Goal: Task Accomplishment & Management: Complete application form

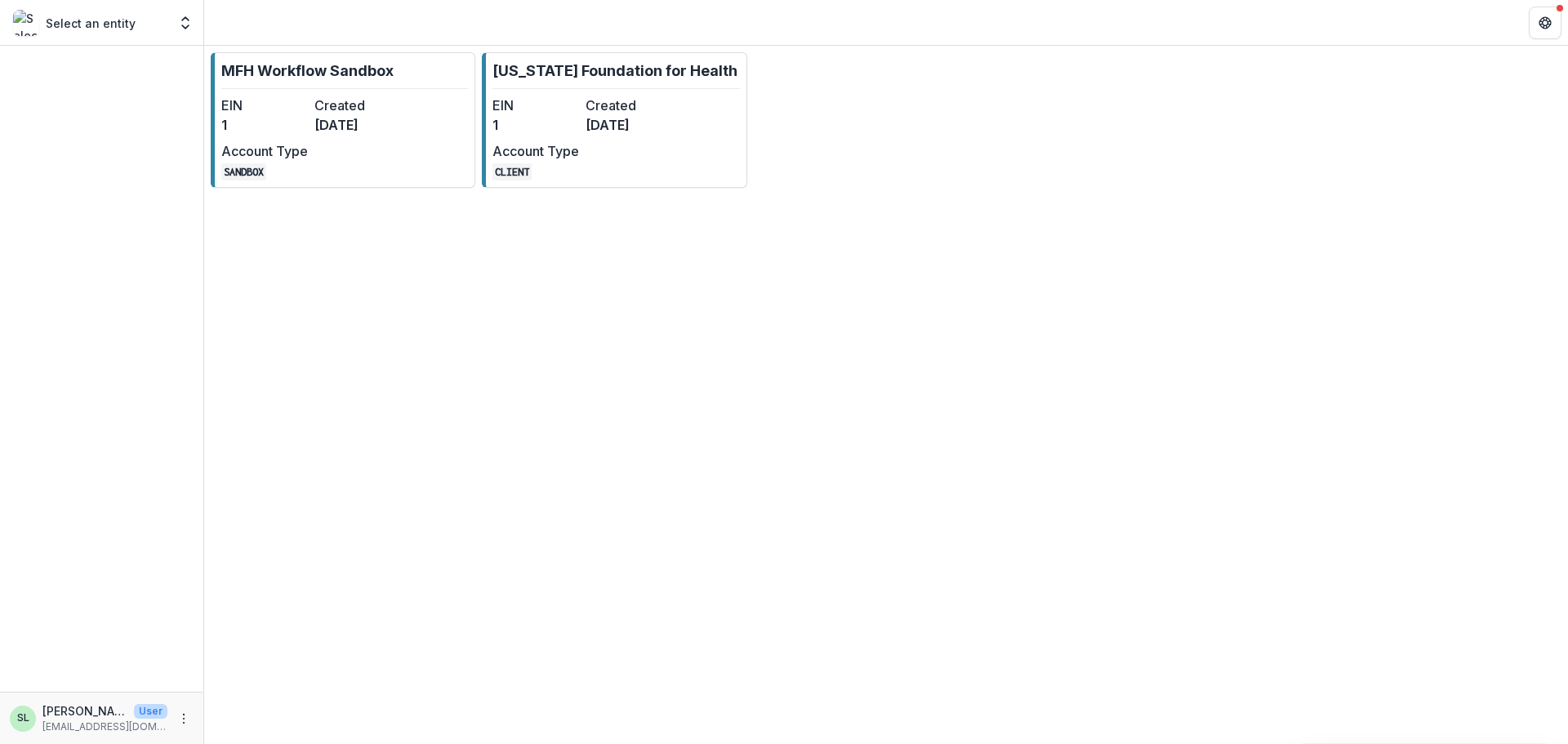
click at [1208, 190] on div "MFH Workflow Sandbox EIN 1 Created [DATE] Account Type SANDBOX [US_STATE] Found…" at bounding box center [886, 120] width 1364 height 149
click at [620, 98] on dt "Created" at bounding box center [628, 106] width 87 height 20
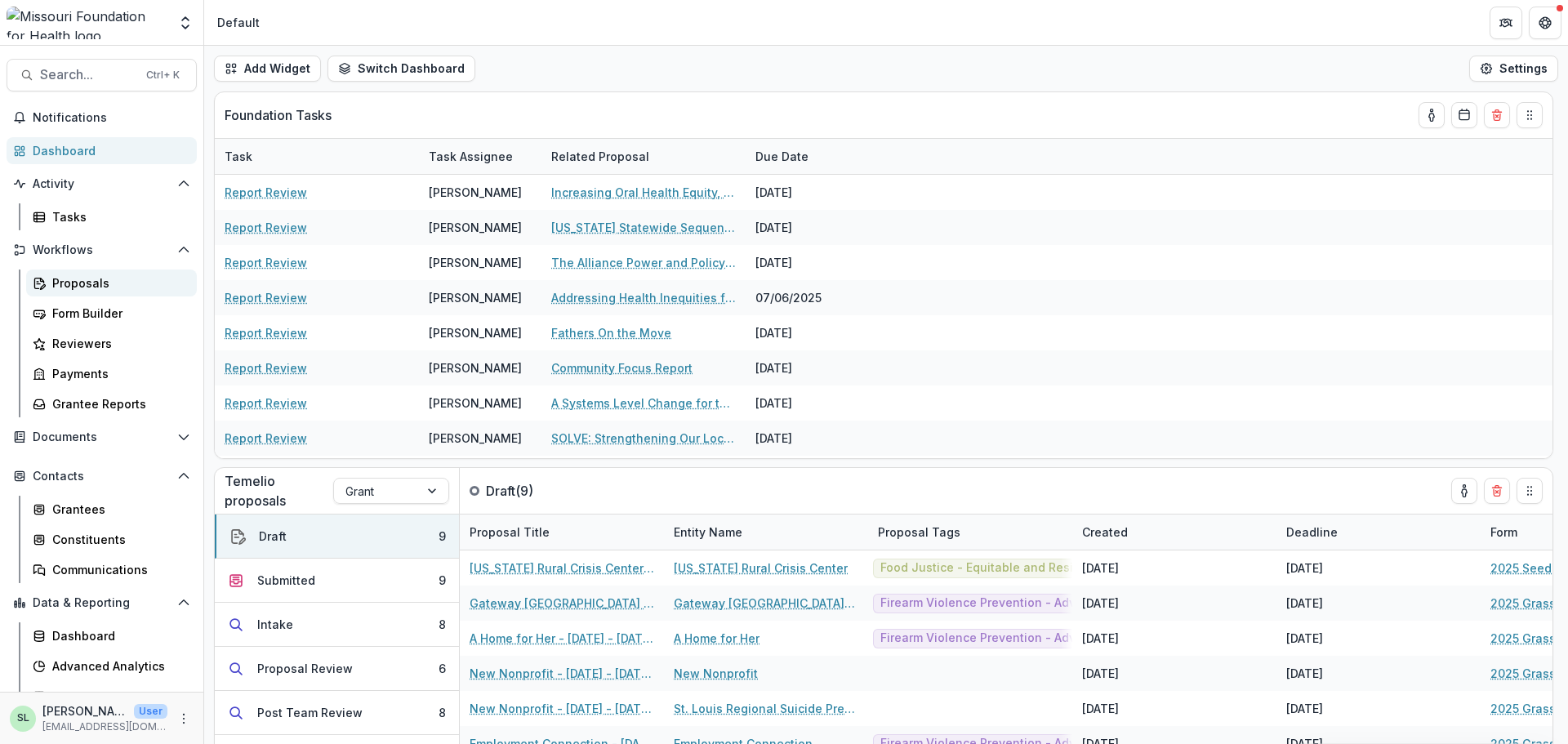
click at [89, 278] on div "Proposals" at bounding box center [117, 283] width 132 height 17
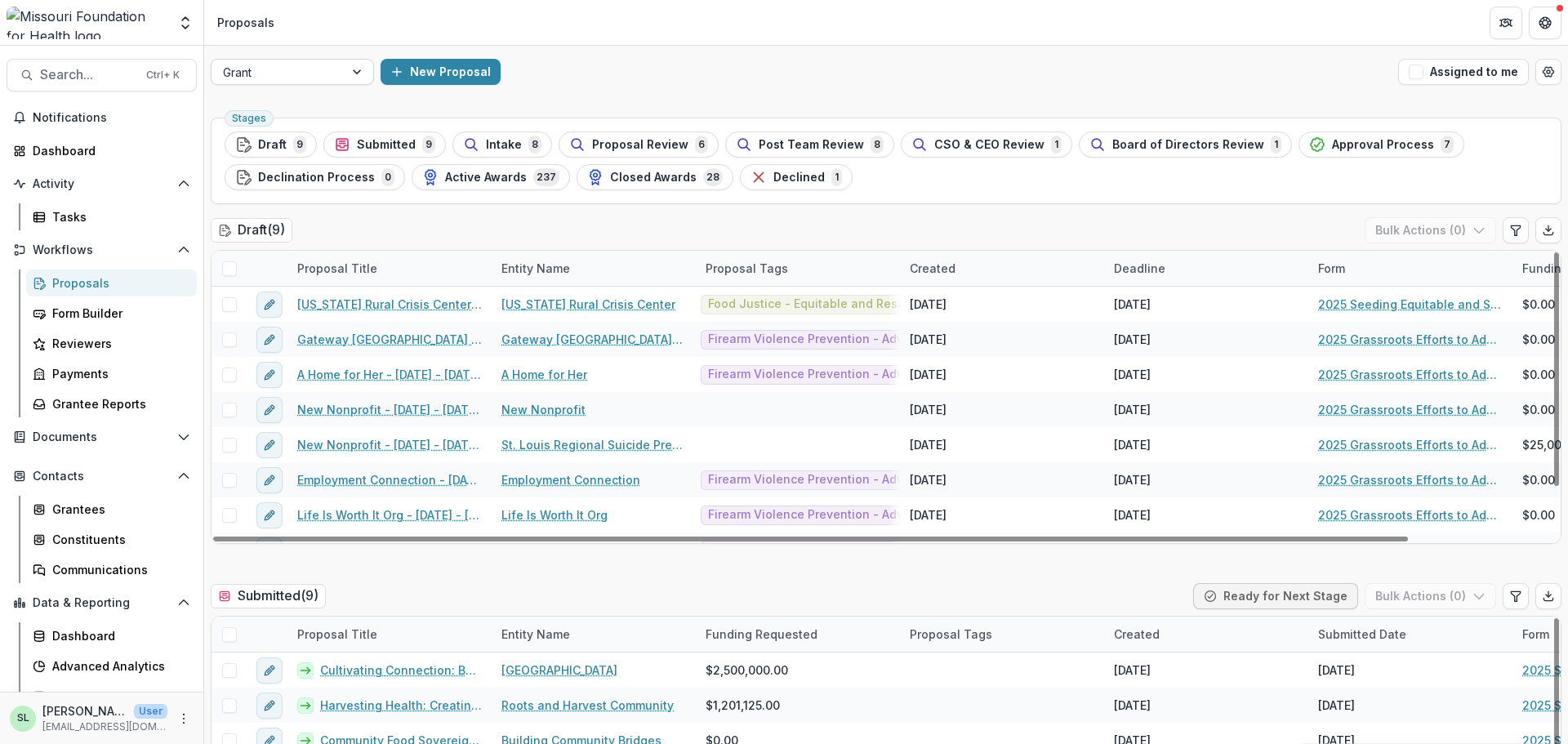
click at [266, 70] on div at bounding box center [277, 72] width 109 height 21
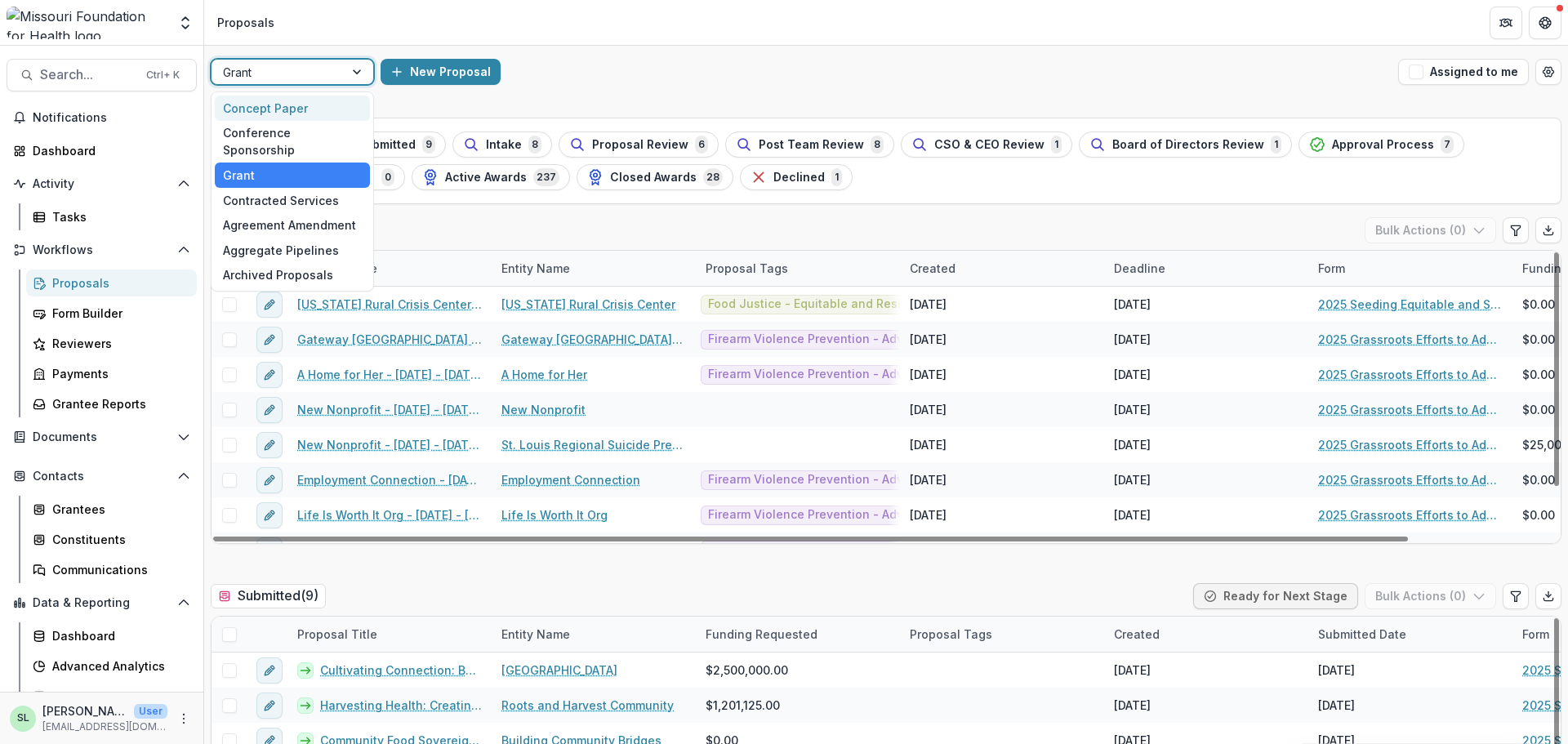
click at [262, 115] on div "Concept Paper" at bounding box center [292, 108] width 155 height 25
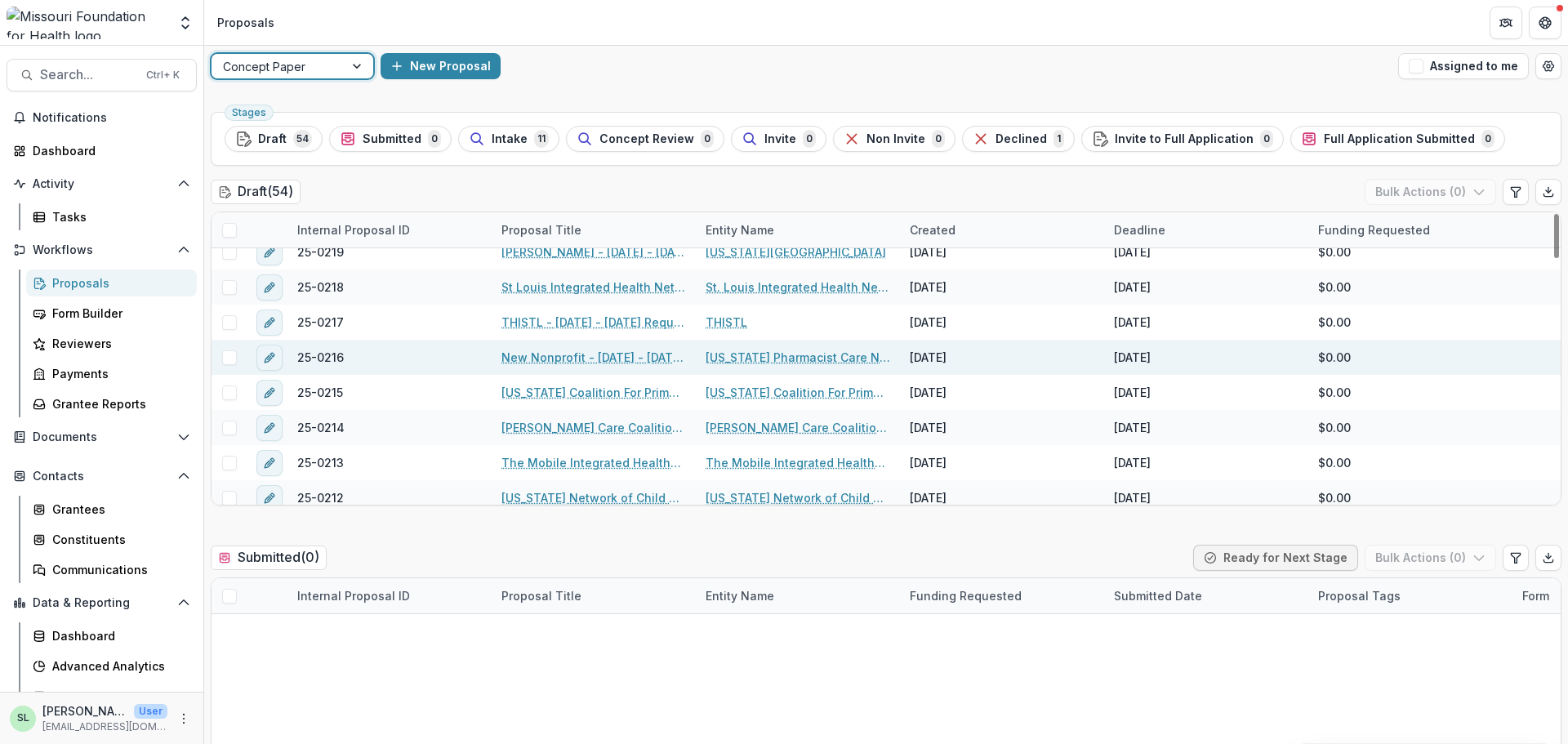
scroll to position [164, 0]
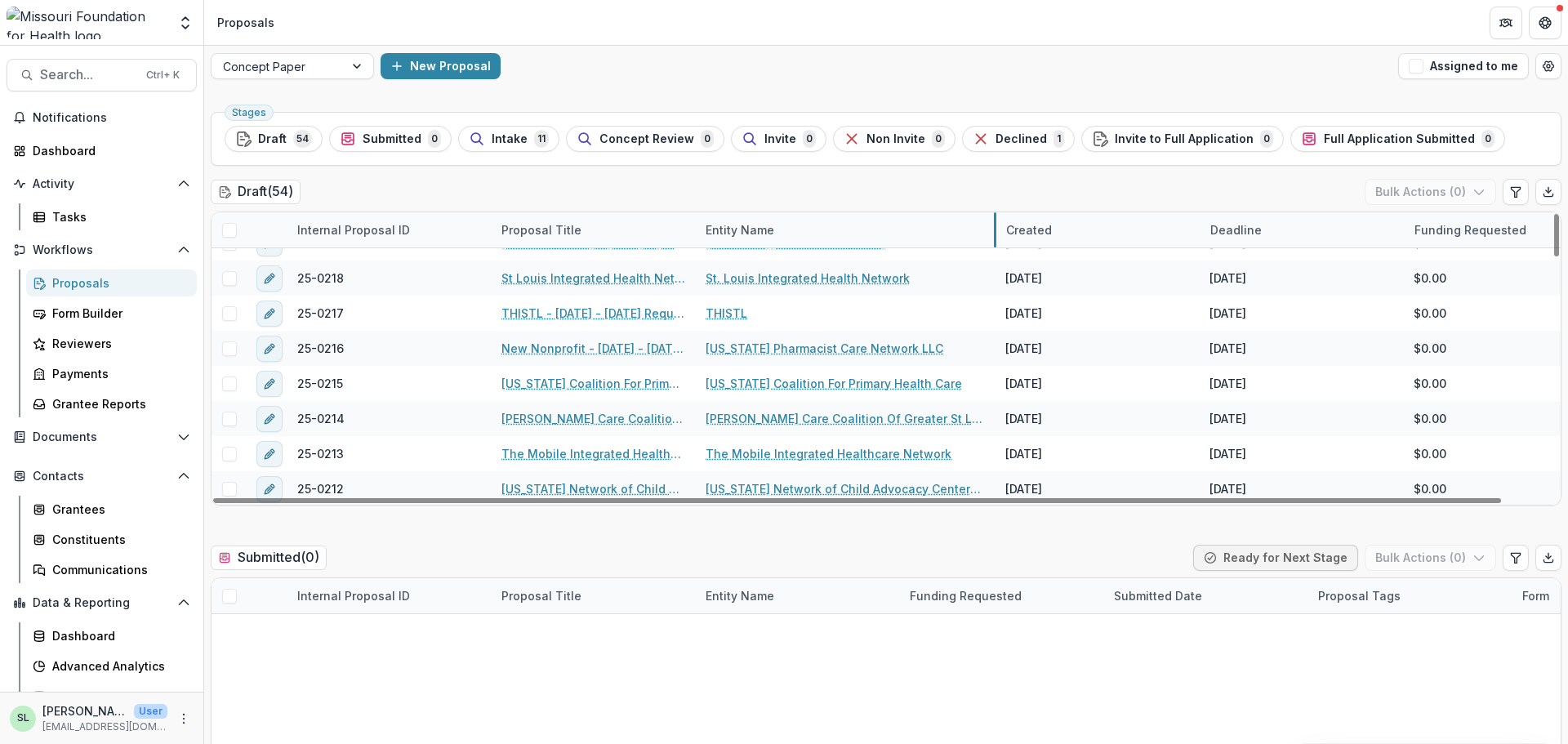
drag, startPoint x: 898, startPoint y: 236, endPoint x: 994, endPoint y: 248, distance: 96.7
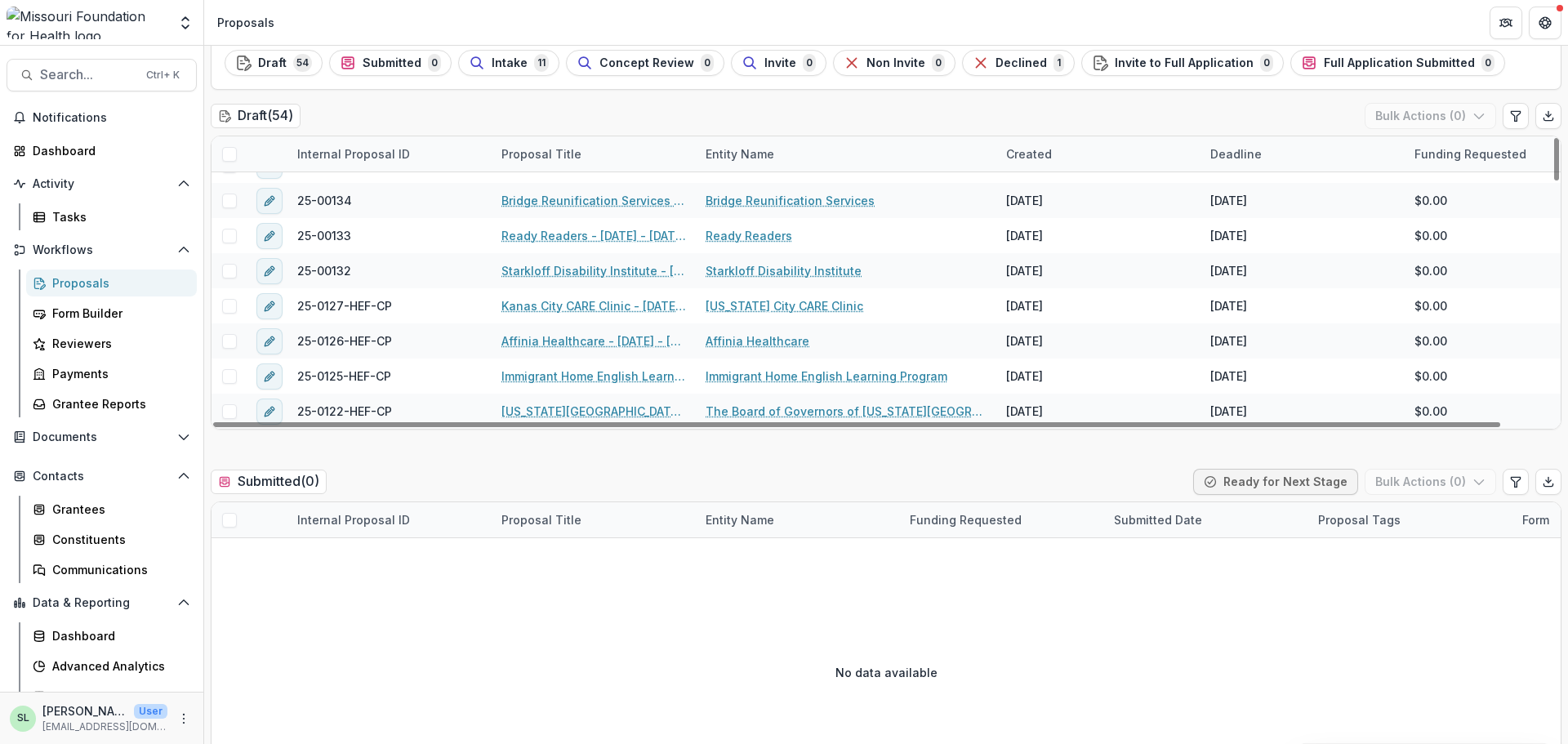
scroll to position [0, 0]
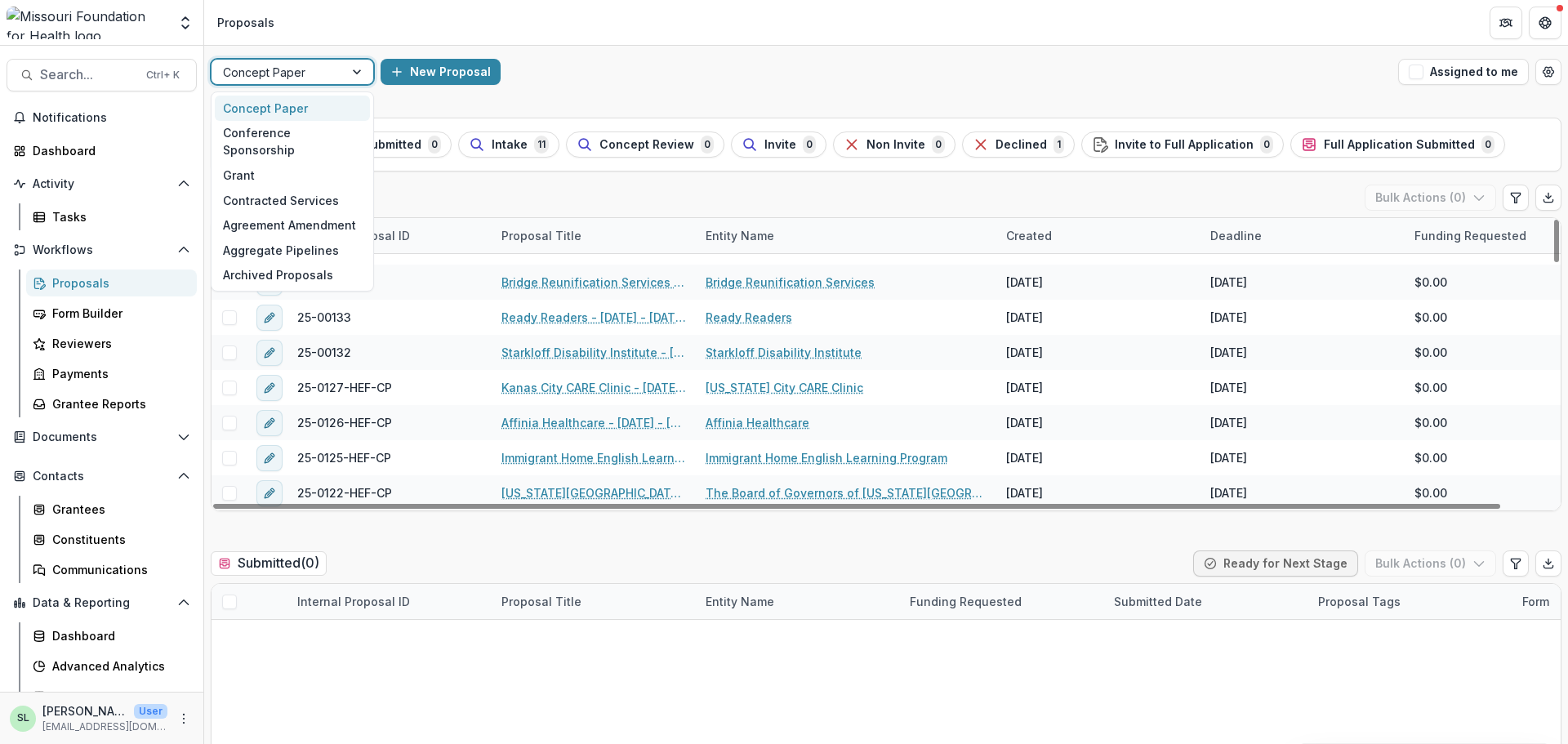
click at [343, 66] on div "Concept Paper" at bounding box center [277, 73] width 132 height 23
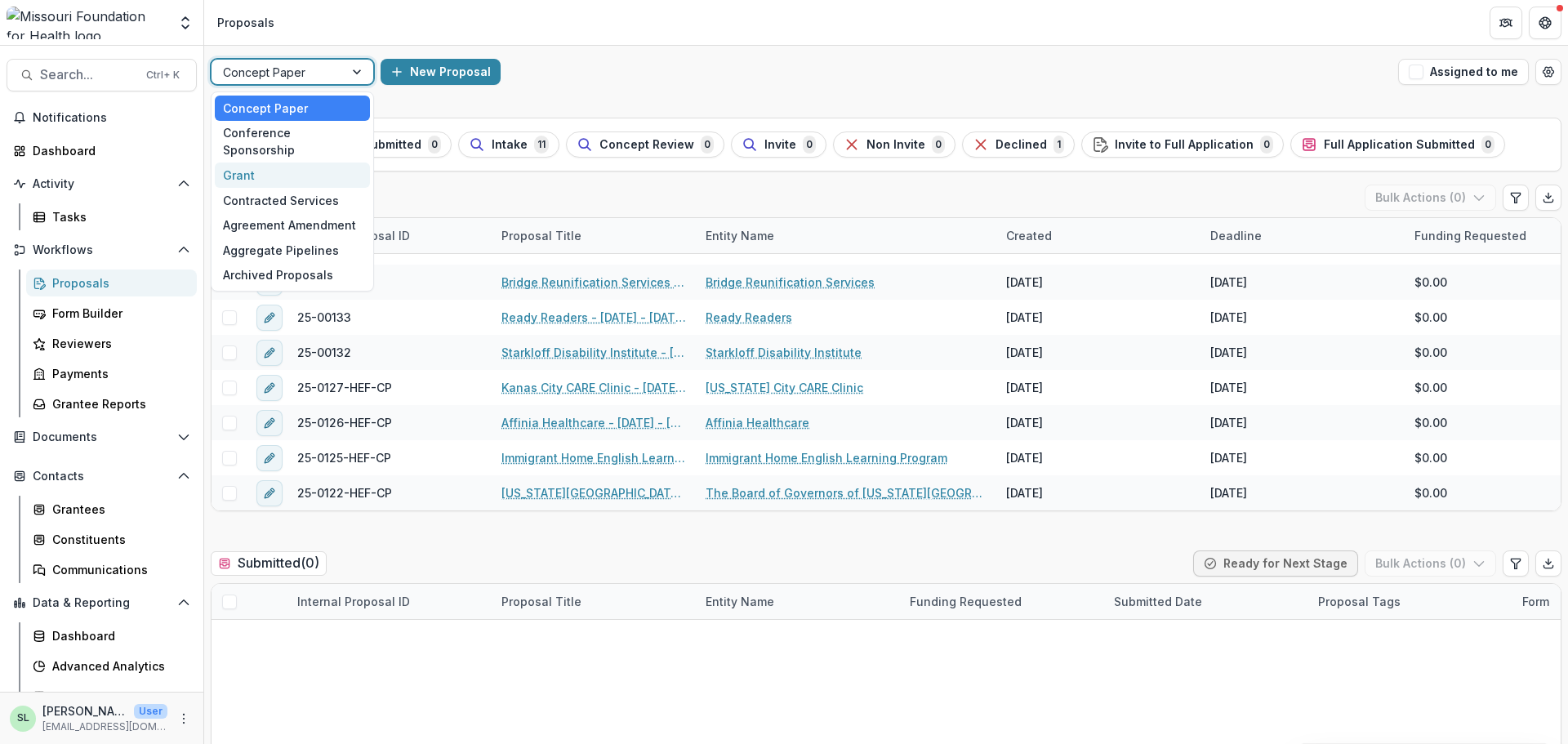
click at [310, 164] on div "Grant" at bounding box center [292, 175] width 155 height 25
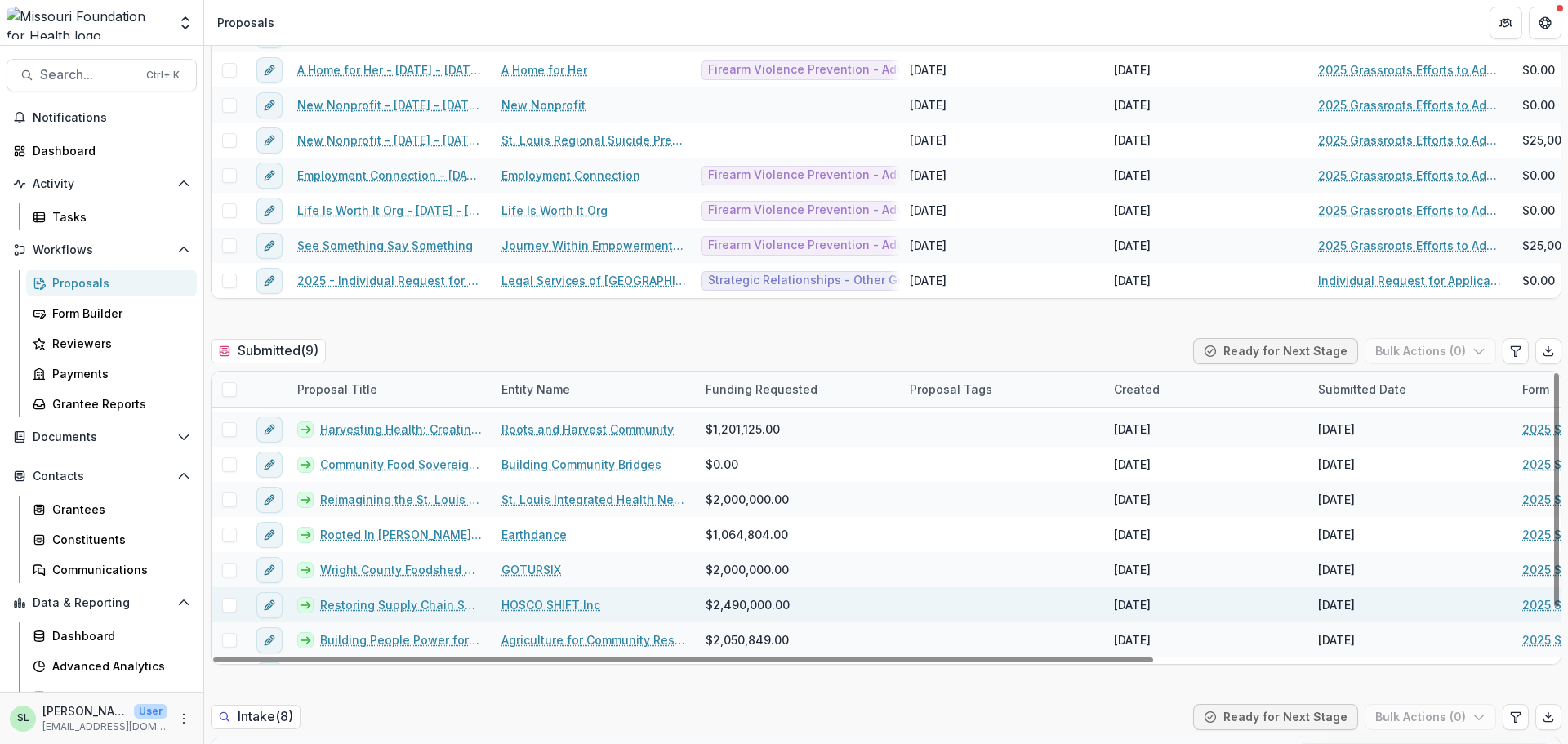
scroll to position [60, 0]
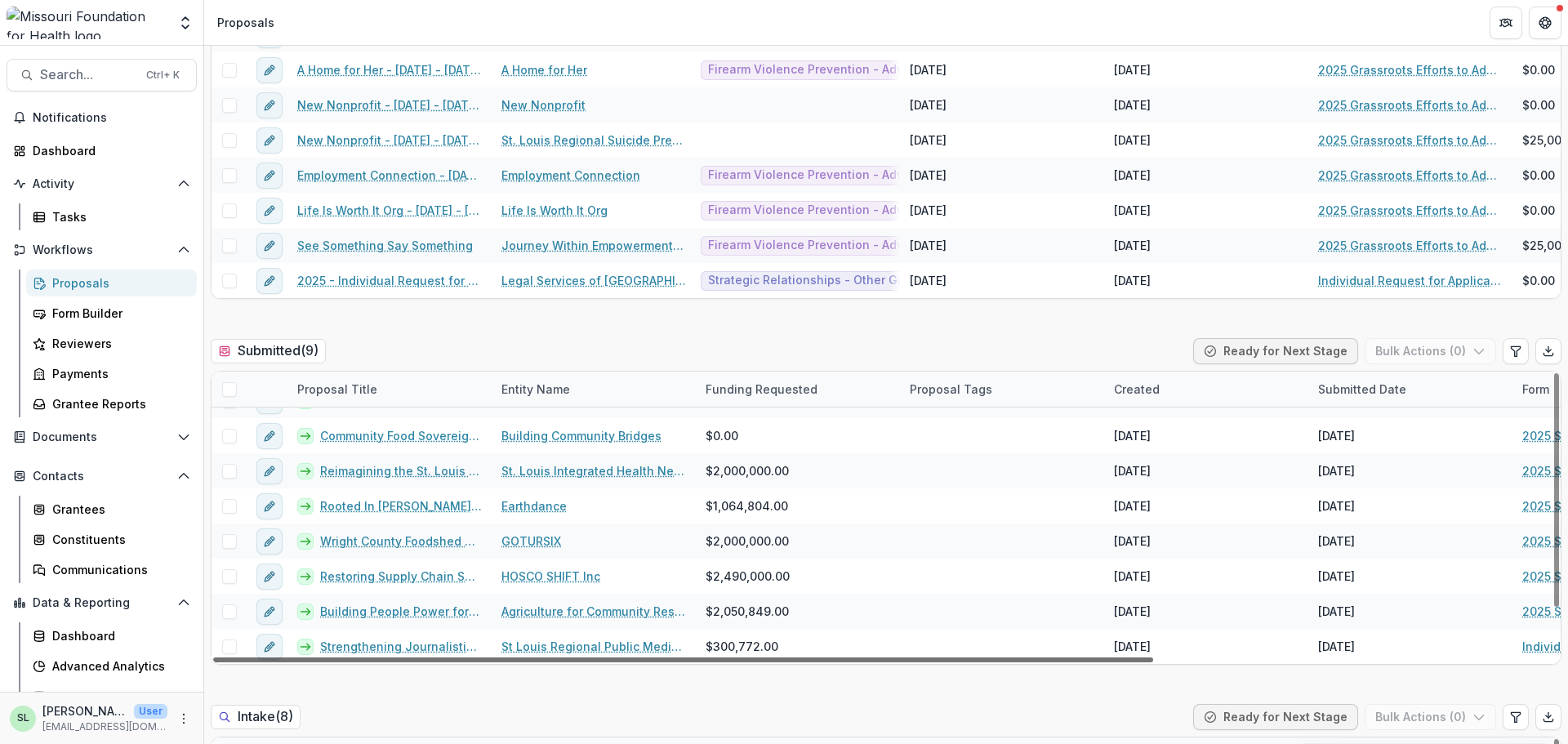
click at [873, 658] on div at bounding box center [683, 660] width 940 height 4
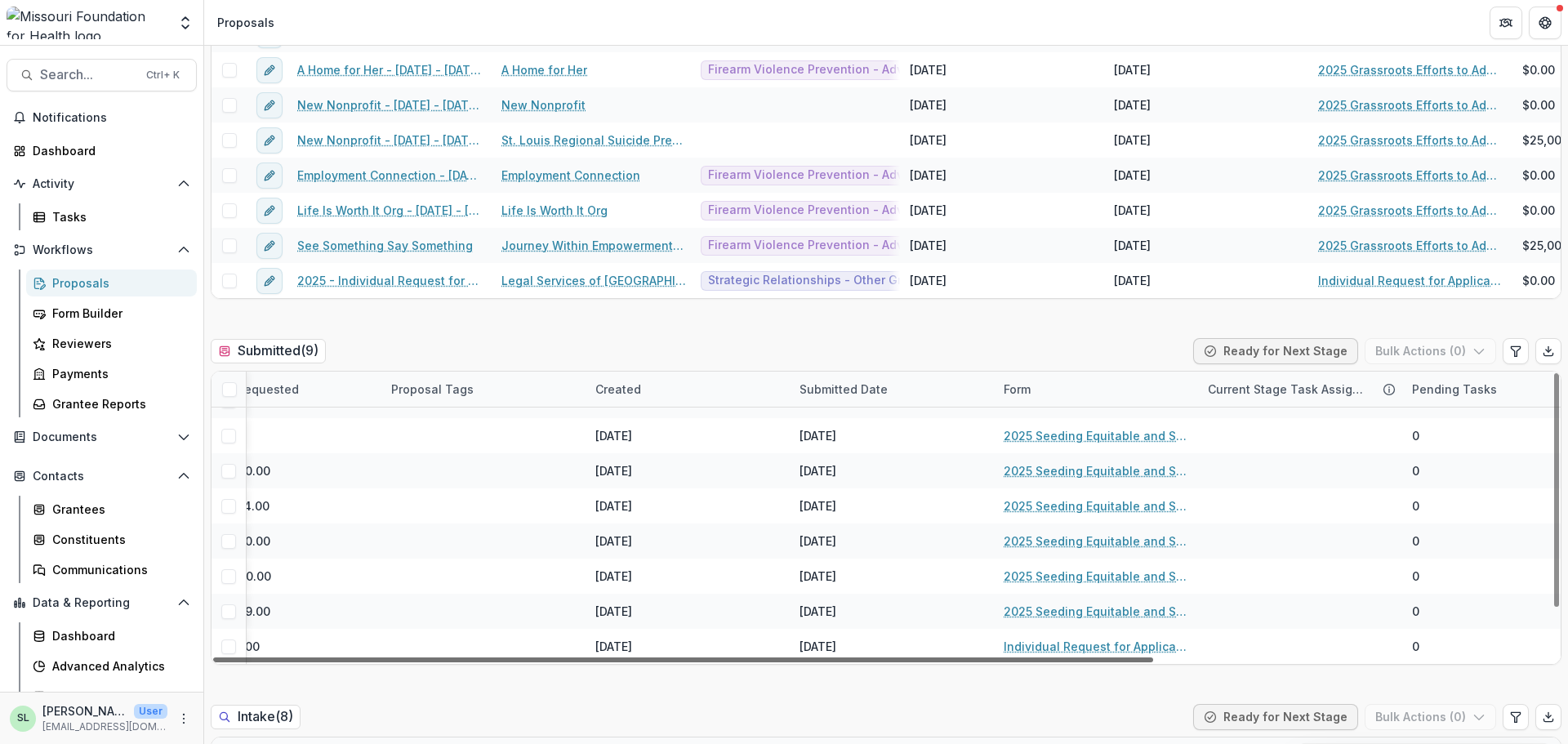
scroll to position [60, 569]
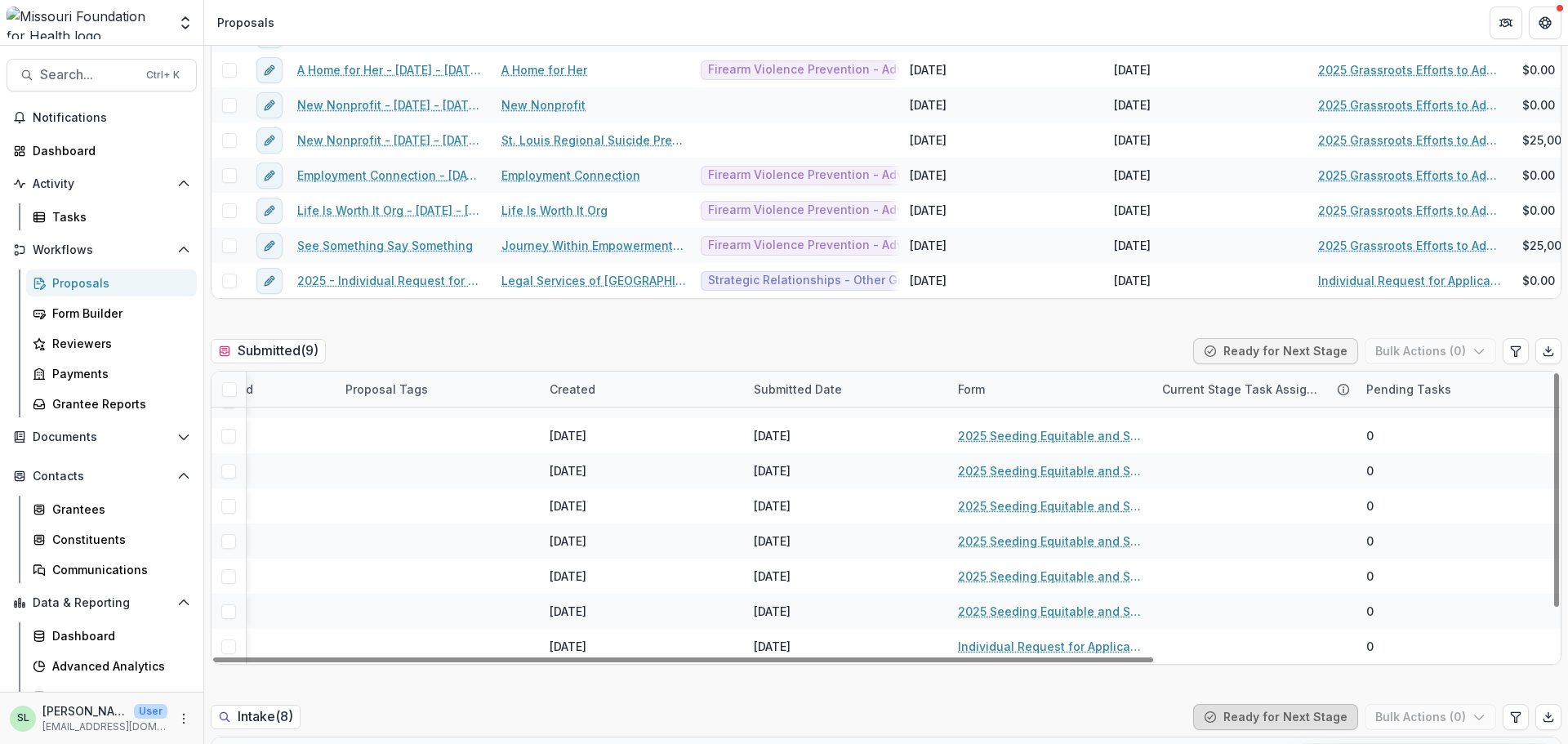
drag, startPoint x: 873, startPoint y: 660, endPoint x: 1325, endPoint y: 708, distance: 454.5
click at [1154, 663] on div at bounding box center [683, 660] width 940 height 4
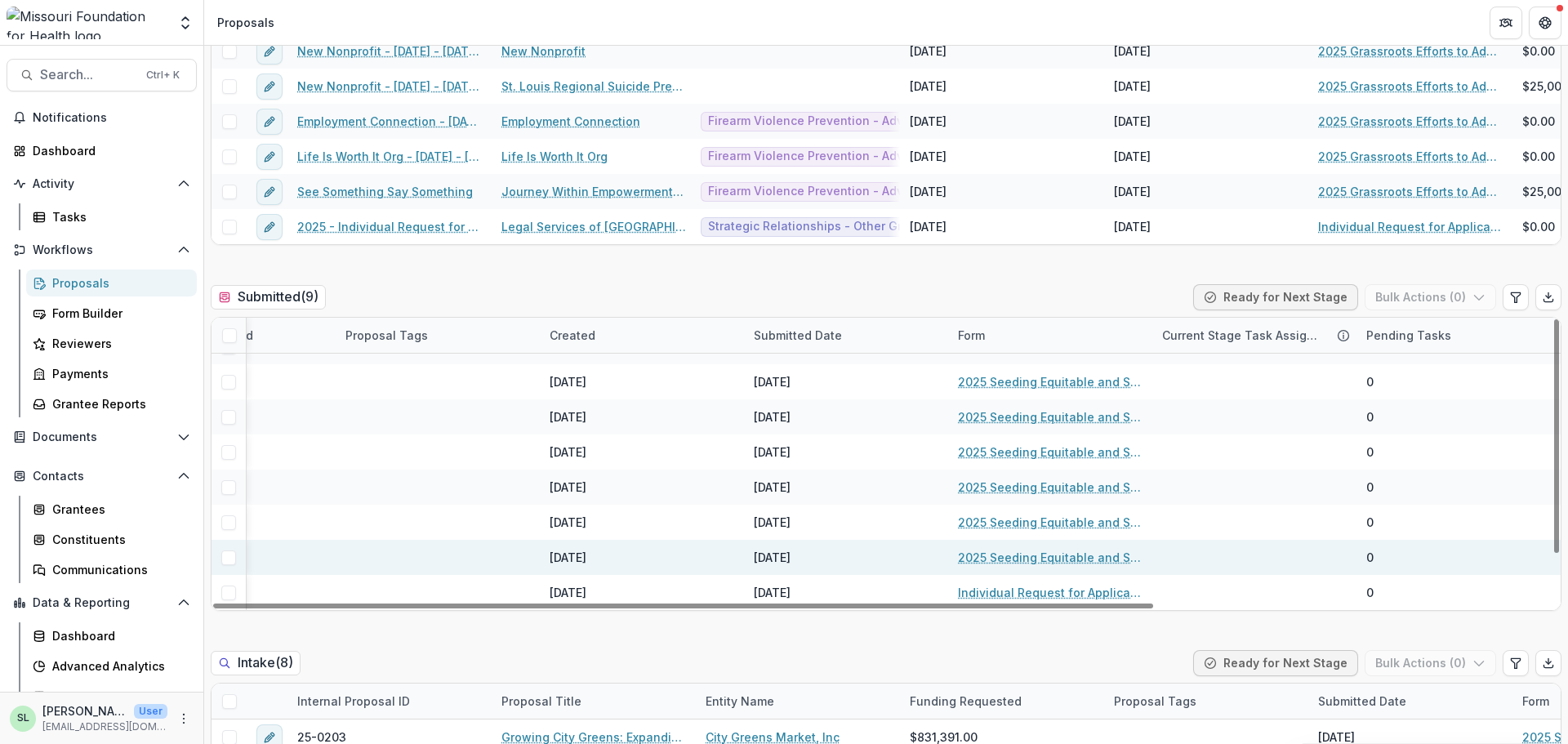
scroll to position [327, 0]
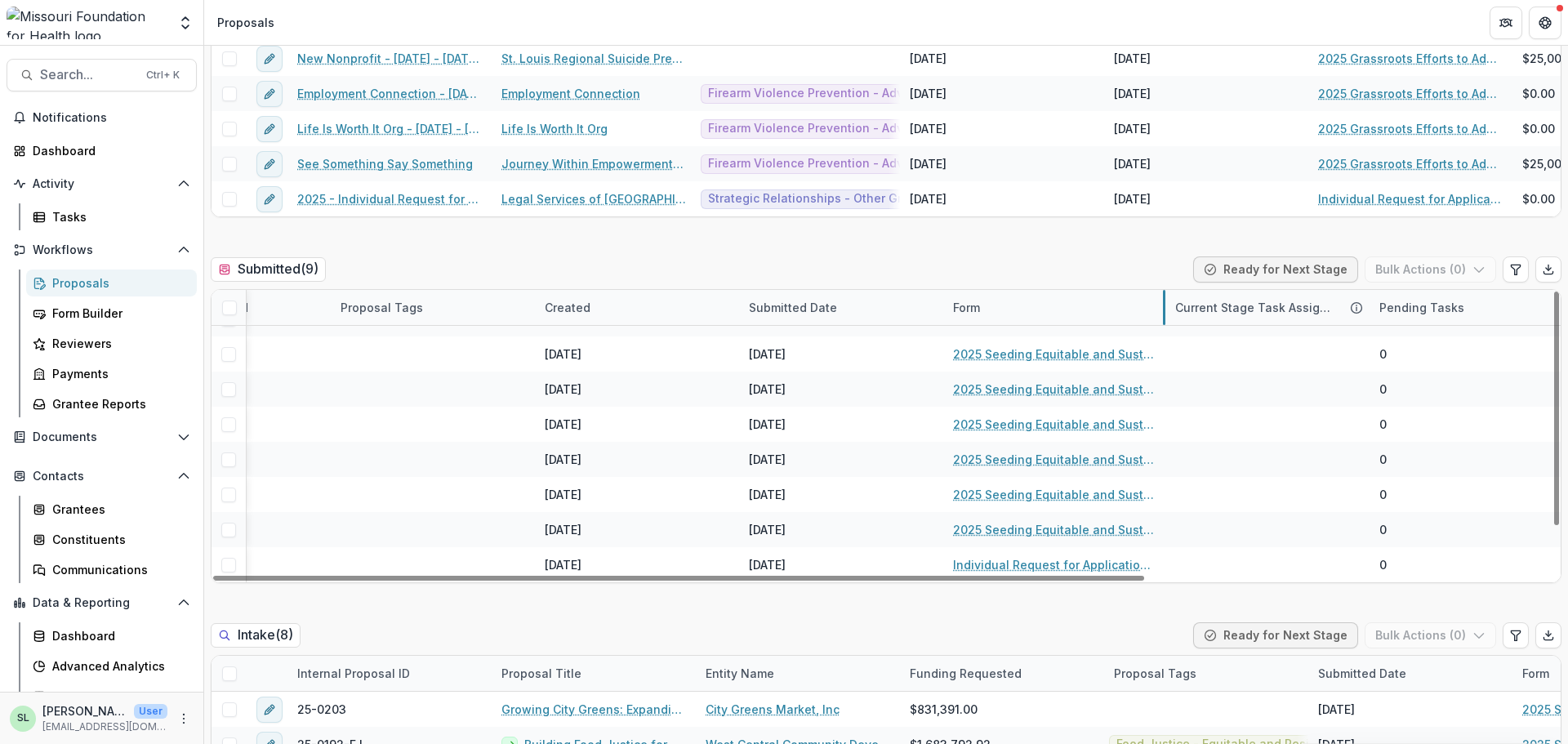
drag, startPoint x: 1145, startPoint y: 305, endPoint x: 1163, endPoint y: 313, distance: 19.7
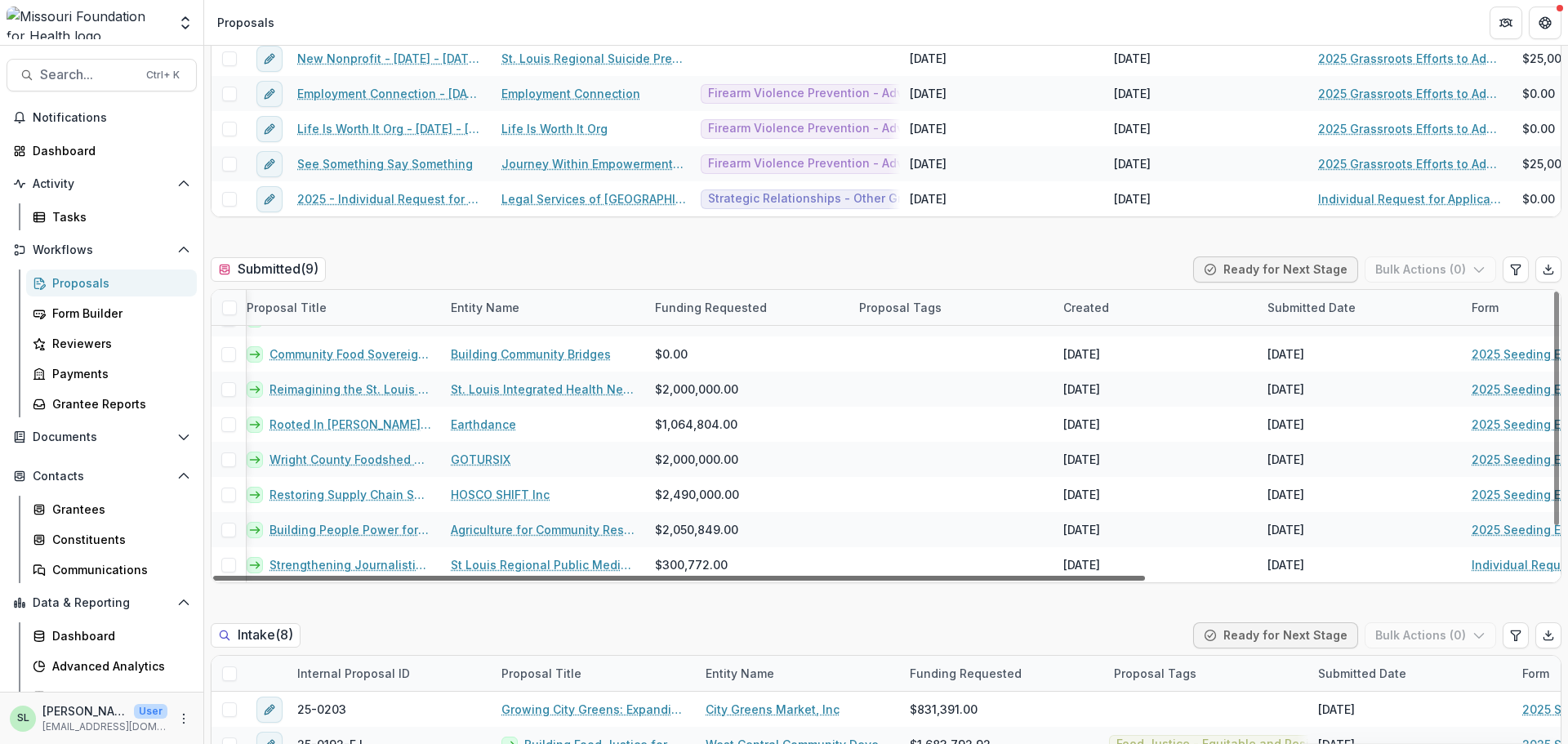
drag, startPoint x: 669, startPoint y: 579, endPoint x: 307, endPoint y: 509, distance: 368.7
click at [307, 576] on div at bounding box center [678, 577] width 932 height 4
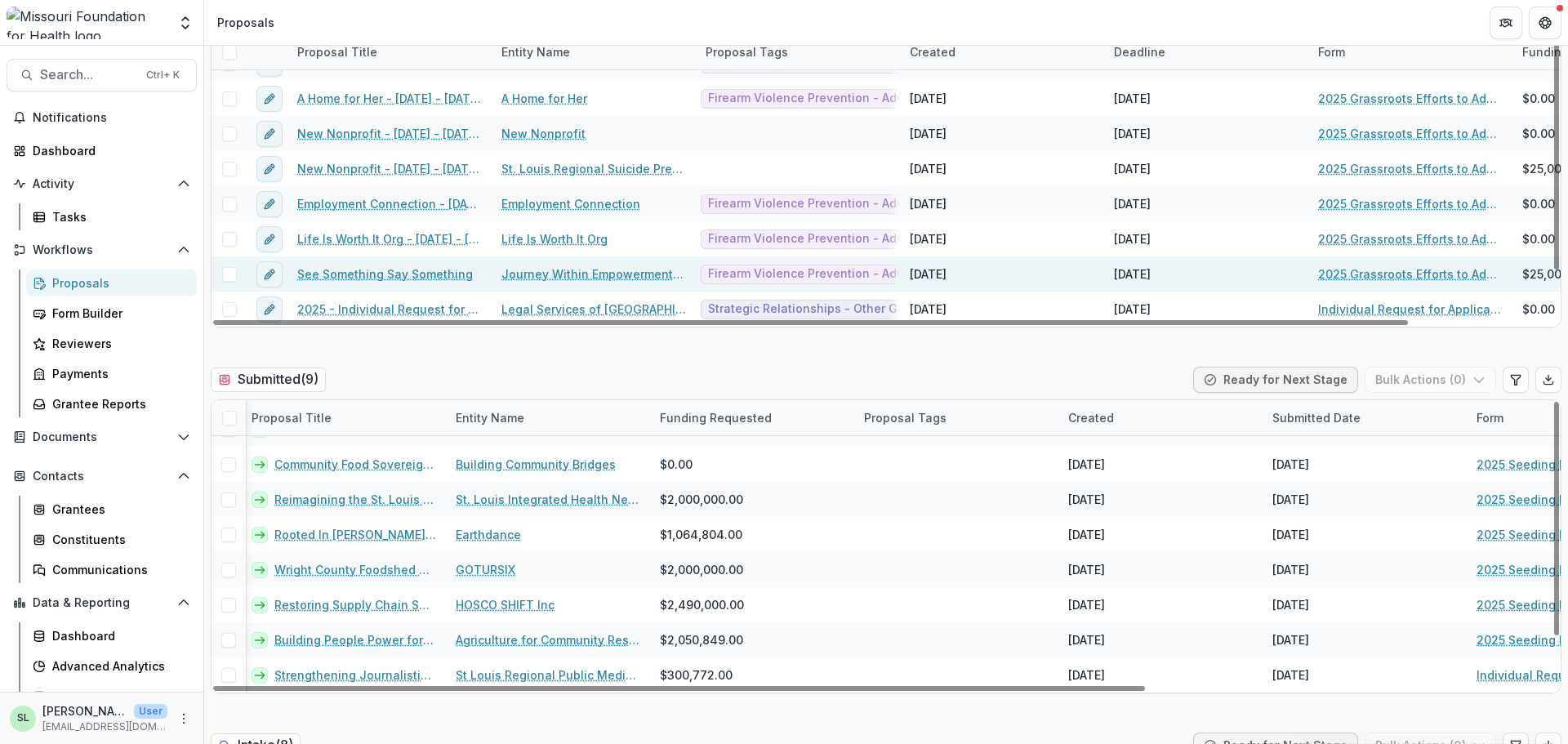
scroll to position [245, 0]
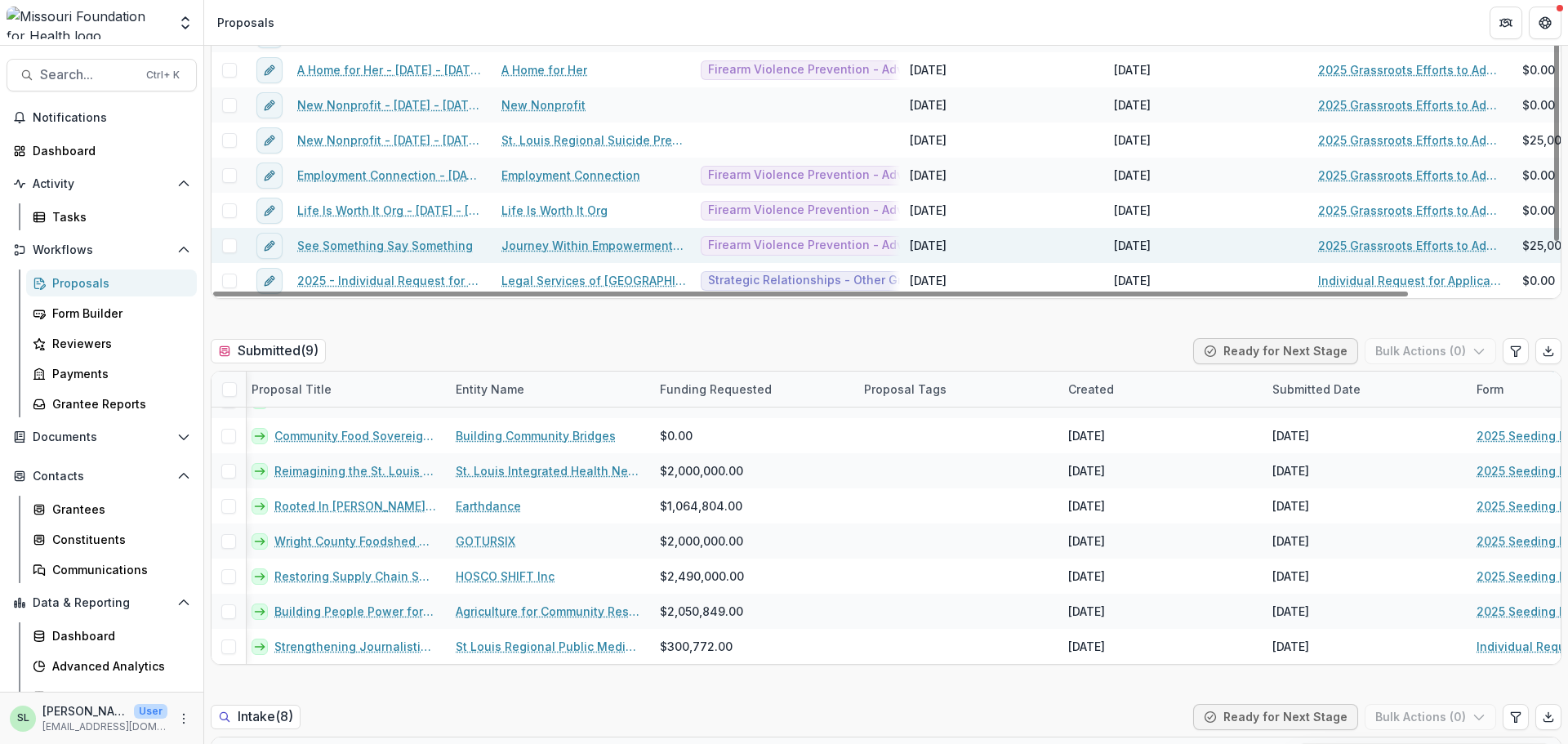
drag, startPoint x: 627, startPoint y: 294, endPoint x: 309, endPoint y: 262, distance: 319.6
click at [310, 292] on div at bounding box center [810, 294] width 1195 height 4
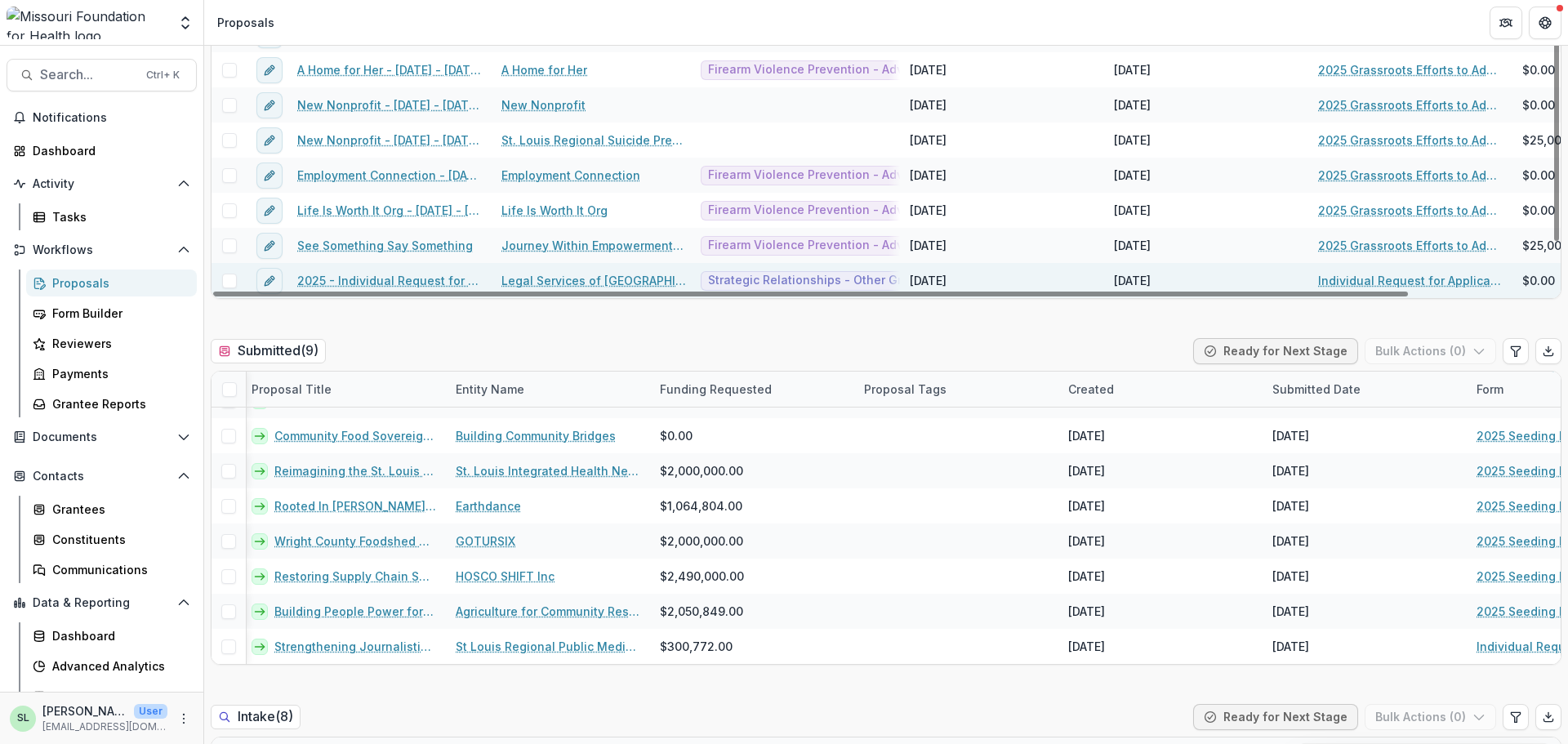
click at [354, 281] on link "2025 - Individual Request for Applications - No Financials" at bounding box center [389, 280] width 184 height 17
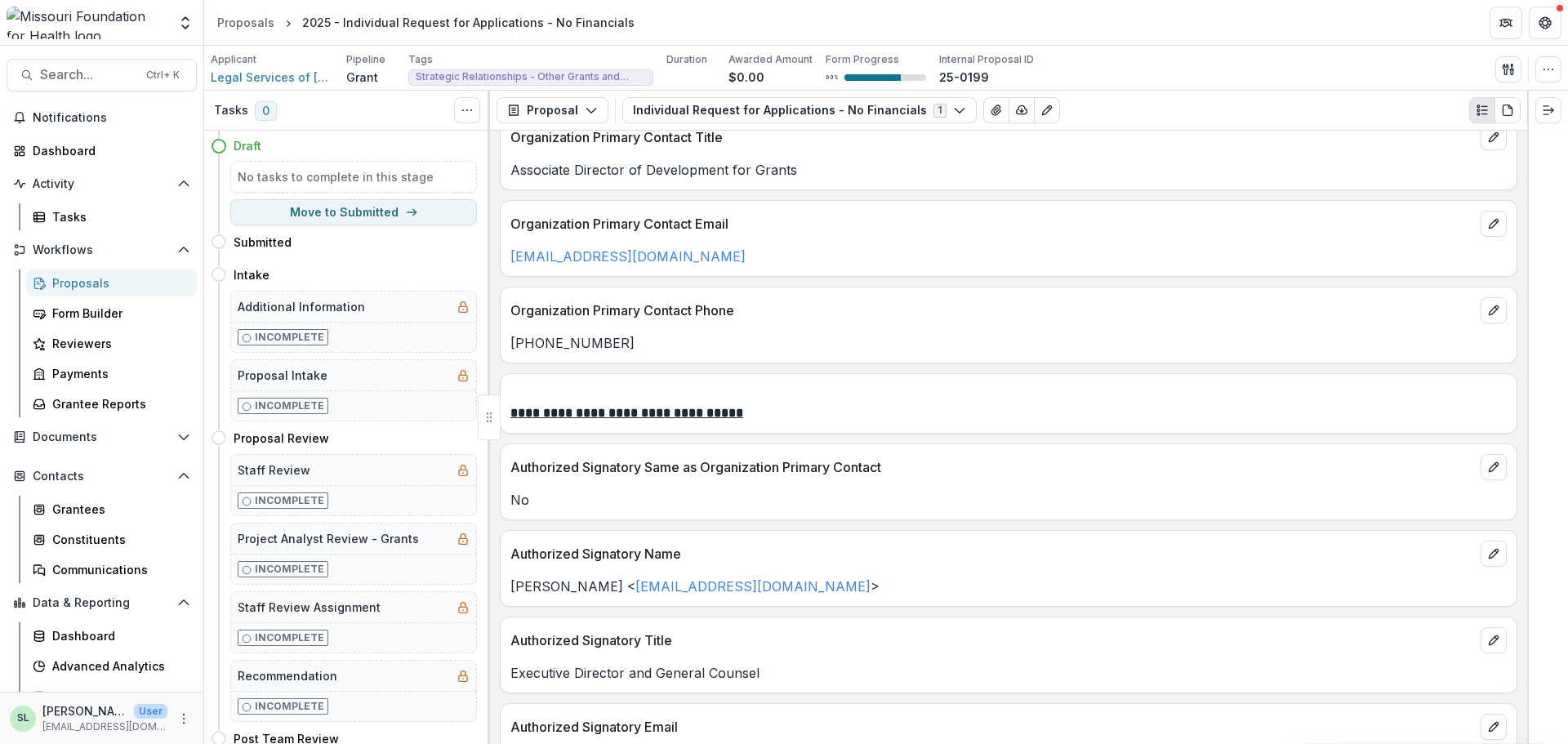
scroll to position [3186, 0]
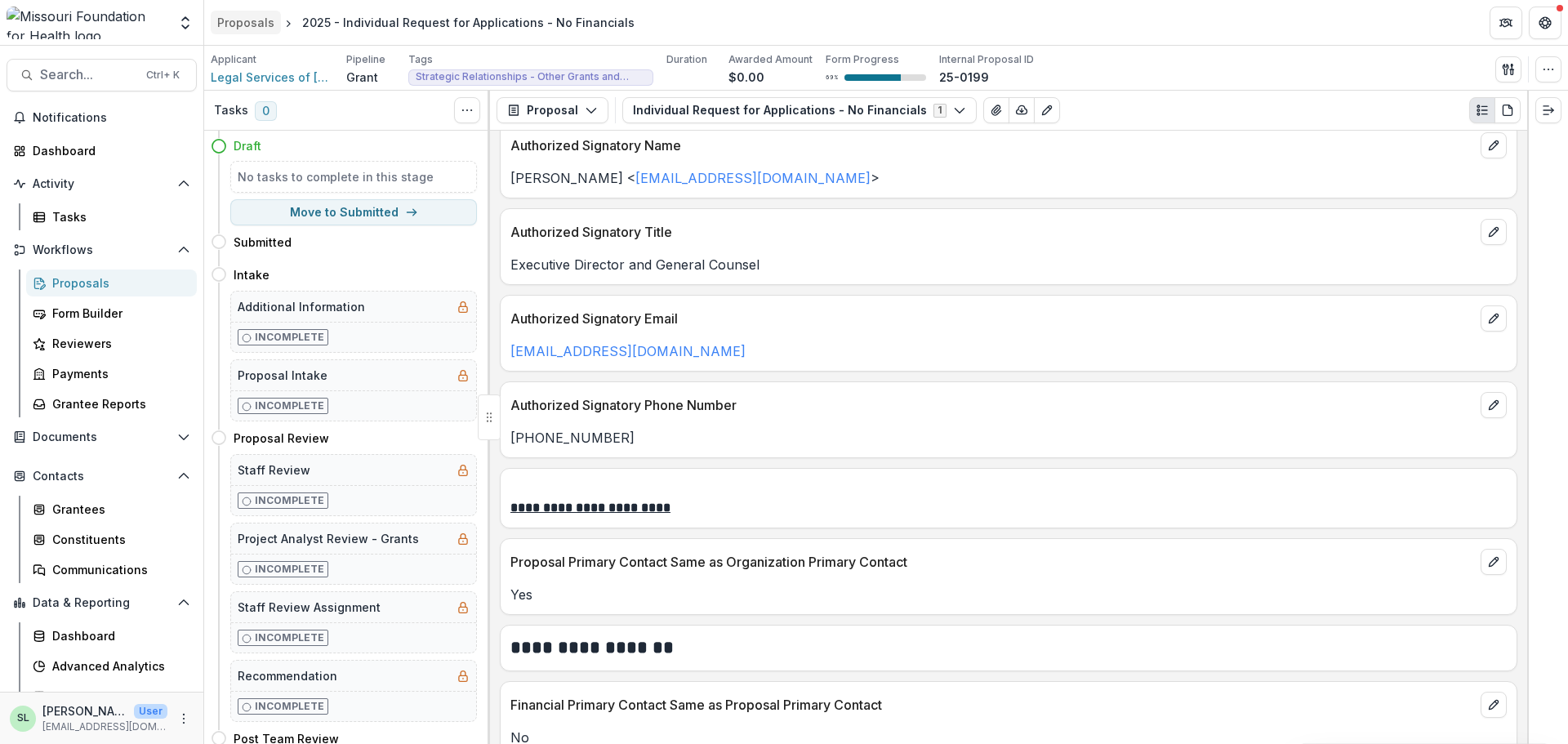
click at [259, 20] on div "Proposals" at bounding box center [246, 22] width 57 height 17
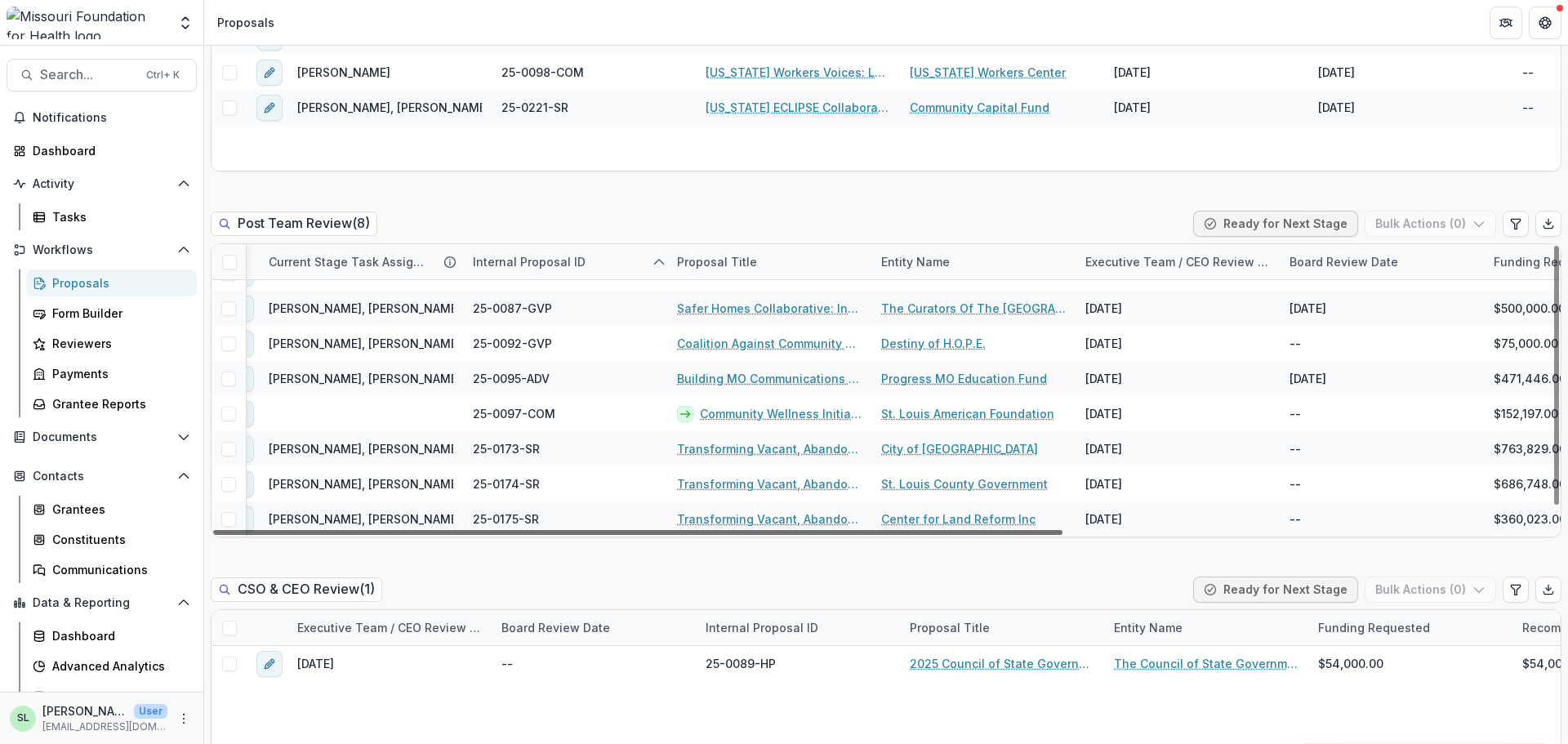
scroll to position [24, 0]
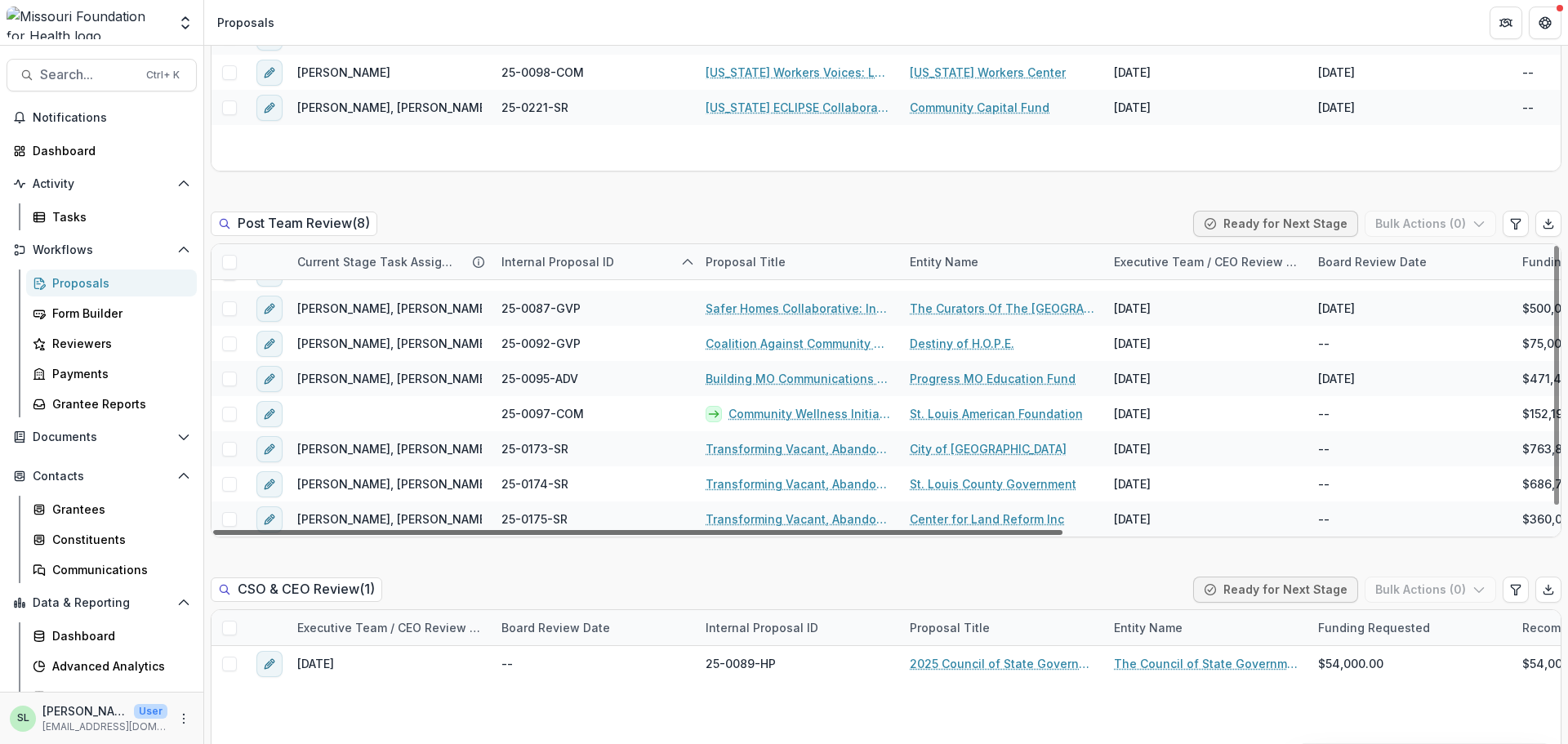
drag, startPoint x: 839, startPoint y: 530, endPoint x: 635, endPoint y: 535, distance: 204.1
click at [635, 535] on div at bounding box center [637, 532] width 849 height 4
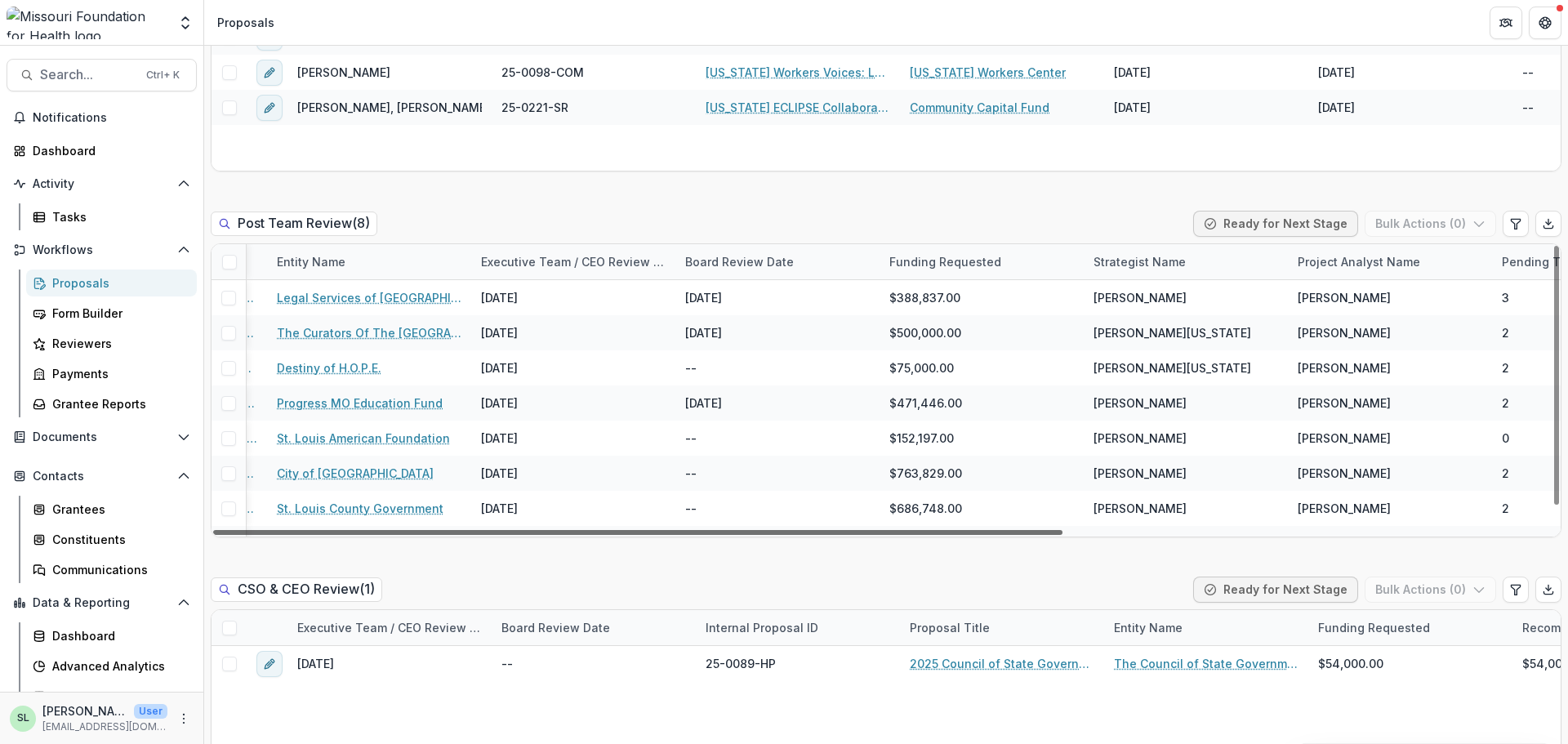
scroll to position [0, 773]
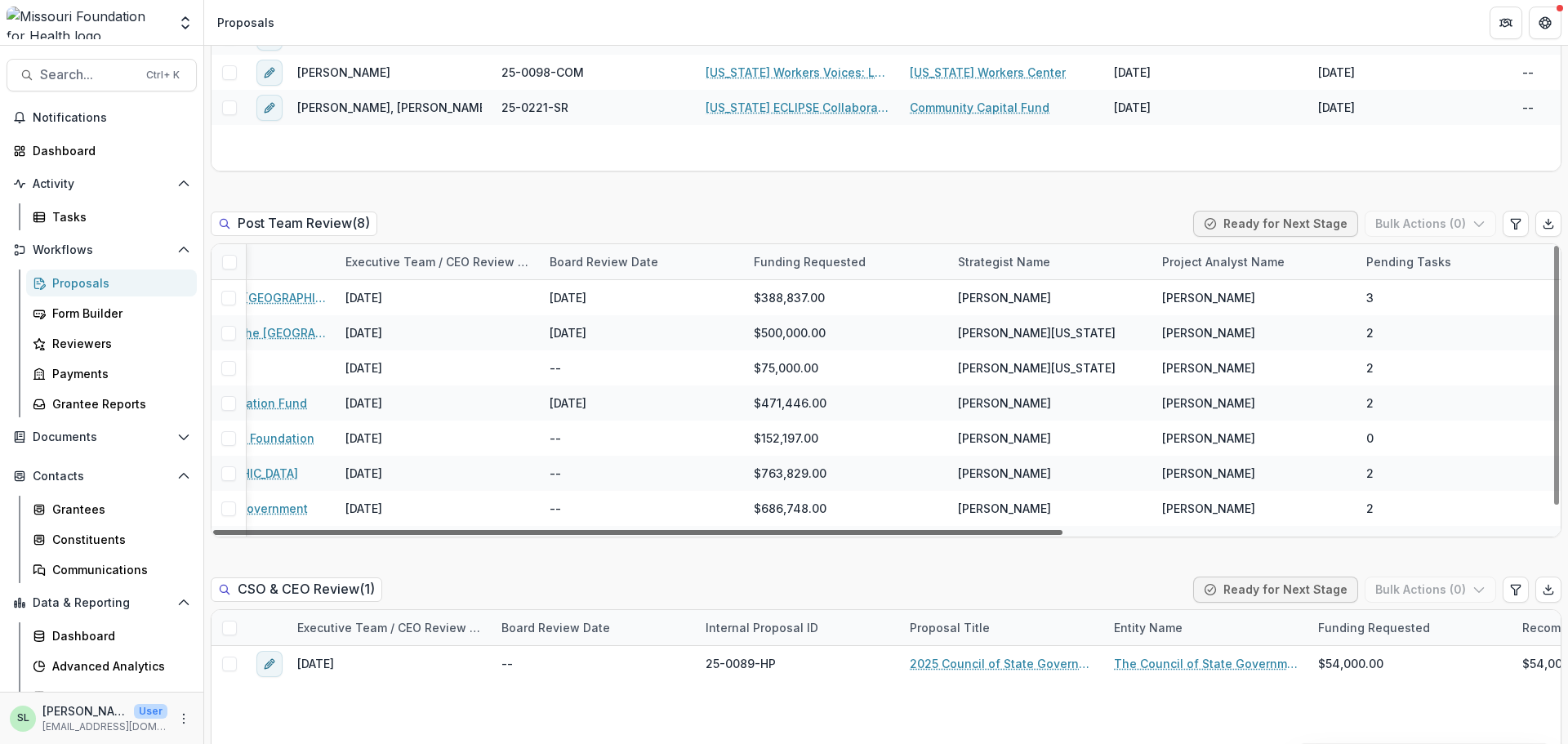
drag, startPoint x: 644, startPoint y: 534, endPoint x: 1151, endPoint y: 631, distance: 516.2
click at [1062, 535] on div at bounding box center [637, 532] width 849 height 4
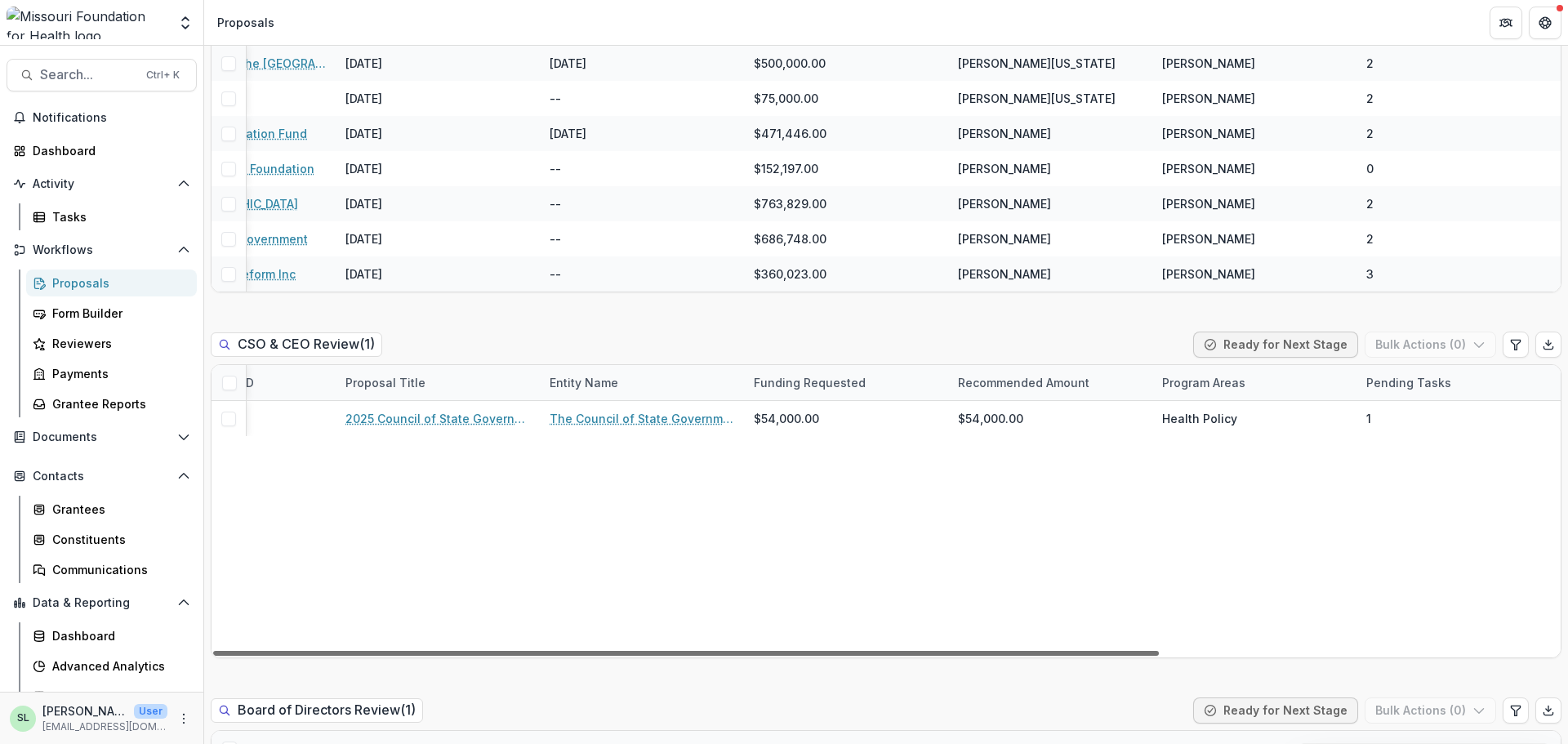
scroll to position [0, 0]
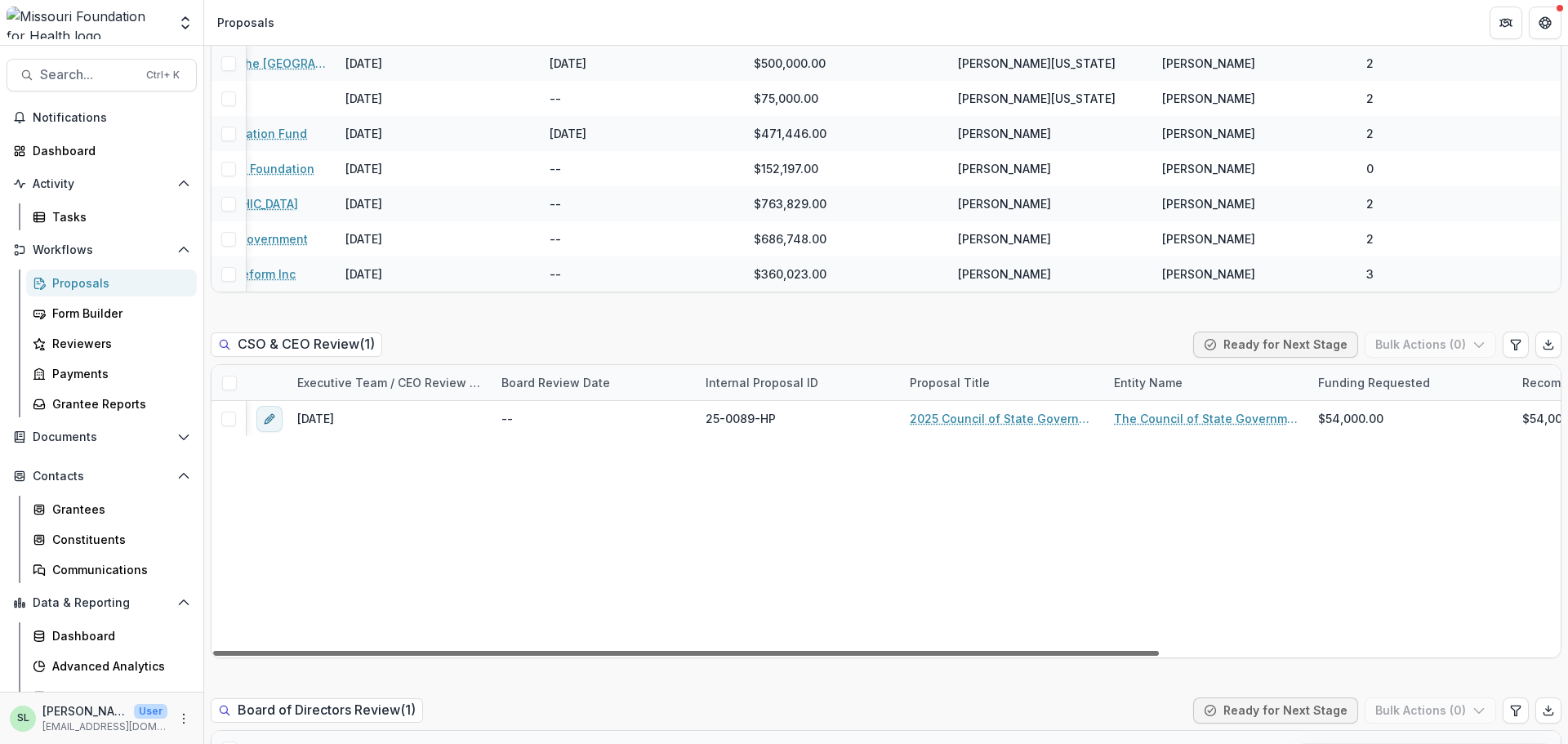
drag, startPoint x: 705, startPoint y: 654, endPoint x: 435, endPoint y: 639, distance: 270.4
click at [435, 651] on div at bounding box center [686, 653] width 946 height 4
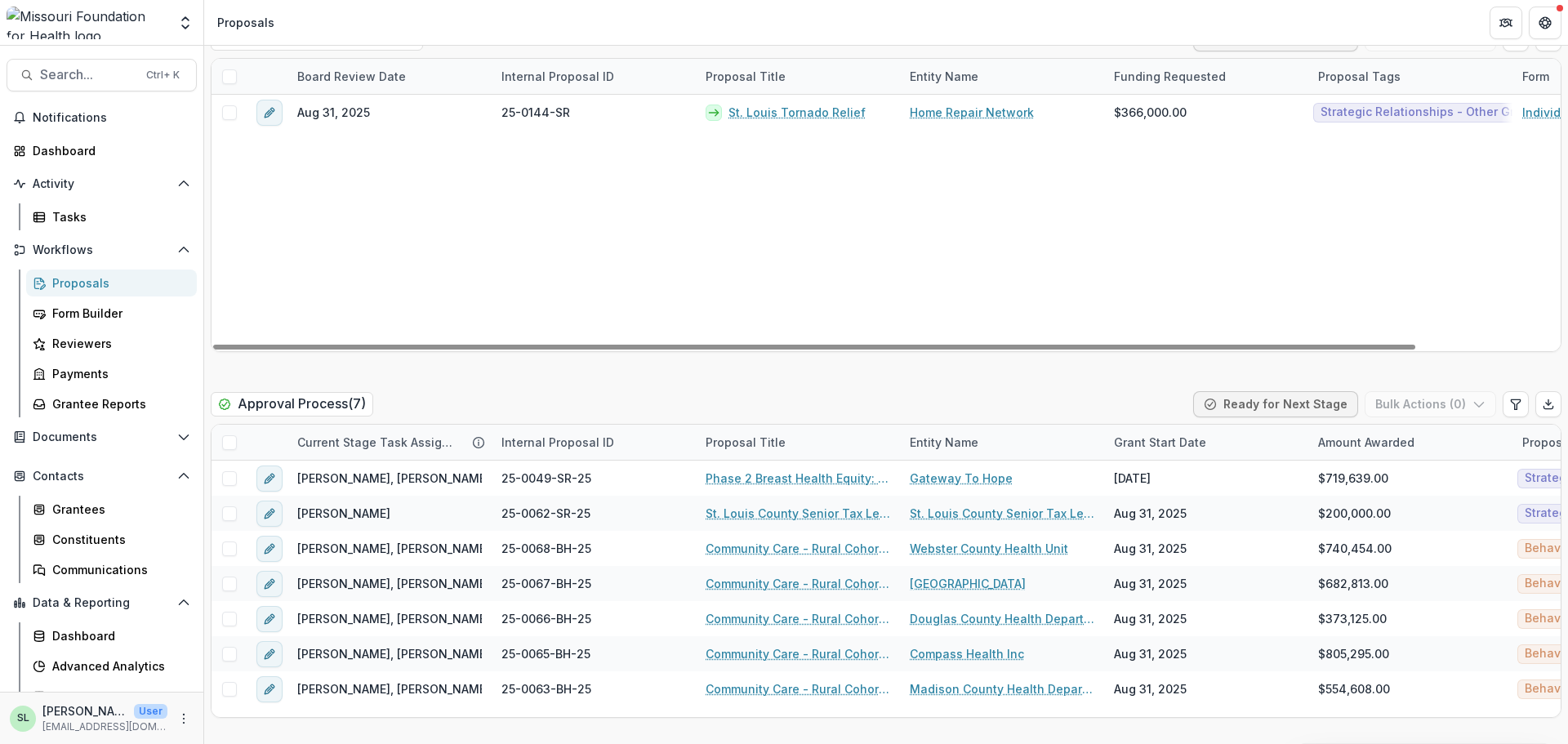
scroll to position [2451, 0]
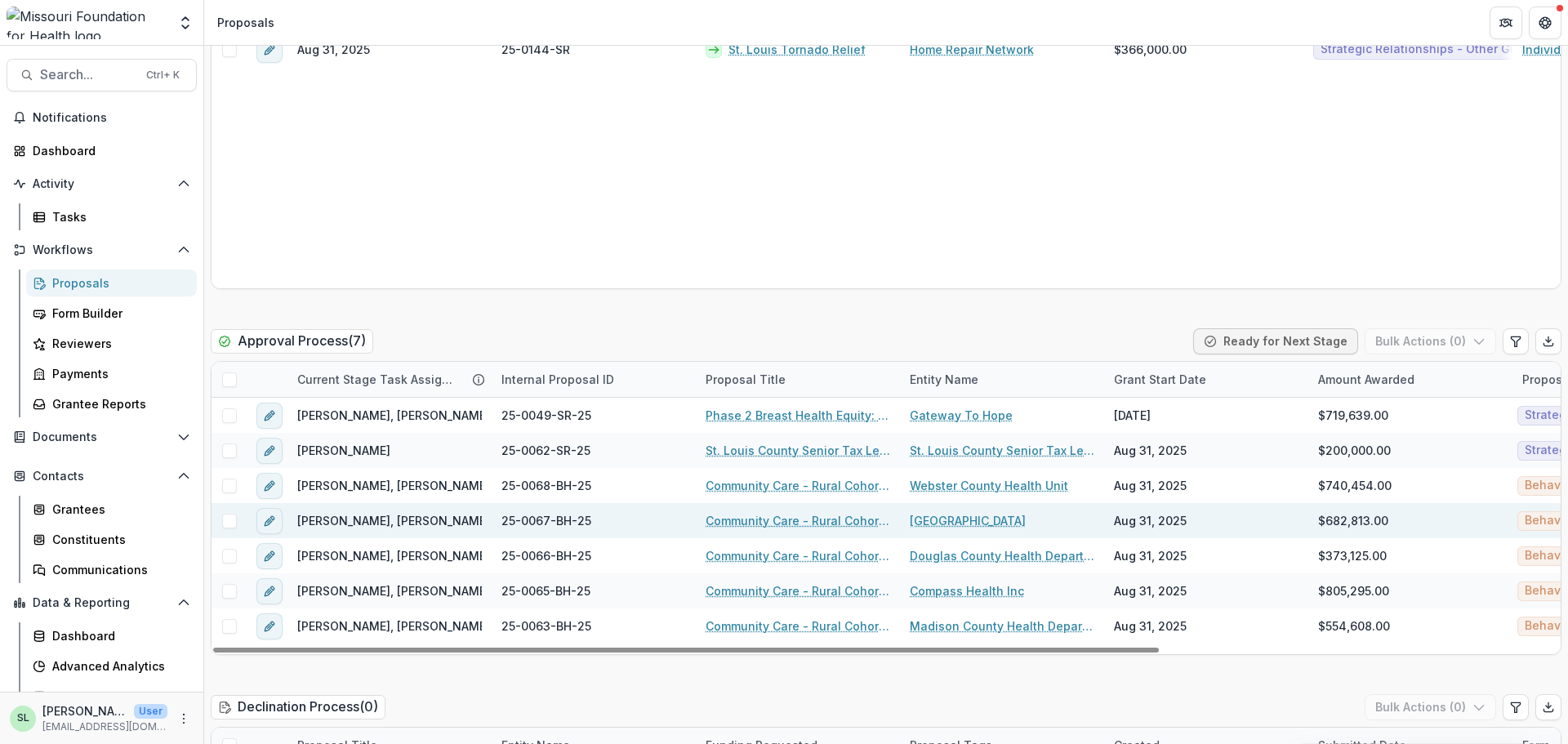
click at [816, 519] on link "Community Care - Rural Cohort Implementation Grant" at bounding box center [797, 520] width 184 height 17
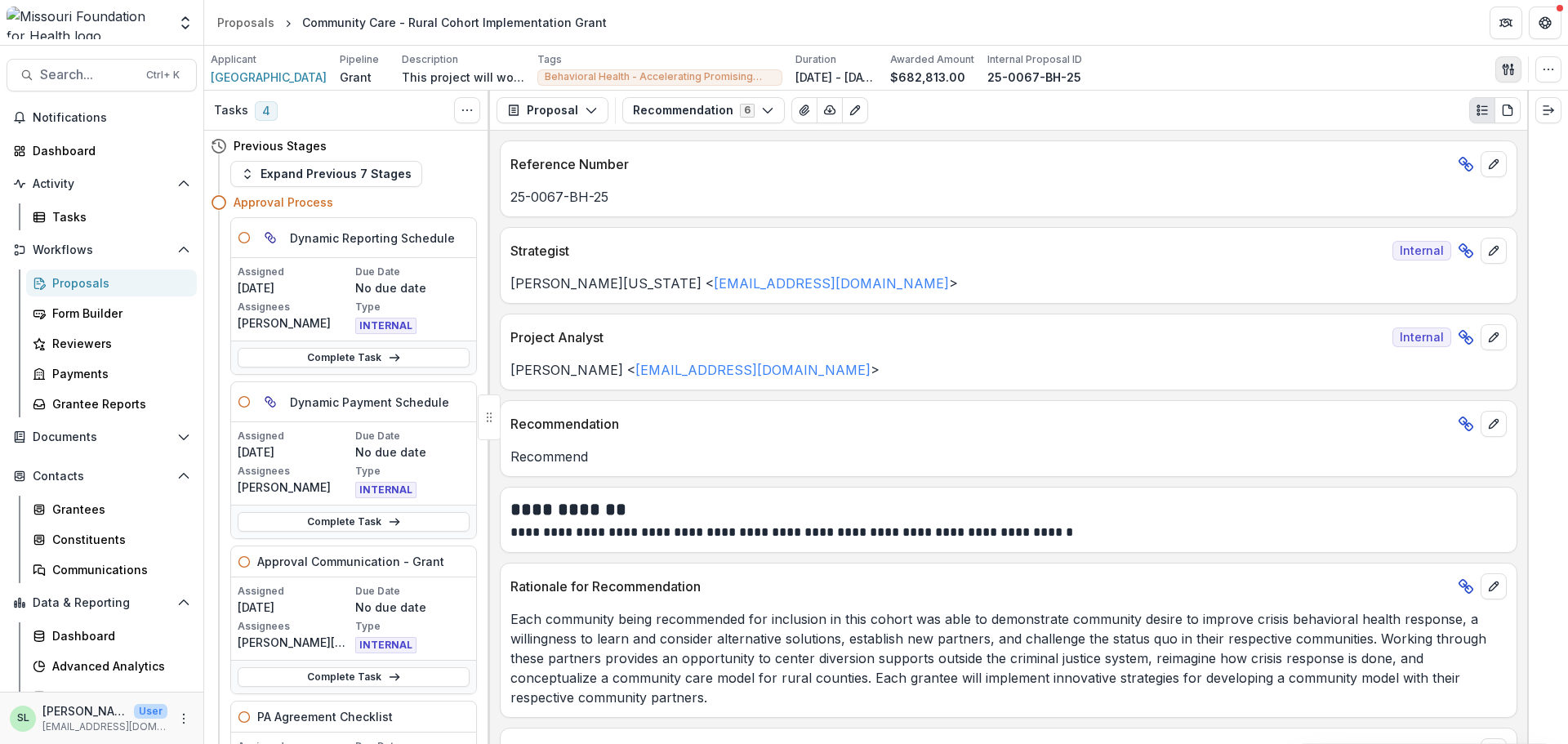
click at [1508, 71] on icon "button" at bounding box center [1508, 69] width 13 height 13
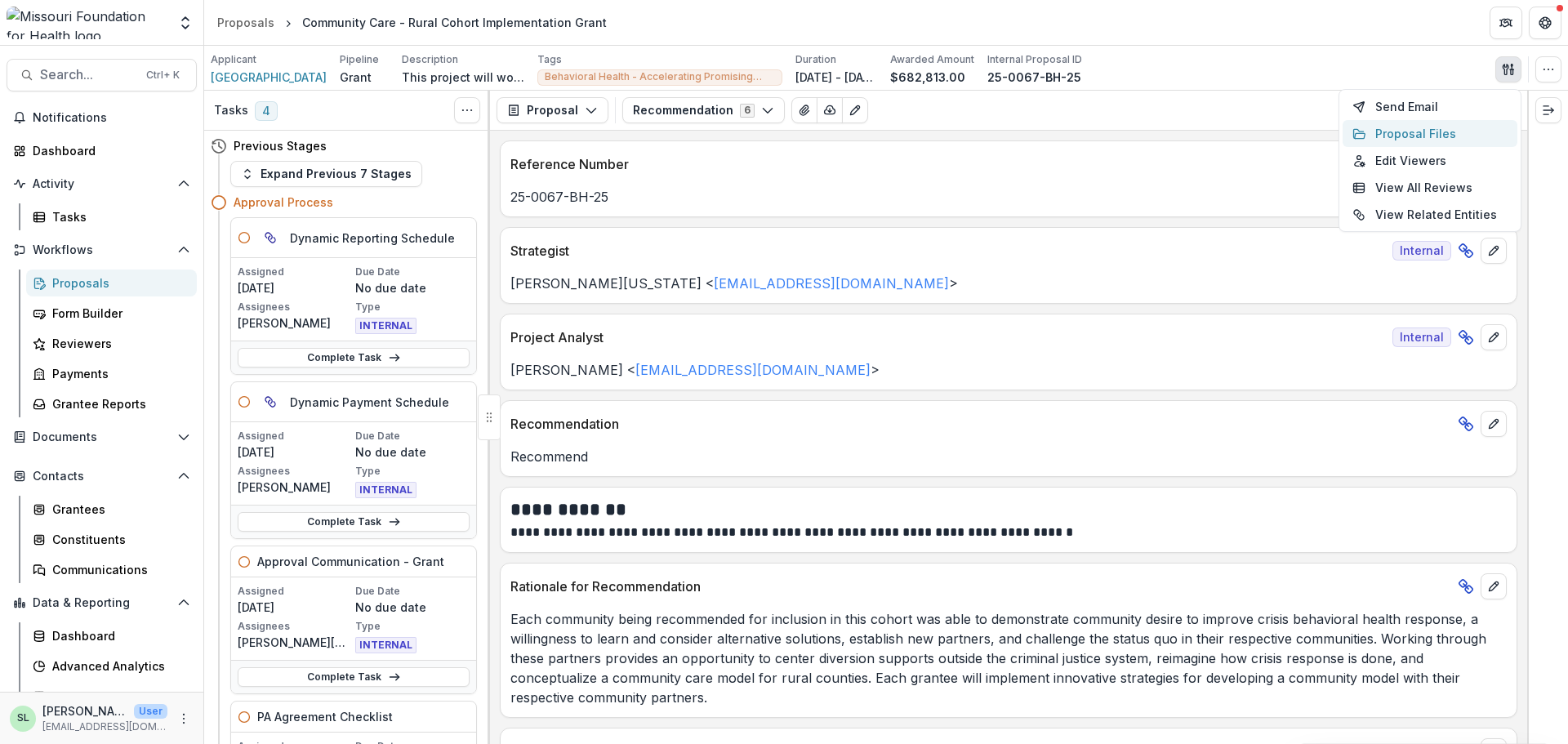
click at [1420, 129] on button "Proposal Files" at bounding box center [1429, 133] width 175 height 27
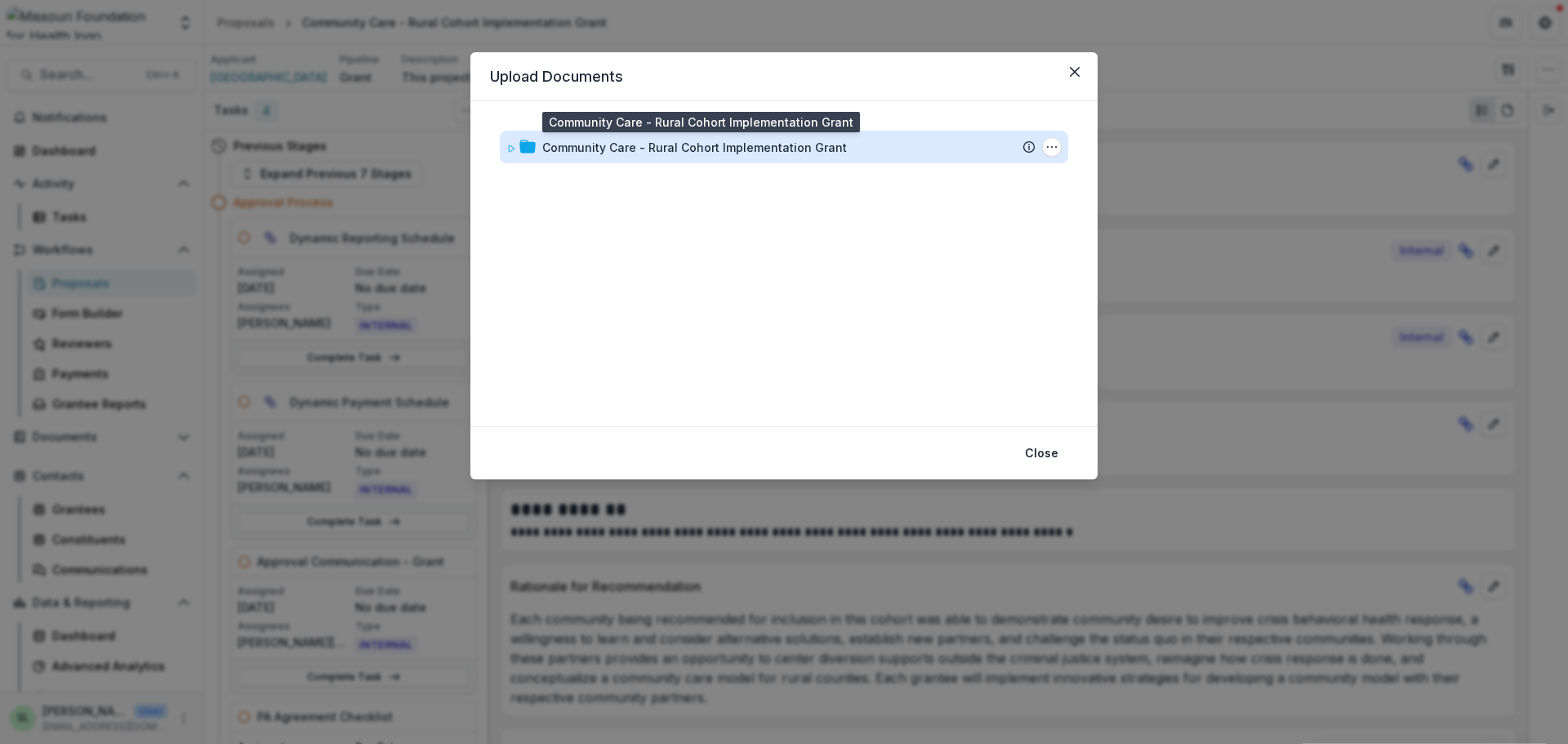
click at [760, 146] on div "Community Care - Rural Cohort Implementation Grant" at bounding box center [695, 147] width 304 height 17
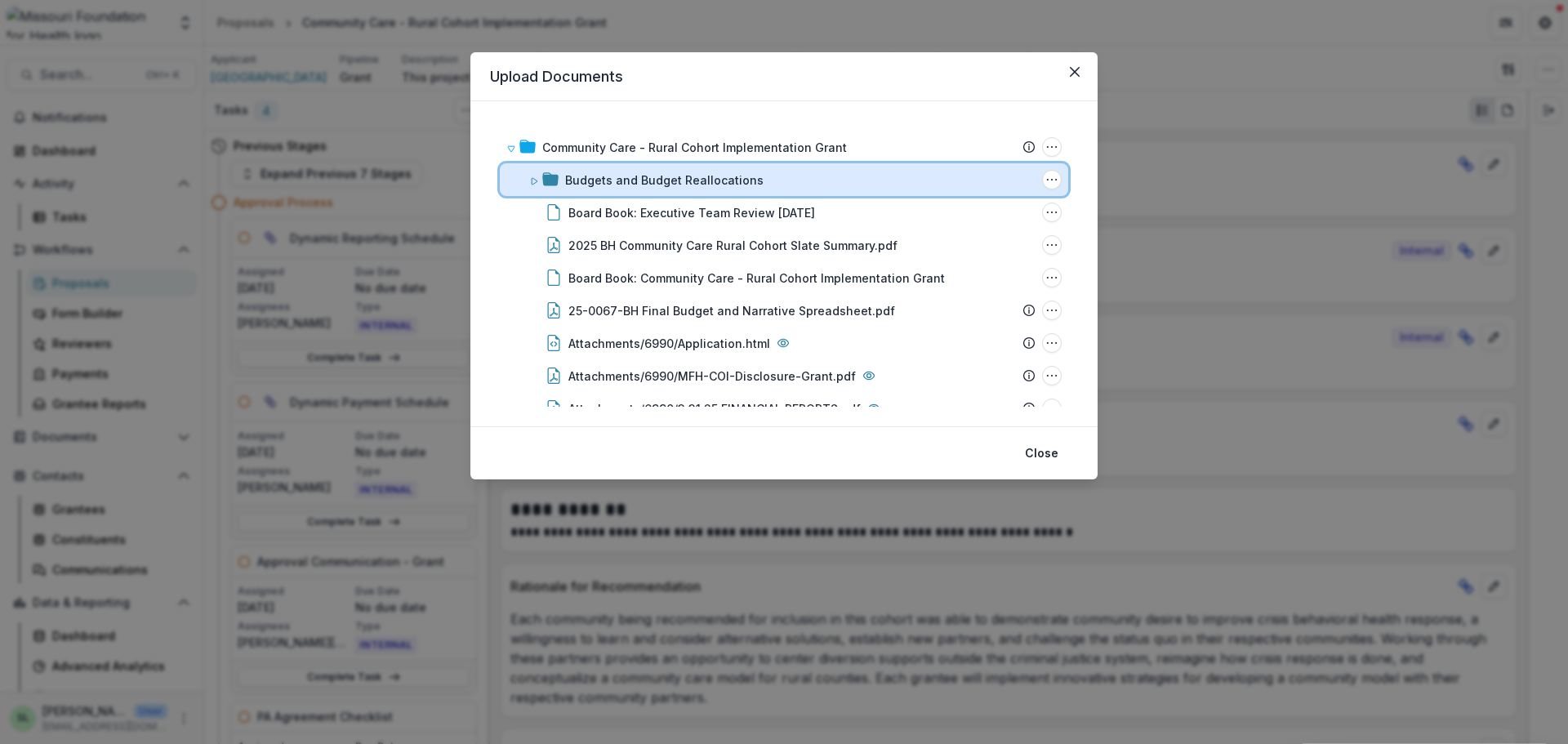
click at [611, 190] on div "Budgets and Budget Reallocations Folder Options Rename Add Subfolder Delete" at bounding box center [784, 180] width 568 height 33
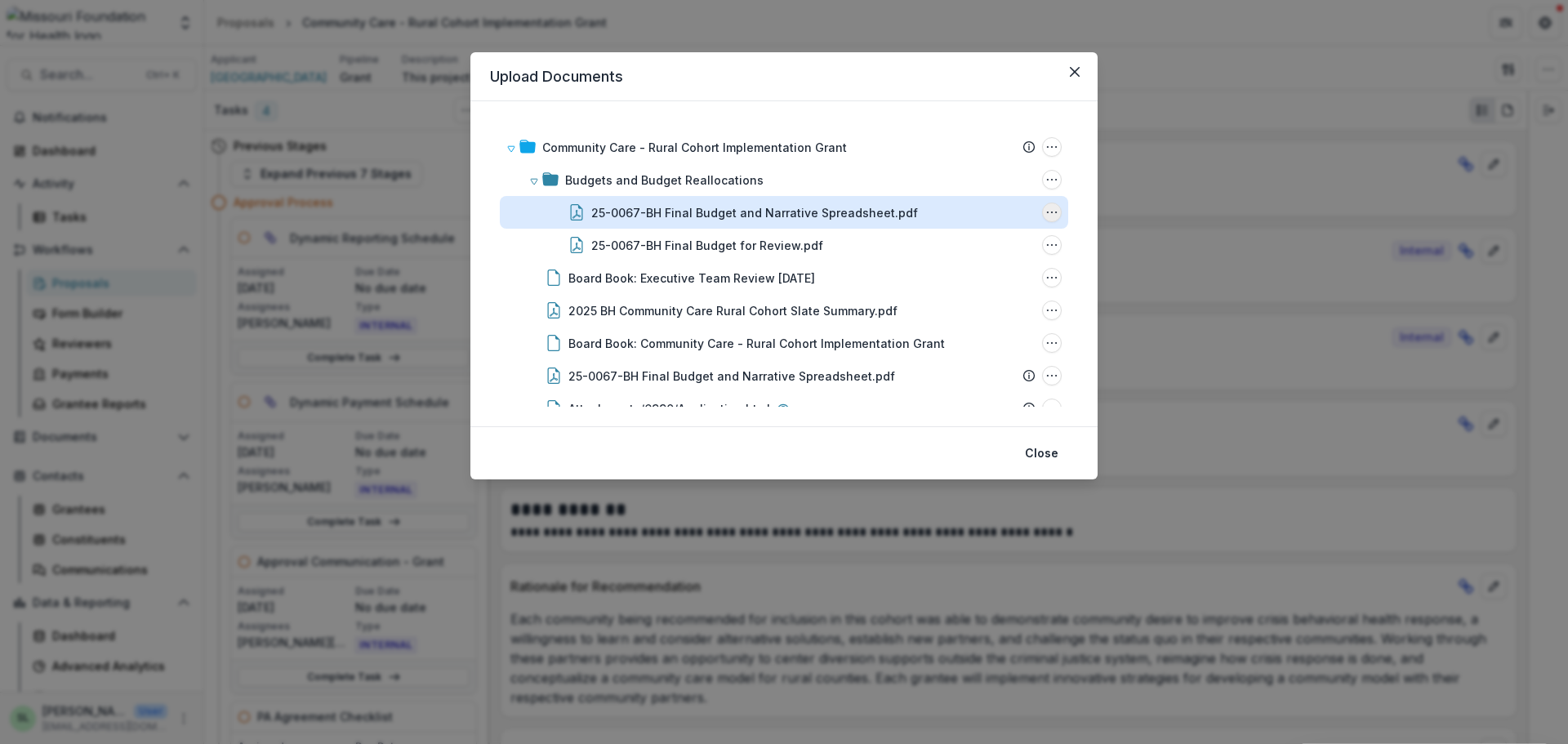
click at [1051, 210] on icon "25-0067-BH Final Budget and Narrative Spreadsheet.pdf Options" at bounding box center [1052, 212] width 13 height 13
click at [907, 273] on button "Download" at bounding box center [970, 270] width 175 height 27
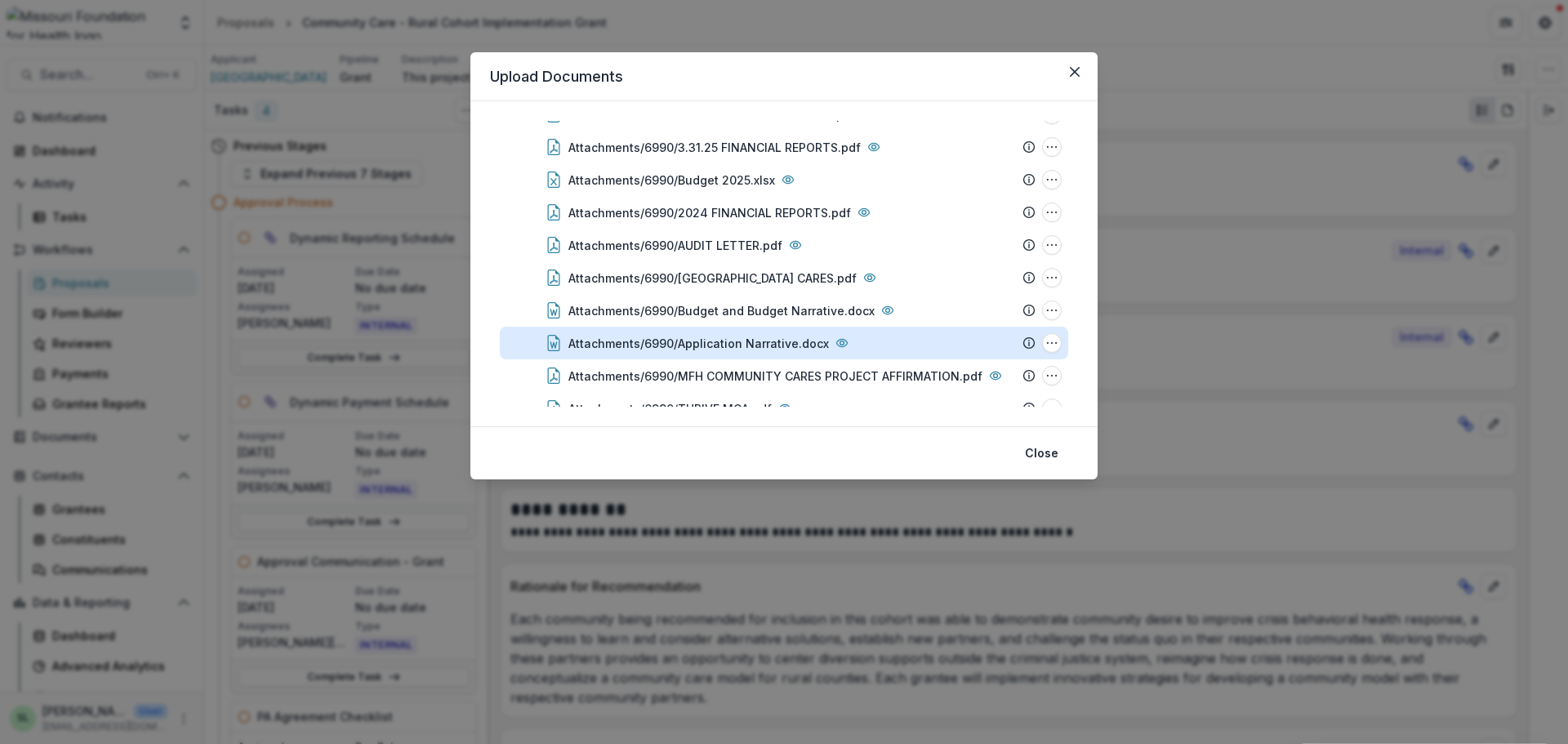
scroll to position [408, 0]
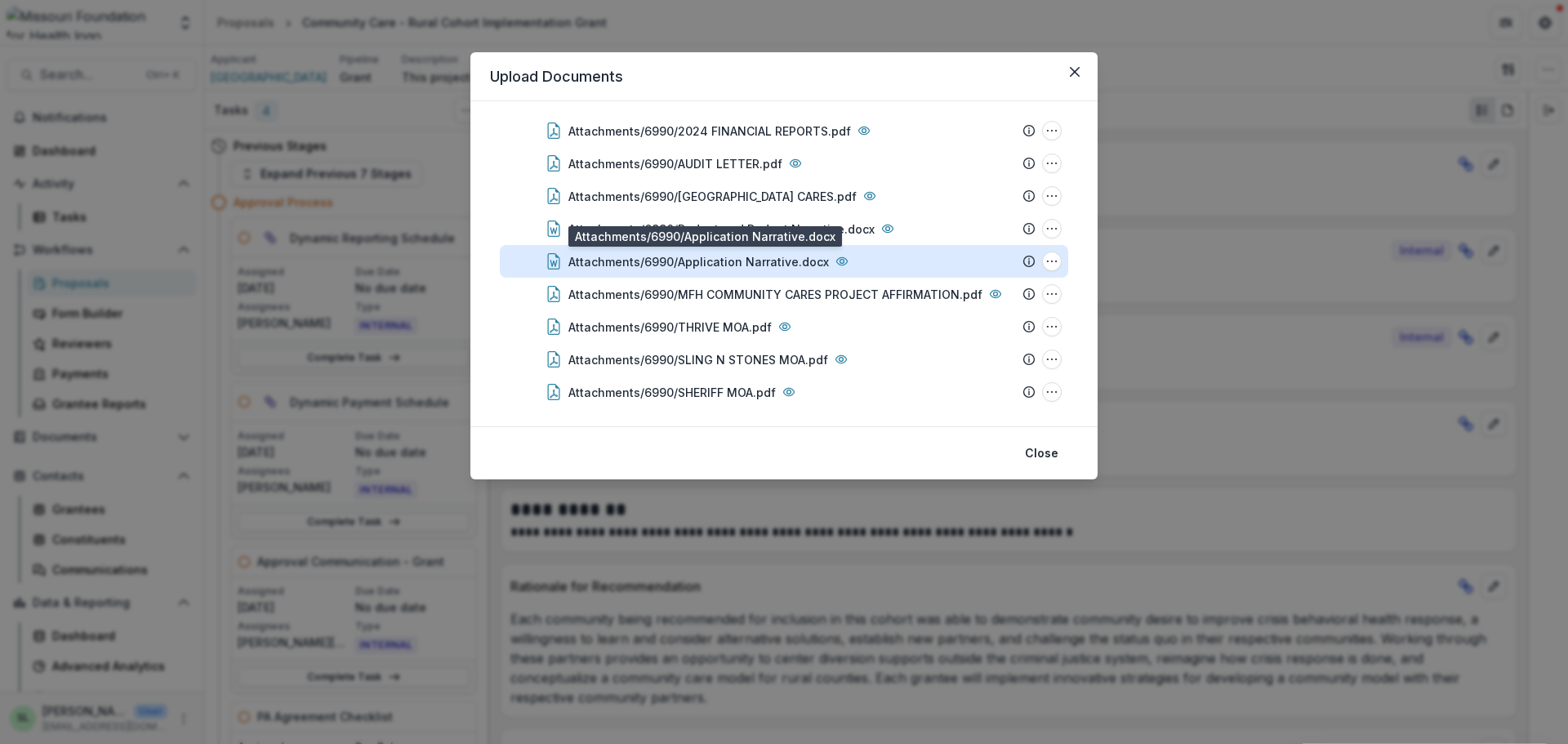
click at [763, 262] on div "Attachments/6990/Application Narrative.docx" at bounding box center [698, 261] width 260 height 17
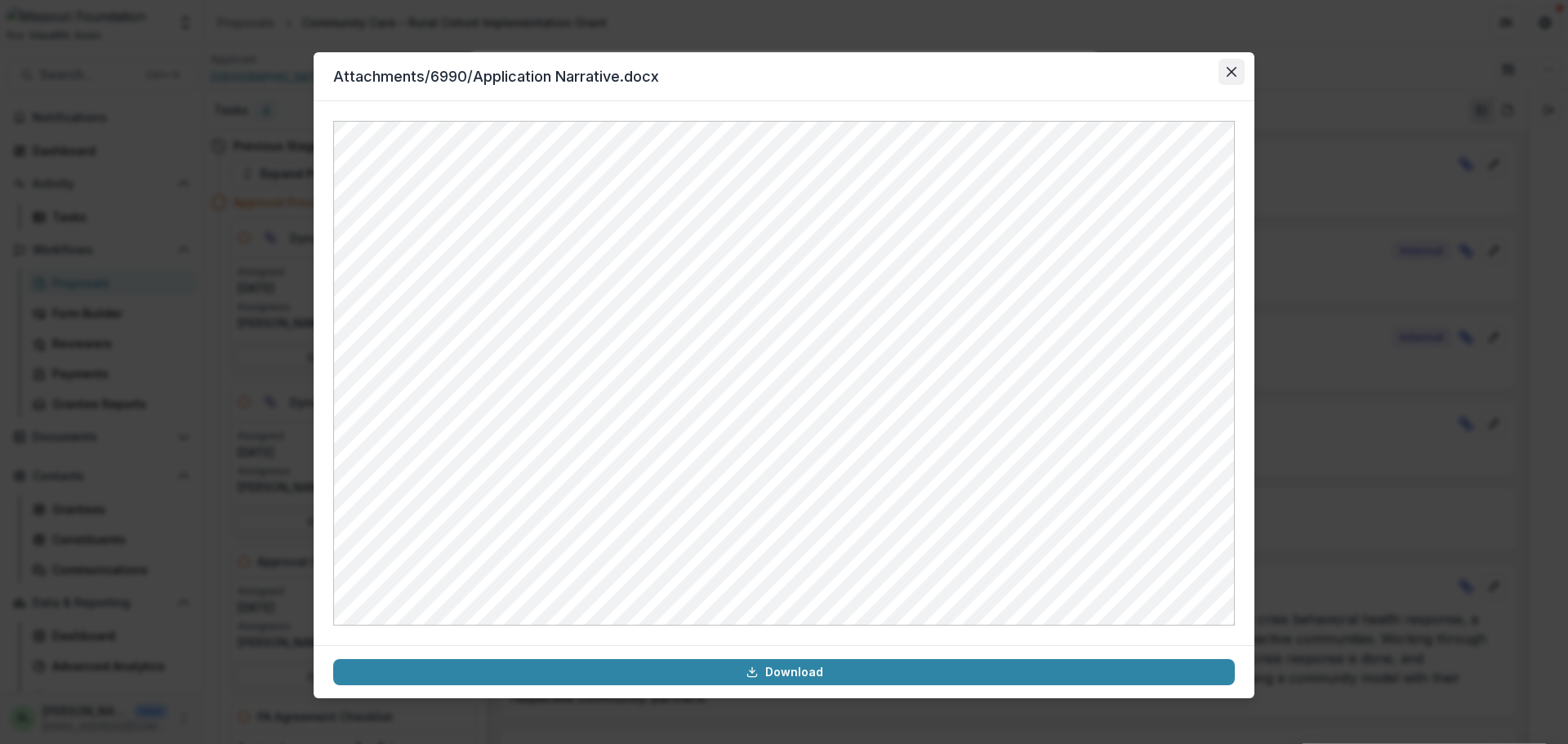
click at [1226, 73] on button "Close" at bounding box center [1231, 72] width 26 height 26
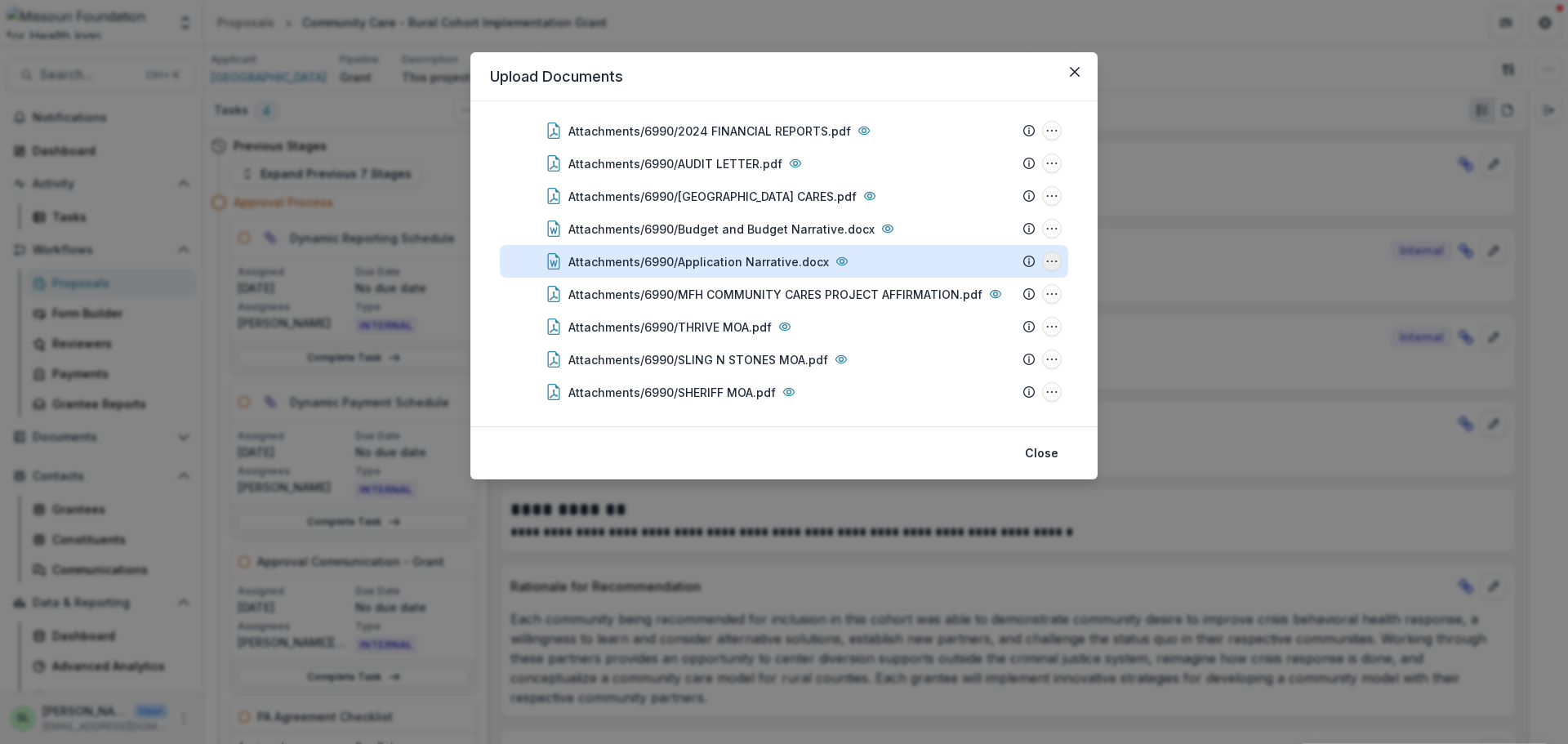
click at [1042, 261] on button "Attachments/6990/Application Narrative.docx Options" at bounding box center [1052, 261] width 20 height 20
click at [959, 316] on button "Download" at bounding box center [970, 320] width 175 height 27
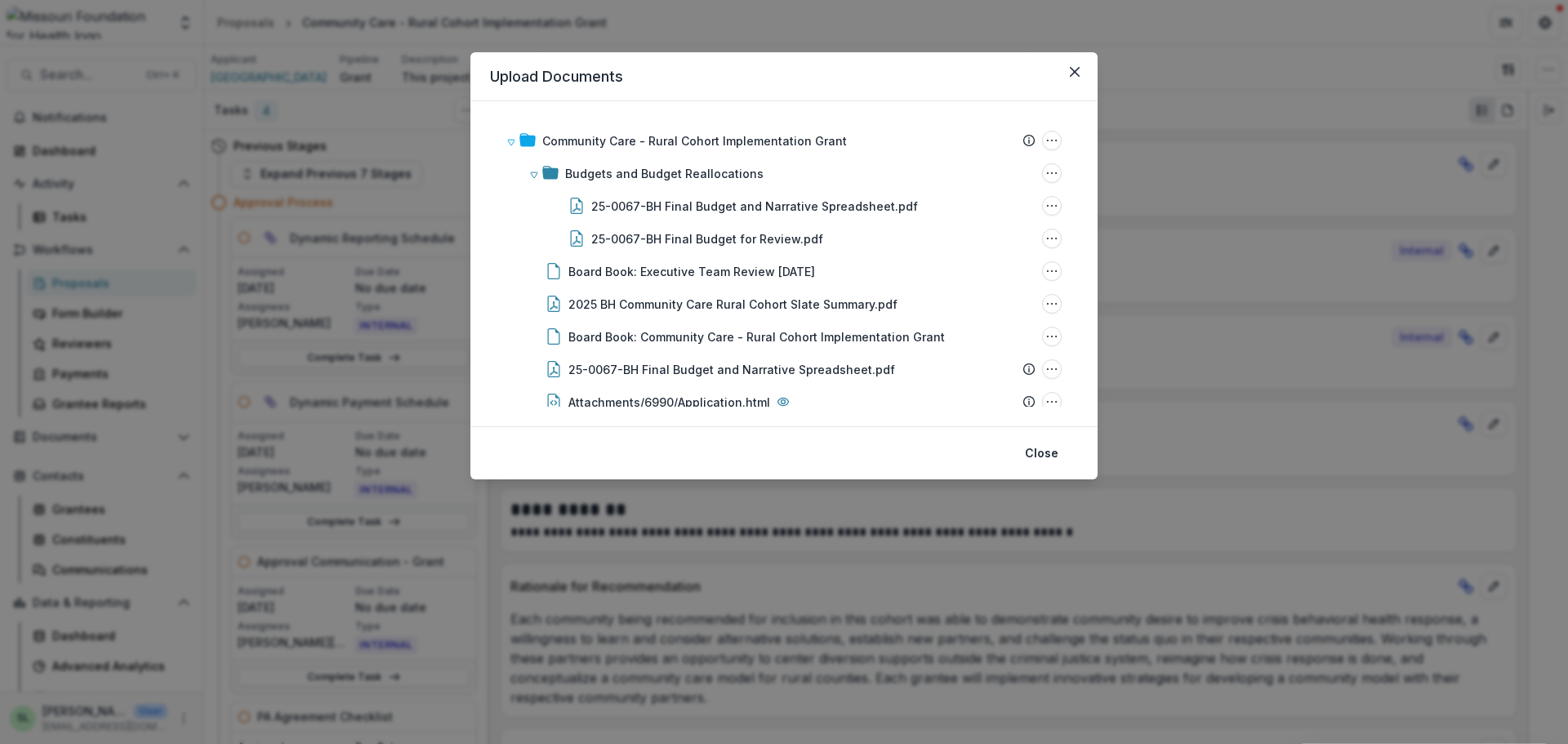
scroll to position [0, 0]
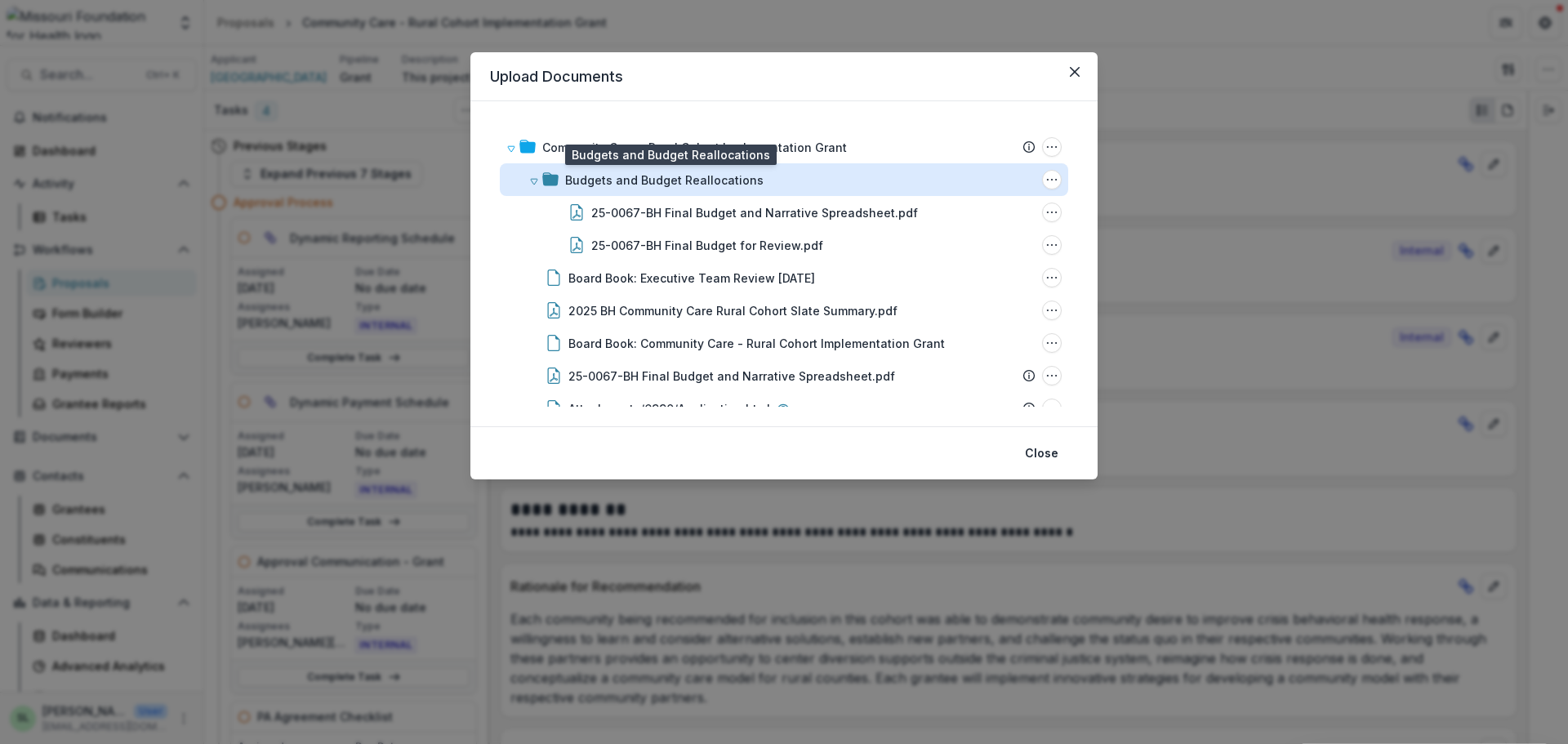
click at [567, 172] on div "Budgets and Budget Reallocations" at bounding box center [665, 180] width 199 height 17
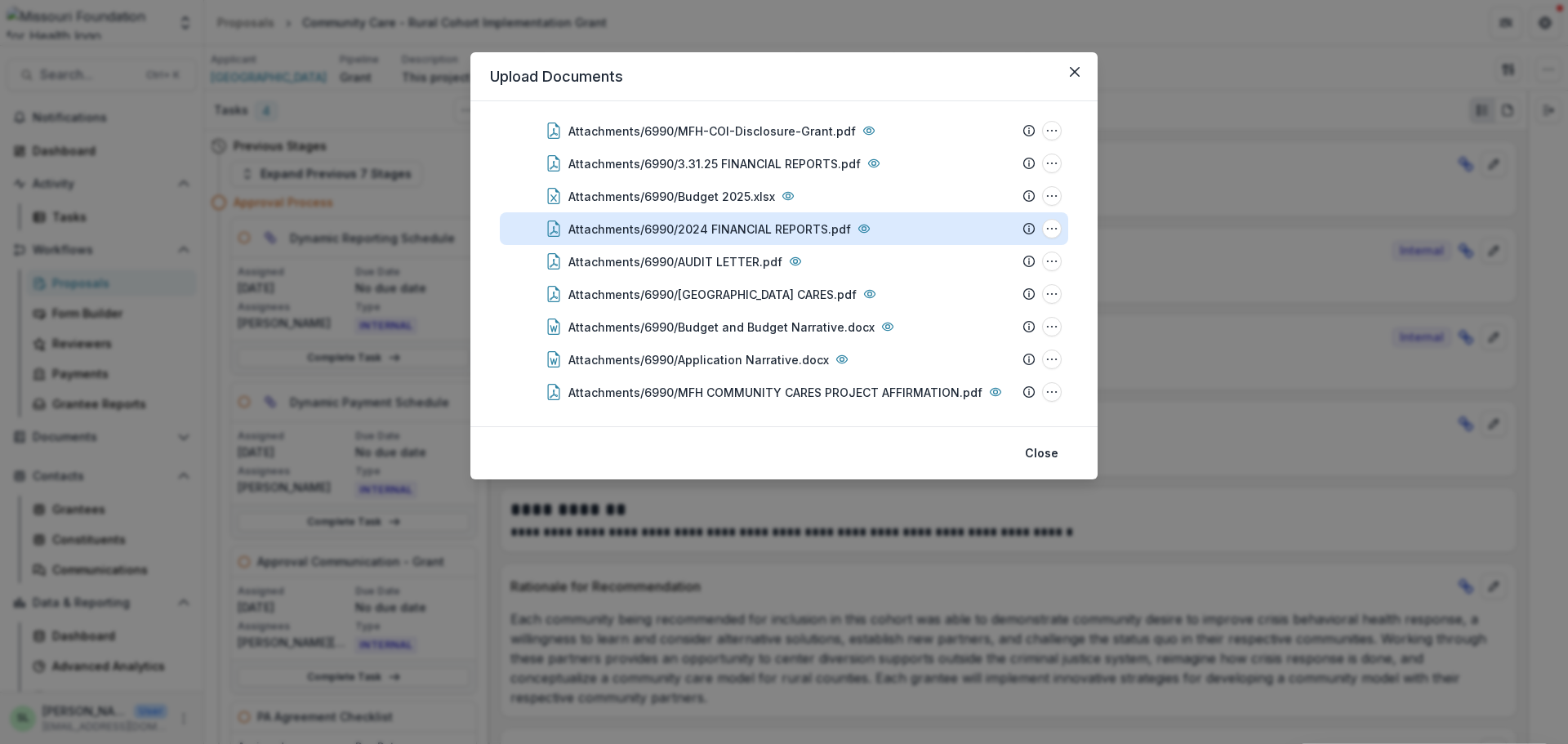
scroll to position [327, 0]
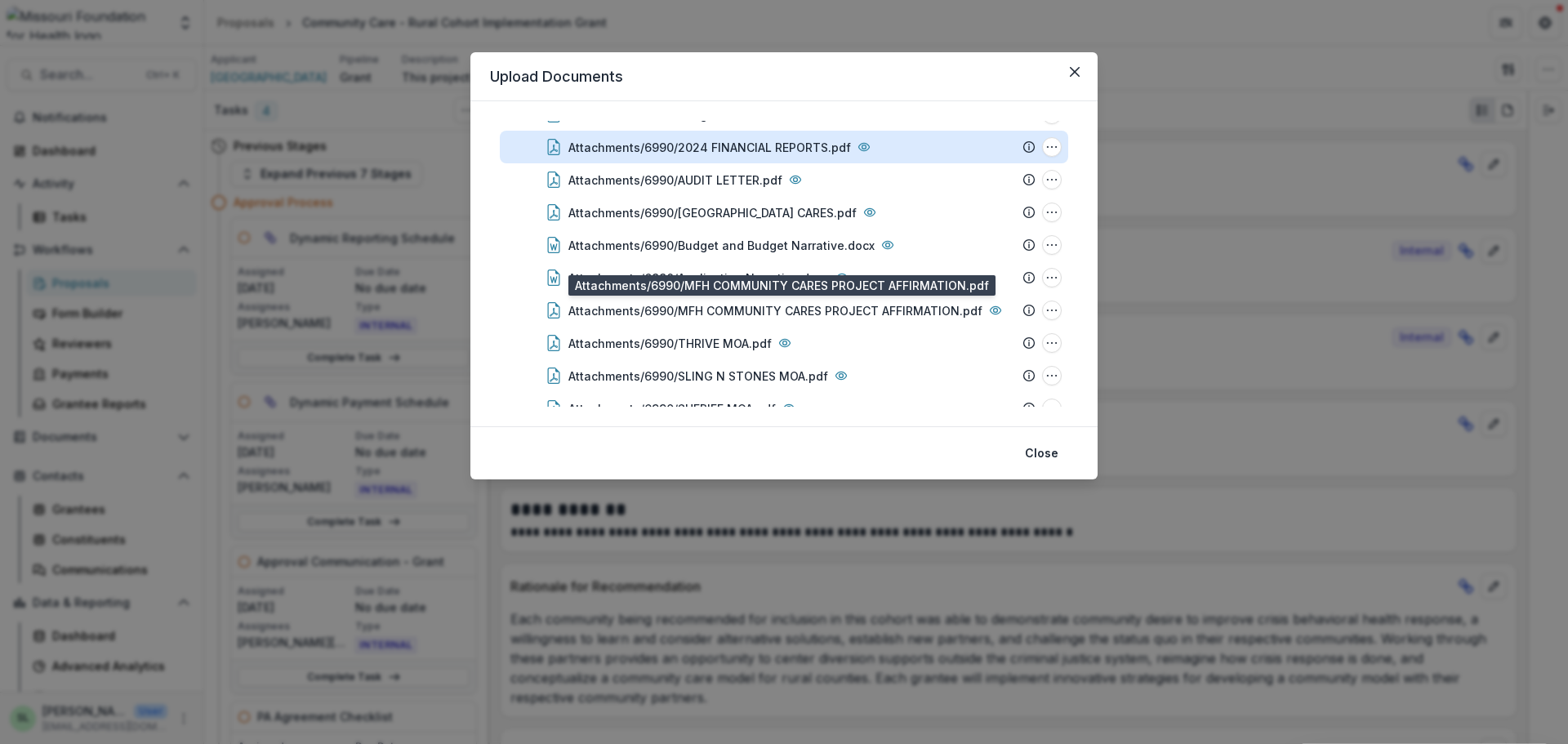
click at [764, 314] on div "Attachments/6990/MFH COMMUNITY CARES PROJECT AFFIRMATION.pdf" at bounding box center [775, 311] width 414 height 17
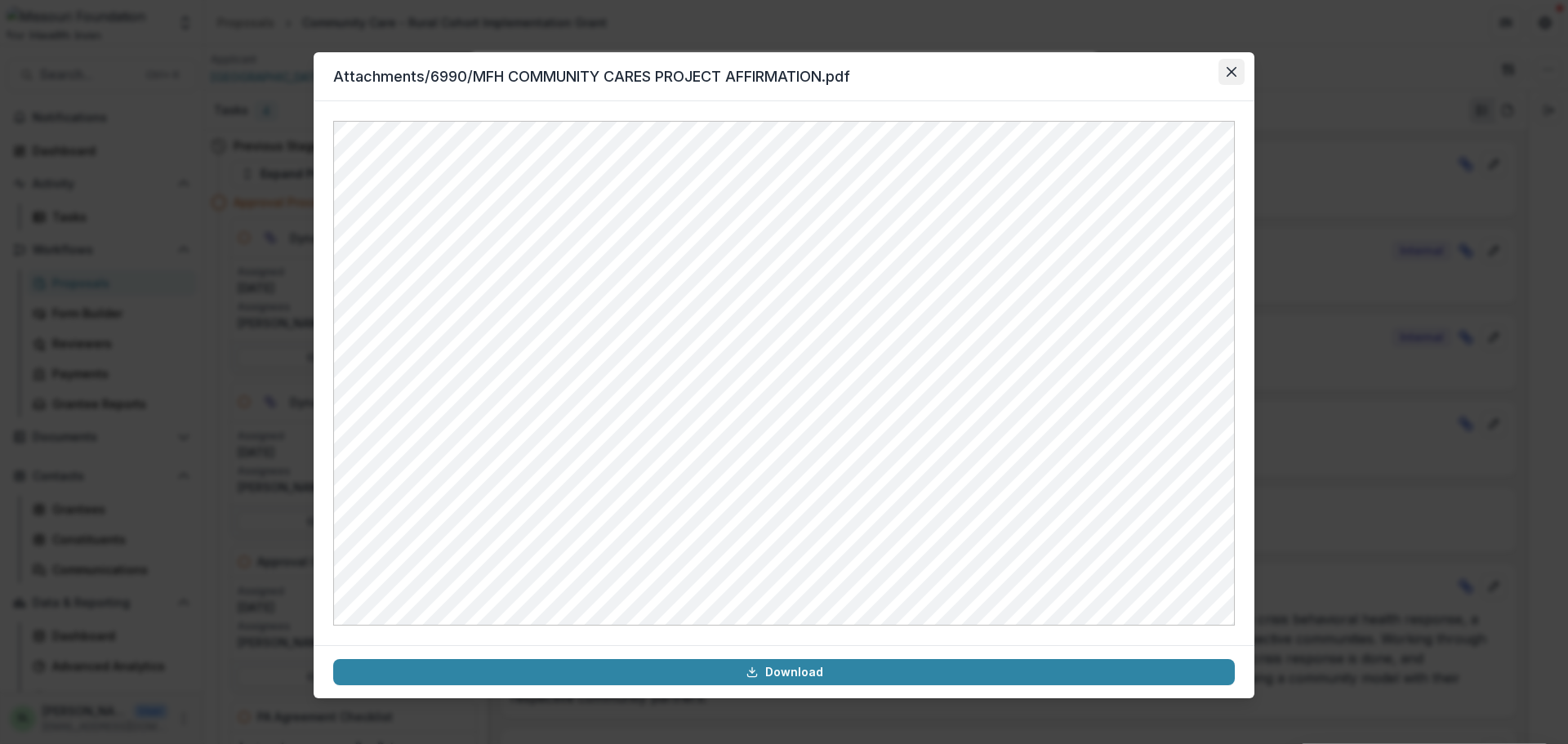
click at [1229, 72] on icon "Close" at bounding box center [1231, 72] width 10 height 10
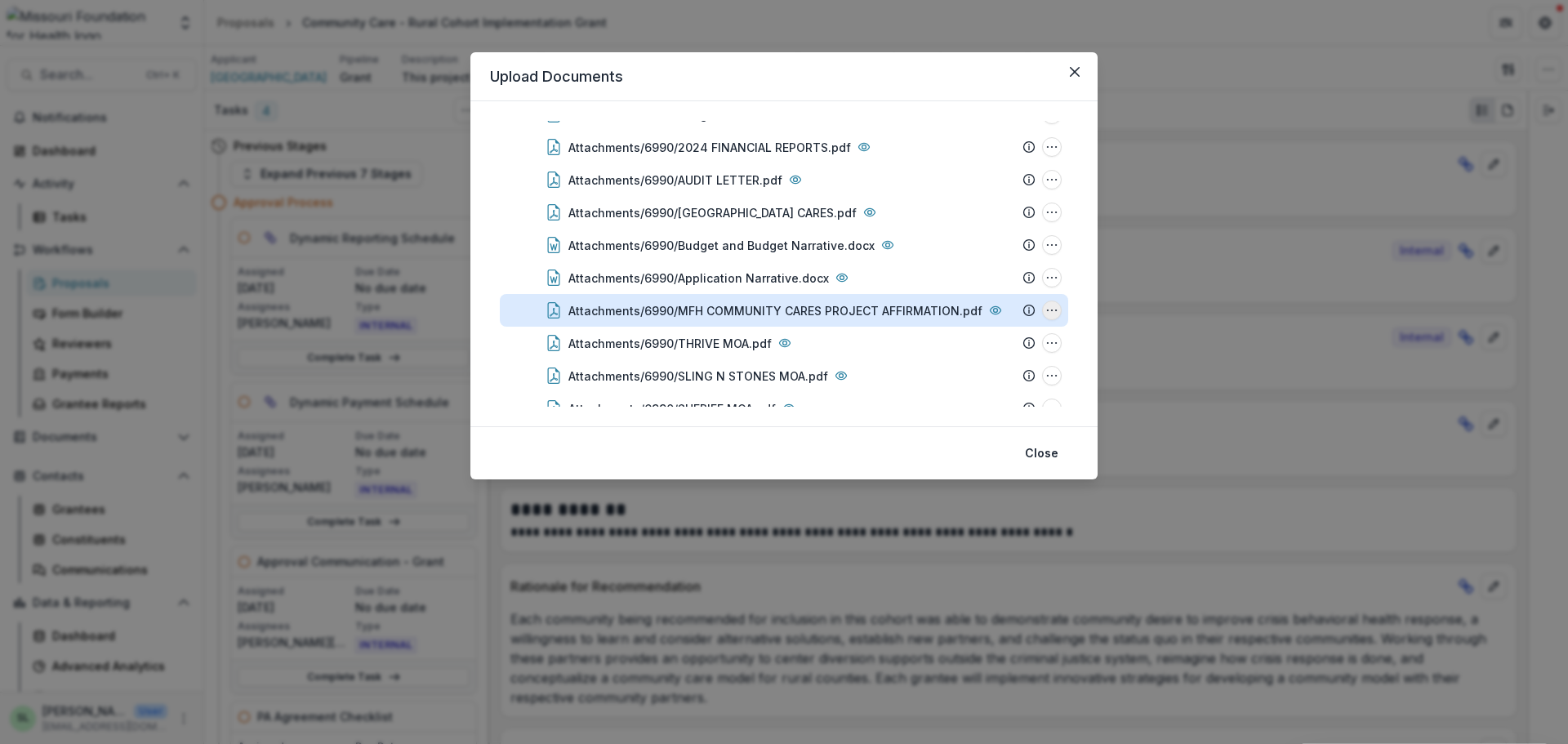
click at [1047, 309] on icon "Attachments/6990/MFH COMMUNITY CARES PROJECT AFFIRMATION.pdf Options" at bounding box center [1052, 310] width 13 height 13
click at [954, 220] on button "Download" at bounding box center [970, 223] width 175 height 27
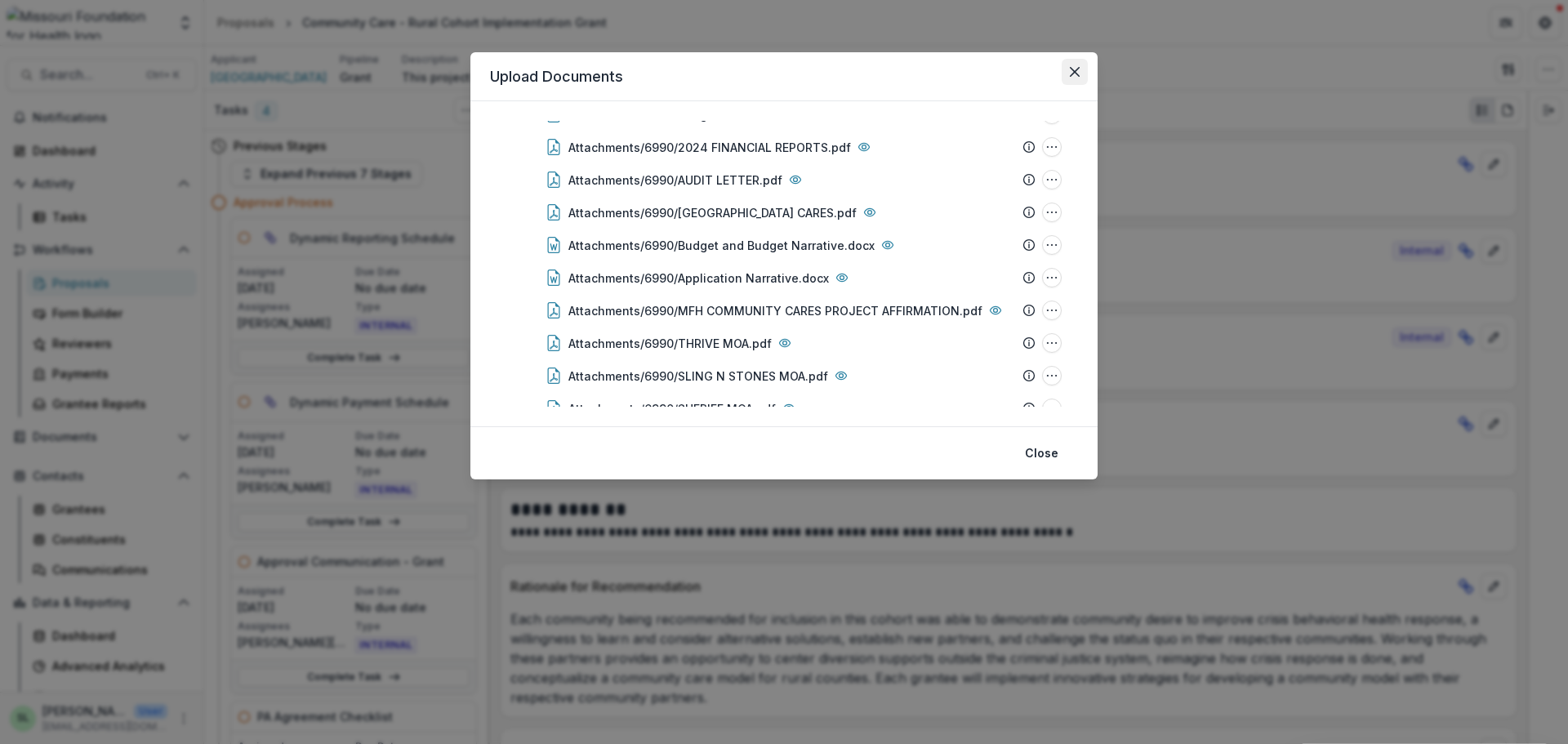
click at [1071, 68] on icon "Close" at bounding box center [1075, 72] width 10 height 10
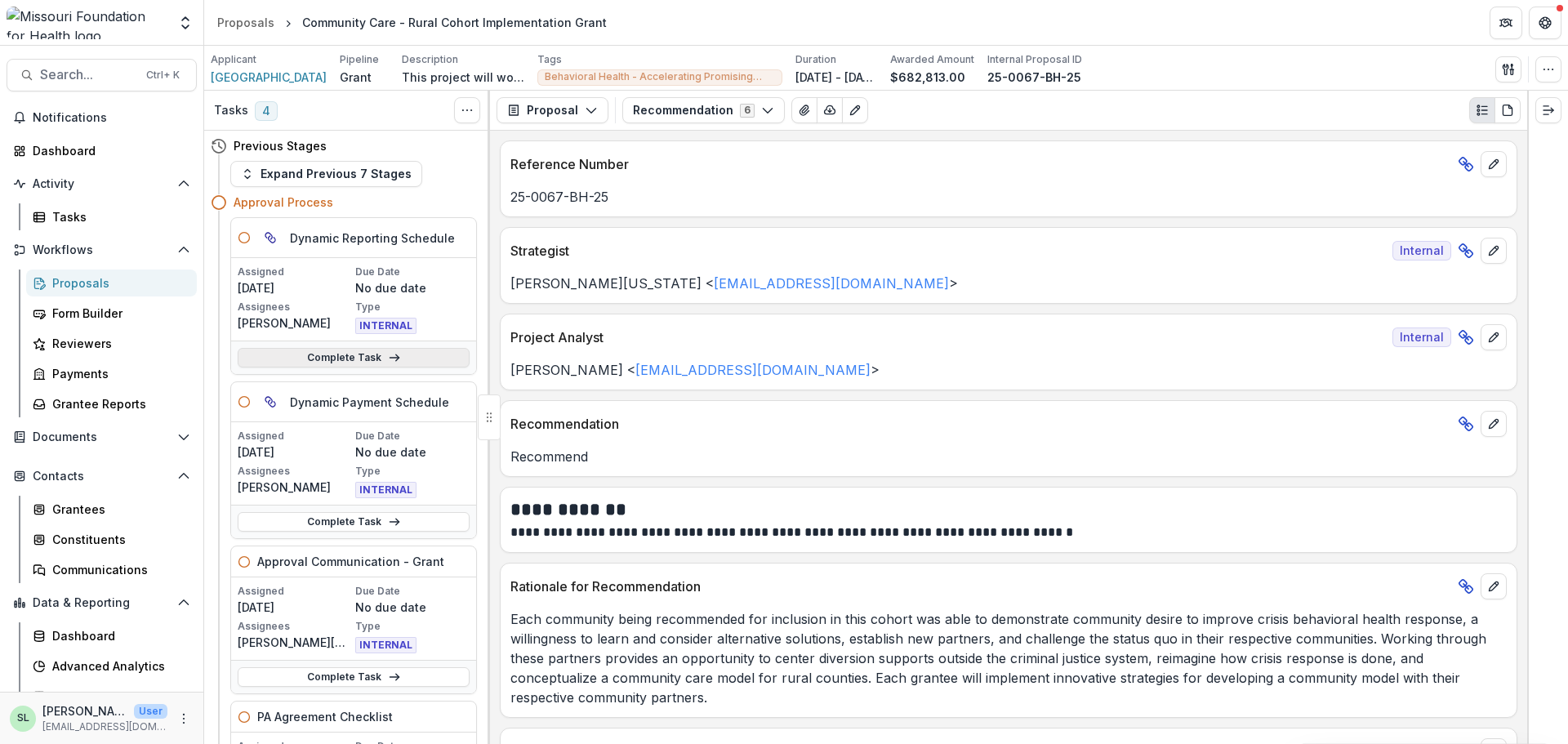
click at [362, 363] on link "Complete Task" at bounding box center [354, 358] width 232 height 20
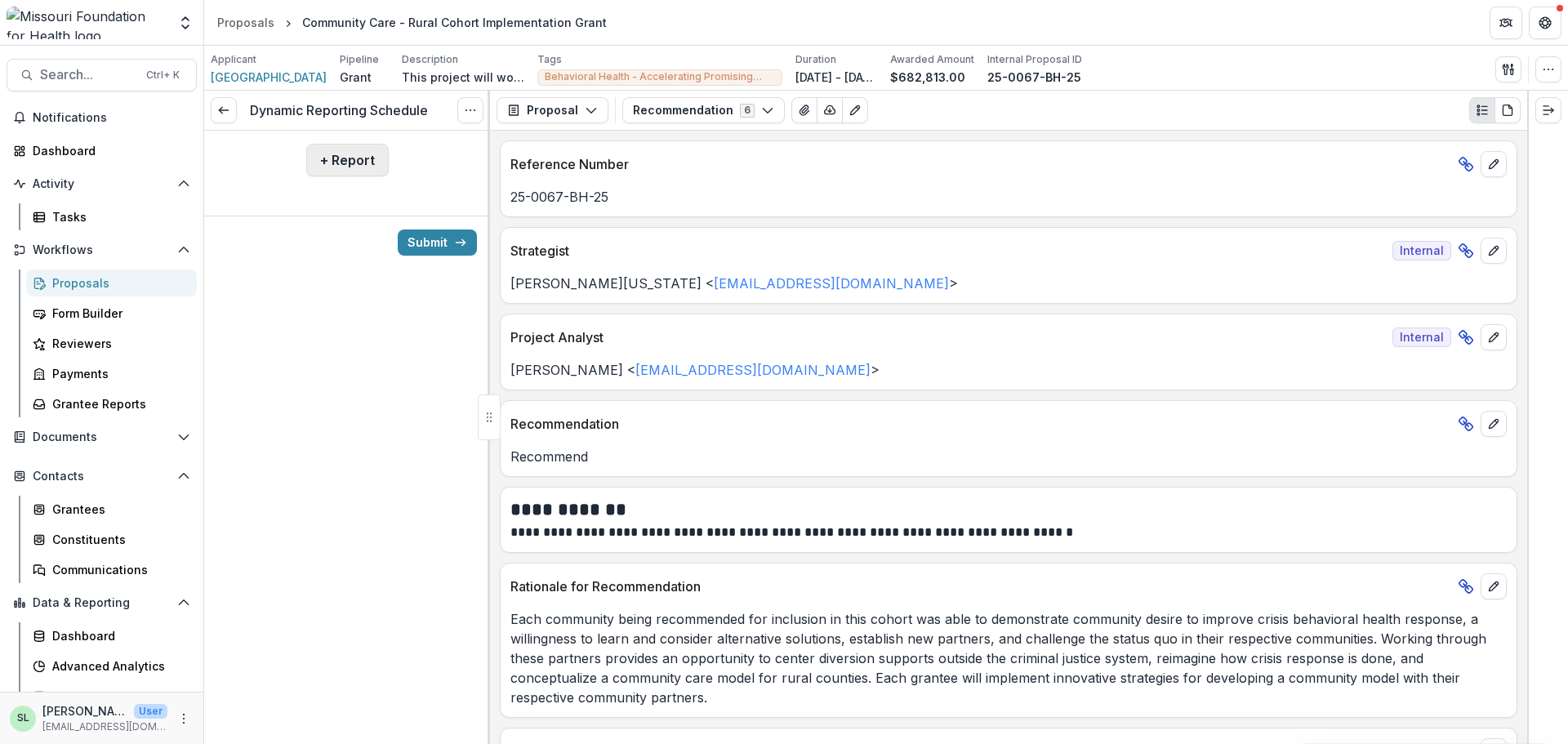
click at [355, 165] on button "+ Report" at bounding box center [347, 160] width 82 height 33
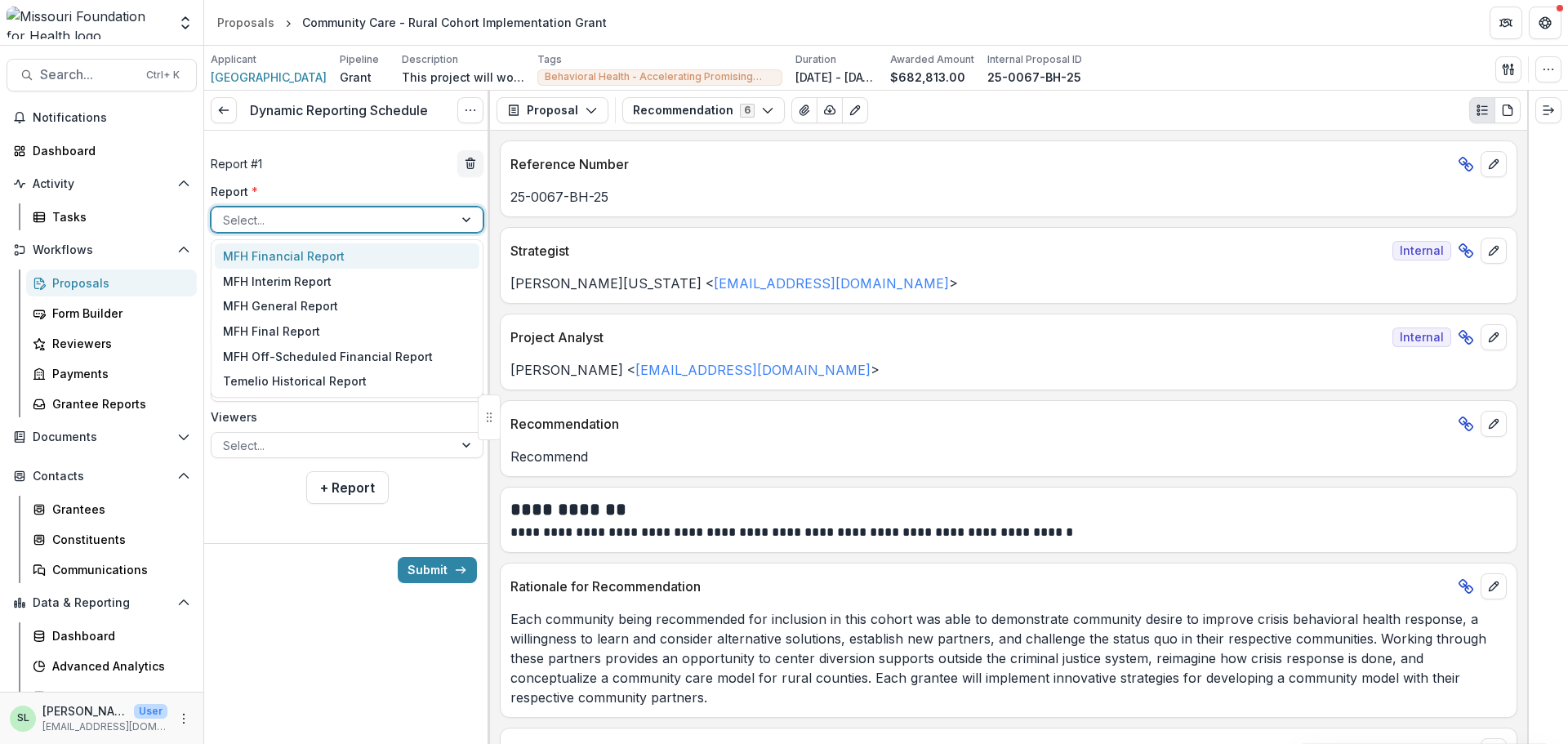
click at [337, 218] on div at bounding box center [332, 220] width 219 height 21
click at [332, 255] on div "MFH Financial Report" at bounding box center [347, 256] width 265 height 25
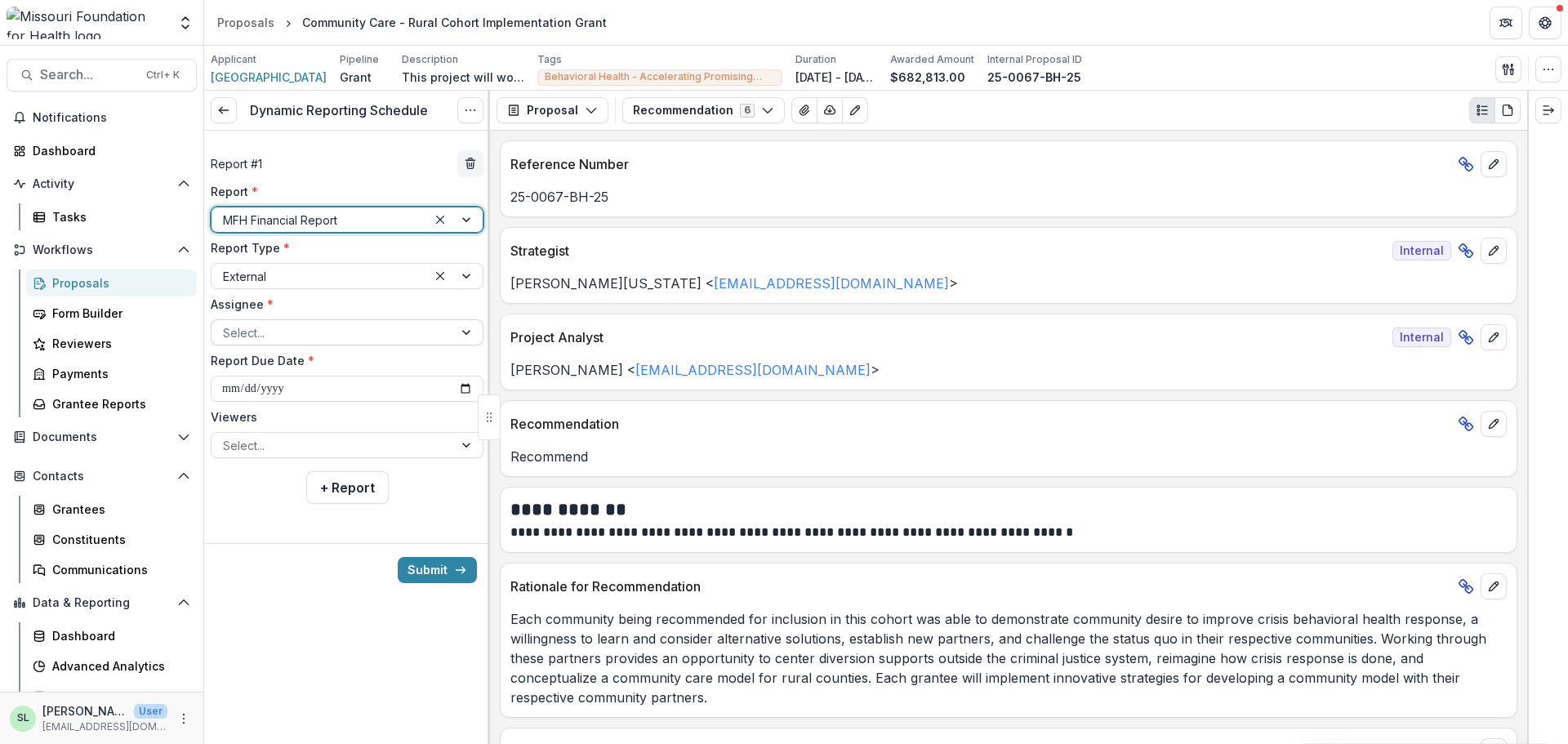
click at [302, 332] on div at bounding box center [332, 332] width 219 height 21
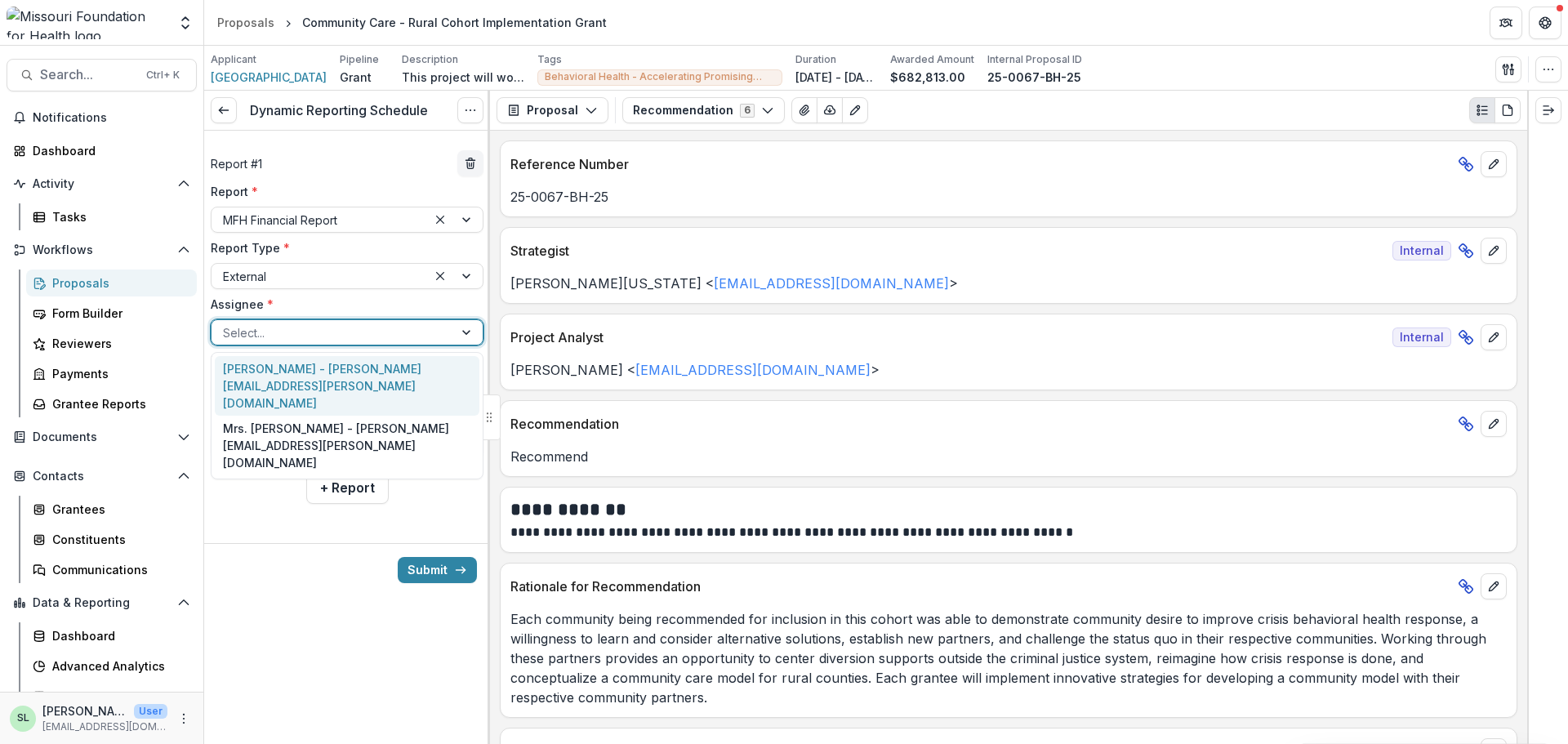
click at [302, 330] on div at bounding box center [332, 332] width 219 height 21
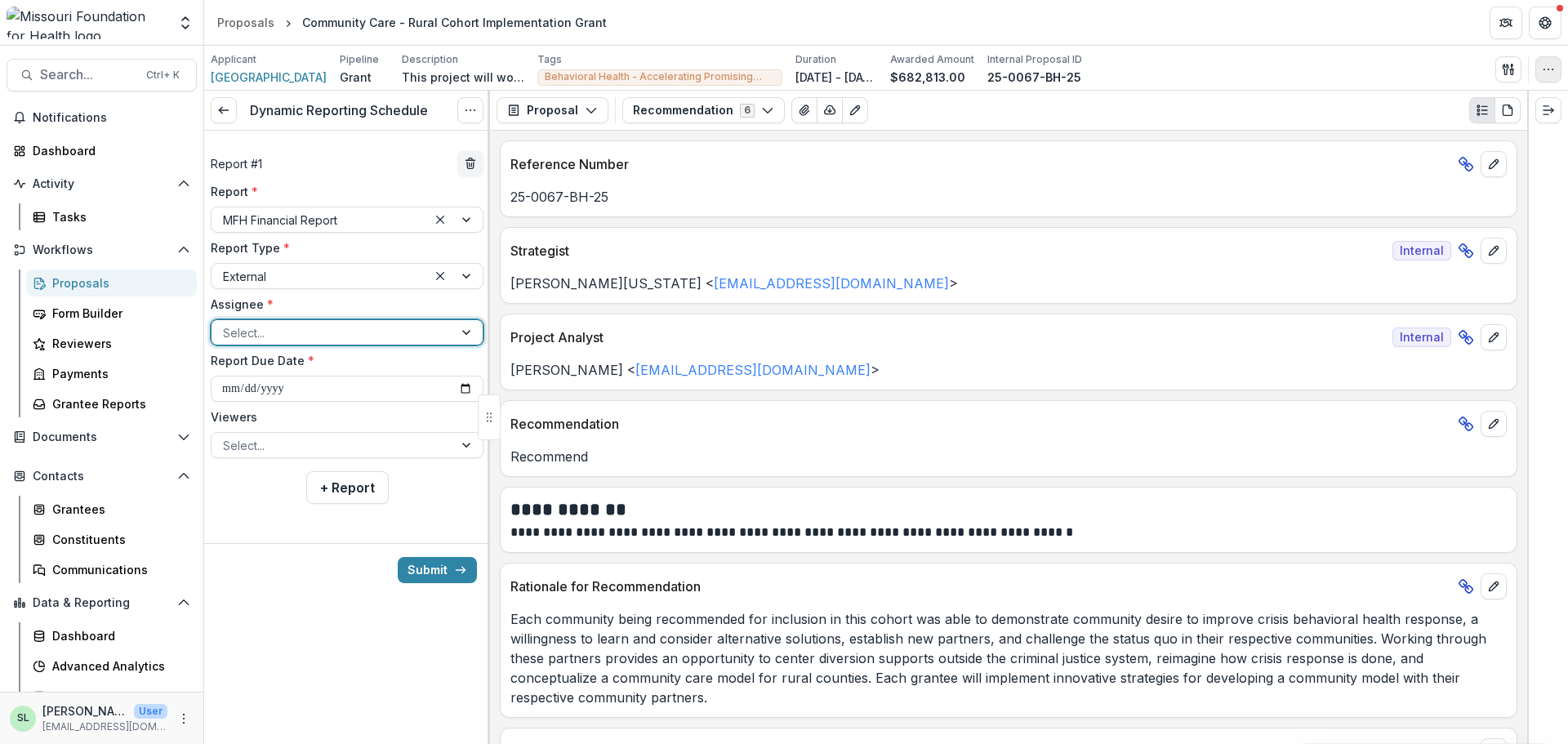
click at [1545, 71] on icon "button" at bounding box center [1548, 69] width 13 height 13
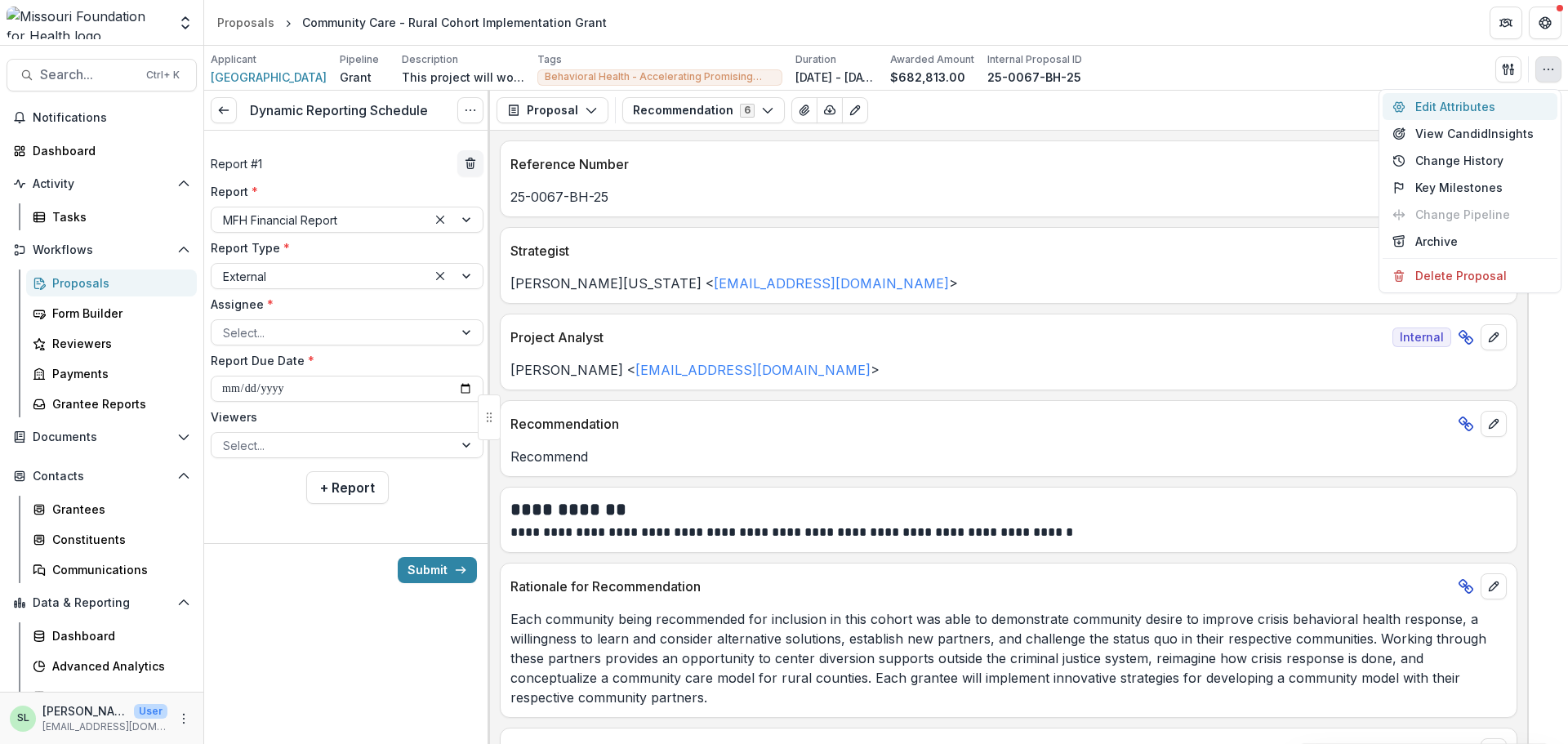
click at [1464, 107] on button "Edit Attributes" at bounding box center [1470, 107] width 175 height 27
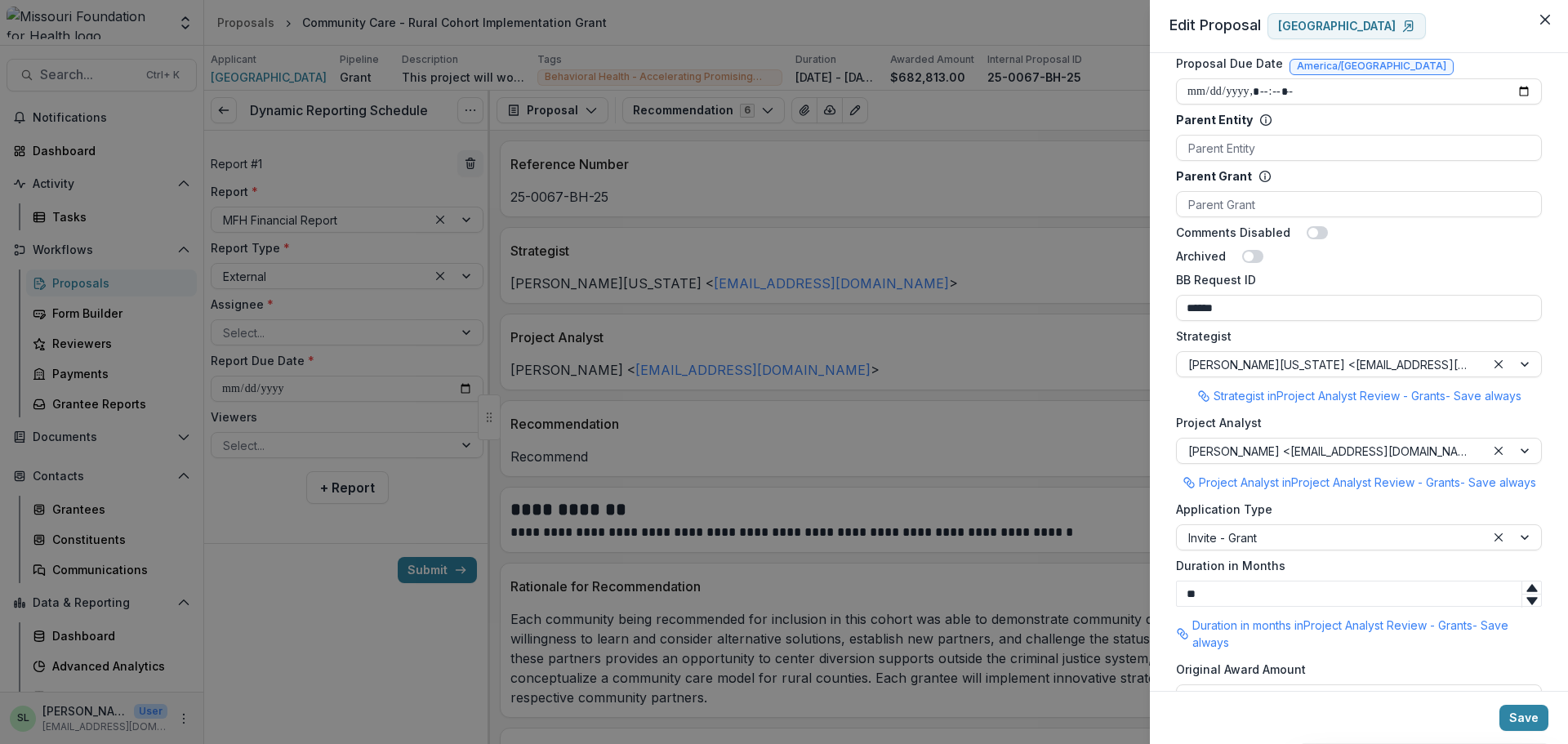
scroll to position [962, 0]
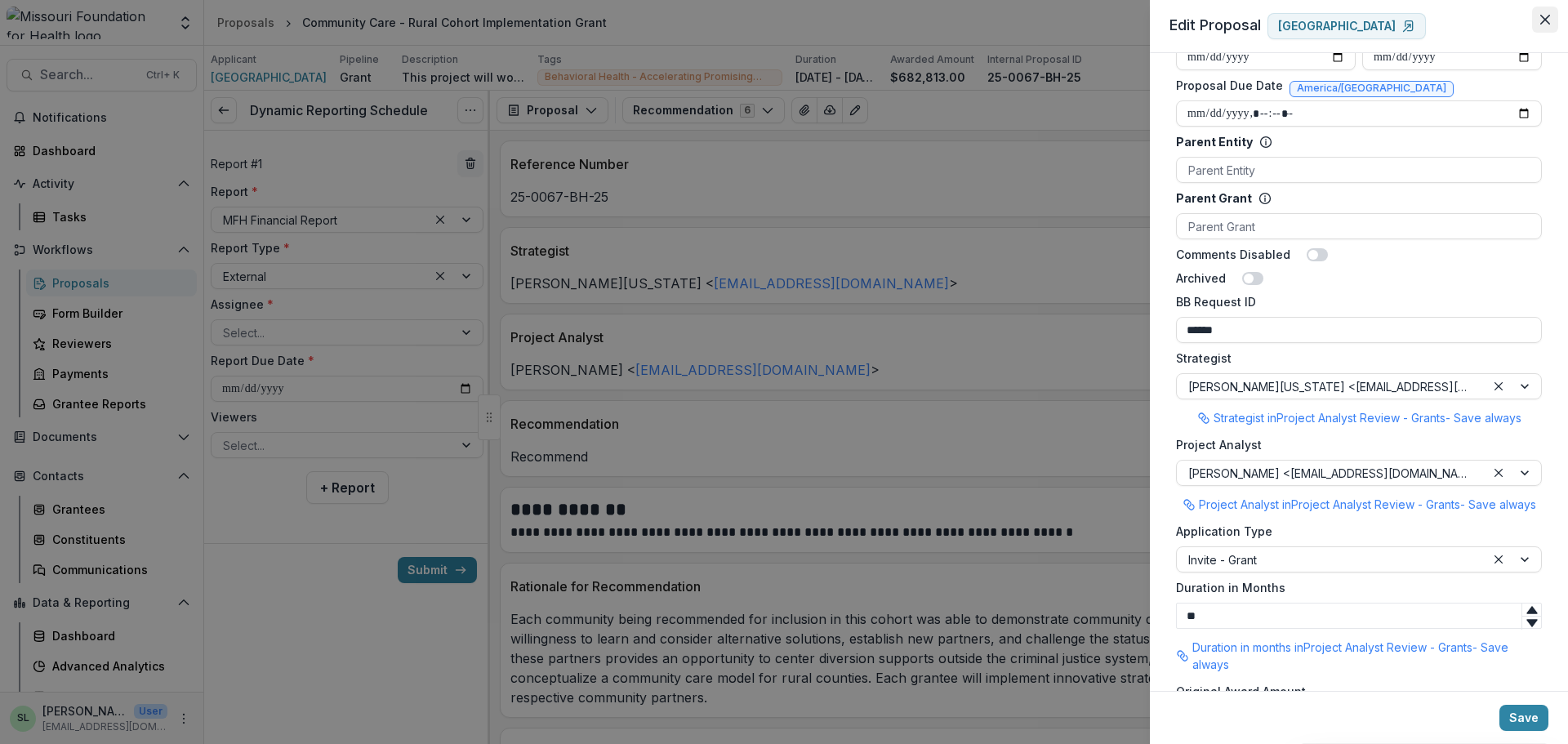
click at [1543, 16] on icon "Close" at bounding box center [1545, 19] width 10 height 10
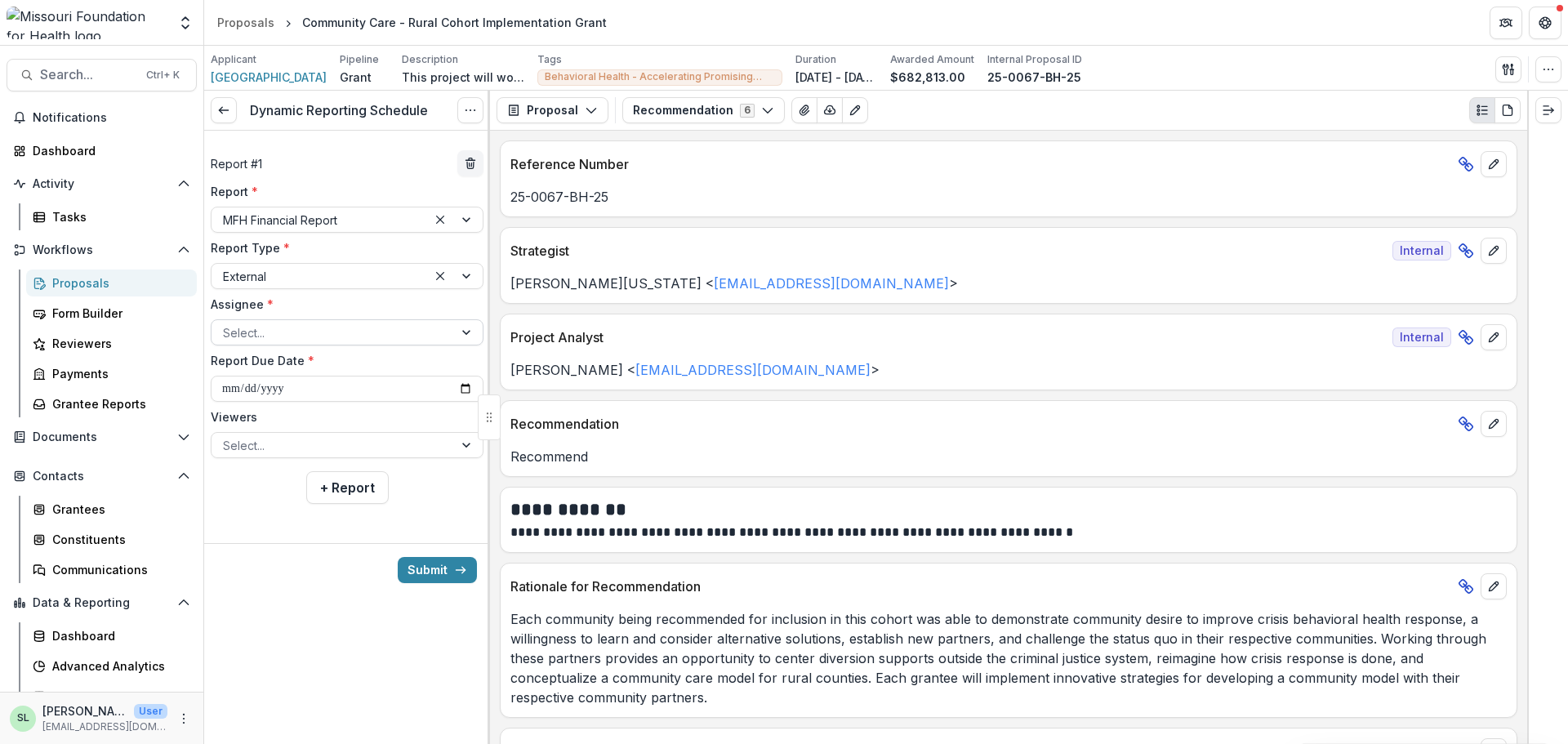
click at [269, 332] on div at bounding box center [332, 332] width 219 height 21
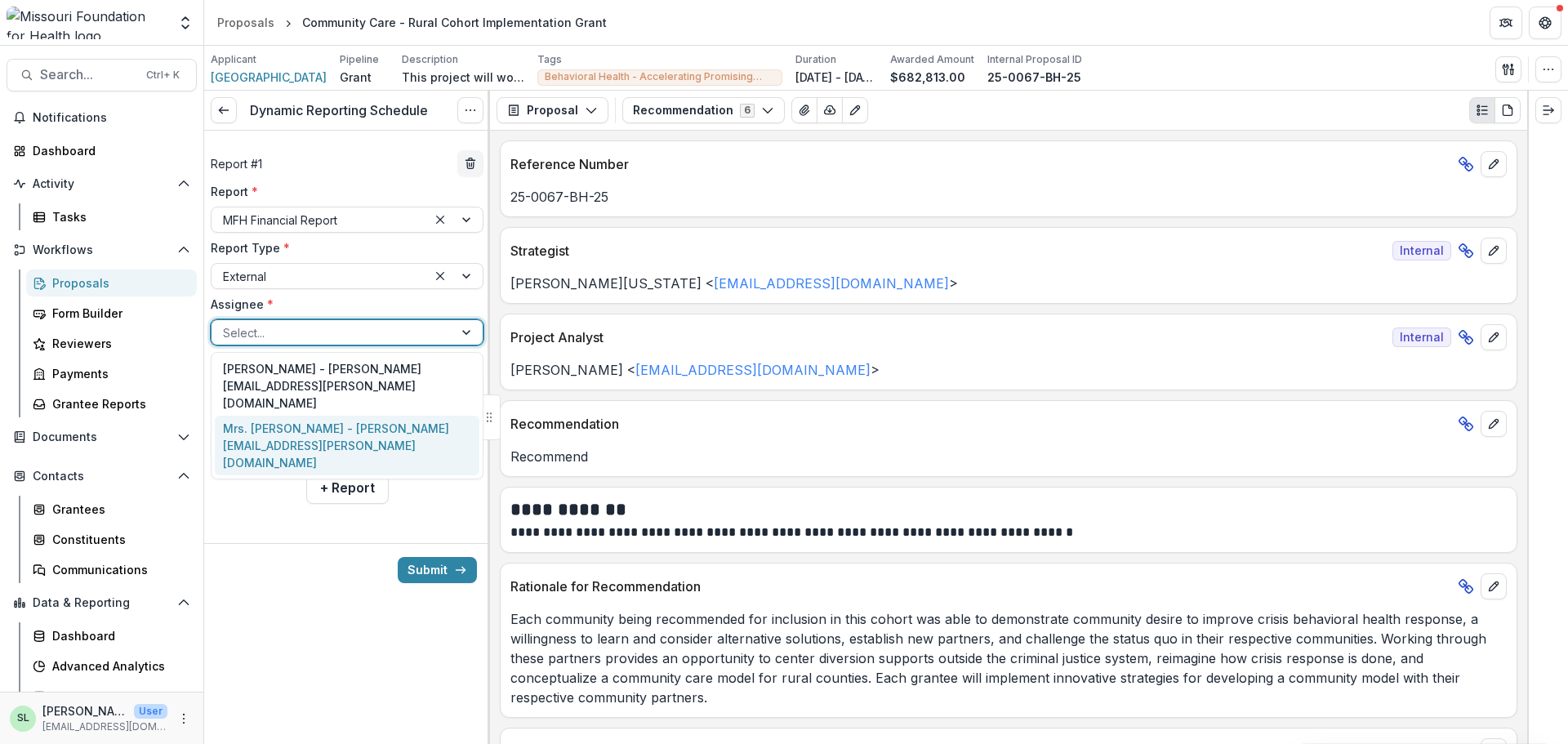
click at [277, 419] on div "Mrs. Michelle Morris - michelle.morris@polkcountyhealth.org" at bounding box center [347, 446] width 265 height 60
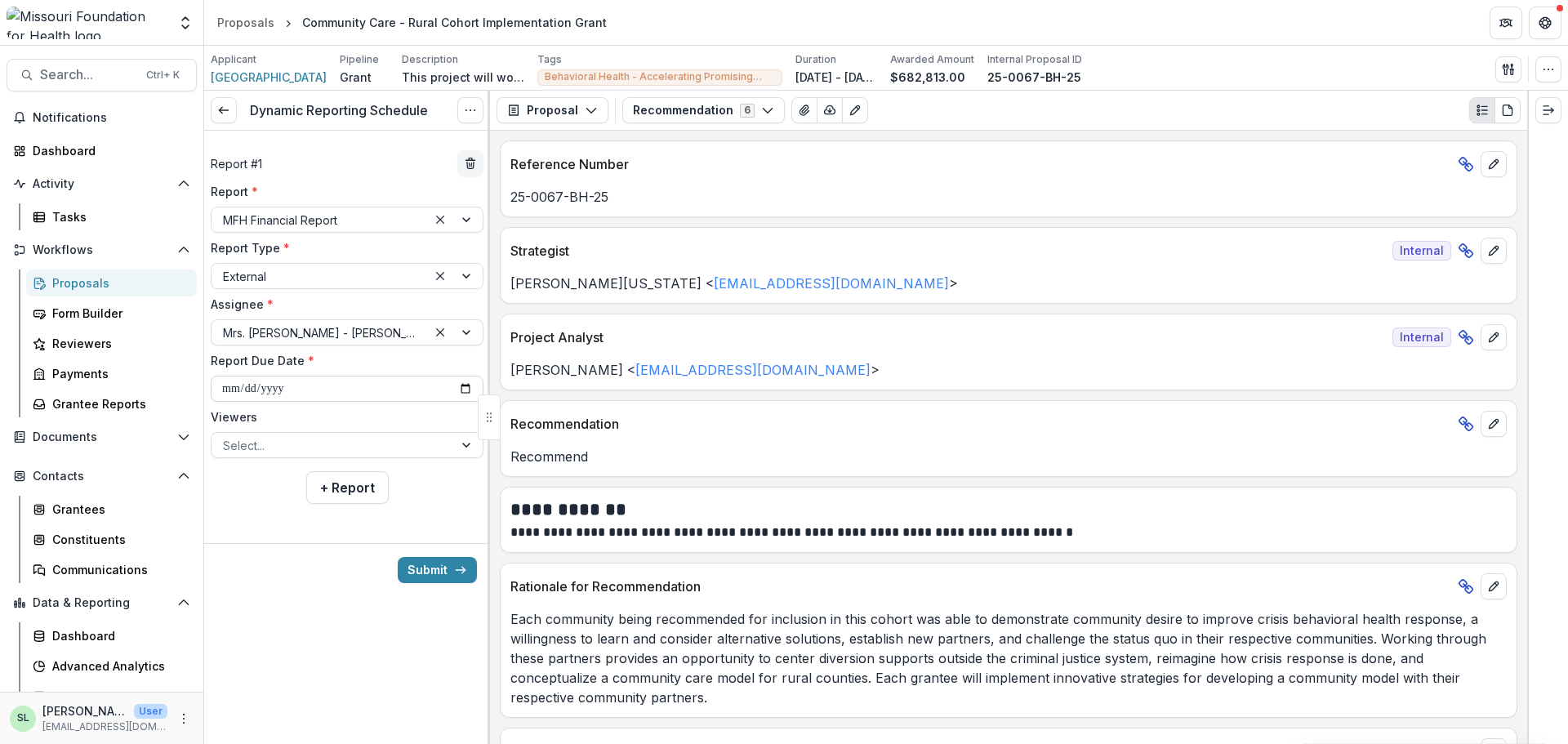
click at [465, 386] on input "**********" at bounding box center [346, 389] width 273 height 26
click at [464, 388] on input "**********" at bounding box center [346, 389] width 273 height 26
type input "**********"
click at [339, 488] on button "+ Report" at bounding box center [347, 488] width 82 height 33
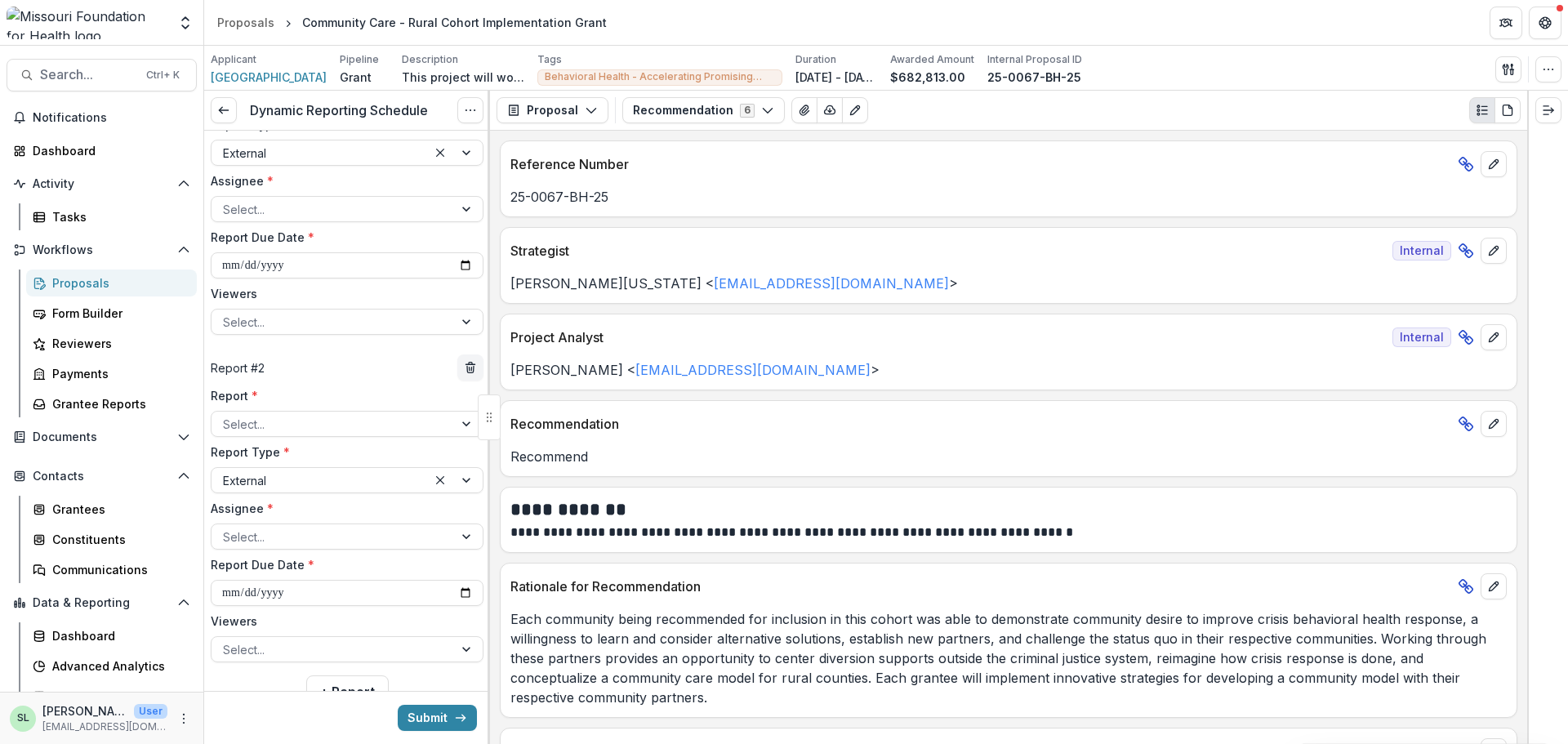
scroll to position [164, 0]
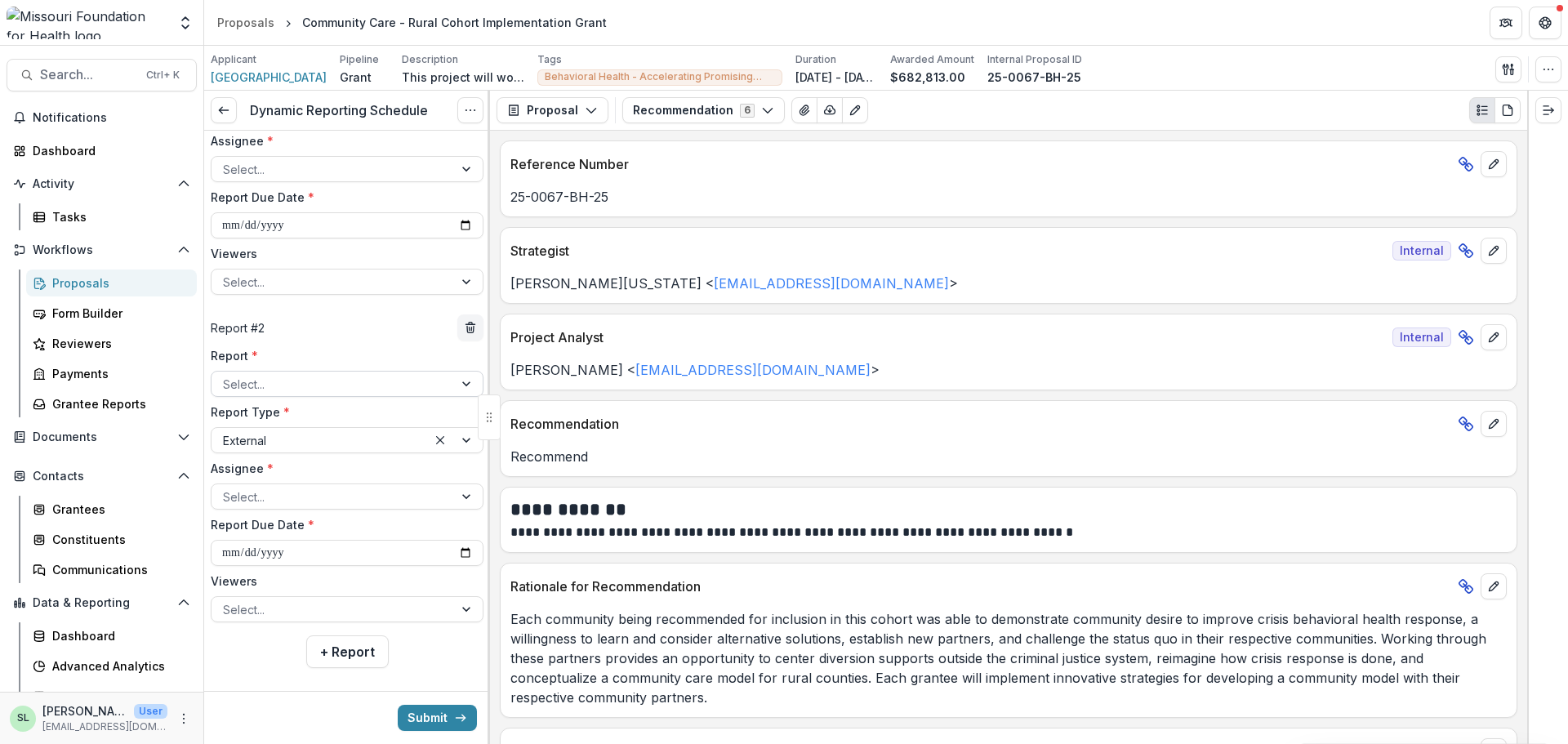
click at [291, 388] on div at bounding box center [332, 384] width 219 height 21
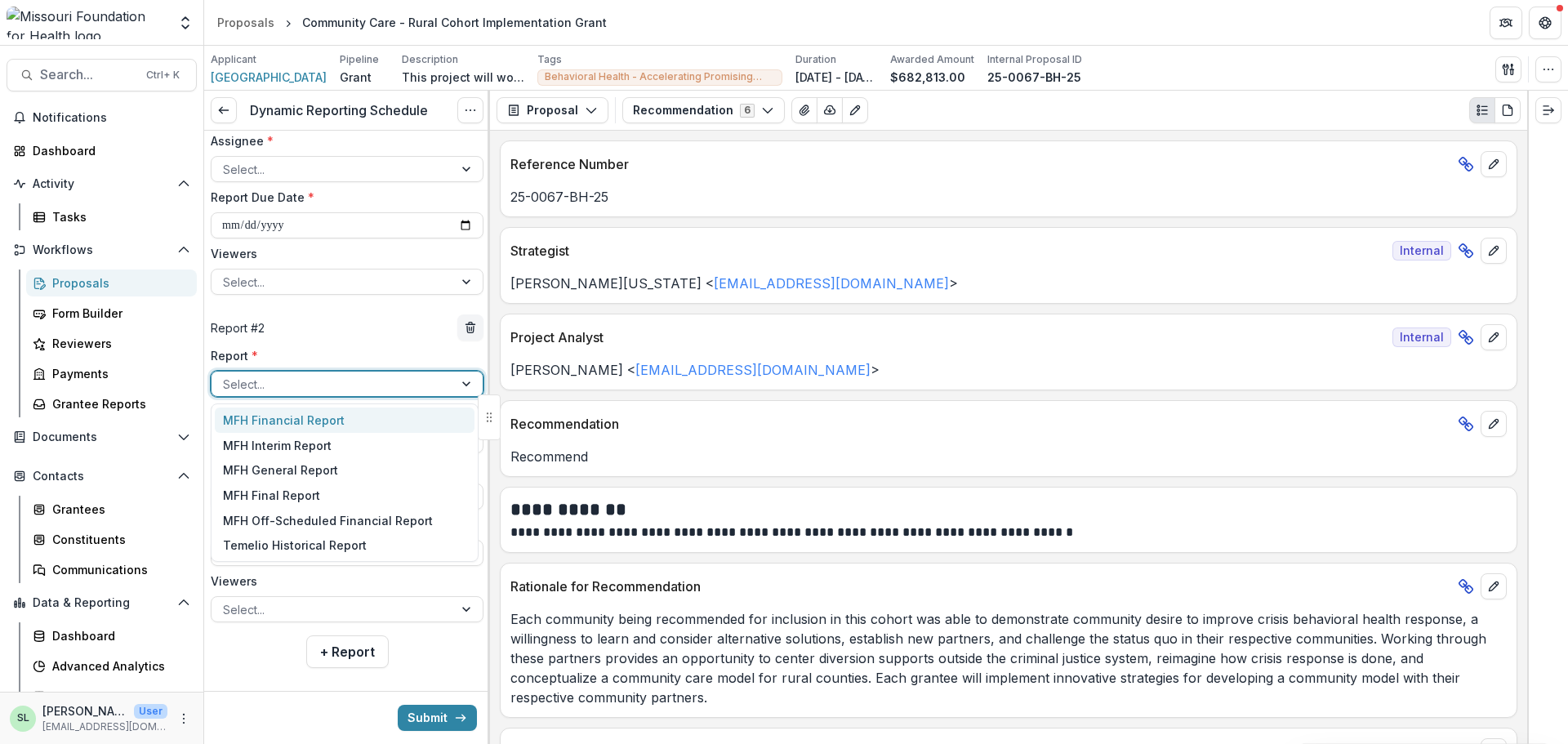
click at [286, 415] on div "MFH Financial Report" at bounding box center [345, 420] width 260 height 25
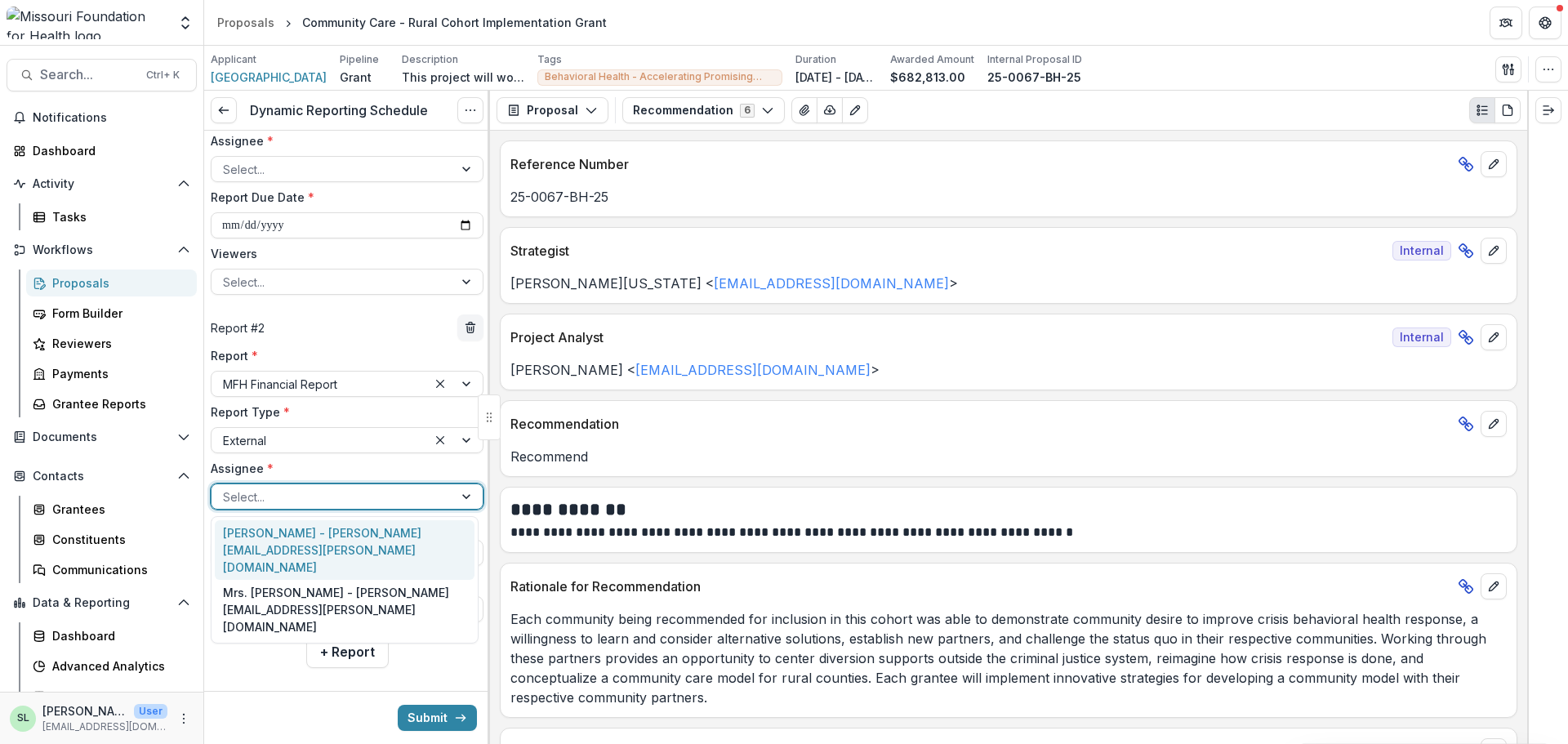
click at [278, 502] on div at bounding box center [332, 497] width 219 height 21
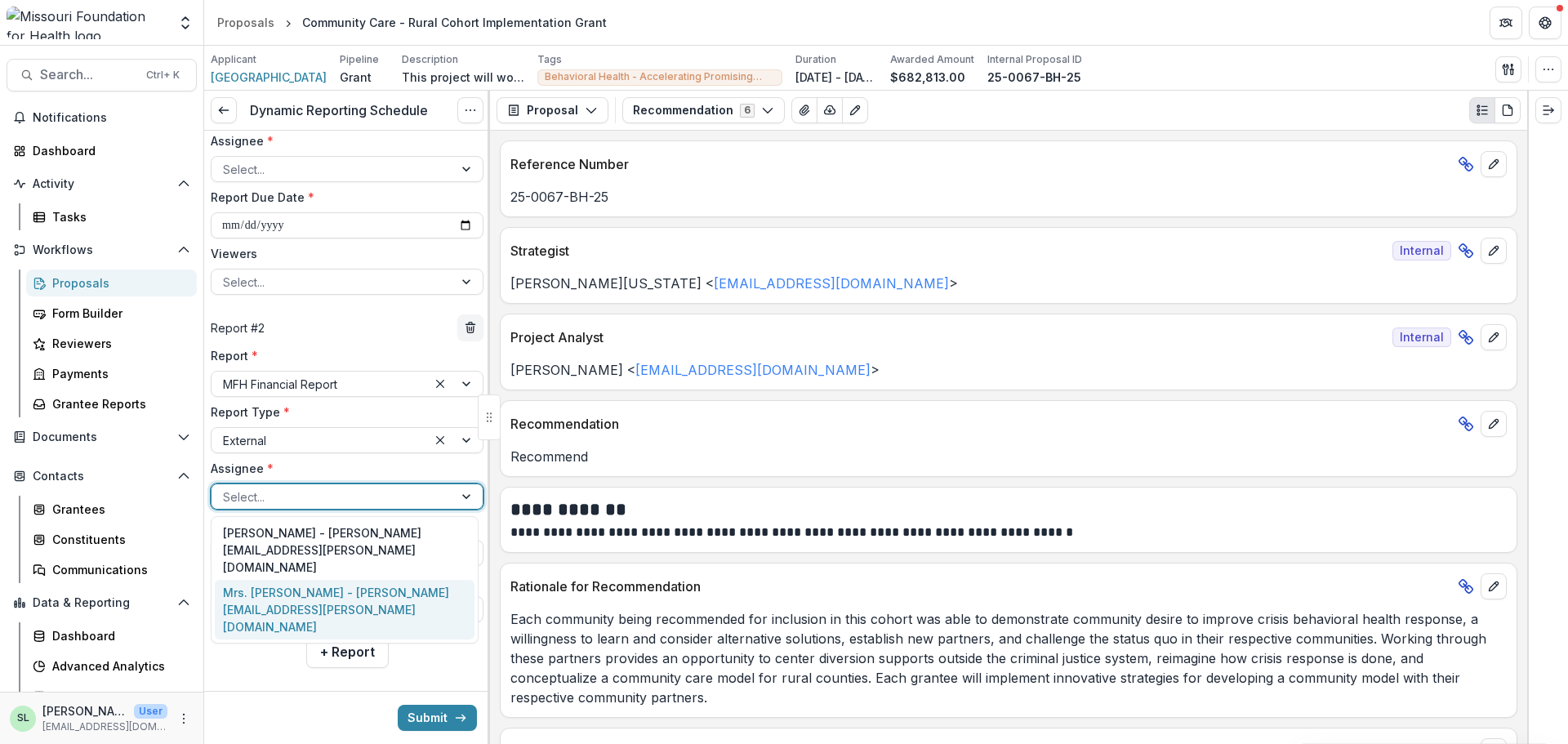
click at [280, 585] on div "Mrs. Michelle Morris - michelle.morris@polkcountyhealth.org" at bounding box center [345, 610] width 260 height 60
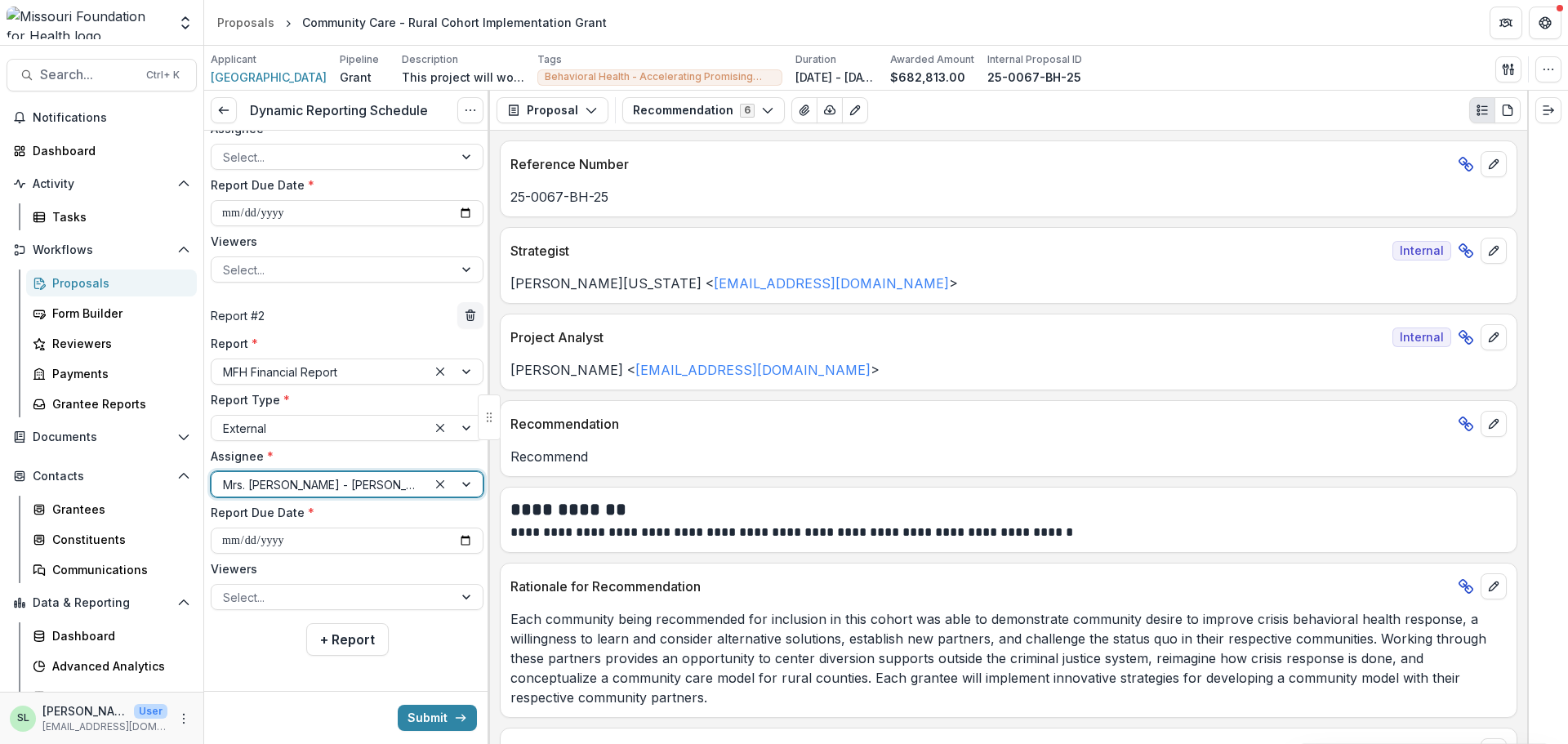
scroll to position [180, 0]
click at [458, 532] on input "**********" at bounding box center [346, 536] width 273 height 26
type input "**********"
click at [342, 637] on button "+ Report" at bounding box center [347, 636] width 82 height 33
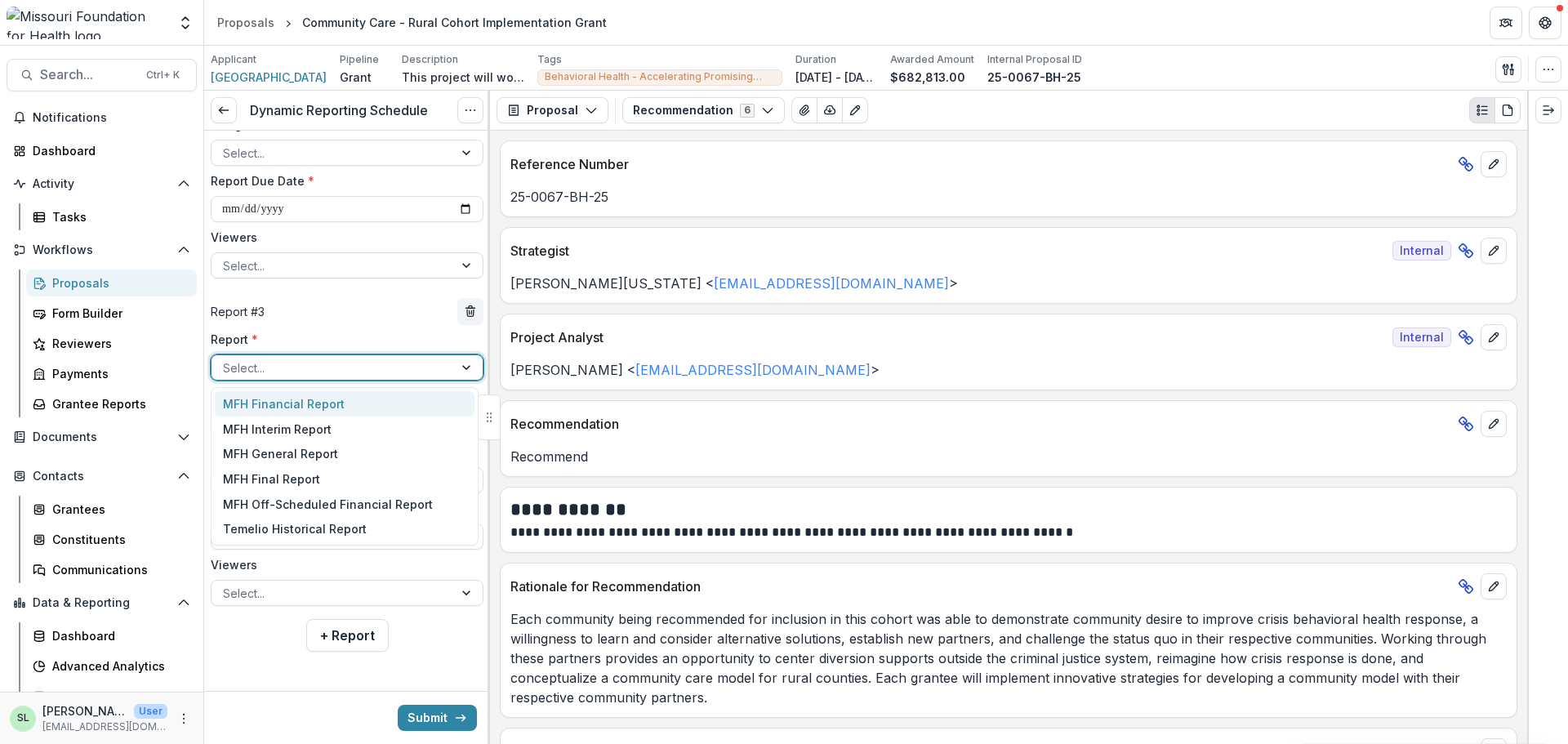
click at [274, 364] on div at bounding box center [332, 368] width 219 height 21
click at [283, 479] on div "MFH Final Report" at bounding box center [345, 479] width 260 height 25
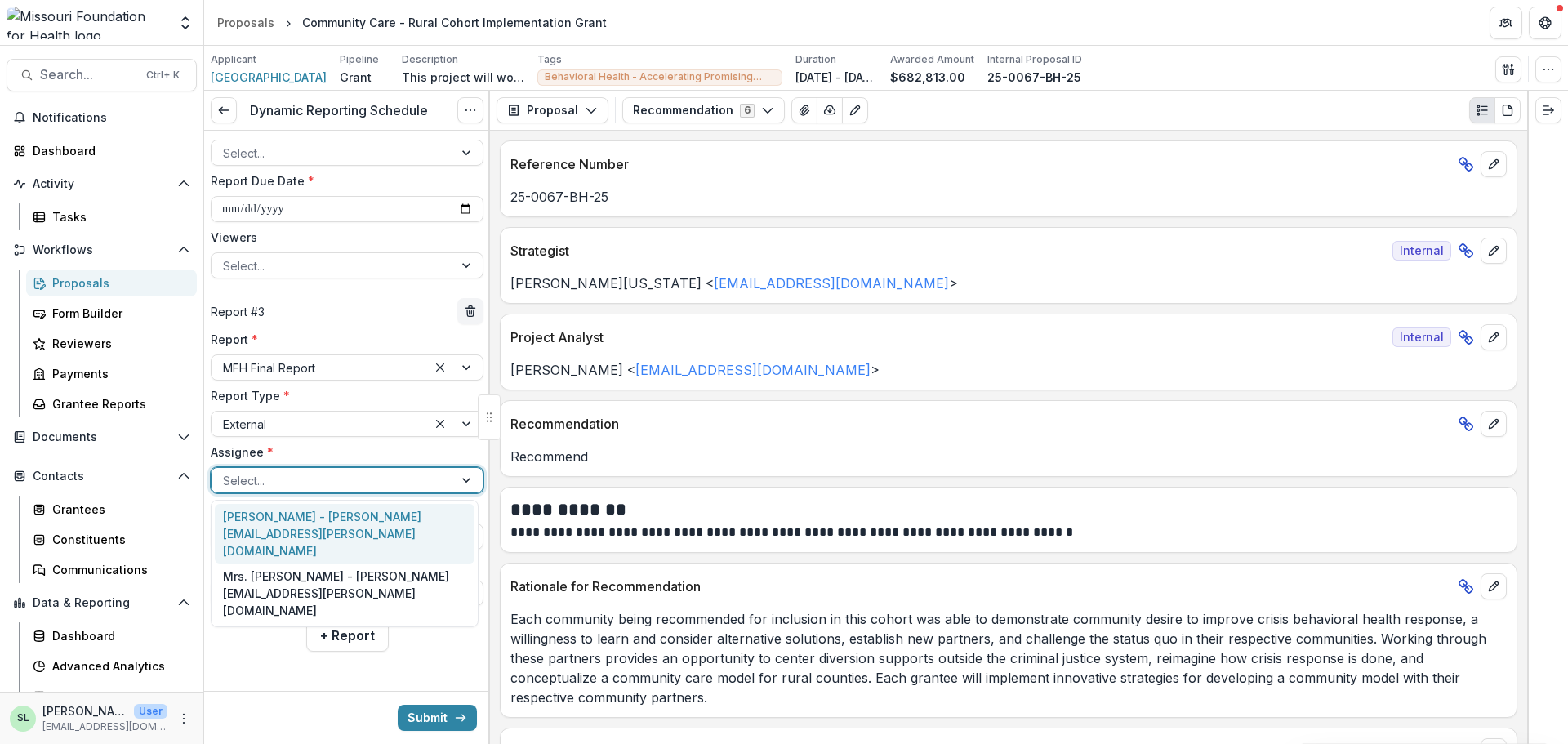
click at [285, 473] on div at bounding box center [332, 481] width 219 height 21
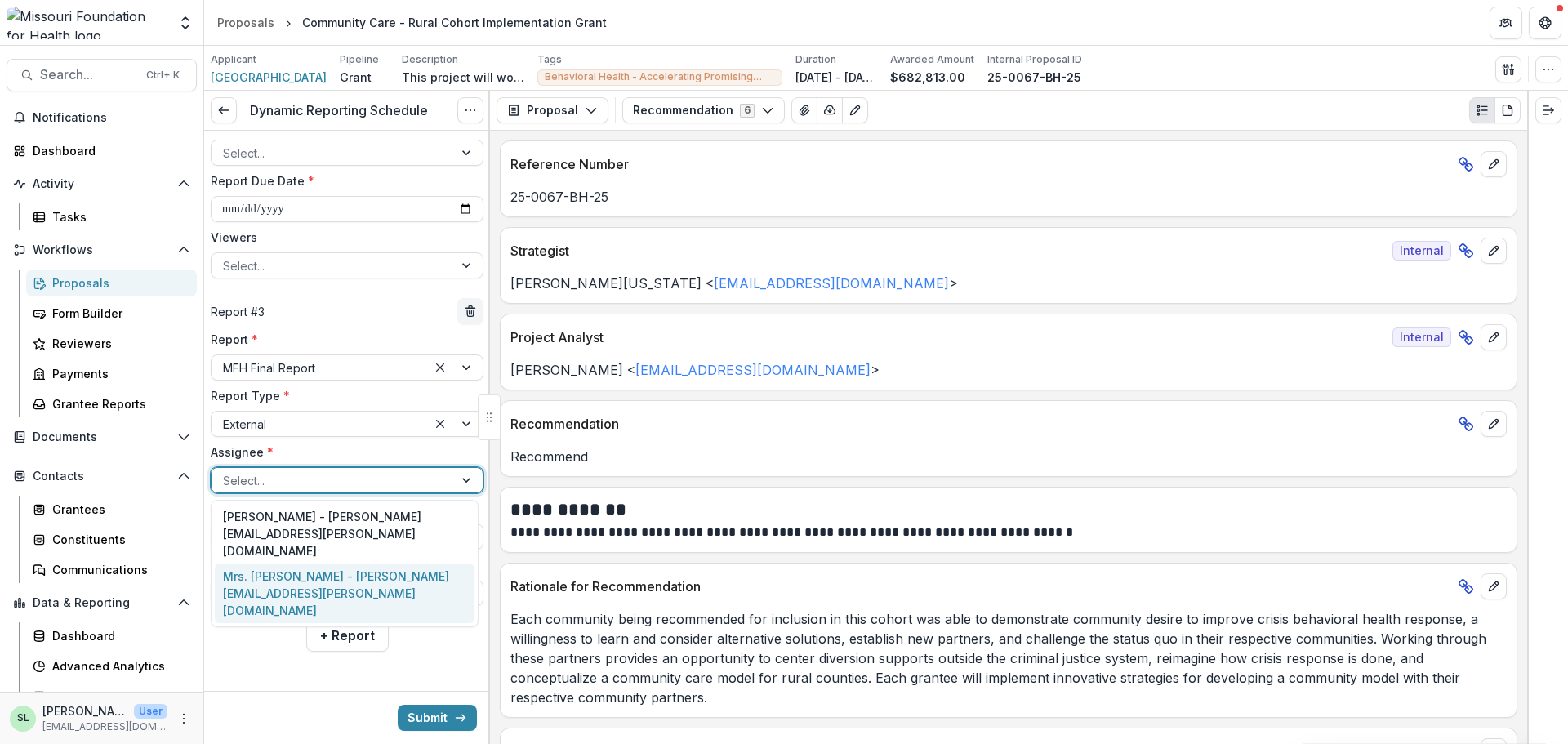
click at [309, 566] on div "Mrs. Michelle Morris - michelle.morris@polkcountyhealth.org" at bounding box center [345, 594] width 260 height 60
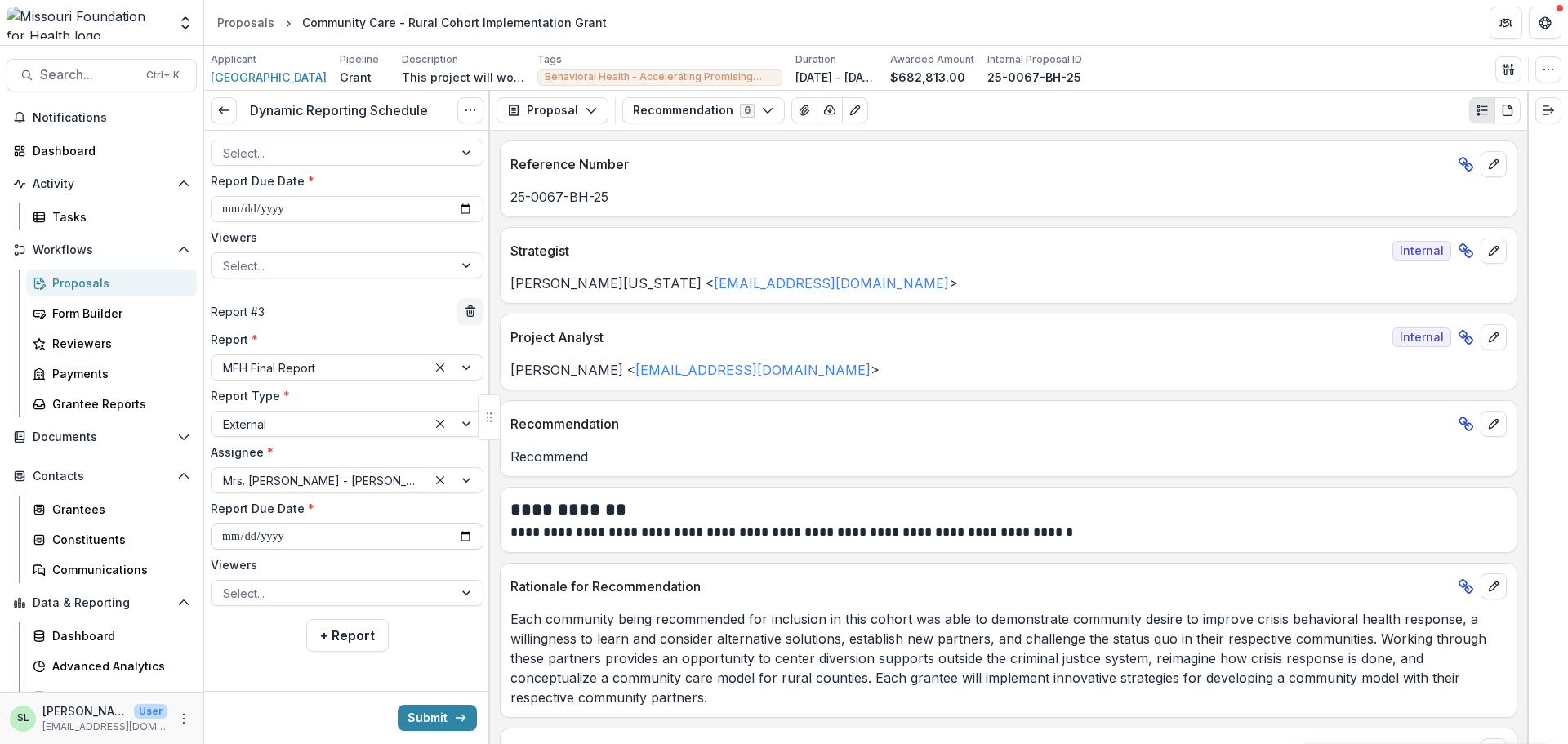
click at [437, 530] on input "**********" at bounding box center [346, 536] width 273 height 26
click at [482, 536] on div "**********" at bounding box center [346, 452] width 285 height 321
click at [463, 542] on input "**********" at bounding box center [346, 536] width 273 height 26
type input "**********"
click at [297, 680] on div at bounding box center [346, 678] width 285 height 26
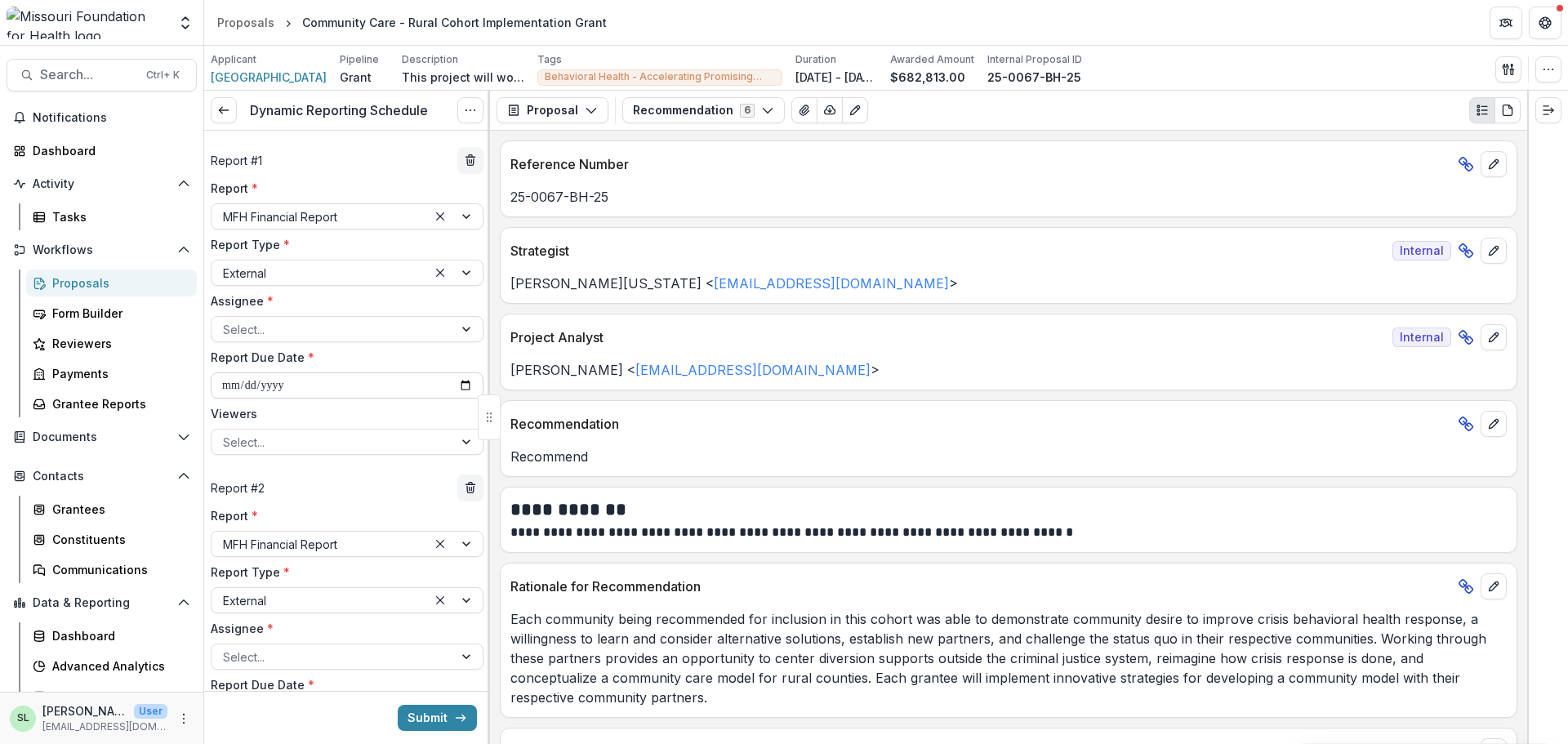
scroll to position [0, 0]
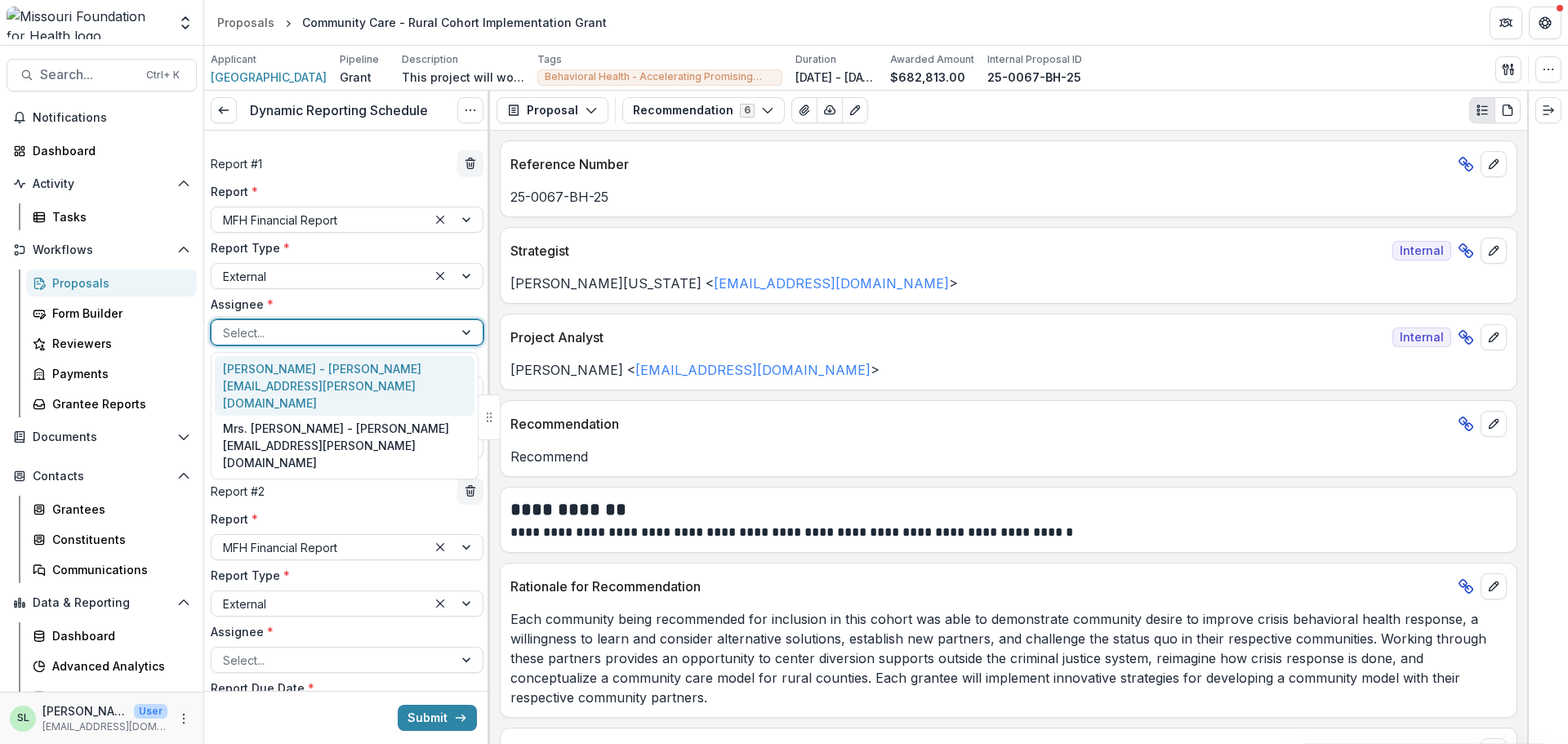
click at [313, 323] on div at bounding box center [332, 332] width 219 height 21
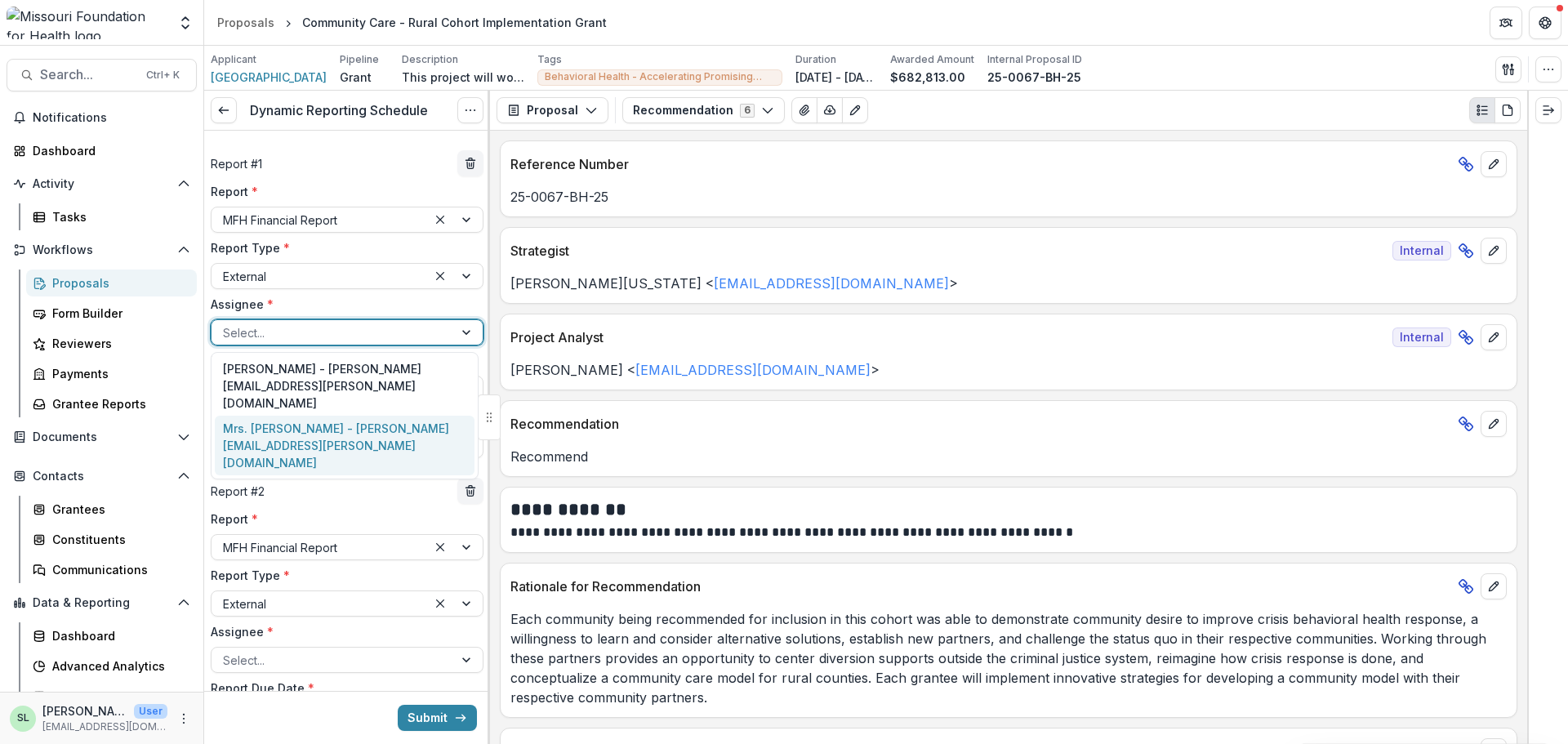
click at [300, 422] on div "Mrs. Michelle Morris - michelle.morris@polkcountyhealth.org" at bounding box center [345, 446] width 260 height 60
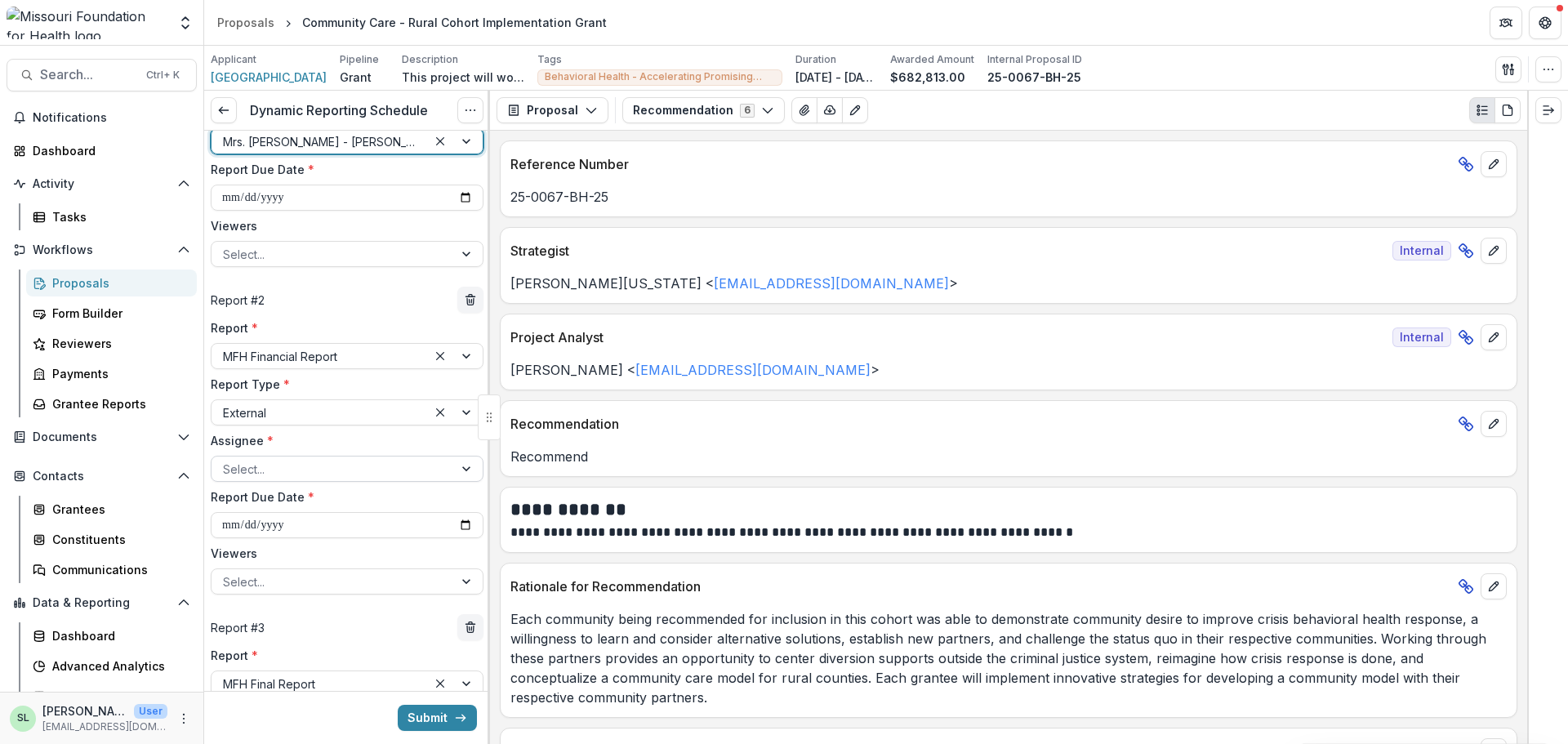
scroll to position [245, 0]
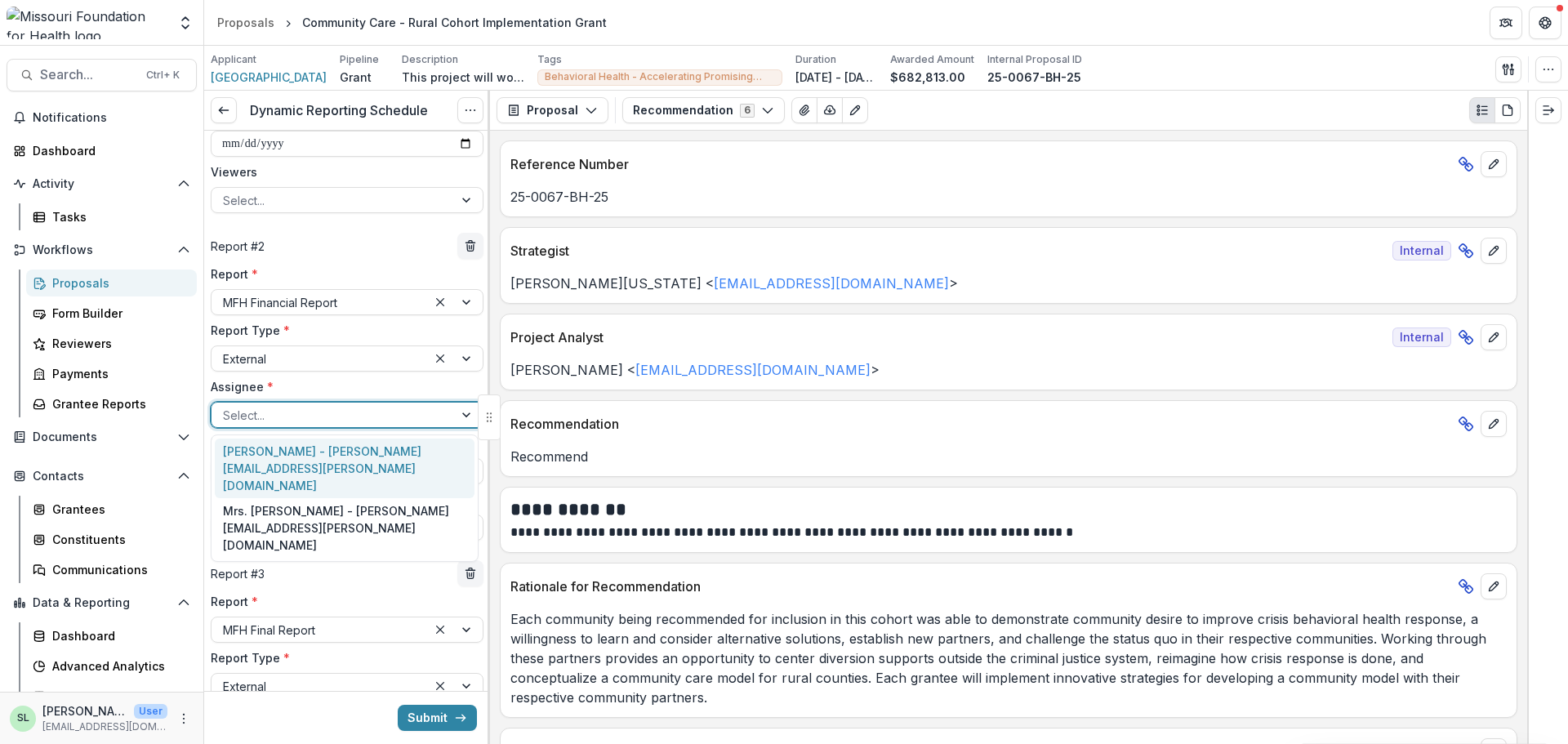
click at [285, 416] on div at bounding box center [332, 415] width 219 height 21
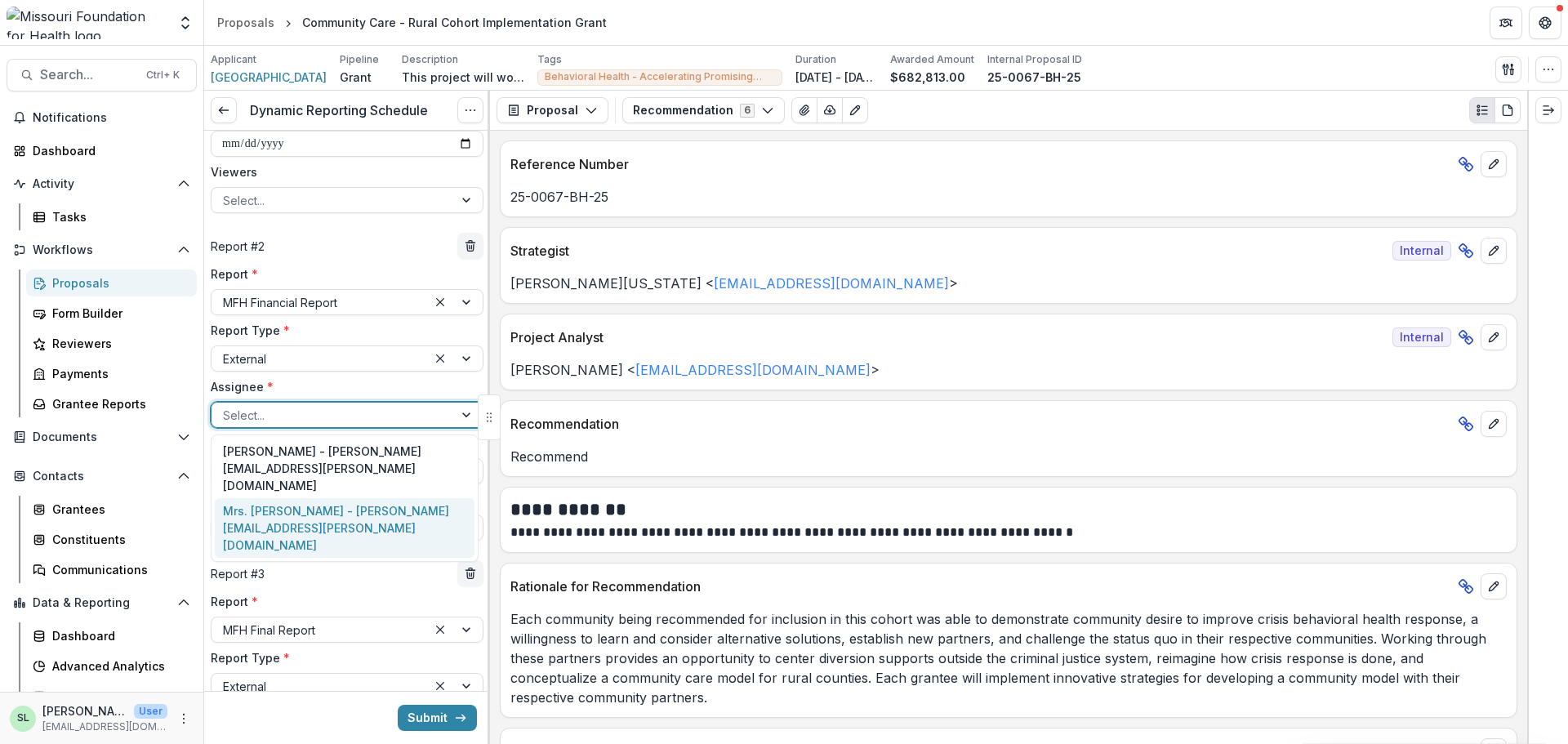
click at [285, 505] on div "Mrs. Michelle Morris - michelle.morris@polkcountyhealth.org" at bounding box center [345, 528] width 260 height 60
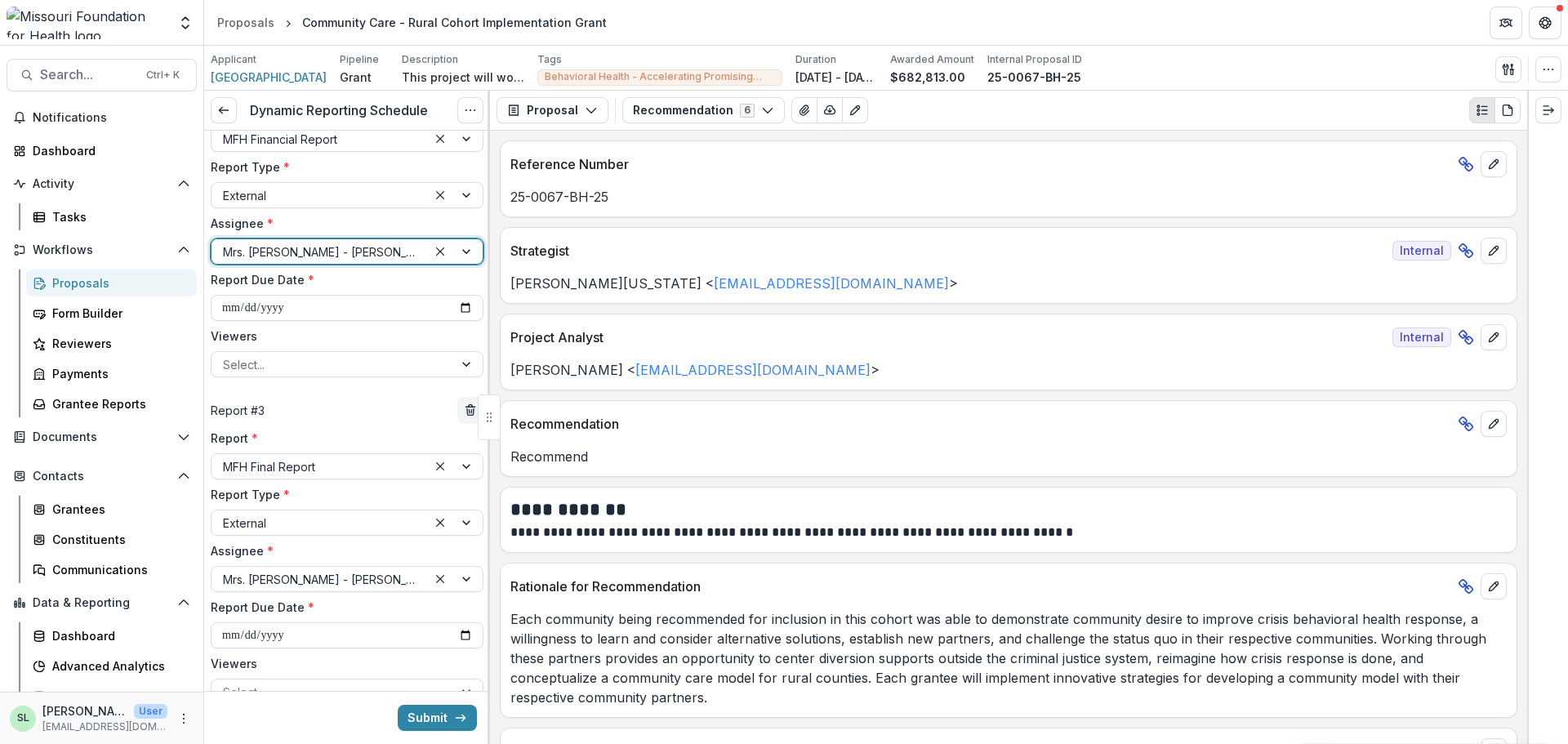
scroll to position [491, 0]
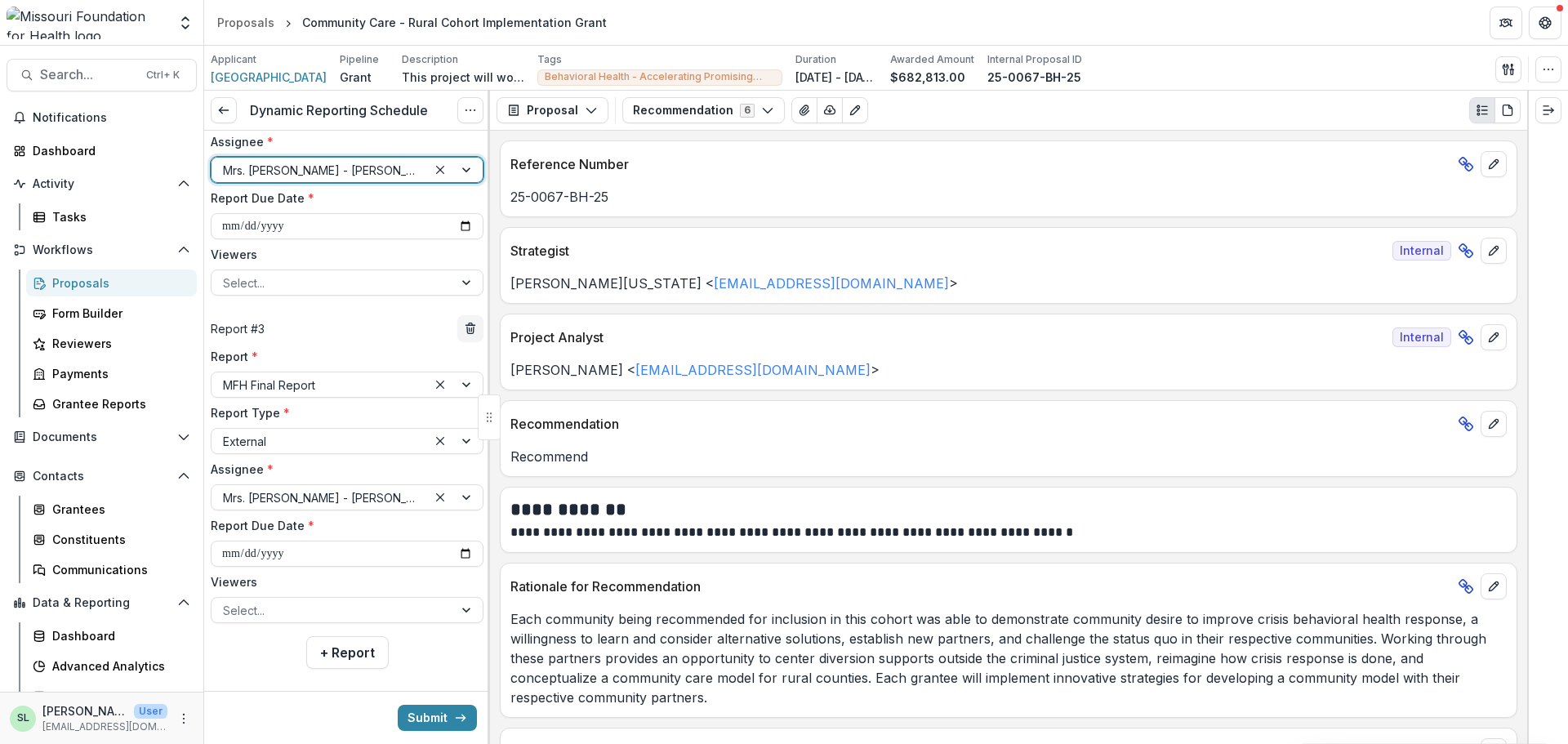
click at [430, 697] on div "Submit" at bounding box center [346, 717] width 285 height 53
click at [435, 722] on button "Submit" at bounding box center [437, 718] width 80 height 26
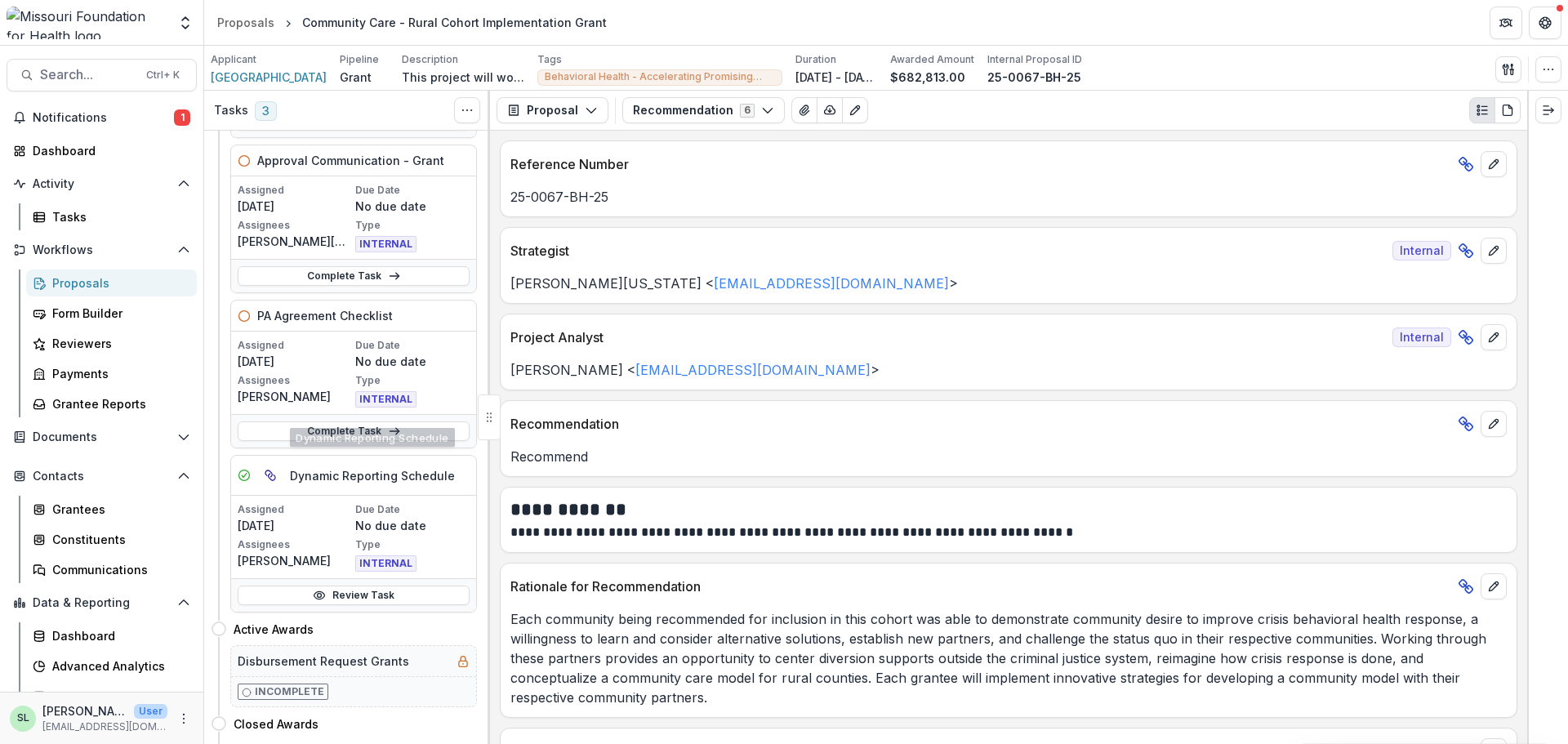
scroll to position [327, 0]
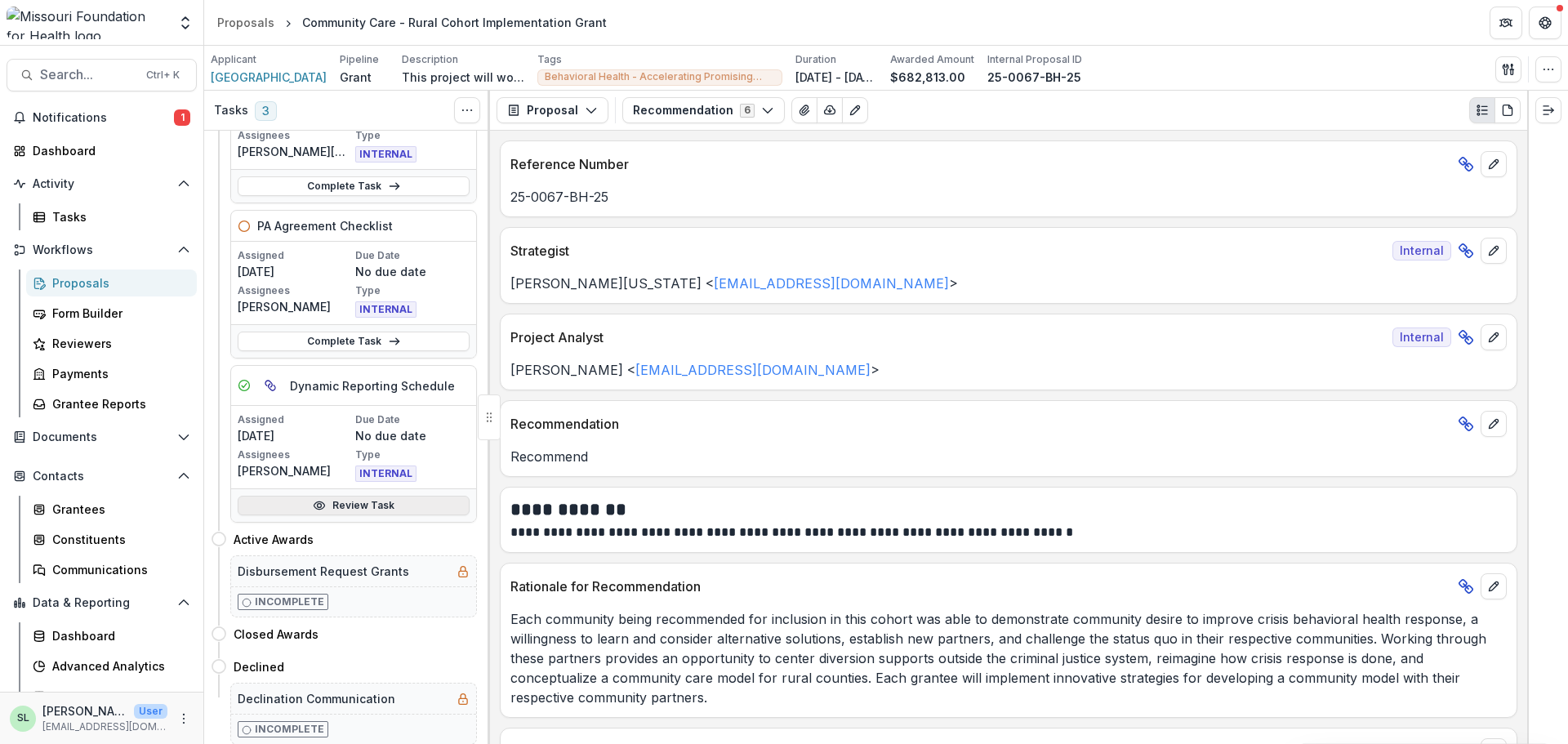
click at [363, 509] on link "Review Task" at bounding box center [354, 506] width 232 height 20
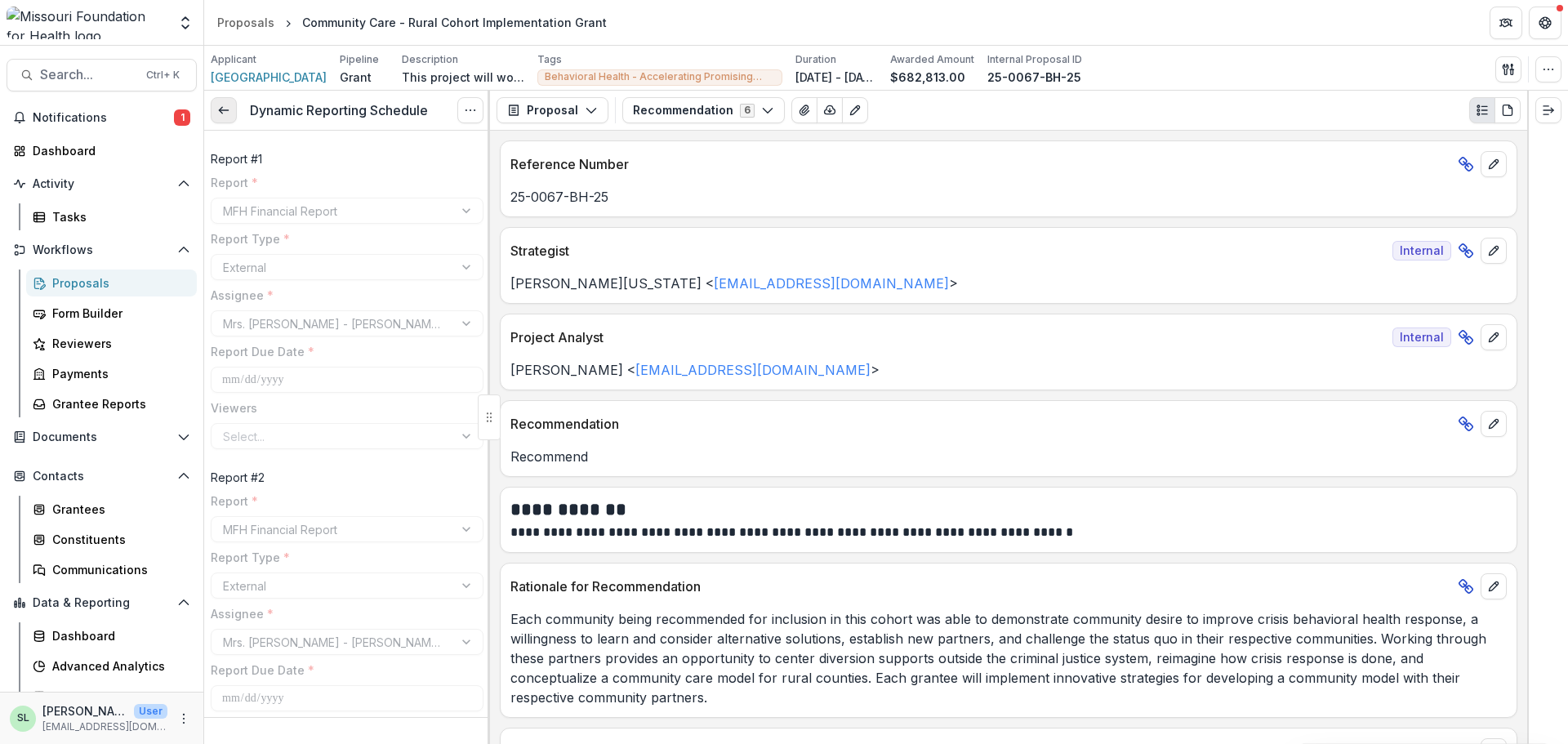
click at [220, 112] on polyline at bounding box center [221, 110] width 4 height 6
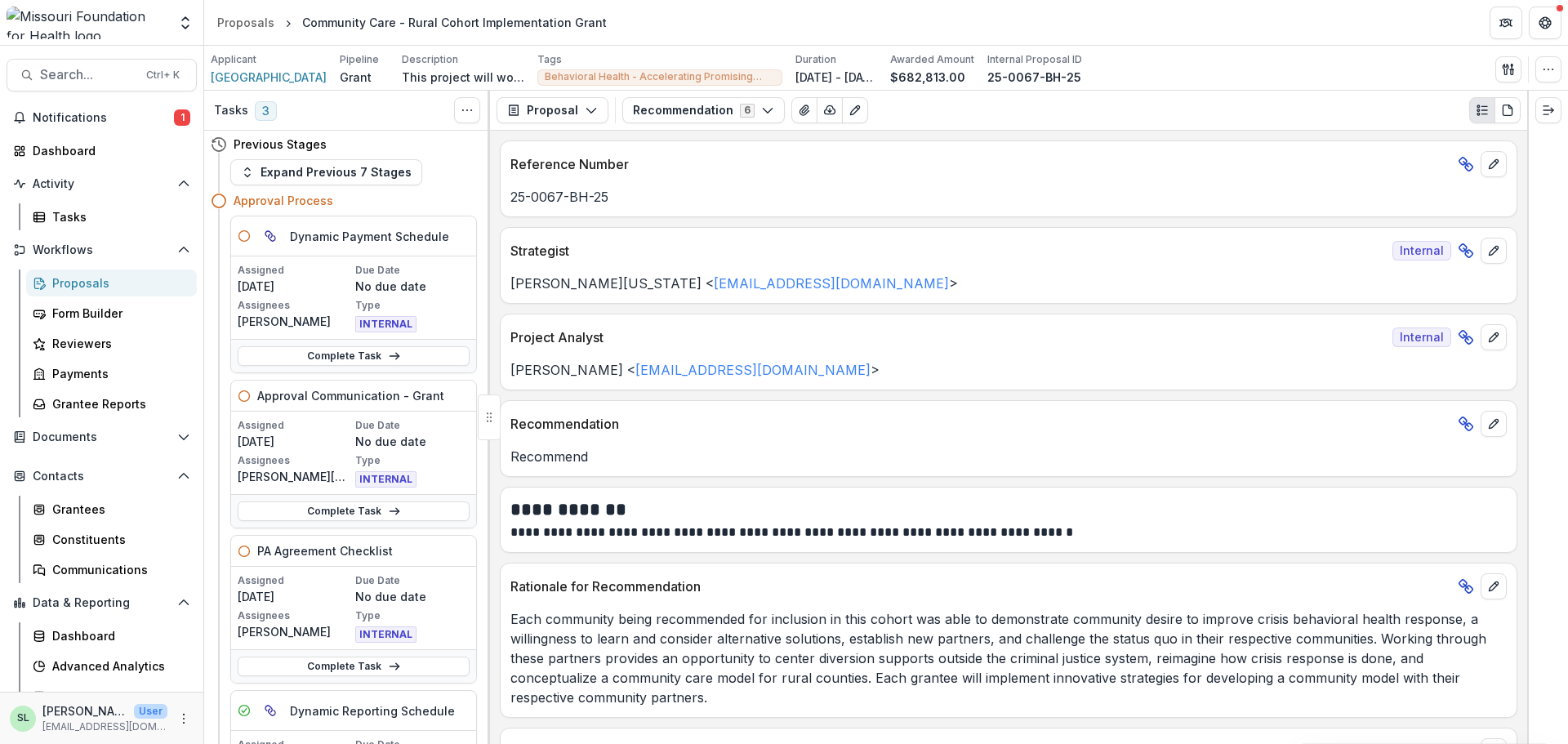
scroll to position [1, 0]
click at [337, 361] on link "Complete Task" at bounding box center [354, 357] width 232 height 20
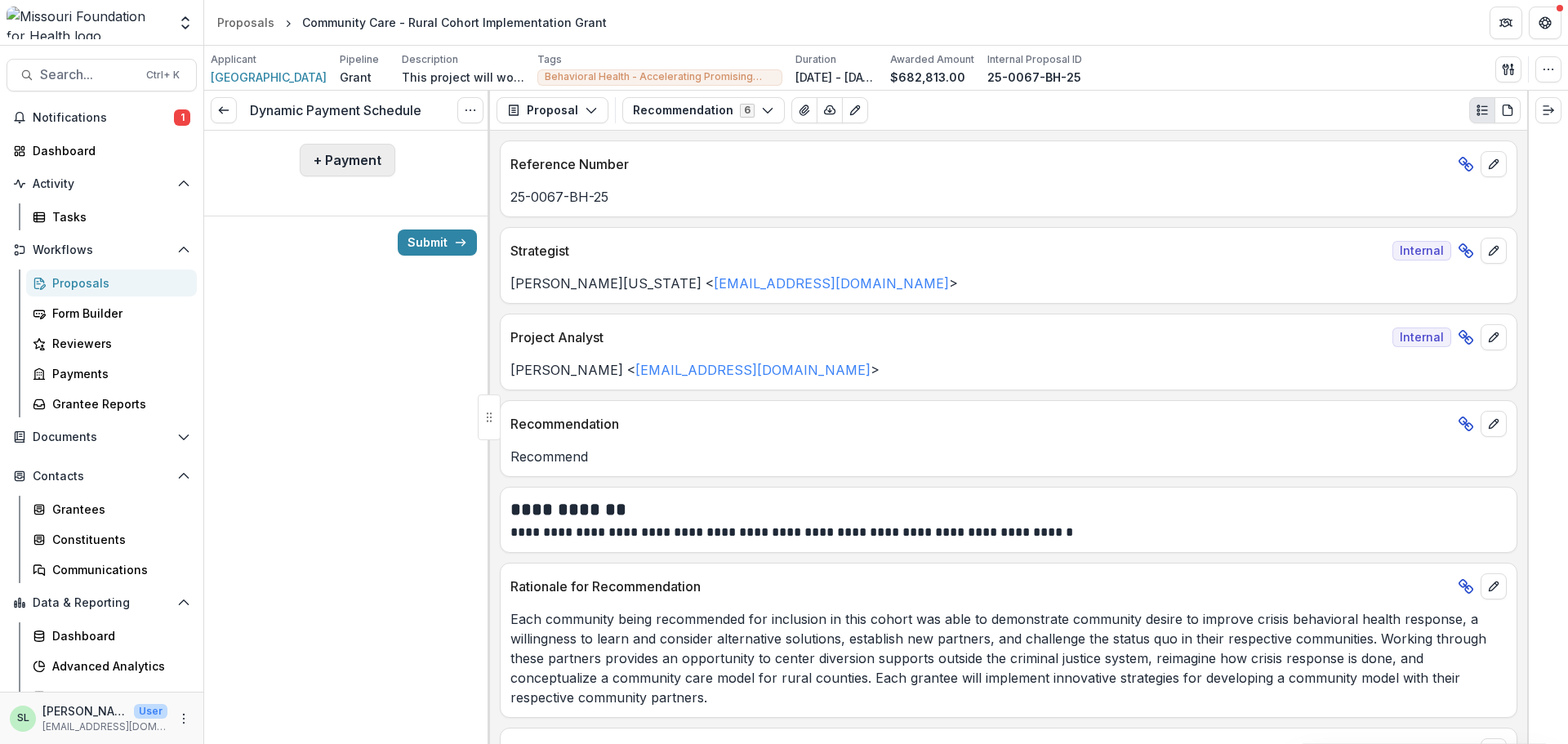
click at [312, 150] on button "+ Payment" at bounding box center [347, 160] width 96 height 33
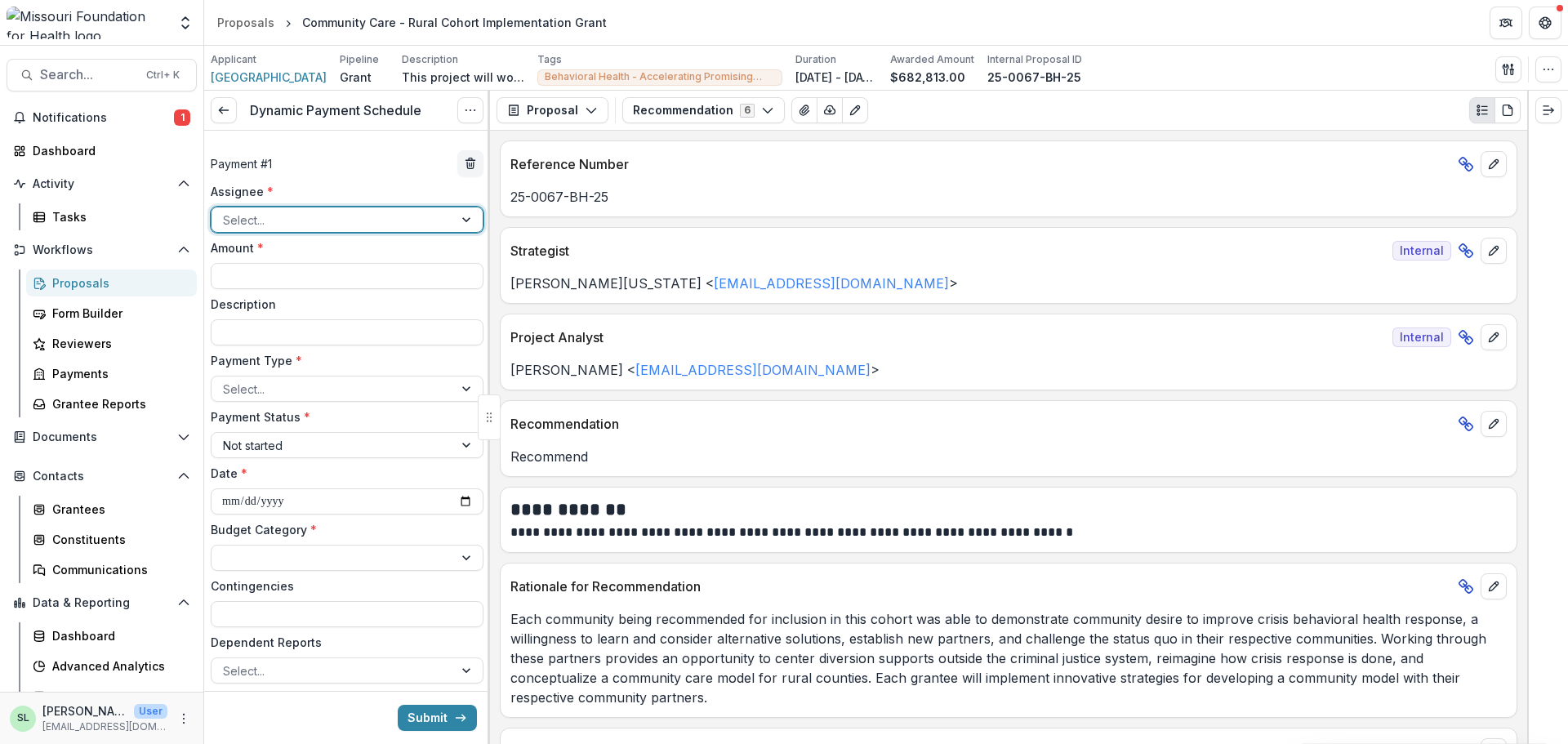
click at [295, 218] on div at bounding box center [332, 220] width 219 height 21
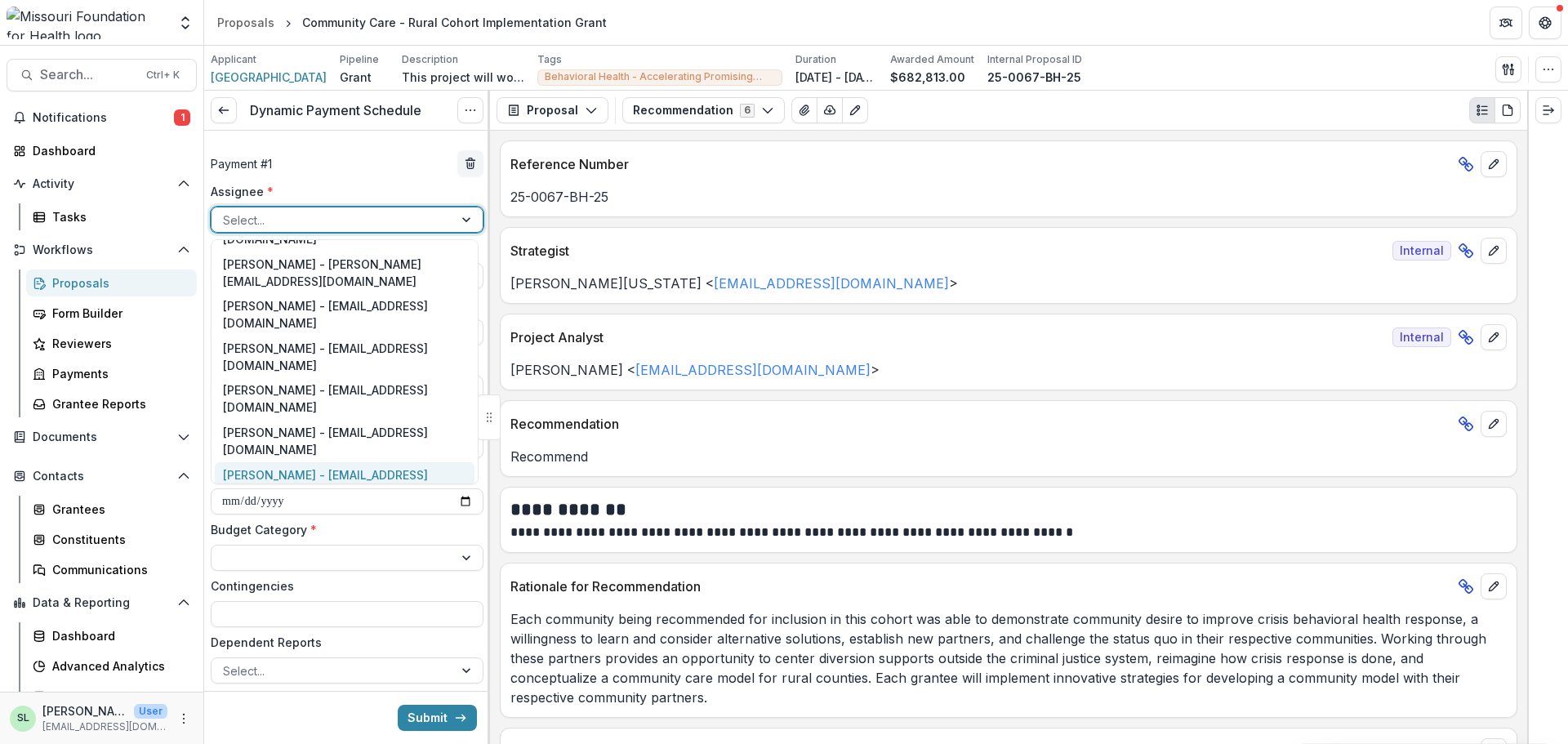
scroll to position [164, 0]
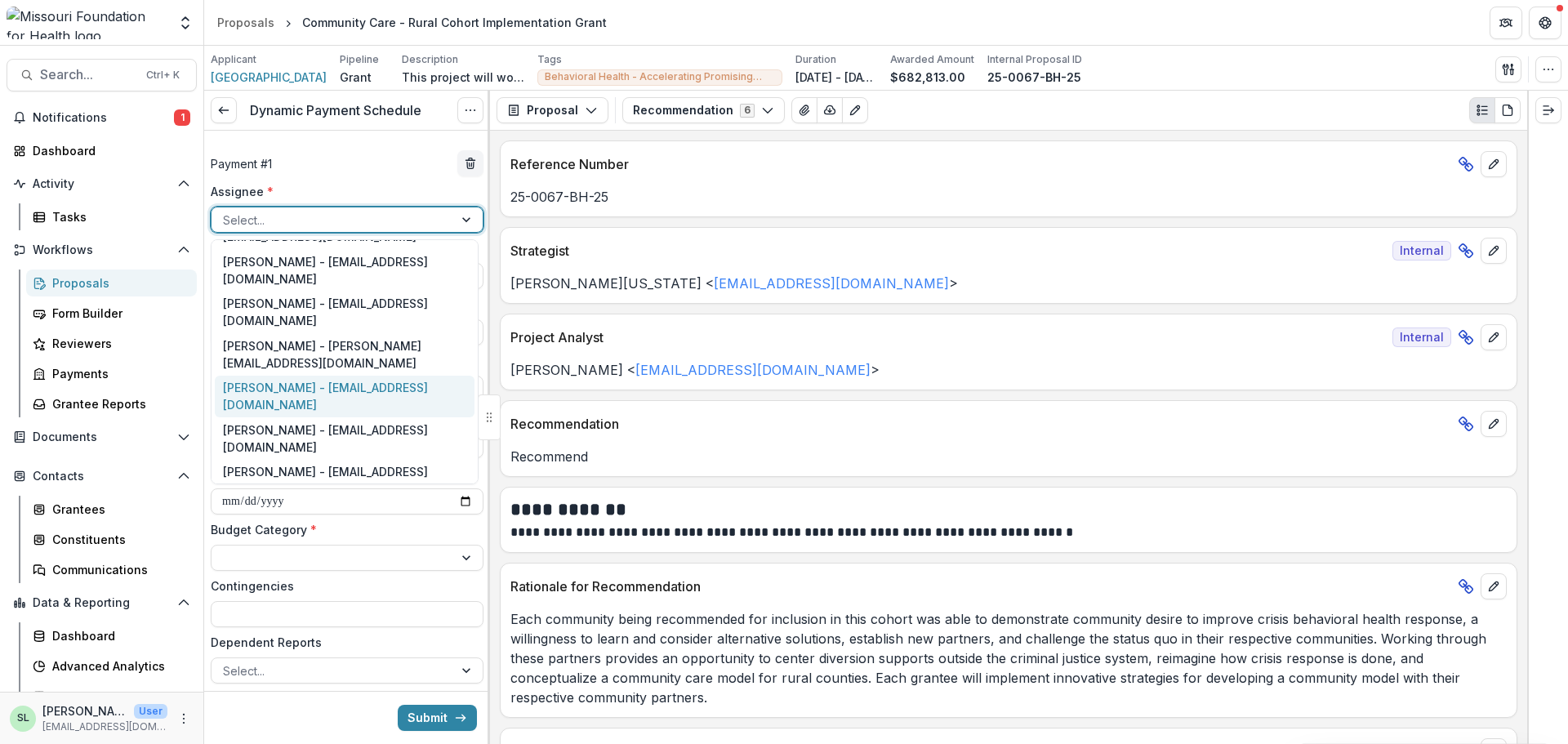
click at [288, 376] on div "Sada Lindsey - slindsey@mffh.org" at bounding box center [345, 397] width 260 height 42
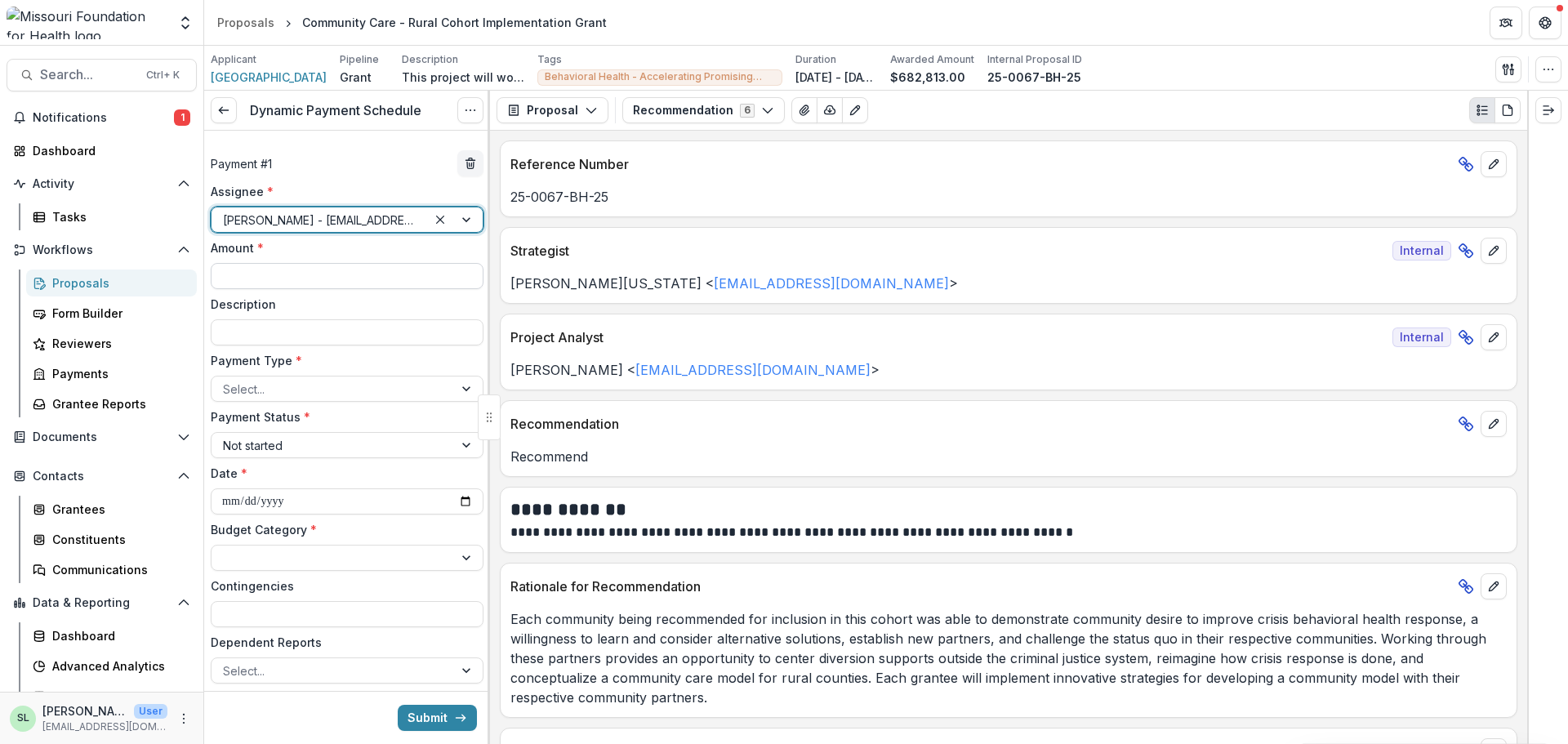
click at [285, 277] on input "Amount *" at bounding box center [346, 276] width 273 height 26
type input "********"
click at [277, 394] on div at bounding box center [332, 389] width 219 height 21
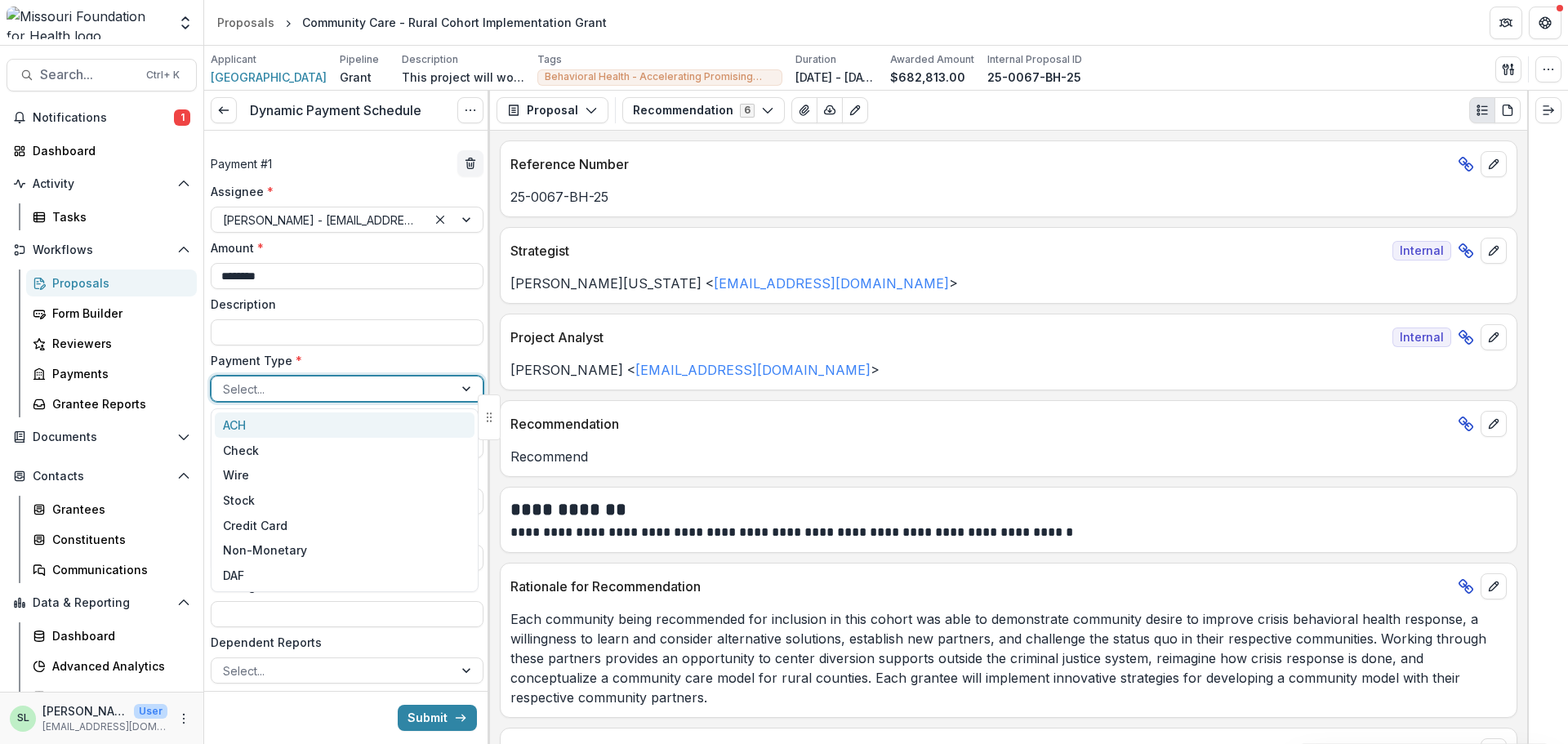
click at [267, 432] on div "ACH" at bounding box center [345, 425] width 260 height 25
click at [460, 501] on input "**********" at bounding box center [346, 501] width 273 height 26
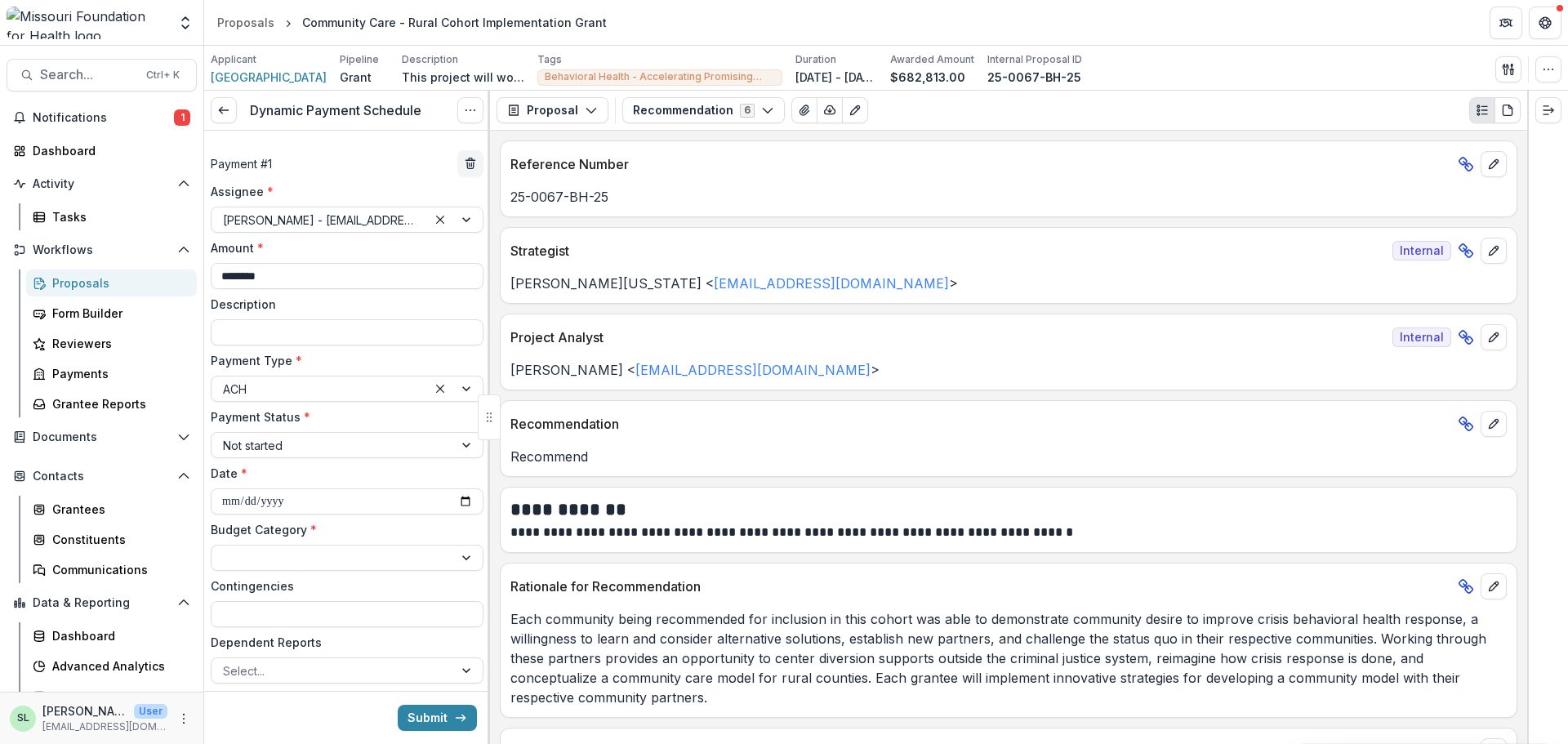
type input "**********"
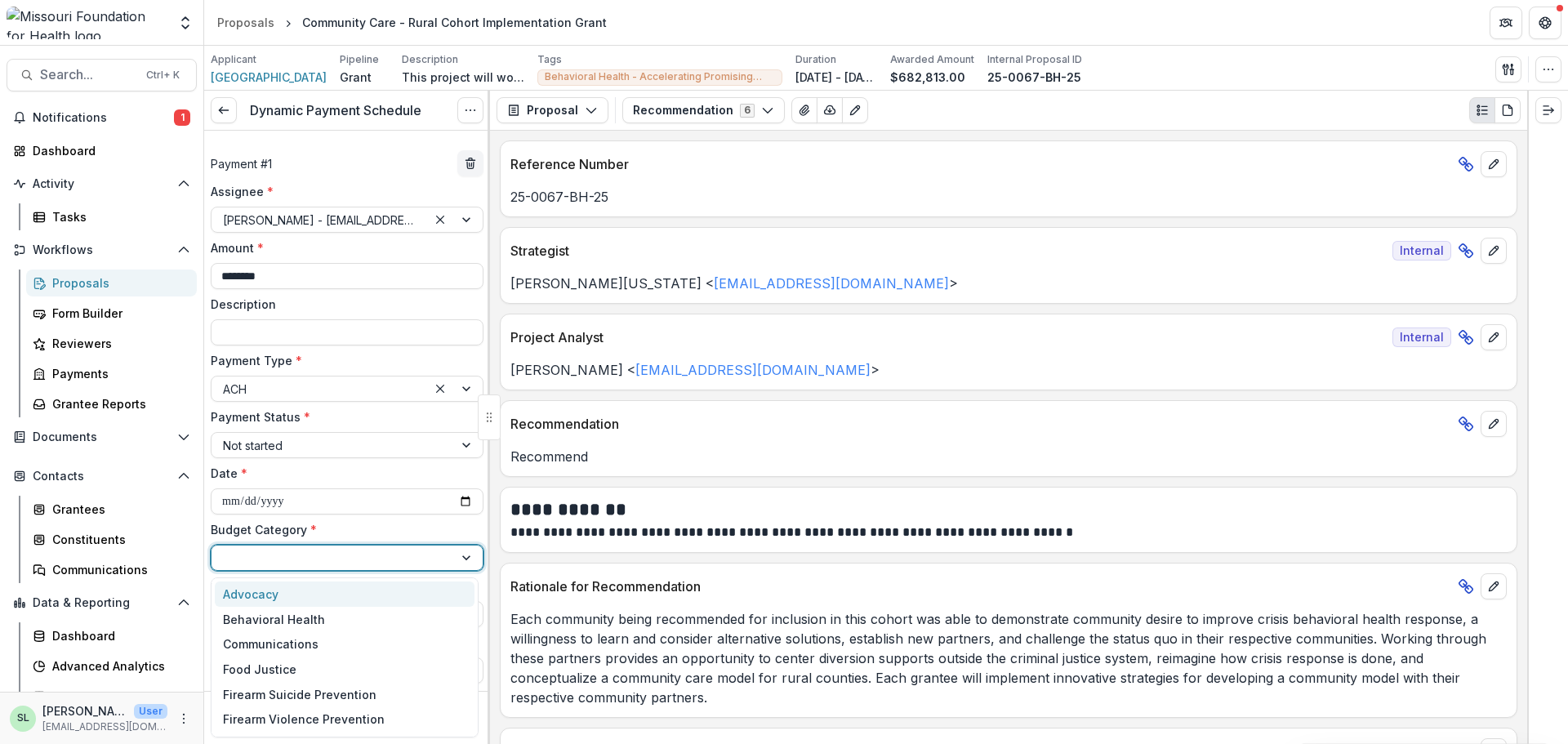
click at [284, 555] on div at bounding box center [332, 558] width 219 height 21
click at [279, 626] on div "Behavioral Health" at bounding box center [274, 620] width 102 height 17
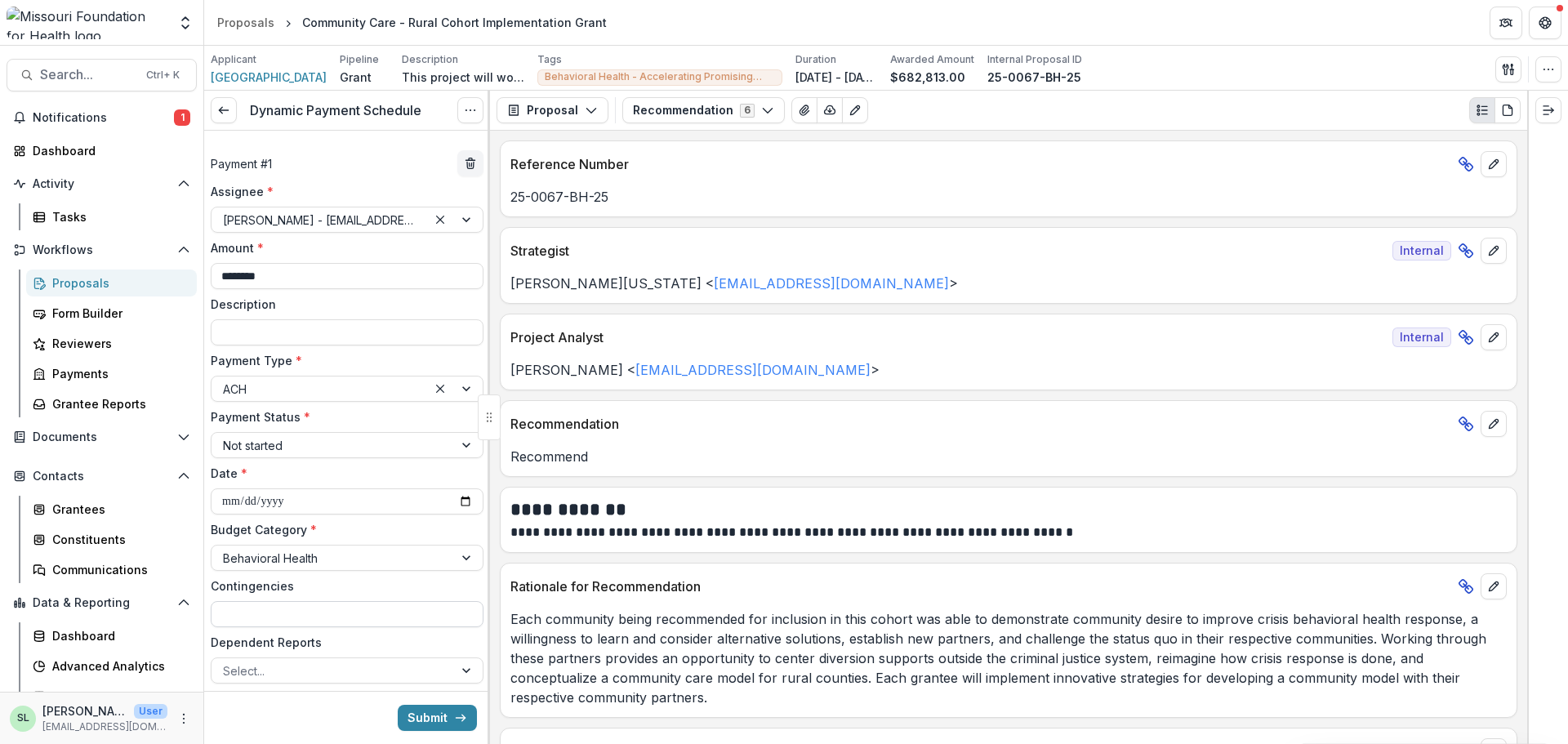
click at [279, 612] on input "Contingencies" at bounding box center [346, 614] width 273 height 26
type input "**********"
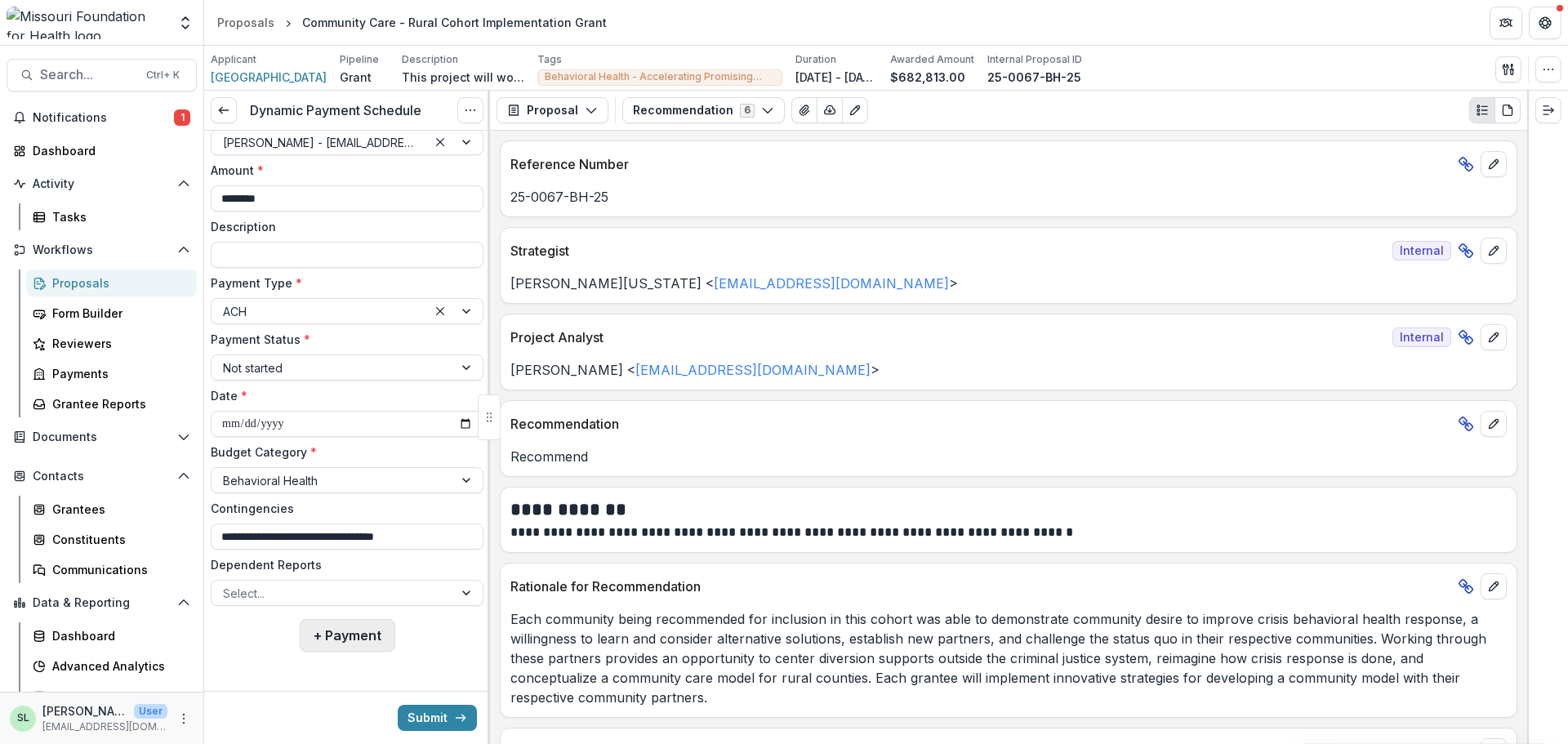
click at [328, 628] on button "+ Payment" at bounding box center [347, 636] width 96 height 33
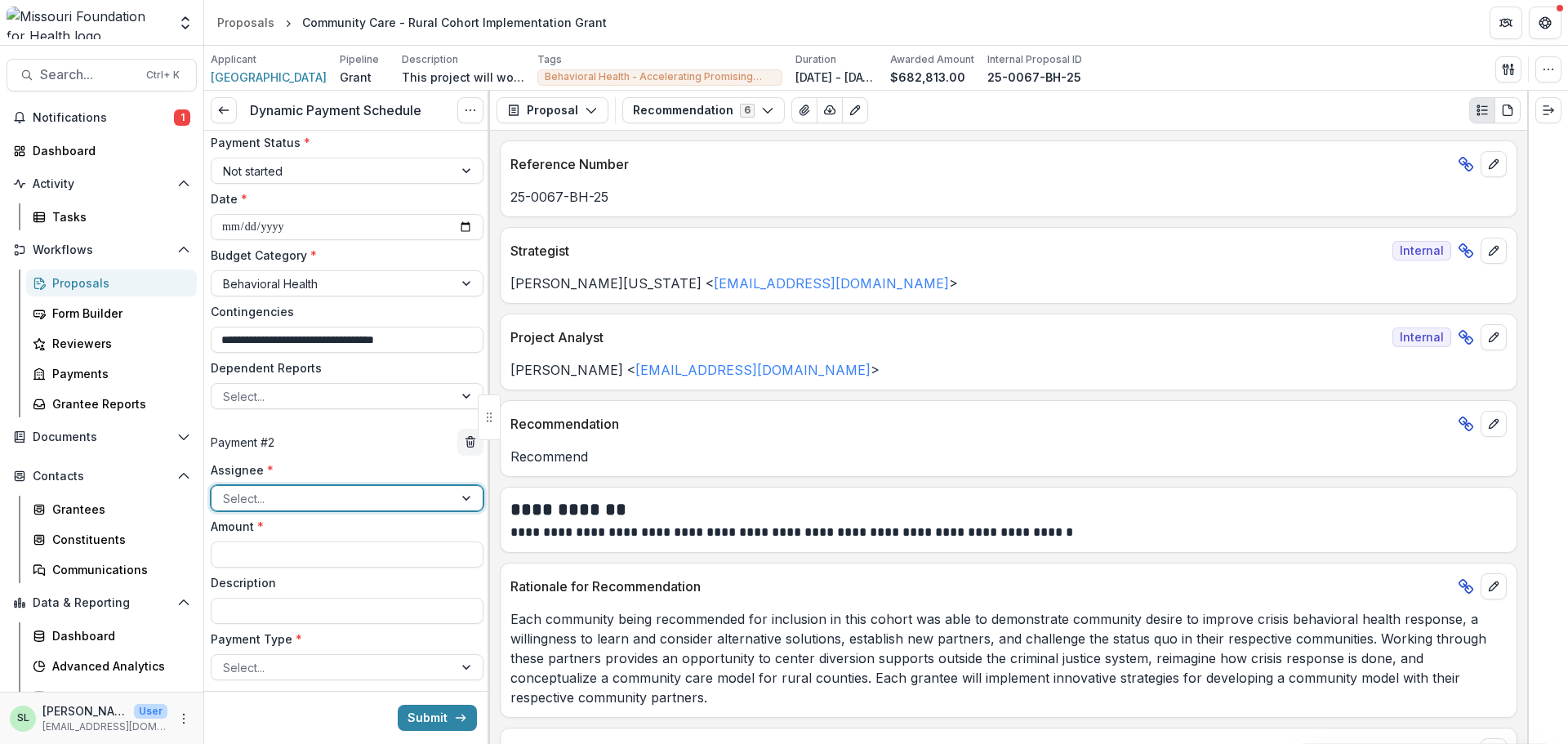
scroll to position [322, 0]
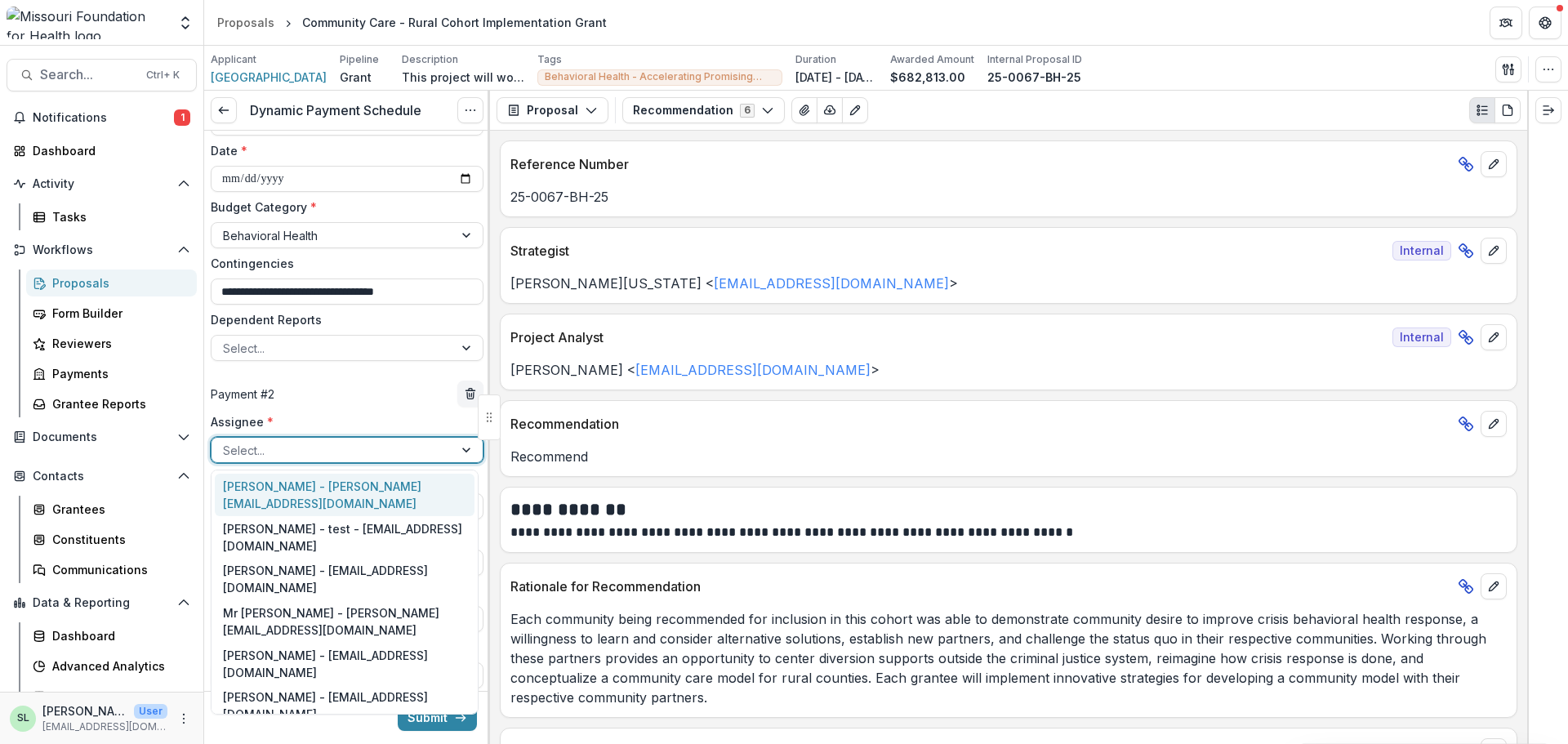
click at [294, 450] on div at bounding box center [332, 450] width 219 height 21
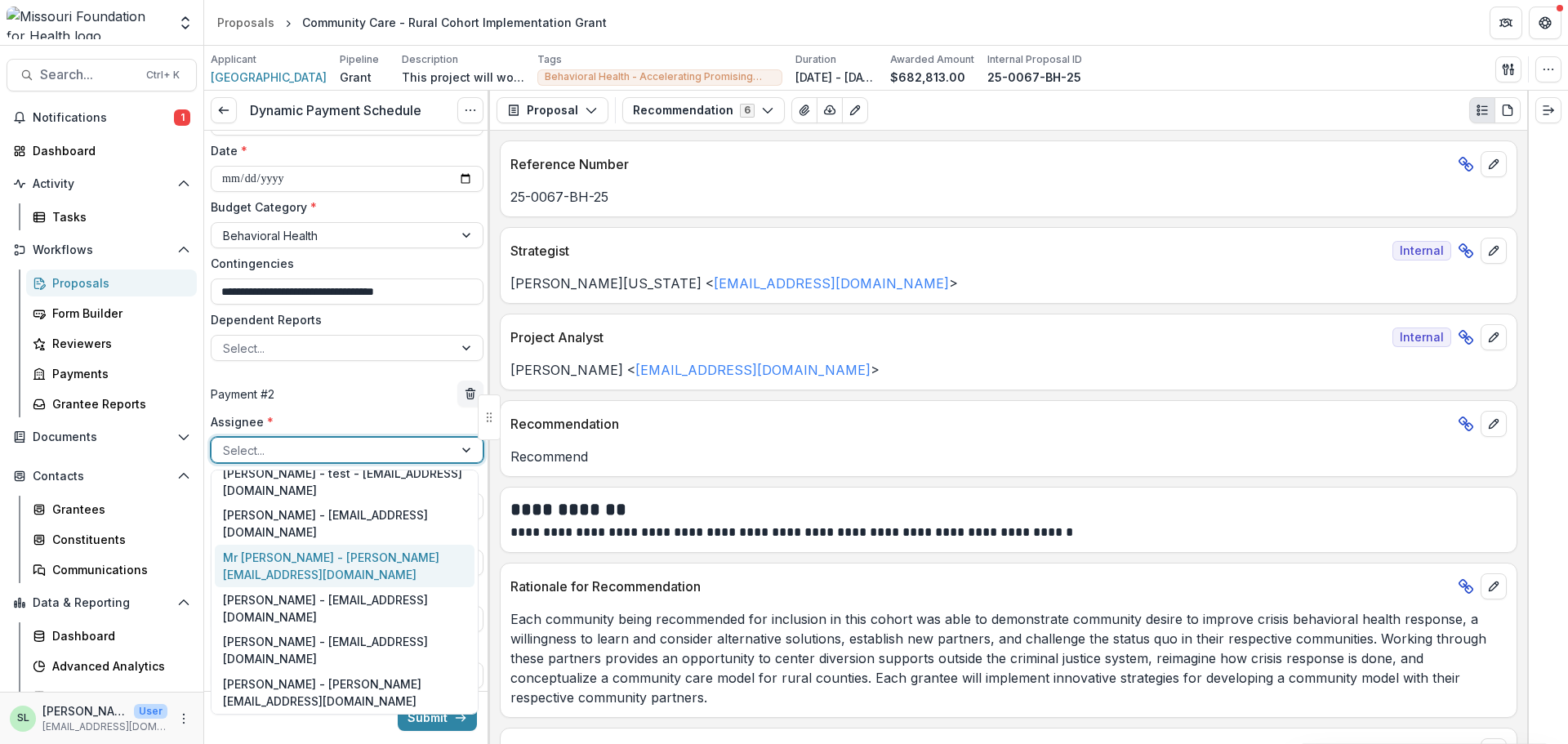
scroll to position [81, 0]
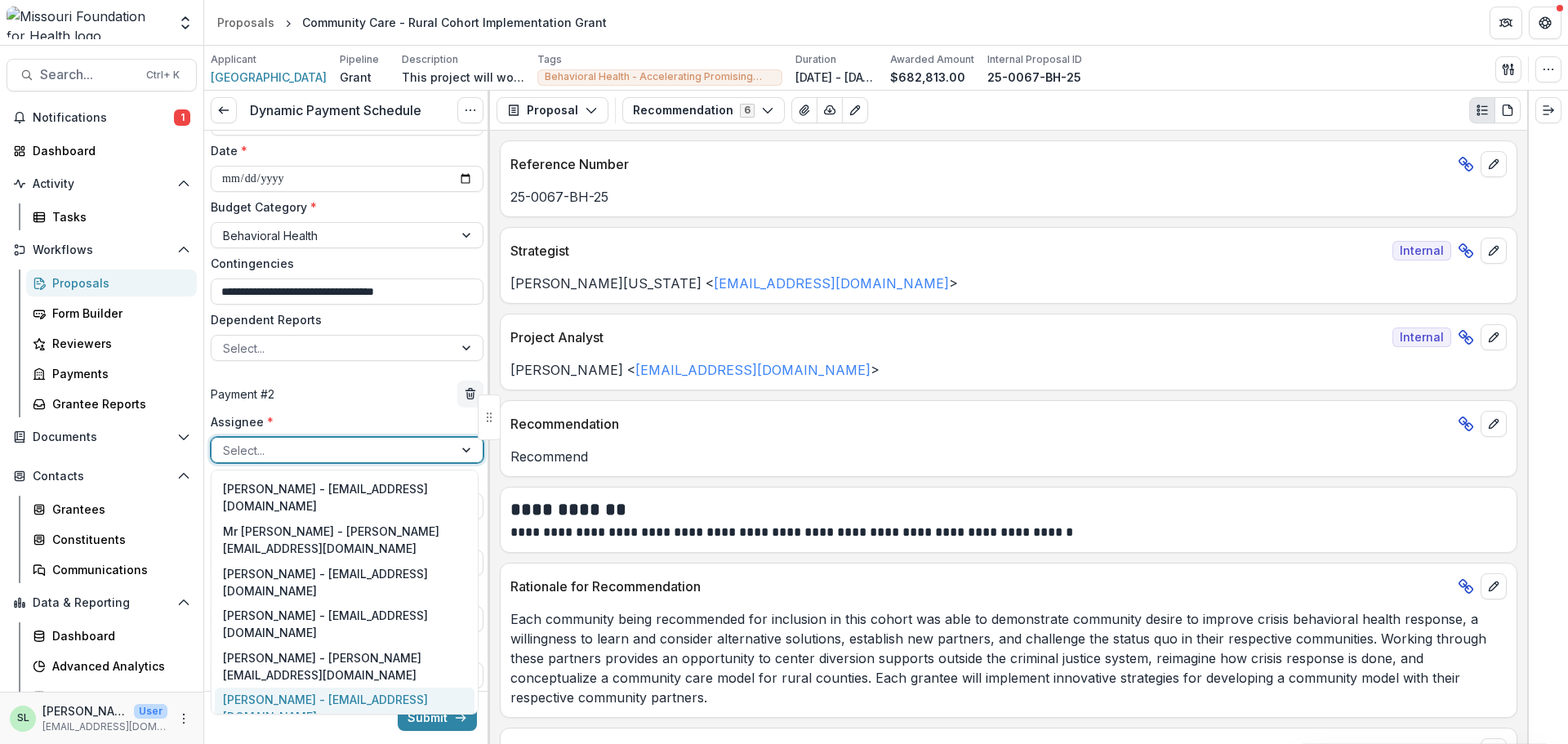
click at [278, 688] on div "Sada Lindsey - slindsey@mffh.org" at bounding box center [345, 708] width 260 height 42
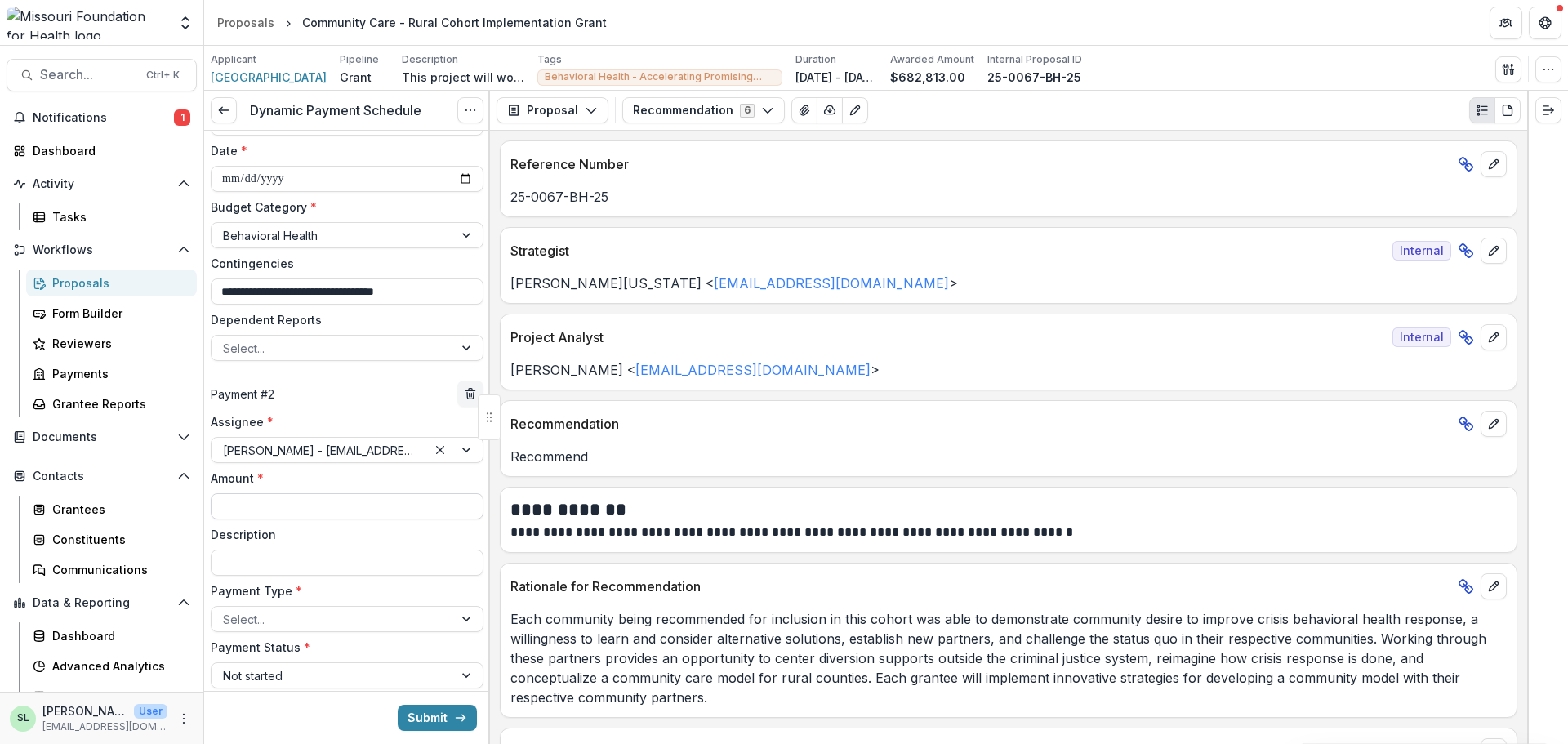
click at [269, 507] on input "Amount *" at bounding box center [346, 506] width 273 height 26
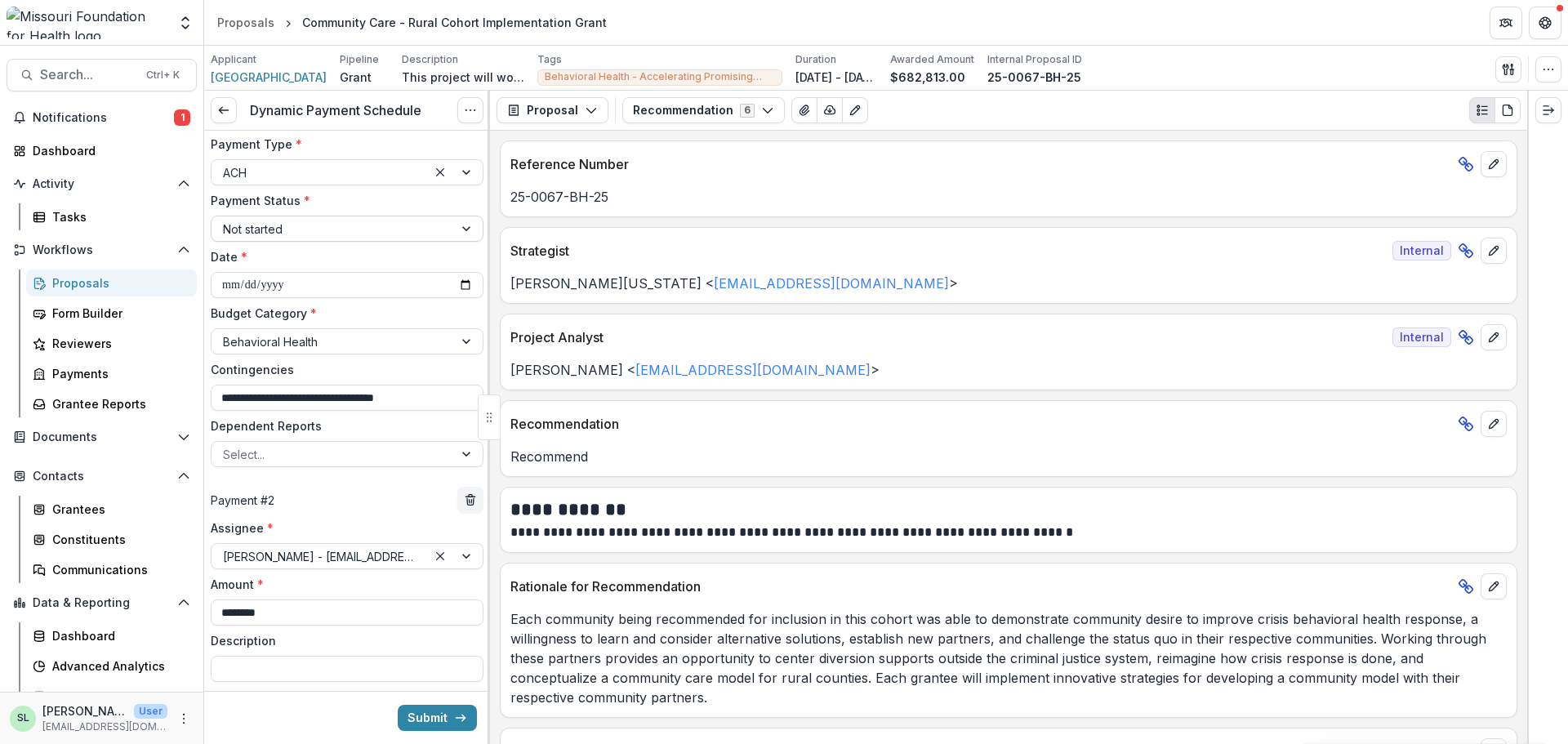
scroll to position [78, 0]
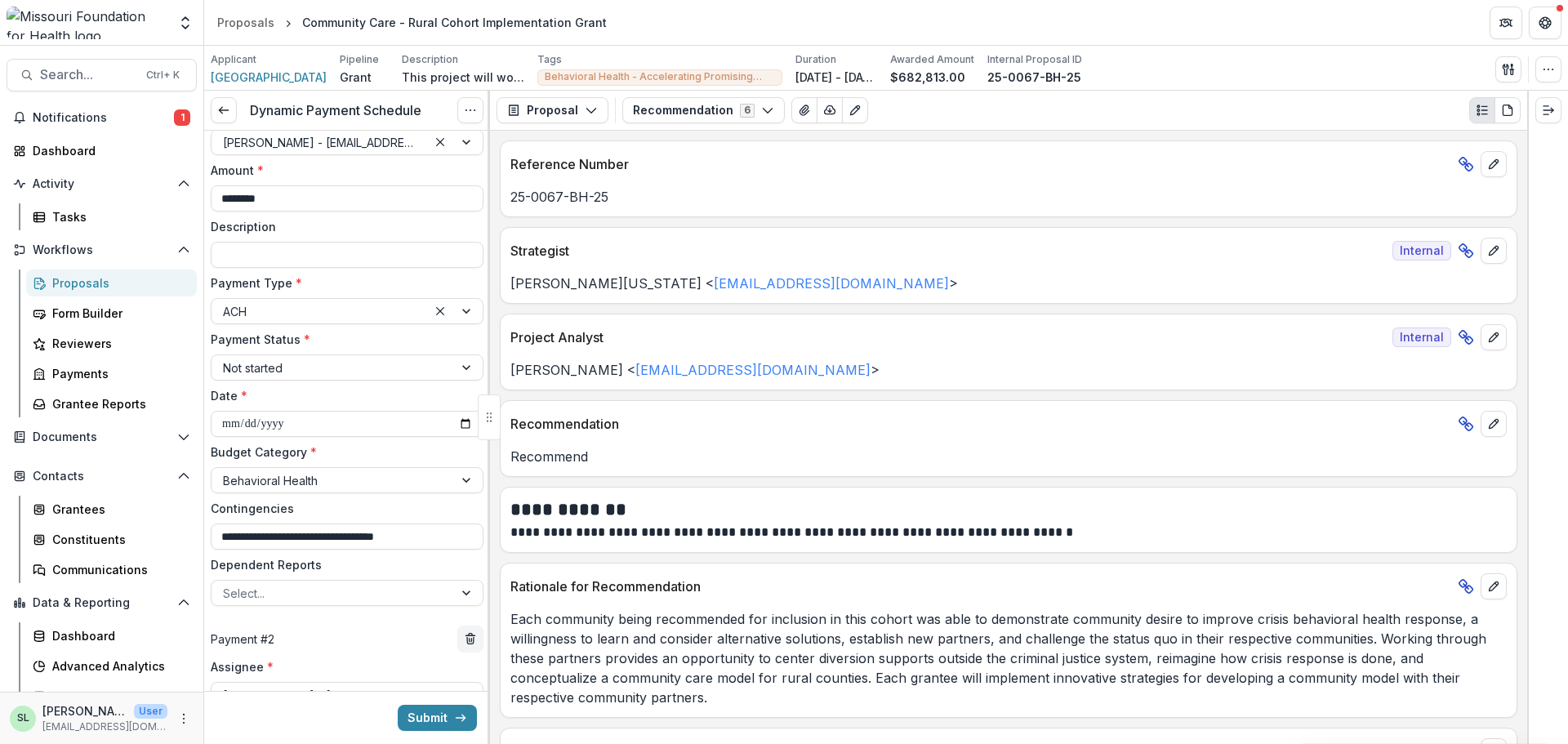
type input "********"
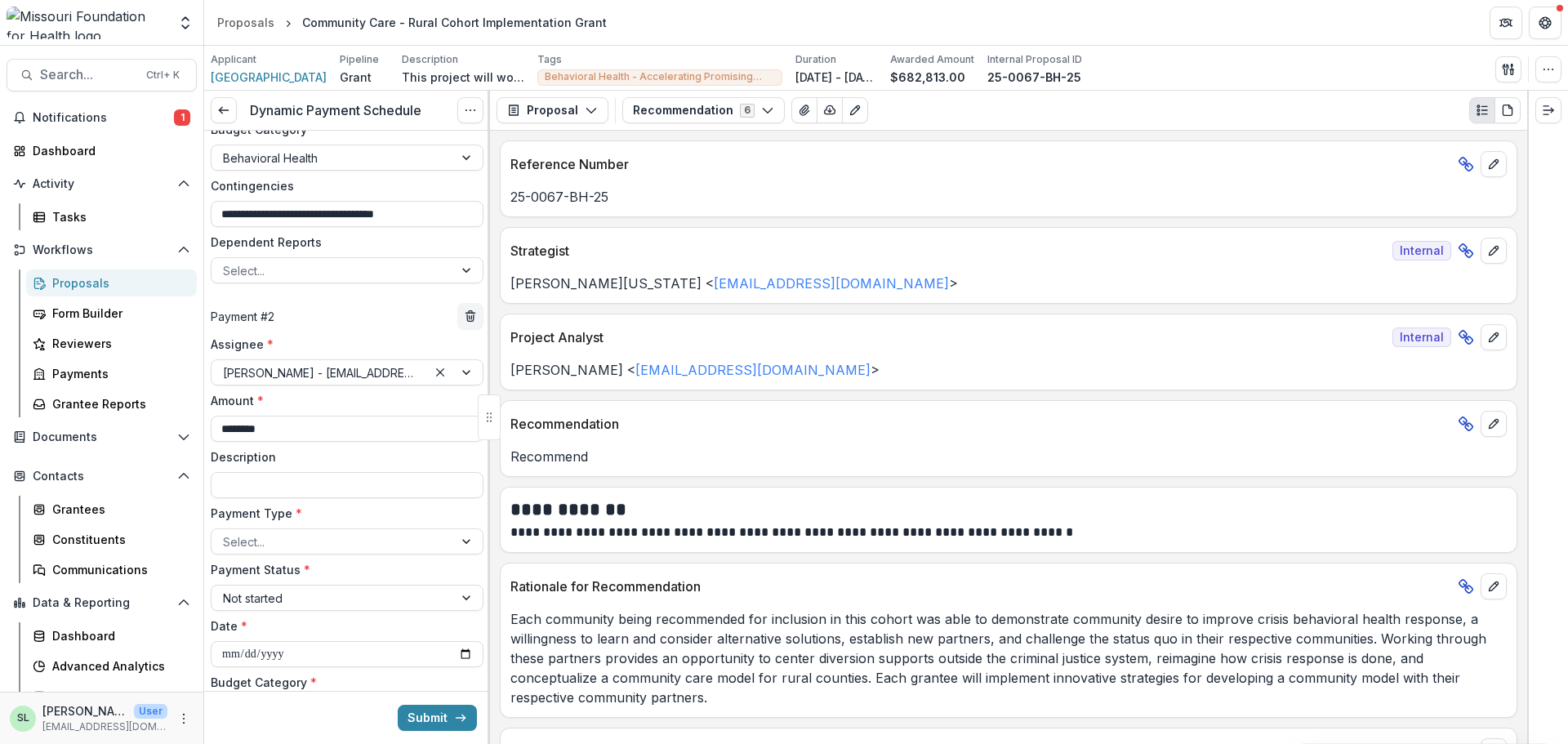
scroll to position [486, 0]
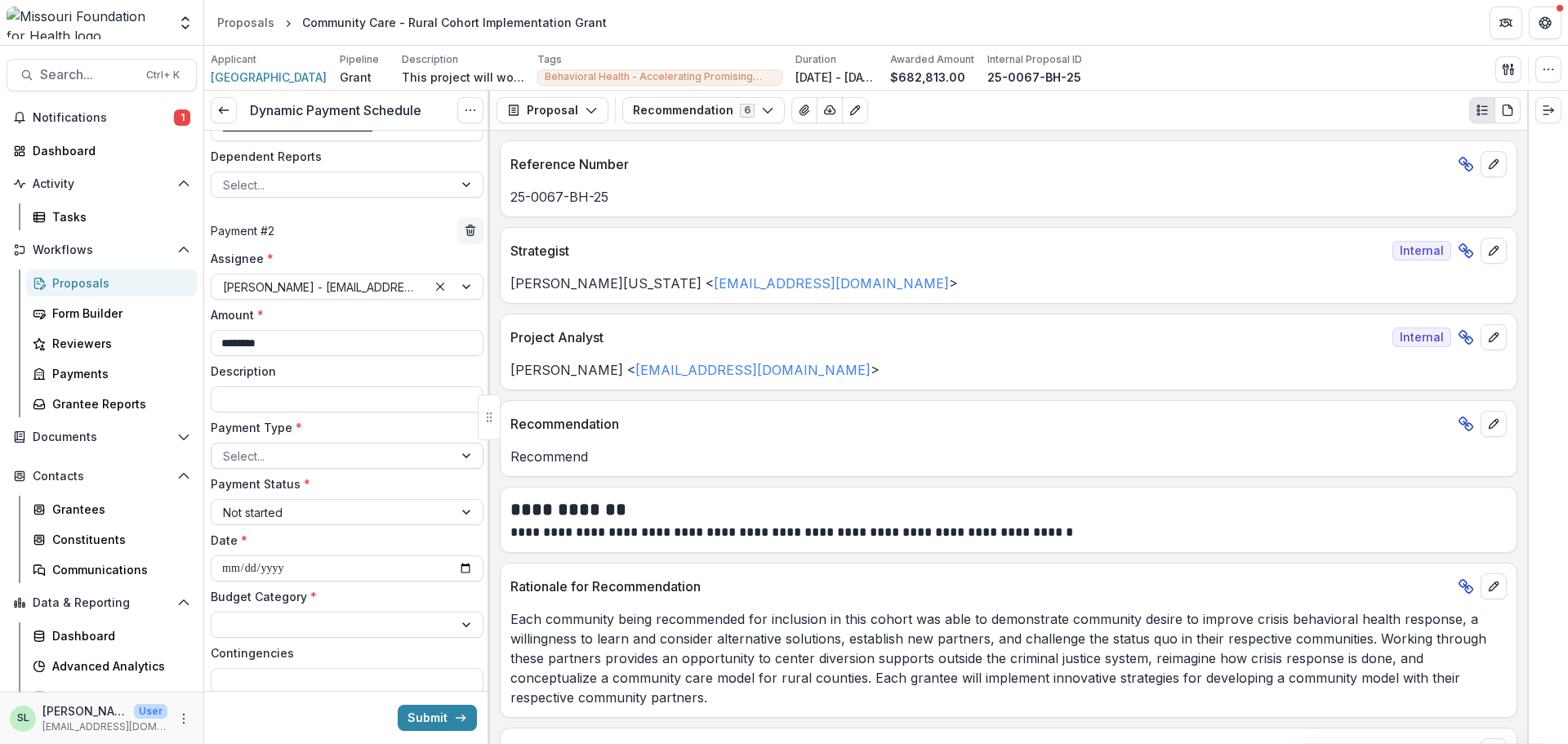
click at [318, 465] on div at bounding box center [332, 456] width 219 height 21
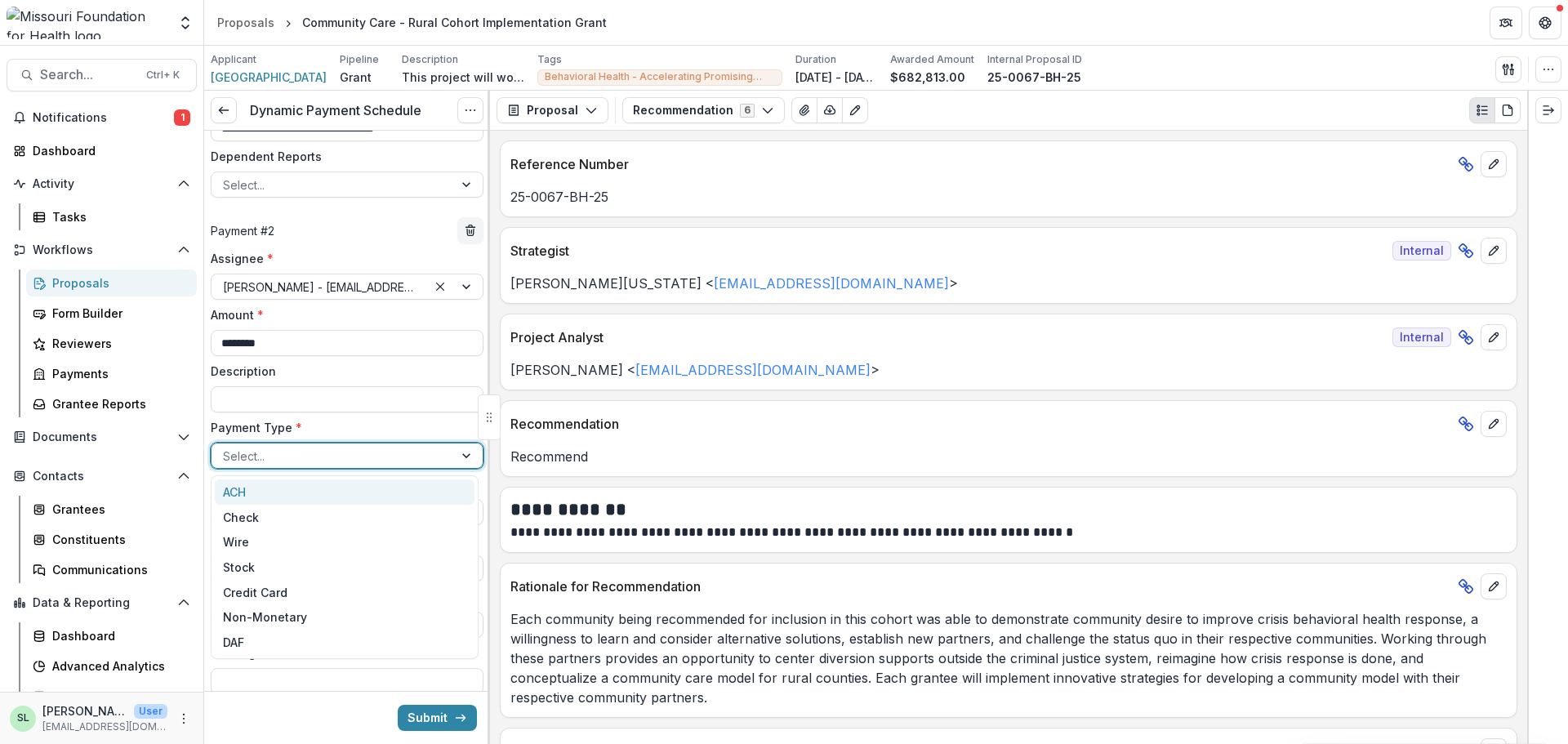
click at [281, 495] on div "ACH" at bounding box center [345, 492] width 260 height 25
click at [458, 572] on input "**********" at bounding box center [346, 569] width 273 height 26
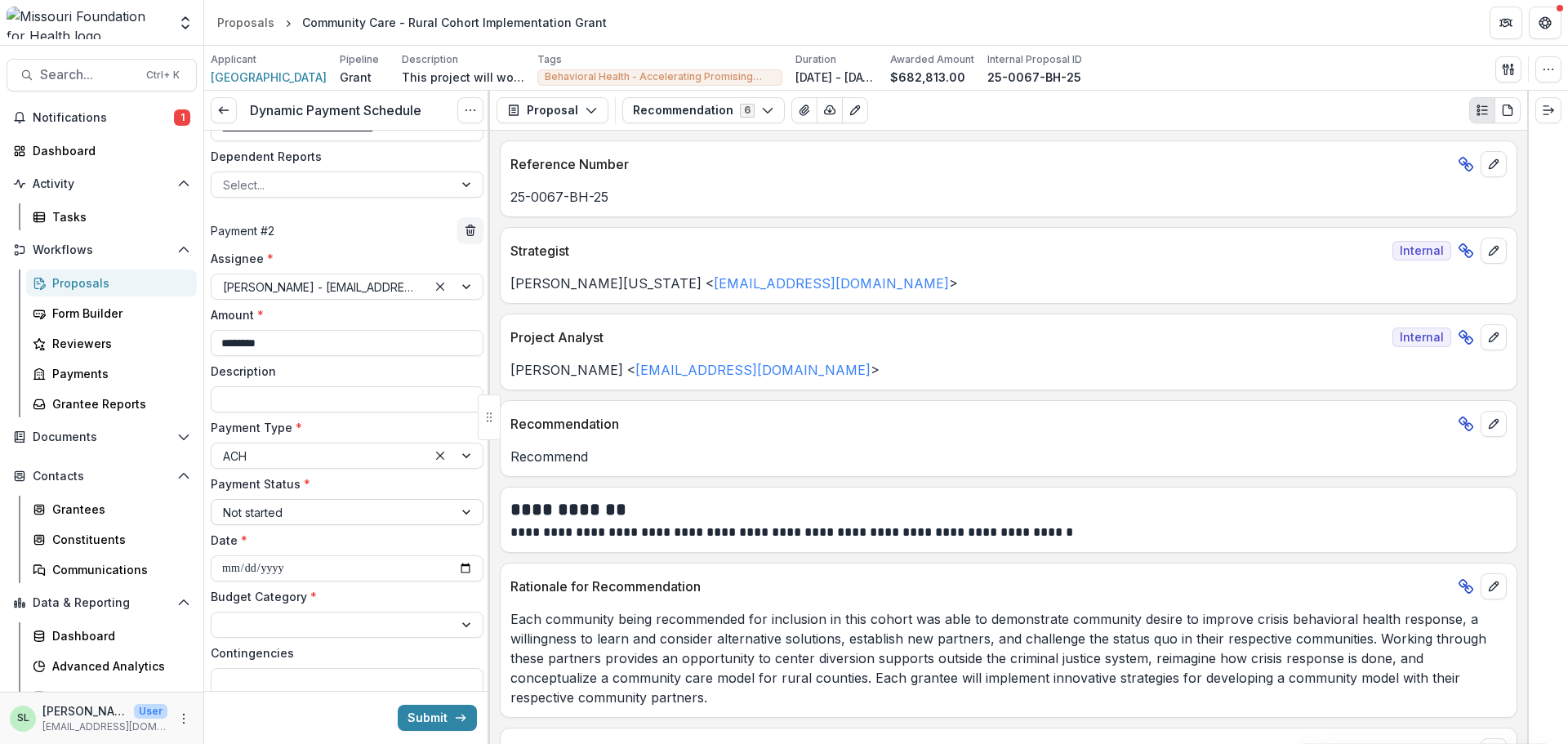
type input "**********"
click at [313, 622] on div at bounding box center [332, 625] width 219 height 21
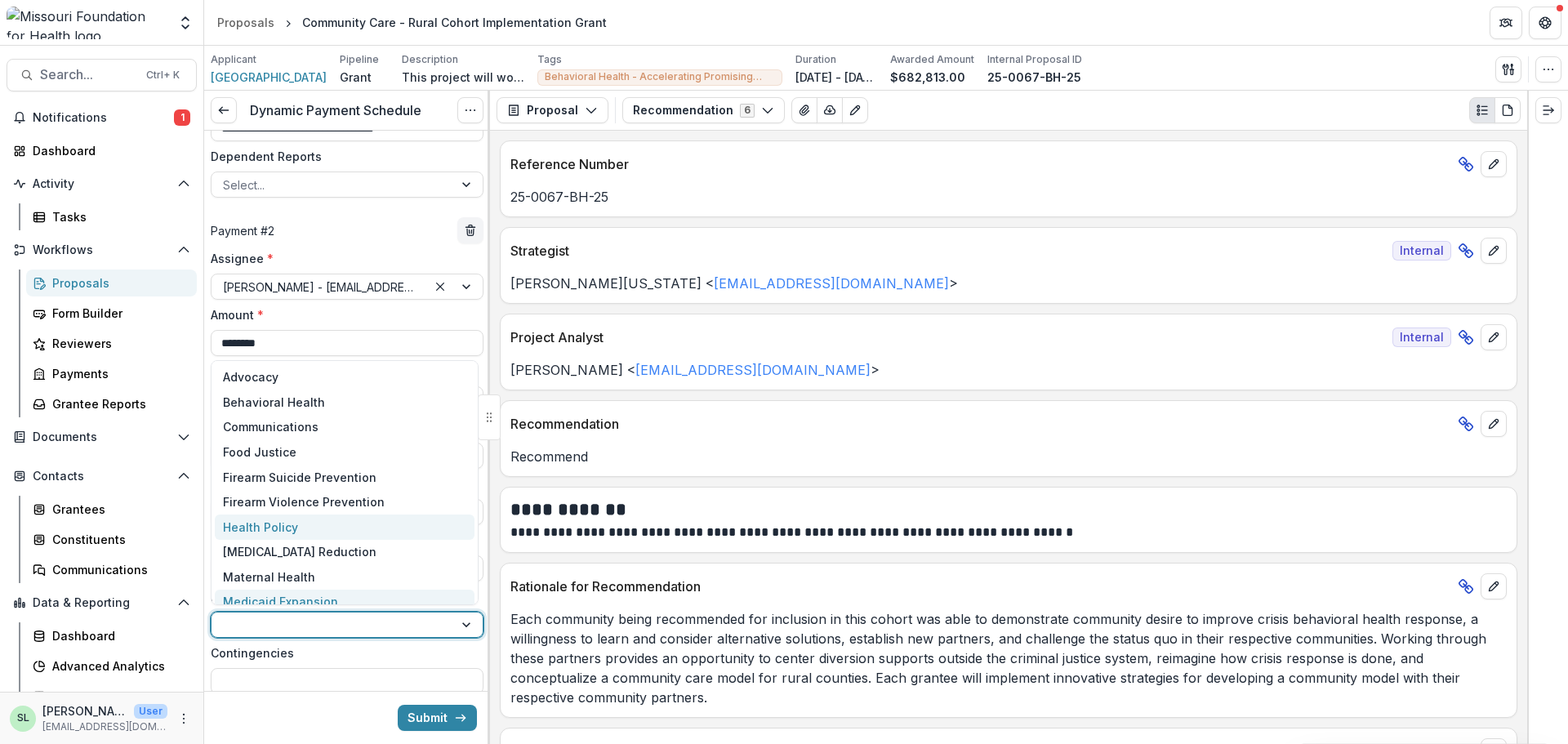
scroll to position [16, 0]
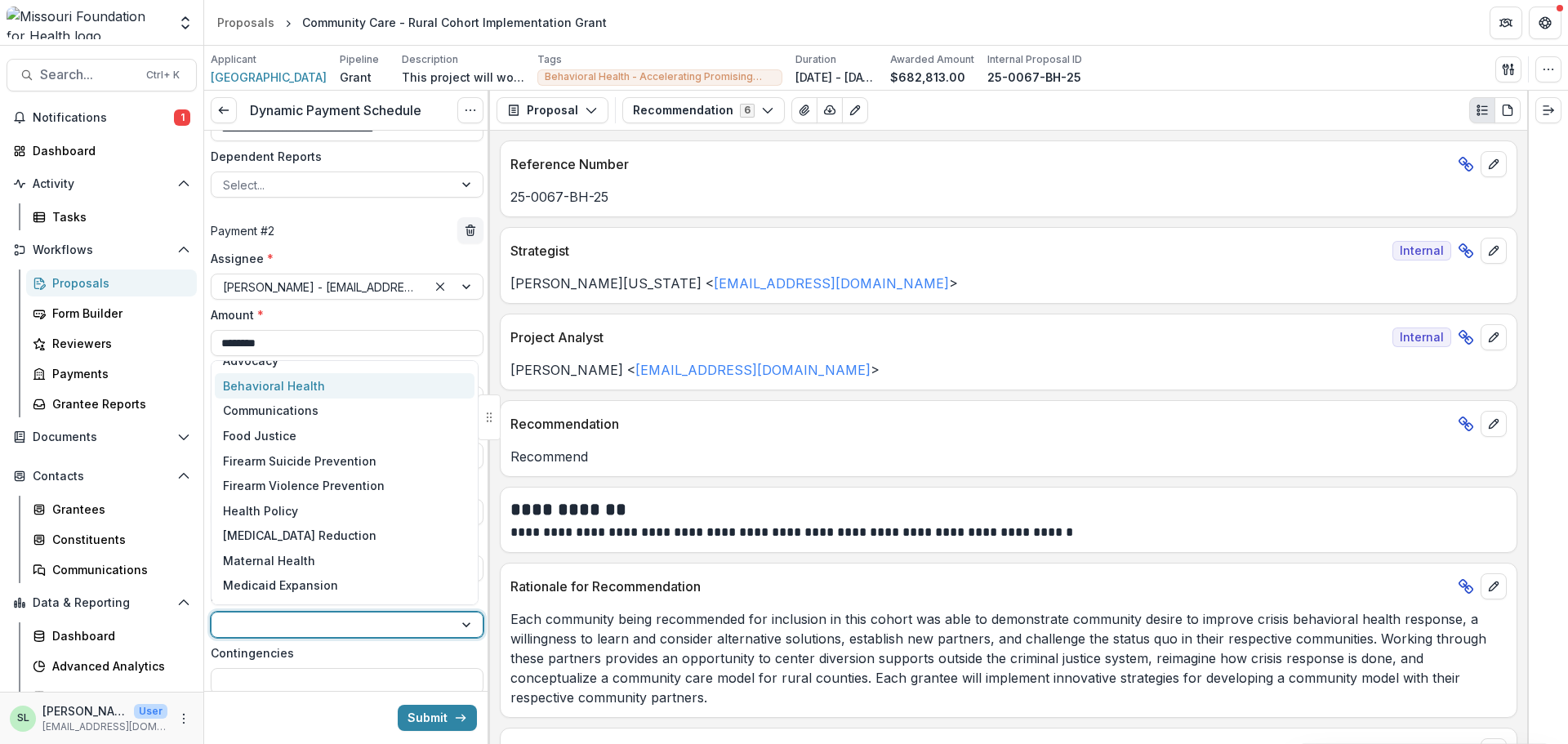
click at [276, 386] on div "Behavioral Health" at bounding box center [274, 386] width 102 height 17
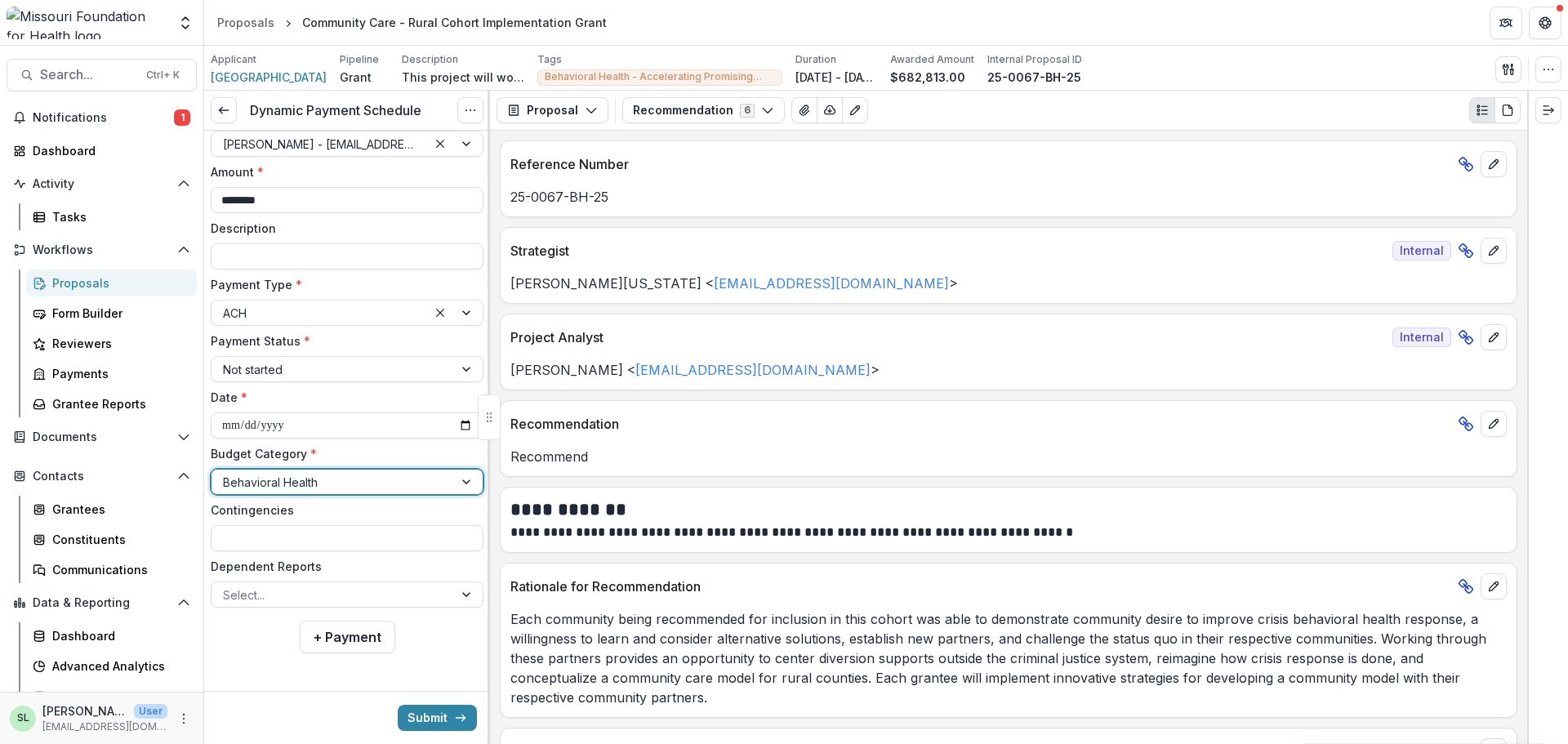
scroll to position [631, 0]
click at [265, 596] on div at bounding box center [332, 594] width 219 height 21
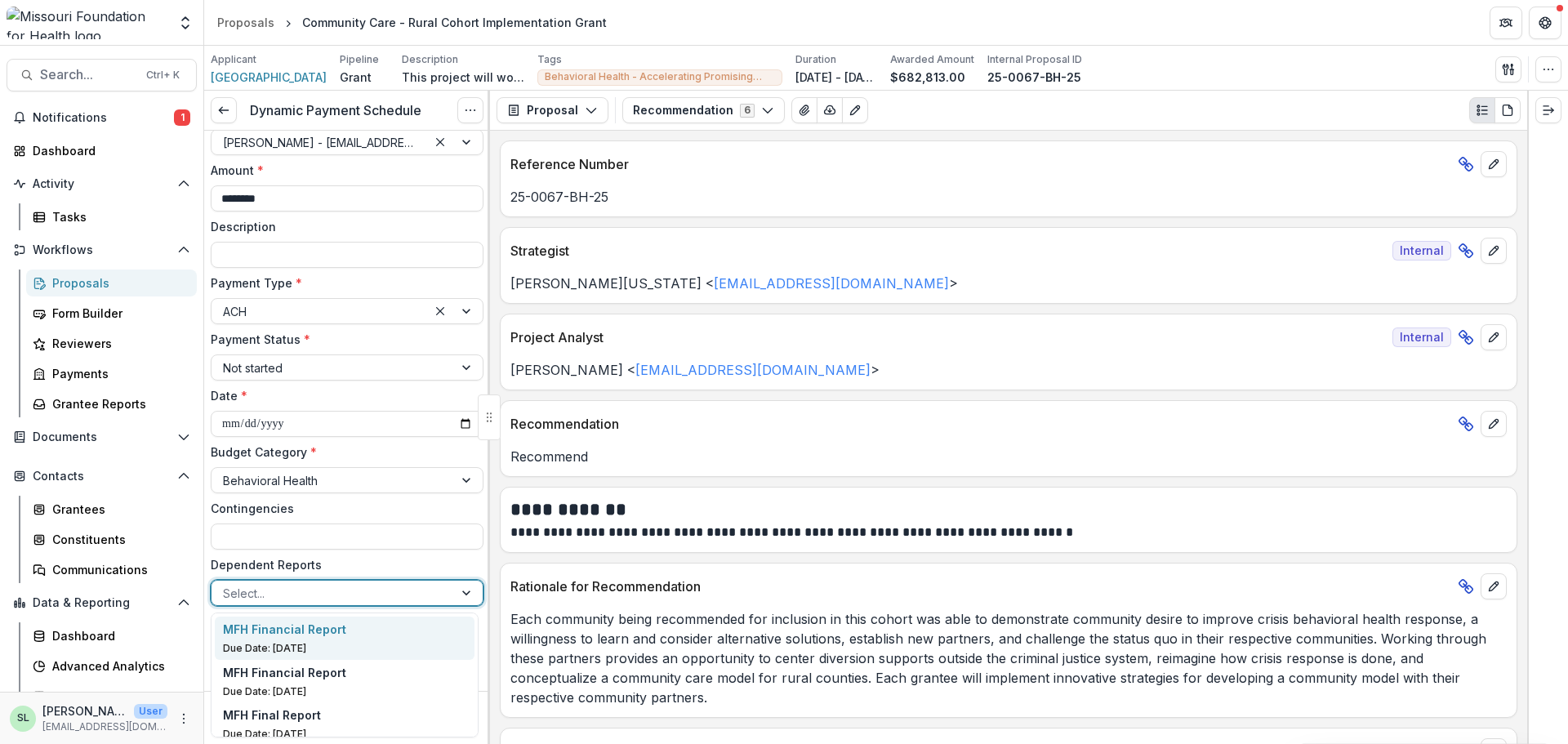
click at [272, 644] on p "Due Date: Sep 15, 2026" at bounding box center [345, 648] width 244 height 14
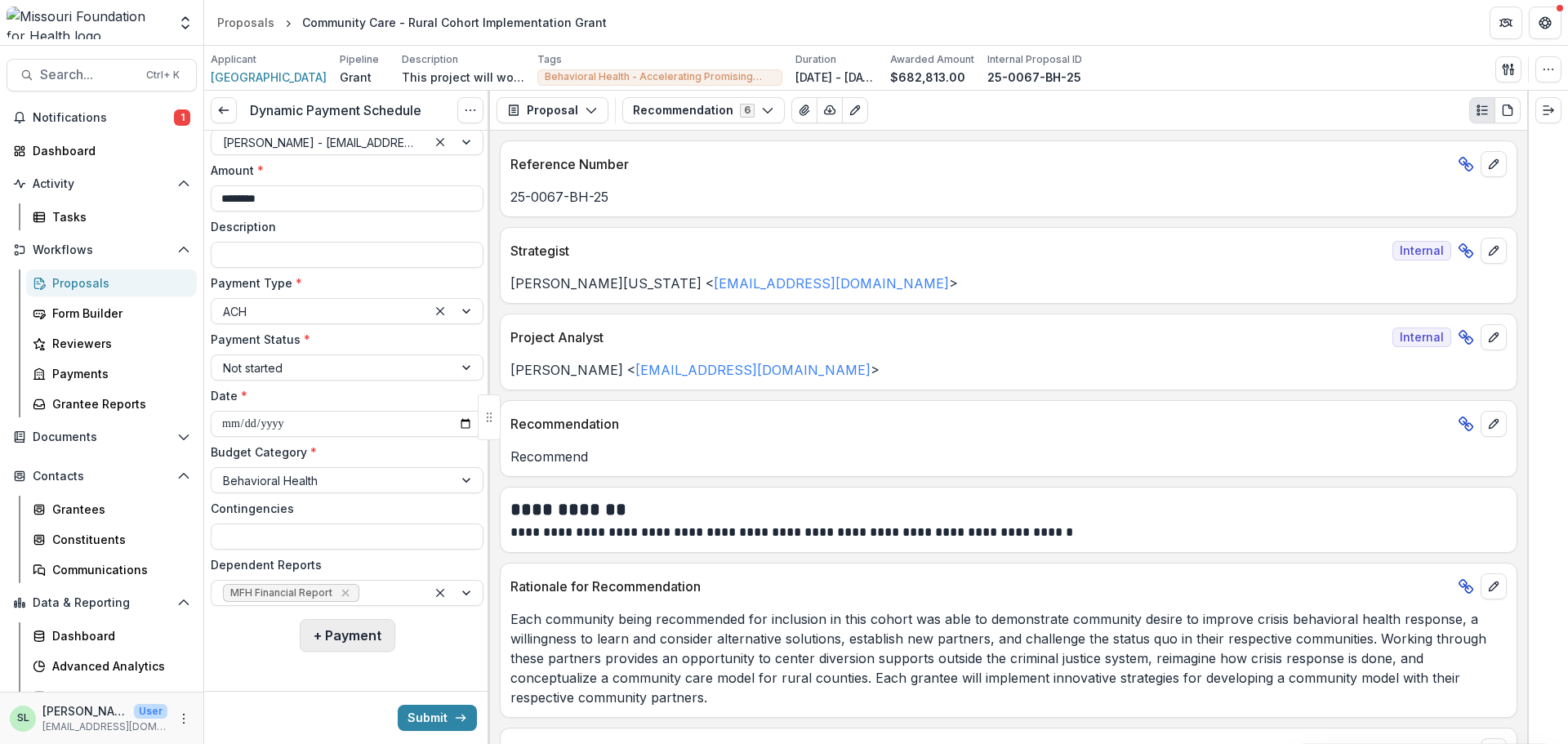
click at [349, 632] on button "+ Payment" at bounding box center [347, 636] width 96 height 33
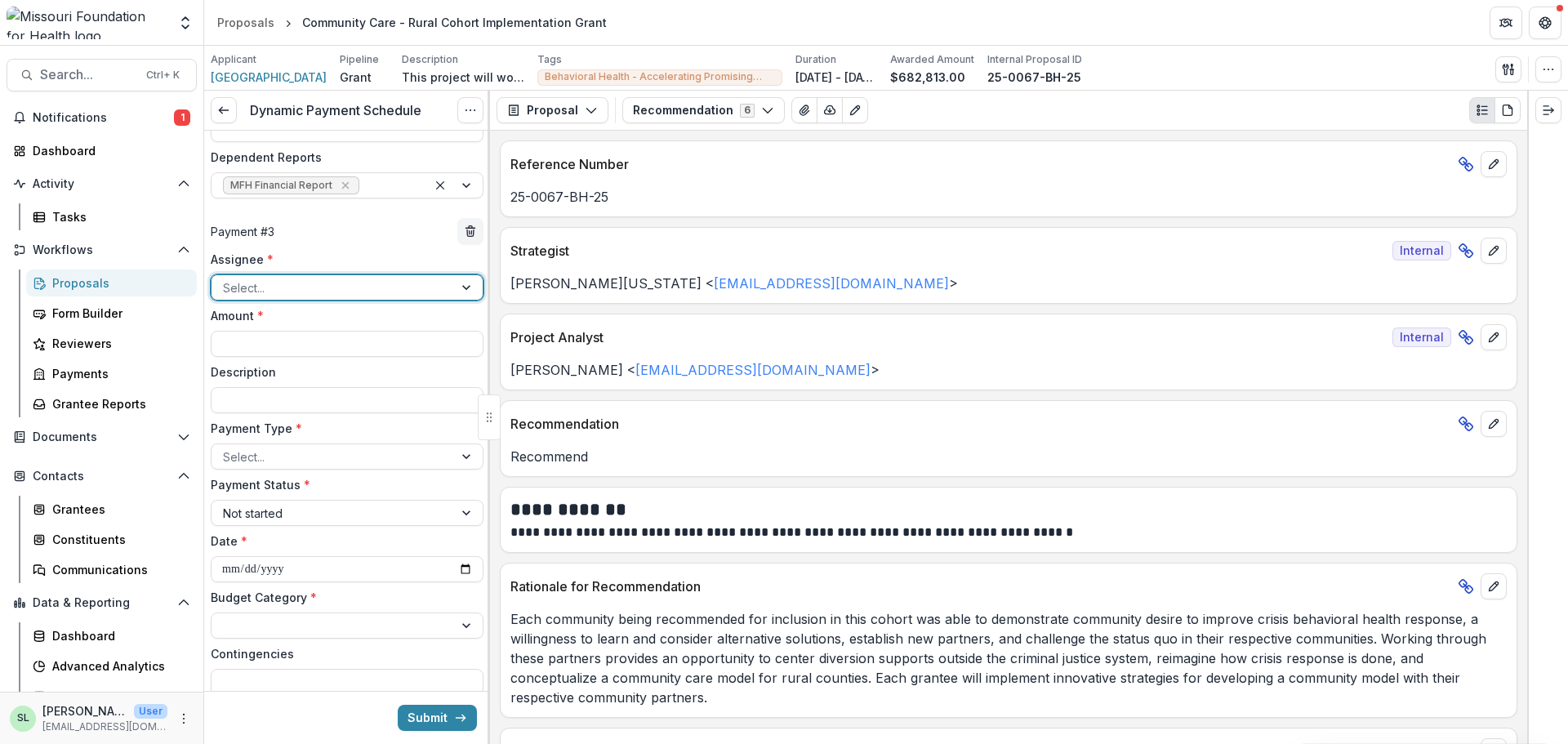
scroll to position [1039, 0]
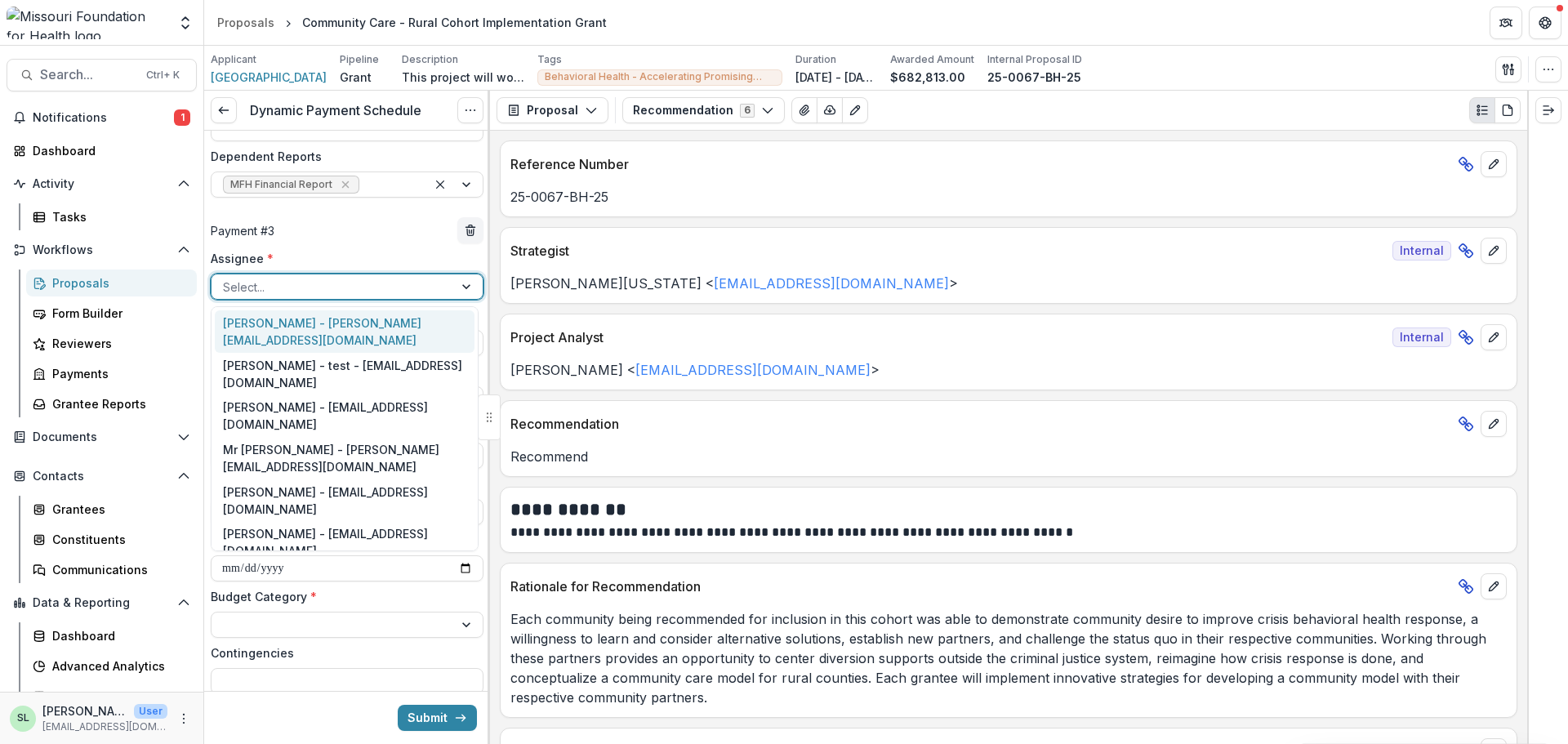
click at [257, 282] on div at bounding box center [332, 286] width 219 height 21
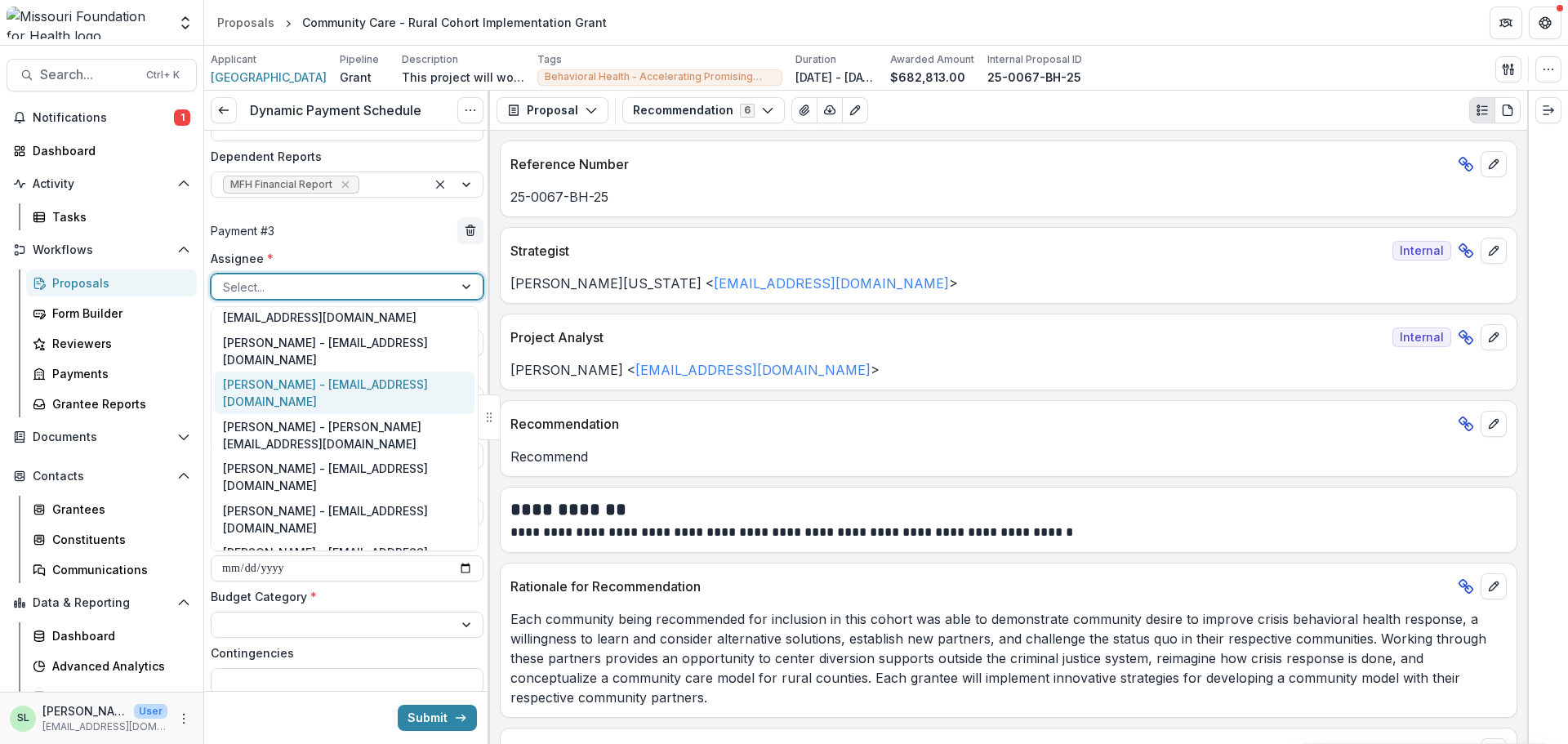
scroll to position [164, 0]
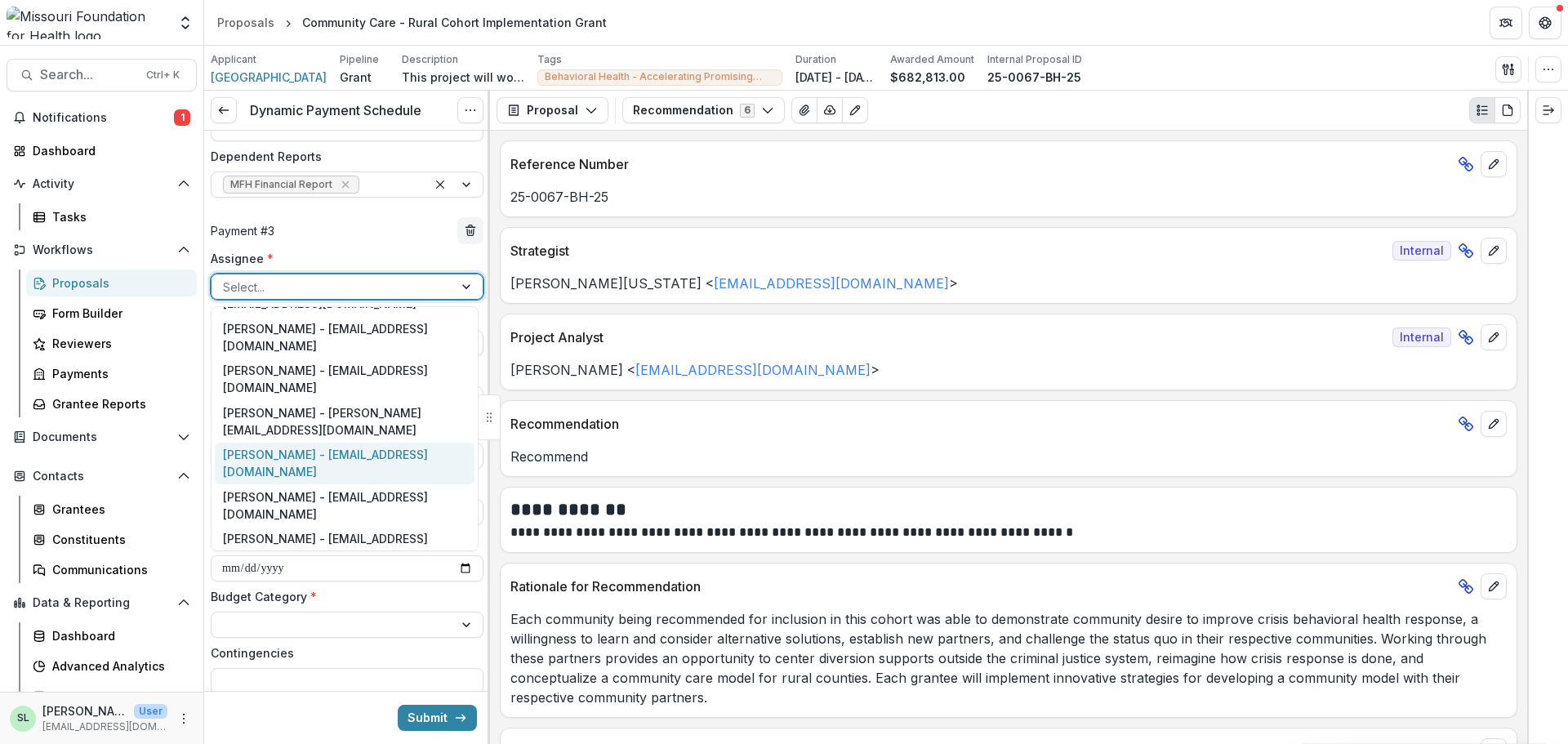
click at [269, 443] on div "Sada Lindsey - slindsey@mffh.org" at bounding box center [345, 464] width 260 height 42
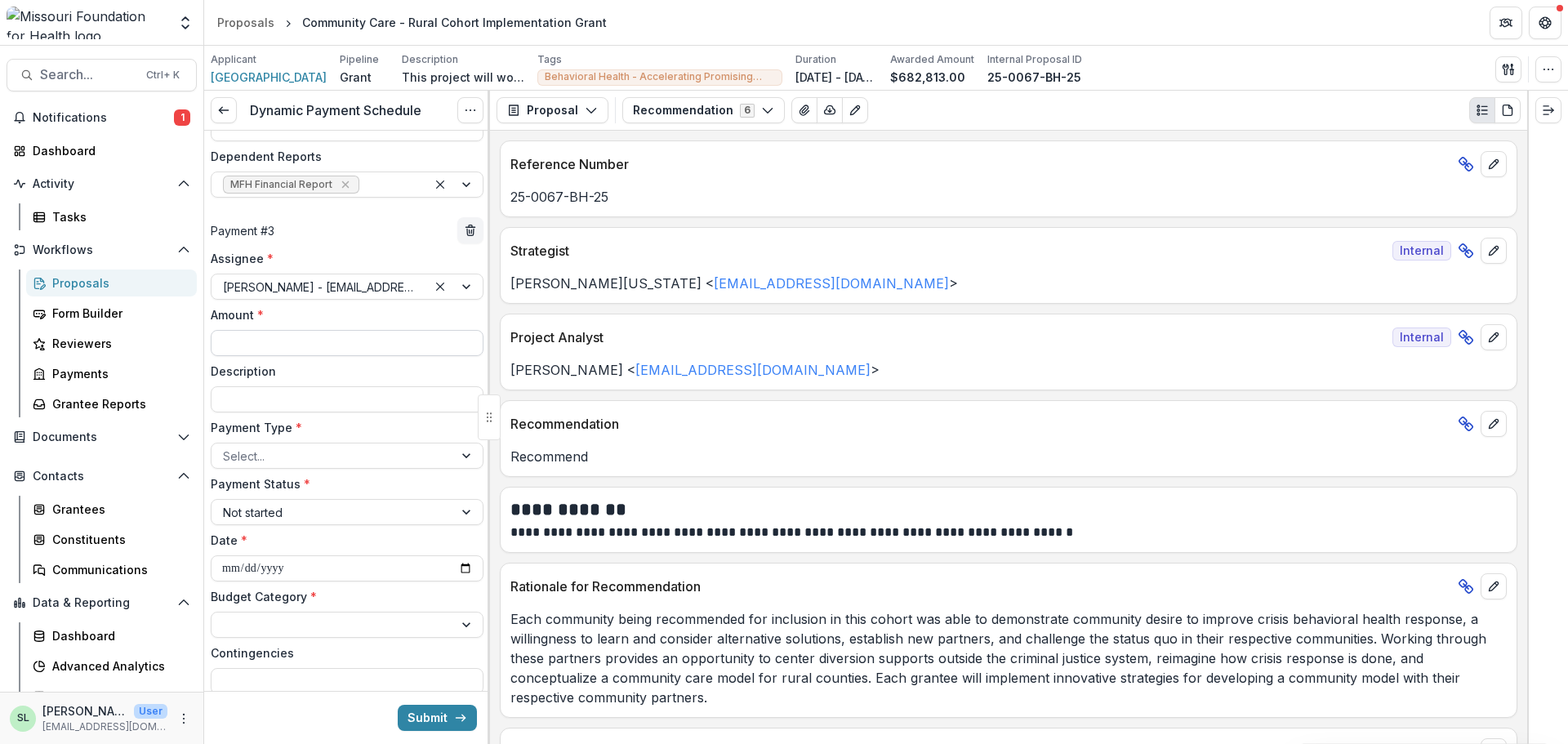
click at [269, 342] on input "Amount *" at bounding box center [346, 343] width 273 height 26
type input "********"
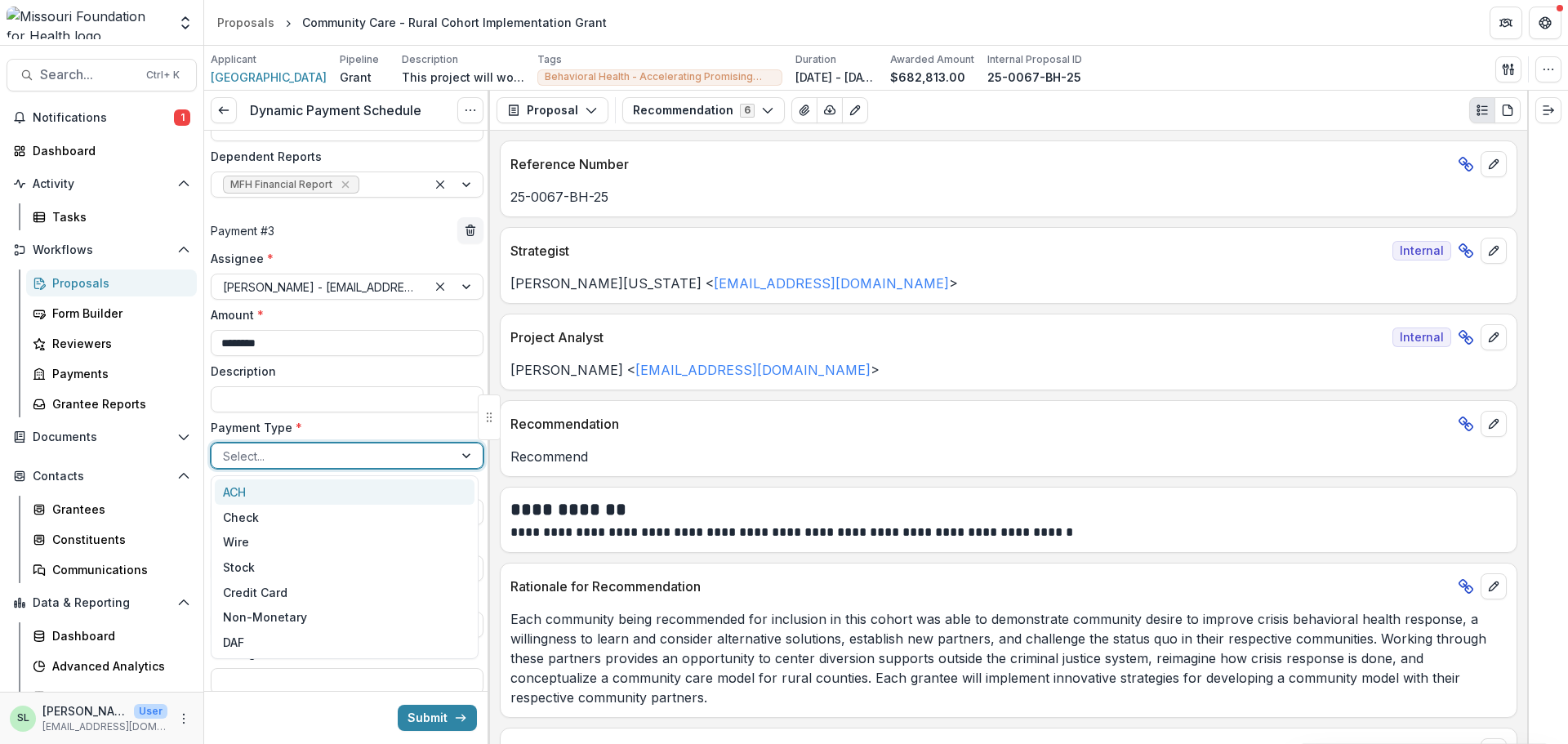
click at [309, 458] on div at bounding box center [332, 456] width 219 height 21
click at [296, 492] on div "ACH" at bounding box center [345, 492] width 260 height 25
click at [462, 569] on input "**********" at bounding box center [346, 569] width 273 height 26
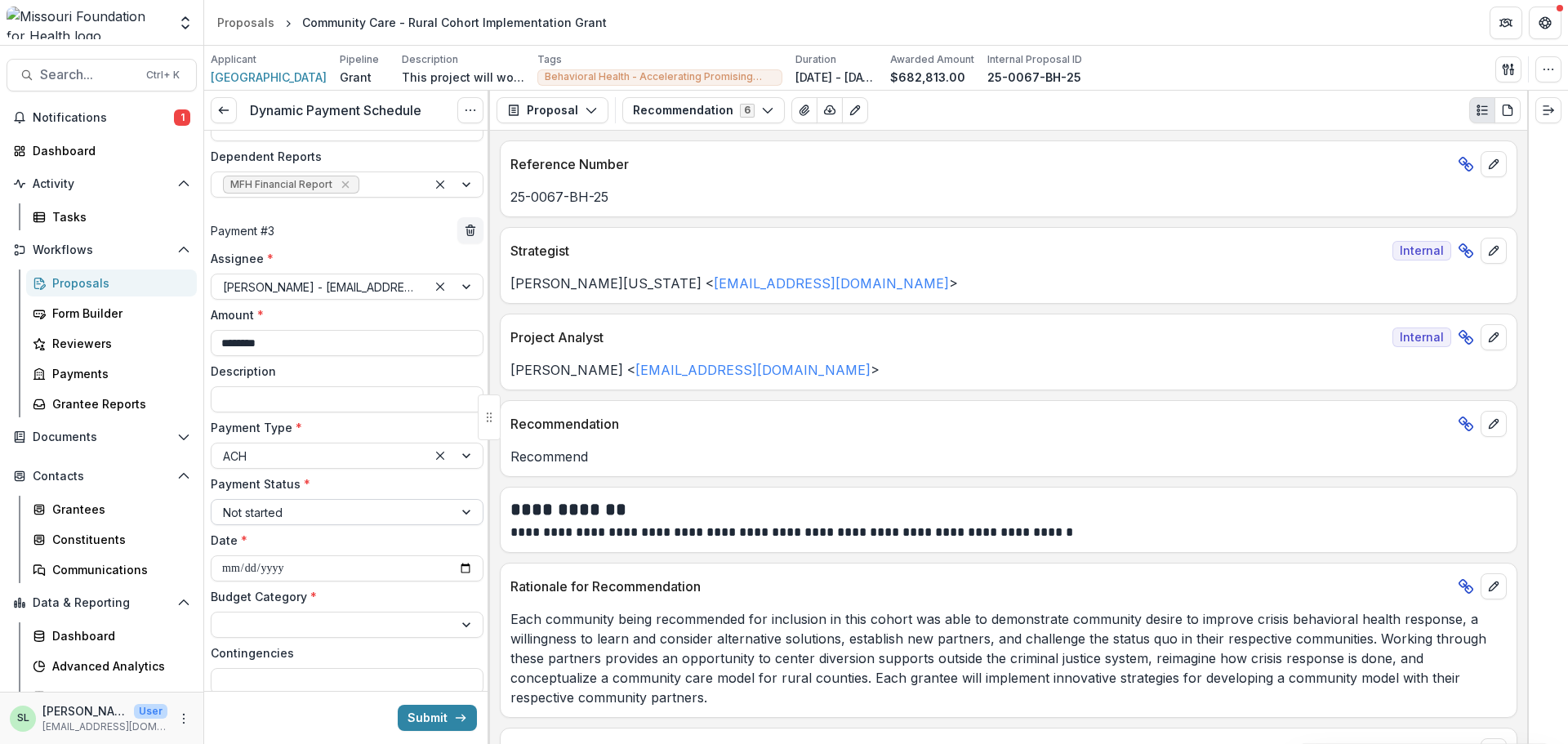
type input "**********"
click at [277, 620] on div at bounding box center [332, 625] width 219 height 21
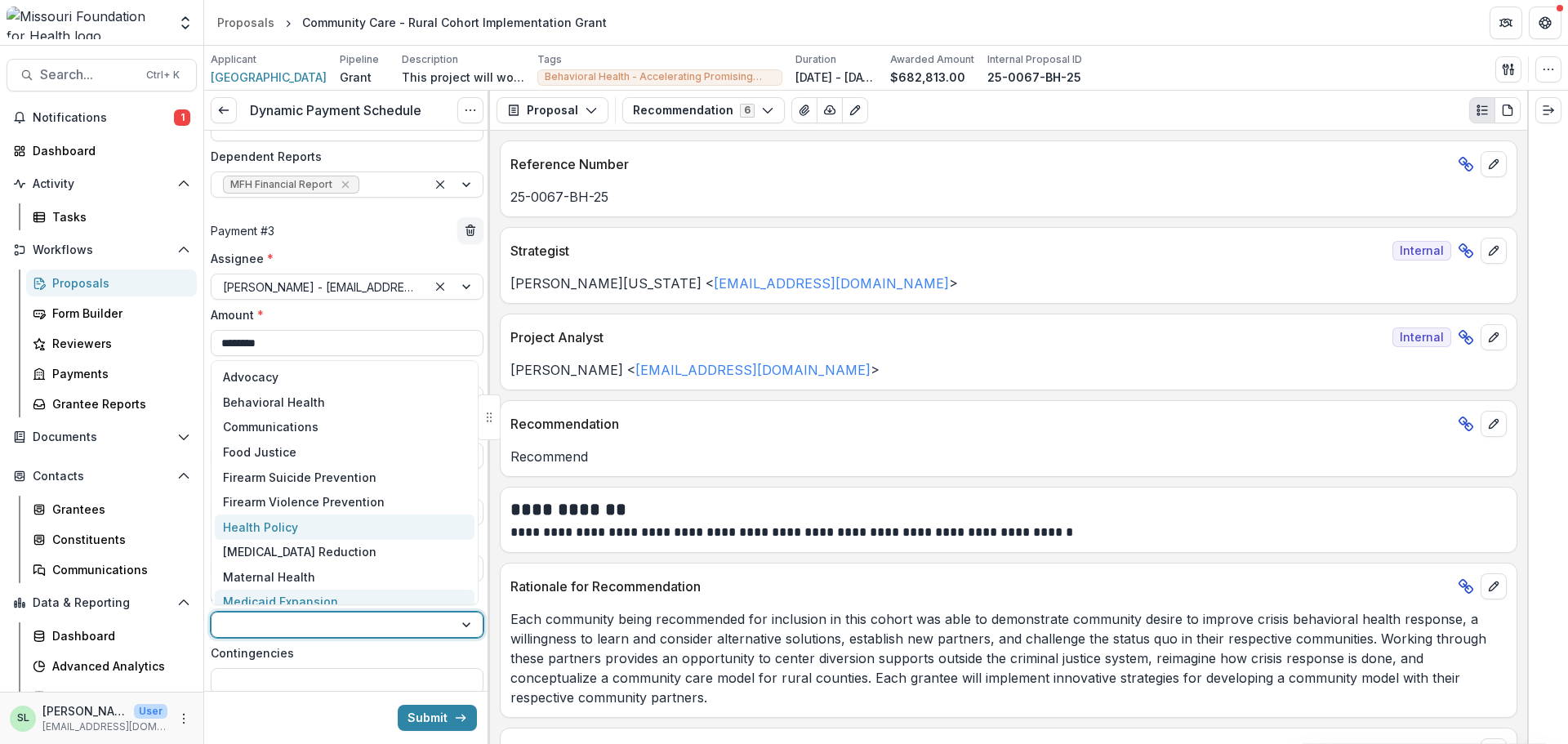
scroll to position [16, 0]
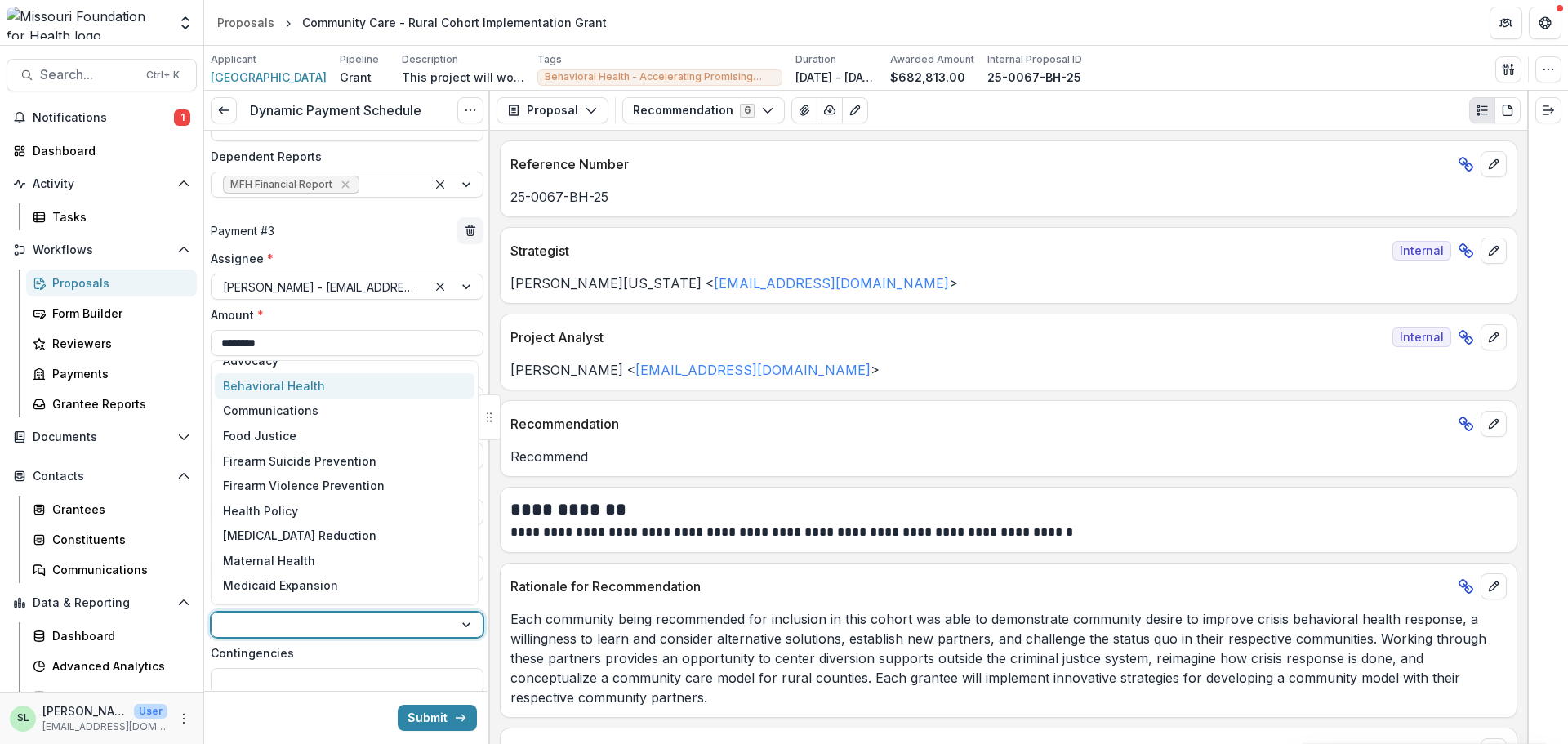
click at [283, 388] on div "Behavioral Health" at bounding box center [274, 386] width 102 height 17
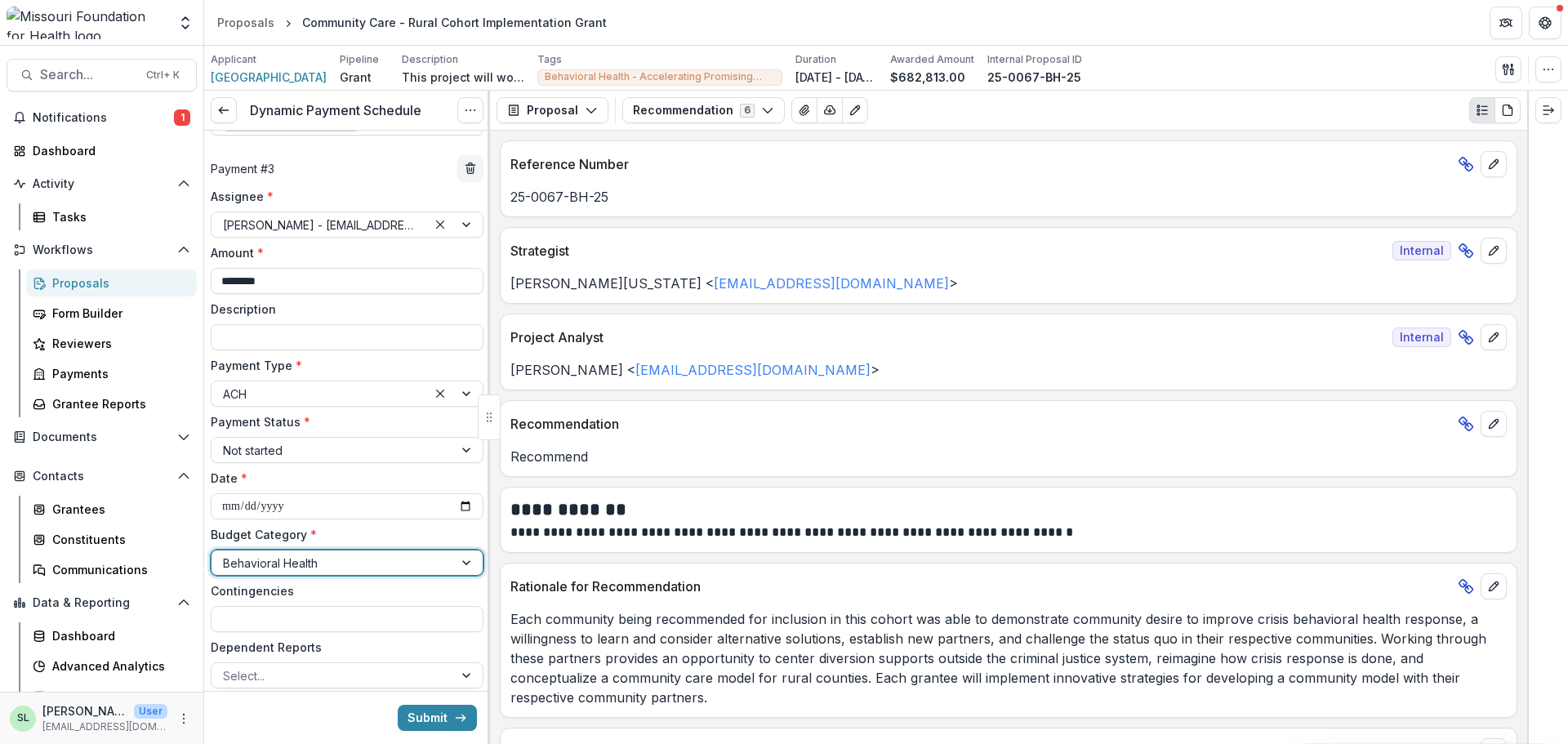
scroll to position [1184, 0]
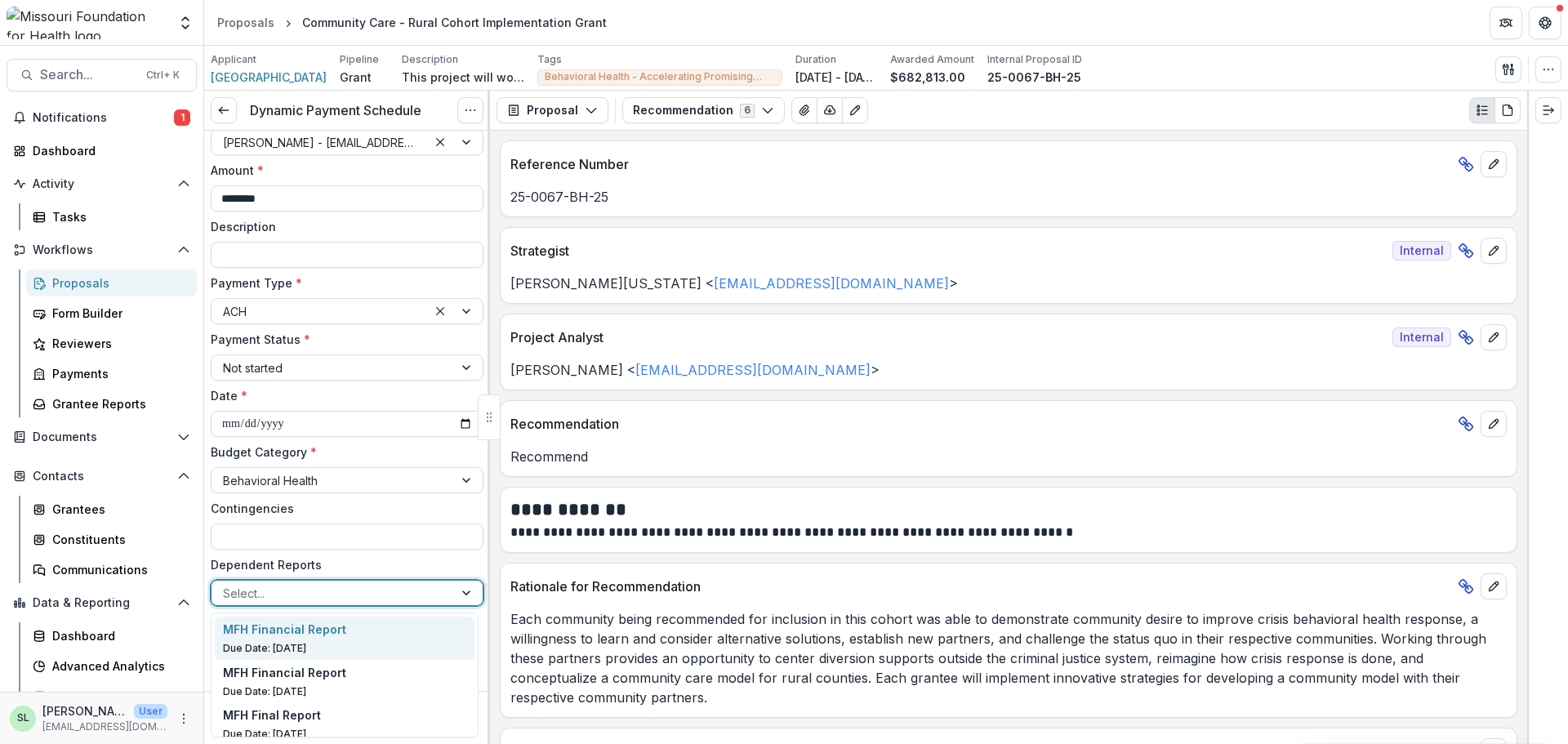
click at [293, 594] on div at bounding box center [332, 594] width 219 height 21
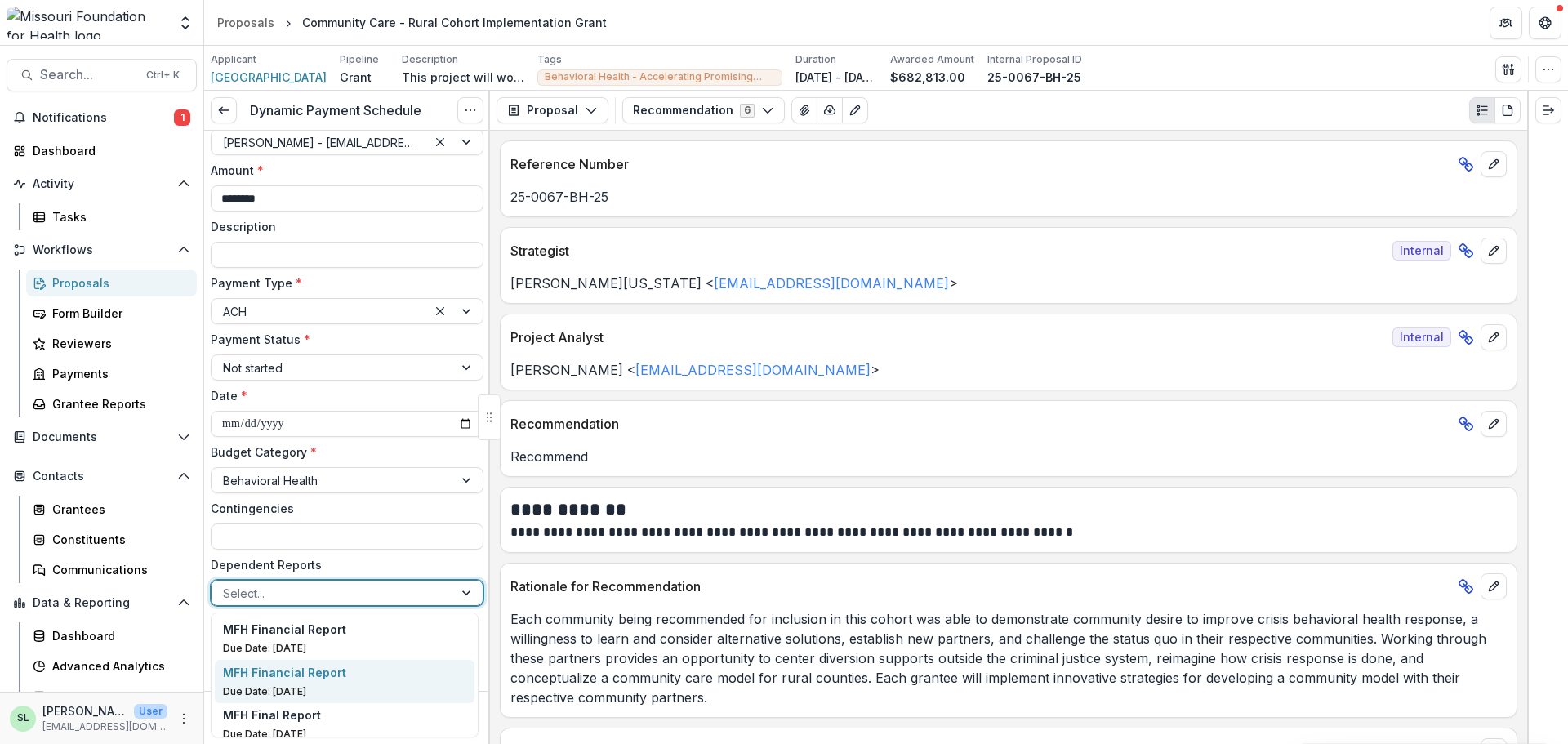
click at [304, 685] on p "Due Date: Sep 15, 2027" at bounding box center [345, 692] width 244 height 14
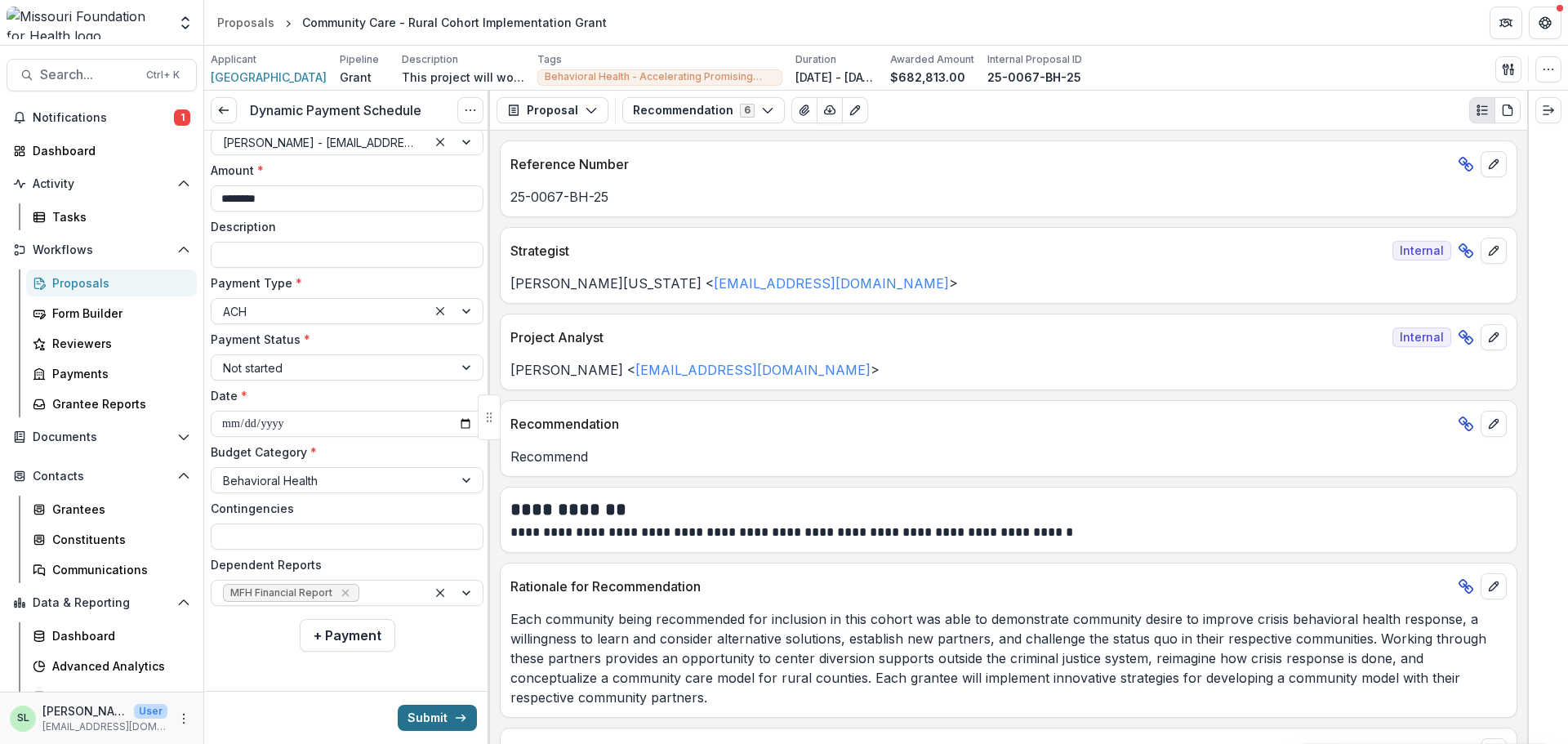
click at [430, 716] on button "Submit" at bounding box center [437, 718] width 80 height 26
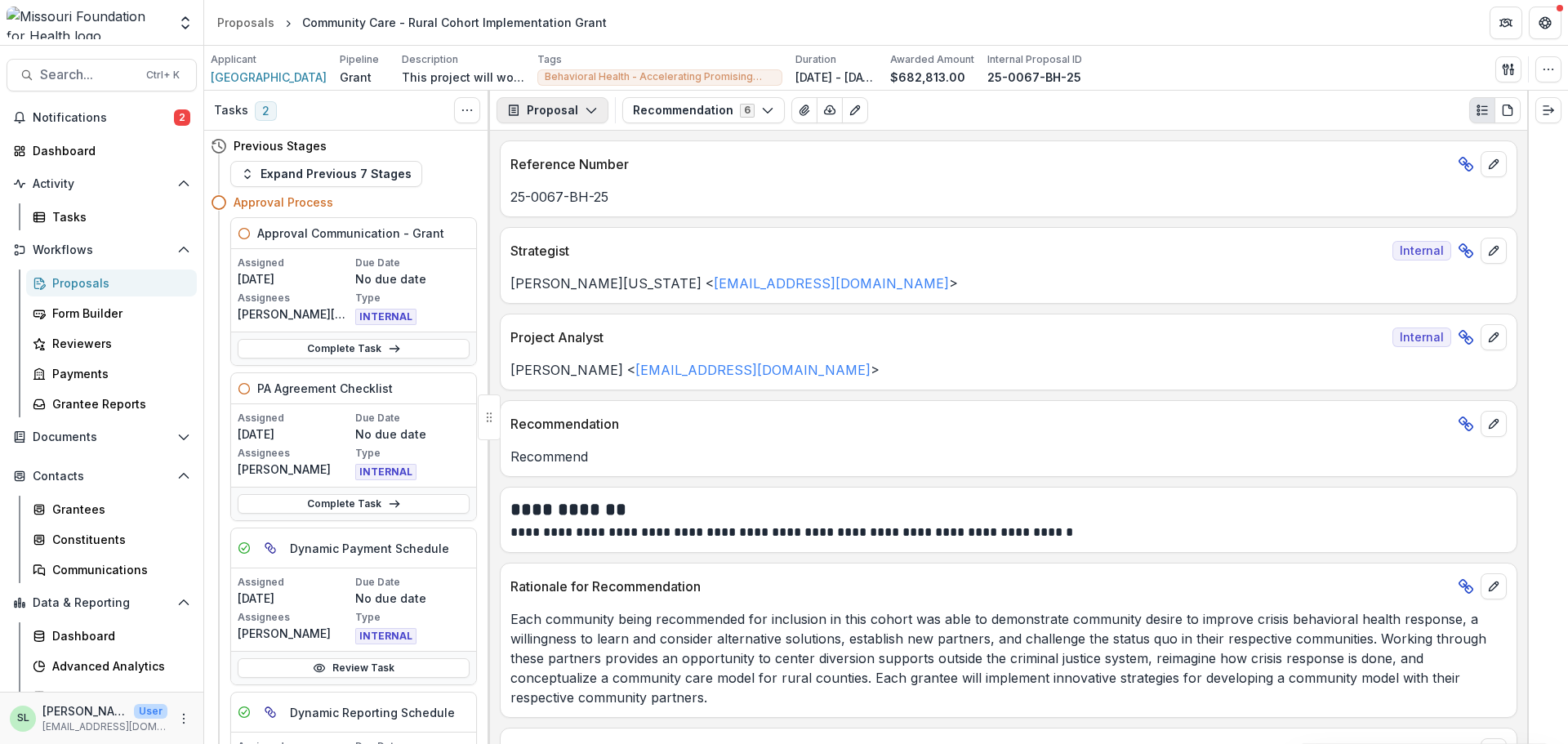
click at [586, 109] on polyline "button" at bounding box center [591, 110] width 9 height 4
click at [569, 206] on div "Reports" at bounding box center [603, 201] width 149 height 17
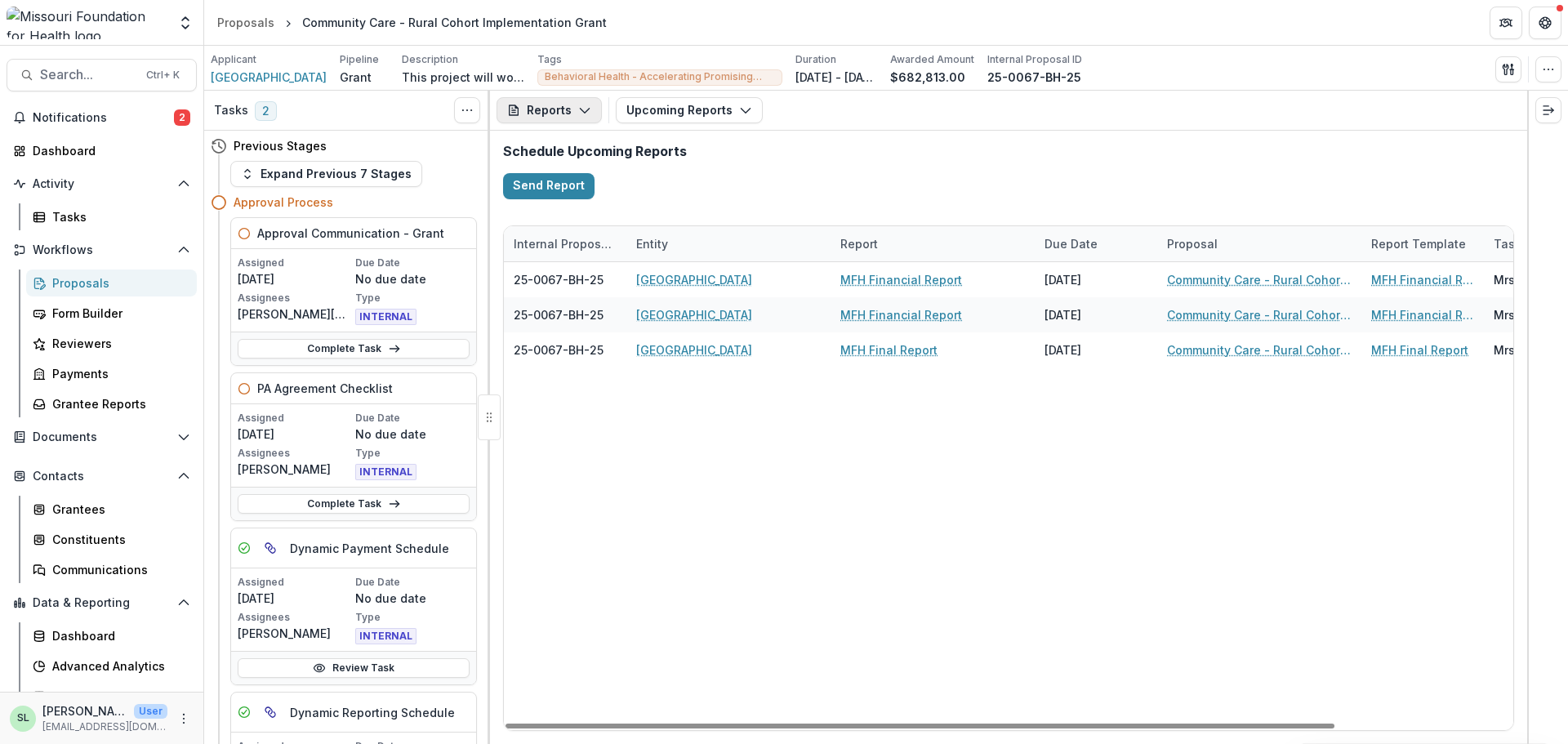
drag, startPoint x: 555, startPoint y: 101, endPoint x: 550, endPoint y: 111, distance: 11.2
click at [550, 111] on button "Reports" at bounding box center [550, 110] width 106 height 26
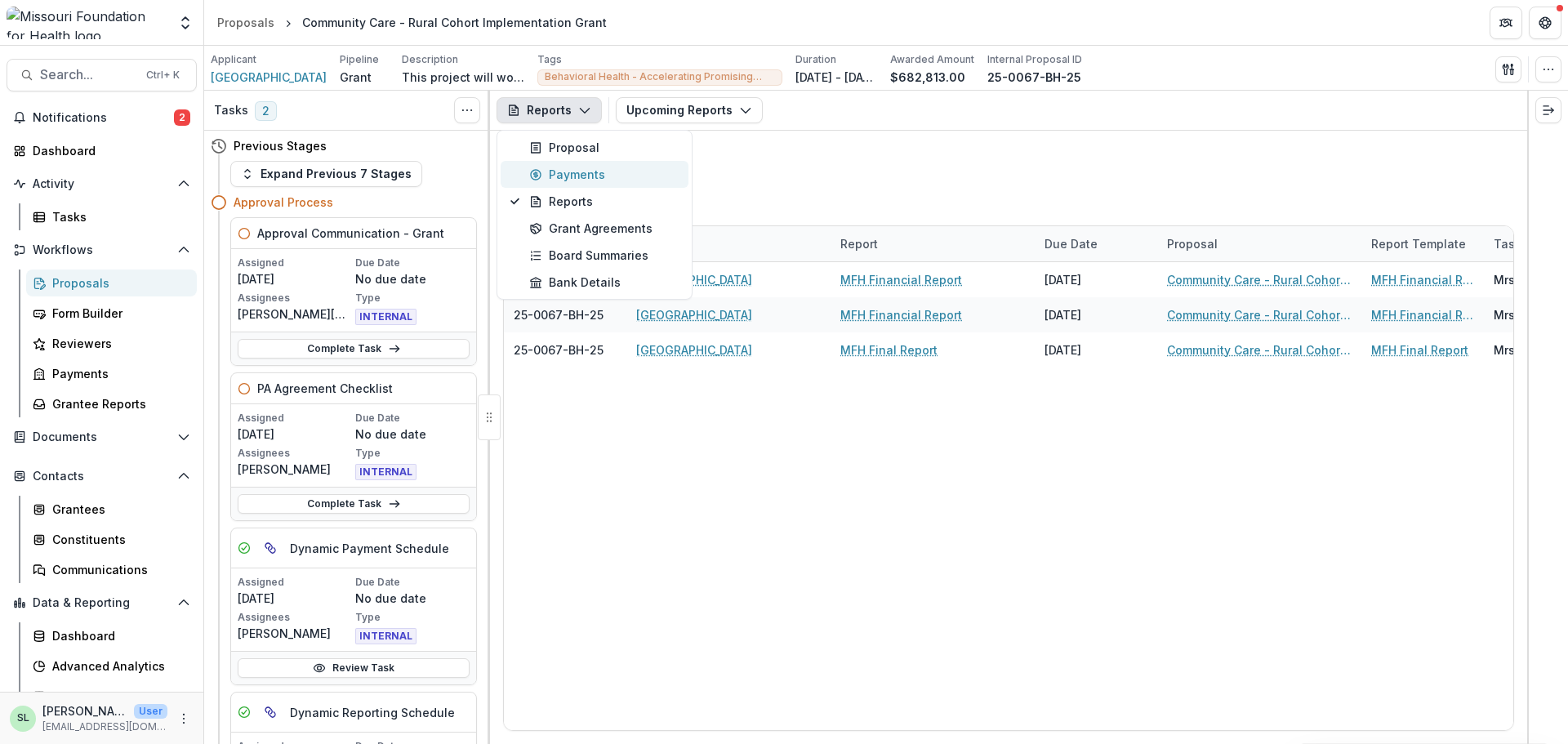
click at [558, 176] on div "Payments" at bounding box center [603, 174] width 149 height 17
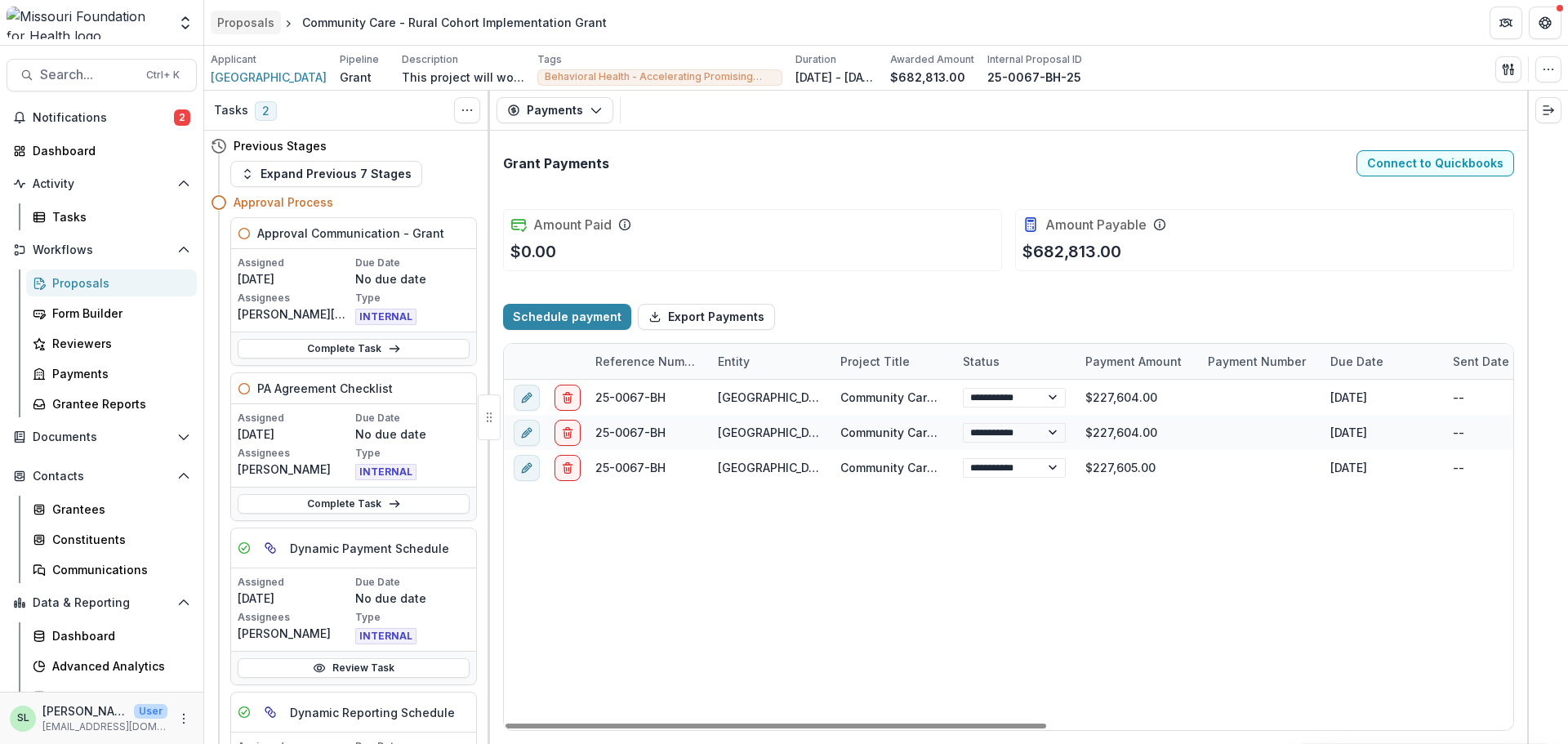
click at [231, 13] on link "Proposals" at bounding box center [245, 22] width 70 height 23
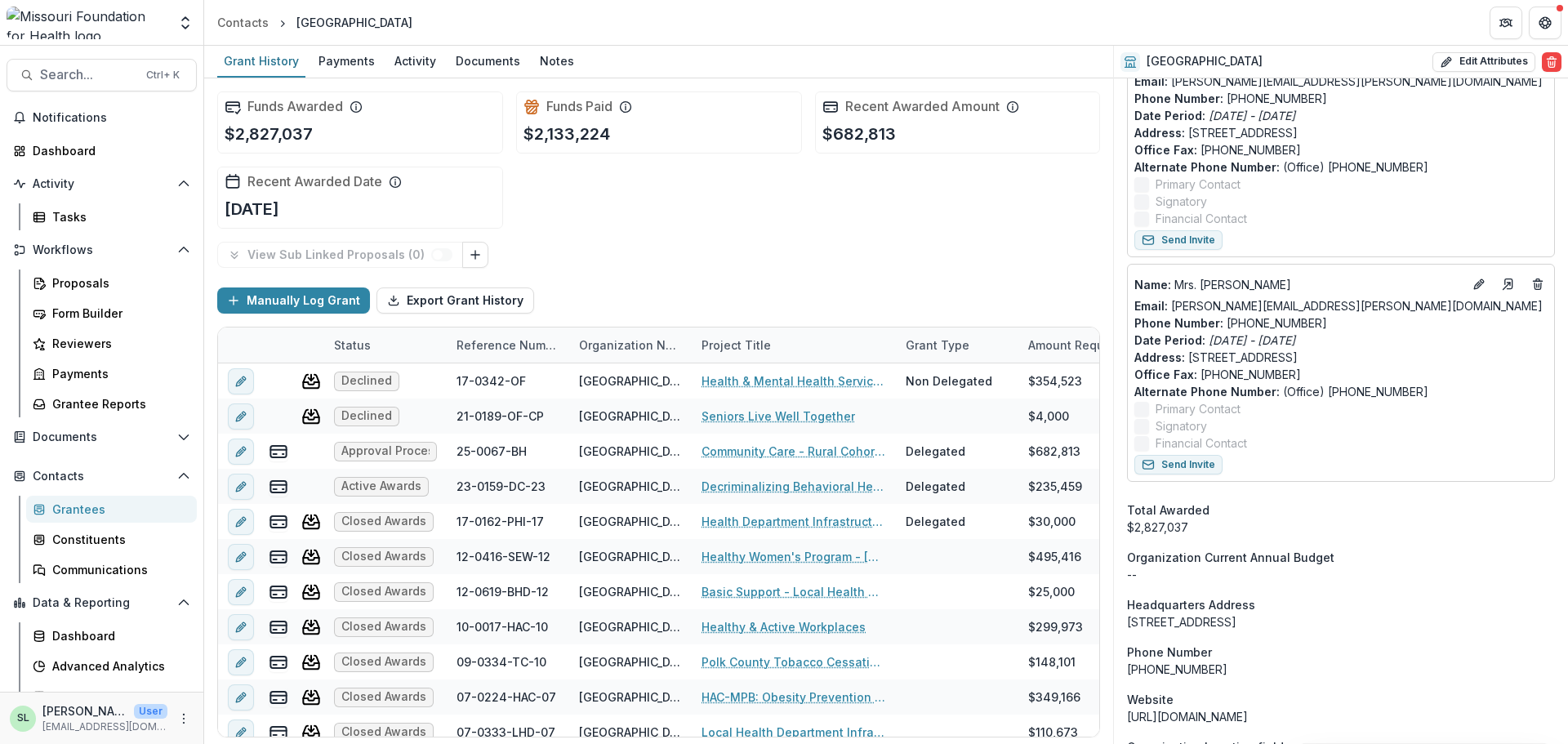
scroll to position [980, 0]
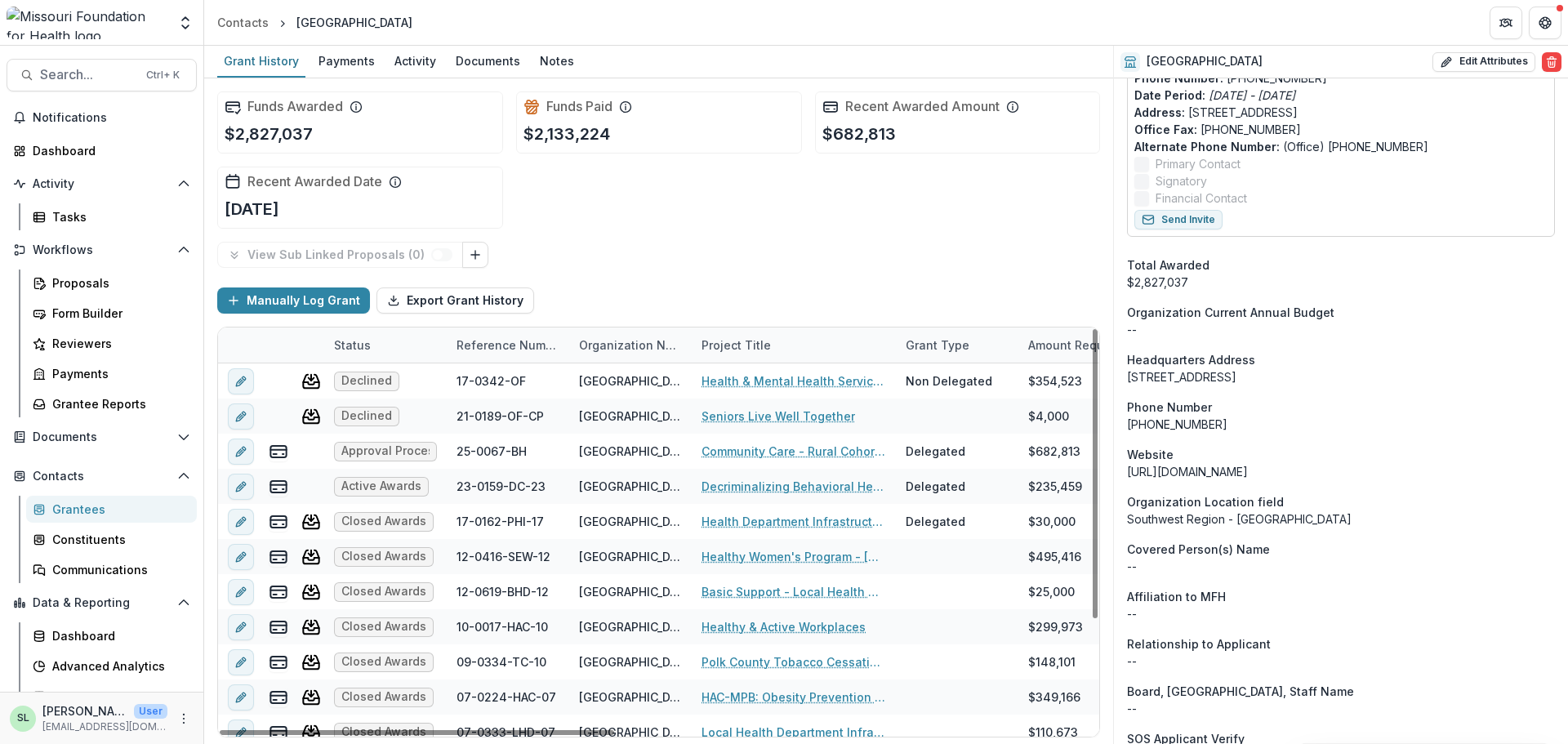
click at [464, 342] on div "Reference Number" at bounding box center [507, 345] width 123 height 17
click at [500, 444] on span "Sort Descending" at bounding box center [527, 446] width 95 height 14
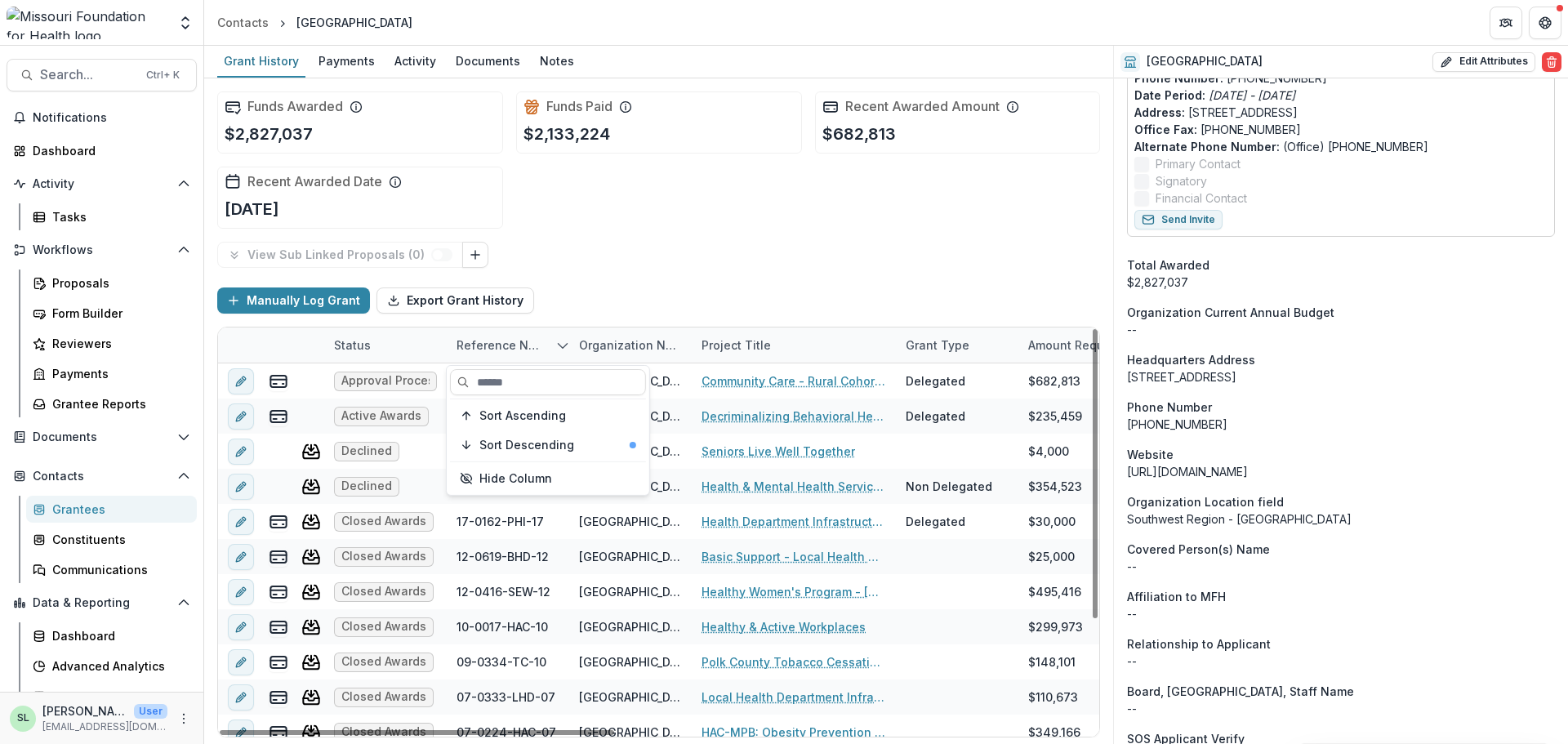
click at [871, 259] on div "View Sub Linked Proposals ( 0 )" at bounding box center [659, 254] width 883 height 26
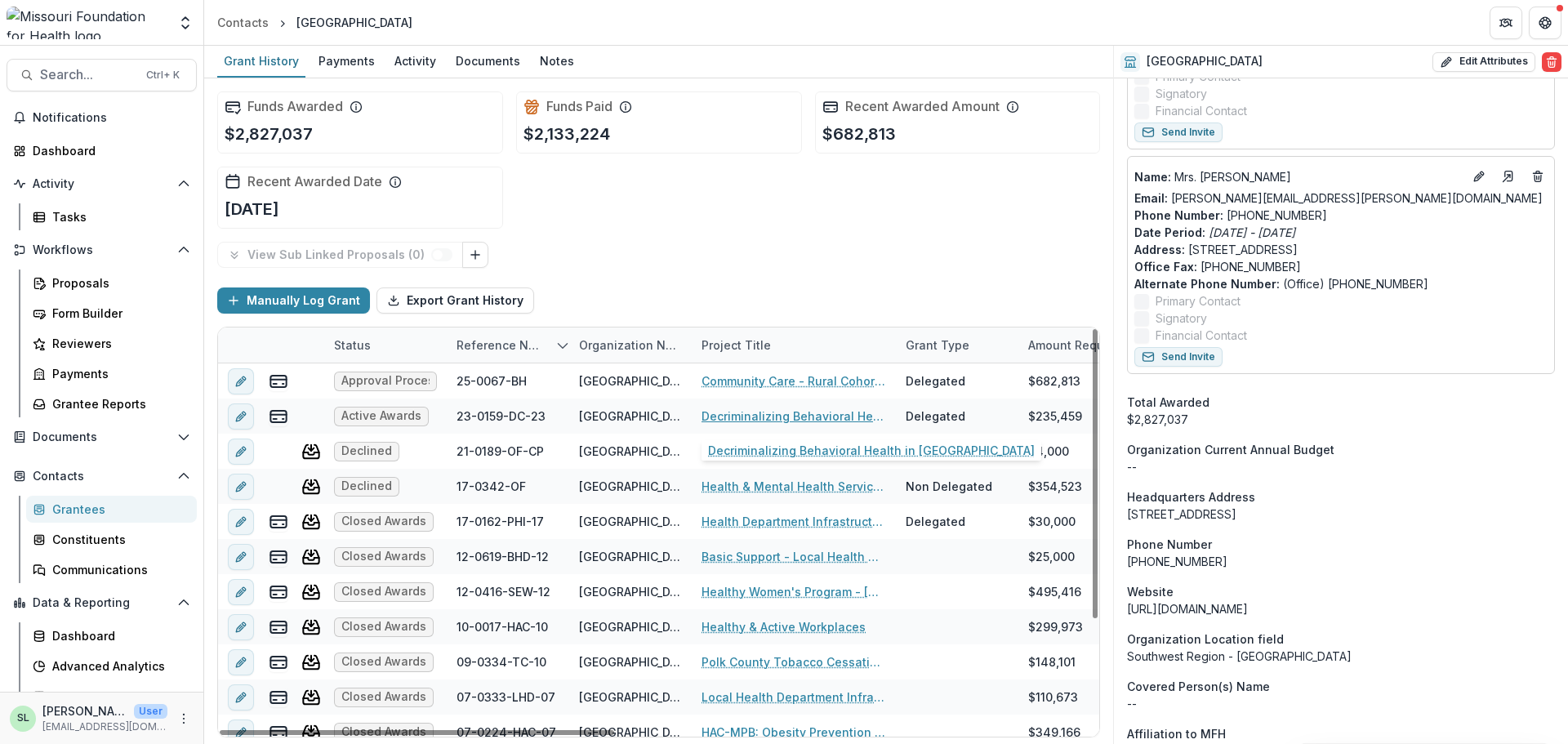
scroll to position [735, 0]
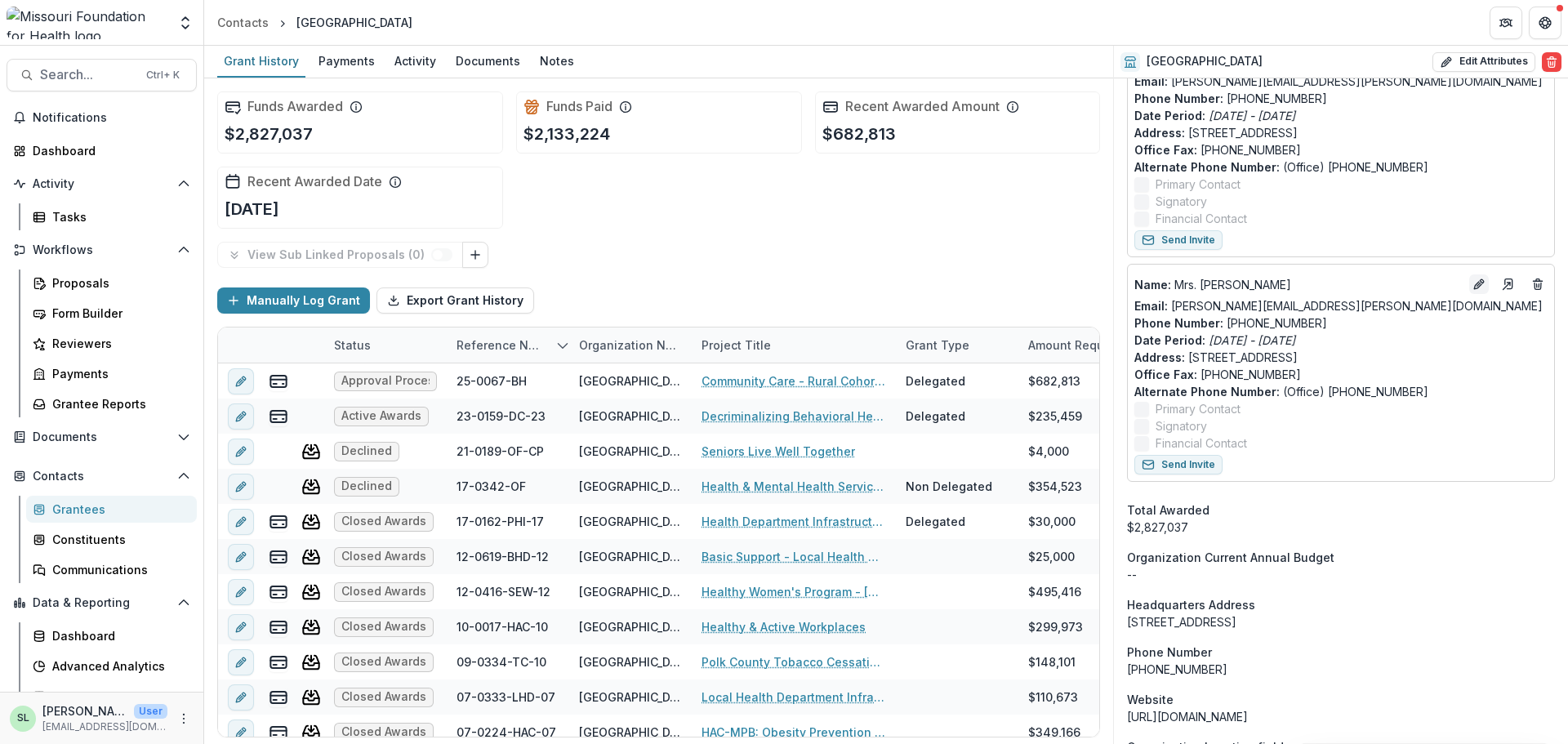
click at [1478, 285] on line "Edit" at bounding box center [1479, 285] width 4 height 4
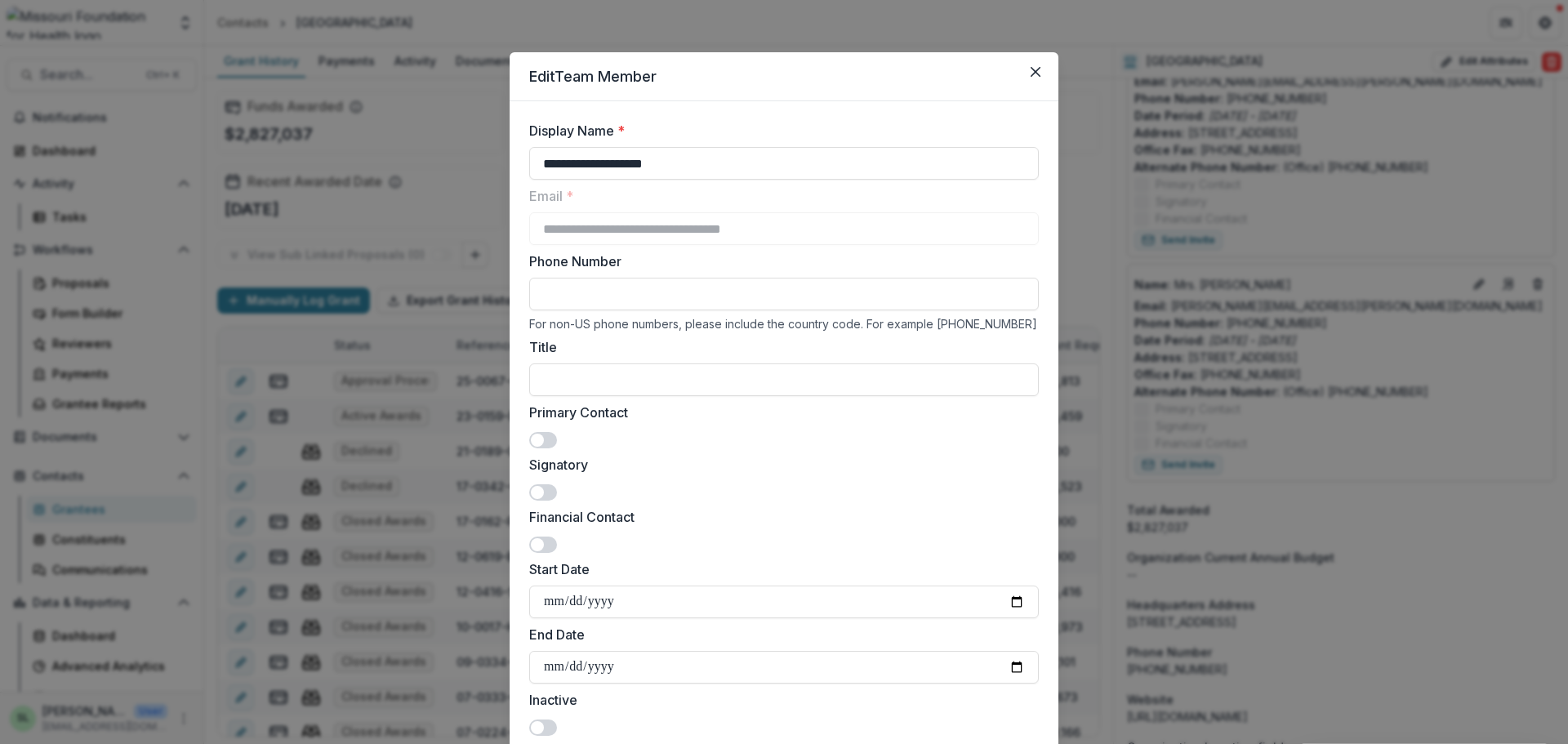
click at [549, 487] on span at bounding box center [542, 492] width 28 height 16
click at [550, 444] on span at bounding box center [542, 440] width 28 height 16
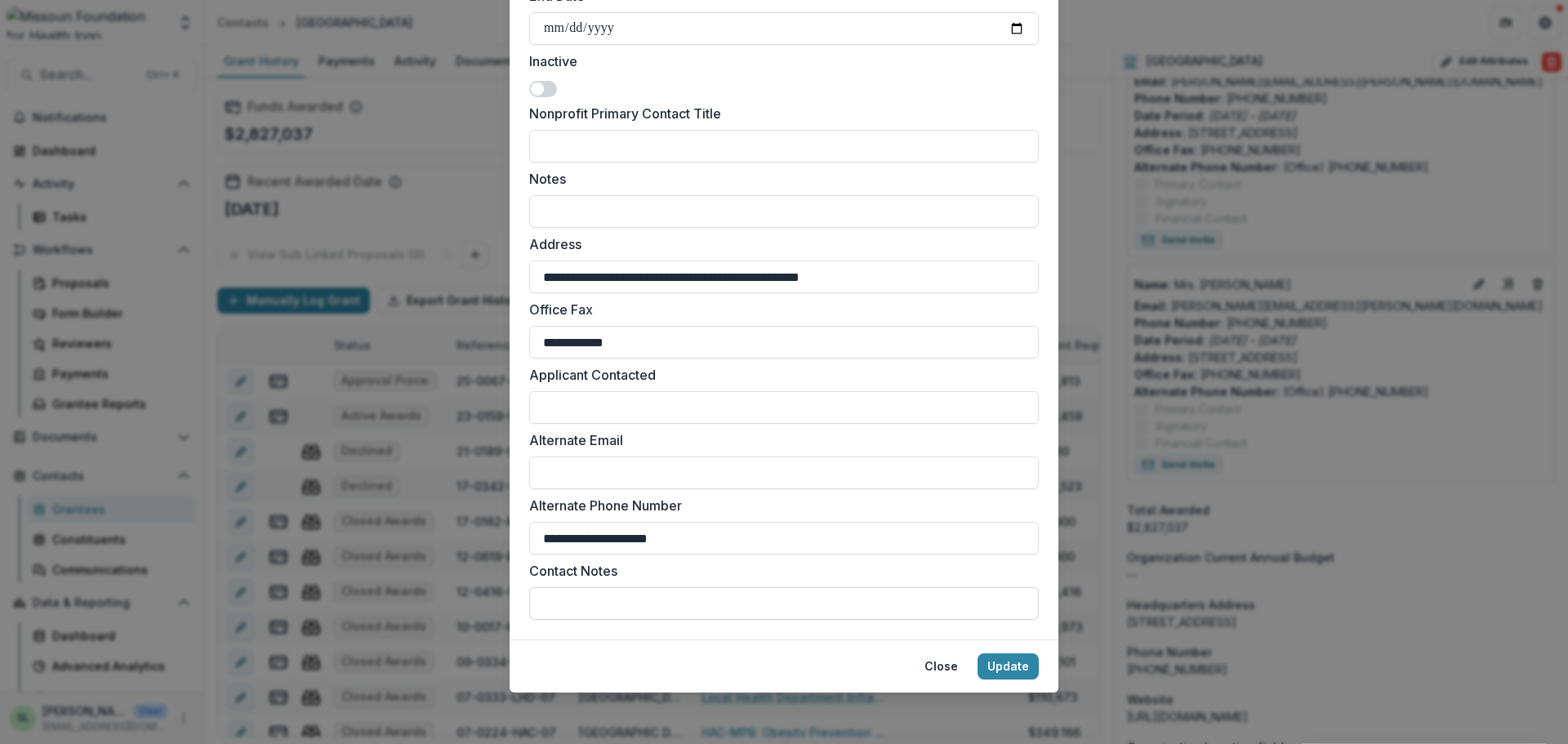
scroll to position [640, 0]
click at [1023, 663] on button "Update" at bounding box center [1008, 665] width 61 height 26
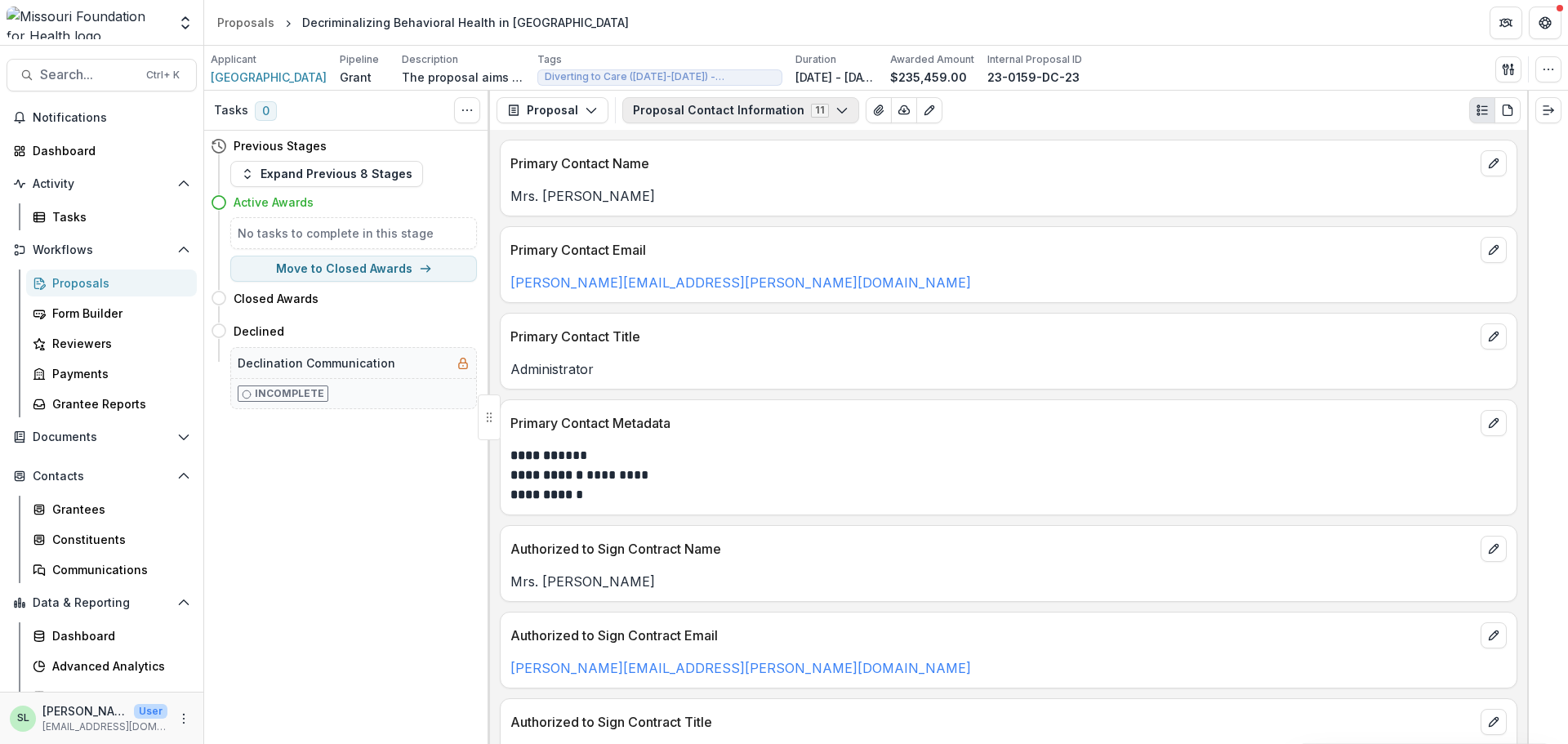
click at [798, 116] on button "Proposal Contact Information 11" at bounding box center [740, 110] width 237 height 26
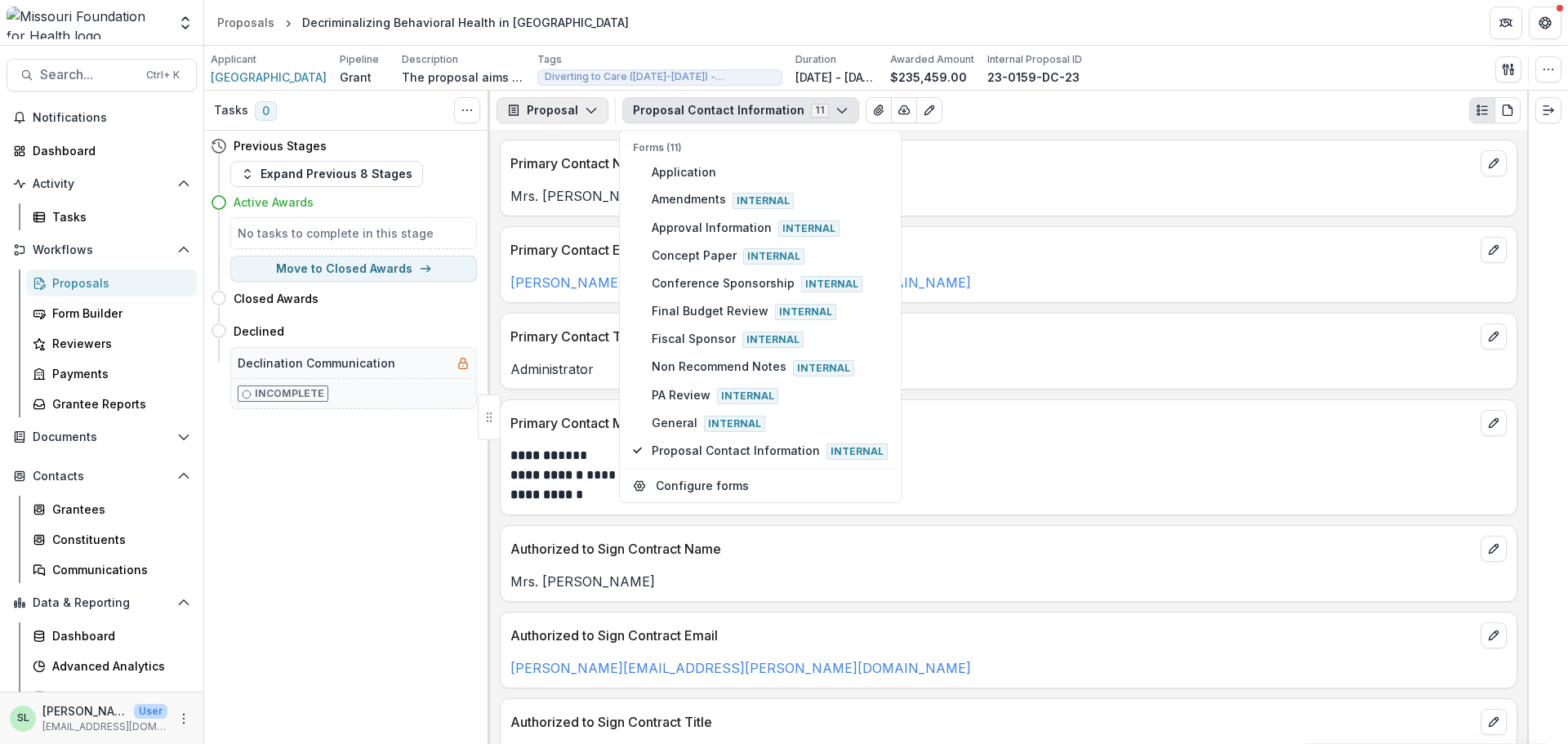
click at [560, 115] on button "Proposal" at bounding box center [552, 110] width 112 height 26
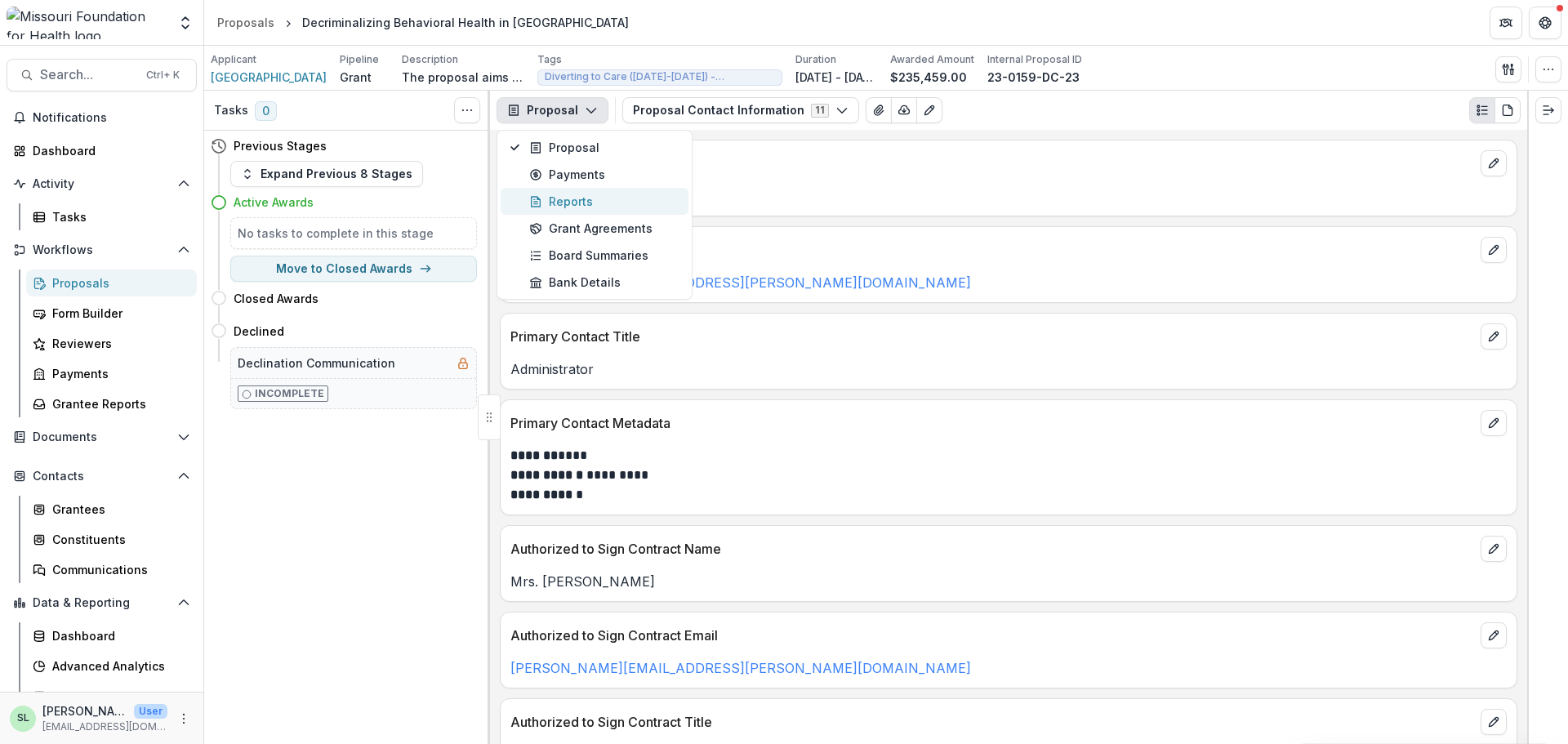
click at [566, 201] on div "Reports" at bounding box center [603, 201] width 149 height 17
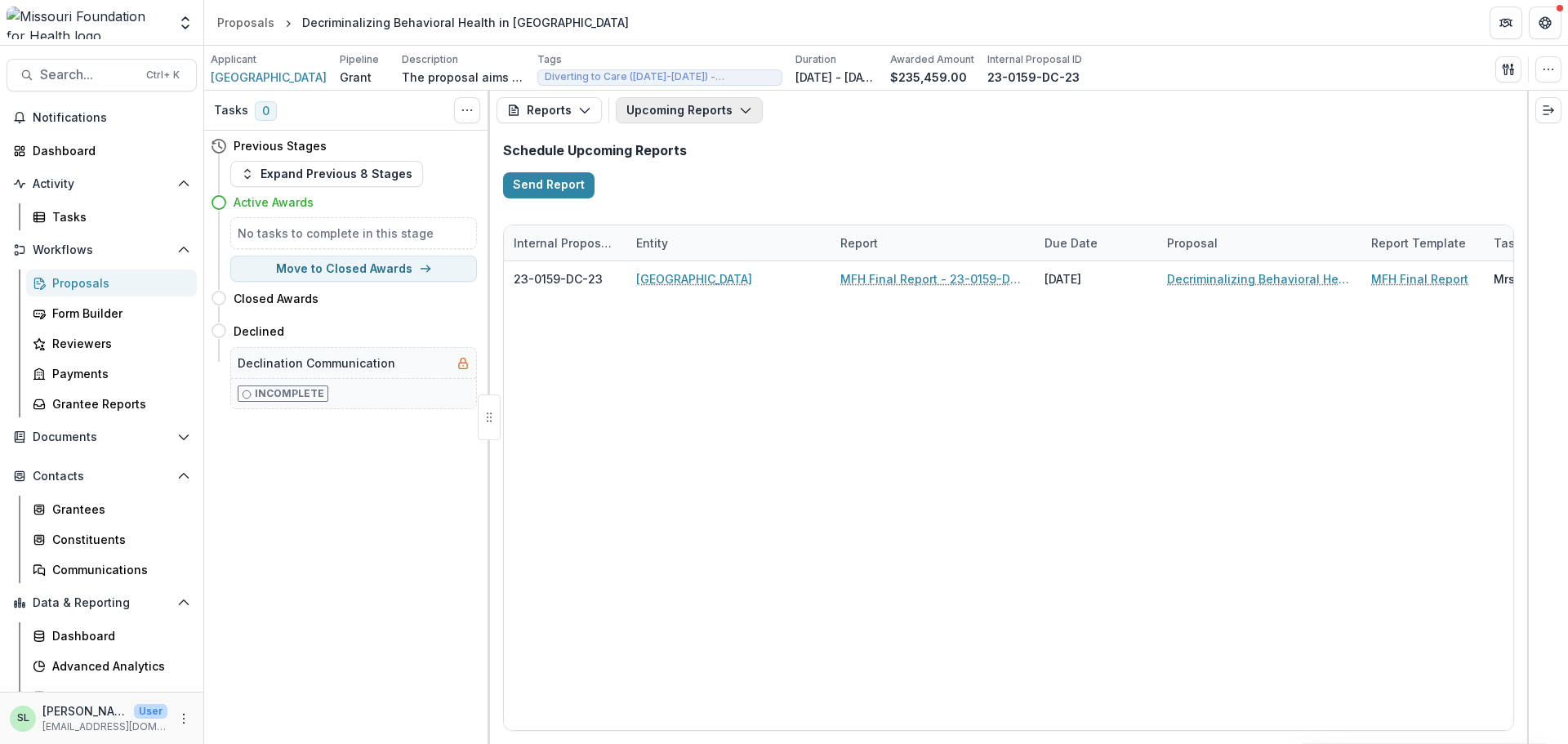
click at [739, 117] on icon "button" at bounding box center [746, 110] width 13 height 13
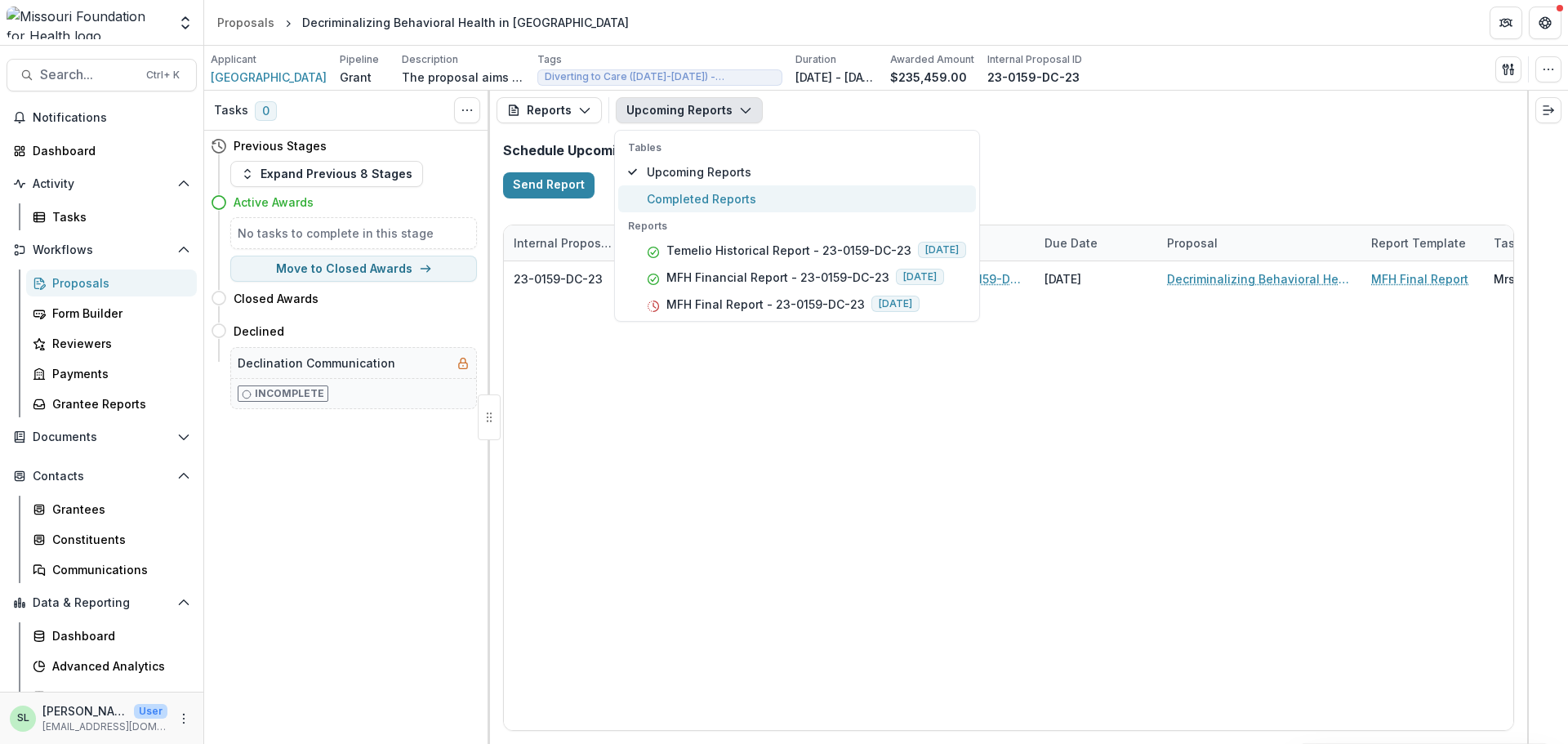
click at [730, 204] on span "Completed Reports" at bounding box center [806, 199] width 320 height 17
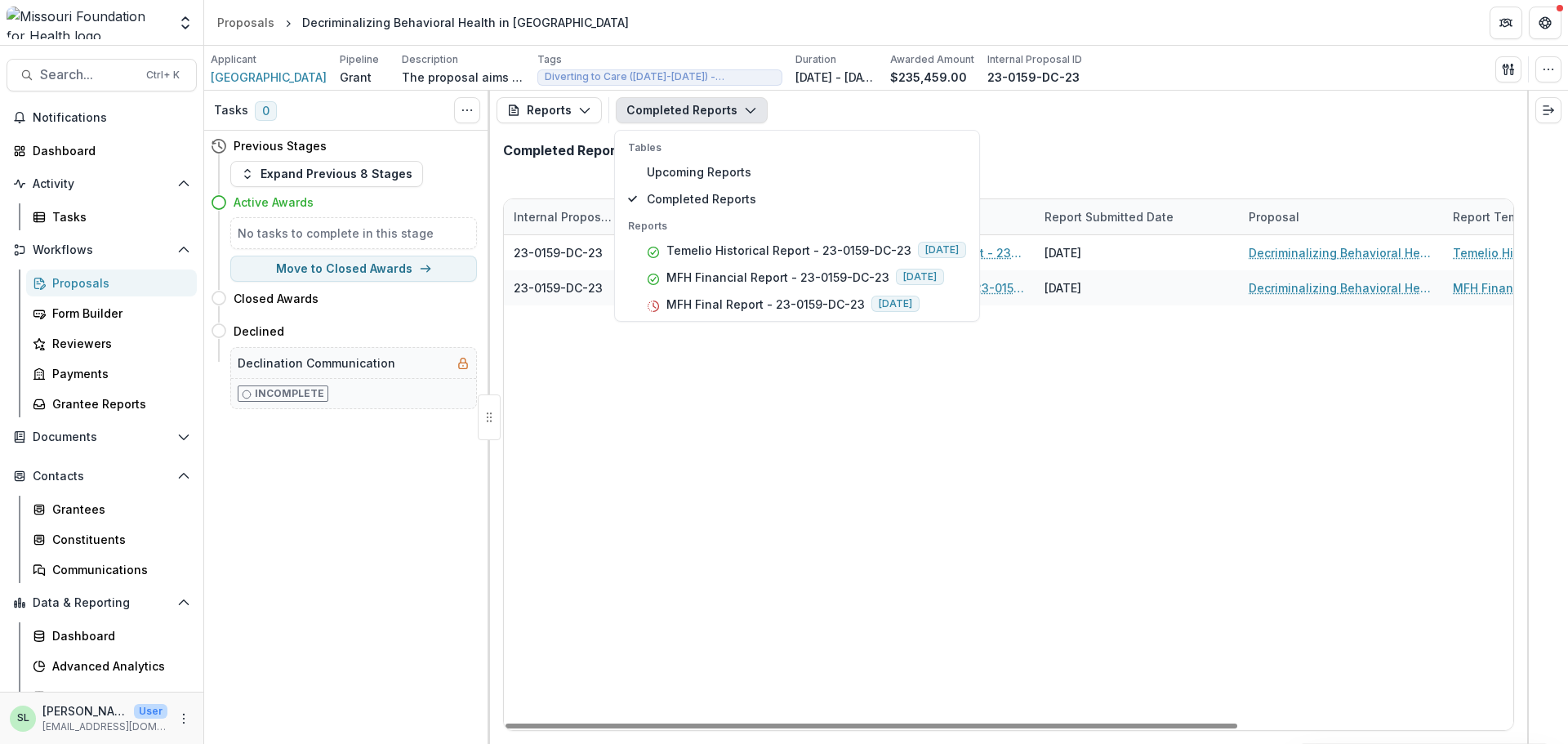
drag, startPoint x: 1092, startPoint y: 724, endPoint x: 978, endPoint y: 644, distance: 139.3
click at [950, 724] on div at bounding box center [872, 726] width 732 height 4
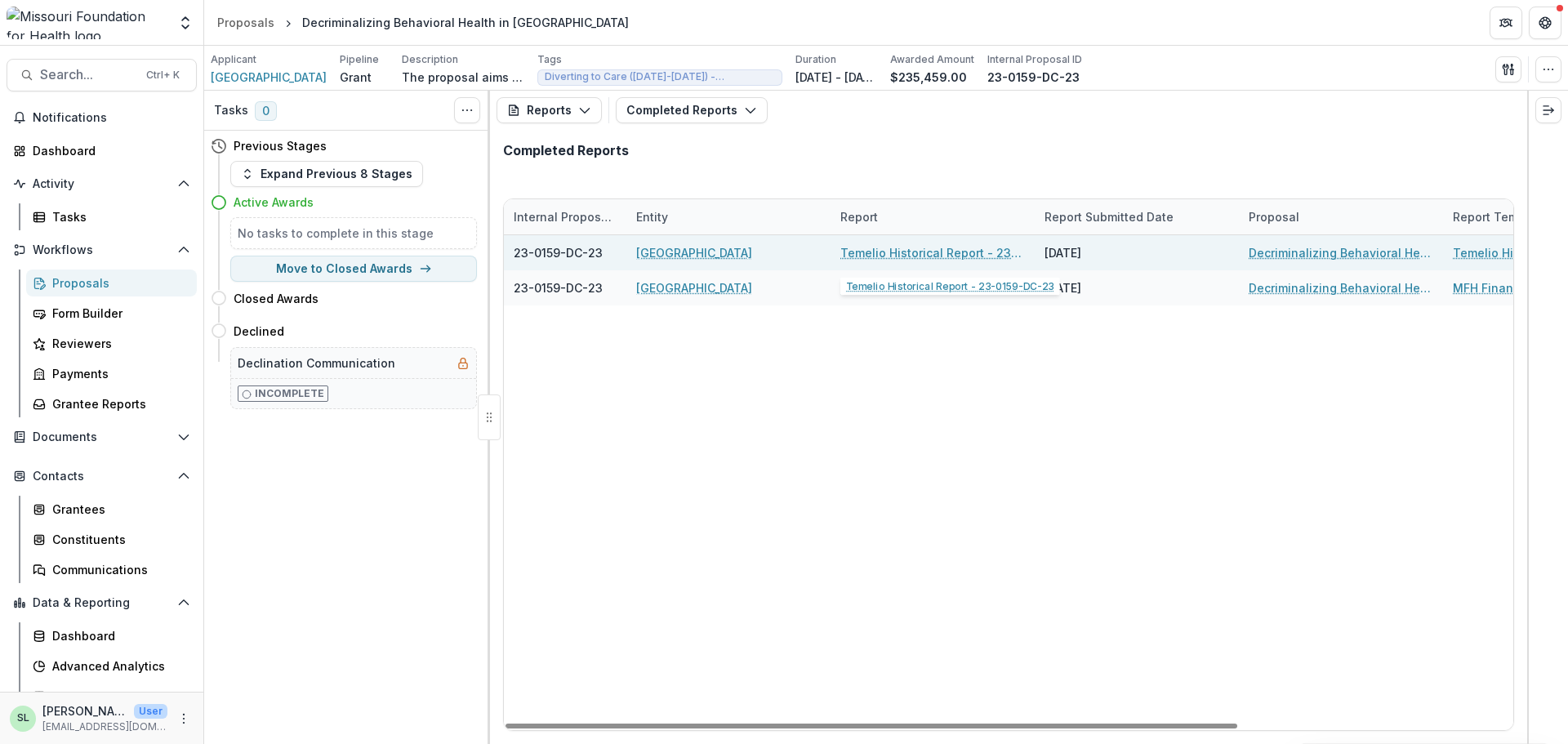
click at [887, 257] on link "Temelio Historical Report - 23-0159-DC-23" at bounding box center [933, 252] width 184 height 17
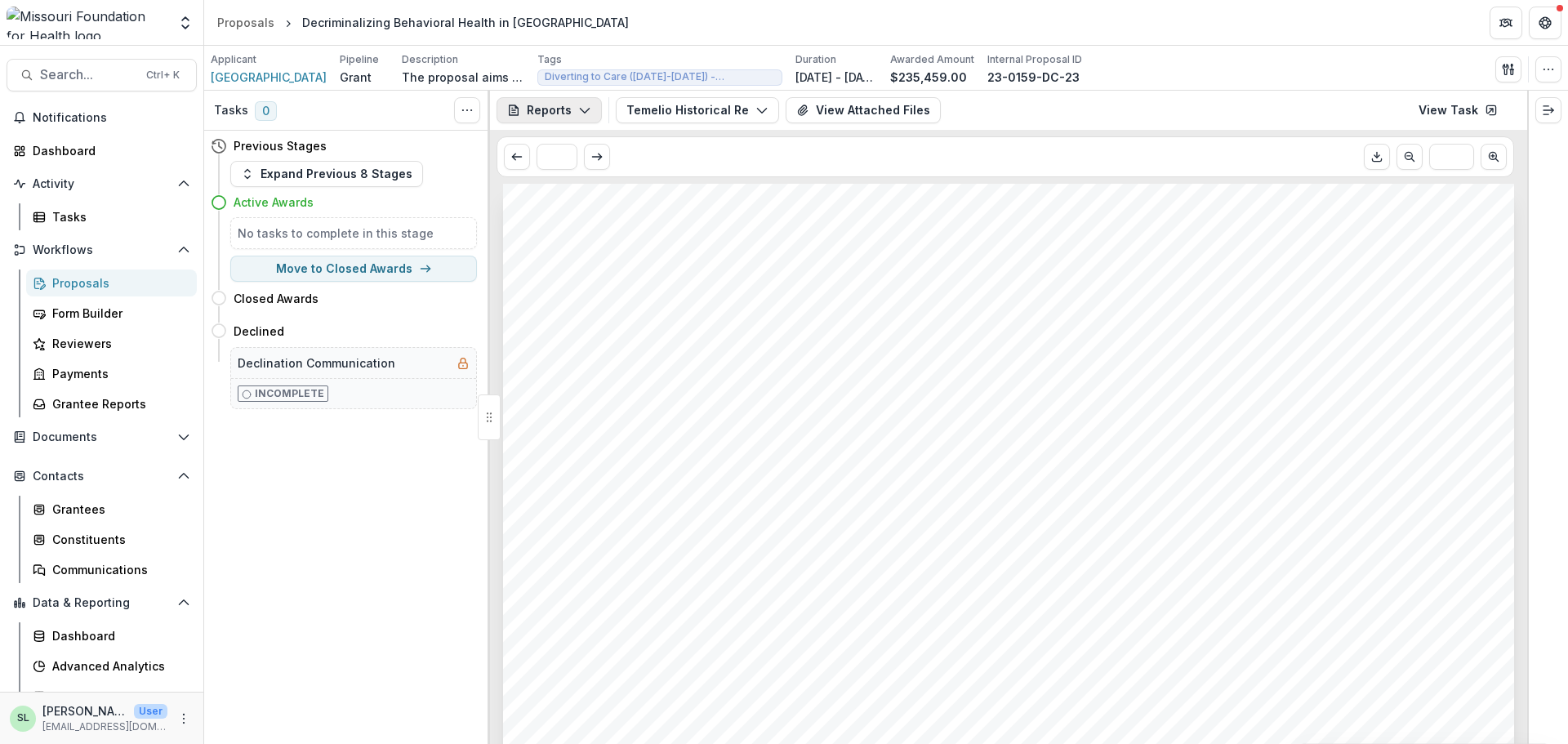
click at [585, 112] on icon "button" at bounding box center [584, 110] width 13 height 13
click at [574, 198] on div "Reports" at bounding box center [603, 201] width 149 height 17
click at [757, 114] on icon "button" at bounding box center [762, 110] width 13 height 13
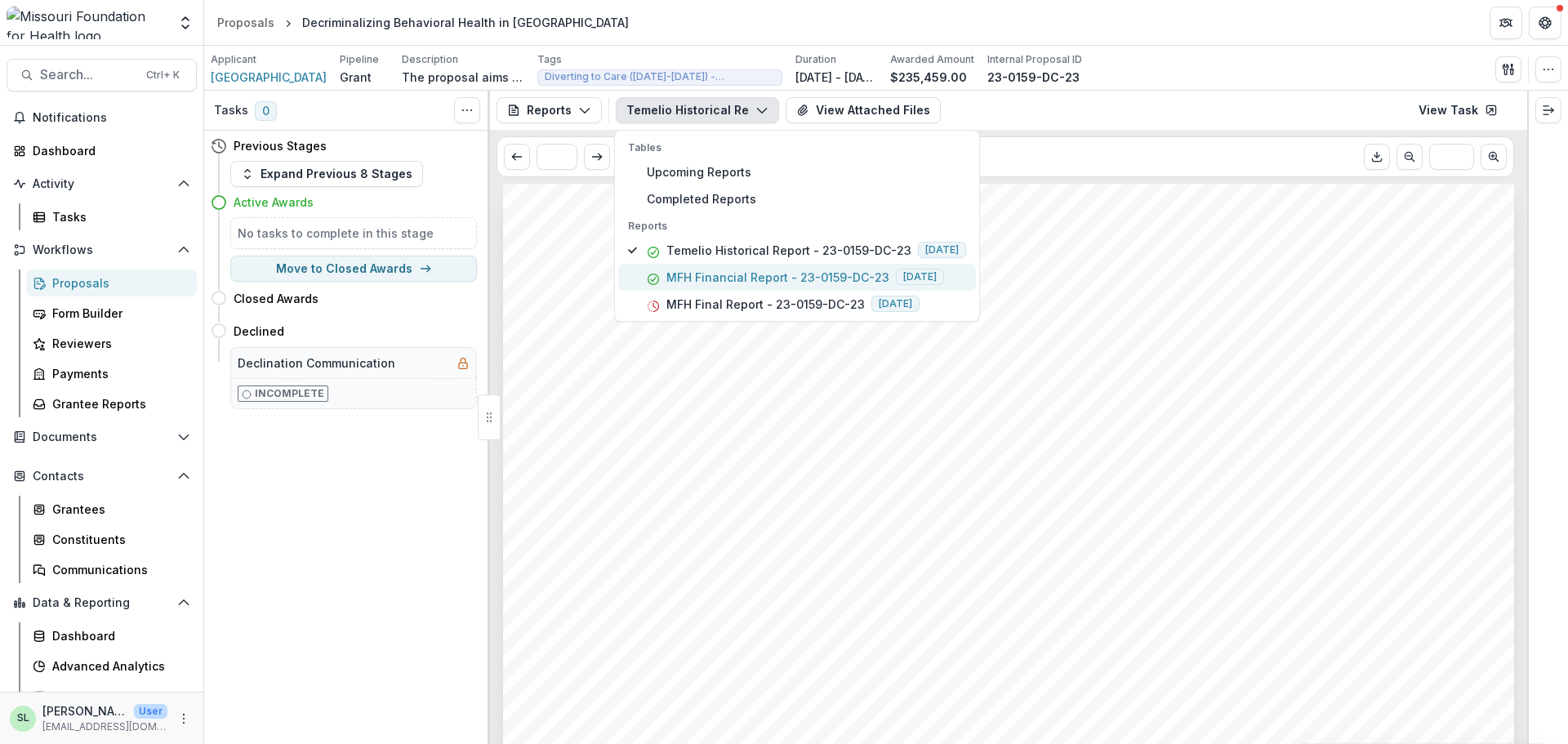
click at [736, 282] on p "MFH Financial Report - 23-0159-DC-23" at bounding box center [778, 277] width 223 height 17
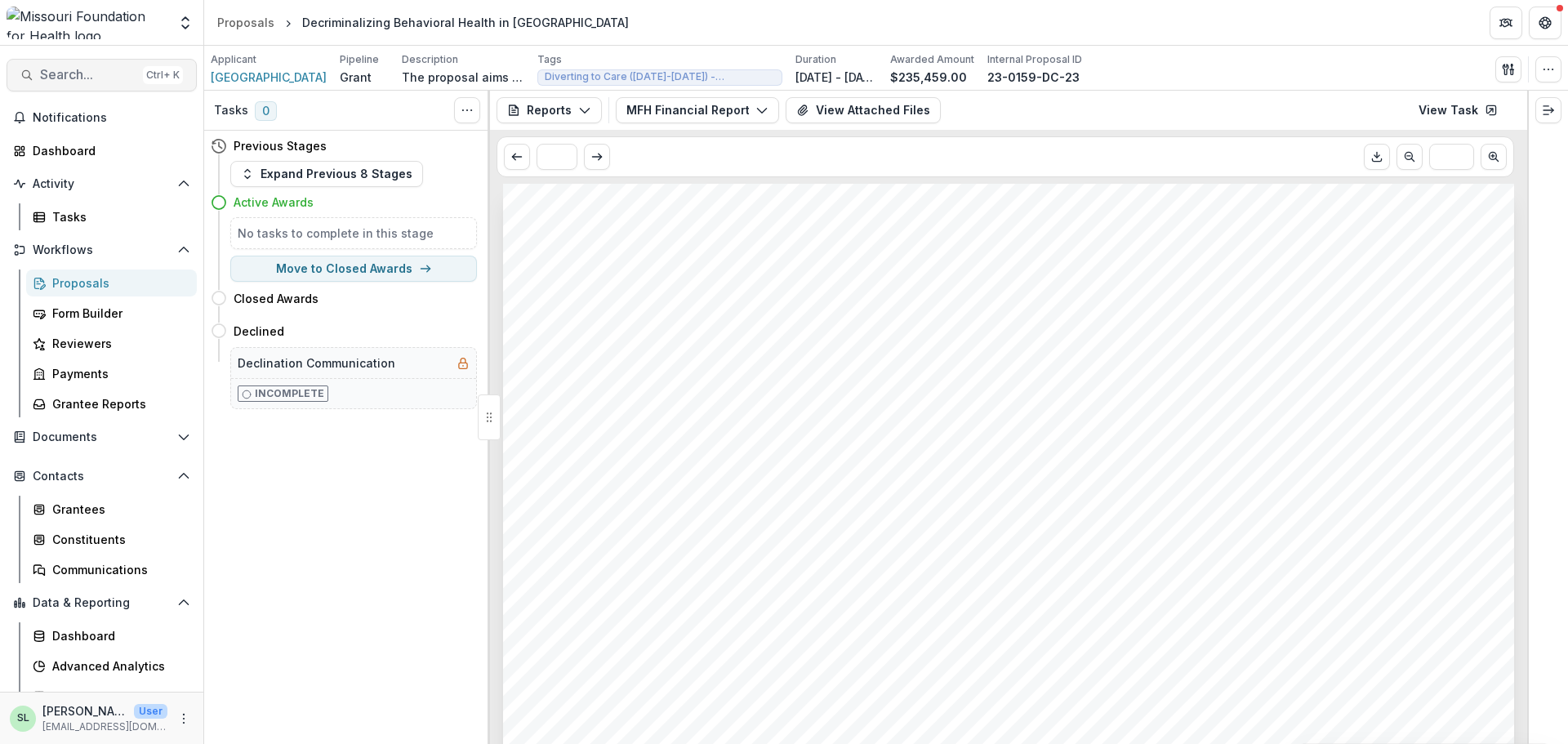
click at [88, 81] on span "Search..." at bounding box center [89, 74] width 97 height 15
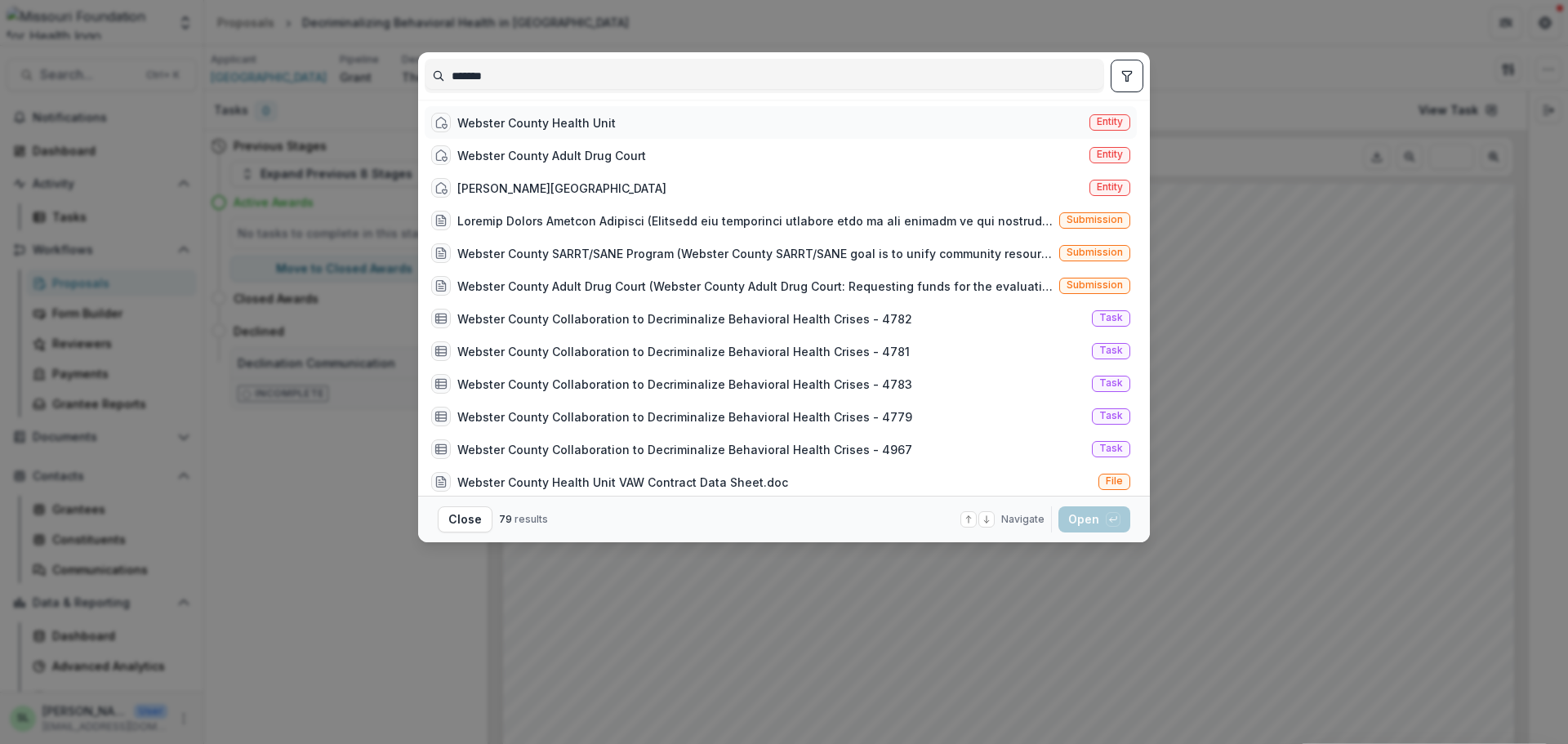
type input "*******"
click at [506, 117] on div "Webster County Health Unit" at bounding box center [536, 123] width 158 height 17
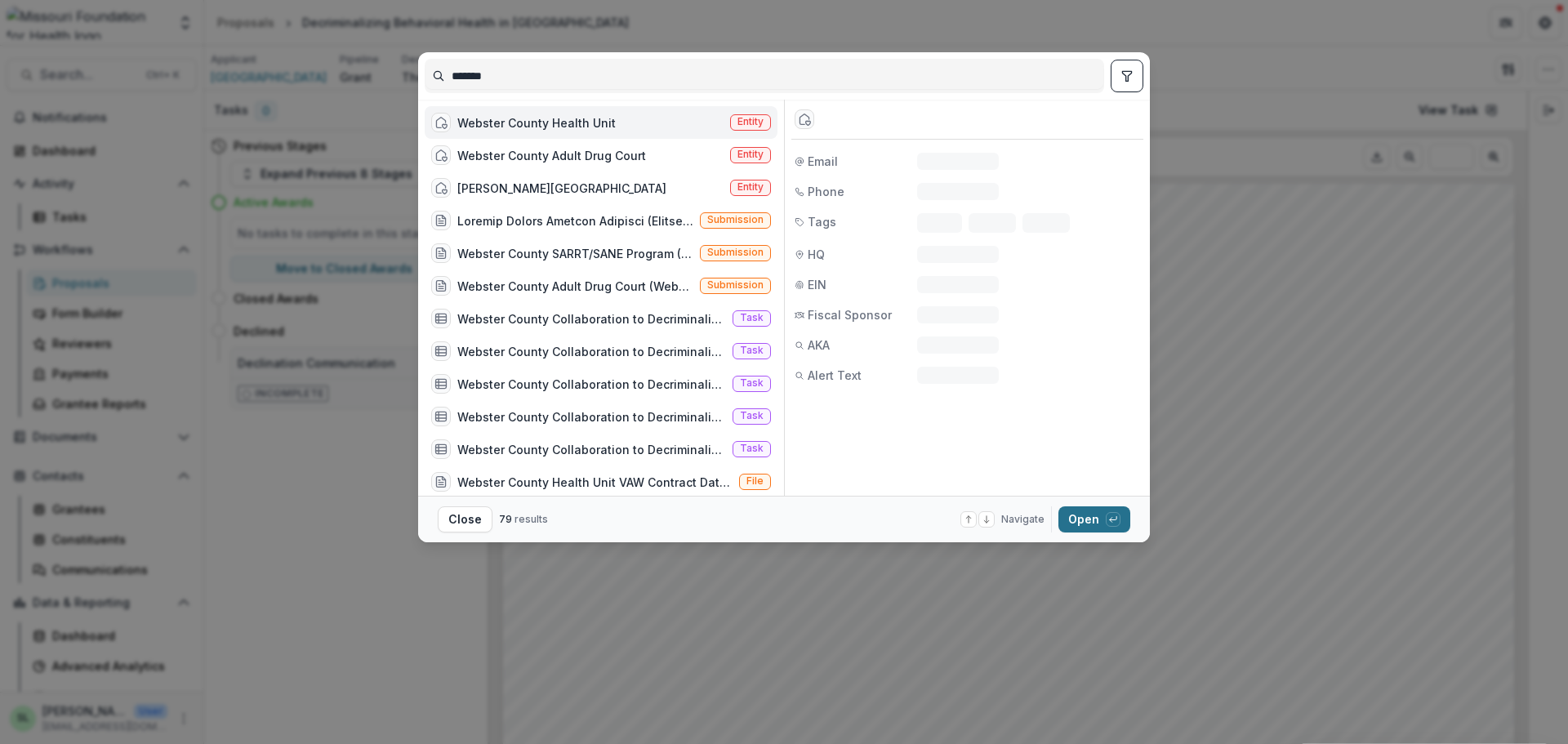
click at [1075, 518] on button "Open with enter key" at bounding box center [1095, 519] width 72 height 26
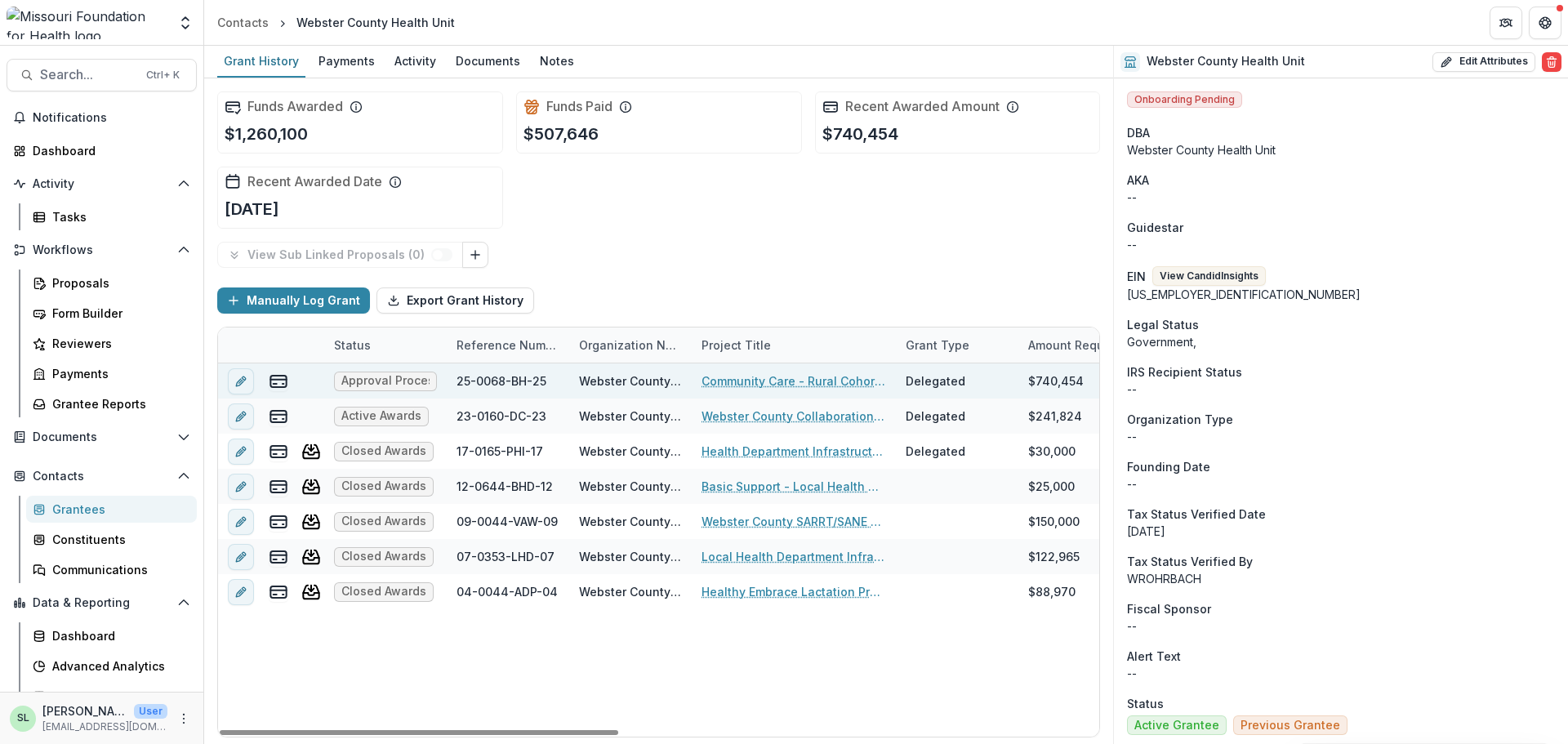
click at [788, 383] on link "Community Care - Rural Cohort Implementation Grant" at bounding box center [794, 381] width 184 height 17
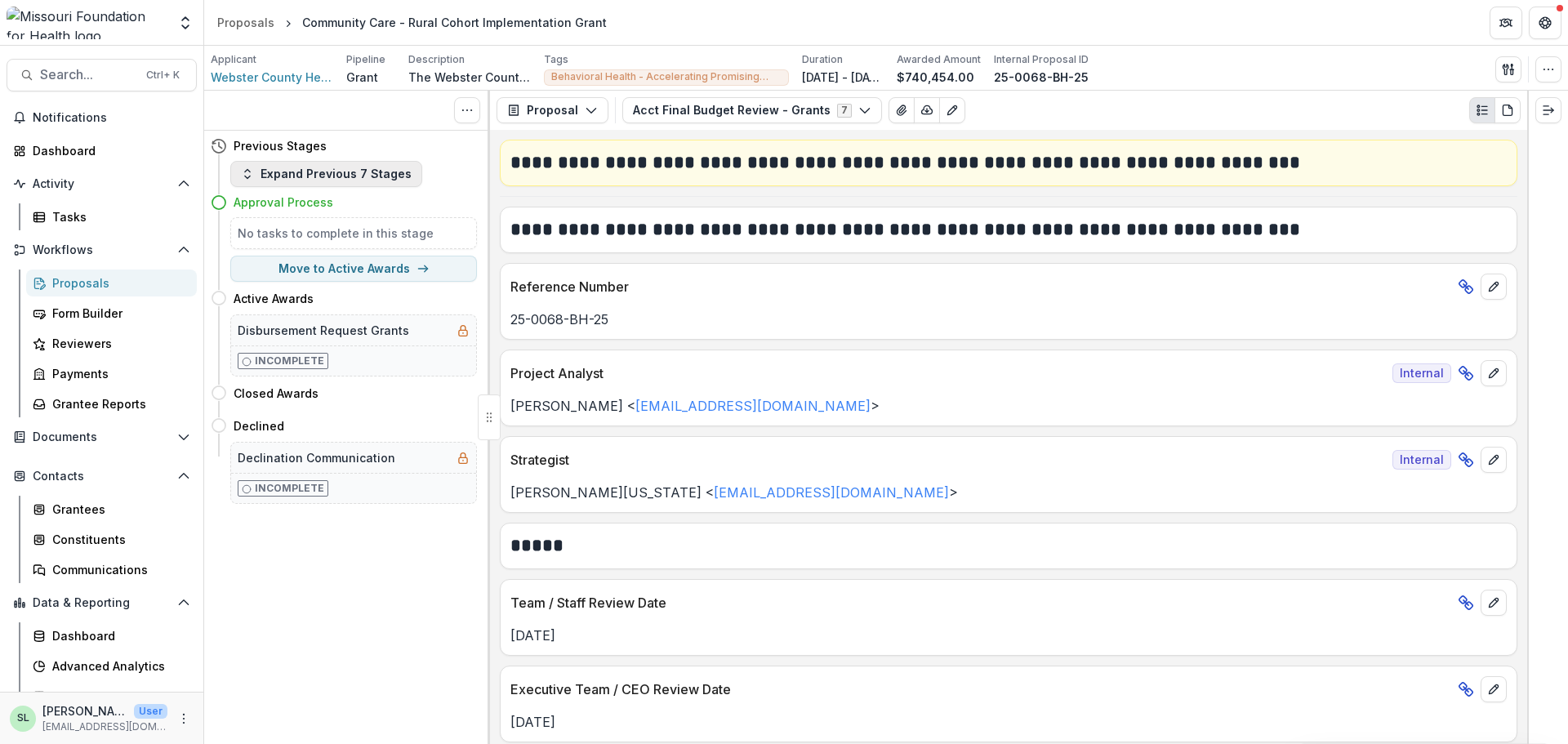
click at [285, 167] on button "Expand Previous 7 Stages" at bounding box center [326, 174] width 192 height 26
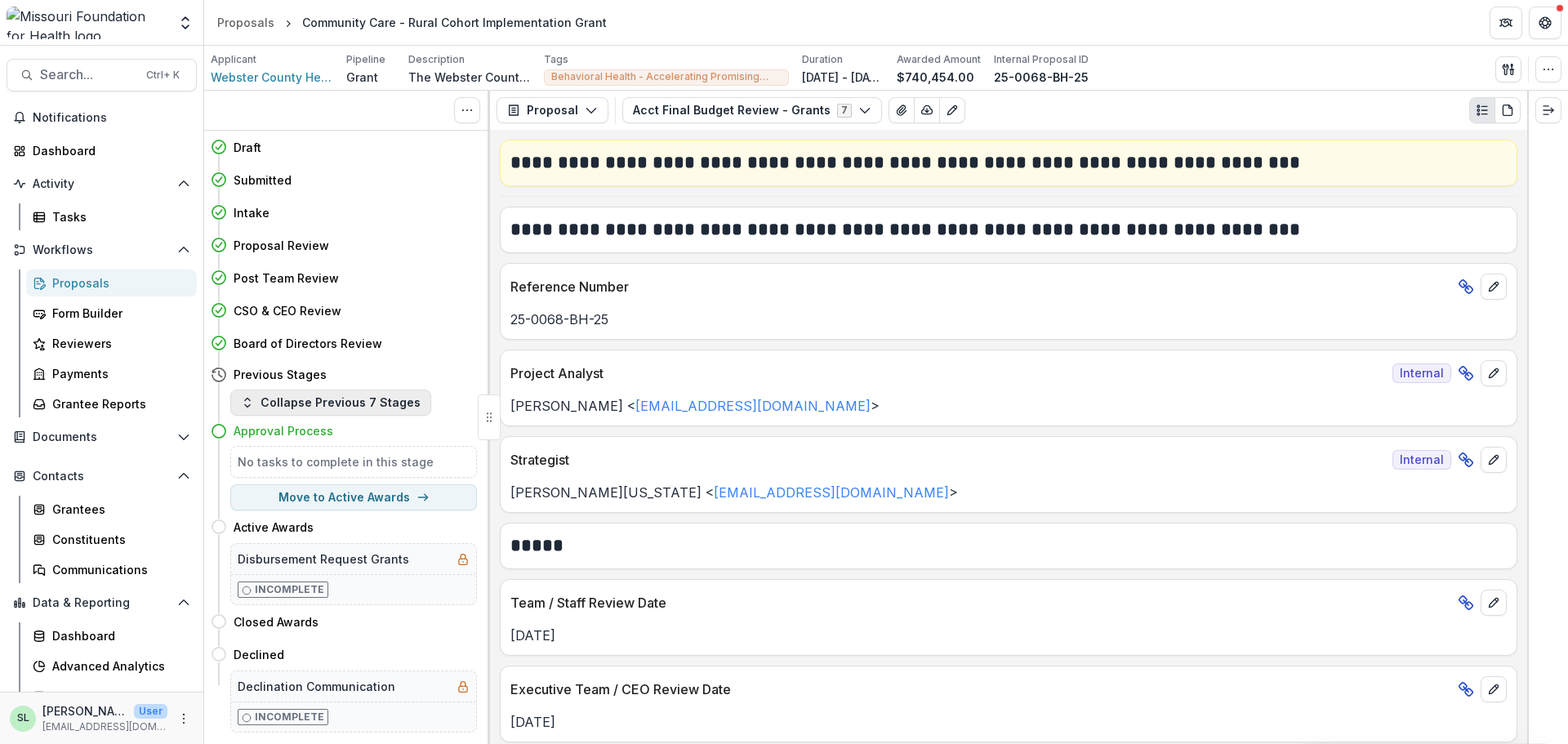
click at [319, 398] on button "Collapse Previous 7 Stages" at bounding box center [330, 402] width 201 height 26
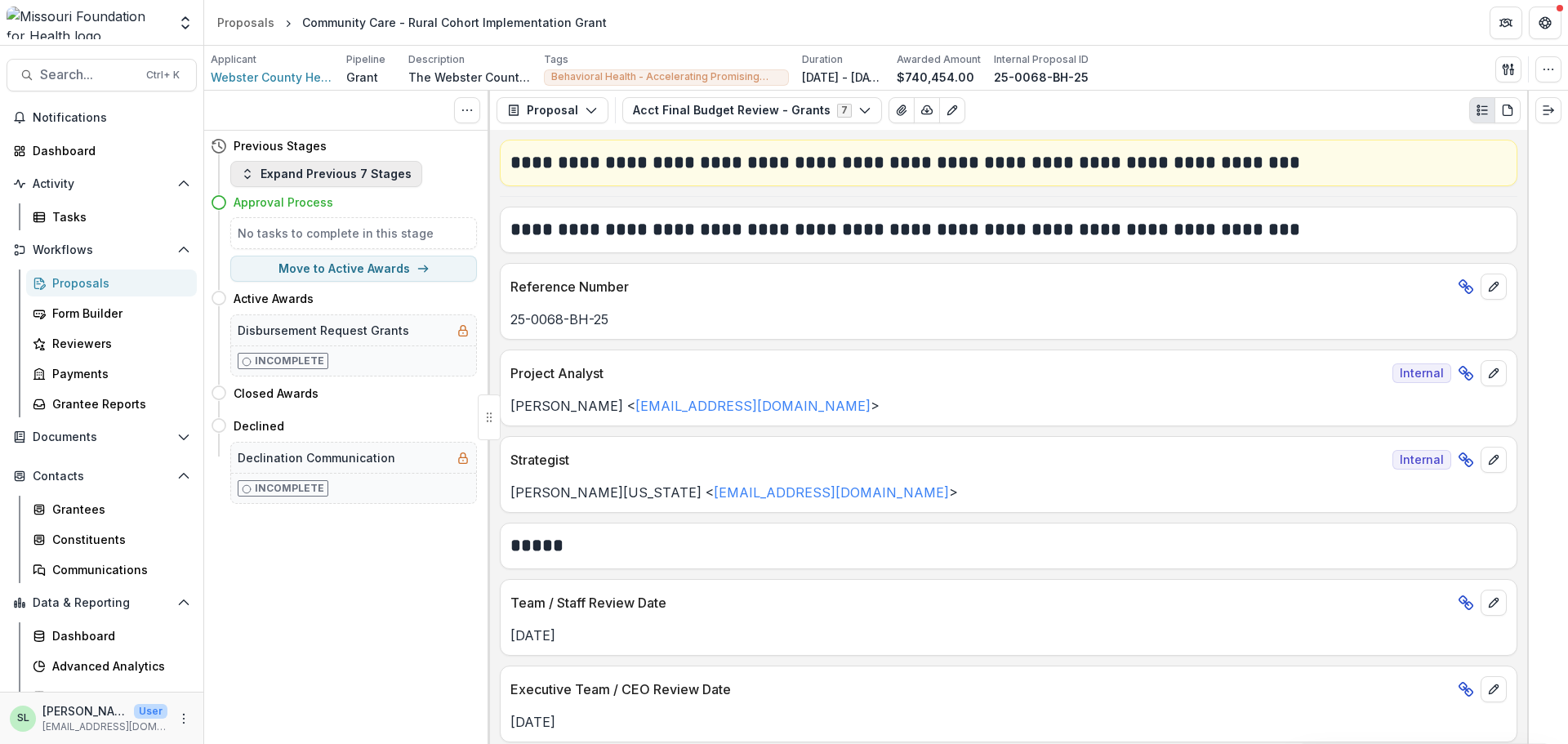
click at [326, 178] on button "Expand Previous 7 Stages" at bounding box center [326, 174] width 192 height 26
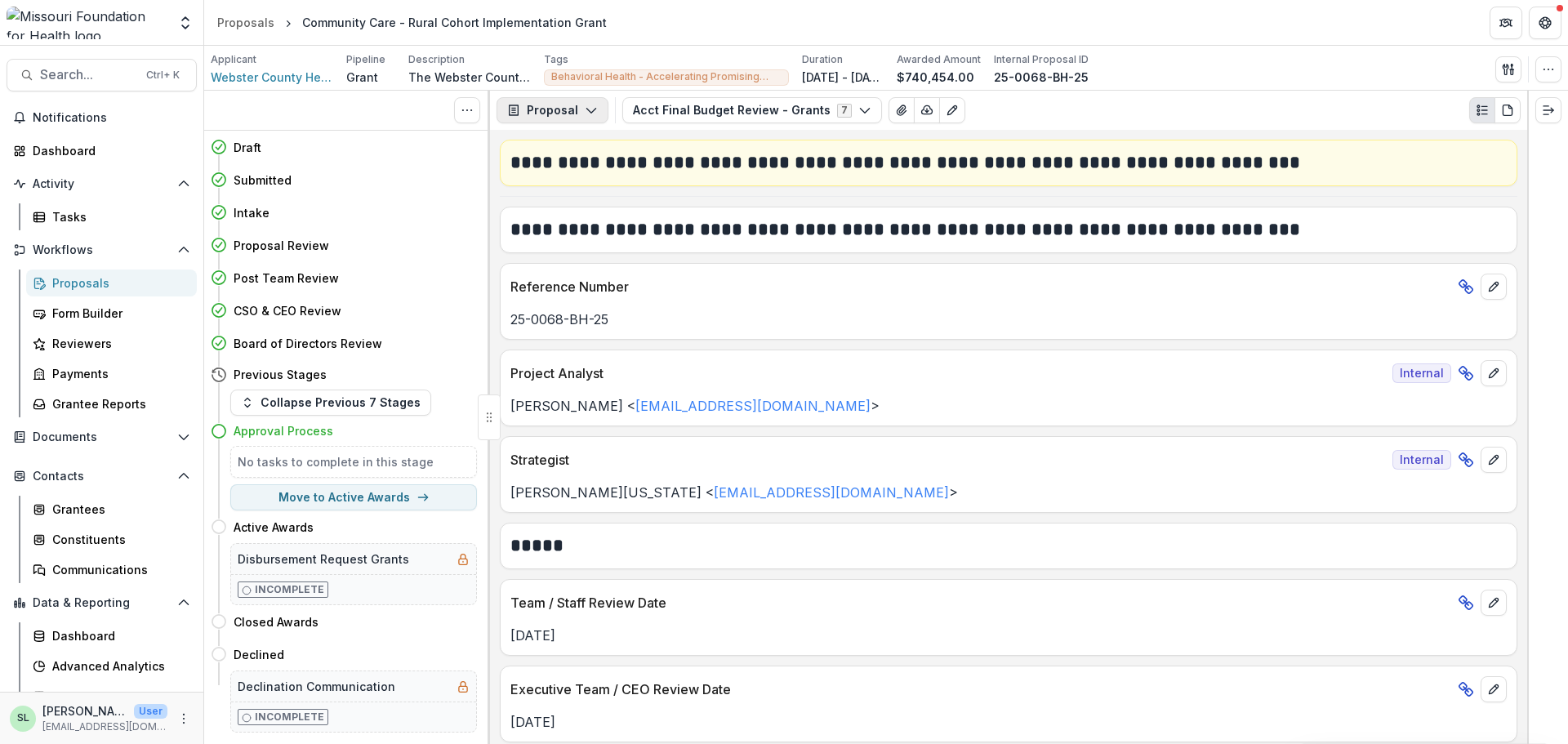
click at [577, 99] on button "Proposal" at bounding box center [552, 110] width 112 height 26
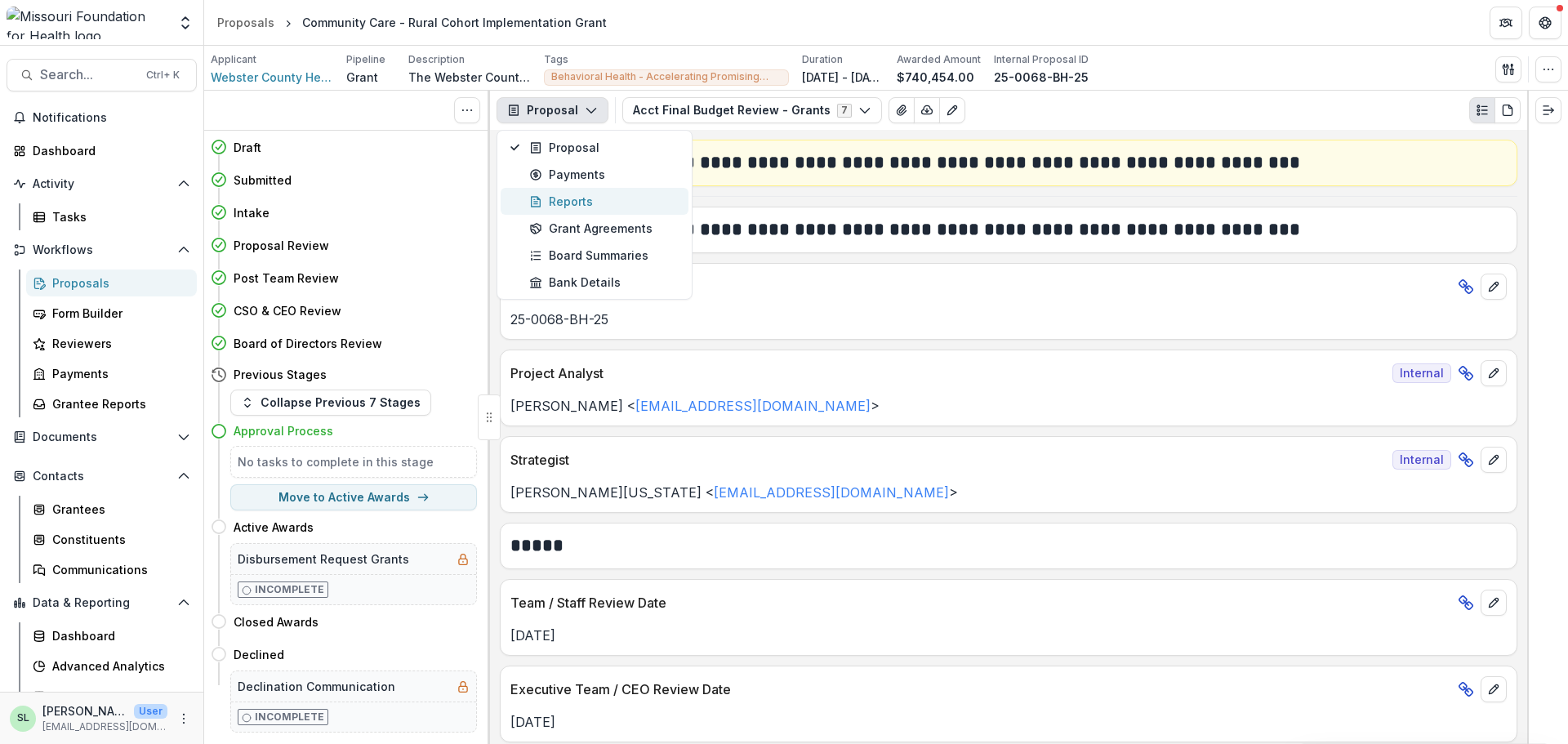
click at [579, 197] on div "Reports" at bounding box center [603, 201] width 149 height 17
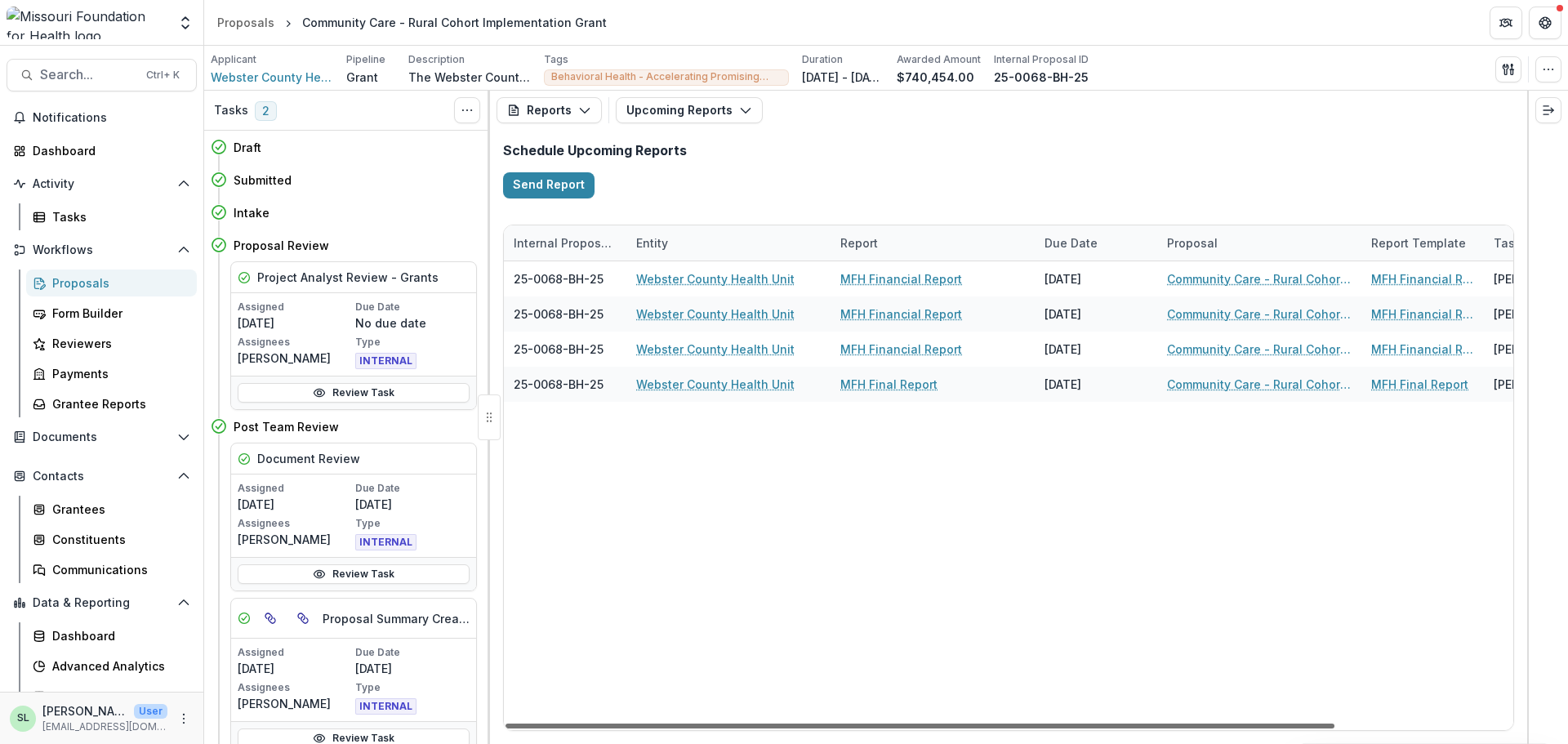
drag, startPoint x: 933, startPoint y: 724, endPoint x: 683, endPoint y: 658, distance: 258.6
click at [683, 724] on div at bounding box center [920, 726] width 829 height 4
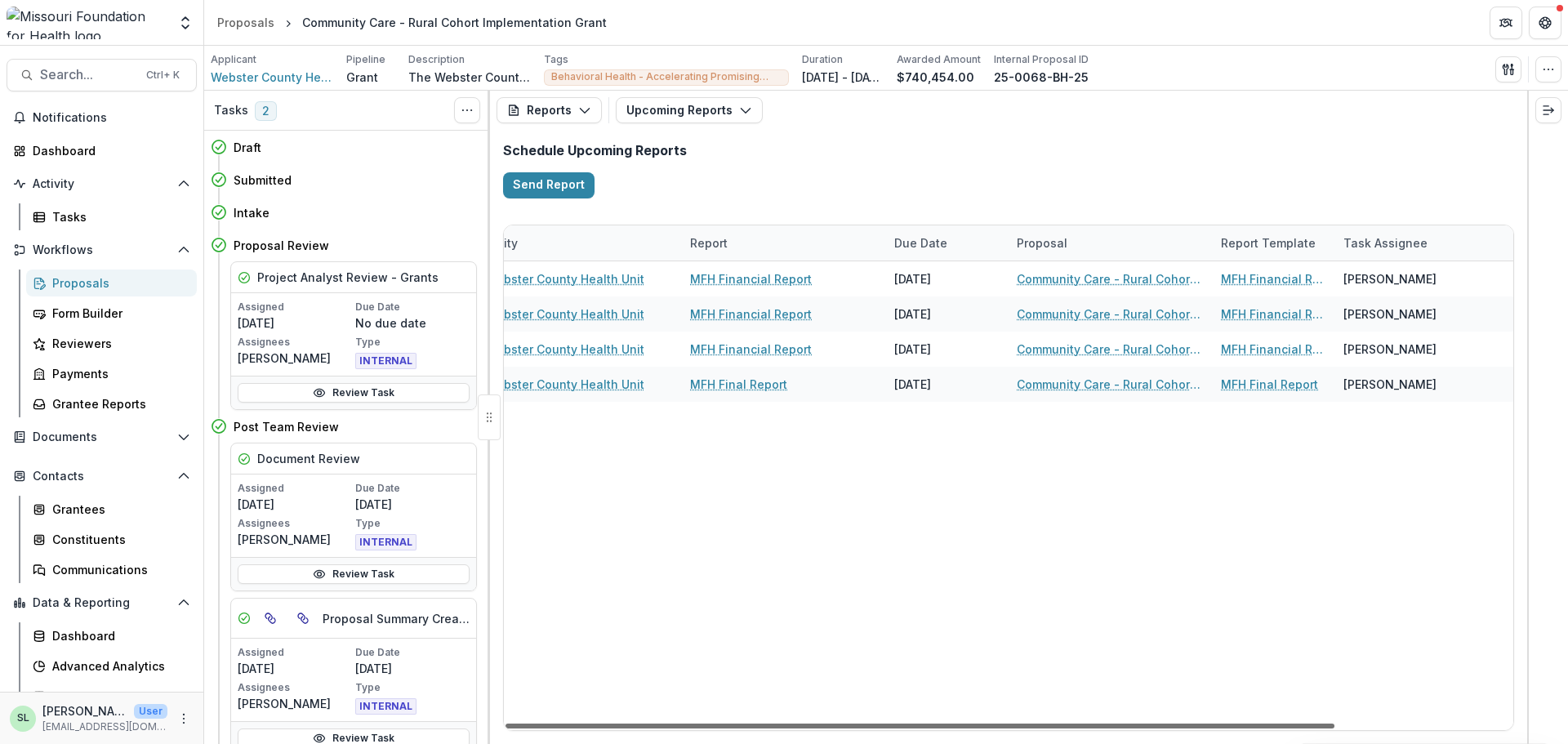
scroll to position [0, 216]
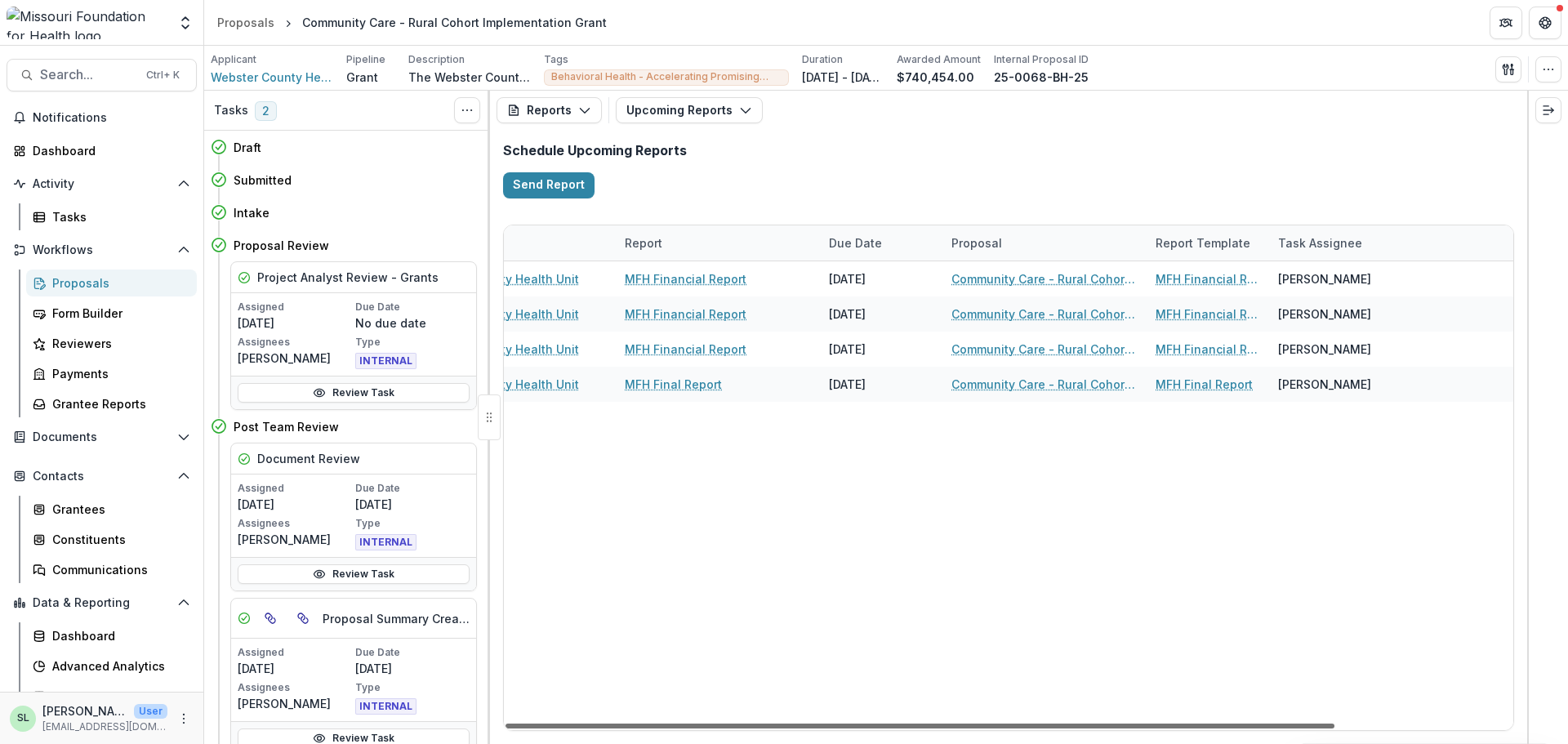
drag, startPoint x: 1266, startPoint y: 729, endPoint x: 1487, endPoint y: 752, distance: 222.2
click at [1334, 729] on div at bounding box center [920, 726] width 829 height 4
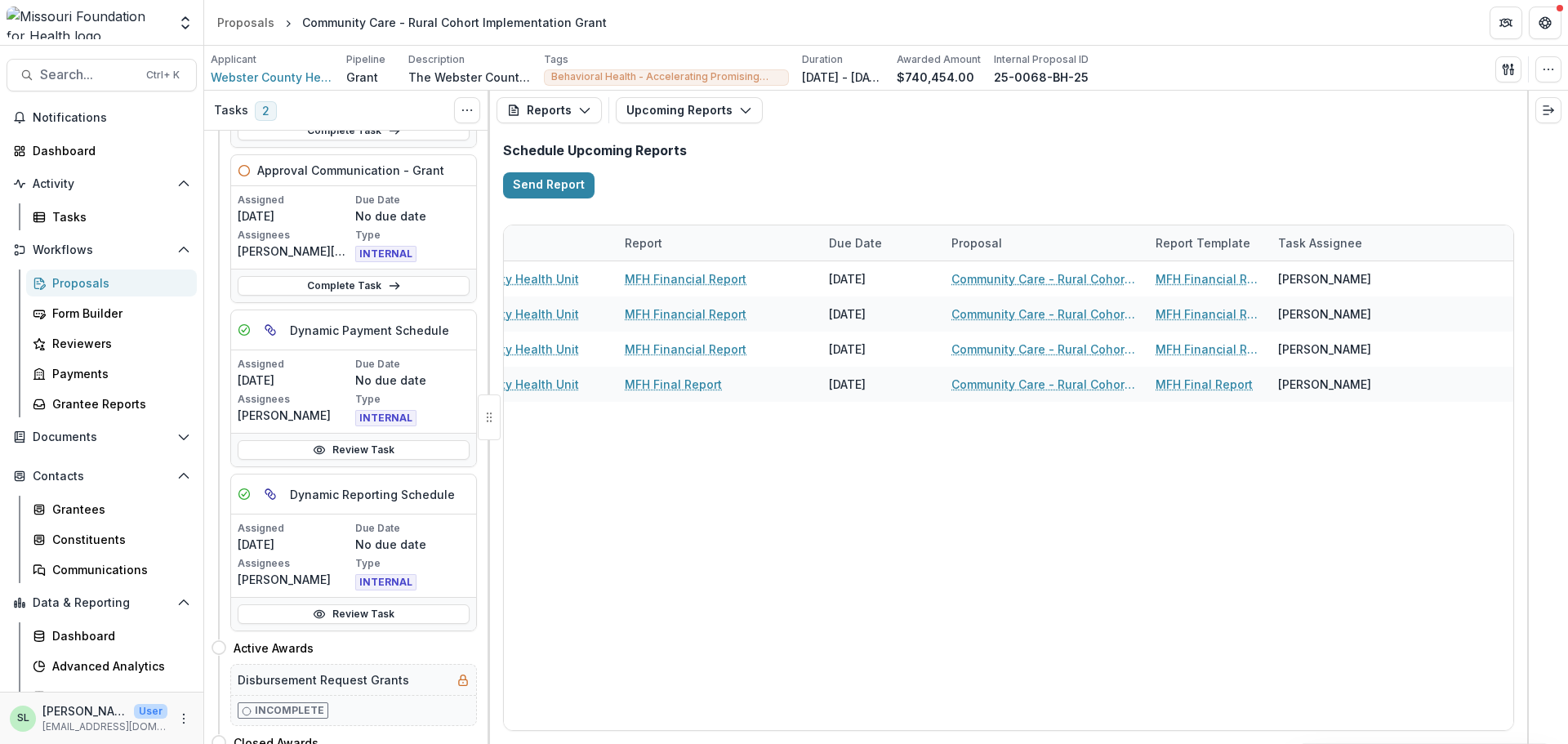
scroll to position [1552, 0]
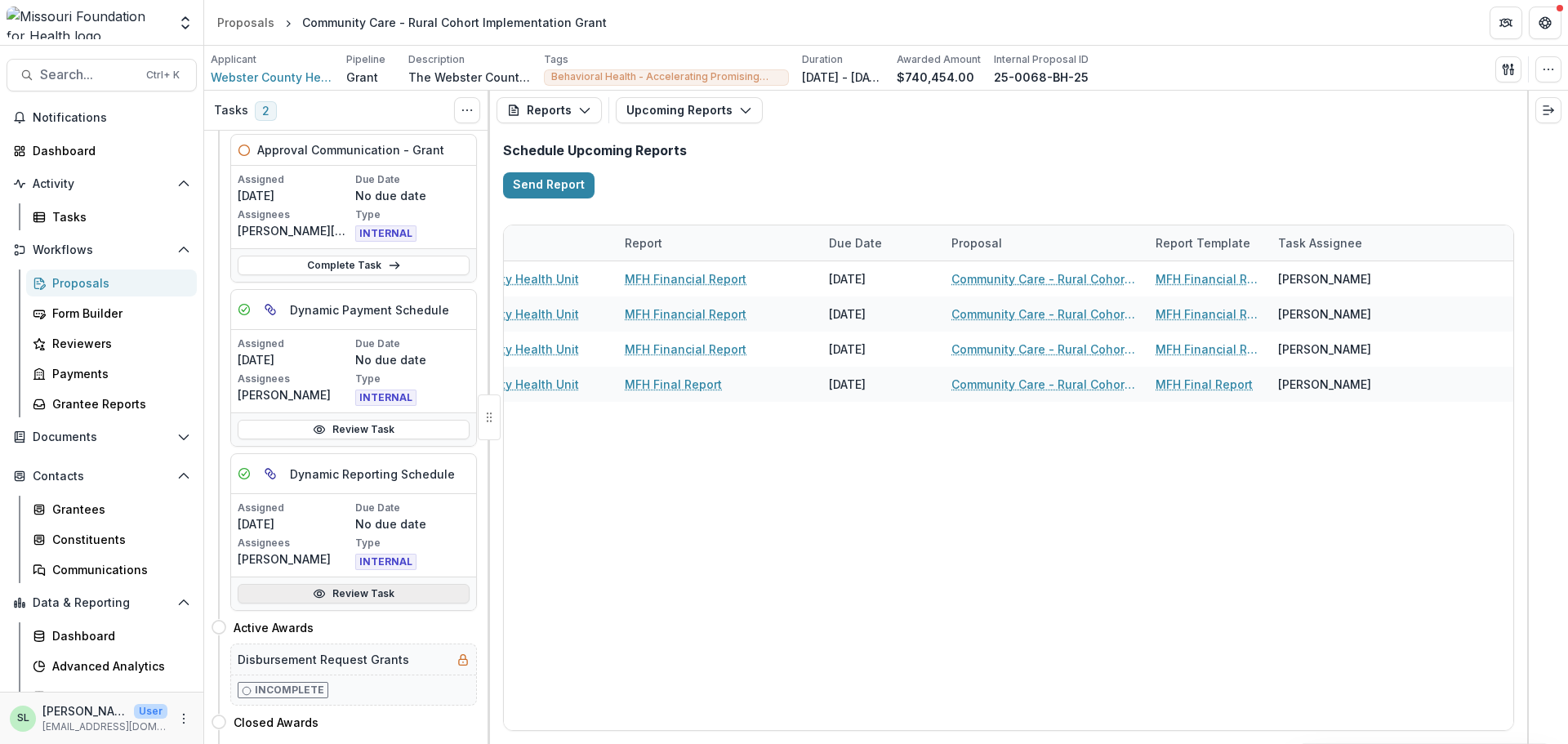
click at [339, 592] on link "Review Task" at bounding box center [354, 594] width 232 height 20
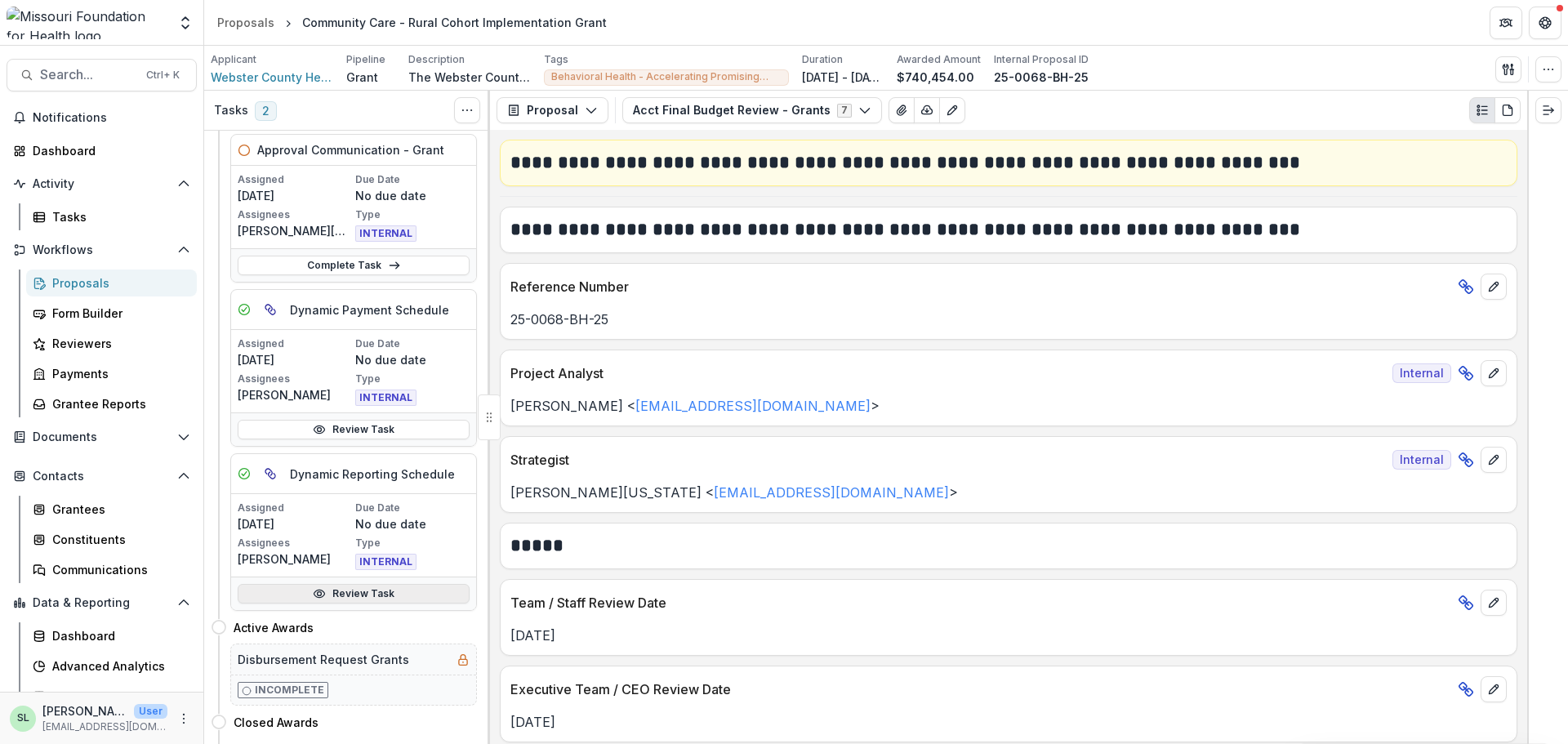
click at [361, 594] on link "Review Task" at bounding box center [354, 594] width 232 height 20
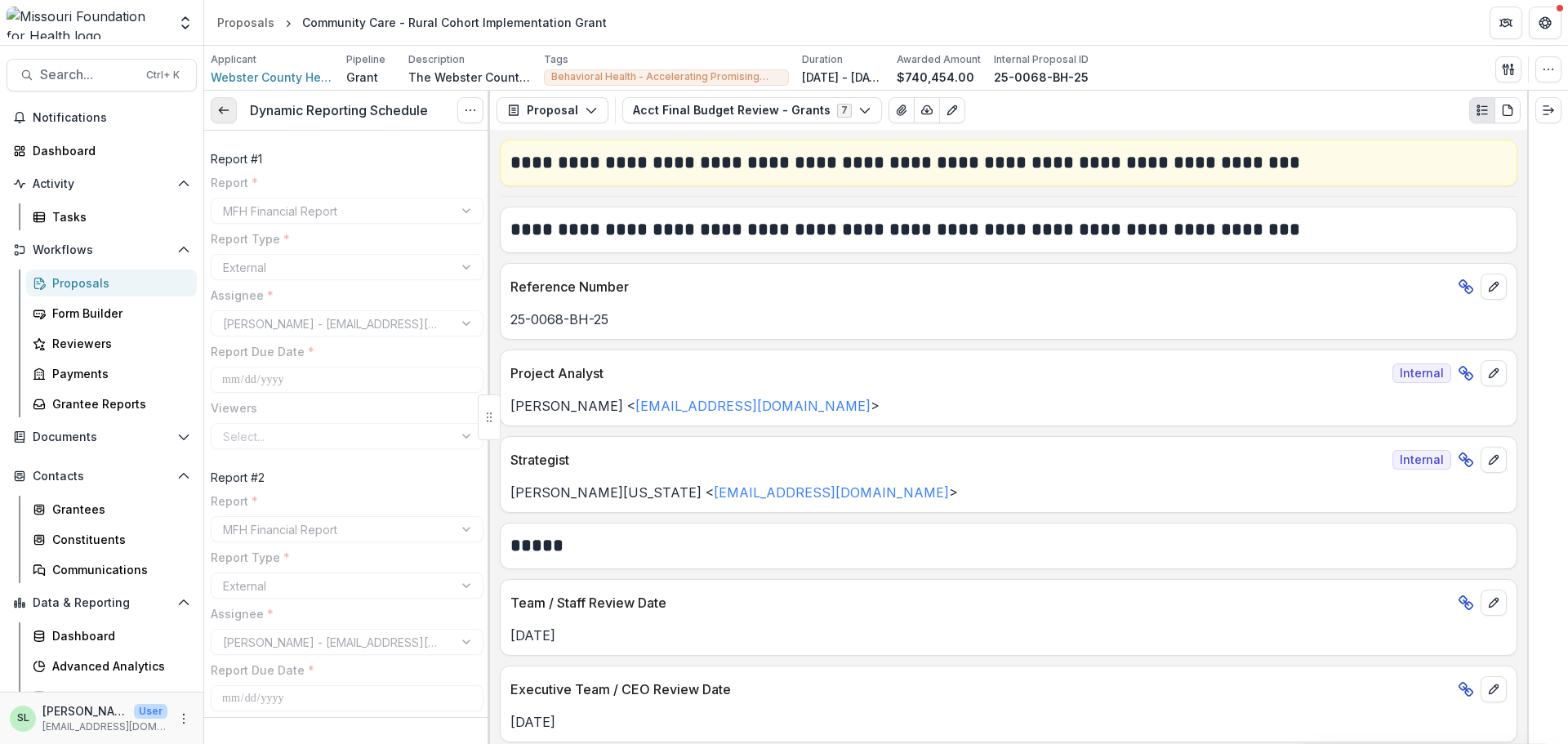
click at [224, 110] on line at bounding box center [224, 110] width 9 height 0
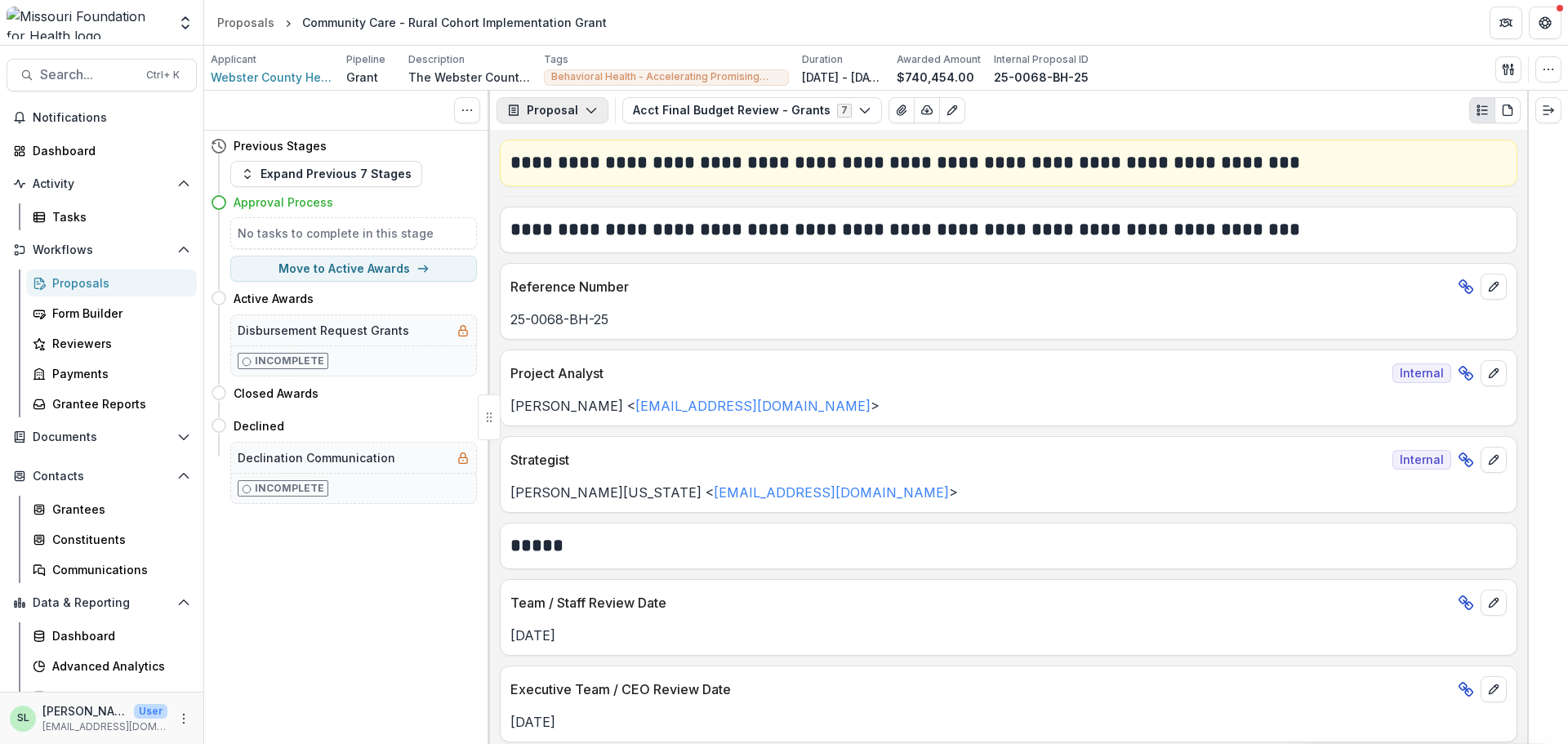
click at [566, 113] on button "Proposal" at bounding box center [552, 110] width 112 height 26
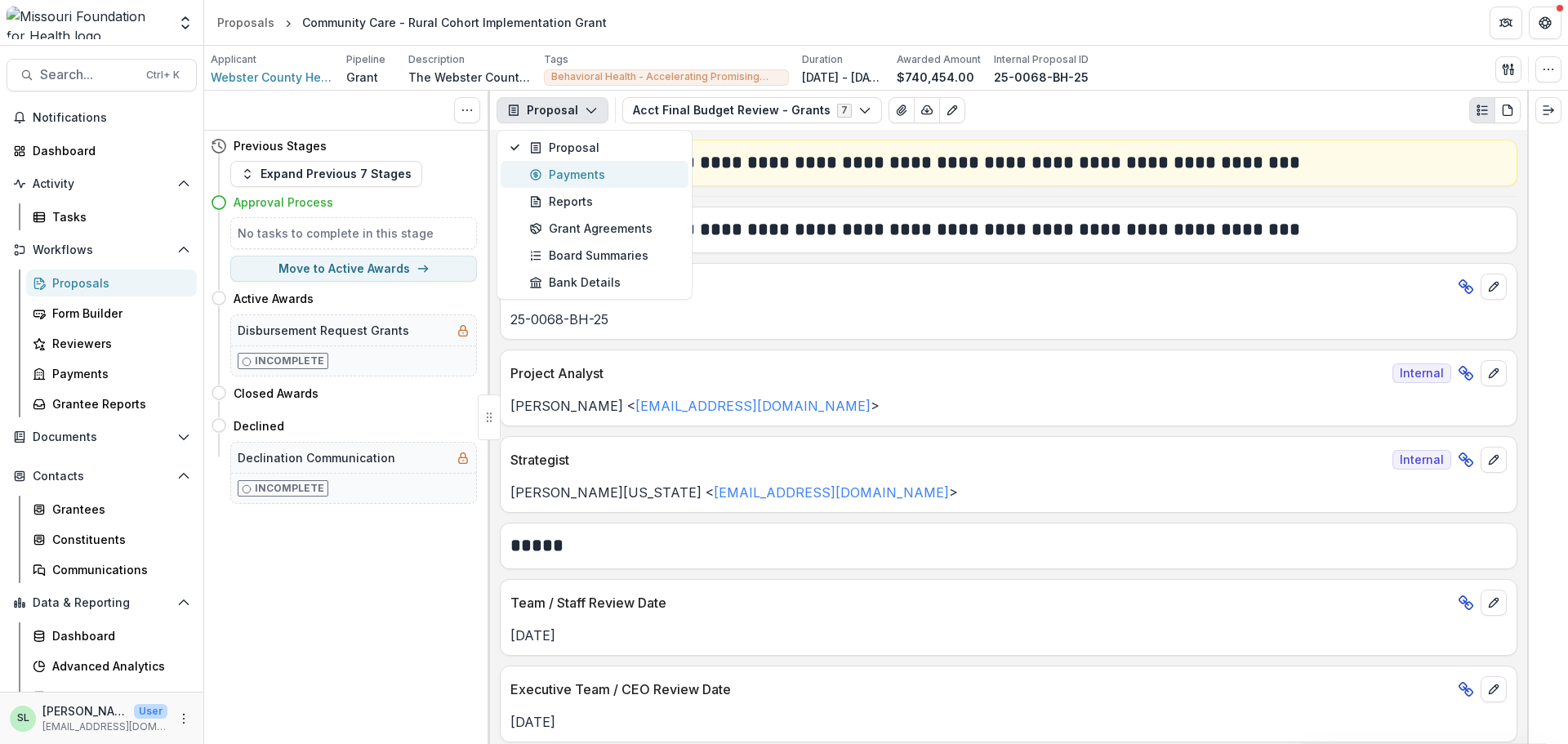
click at [578, 174] on div "Payments" at bounding box center [603, 174] width 149 height 17
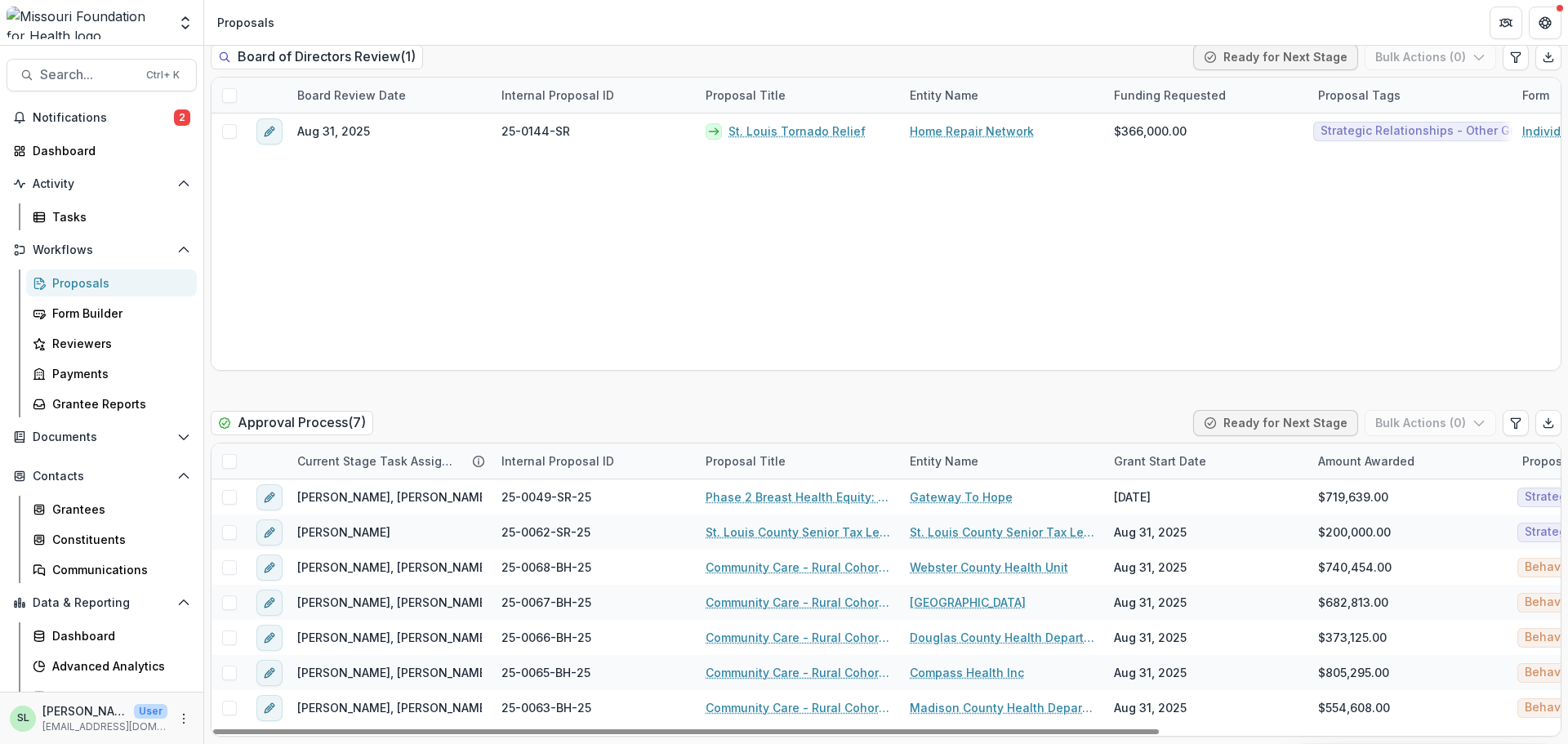
scroll to position [2451, 0]
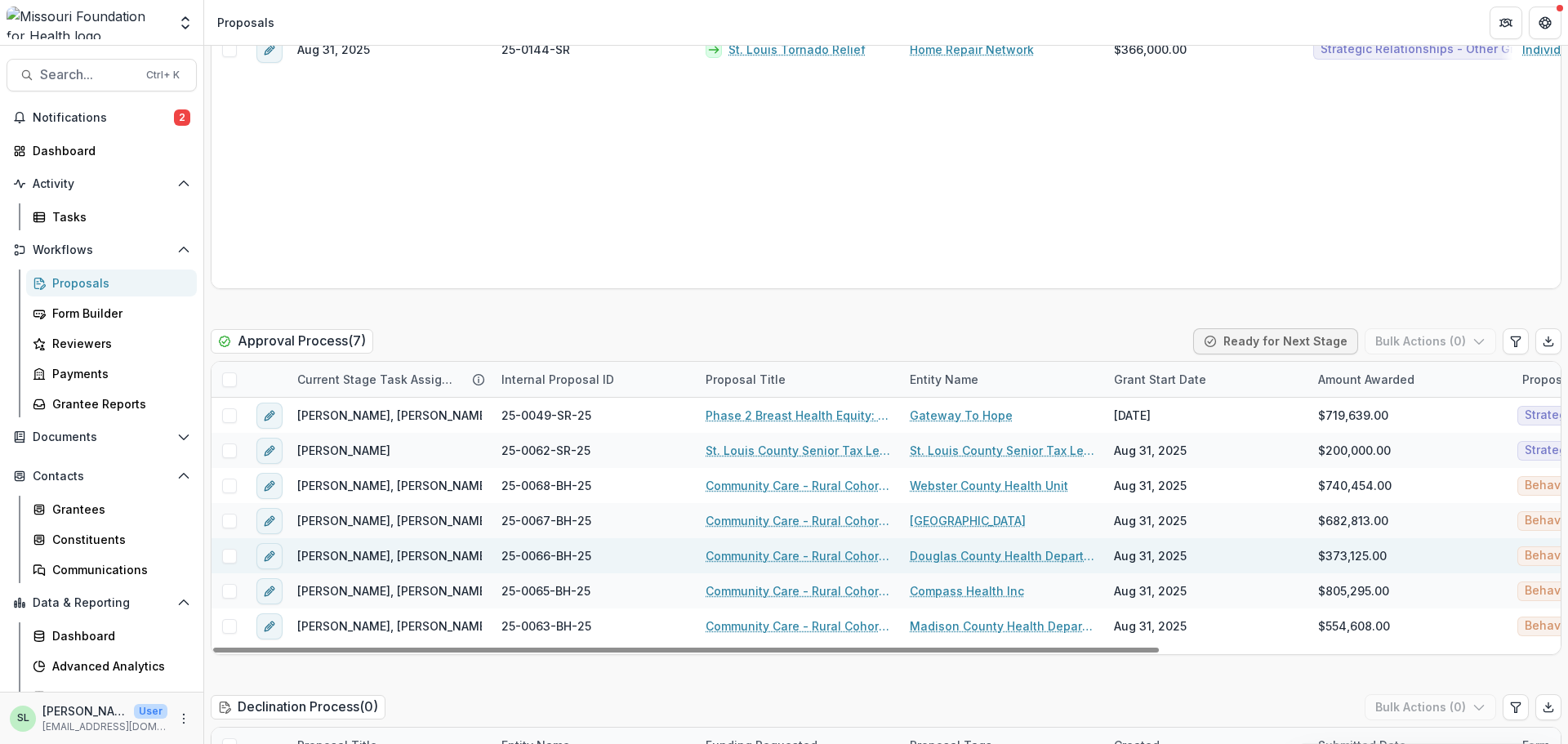
click at [790, 552] on link "Community Care - Rural Cohort Implementation Grant" at bounding box center [797, 555] width 184 height 17
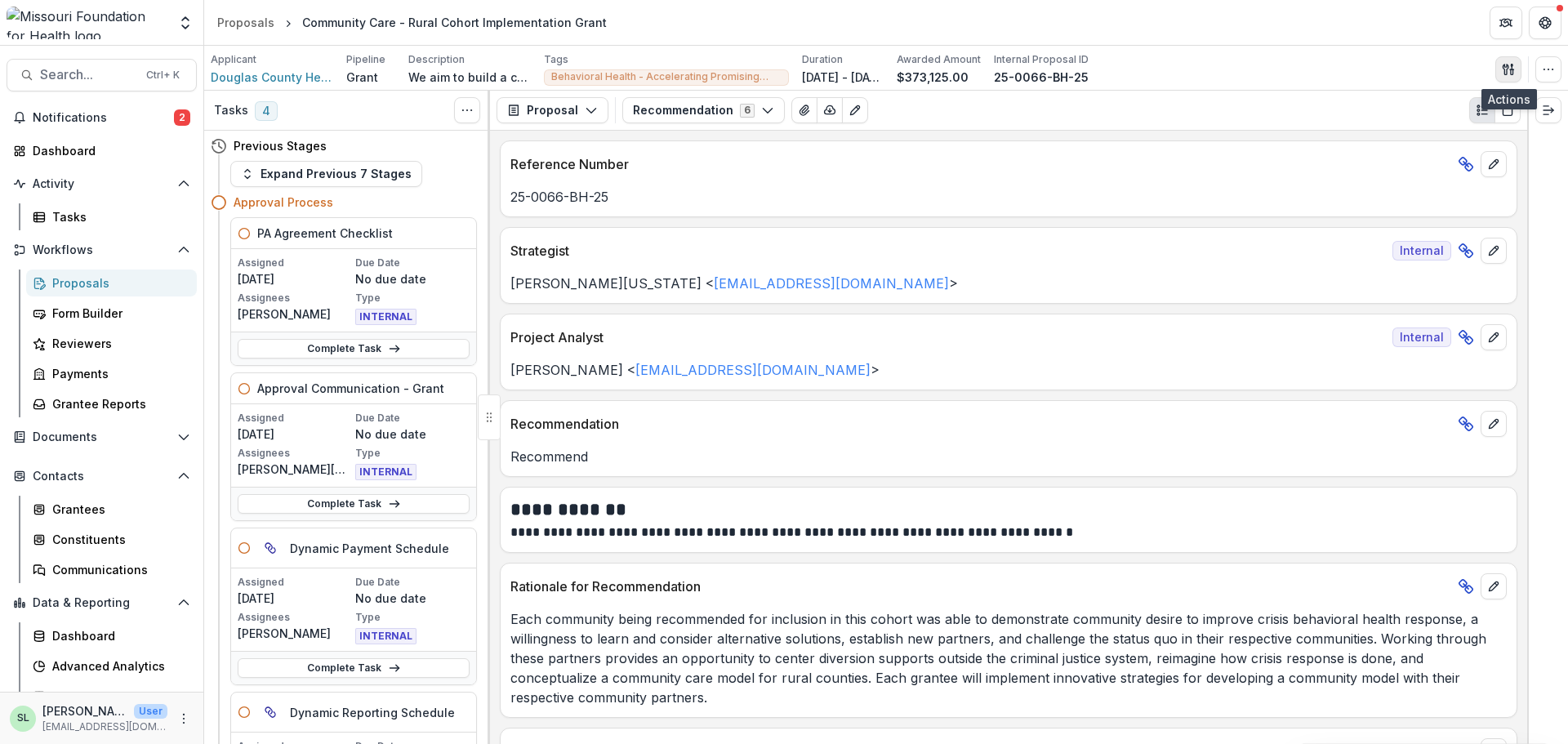
click at [1507, 61] on button "button" at bounding box center [1508, 69] width 26 height 26
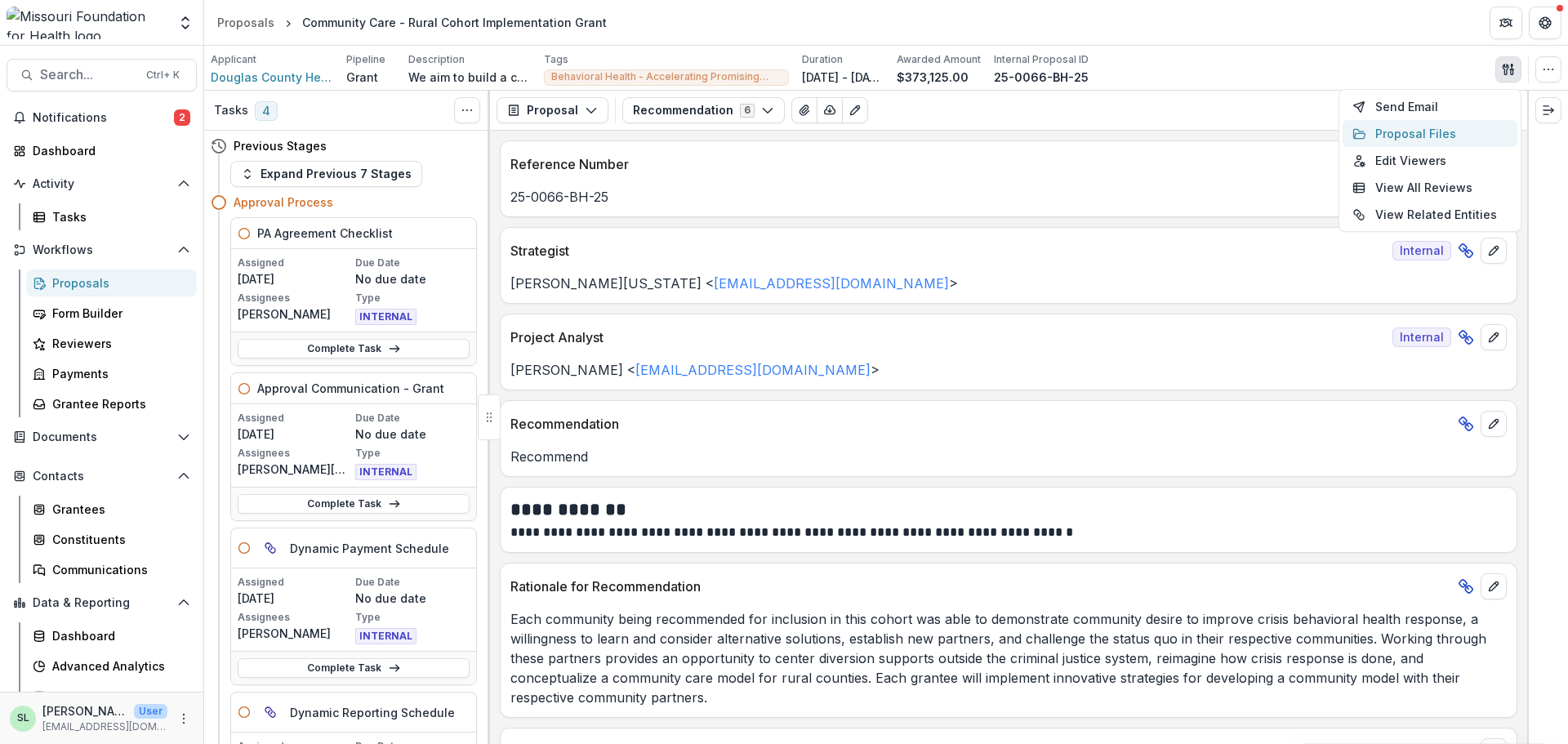
click at [1441, 139] on button "Proposal Files" at bounding box center [1429, 133] width 175 height 27
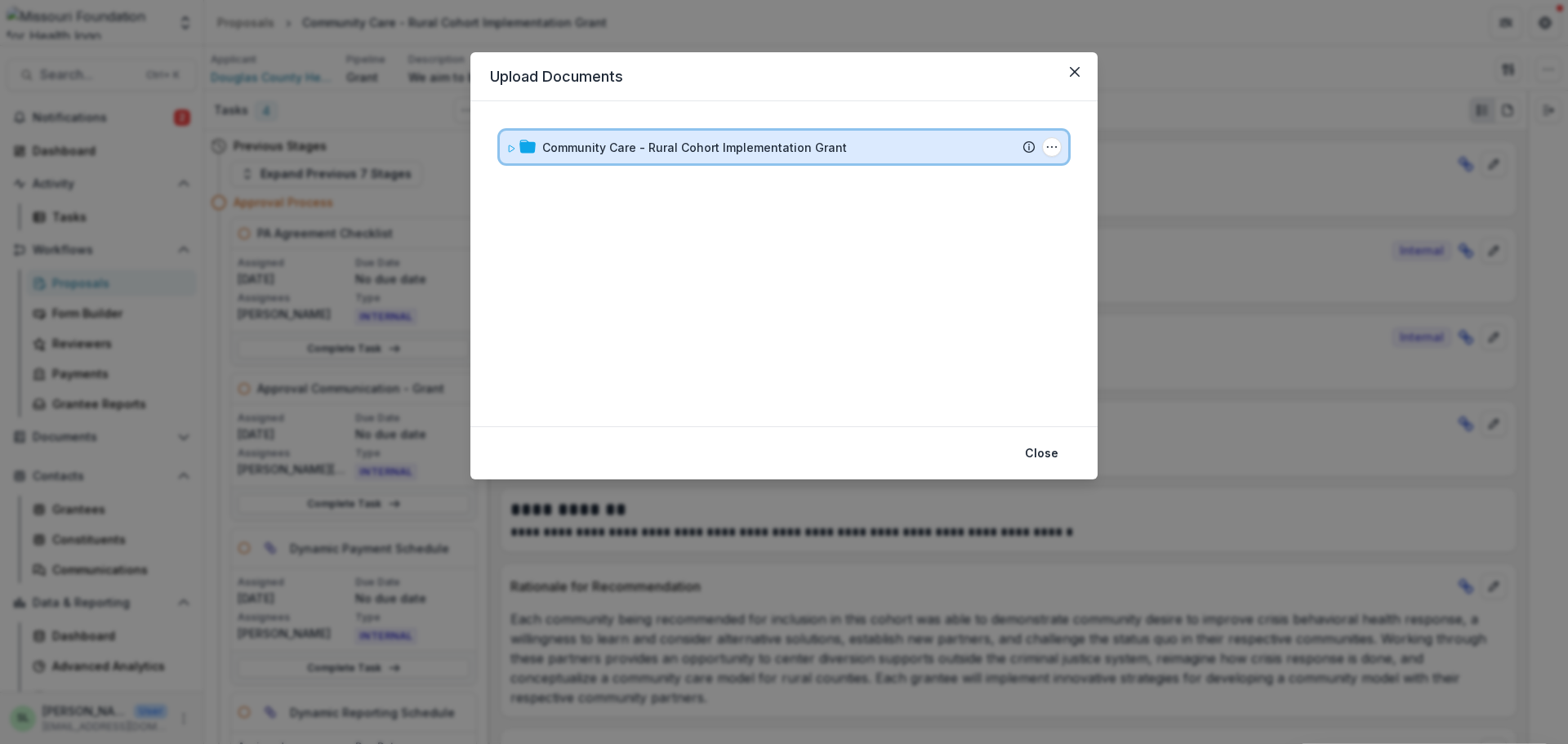
click at [611, 156] on div "Community Care - Rural Cohort Implementation Grant Submission Temelio Proposal …" at bounding box center [784, 147] width 568 height 33
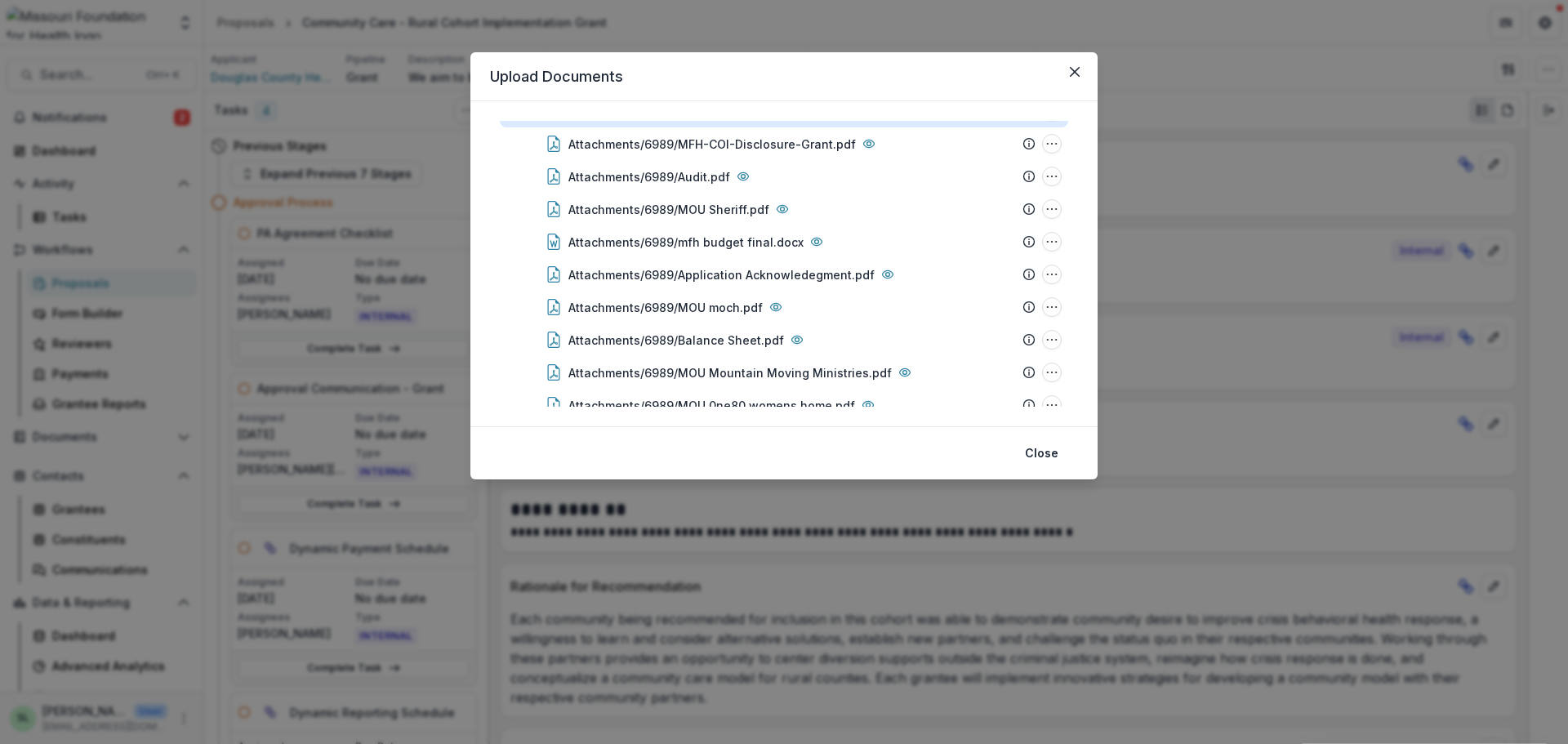
scroll to position [245, 0]
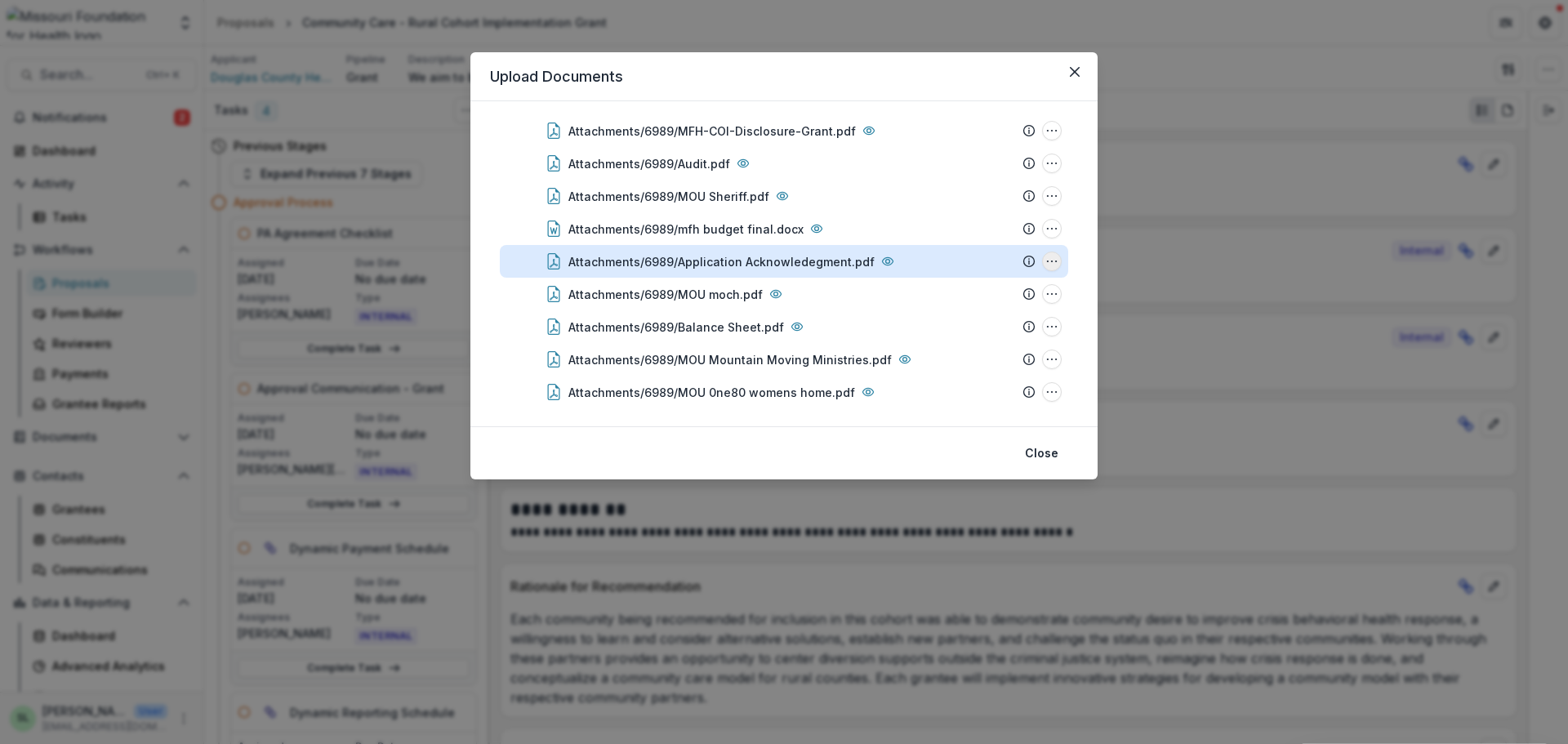
click at [1051, 257] on icon "Attachments/6989/Application Acknowledegment.pdf Options" at bounding box center [1052, 261] width 13 height 13
click at [960, 322] on button "Download" at bounding box center [970, 320] width 175 height 27
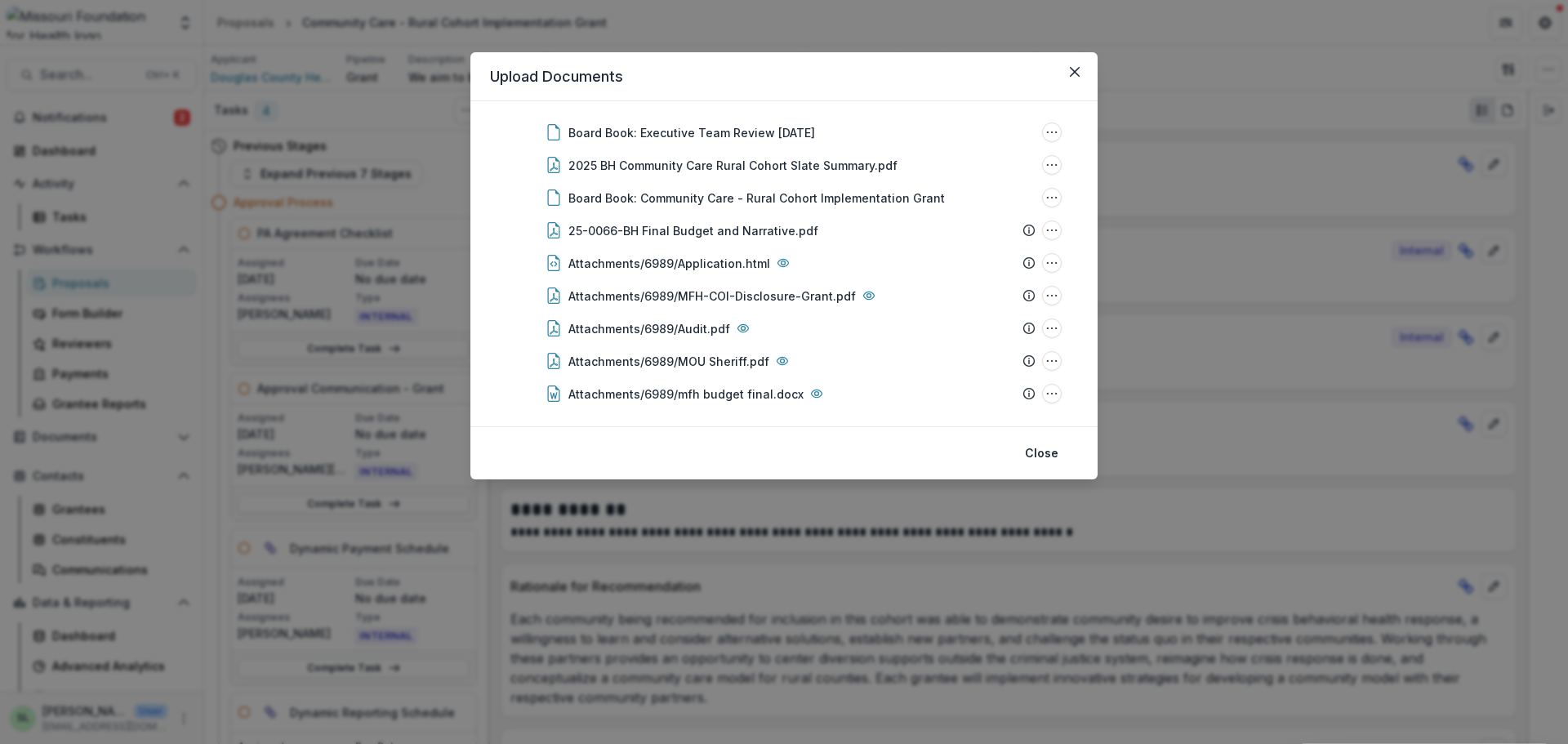
scroll to position [0, 0]
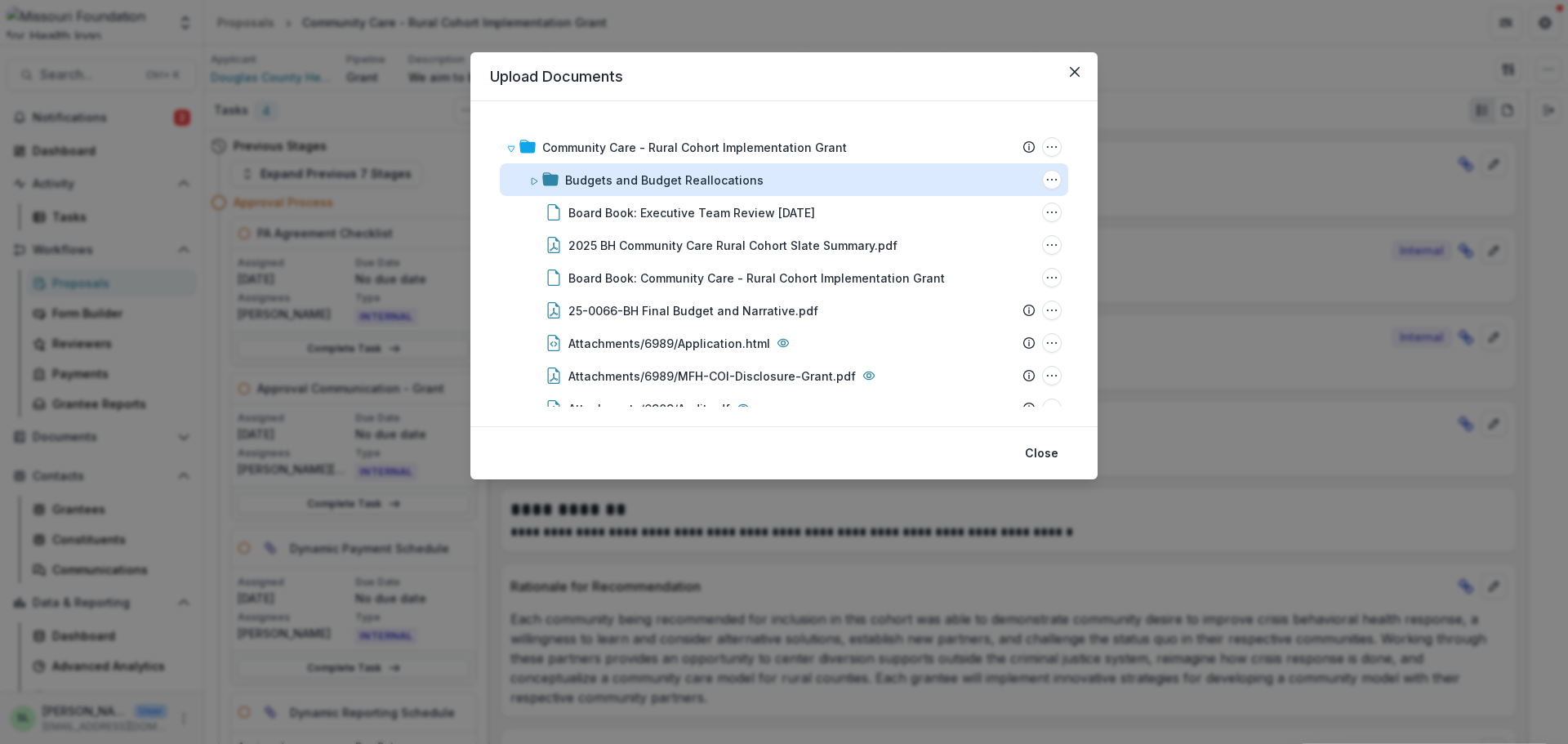
click at [686, 178] on div "Budgets and Budget Reallocations" at bounding box center [665, 180] width 199 height 17
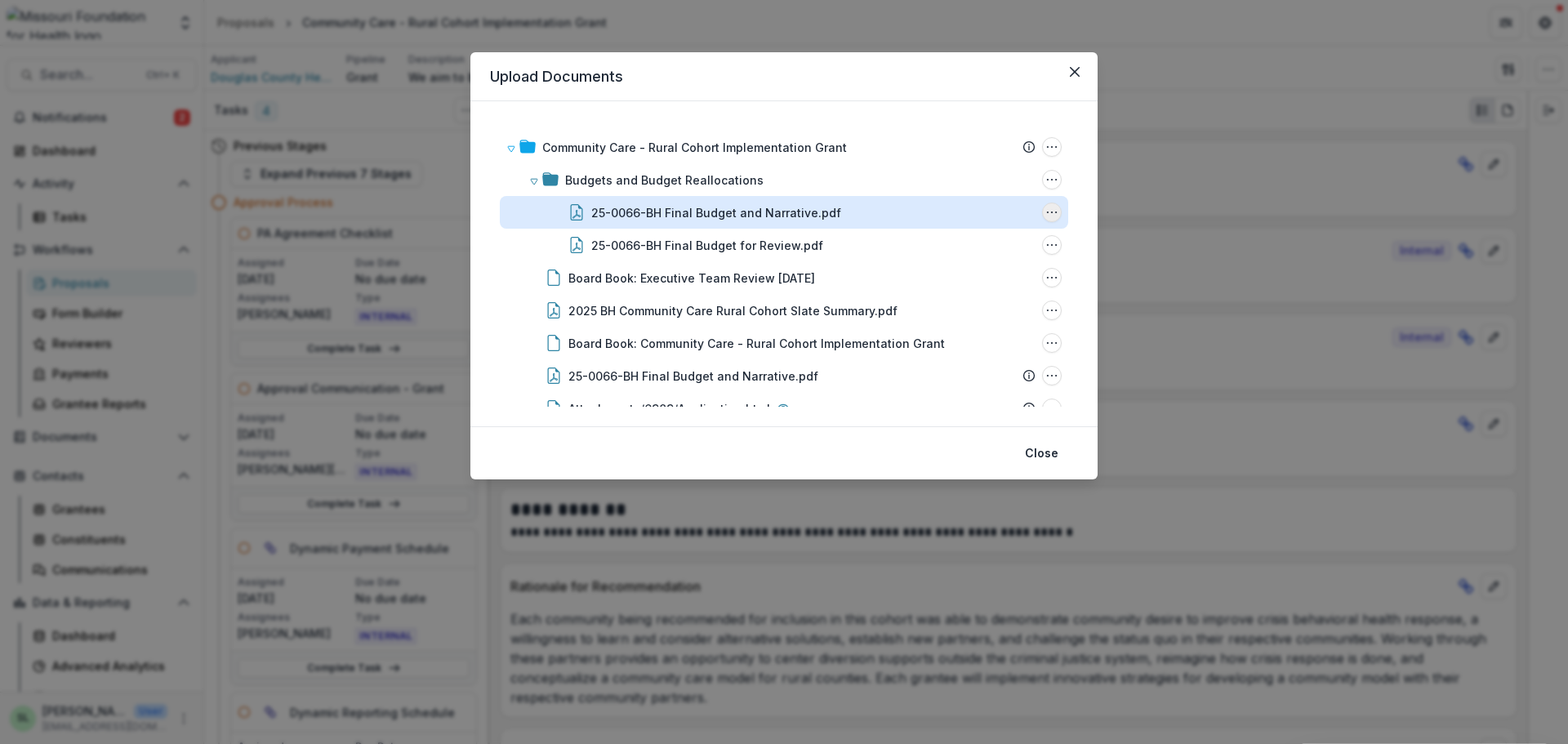
click at [1052, 215] on icon "25-0066-BH Final Budget and Narrative.pdf Options" at bounding box center [1052, 212] width 13 height 13
click at [967, 272] on button "Download" at bounding box center [970, 270] width 175 height 27
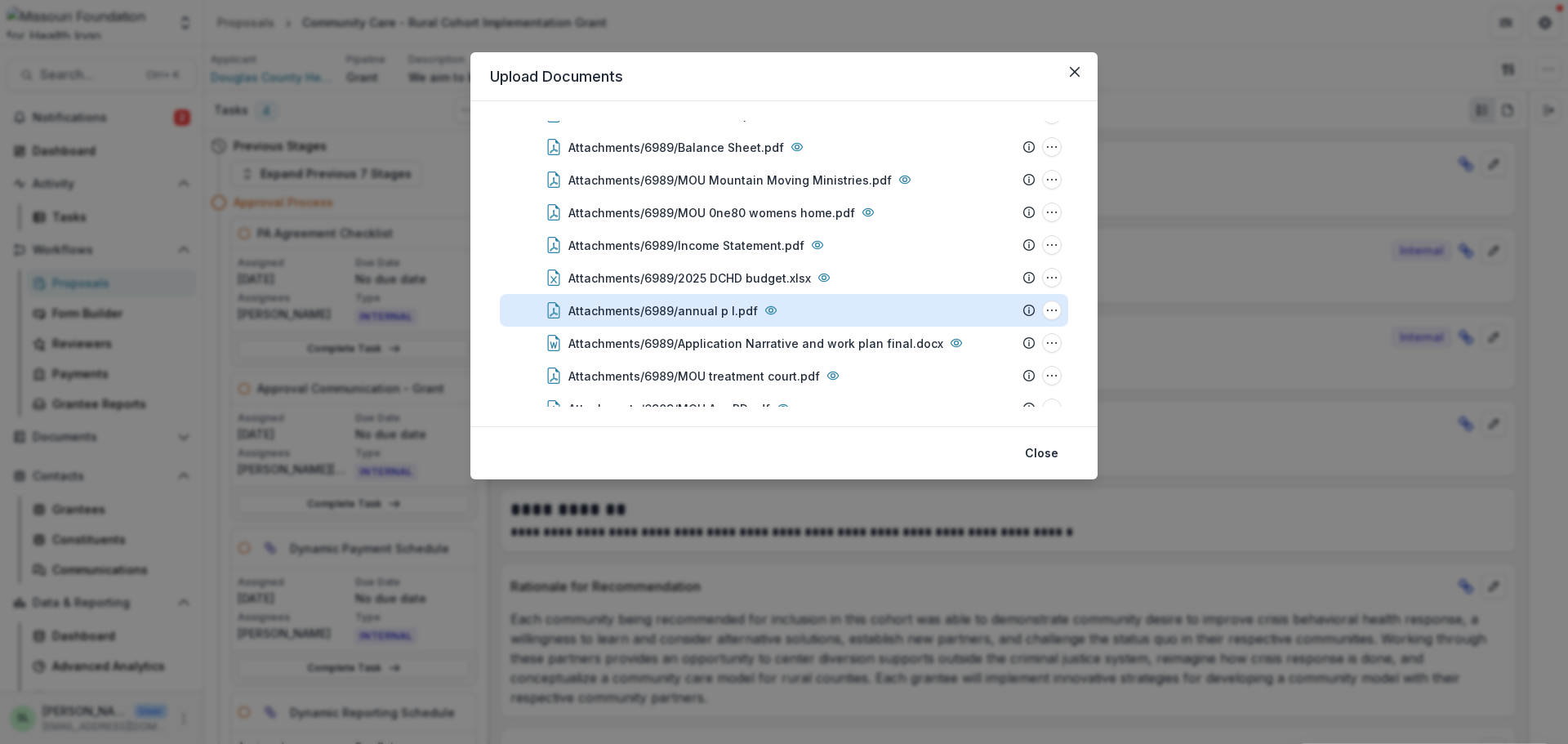
scroll to position [551, 0]
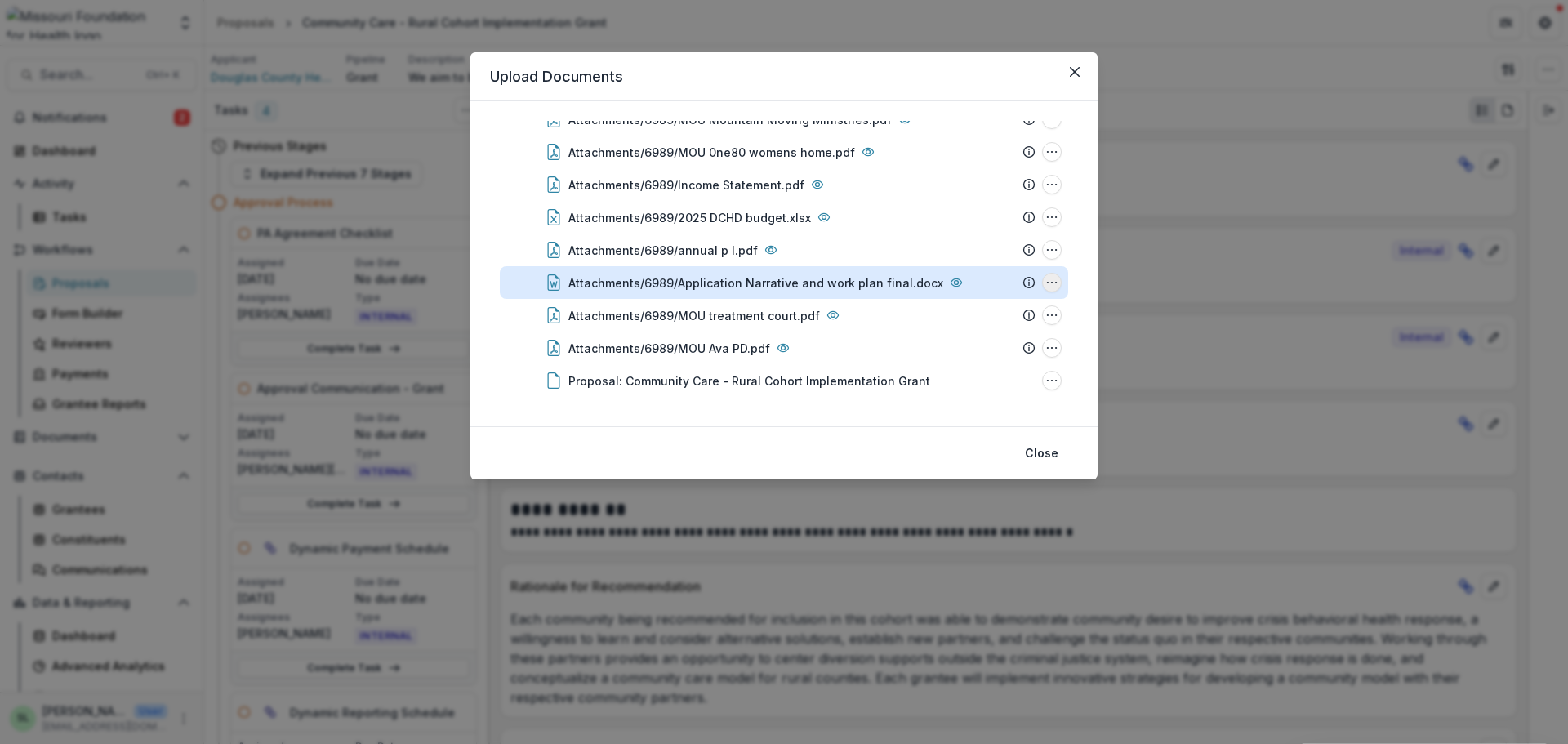
click at [1050, 284] on icon "Attachments/6989/Application Narrative and work plan final.docx Options" at bounding box center [1052, 282] width 13 height 13
click at [936, 187] on button "Download" at bounding box center [970, 195] width 175 height 27
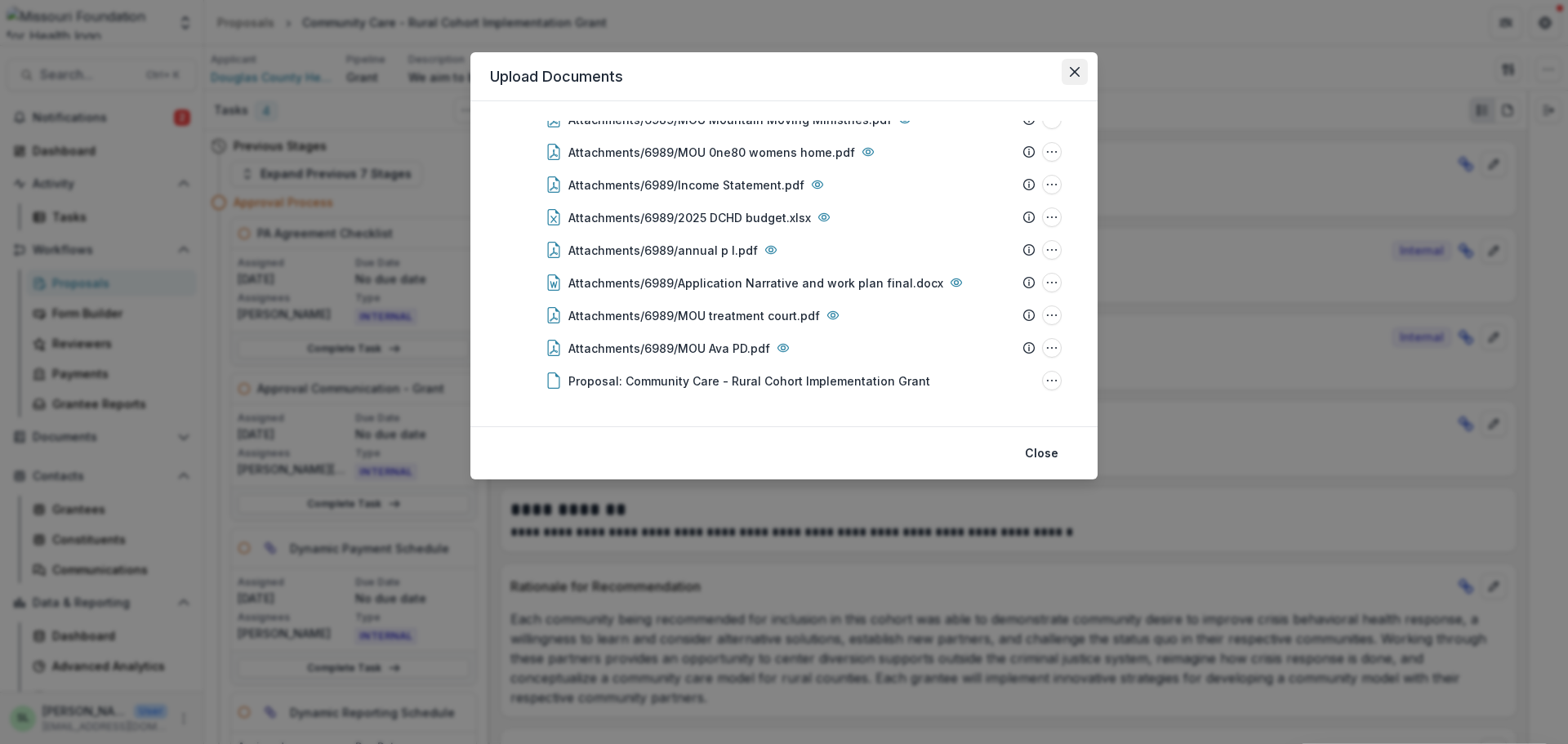
click at [1074, 70] on icon "Close" at bounding box center [1075, 72] width 10 height 10
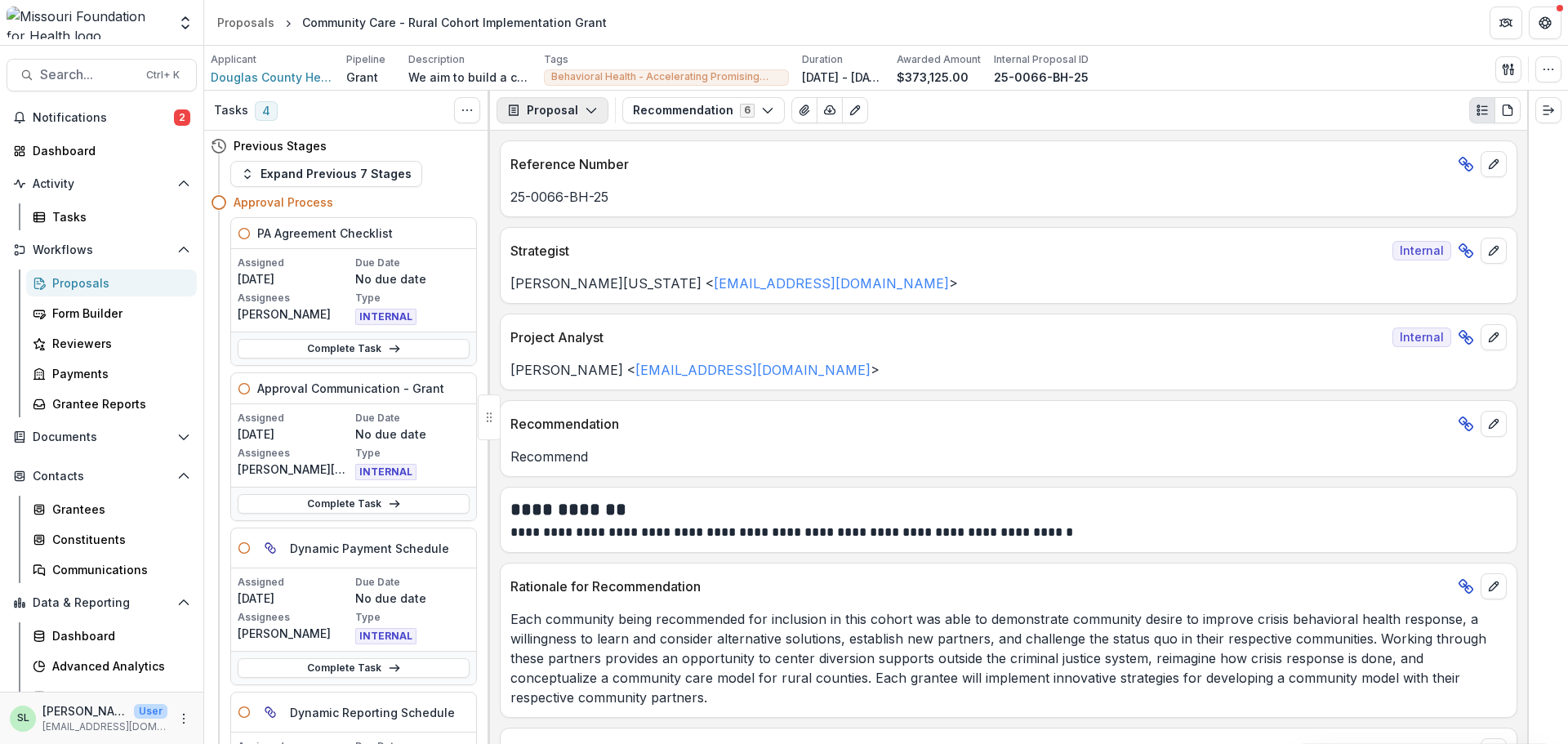
click at [574, 119] on button "Proposal" at bounding box center [552, 110] width 112 height 26
click at [677, 122] on button "Recommendation 6" at bounding box center [703, 110] width 163 height 26
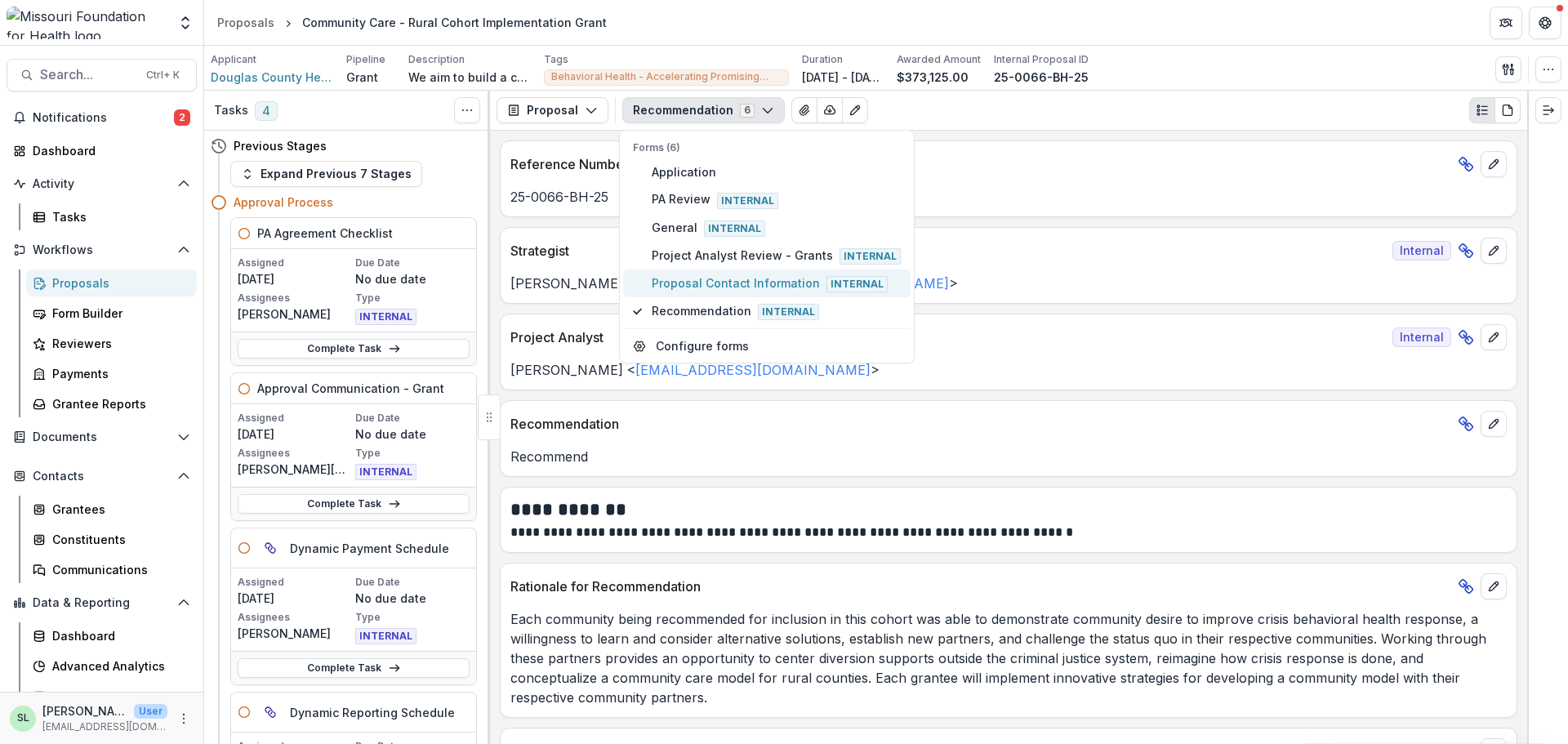
click at [695, 285] on span "Proposal Contact Information Internal" at bounding box center [776, 284] width 249 height 18
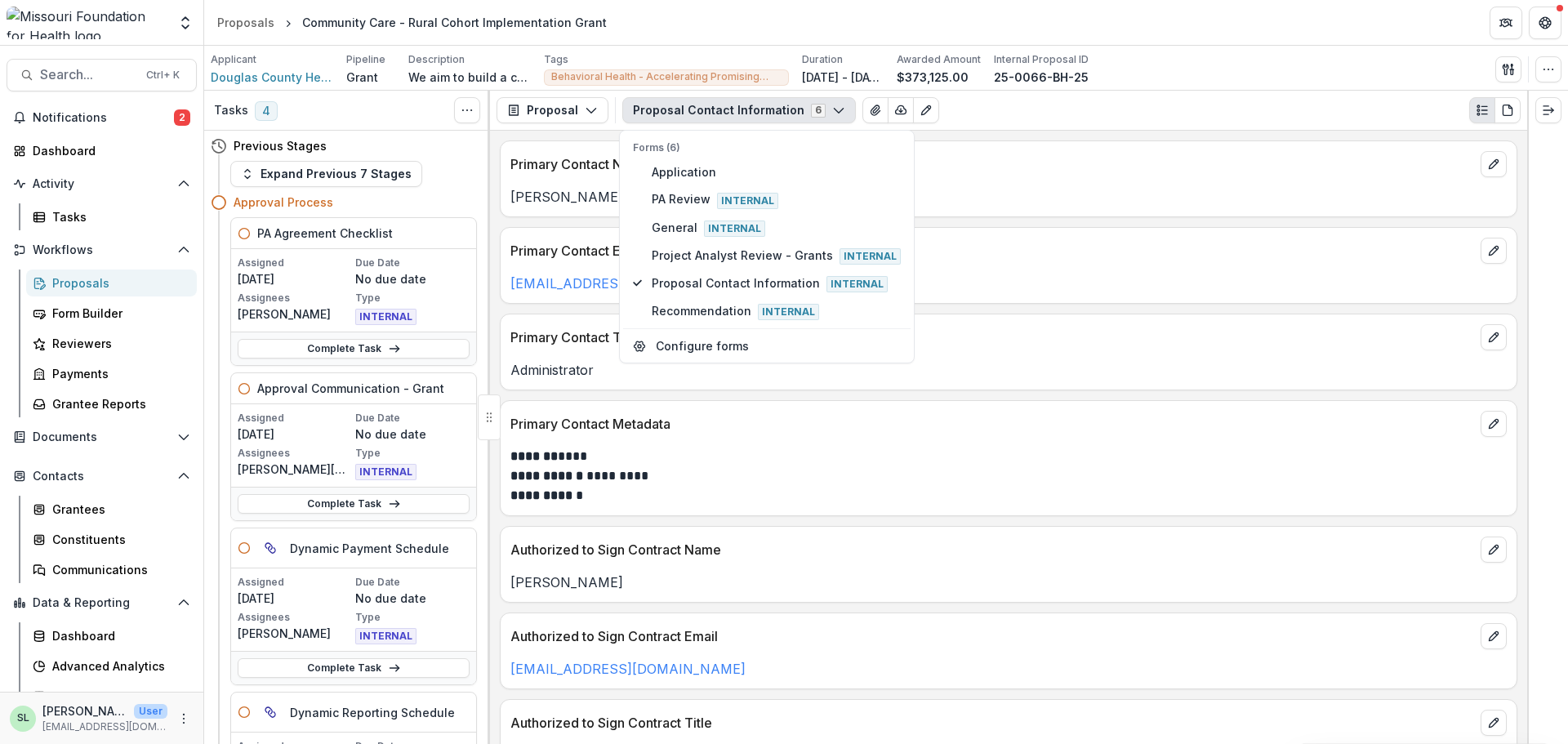
click at [1107, 105] on div "Proposal Contact Information 6 Forms (6) Application PA Review Internal General…" at bounding box center [1071, 110] width 899 height 26
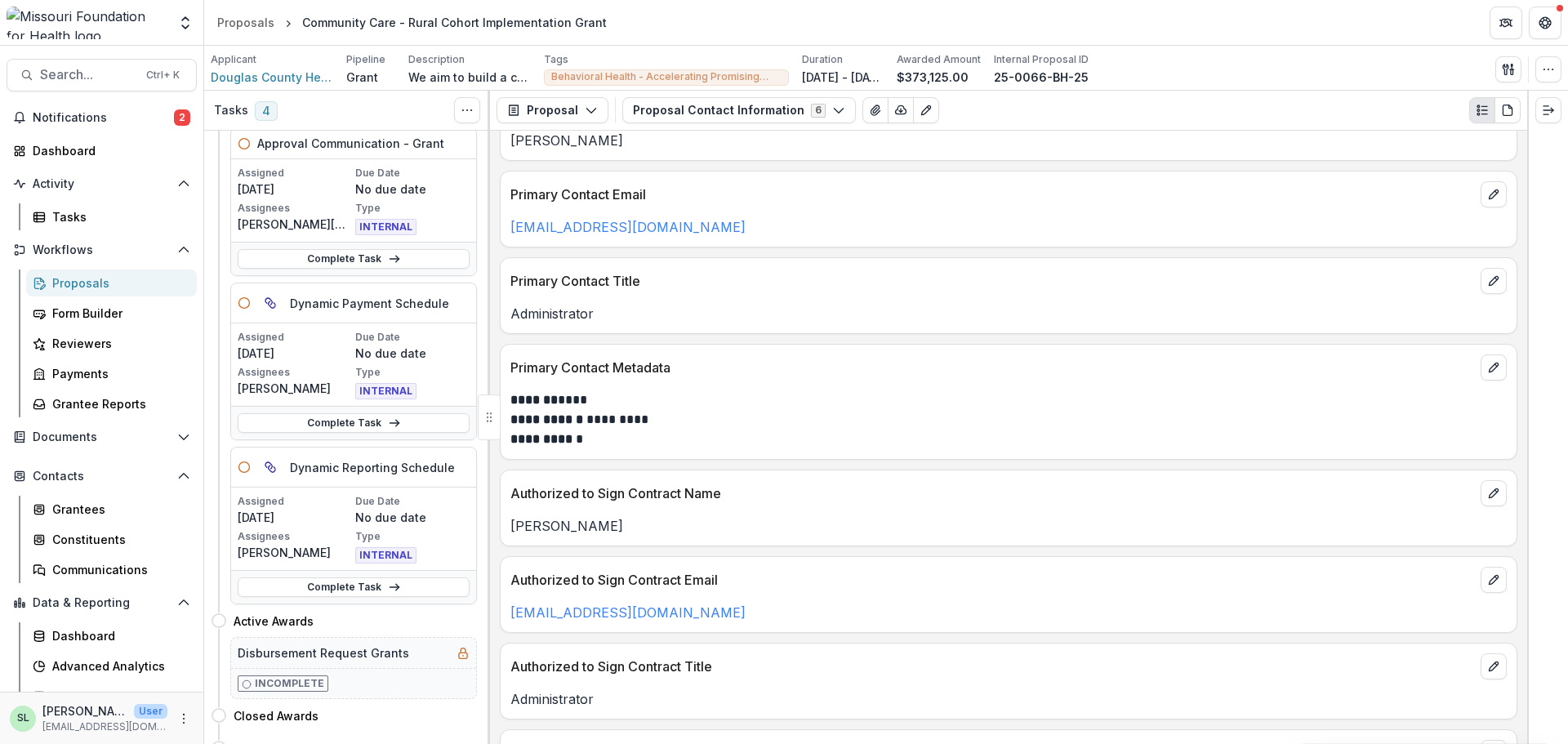
scroll to position [0, 0]
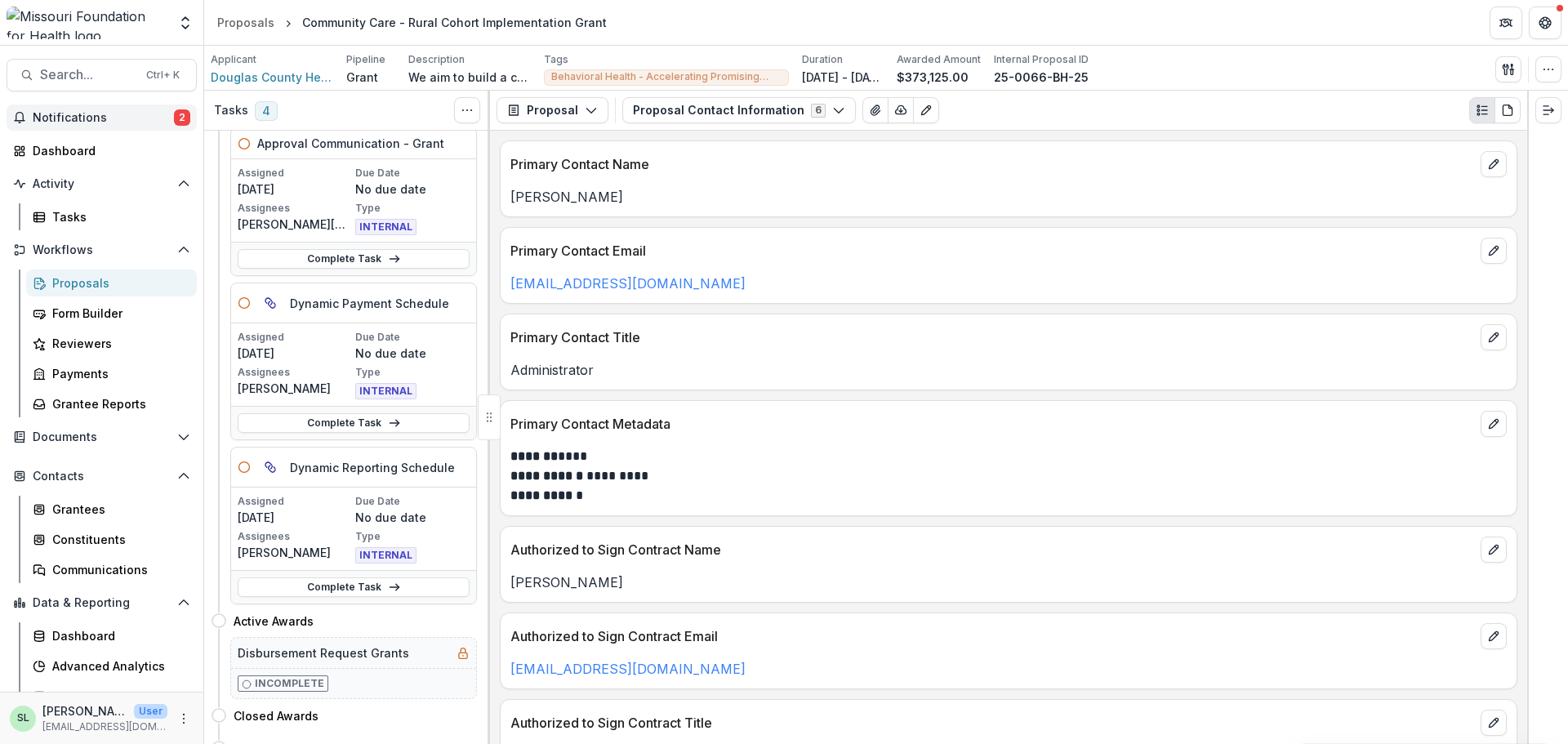
click at [85, 117] on span "Notifications" at bounding box center [104, 118] width 141 height 14
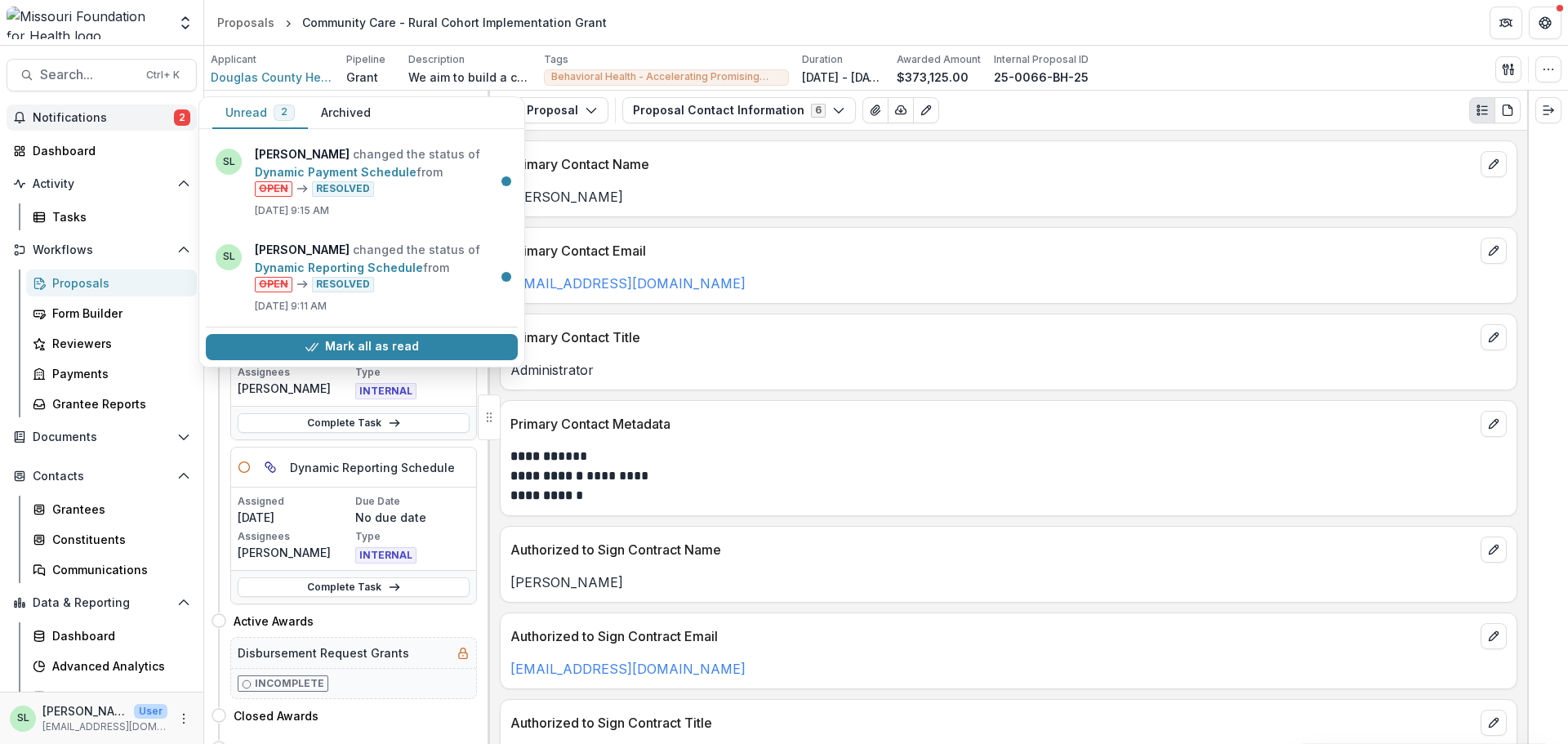
click at [369, 344] on button "Mark all as read" at bounding box center [362, 346] width 312 height 26
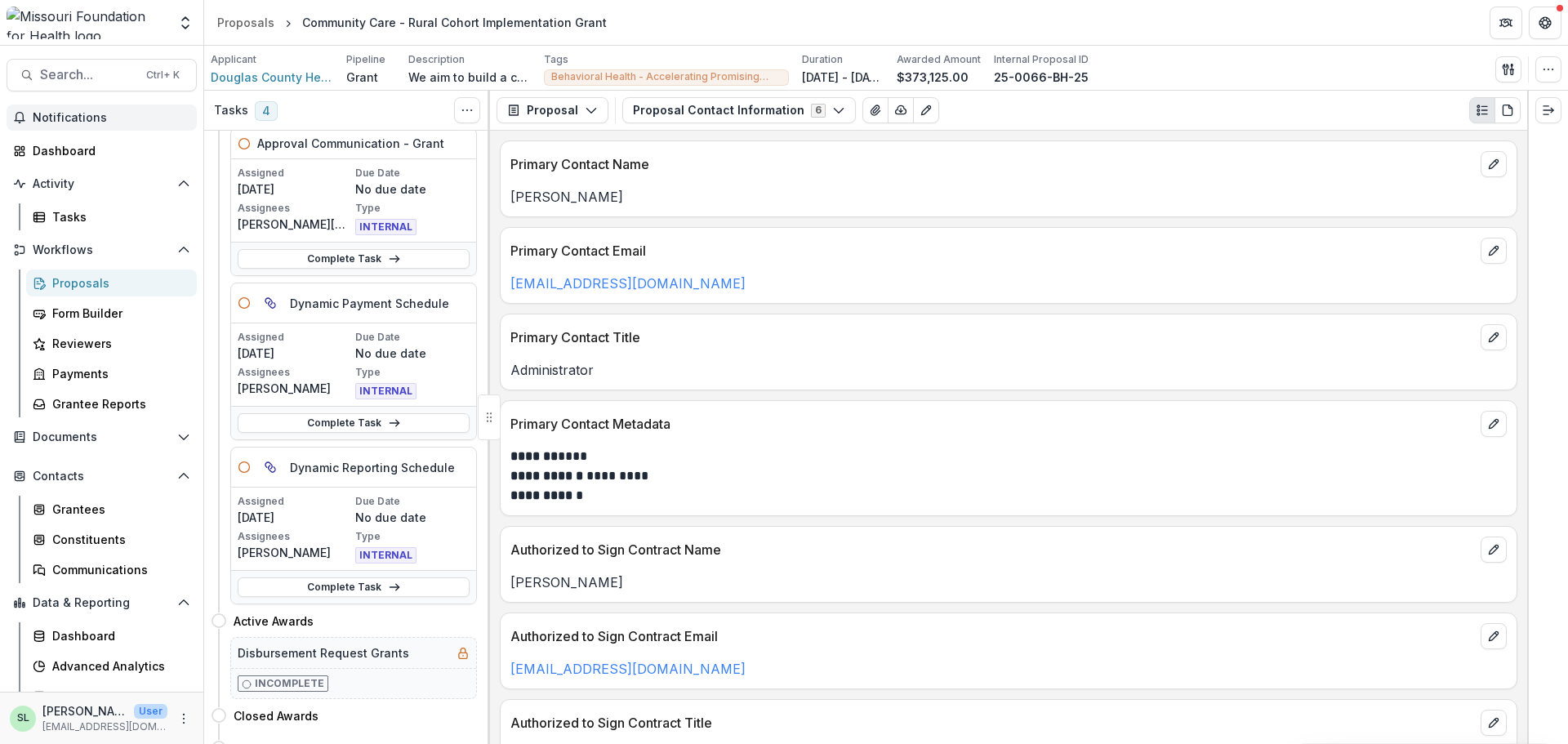
click at [757, 175] on div "Primary Contact Name" at bounding box center [1008, 159] width 1016 height 36
click at [363, 586] on link "Complete Task" at bounding box center [354, 587] width 232 height 20
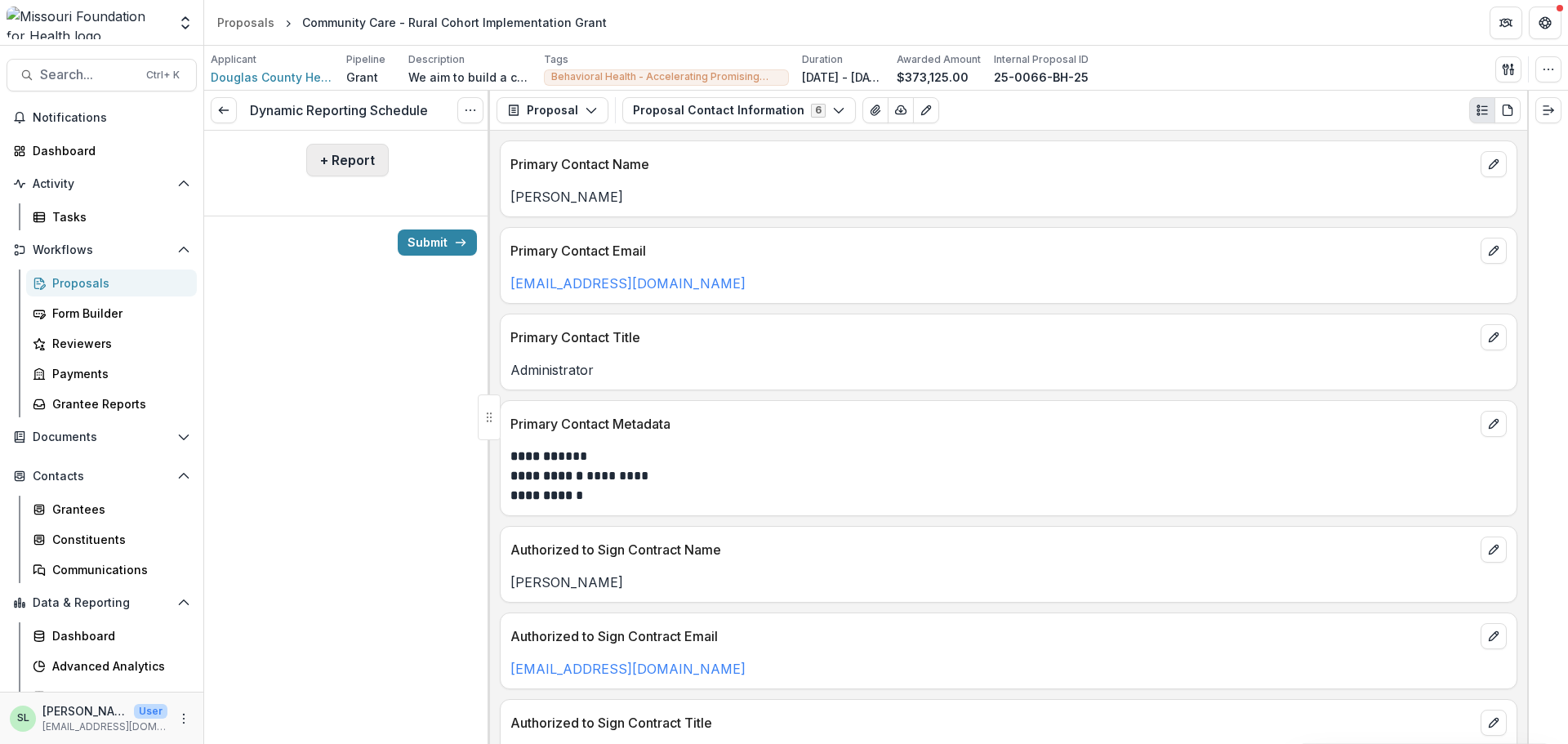
click at [354, 162] on button "+ Report" at bounding box center [347, 160] width 82 height 33
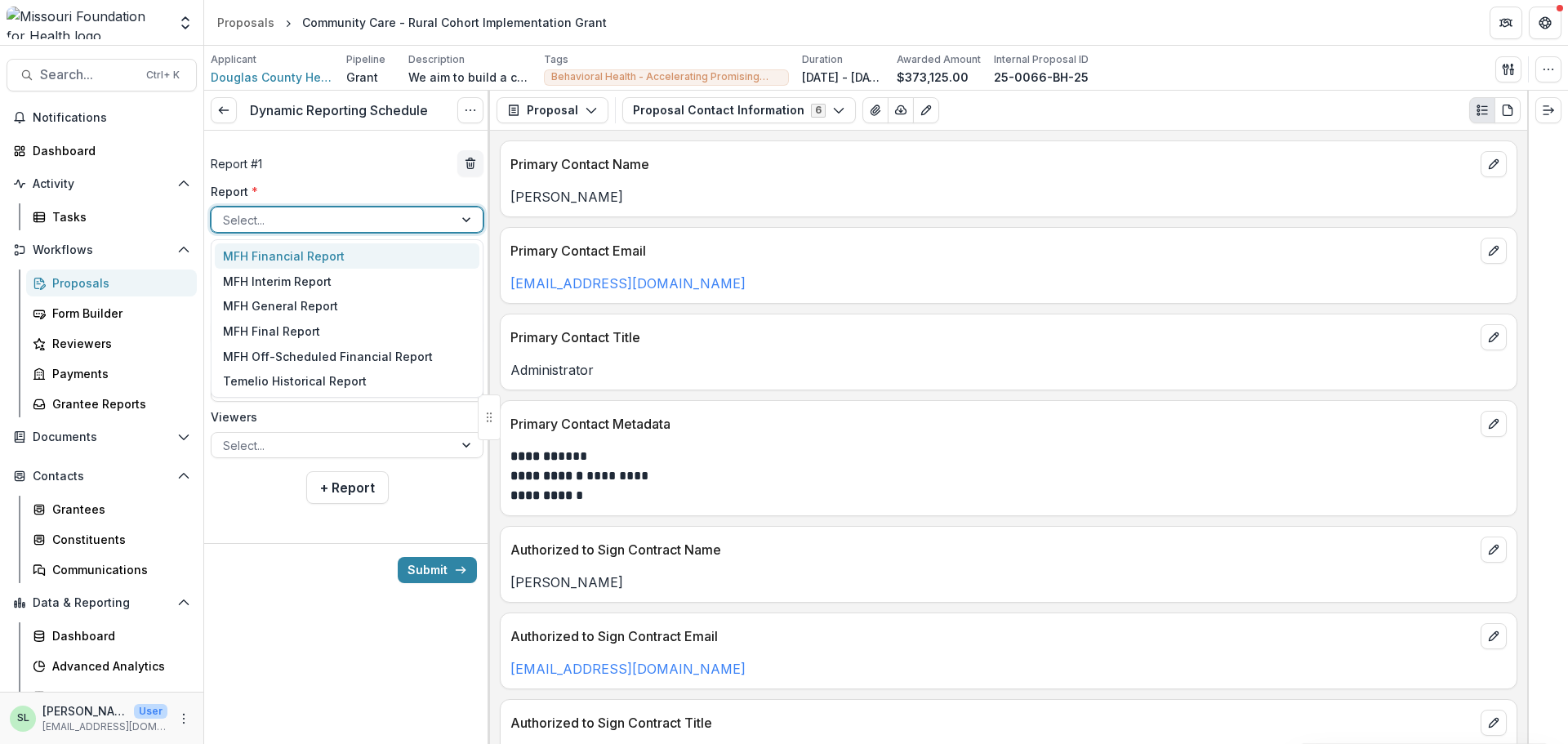
click at [459, 233] on div "Select..." at bounding box center [346, 219] width 273 height 26
click at [268, 256] on div "MFH Financial Report" at bounding box center [347, 256] width 265 height 25
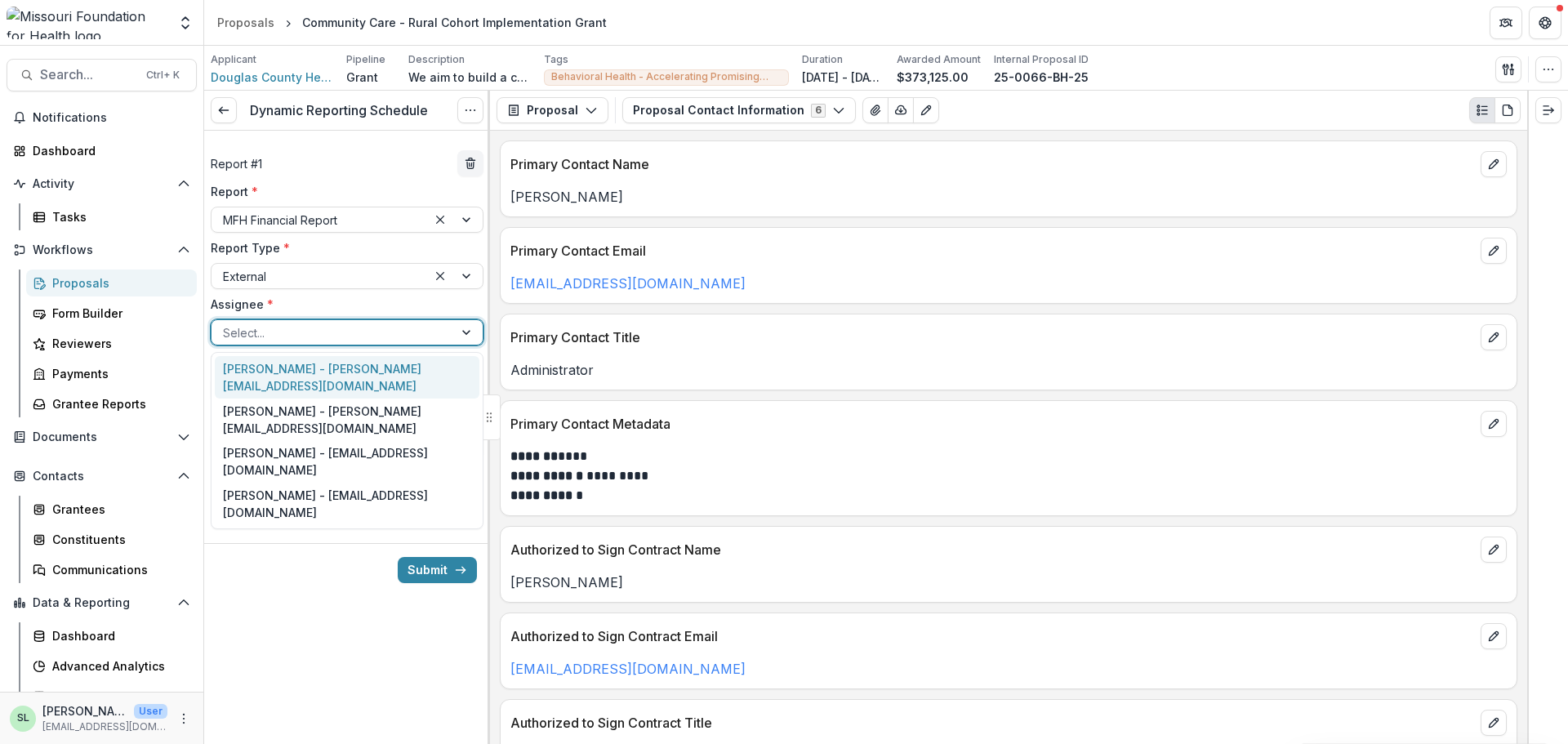
click at [270, 327] on div at bounding box center [332, 332] width 219 height 21
click at [277, 368] on div "Mrs. Valerie Reese - valerier@dchd.org" at bounding box center [347, 377] width 265 height 42
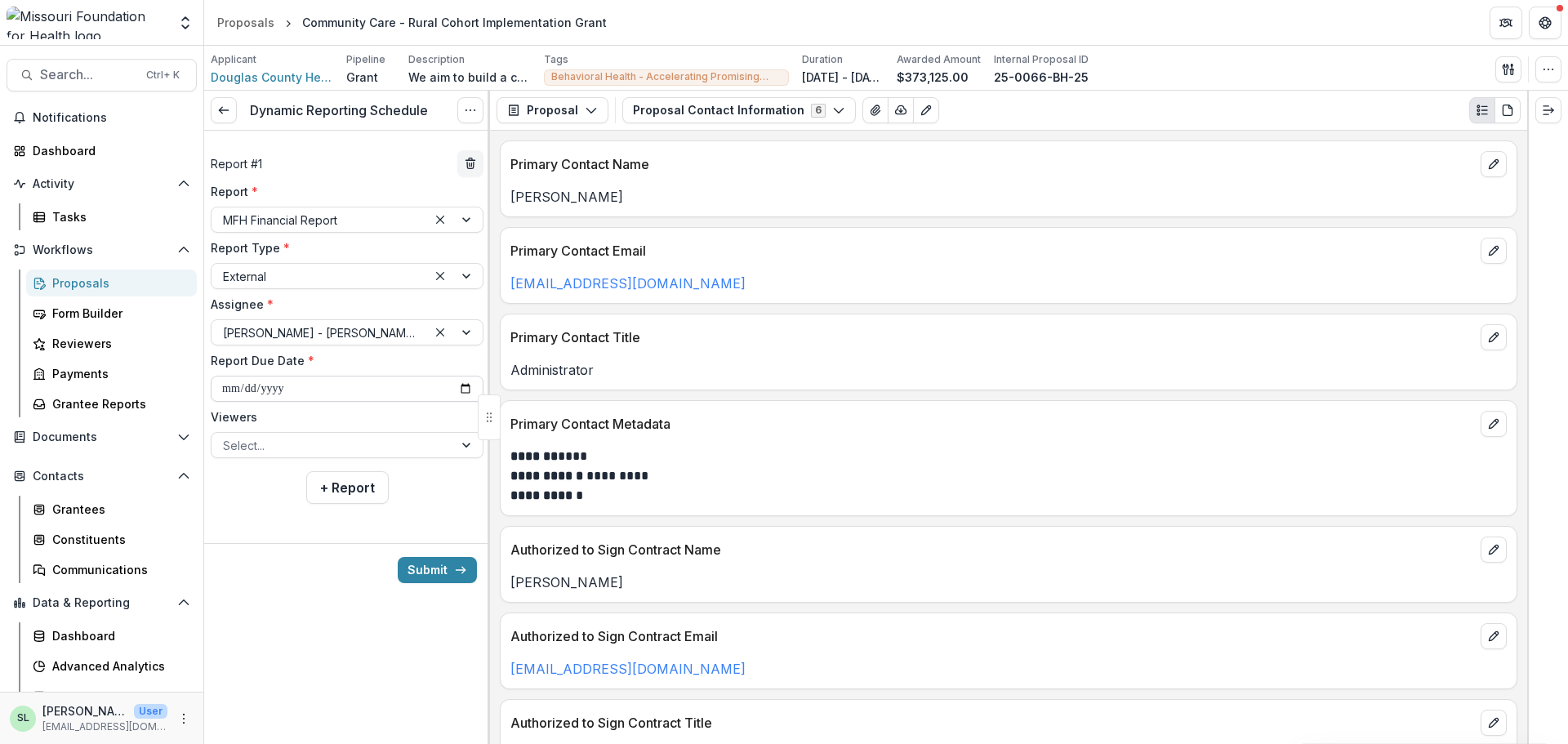
click at [469, 393] on input "**********" at bounding box center [346, 389] width 273 height 26
type input "**********"
click at [337, 482] on button "+ Report" at bounding box center [347, 488] width 82 height 33
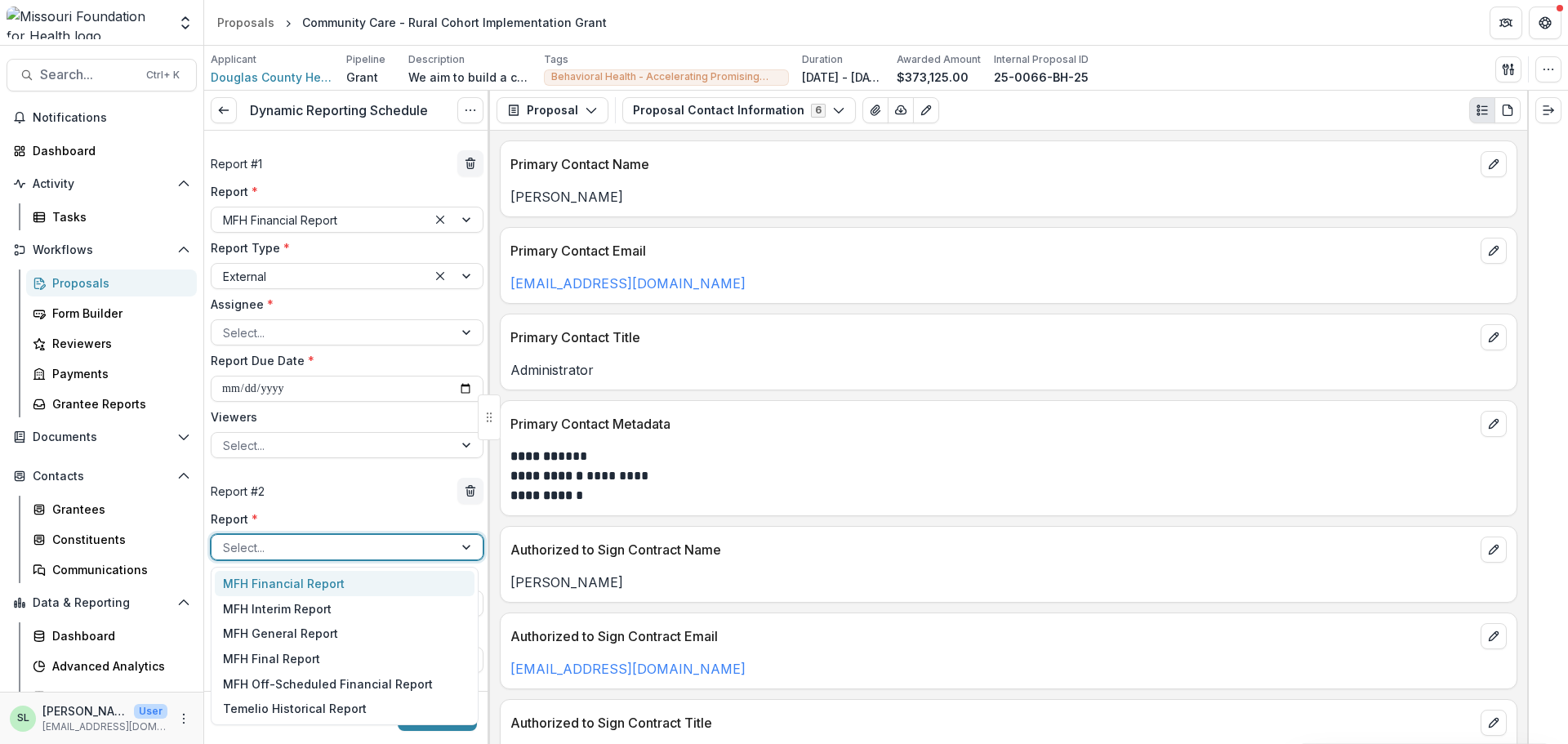
click at [303, 554] on div at bounding box center [332, 547] width 219 height 21
click at [300, 580] on div "MFH Financial Report" at bounding box center [345, 584] width 260 height 25
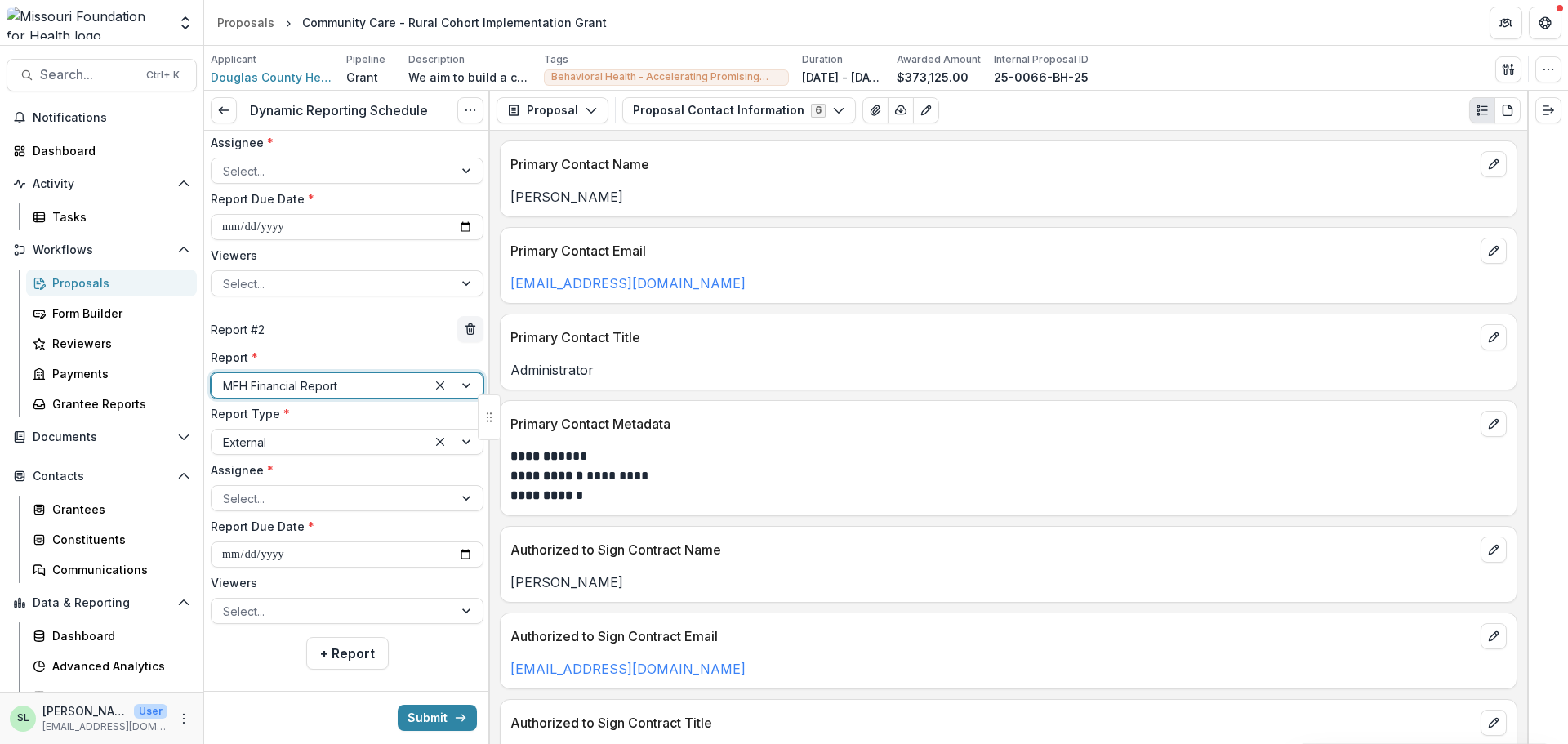
scroll to position [164, 0]
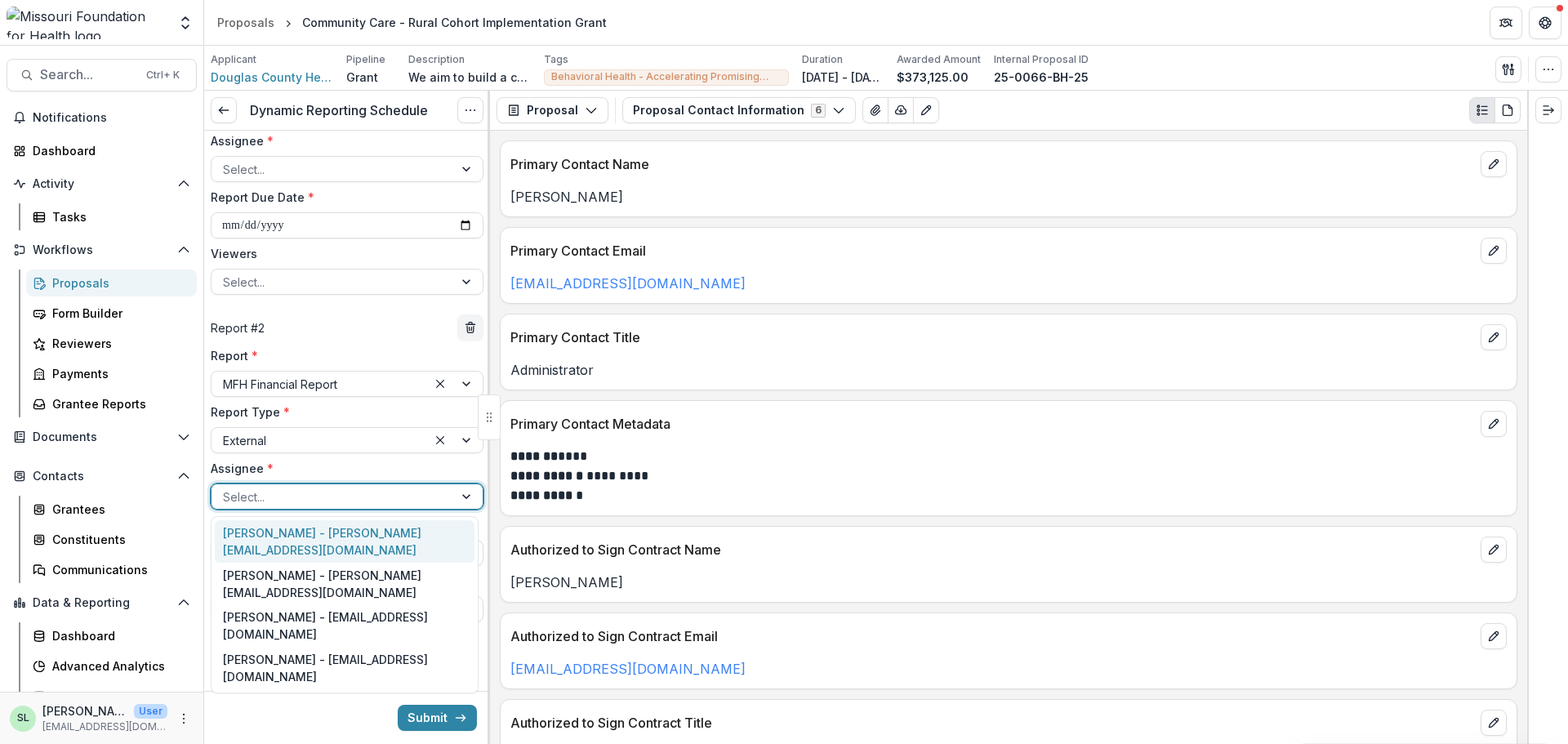
click at [250, 492] on div at bounding box center [332, 497] width 219 height 21
click at [247, 534] on div "Mrs. Valerie Reese - valerier@dchd.org" at bounding box center [345, 541] width 260 height 42
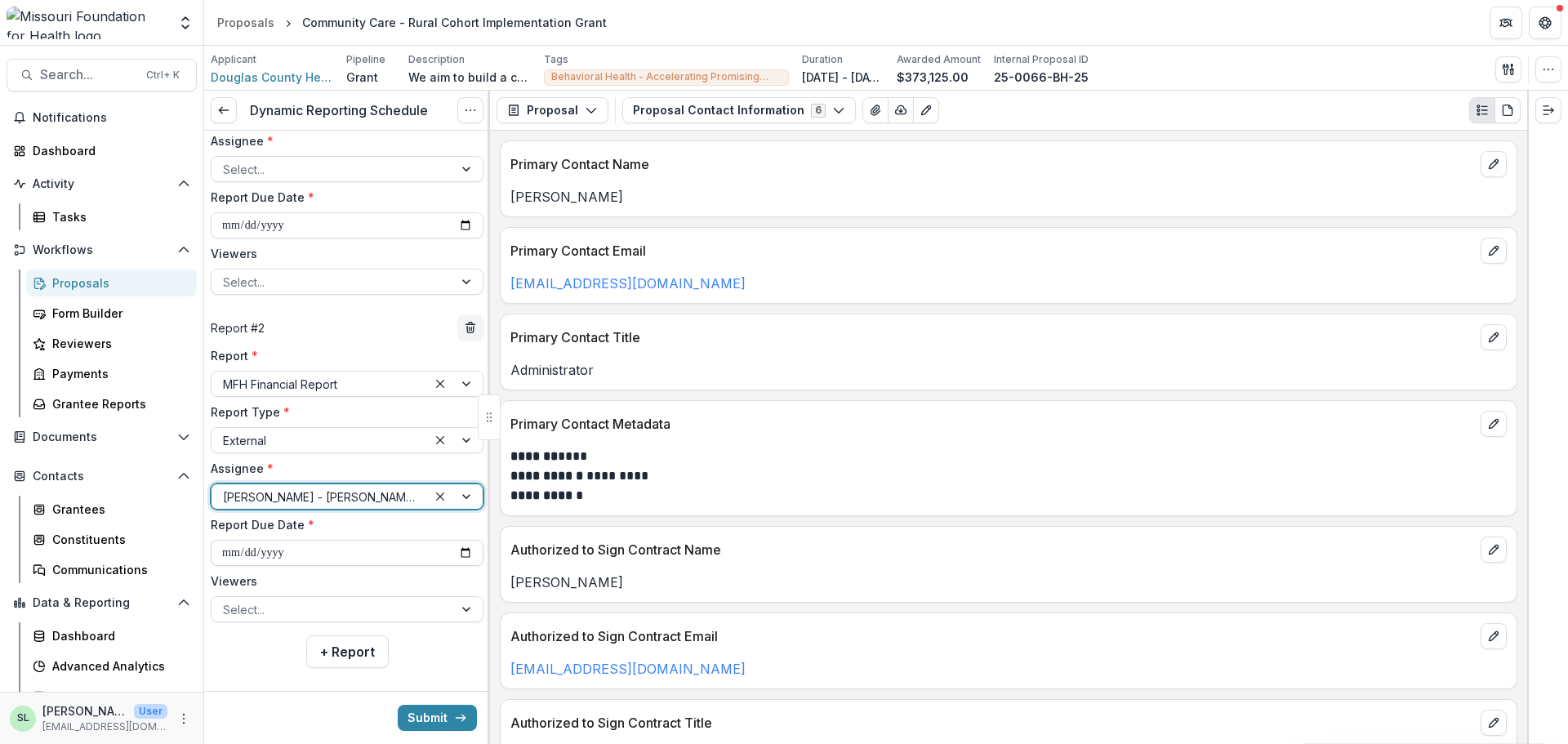
click at [411, 549] on input "**********" at bounding box center [346, 552] width 273 height 26
click at [461, 554] on input "**********" at bounding box center [346, 552] width 273 height 26
type input "**********"
click at [351, 651] on button "+ Report" at bounding box center [347, 652] width 82 height 33
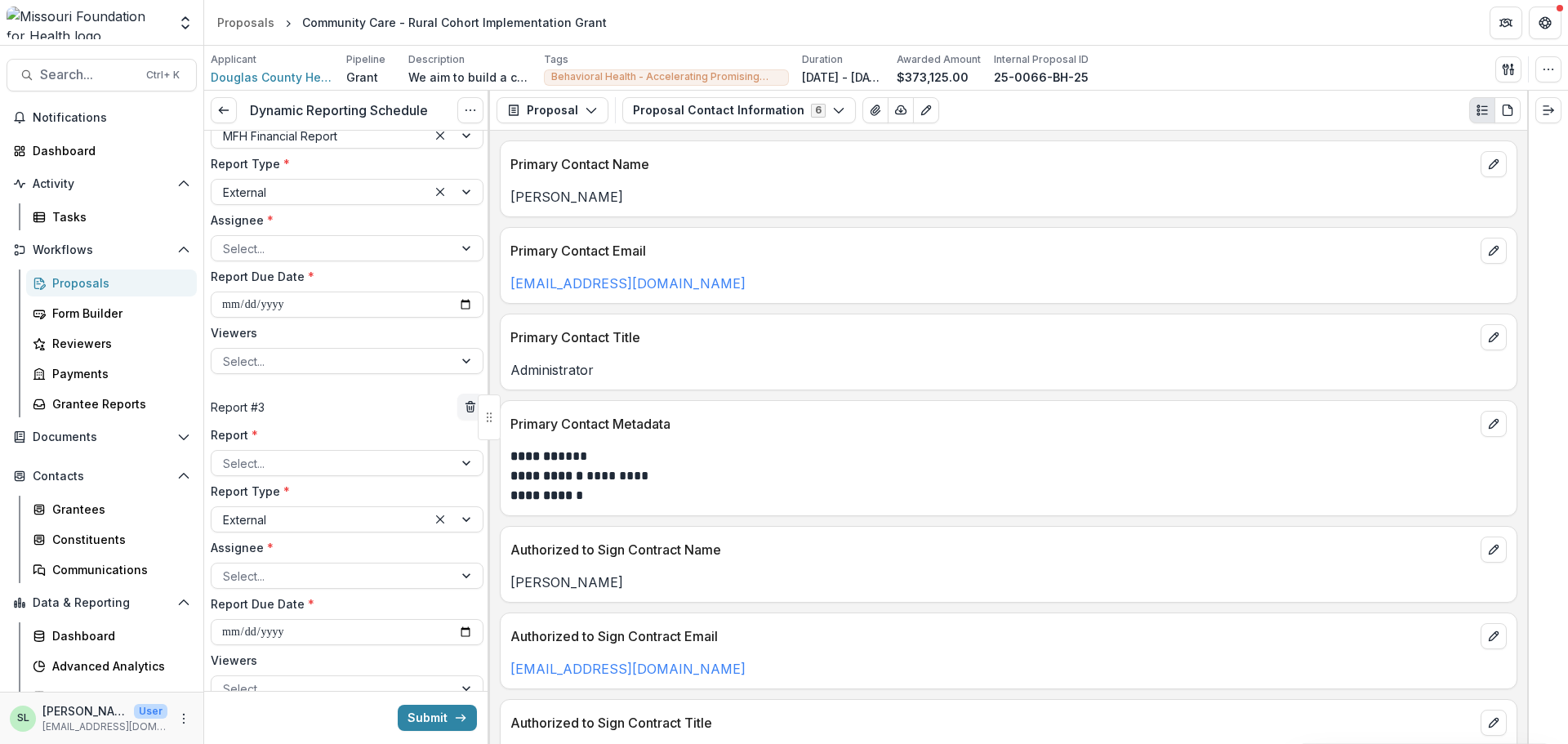
scroll to position [508, 0]
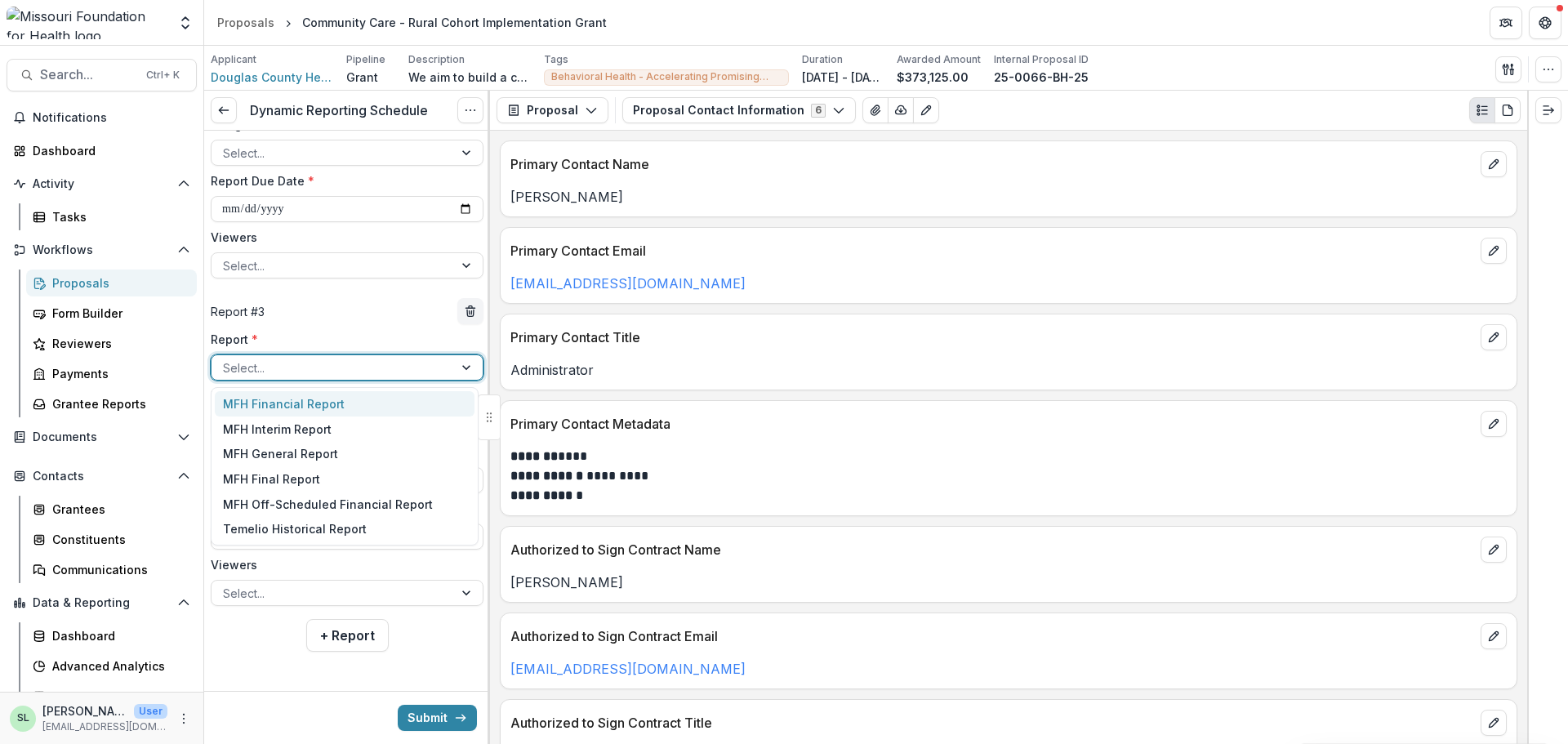
click at [311, 371] on div at bounding box center [332, 368] width 219 height 21
click at [310, 475] on div "MFH Final Report" at bounding box center [345, 479] width 260 height 25
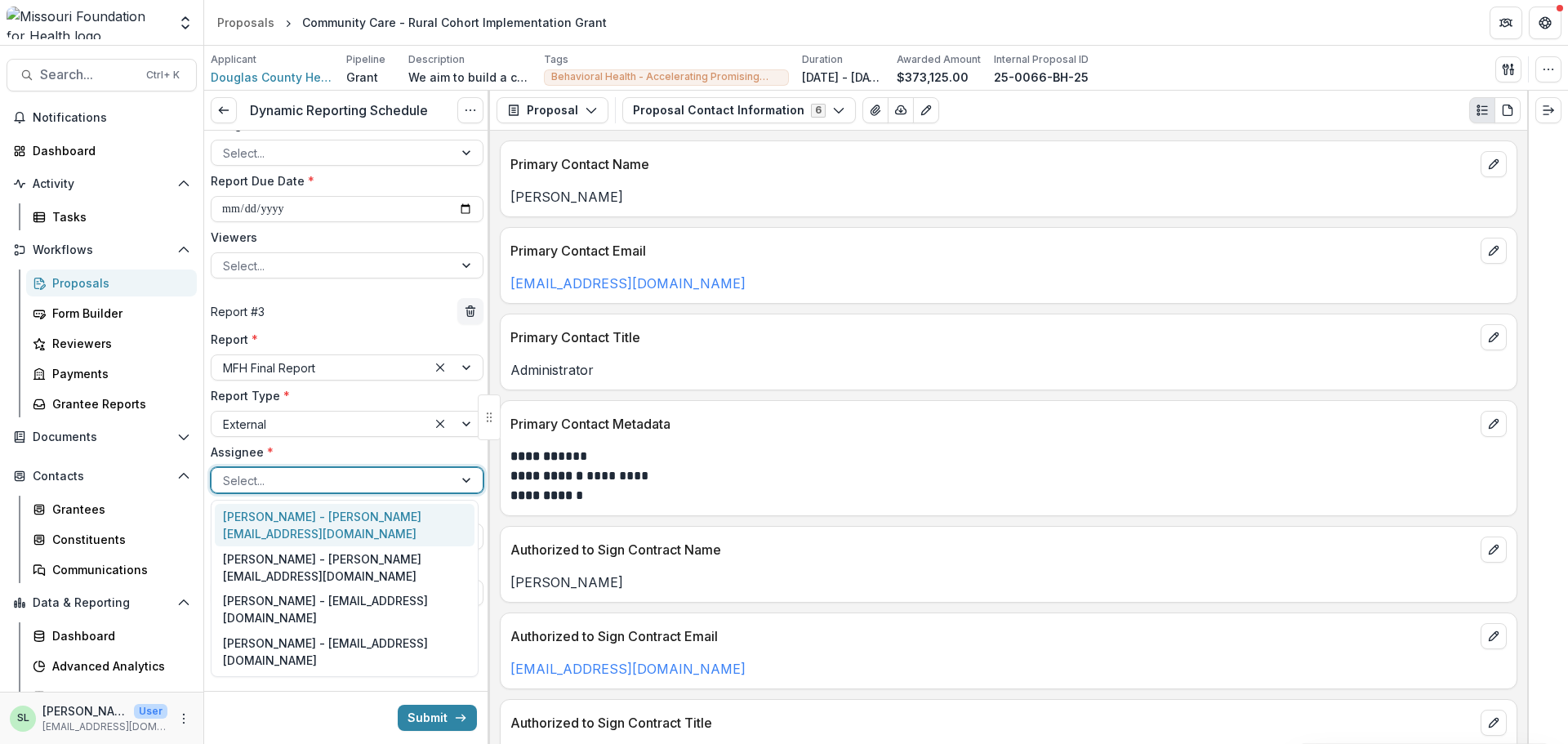
click at [310, 475] on div at bounding box center [332, 481] width 219 height 21
click at [311, 522] on div "Mrs. Valerie Reese - valerier@dchd.org" at bounding box center [345, 525] width 260 height 42
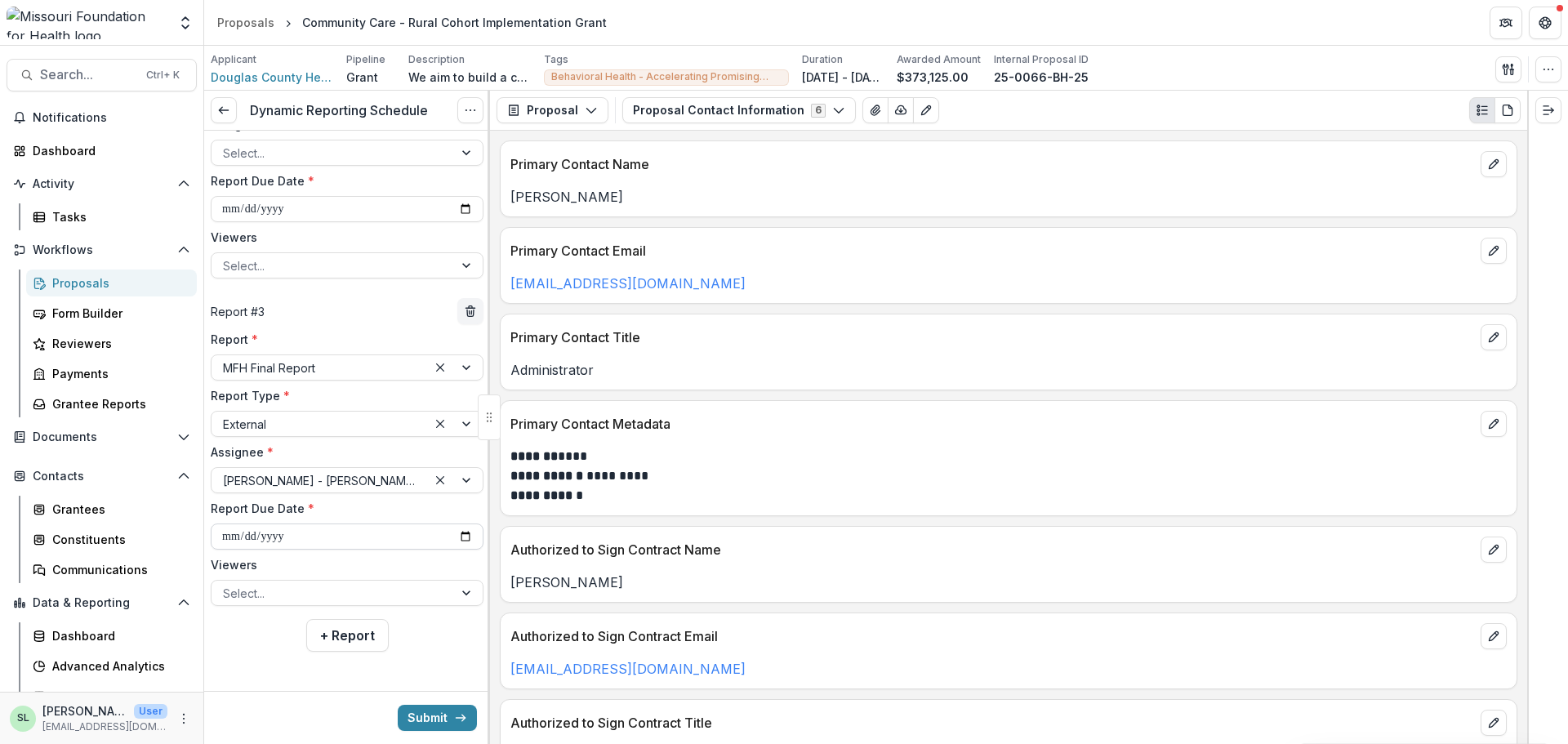
click at [310, 534] on input "**********" at bounding box center [346, 536] width 273 height 26
click at [466, 535] on input "**********" at bounding box center [346, 536] width 273 height 26
type input "**********"
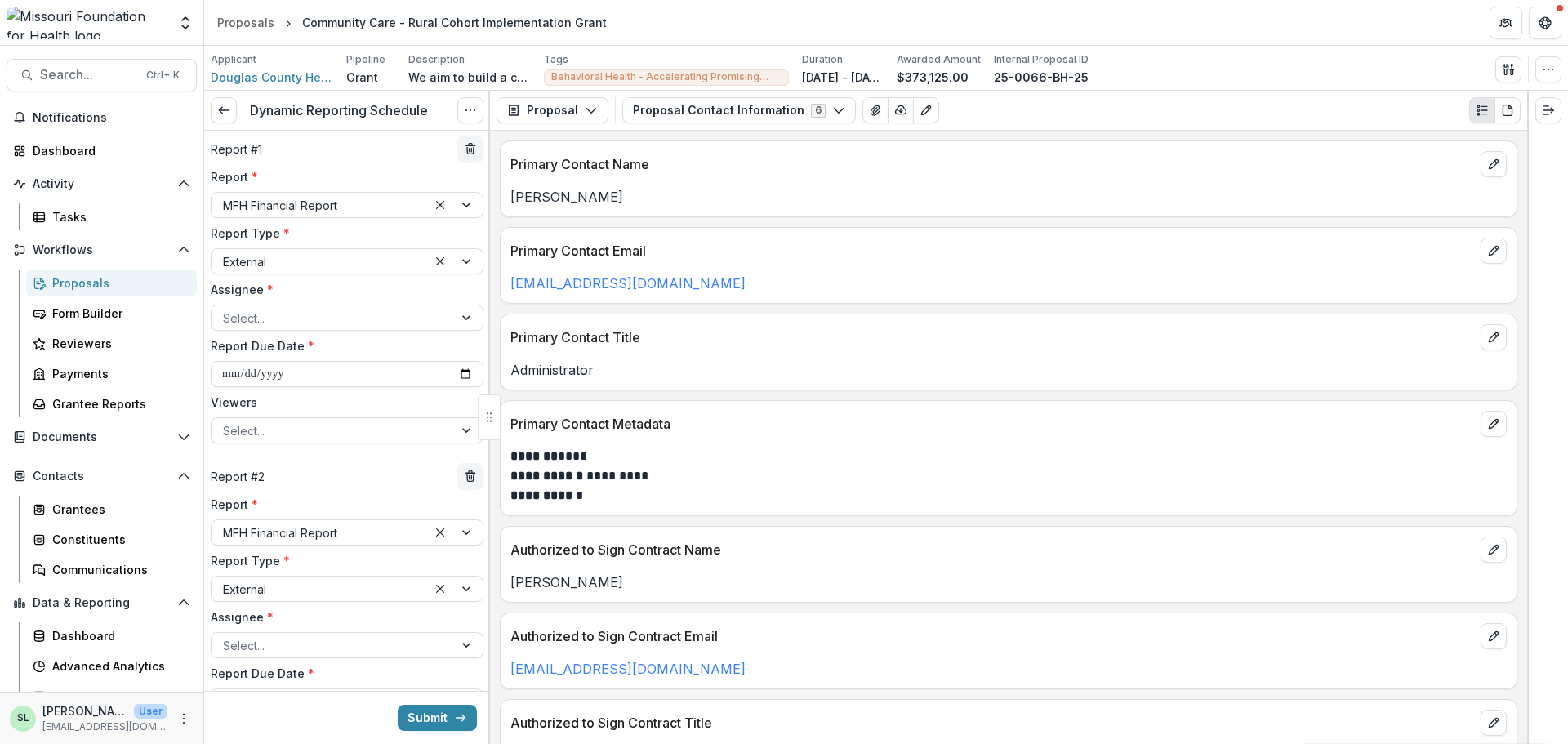
scroll to position [0, 0]
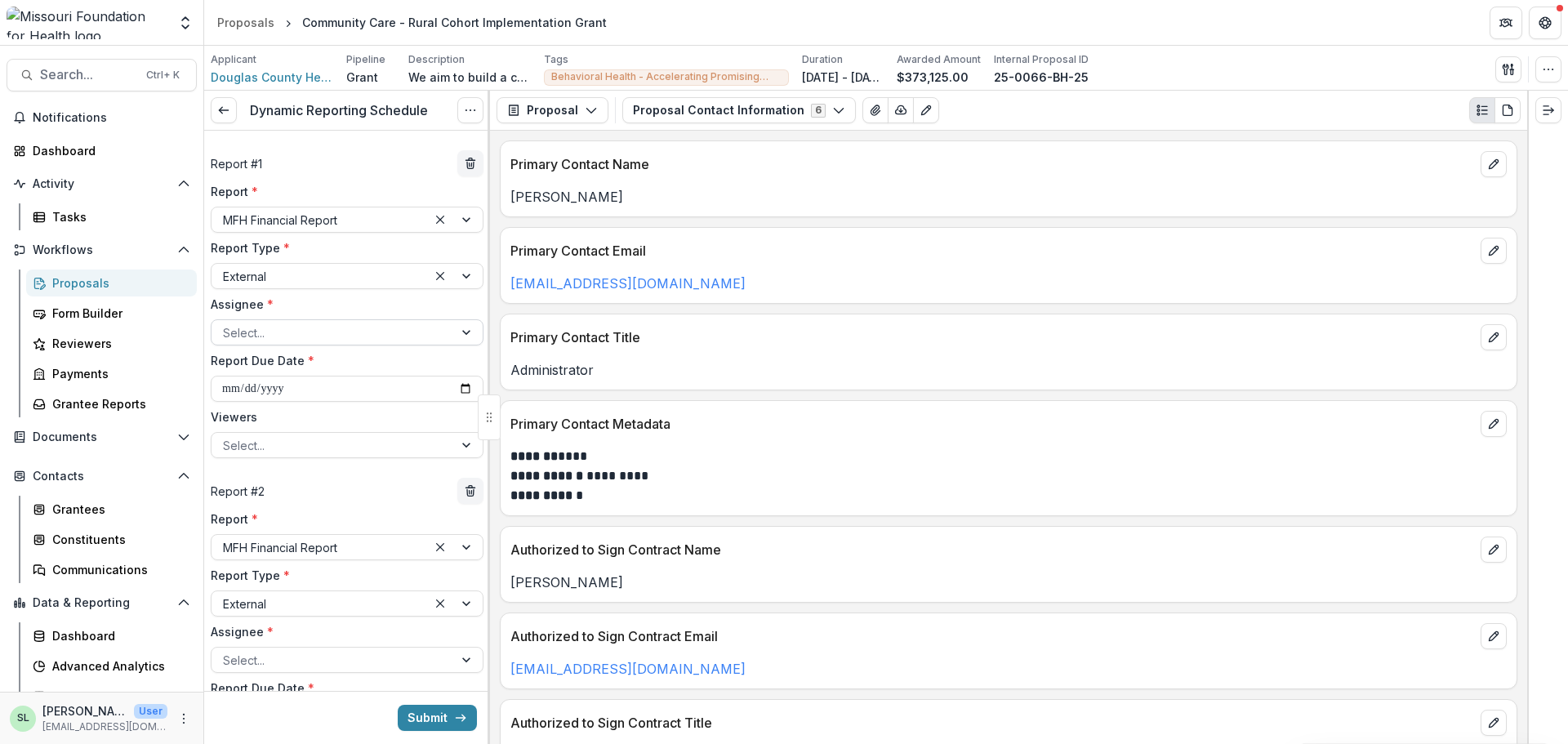
click at [336, 331] on div at bounding box center [332, 332] width 219 height 21
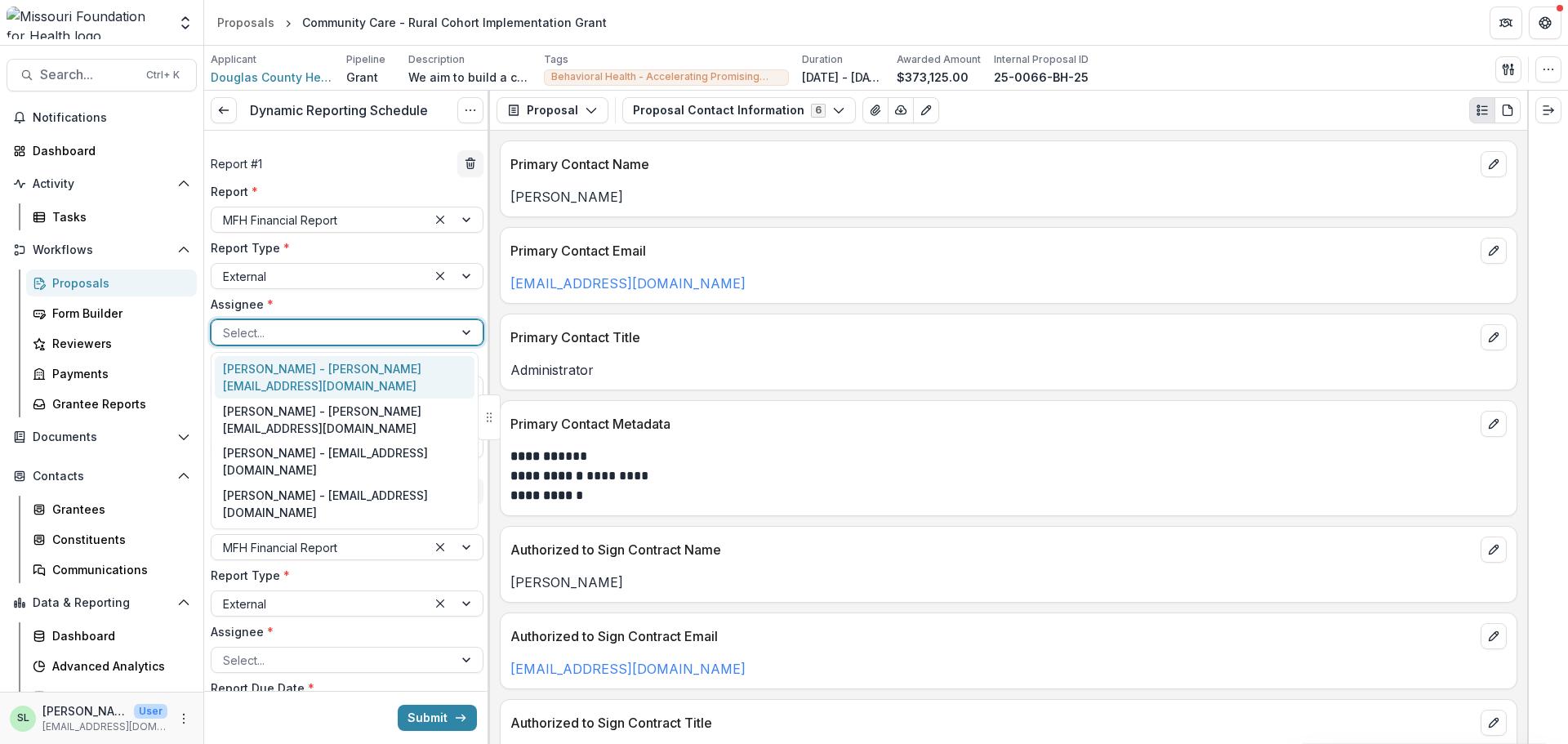
click at [333, 368] on div "Mrs. Valerie Reese - valerier@dchd.org" at bounding box center [345, 377] width 260 height 42
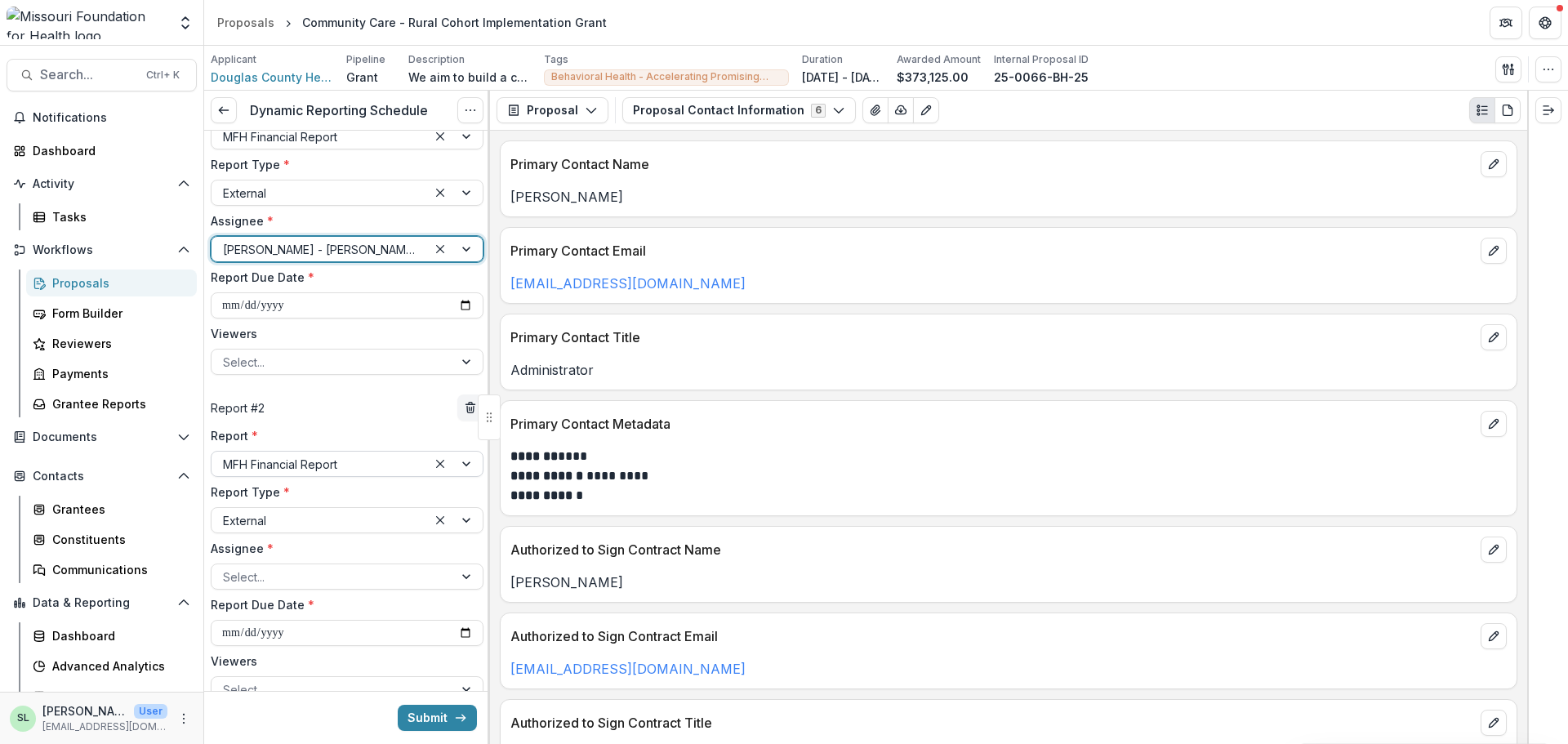
scroll to position [245, 0]
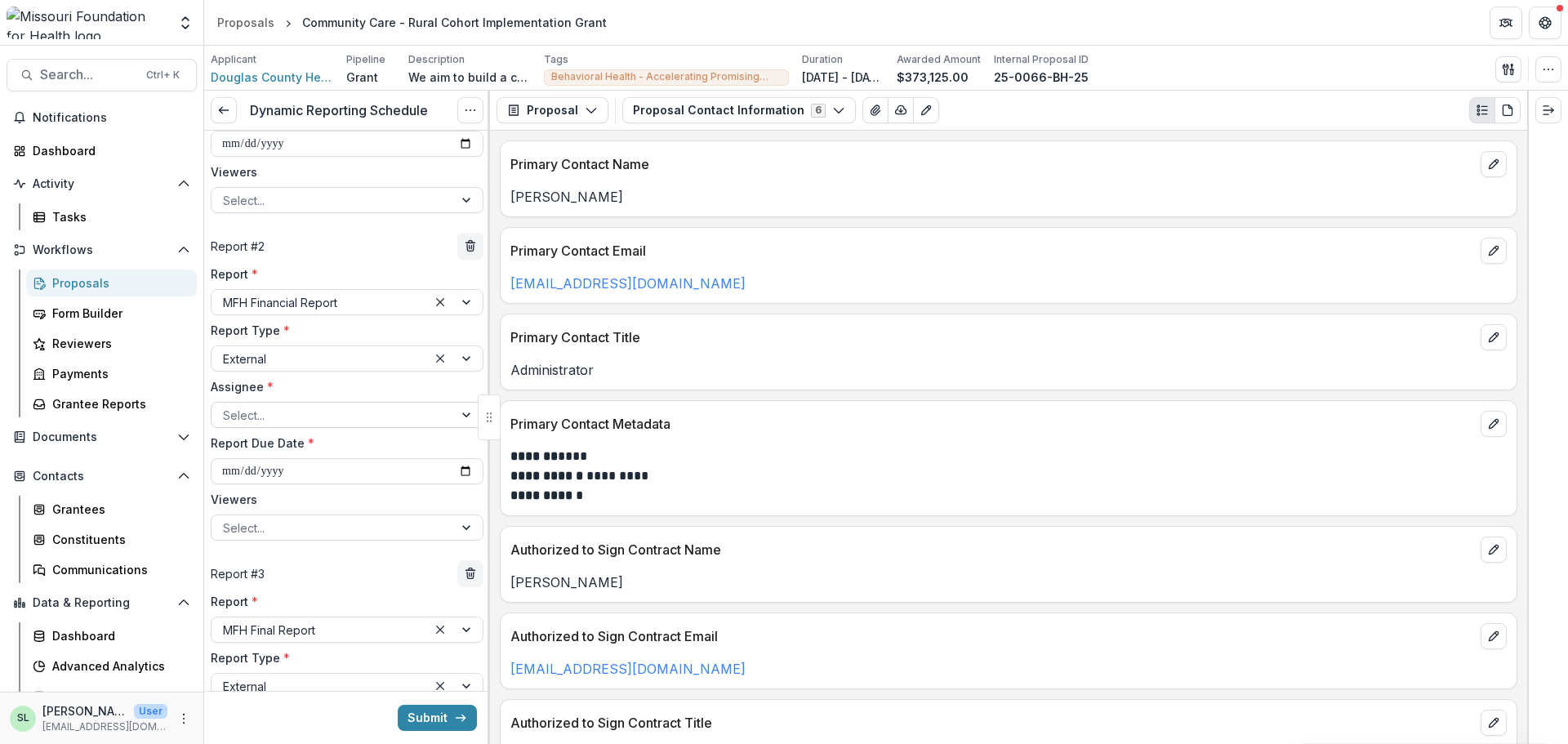
click at [295, 416] on div at bounding box center [332, 415] width 219 height 21
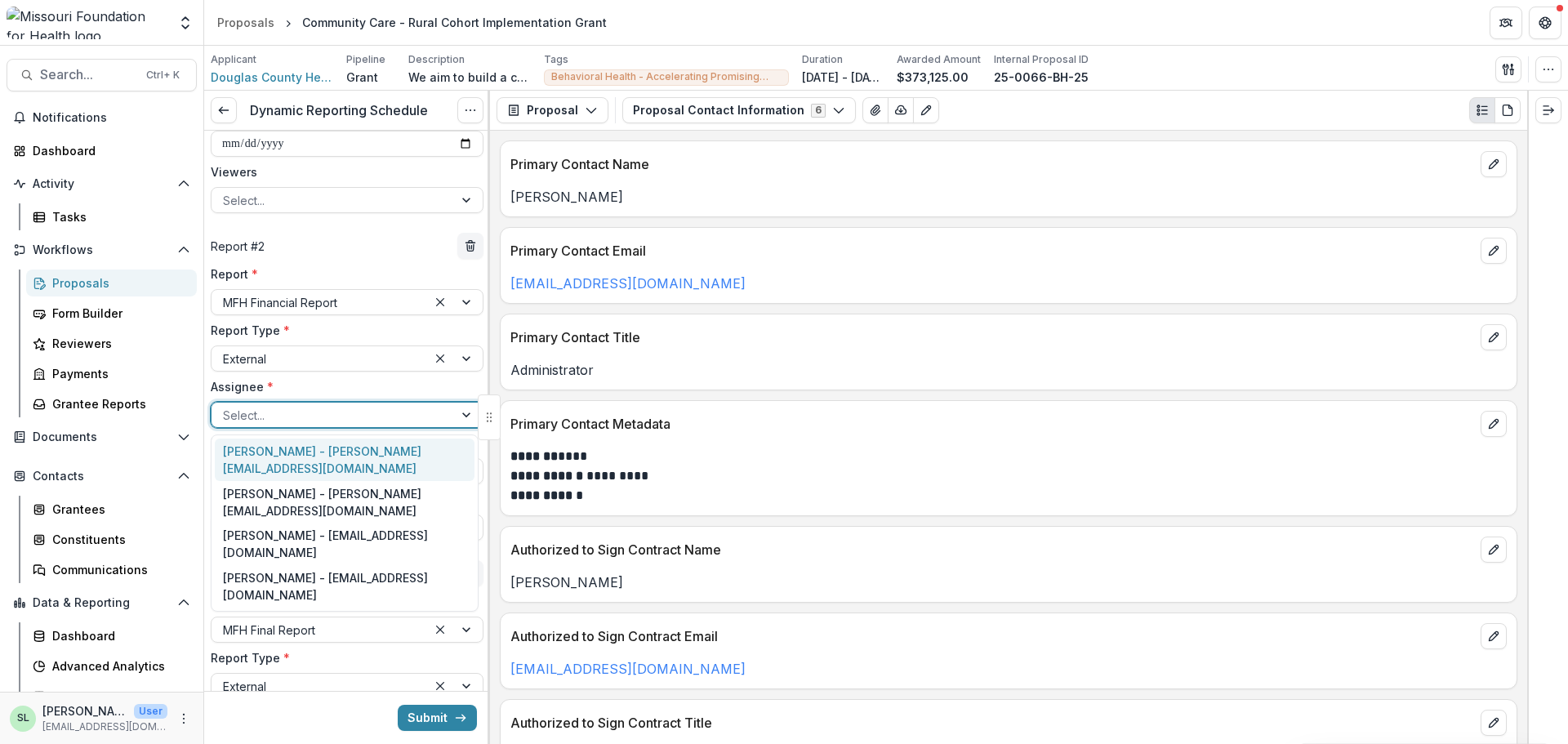
click at [290, 448] on div "Mrs. Valerie Reese - valerier@dchd.org" at bounding box center [345, 459] width 260 height 42
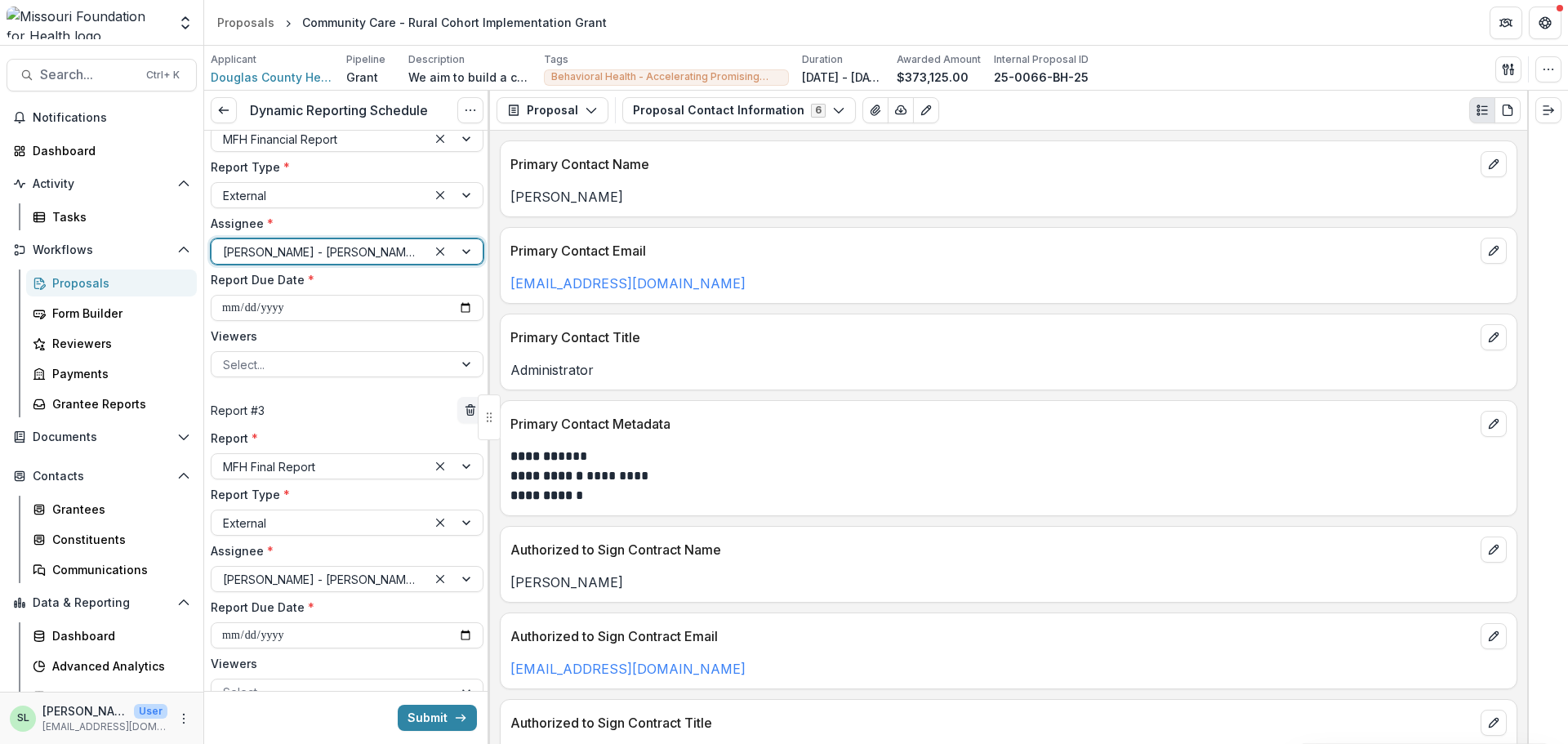
scroll to position [491, 0]
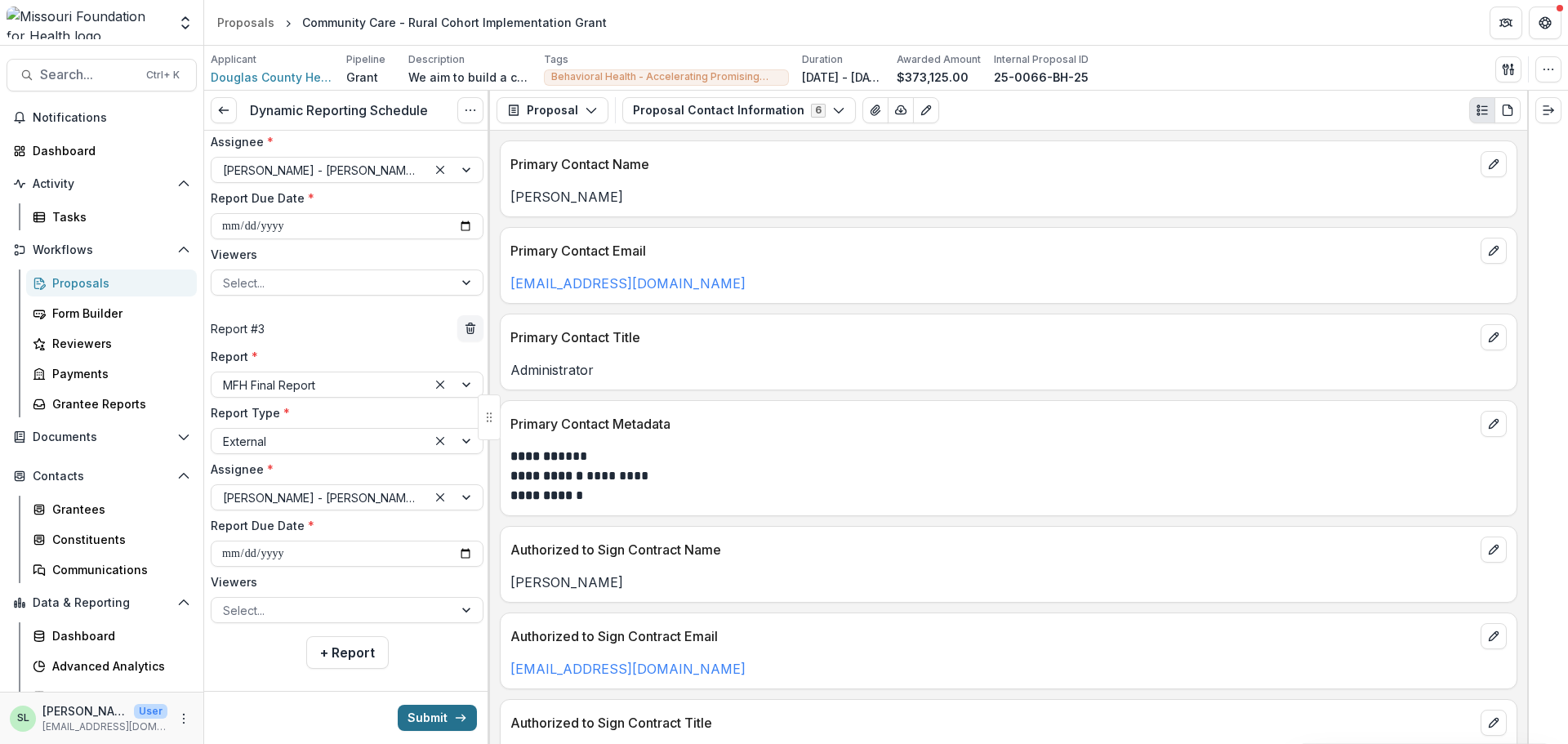
click at [438, 715] on button "Submit" at bounding box center [437, 718] width 80 height 26
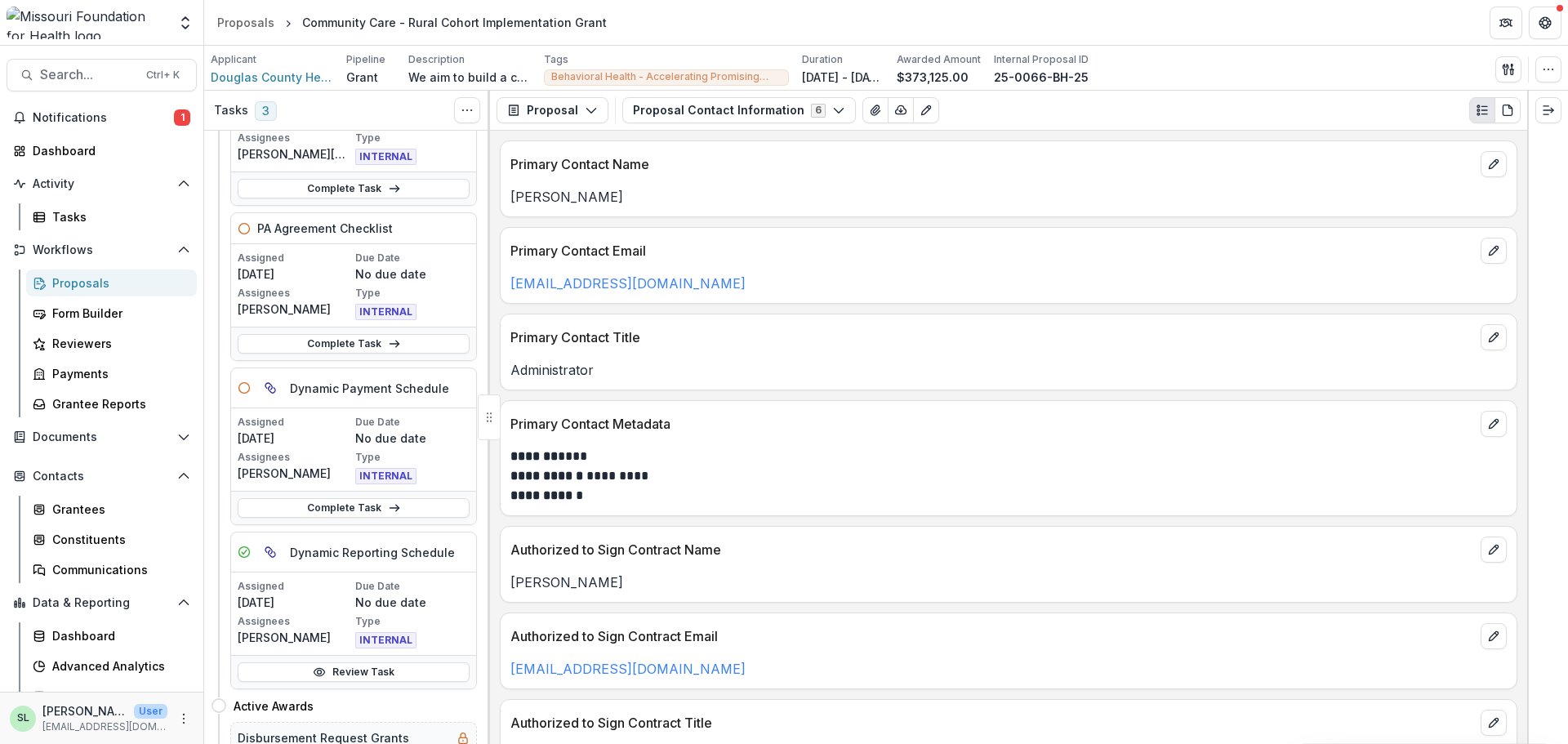
scroll to position [164, 0]
click at [378, 509] on link "Complete Task" at bounding box center [354, 505] width 232 height 20
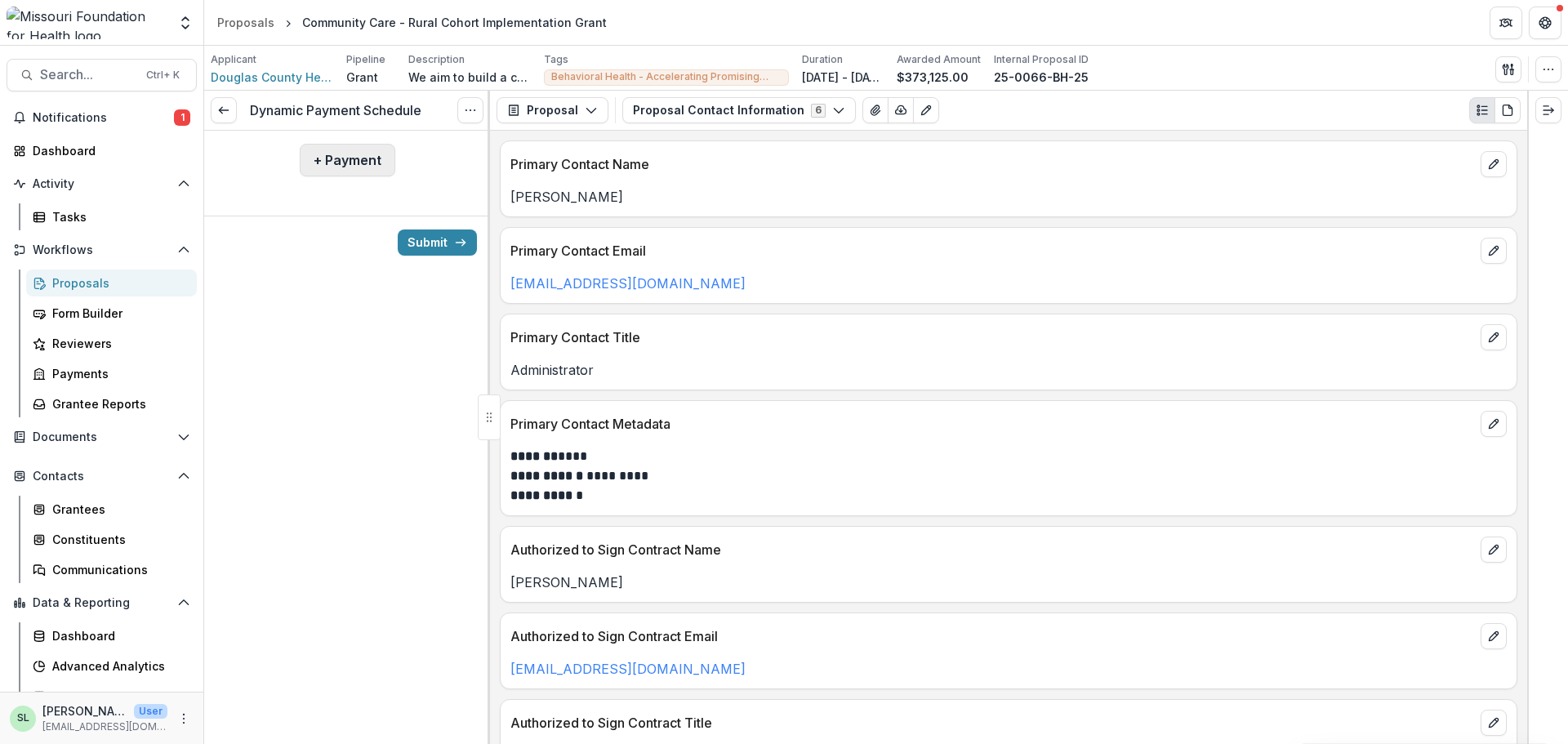
click at [366, 175] on button "+ Payment" at bounding box center [347, 160] width 96 height 33
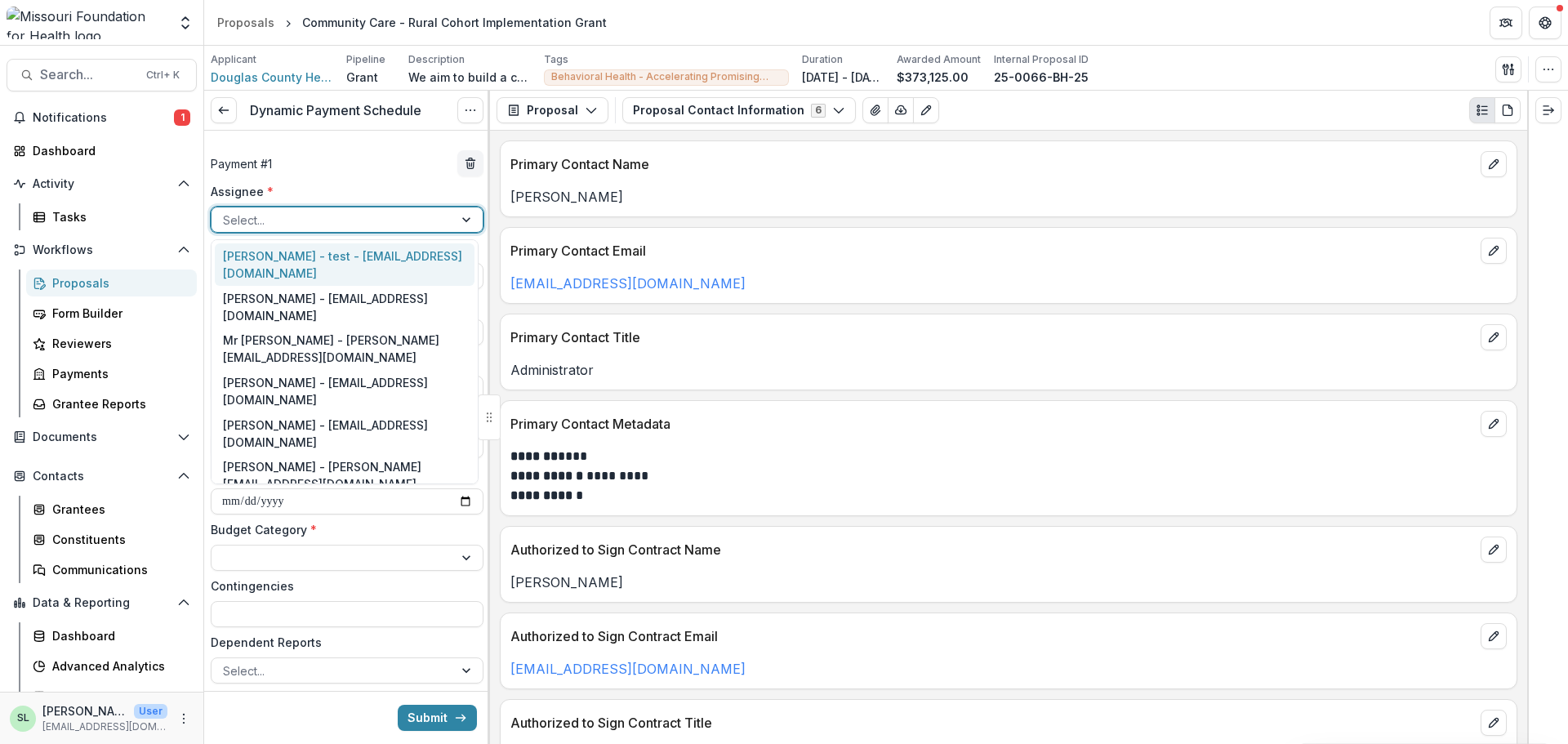
click at [299, 215] on div at bounding box center [332, 220] width 219 height 21
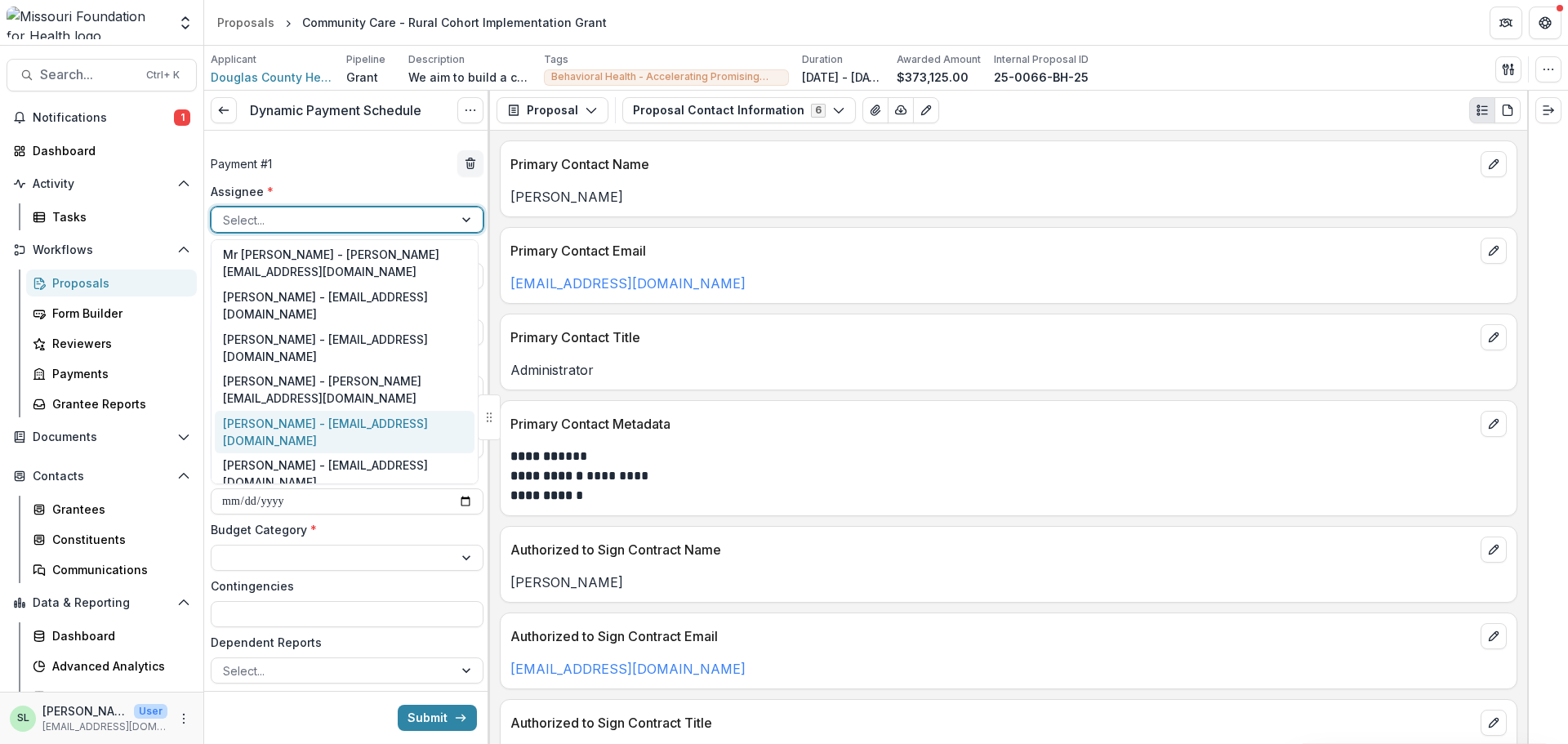
scroll to position [164, 0]
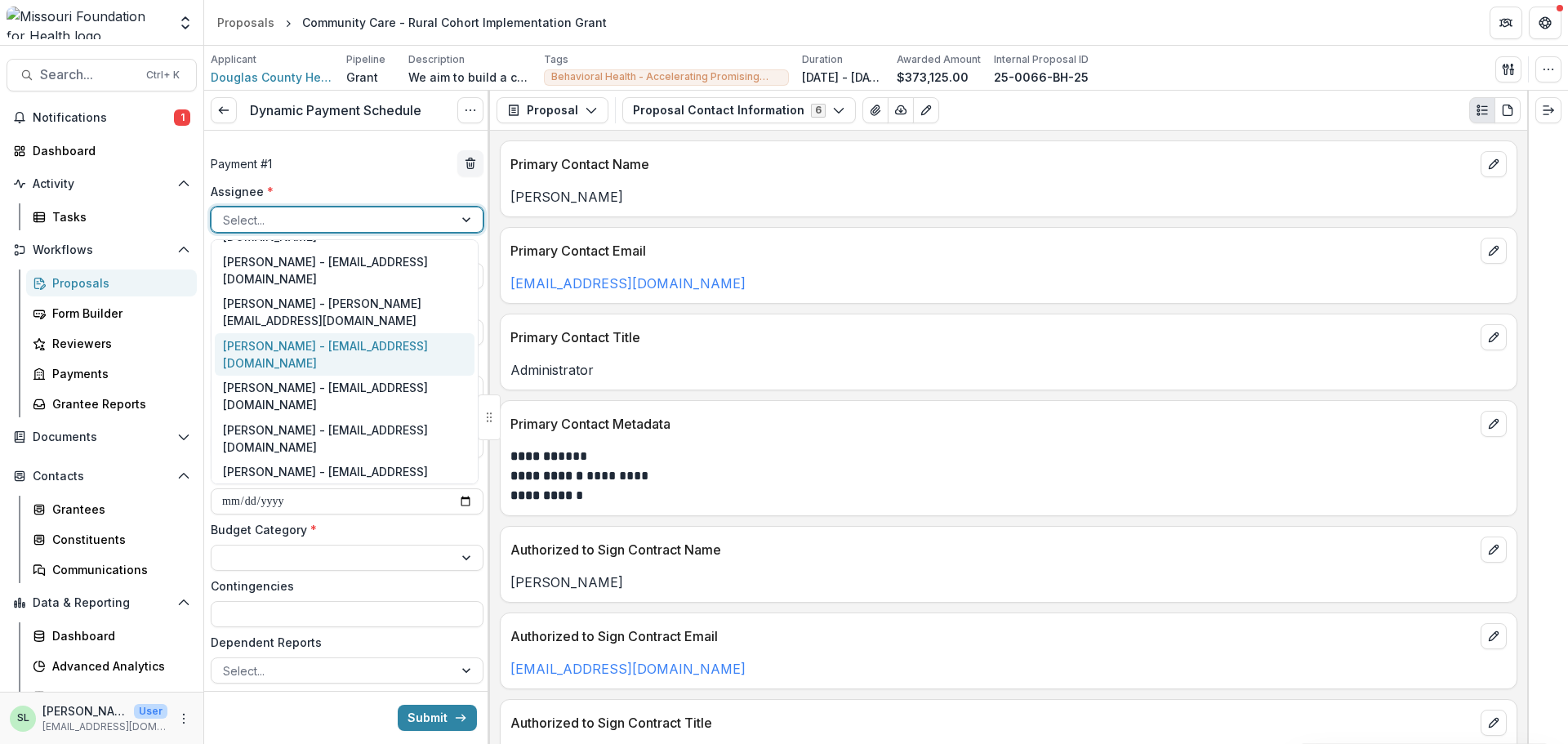
click at [282, 333] on div "Sada Lindsey - slindsey@mffh.org" at bounding box center [345, 354] width 260 height 42
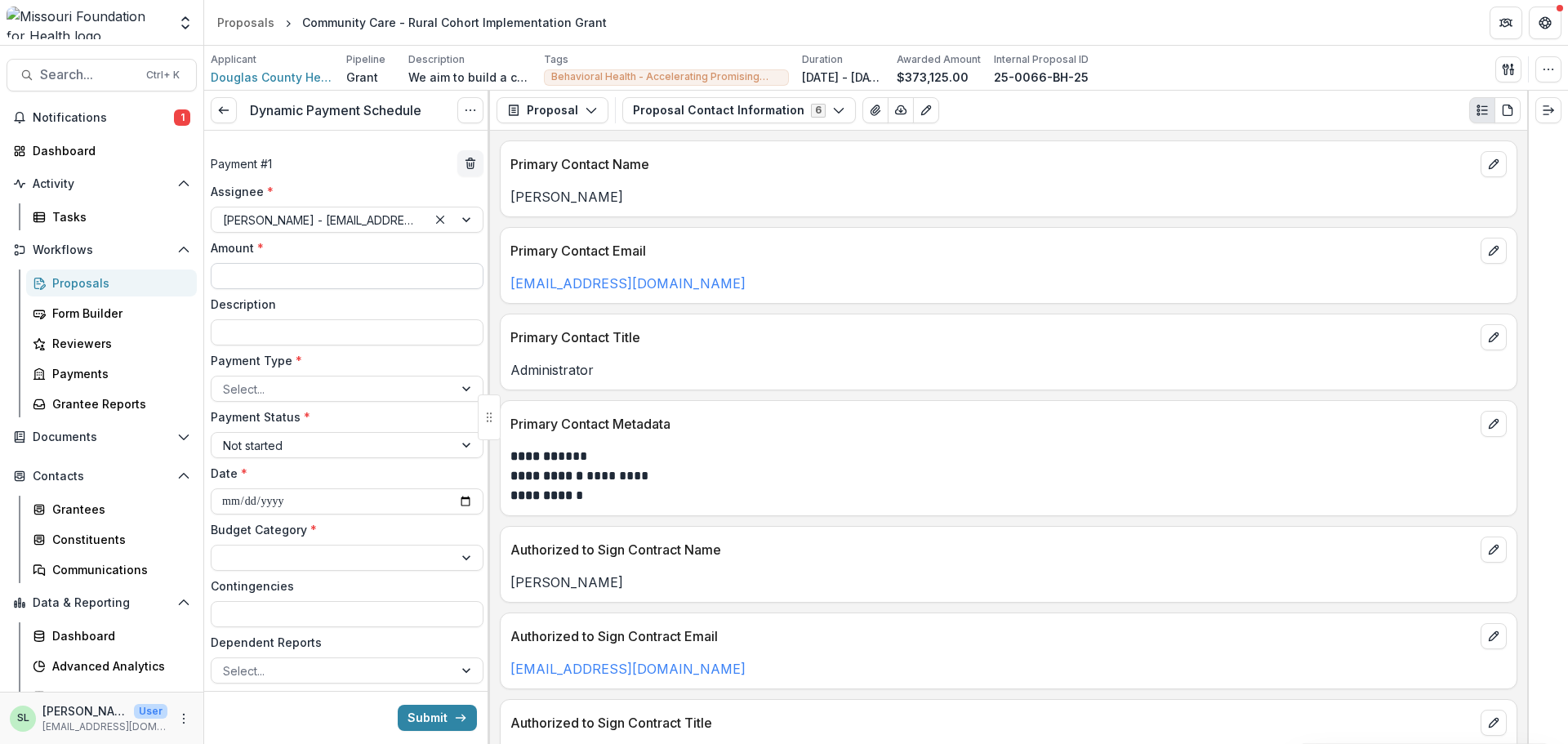
click at [285, 274] on input "Amount *" at bounding box center [346, 276] width 273 height 26
type input "********"
click at [309, 389] on div at bounding box center [332, 389] width 219 height 21
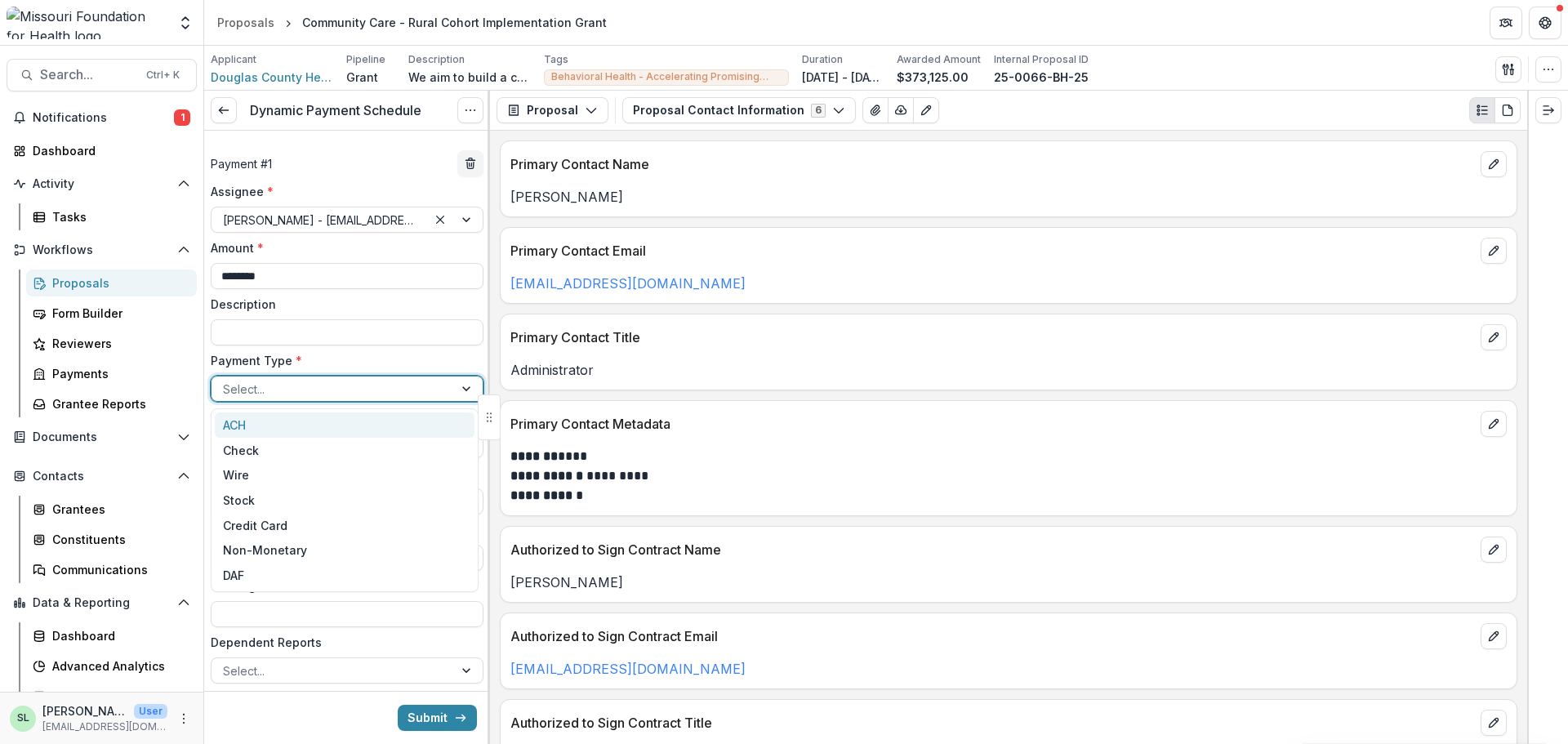
click at [291, 420] on div "ACH" at bounding box center [345, 425] width 260 height 25
click at [463, 510] on input "**********" at bounding box center [346, 501] width 273 height 26
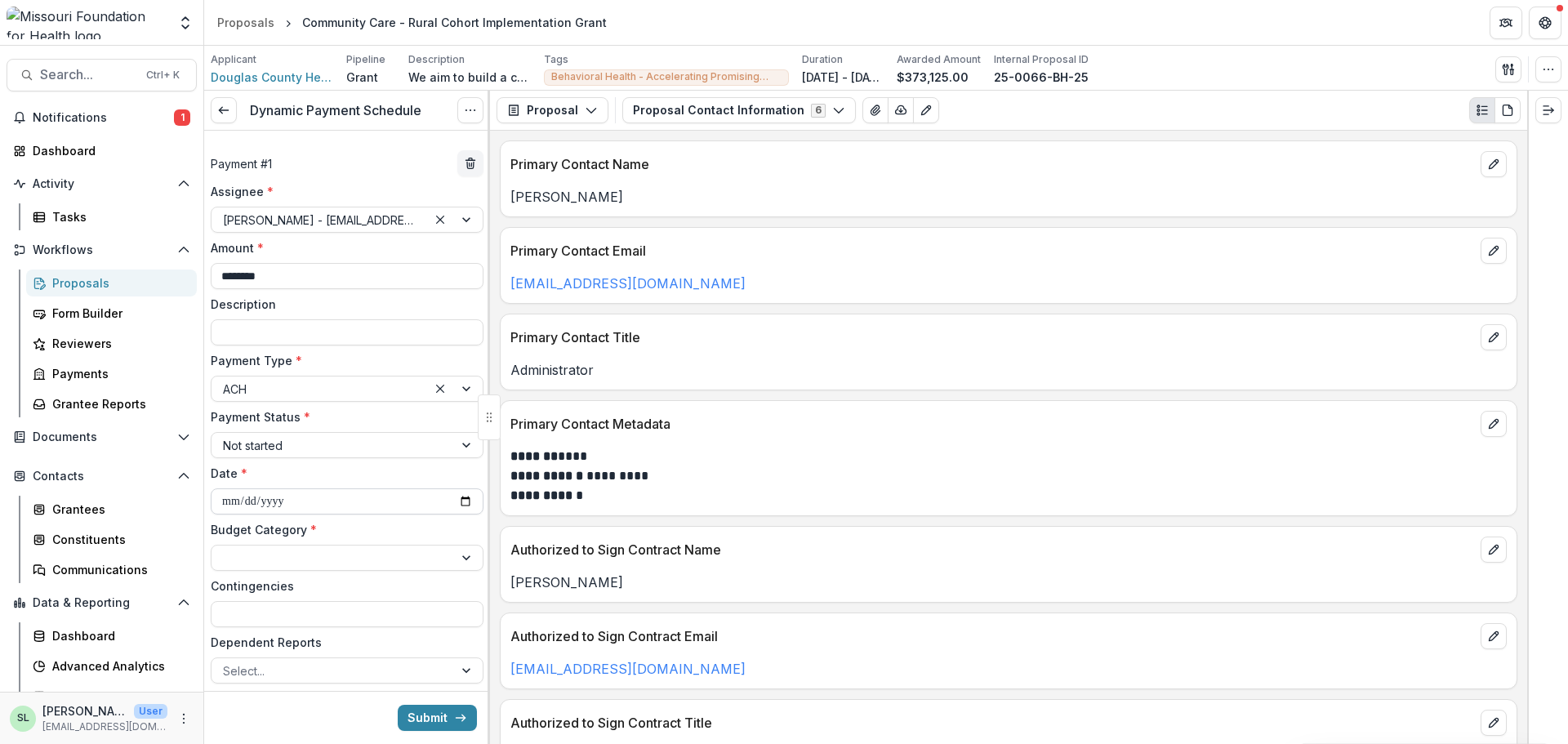
click at [461, 502] on input "**********" at bounding box center [346, 501] width 273 height 26
type input "**********"
click at [337, 564] on div at bounding box center [332, 558] width 219 height 21
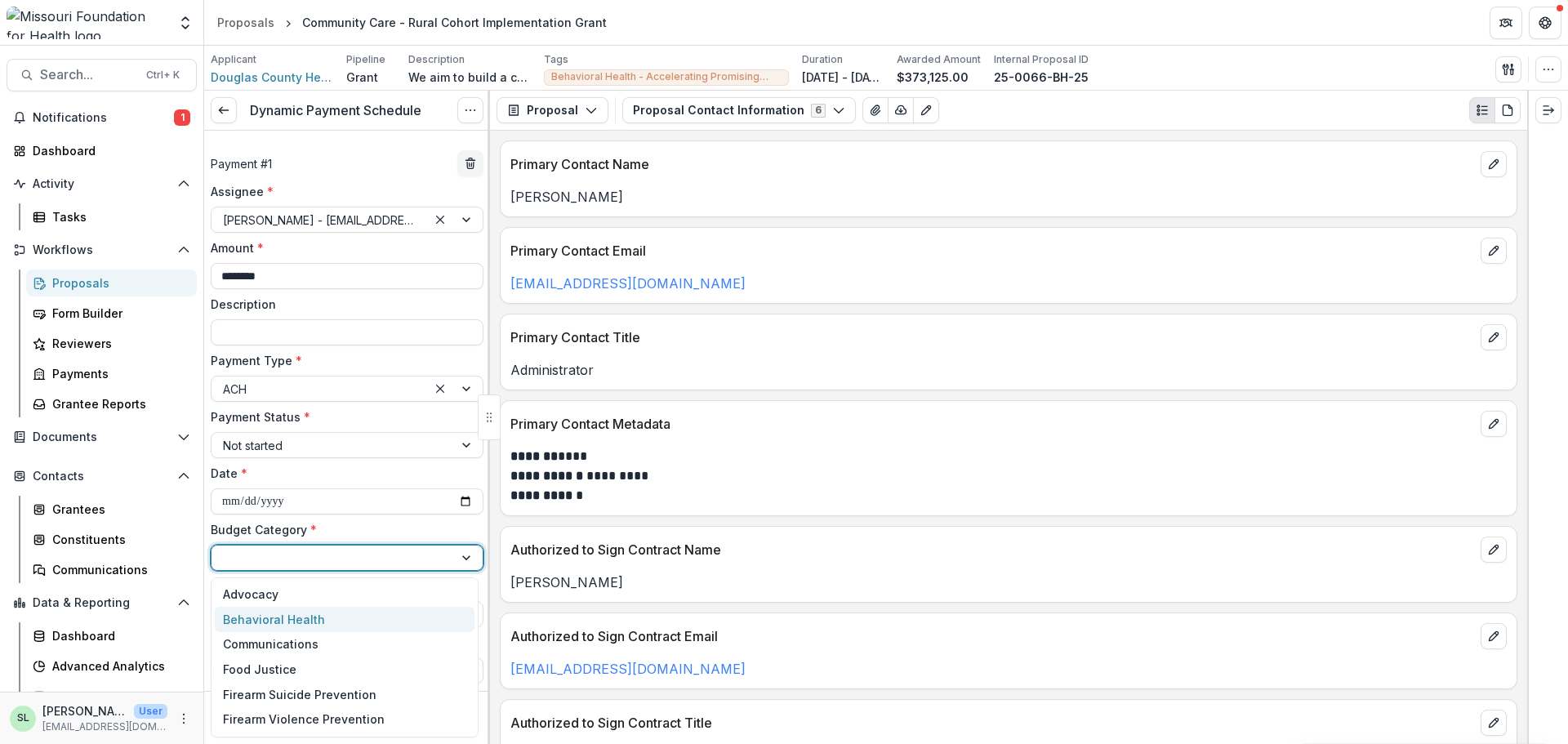
click at [299, 615] on div "Behavioral Health" at bounding box center [274, 620] width 102 height 17
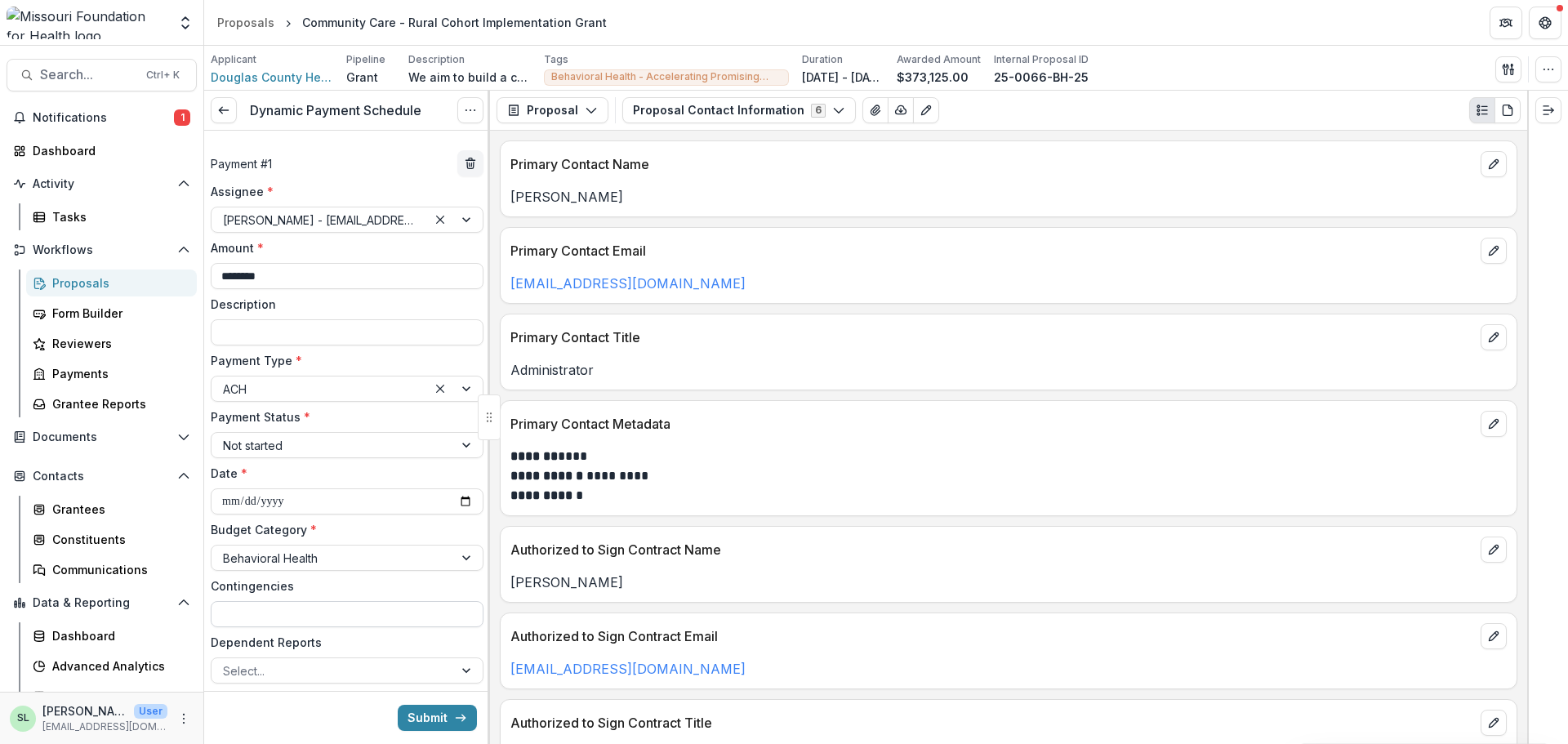
click at [299, 615] on input "Contingencies" at bounding box center [346, 614] width 273 height 26
type input "**********"
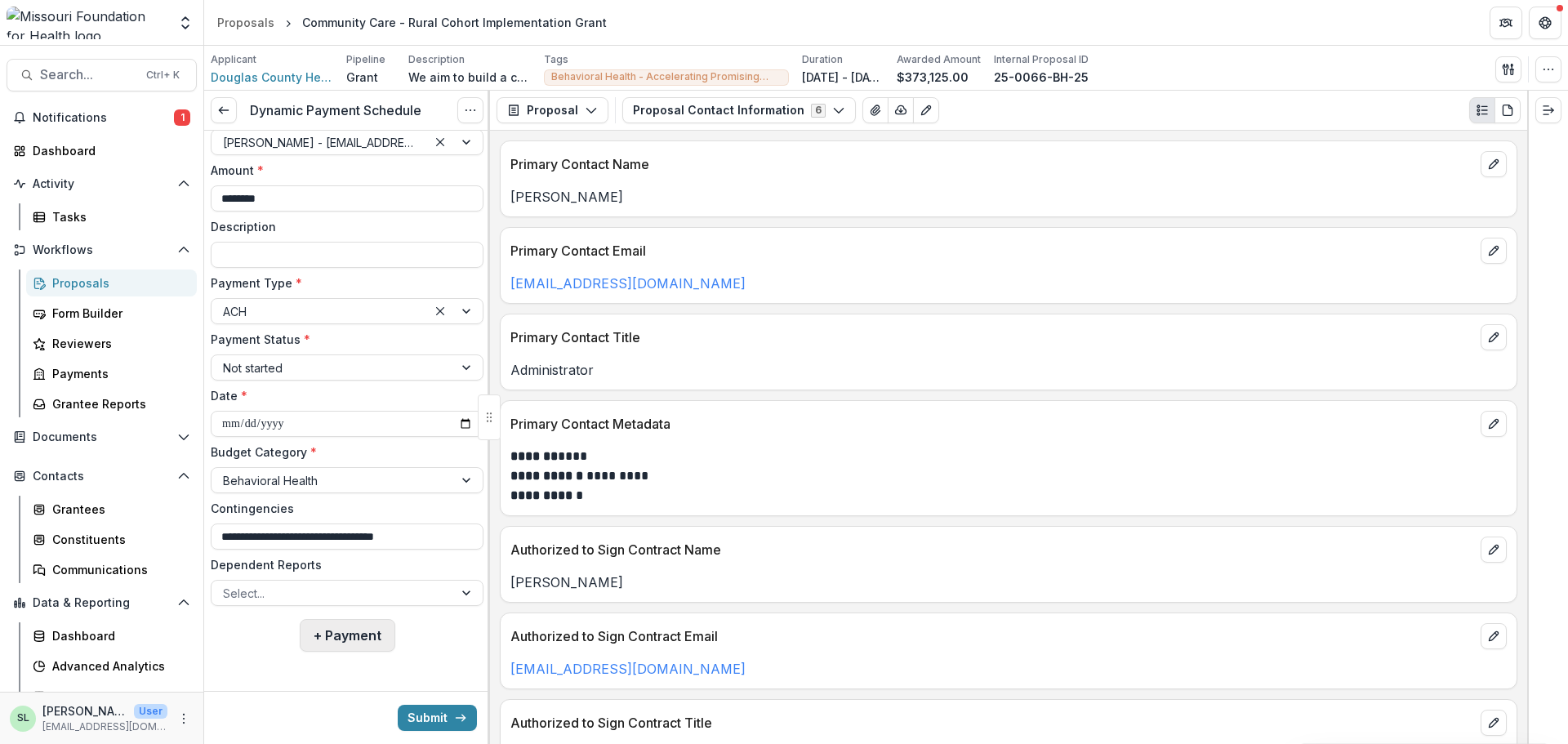
click at [343, 635] on button "+ Payment" at bounding box center [347, 636] width 96 height 33
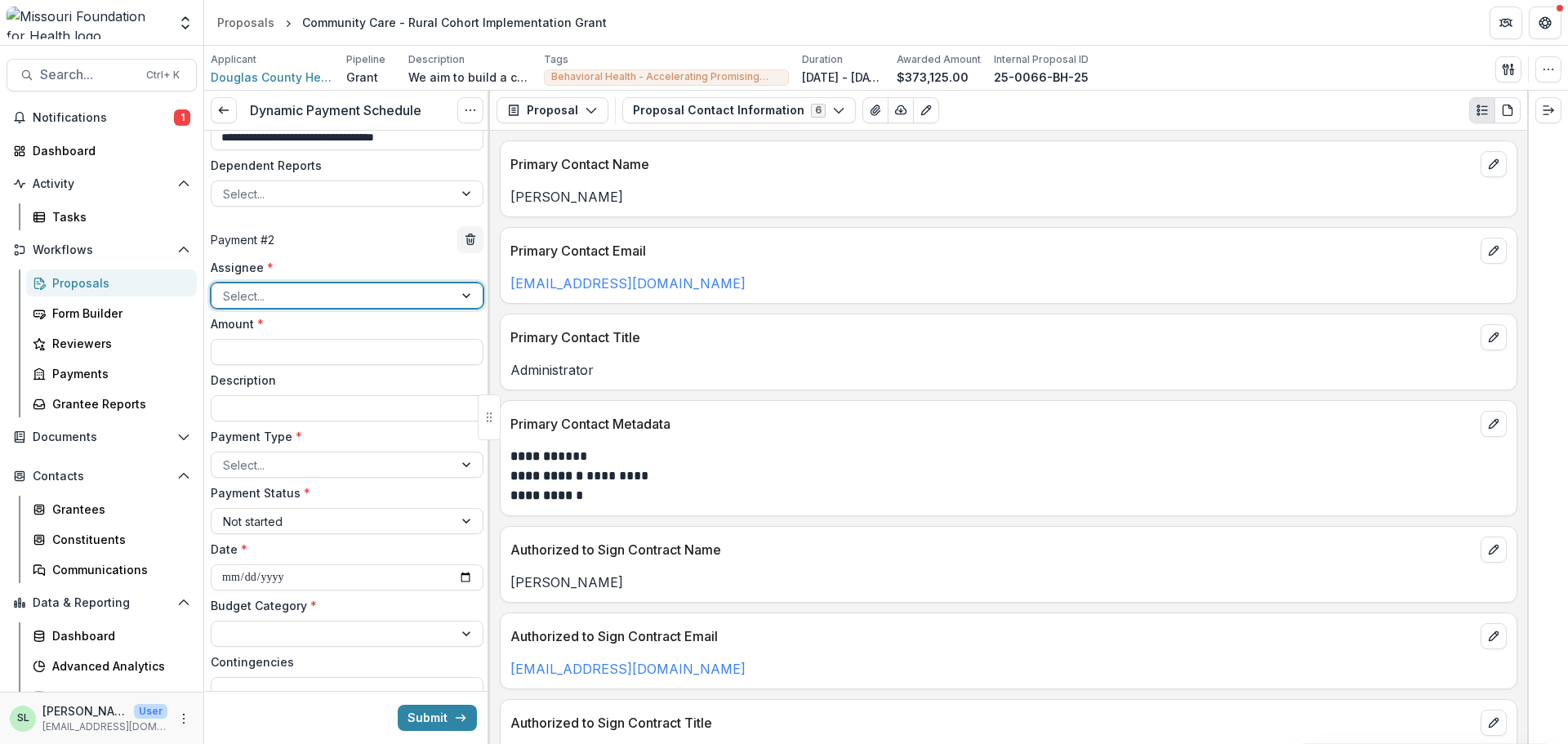
scroll to position [486, 0]
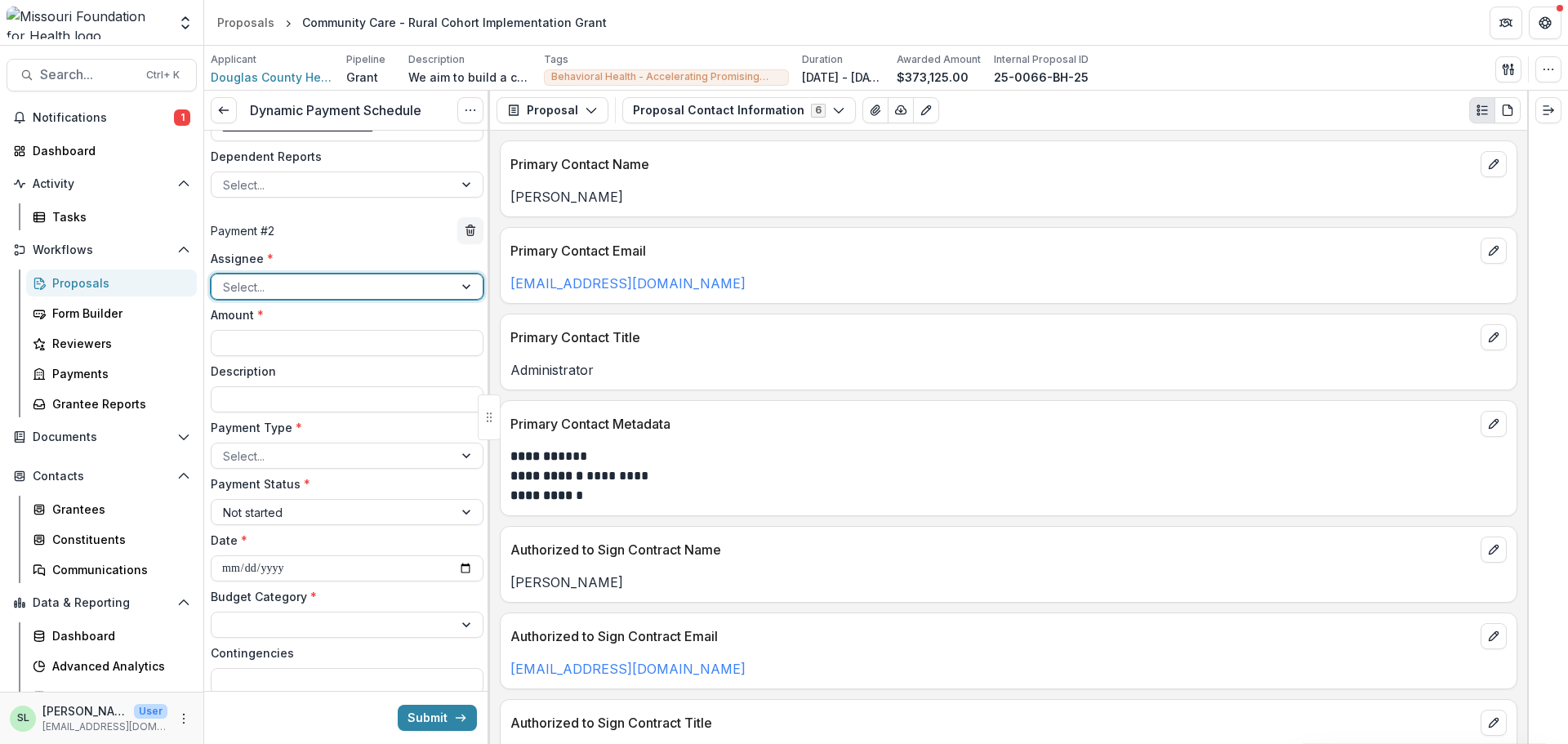
click at [314, 286] on div at bounding box center [332, 286] width 219 height 21
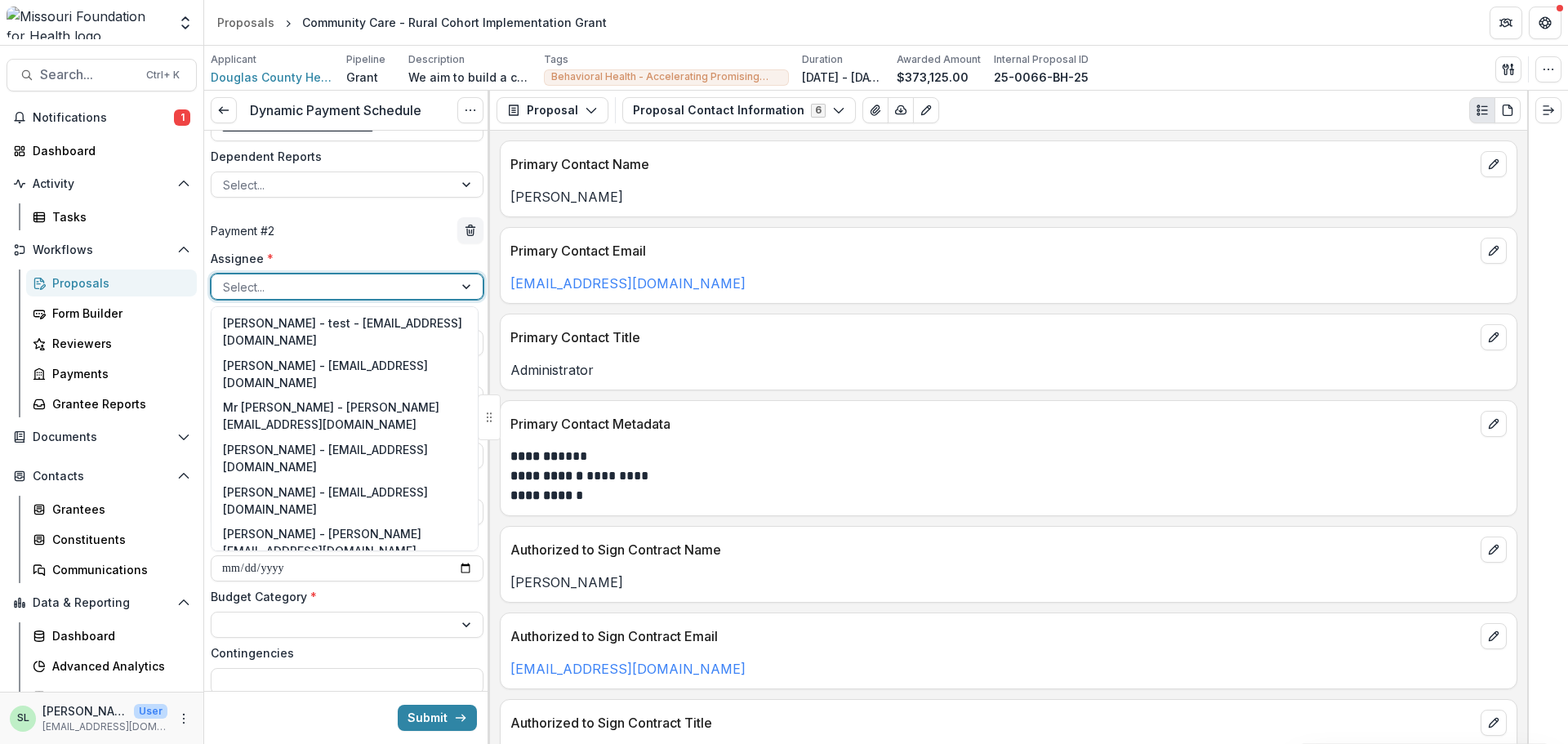
click at [296, 564] on div "Sada Lindsey - slindsey@mffh.org" at bounding box center [345, 585] width 260 height 42
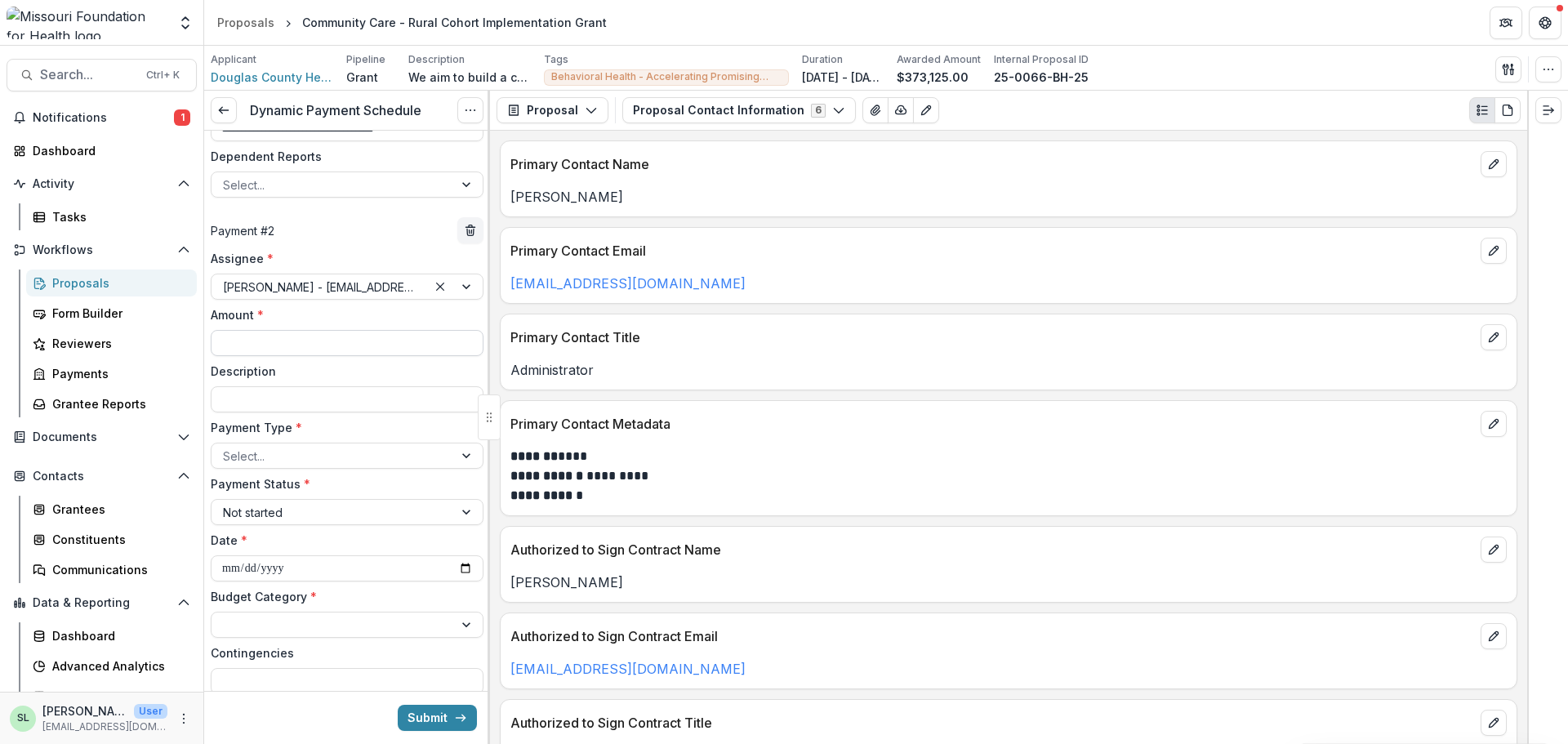
click at [284, 339] on input "Amount *" at bounding box center [346, 343] width 273 height 26
type input "********"
click at [285, 449] on div at bounding box center [332, 456] width 219 height 21
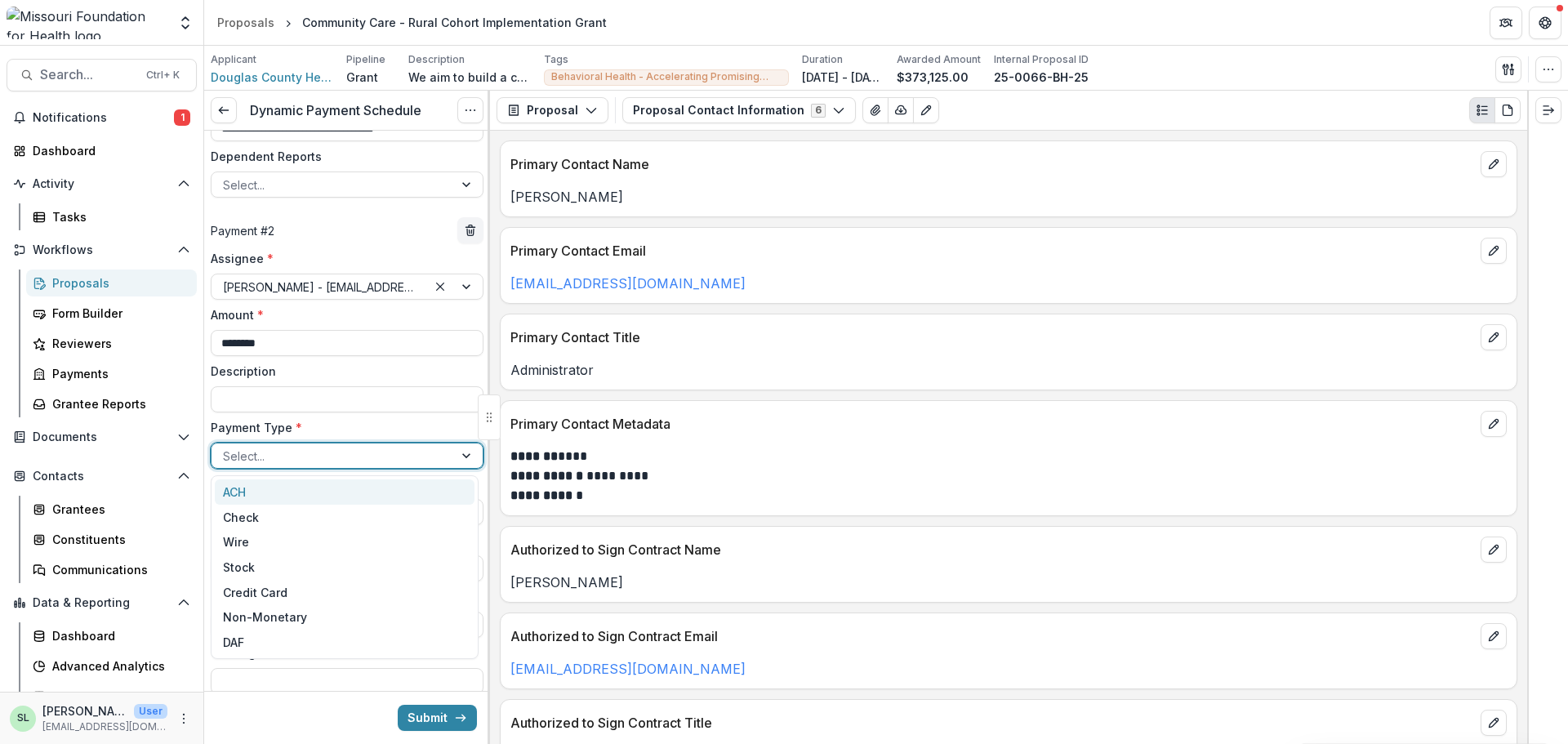
click at [285, 491] on div "ACH" at bounding box center [345, 492] width 260 height 25
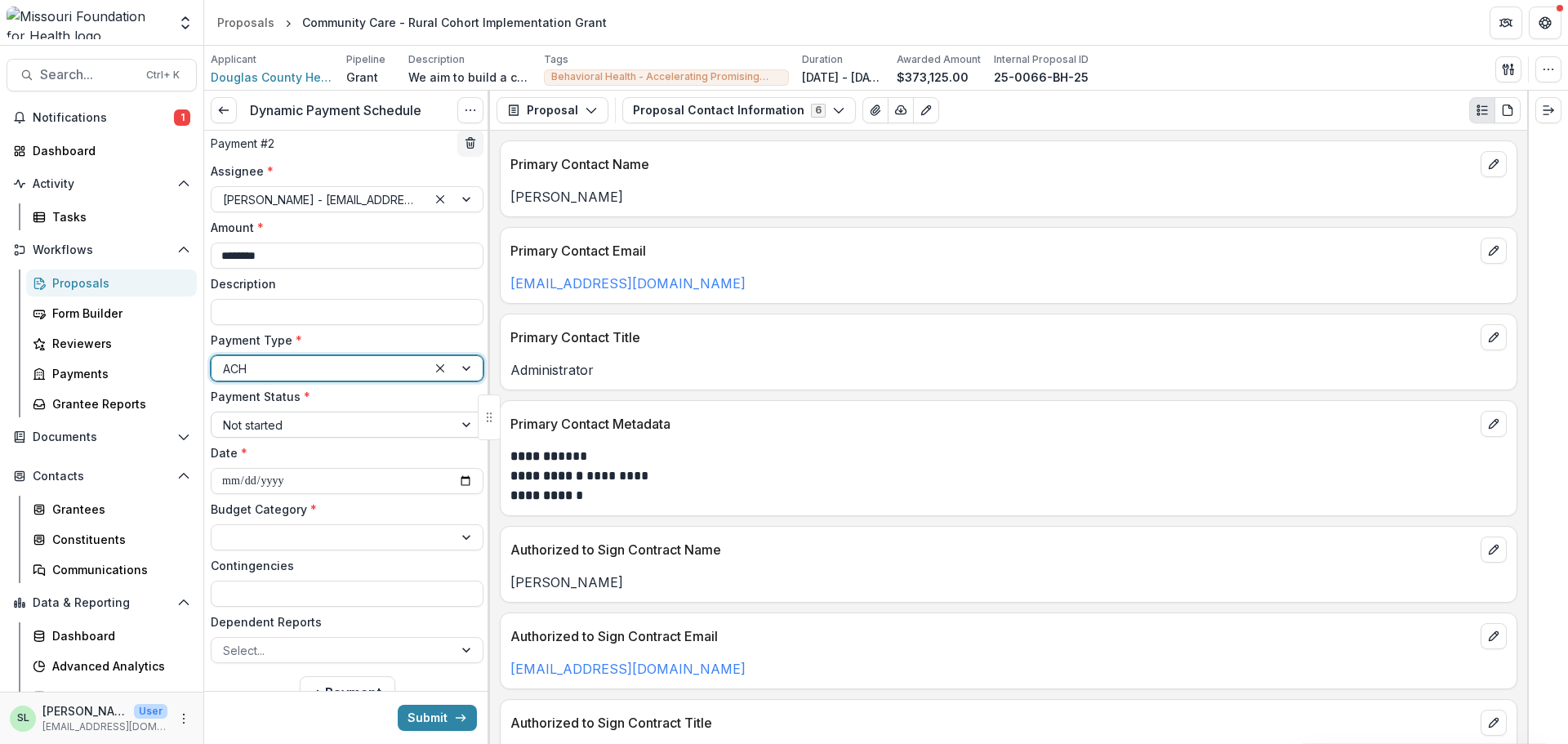
scroll to position [631, 0]
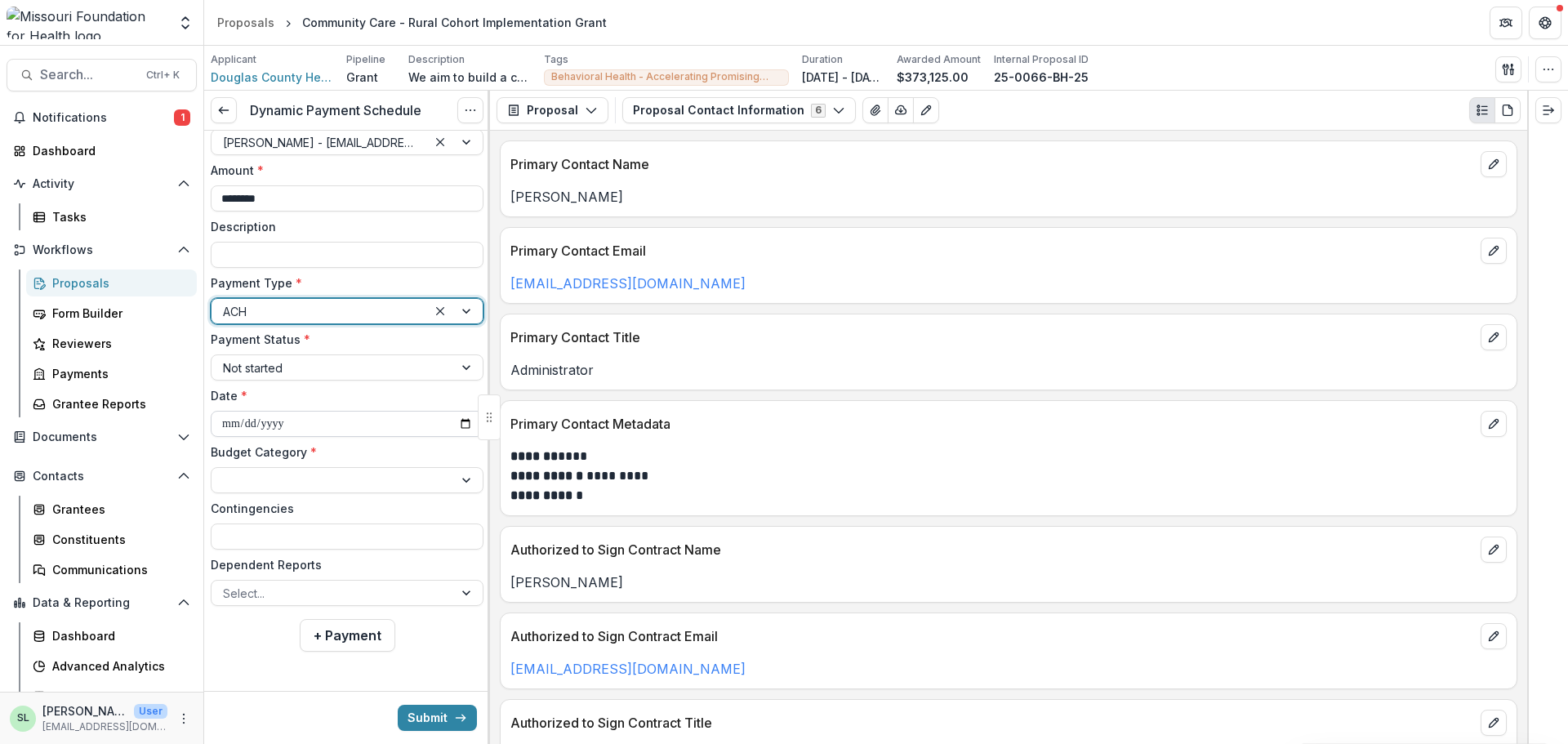
click at [467, 421] on input "**********" at bounding box center [346, 423] width 273 height 26
type input "**********"
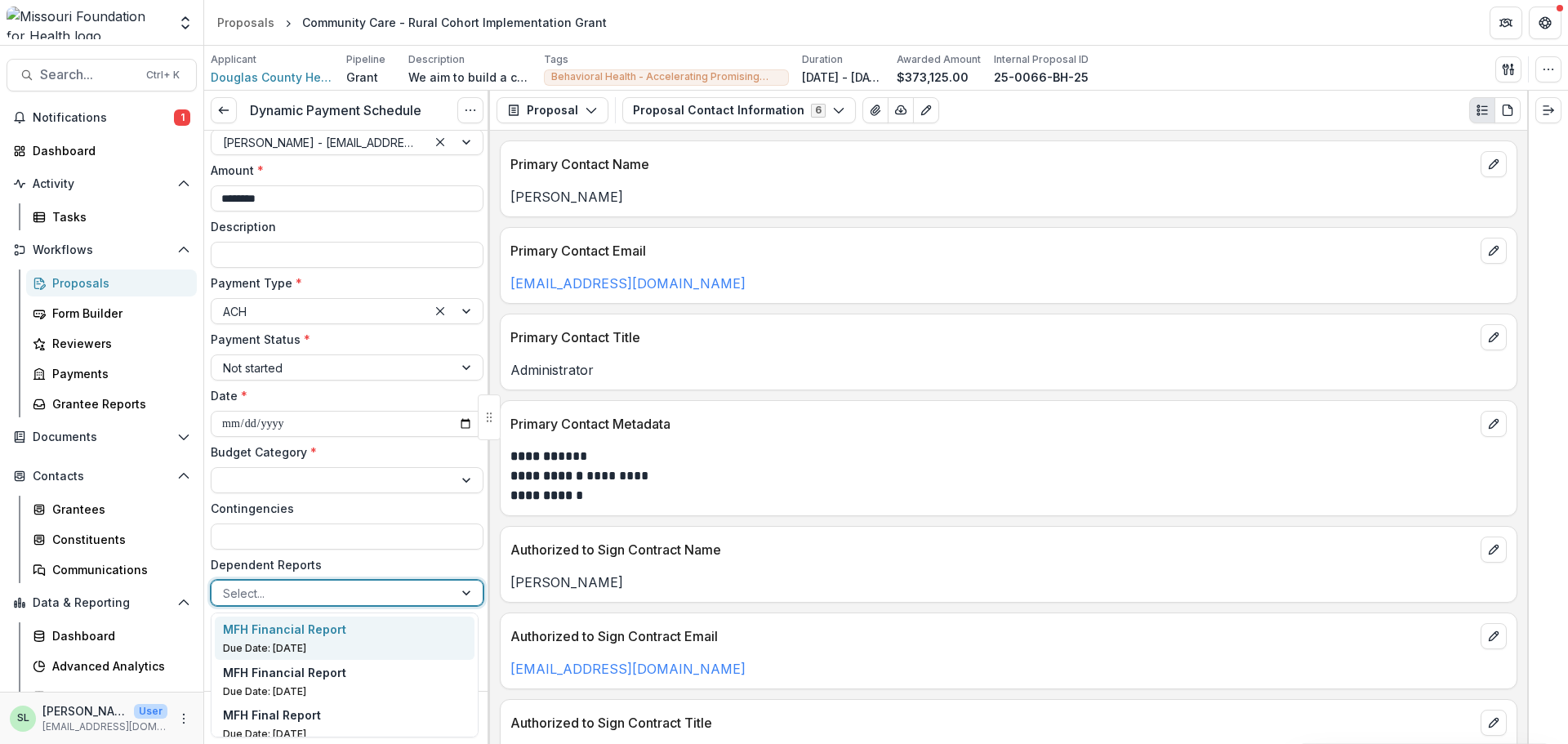
click at [369, 594] on div at bounding box center [332, 594] width 219 height 21
click at [286, 646] on p "Due Date: Sep 15, 2026" at bounding box center [345, 648] width 244 height 14
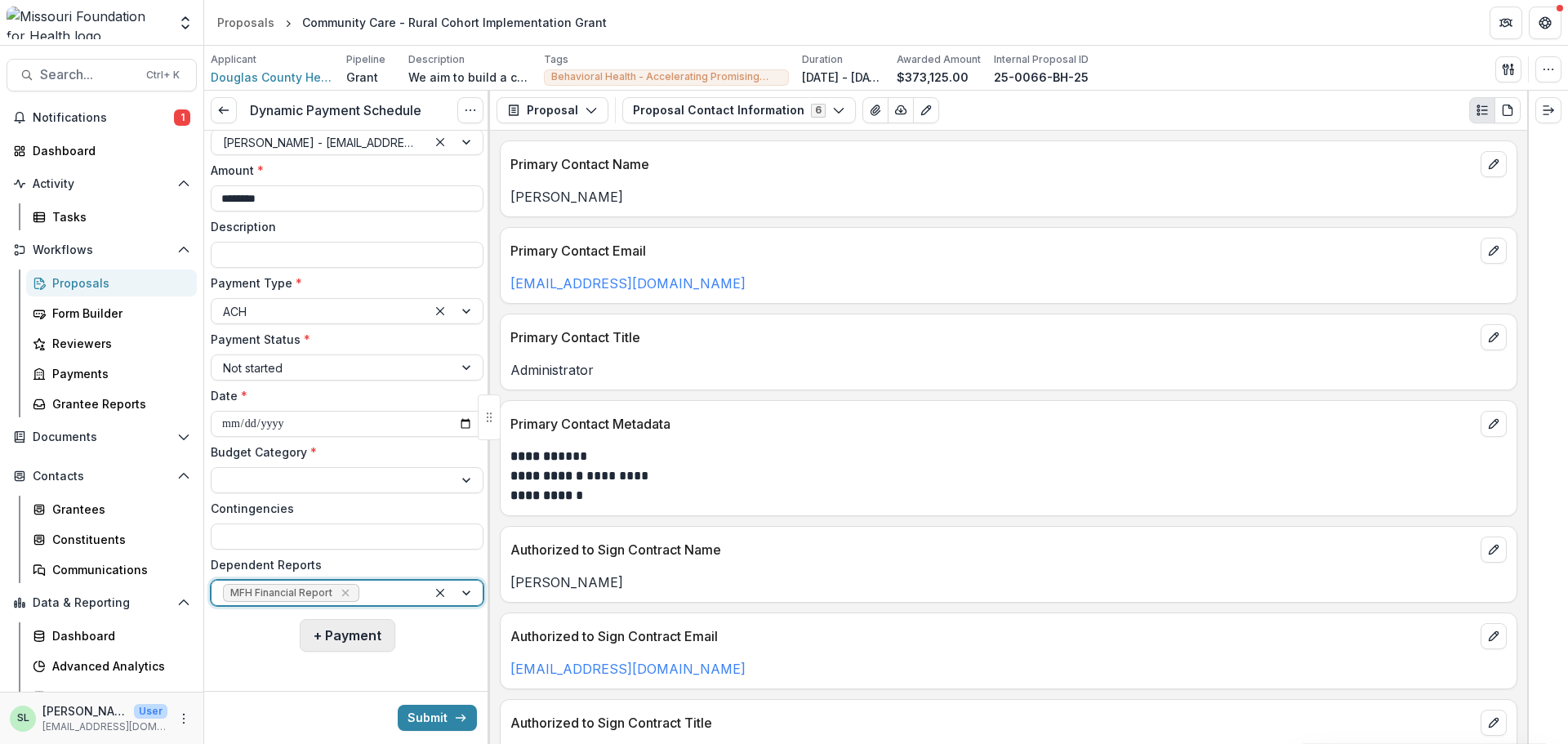
click at [324, 639] on button "+ Payment" at bounding box center [347, 636] width 96 height 33
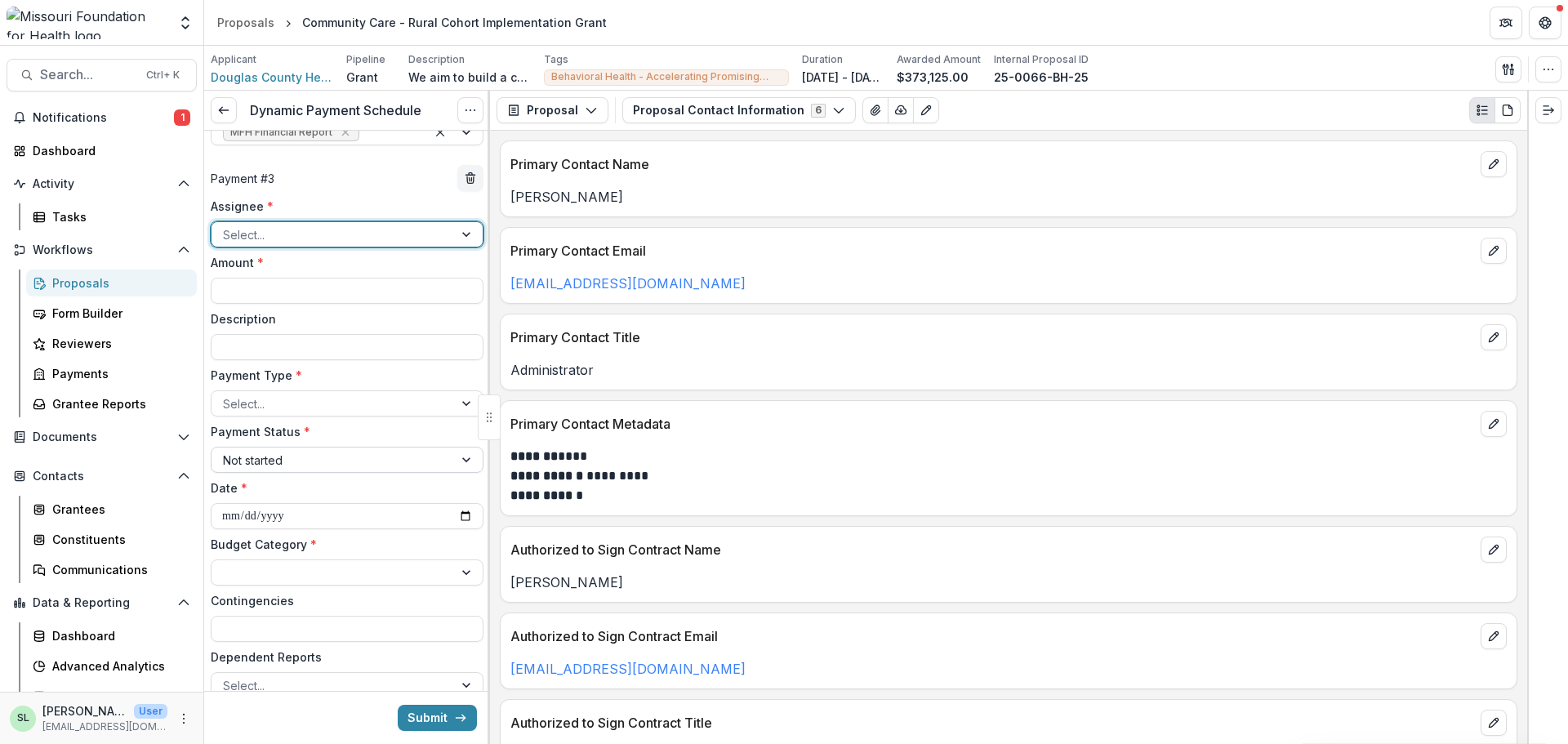
scroll to position [1121, 0]
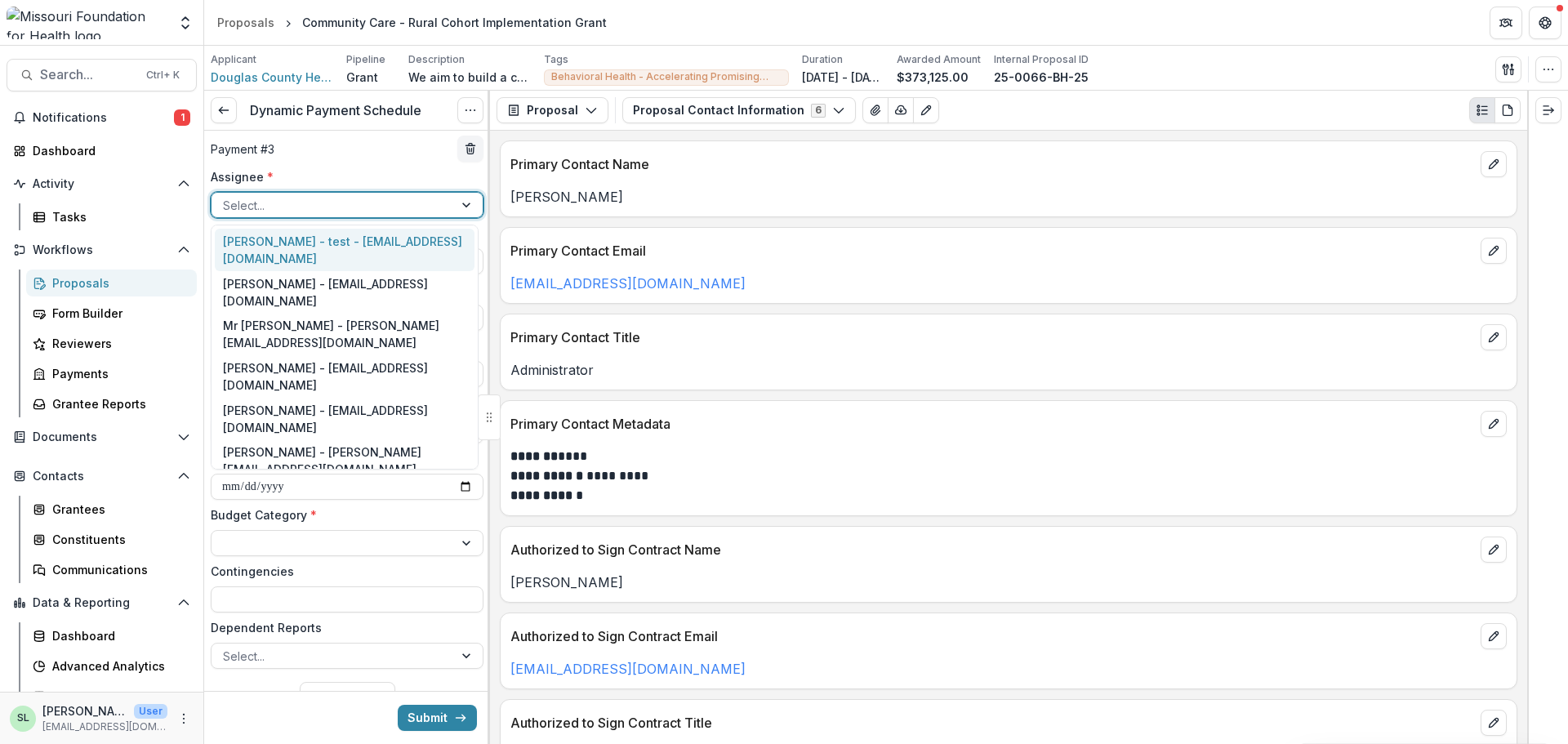
click at [259, 204] on div at bounding box center [332, 205] width 219 height 21
click at [262, 482] on div "Sada Lindsey - slindsey@mffh.org" at bounding box center [345, 502] width 260 height 42
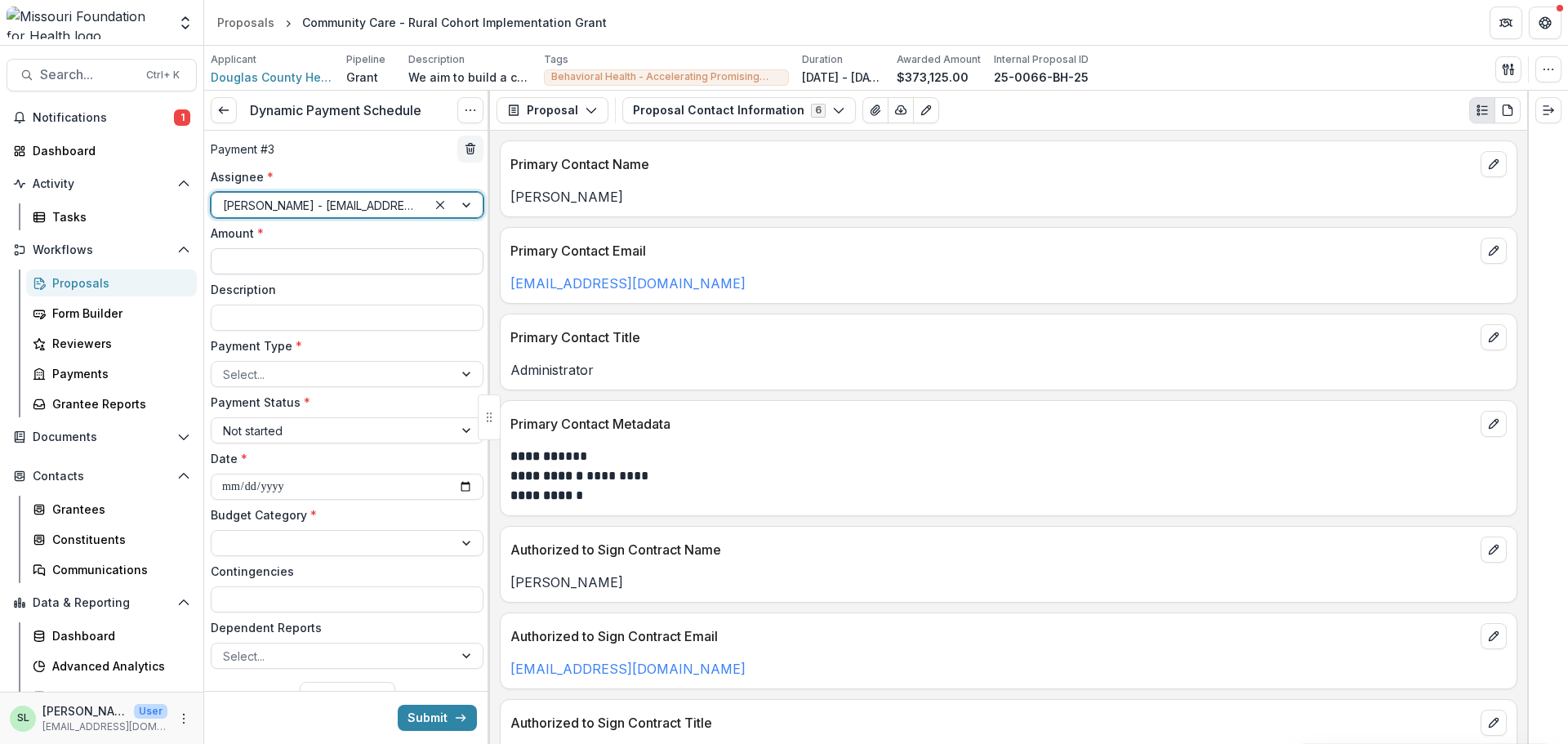
click at [266, 258] on input "Amount *" at bounding box center [346, 261] width 273 height 26
type input "********"
click at [269, 375] on div at bounding box center [332, 374] width 219 height 21
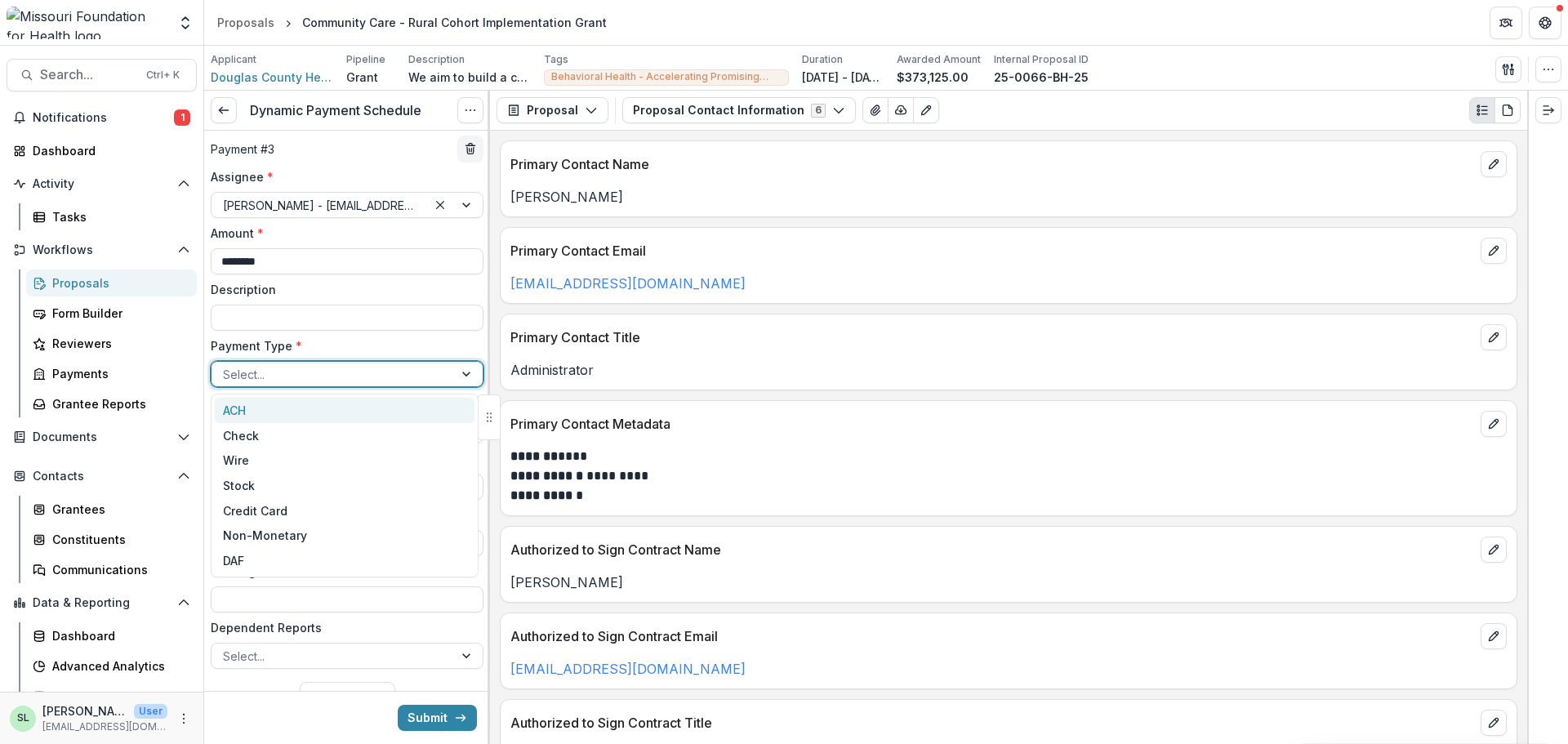
click at [265, 415] on div "ACH" at bounding box center [345, 410] width 260 height 25
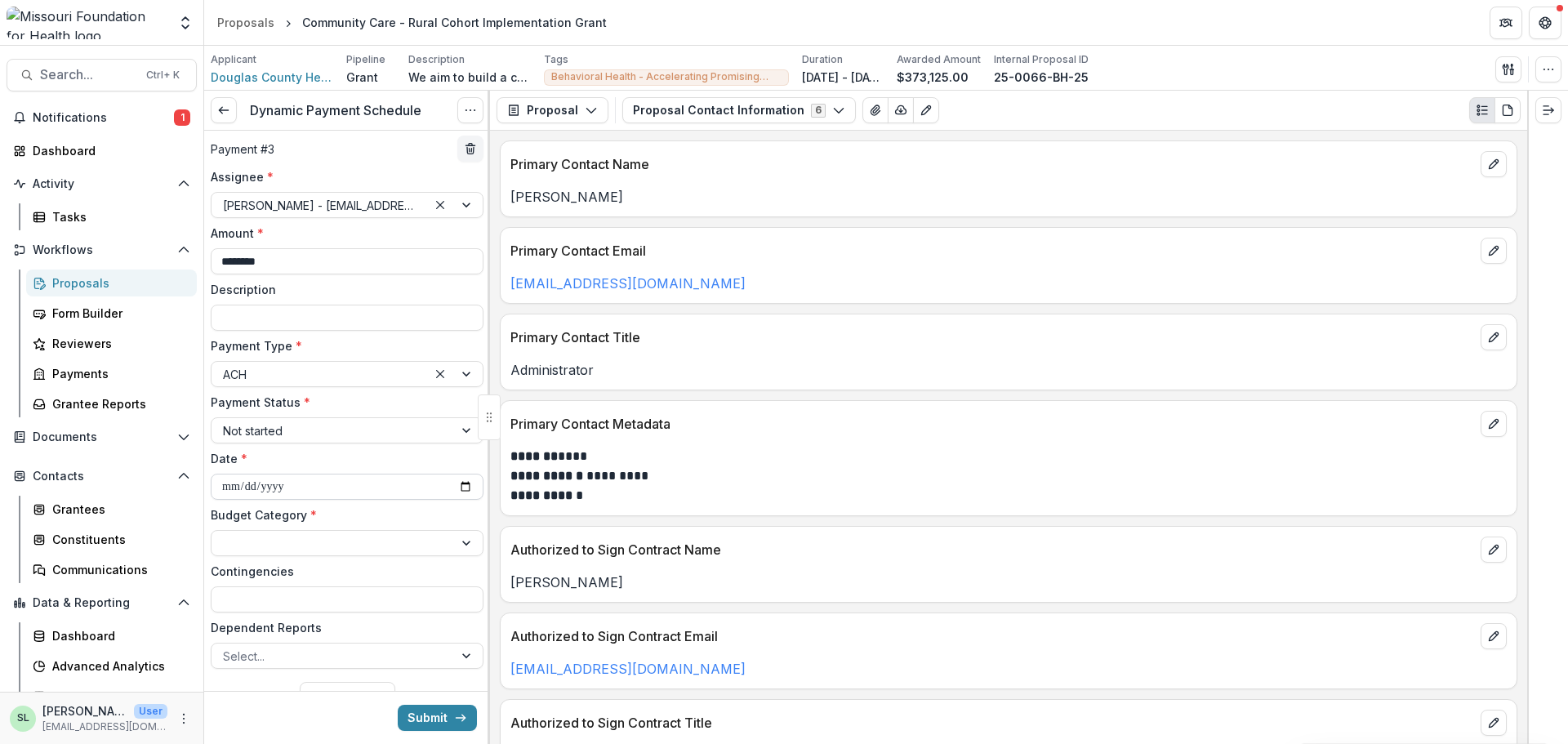
click at [457, 489] on input "**********" at bounding box center [346, 486] width 273 height 26
type input "**********"
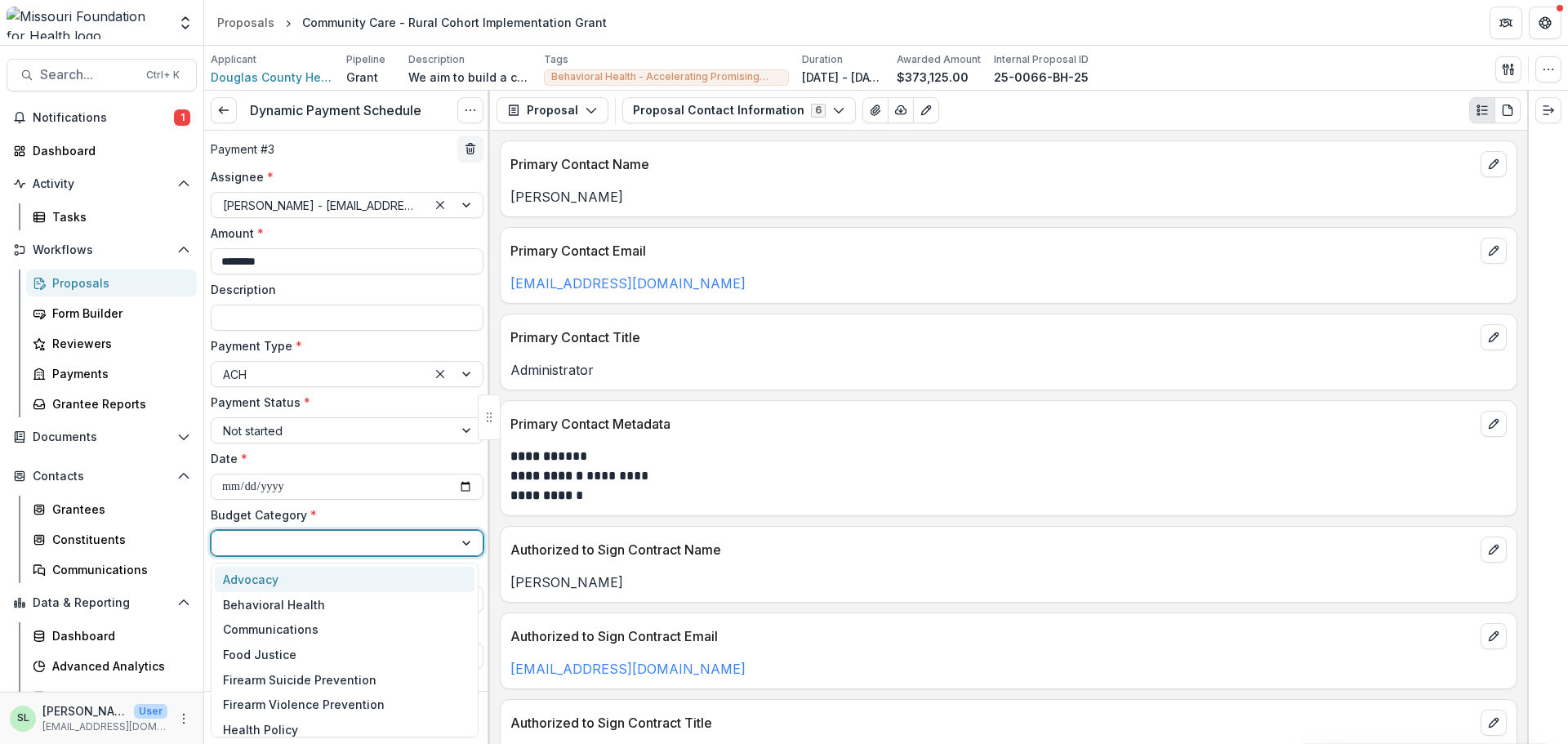
click at [344, 542] on div at bounding box center [332, 543] width 219 height 21
click at [303, 604] on div "Behavioral Health" at bounding box center [274, 604] width 102 height 17
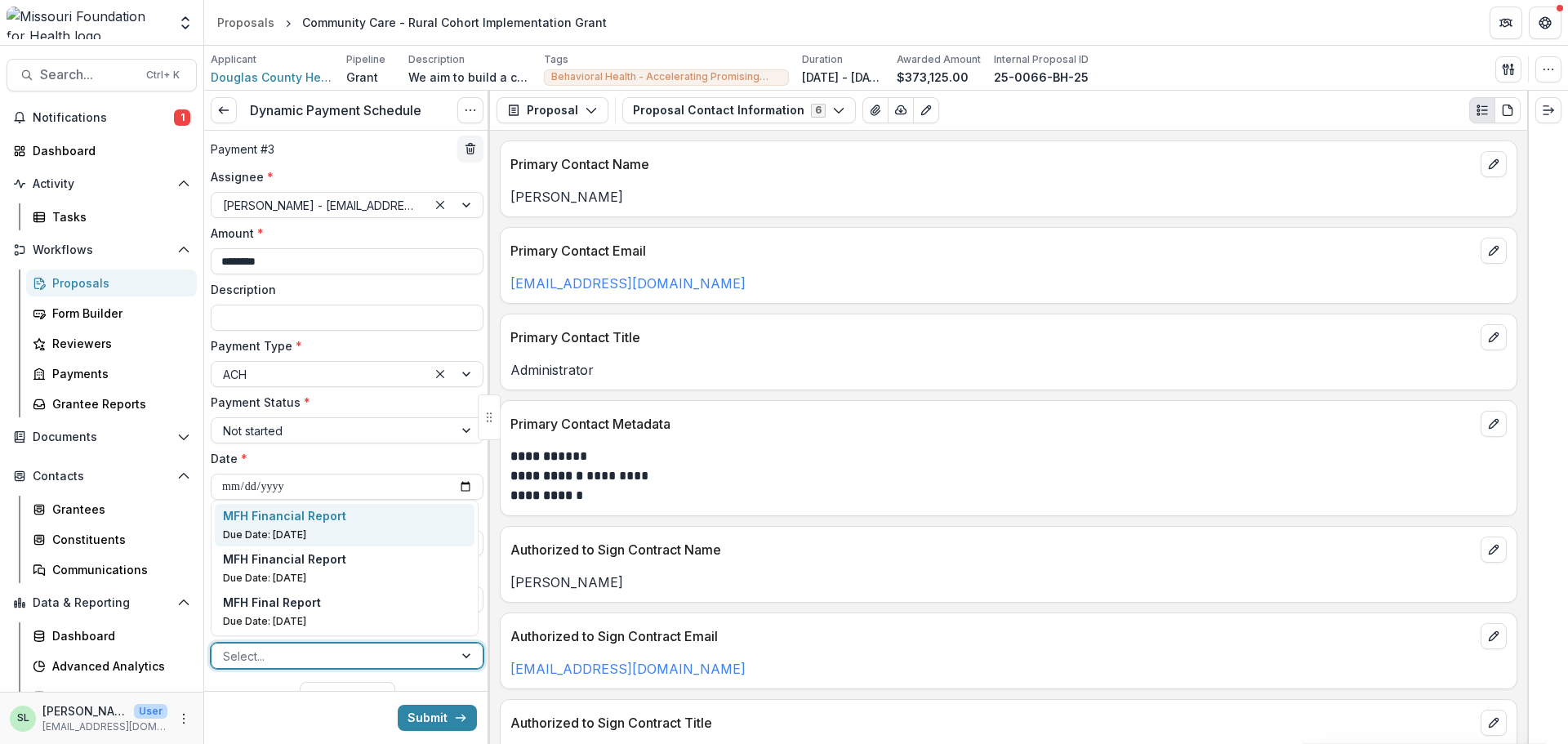
click at [284, 649] on div at bounding box center [332, 656] width 219 height 21
click at [296, 574] on p "Due Date: Sep 15, 2027" at bounding box center [345, 578] width 244 height 14
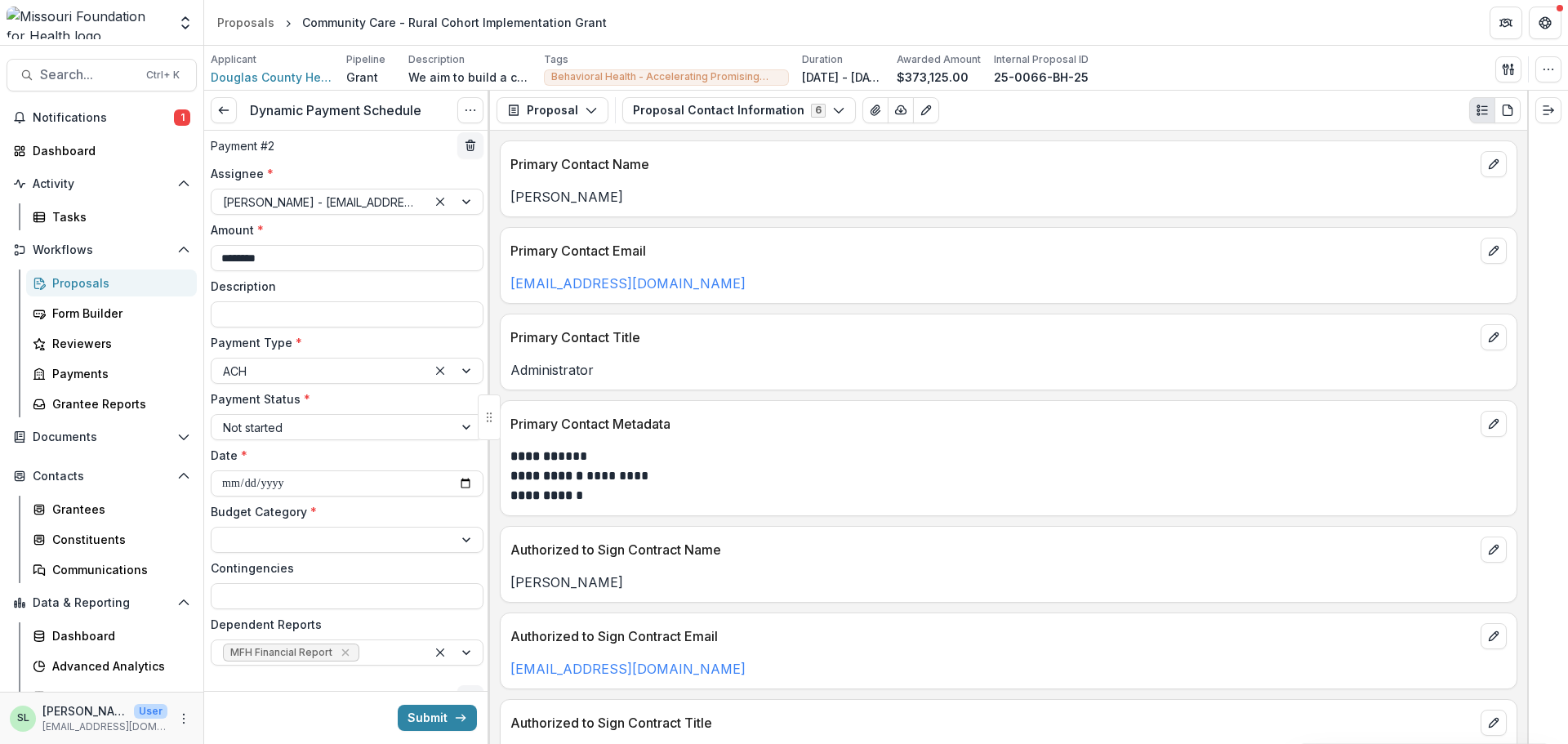
scroll to position [572, 0]
click at [293, 536] on div at bounding box center [332, 539] width 219 height 21
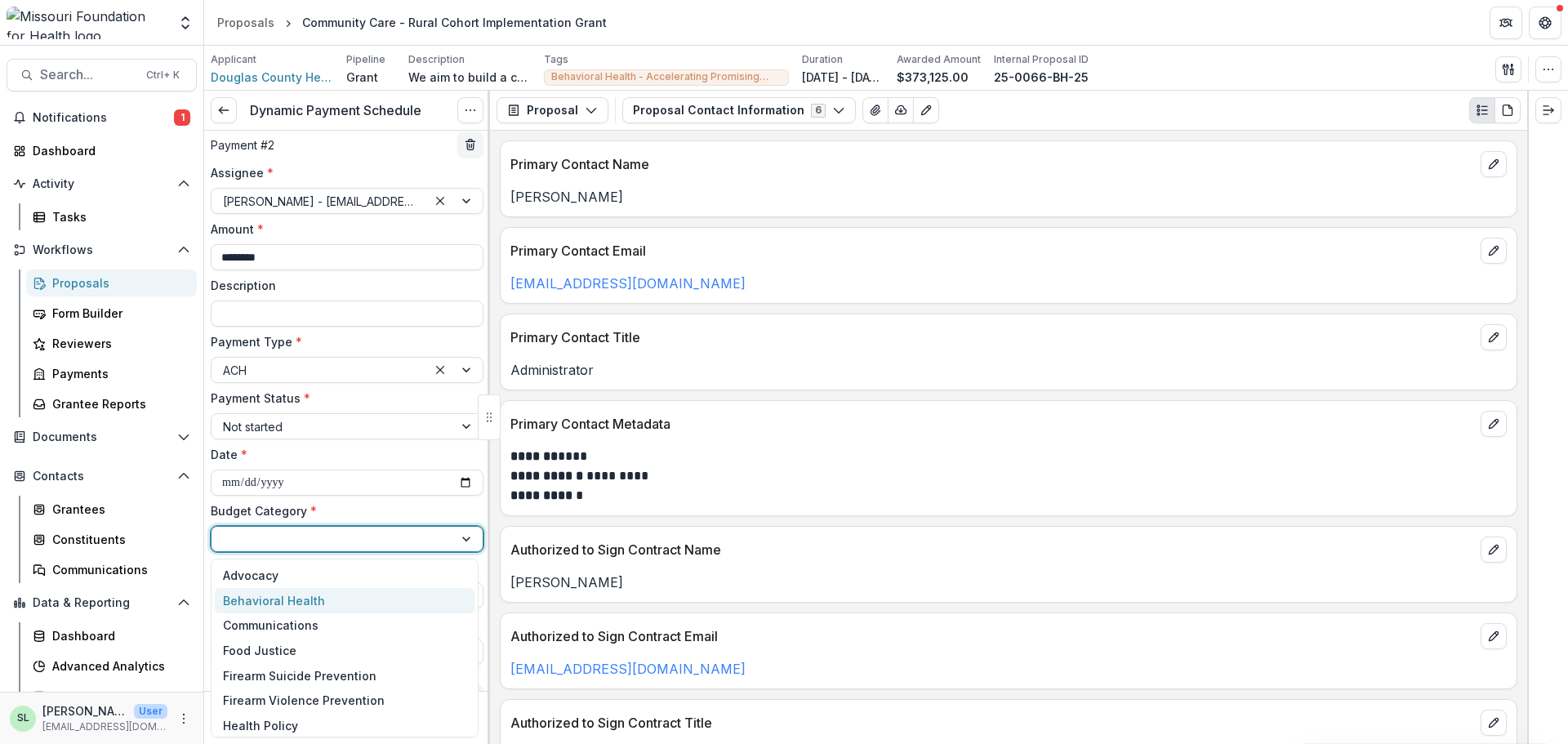
click at [293, 601] on div "Behavioral Health" at bounding box center [274, 601] width 102 height 17
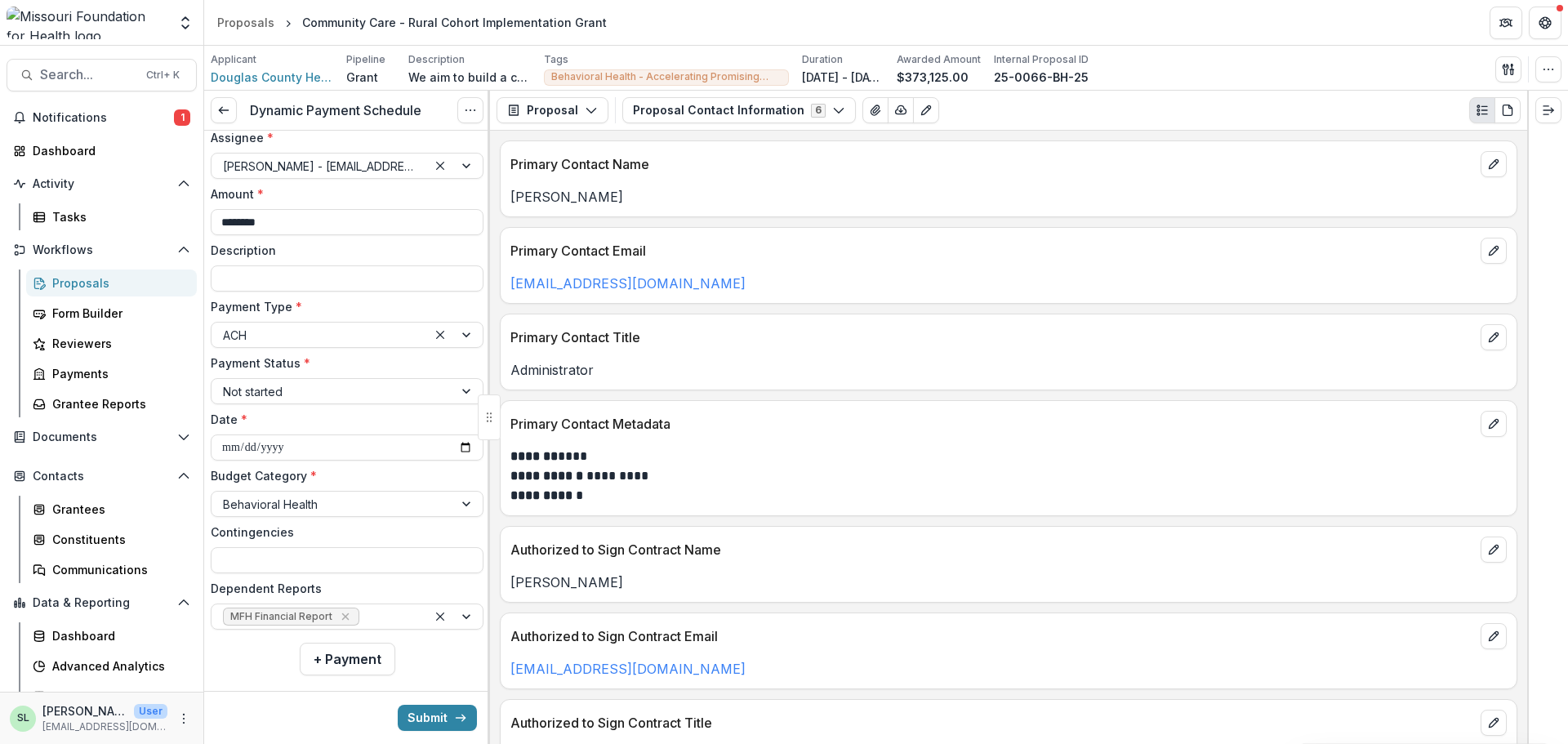
scroll to position [1184, 0]
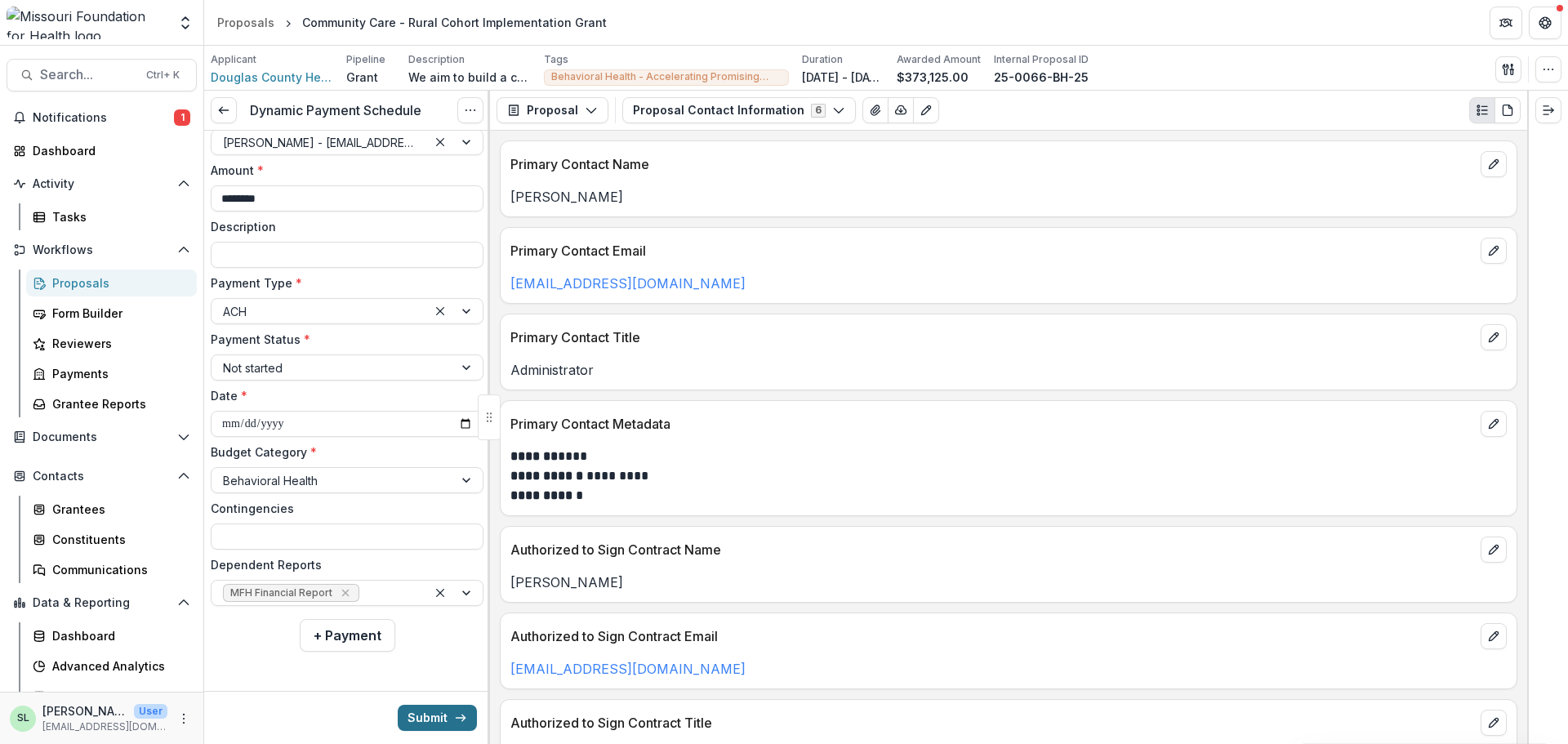
click at [419, 710] on button "Submit" at bounding box center [437, 718] width 80 height 26
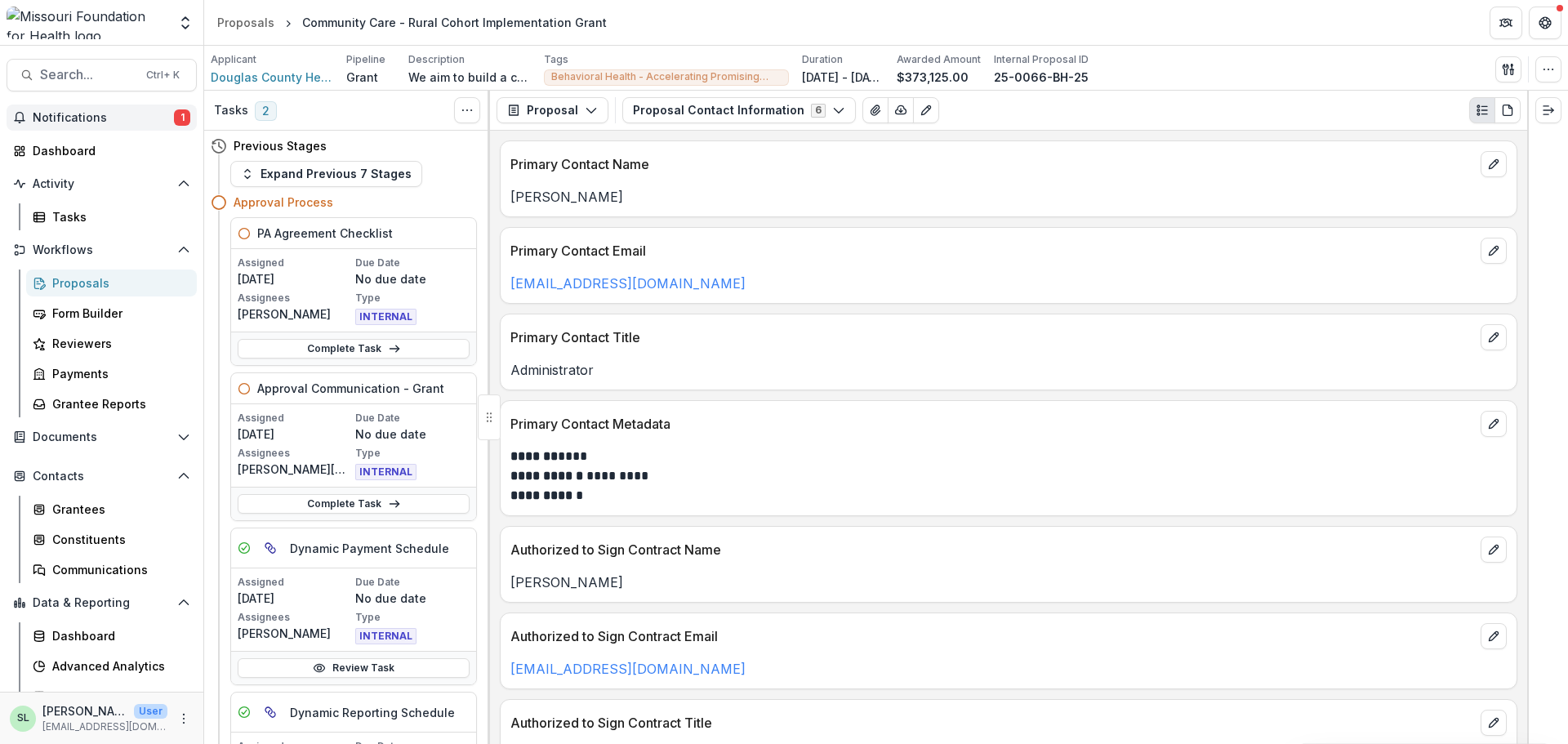
click at [97, 116] on span "Notifications" at bounding box center [104, 118] width 141 height 14
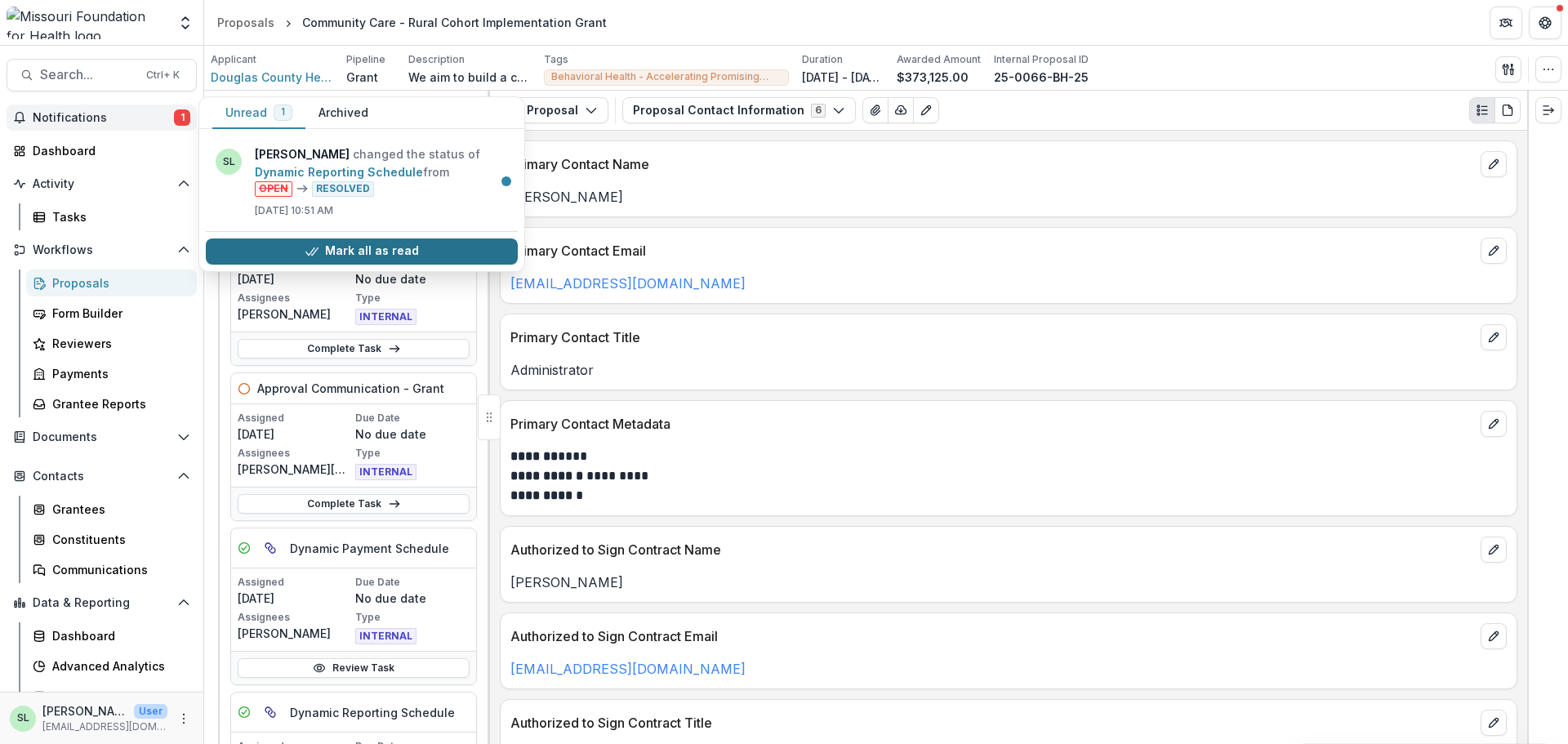
click at [322, 251] on button "Mark all as read" at bounding box center [362, 251] width 312 height 26
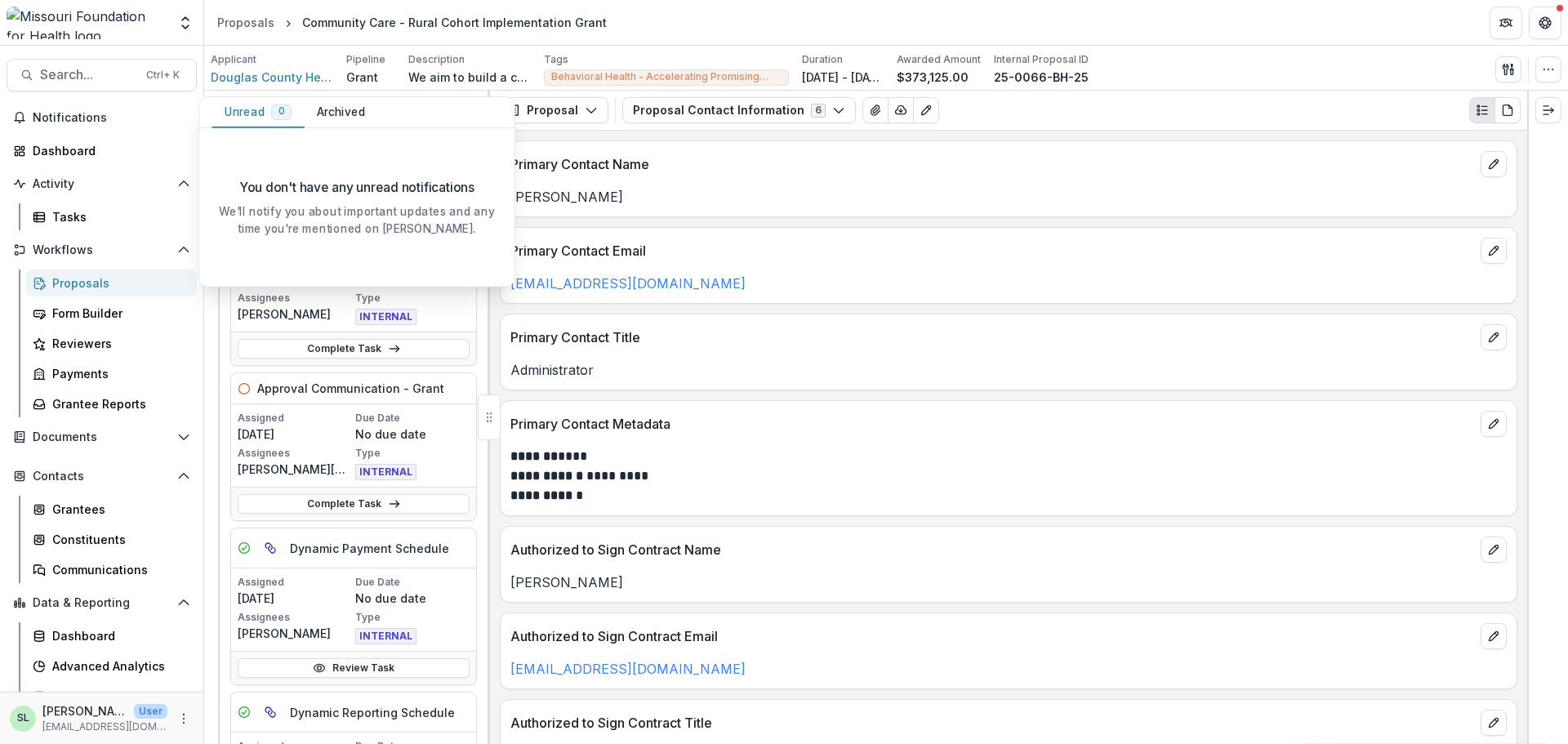
click at [80, 282] on div "Proposals" at bounding box center [117, 283] width 132 height 17
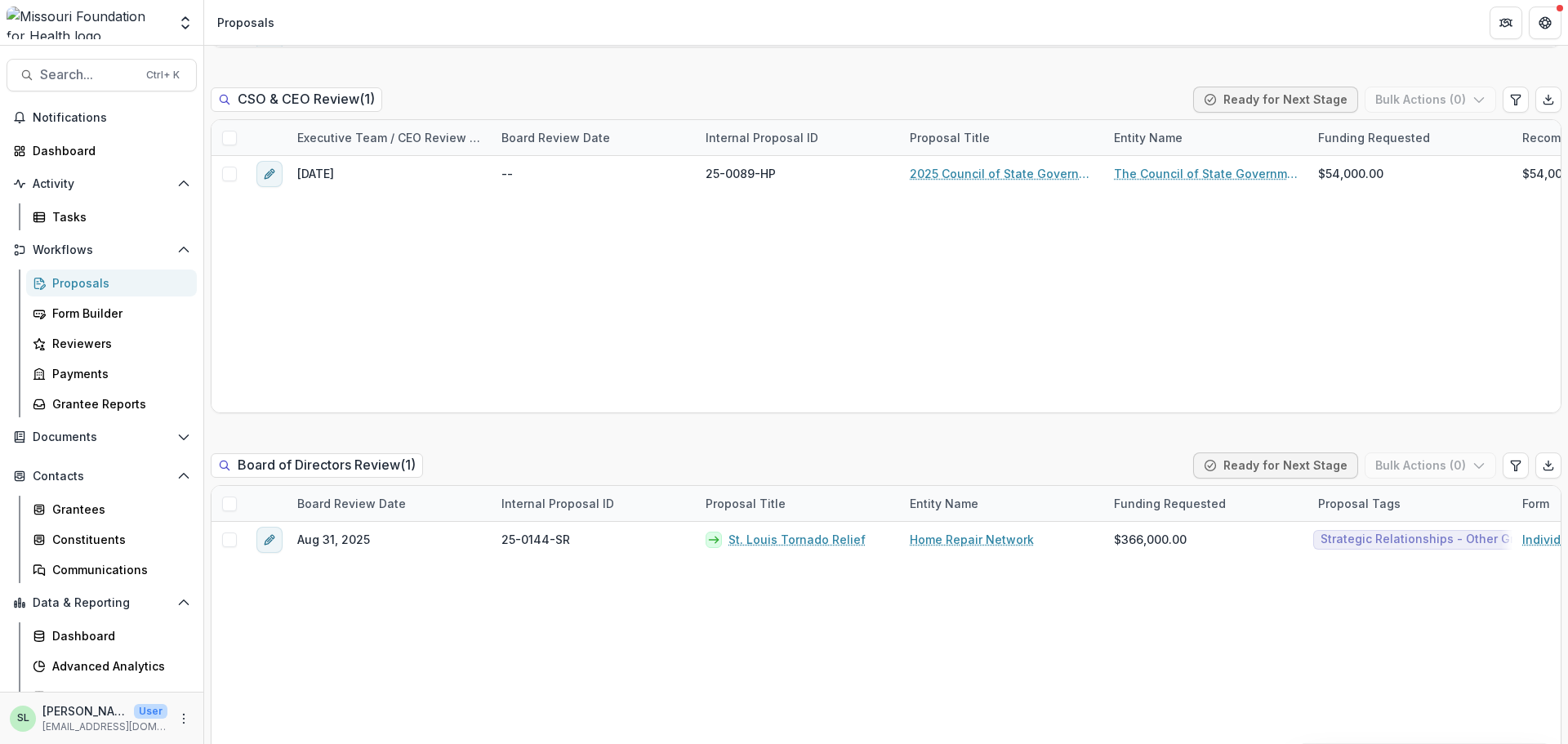
scroll to position [2451, 0]
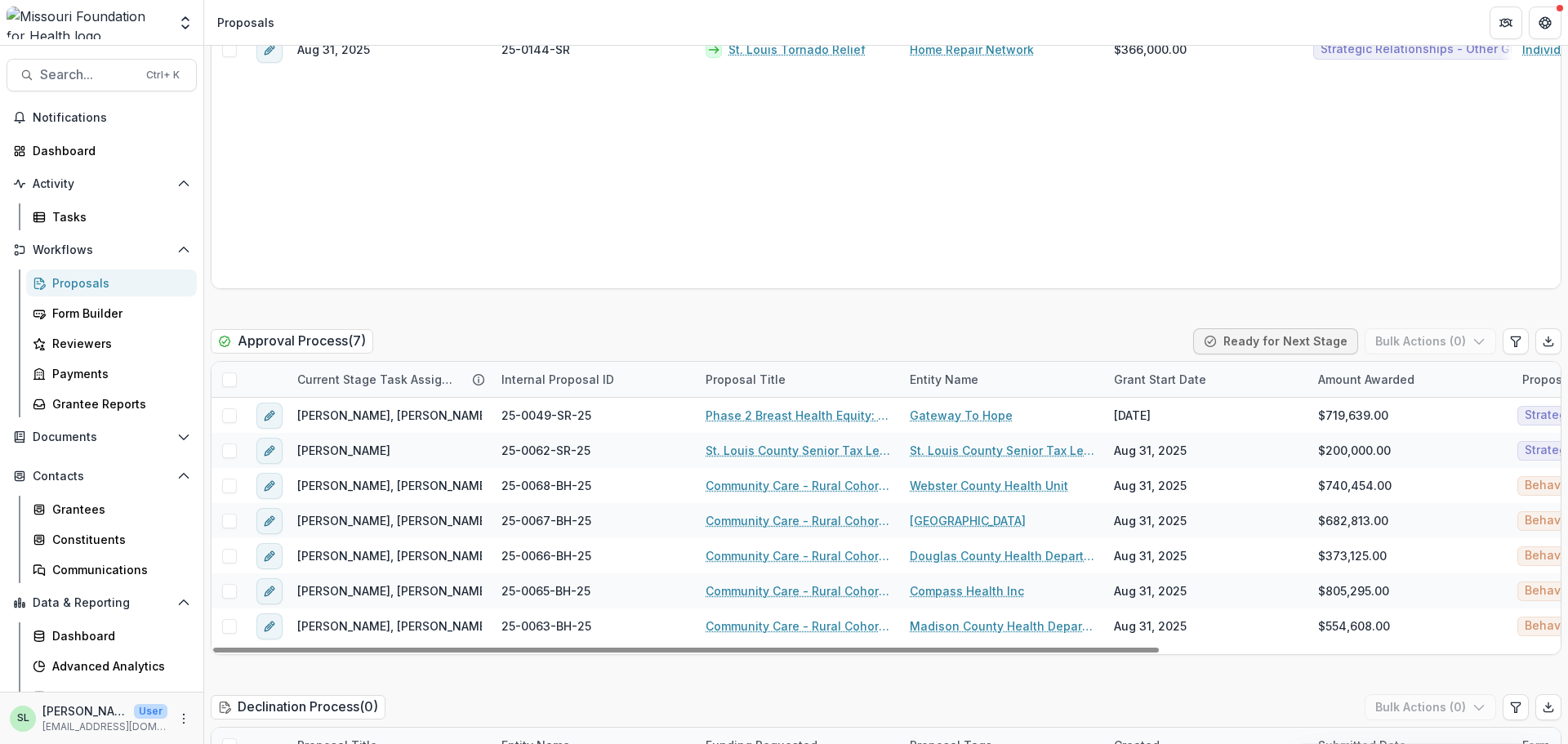
drag, startPoint x: 776, startPoint y: 655, endPoint x: 968, endPoint y: 671, distance: 192.7
drag, startPoint x: 973, startPoint y: 649, endPoint x: 975, endPoint y: 672, distance: 23.1
click at [975, 653] on div at bounding box center [686, 650] width 946 height 4
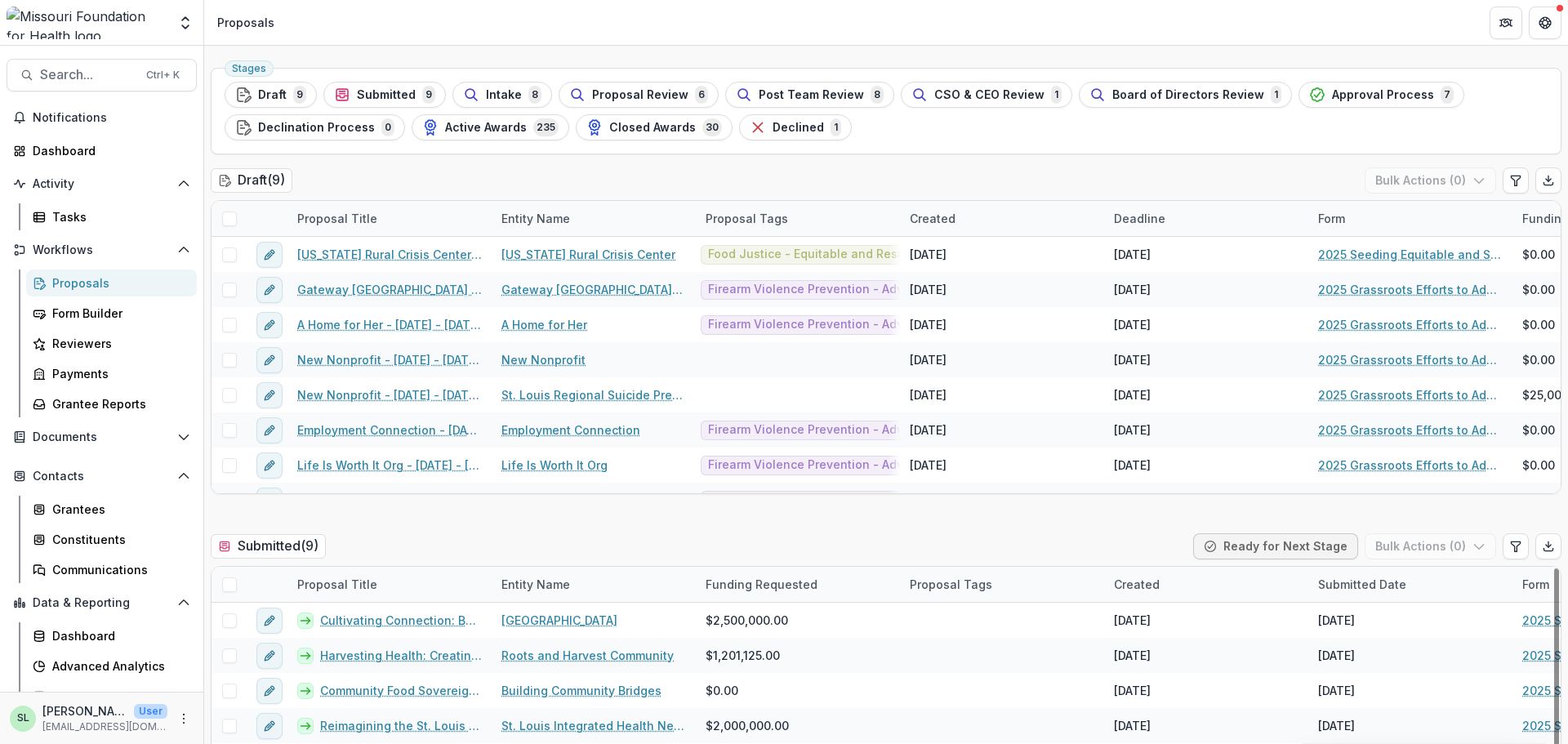
scroll to position [0, 0]
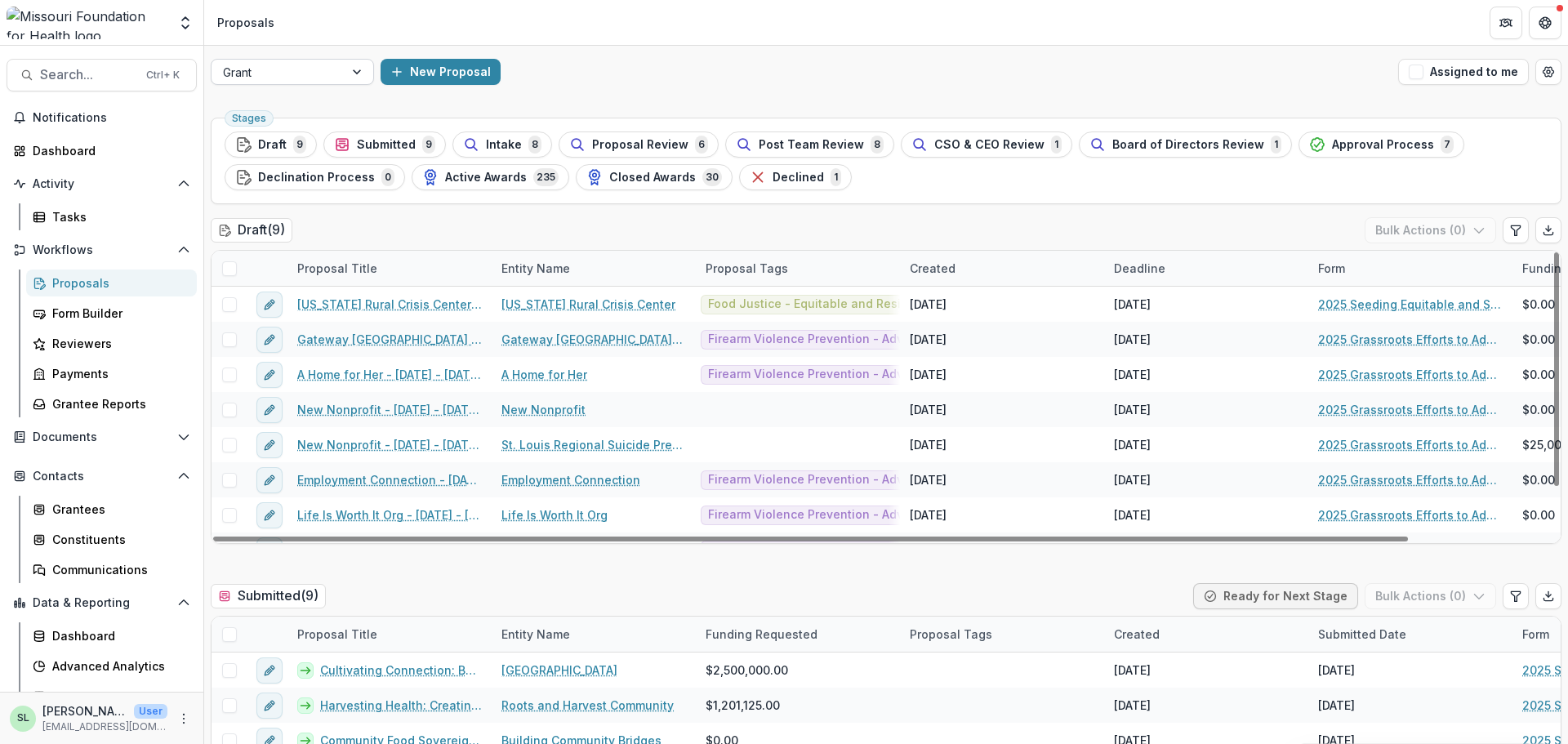
click at [337, 67] on div "Grant" at bounding box center [277, 73] width 132 height 23
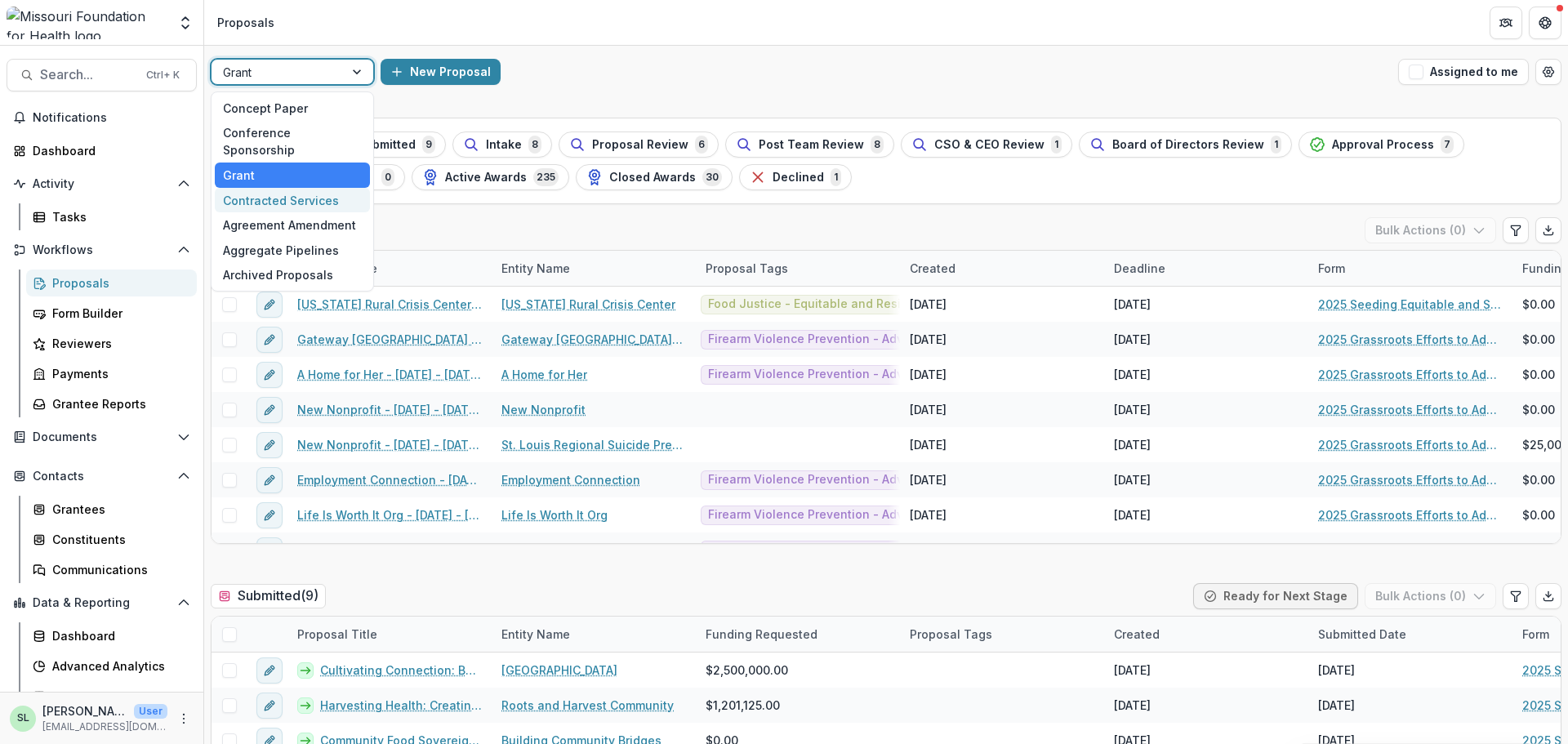
click at [313, 188] on div "Contracted Services" at bounding box center [292, 201] width 155 height 25
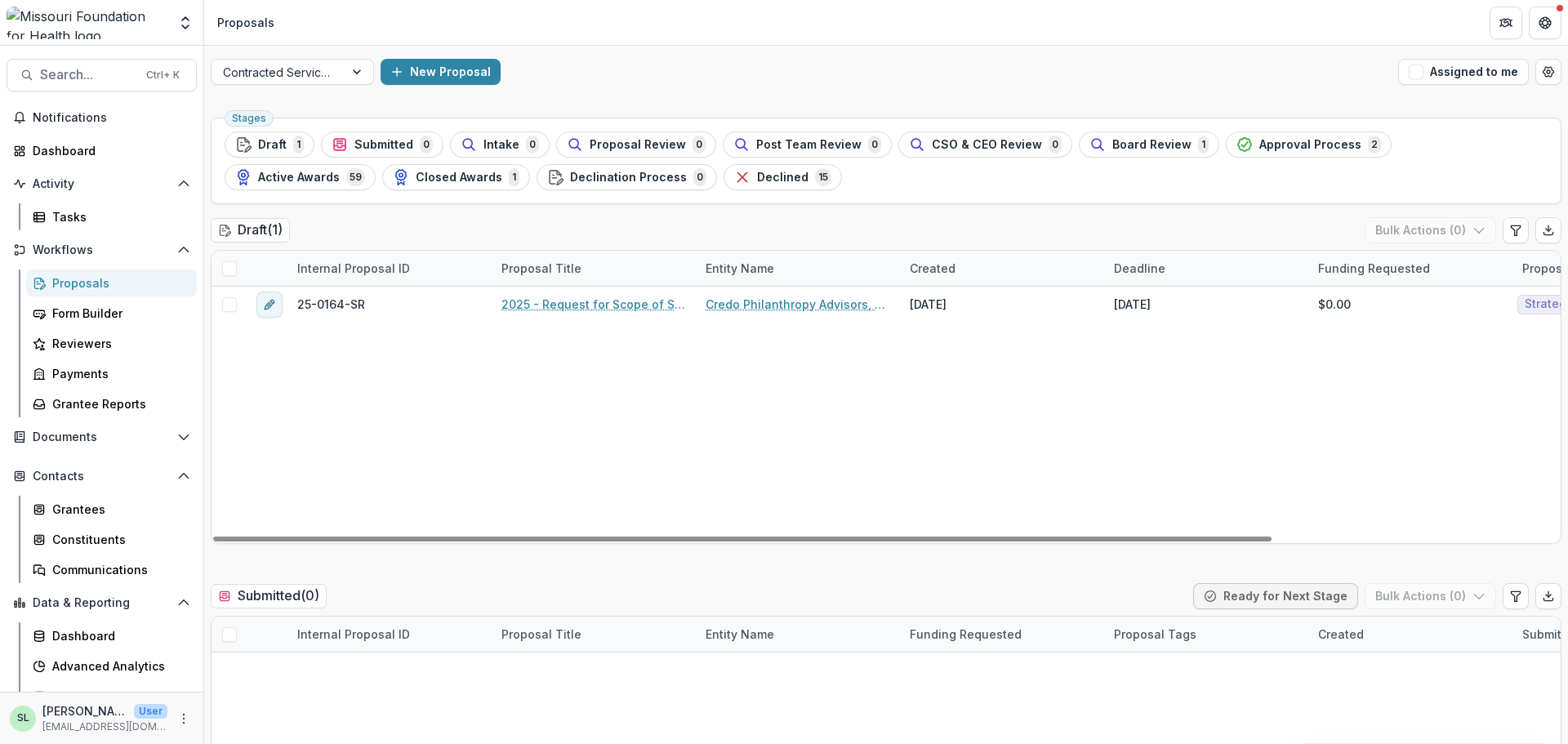
drag, startPoint x: 839, startPoint y: 536, endPoint x: 686, endPoint y: 560, distance: 154.9
click at [690, 542] on div at bounding box center [742, 539] width 1059 height 4
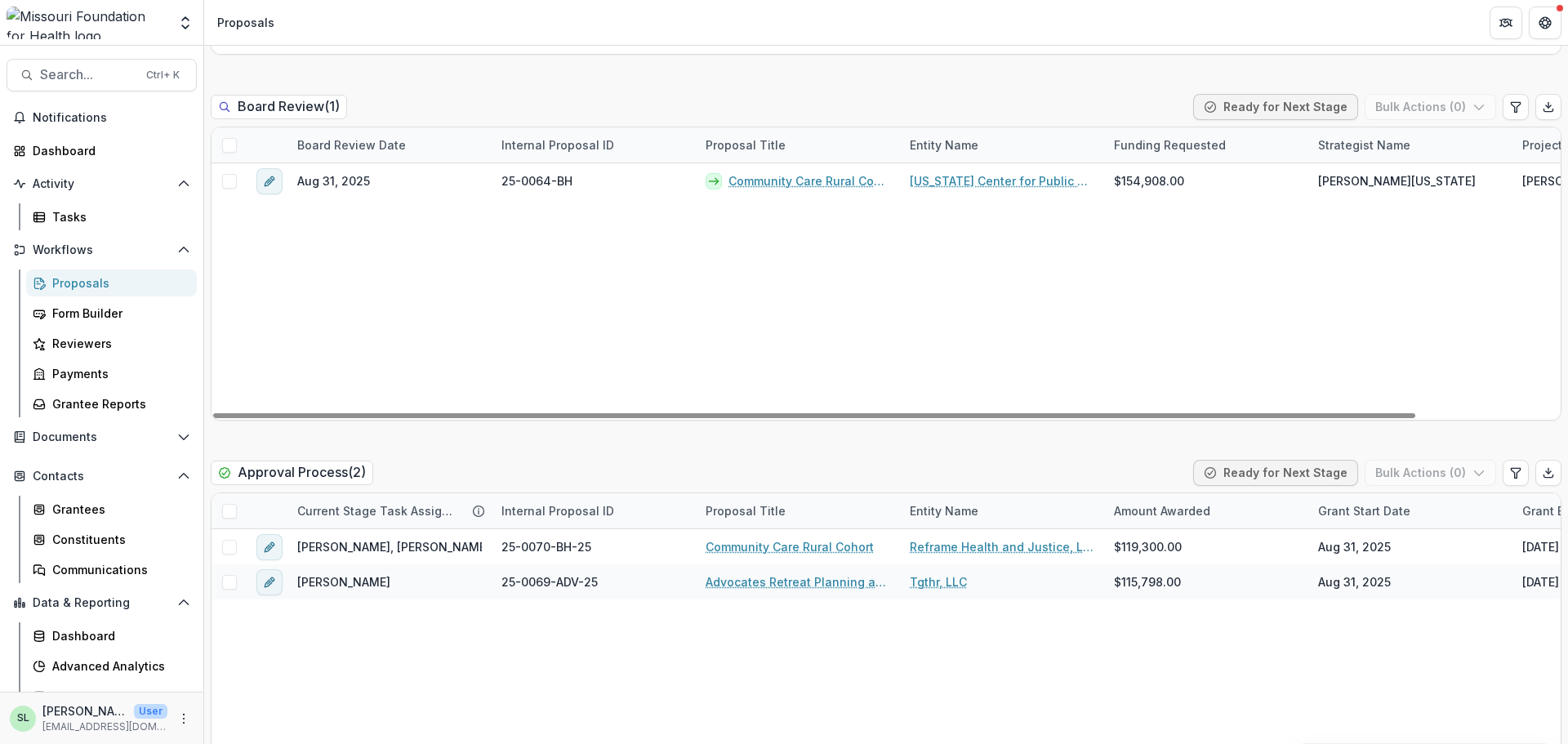
scroll to position [2451, 0]
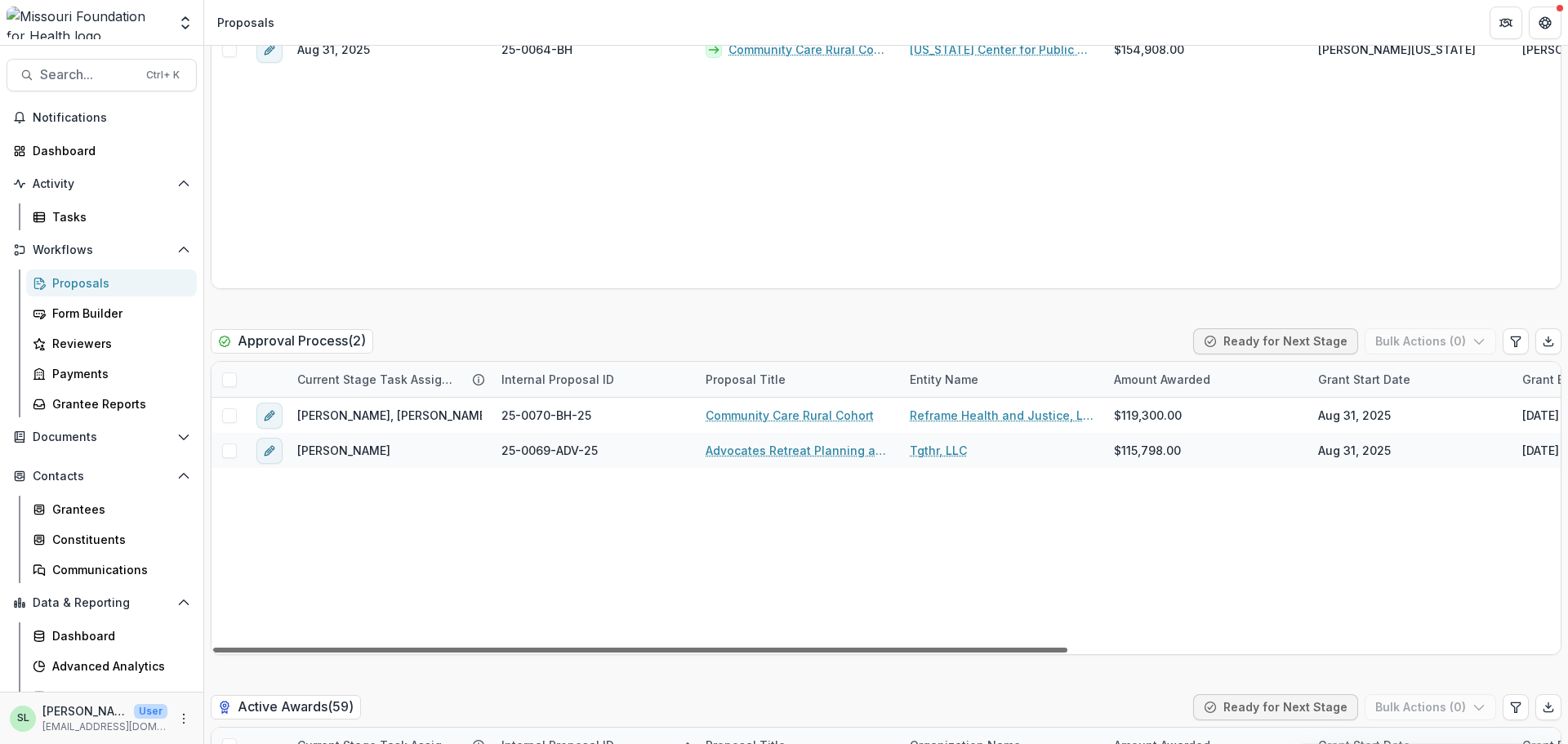
click at [846, 648] on div at bounding box center [640, 650] width 855 height 4
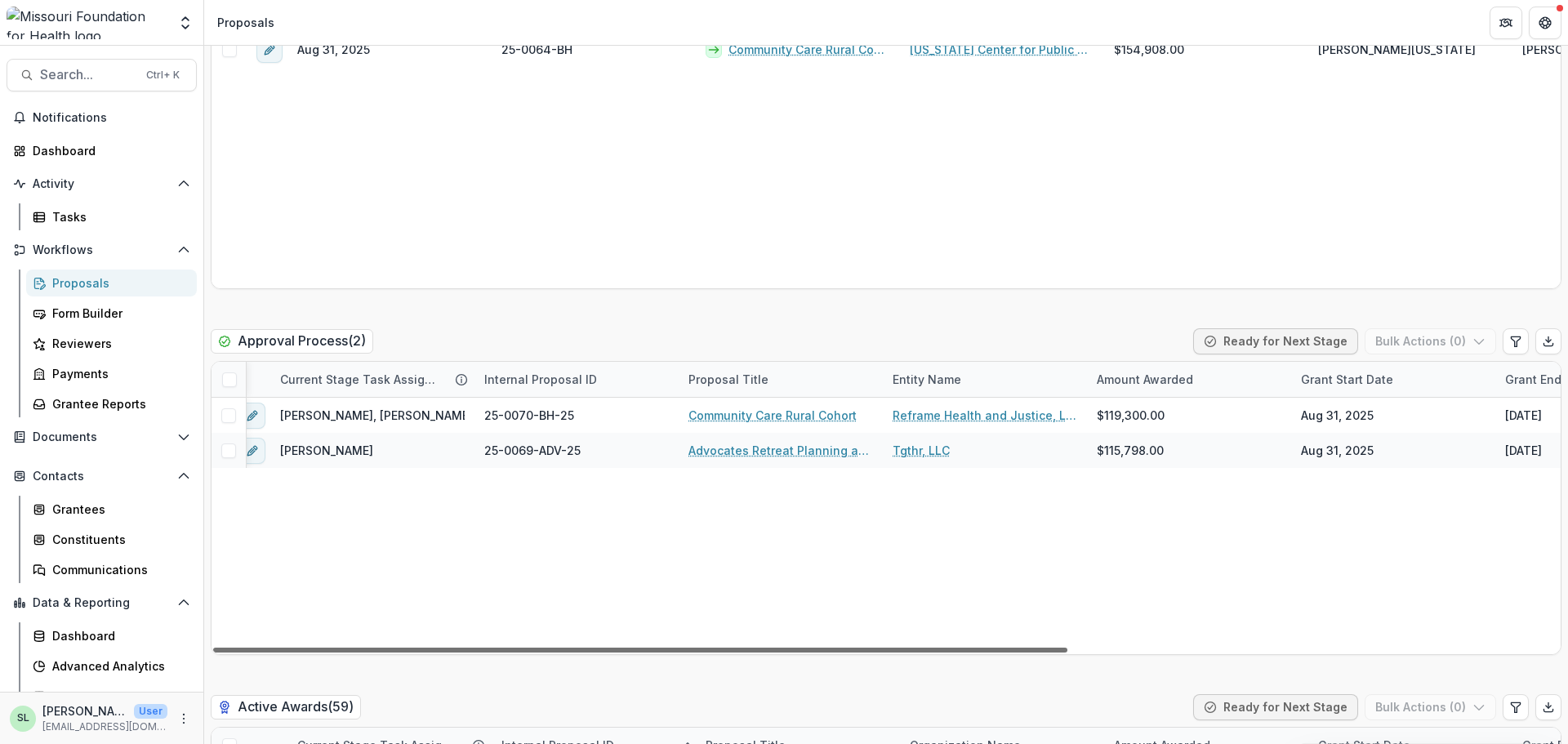
scroll to position [0, 0]
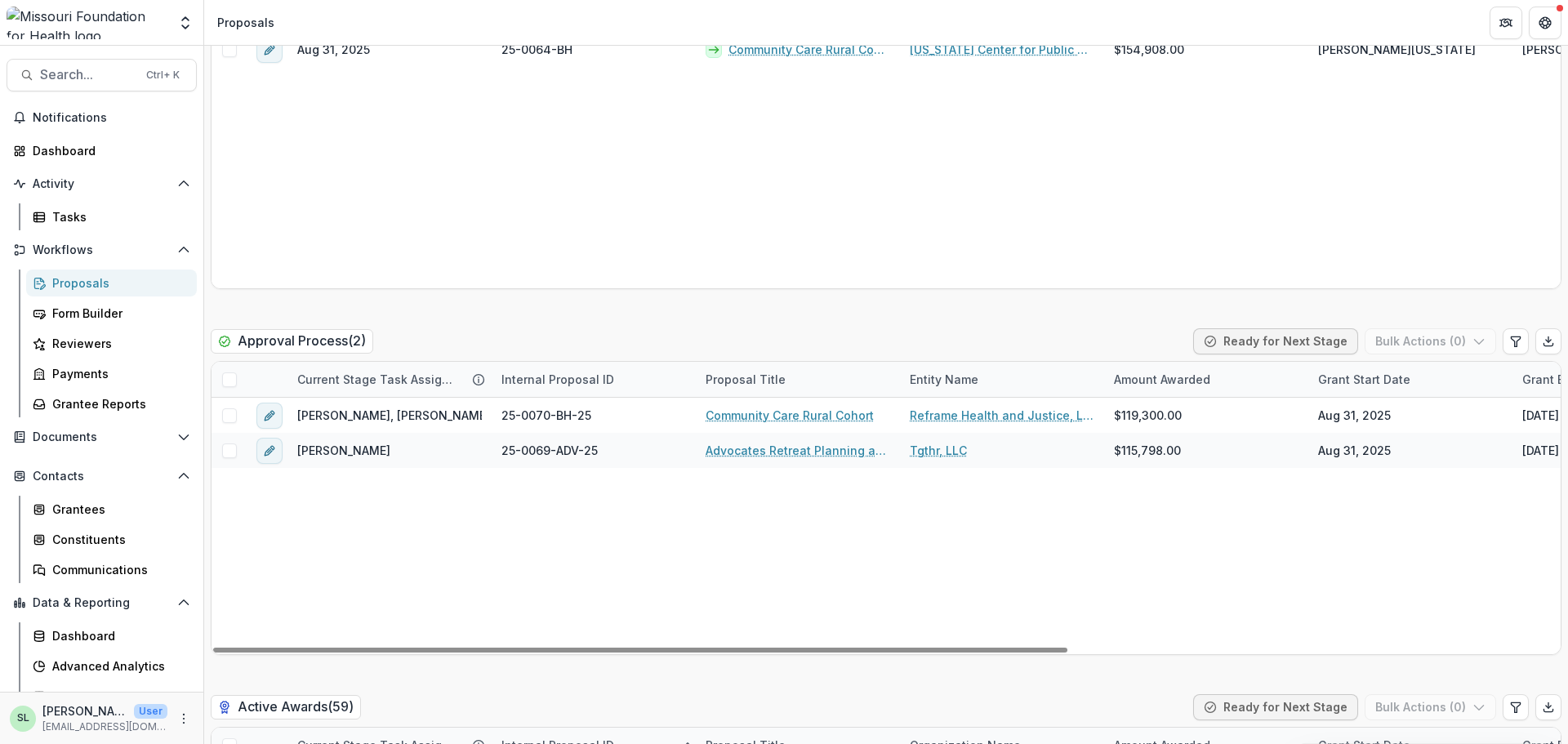
drag, startPoint x: 847, startPoint y: 649, endPoint x: 794, endPoint y: 636, distance: 54.6
click at [799, 653] on div at bounding box center [640, 650] width 855 height 4
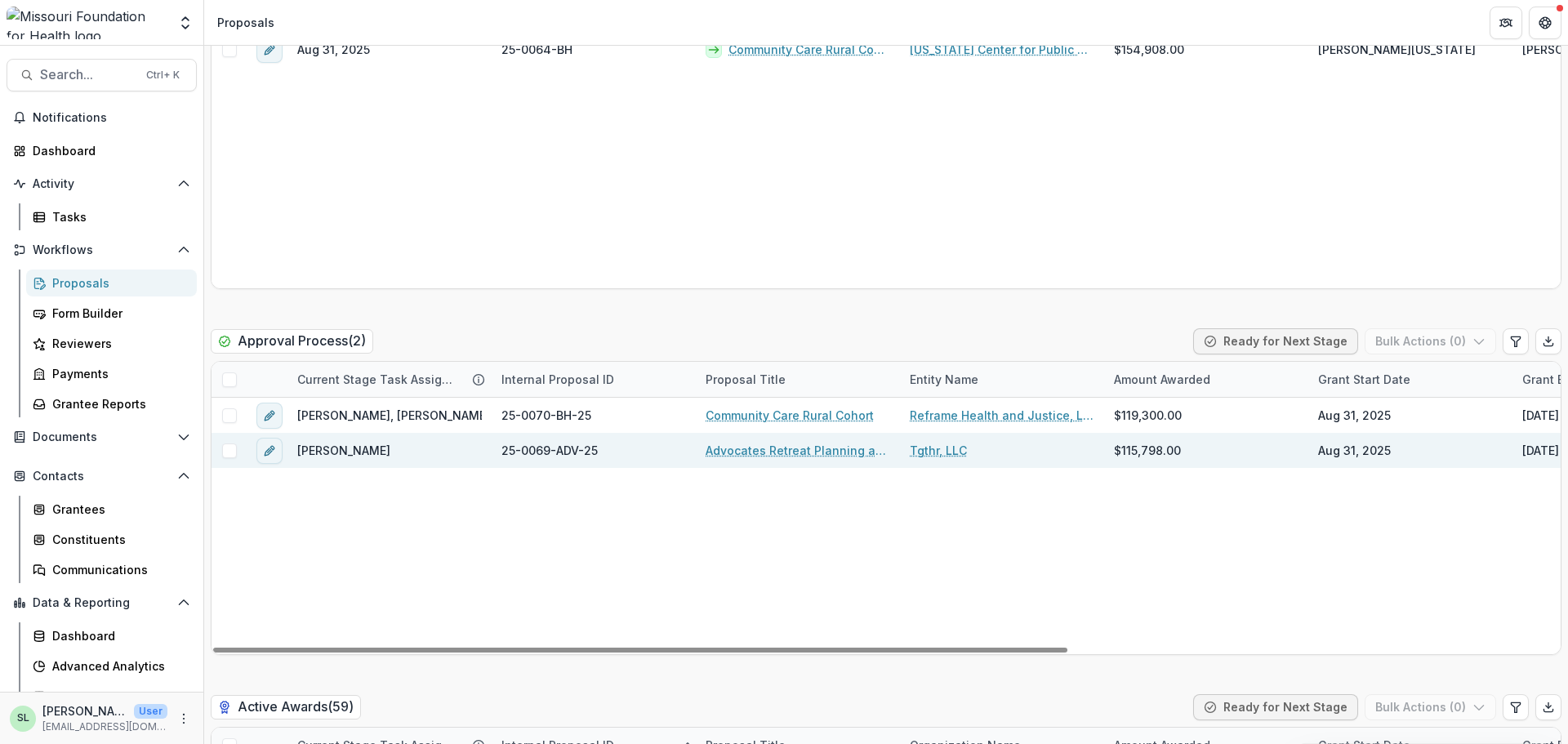
click at [789, 444] on link "Advocates Retreat Planning and Implementation" at bounding box center [797, 450] width 184 height 17
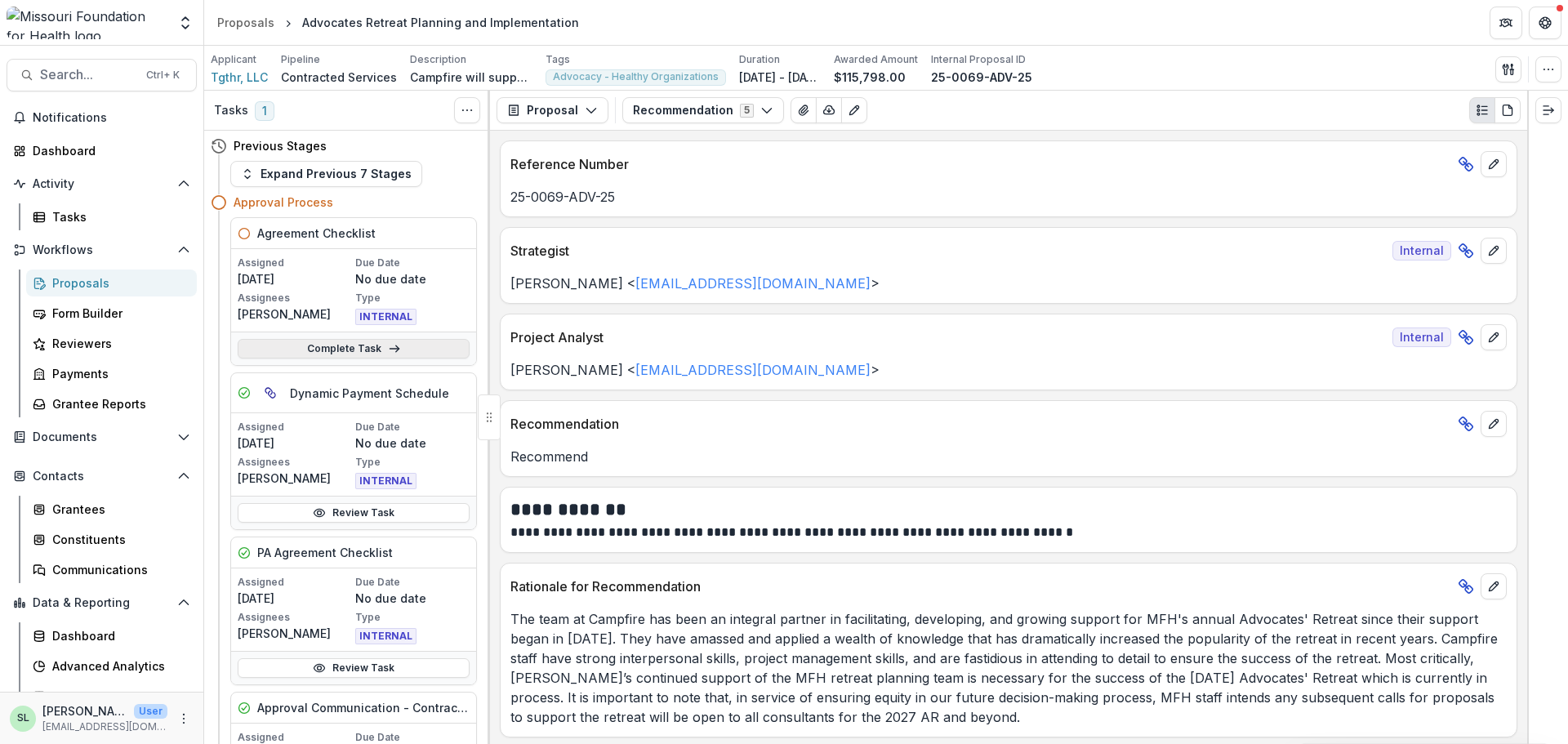
click at [342, 344] on link "Complete Task" at bounding box center [354, 349] width 232 height 20
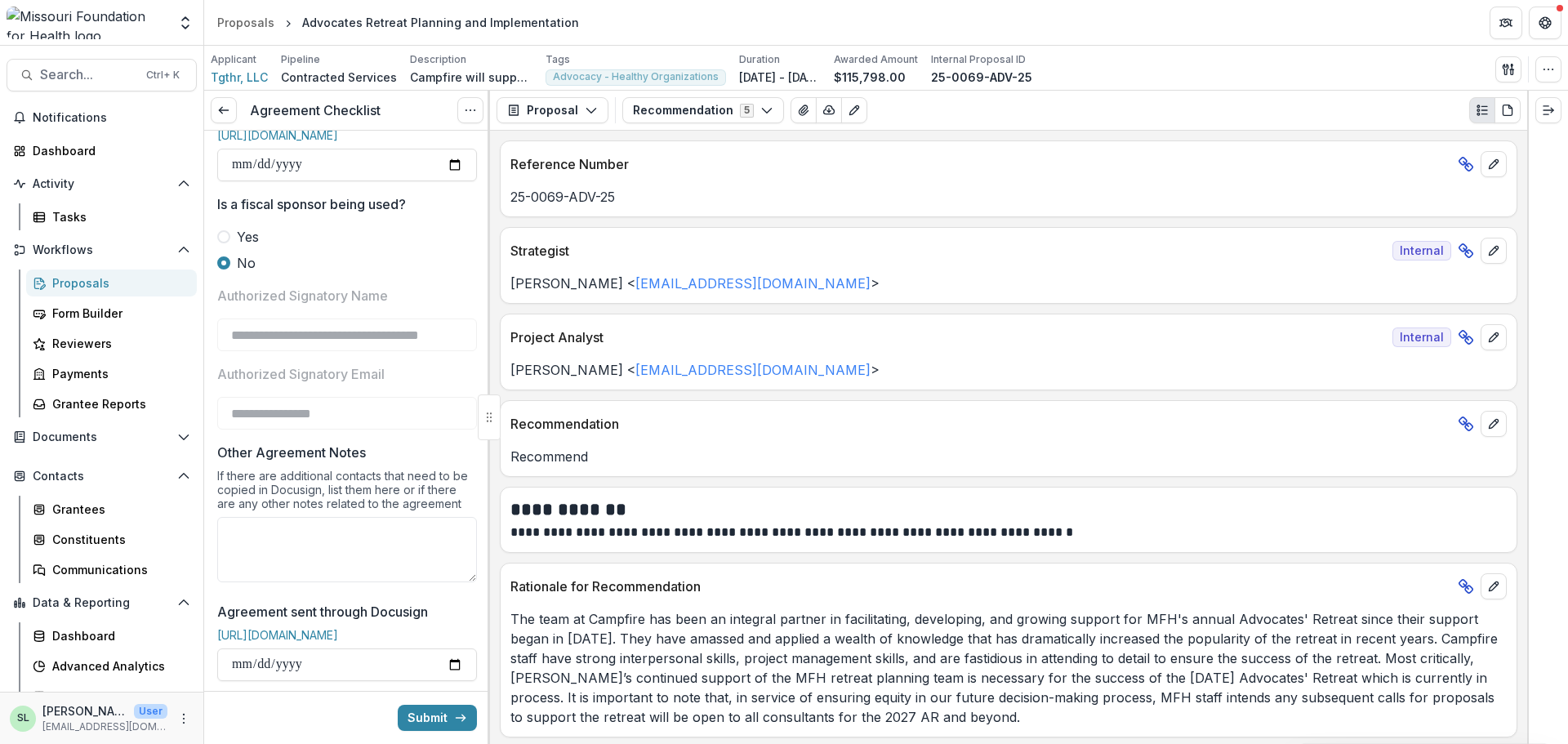
scroll to position [81, 0]
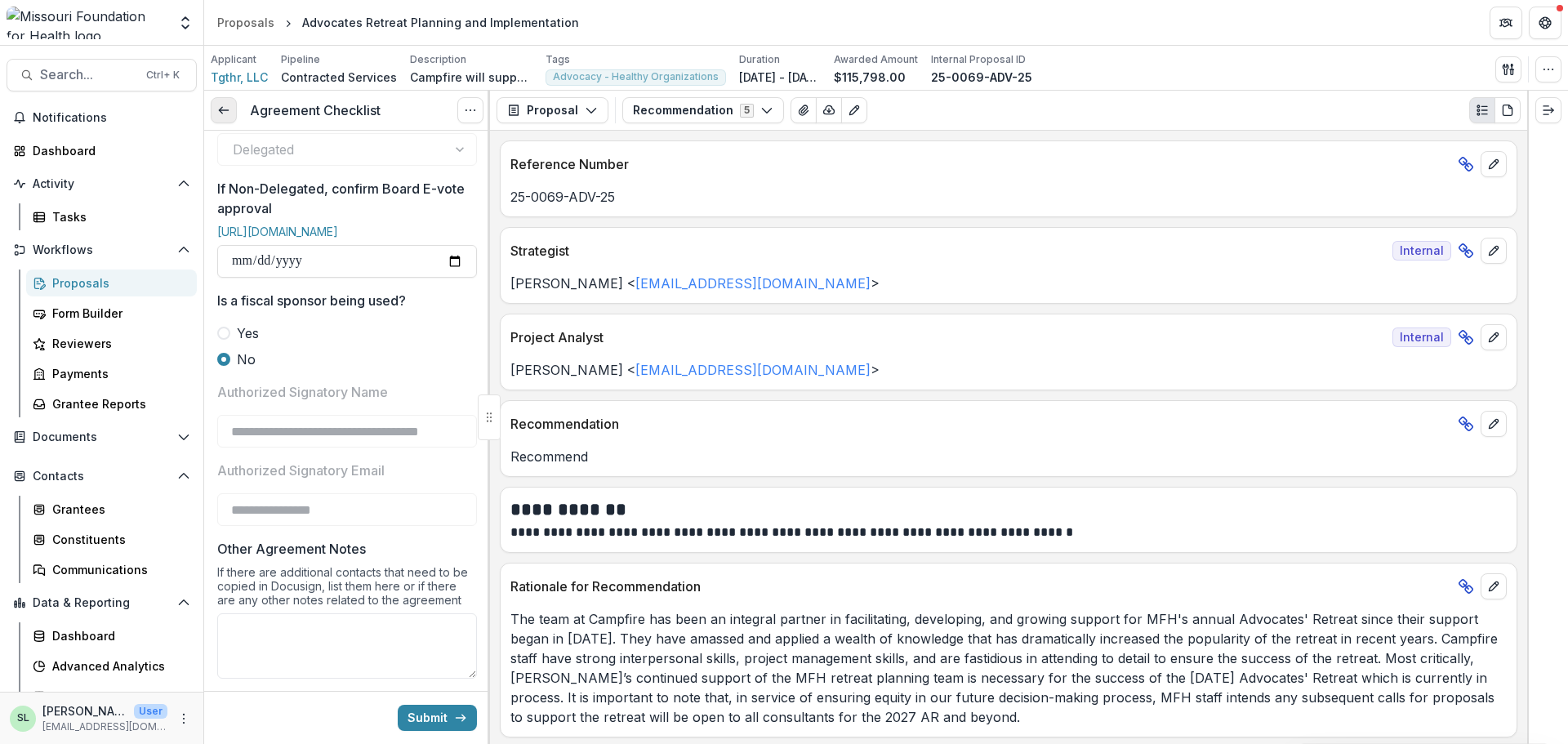
click at [223, 109] on icon at bounding box center [224, 110] width 13 height 13
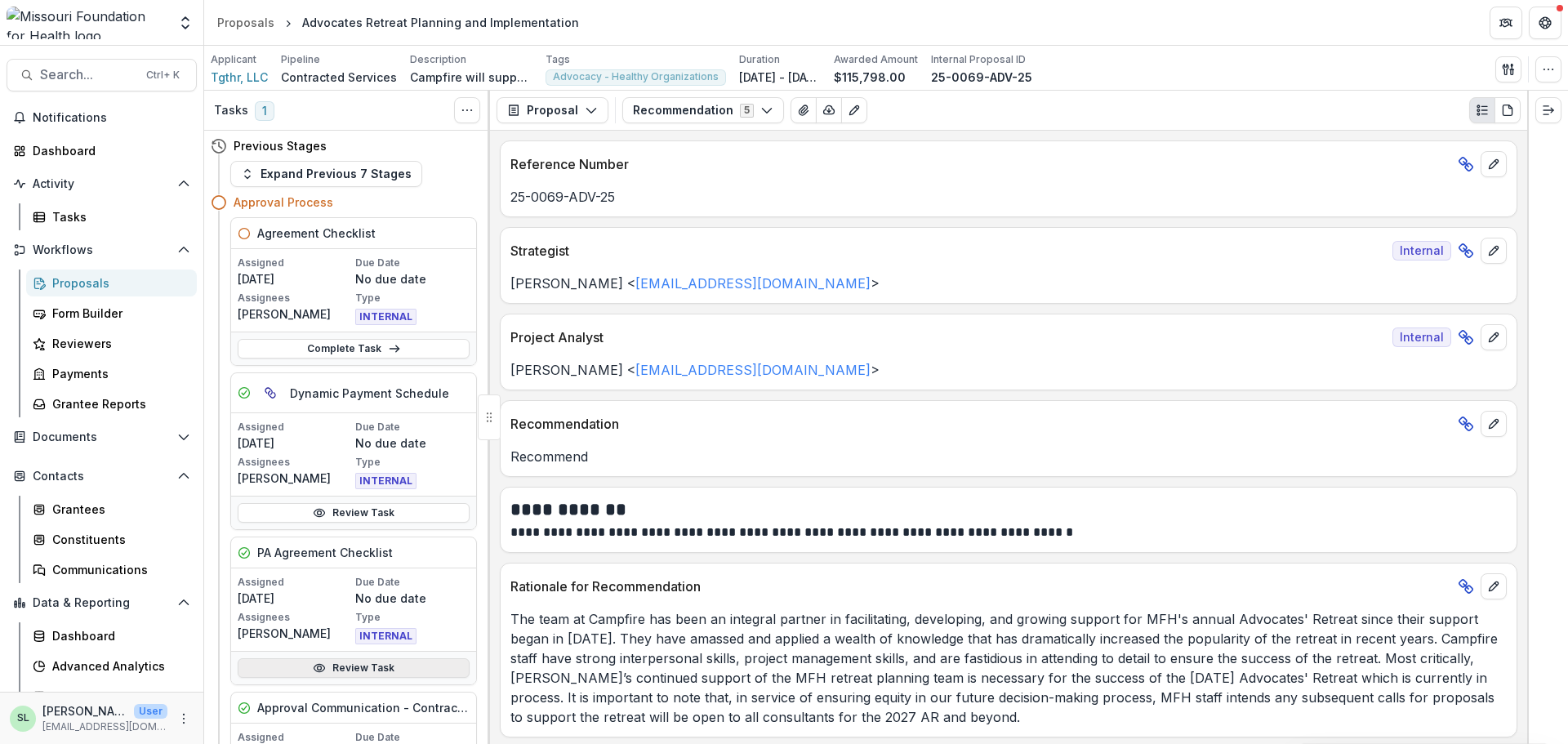
click at [416, 663] on link "Review Task" at bounding box center [354, 669] width 232 height 20
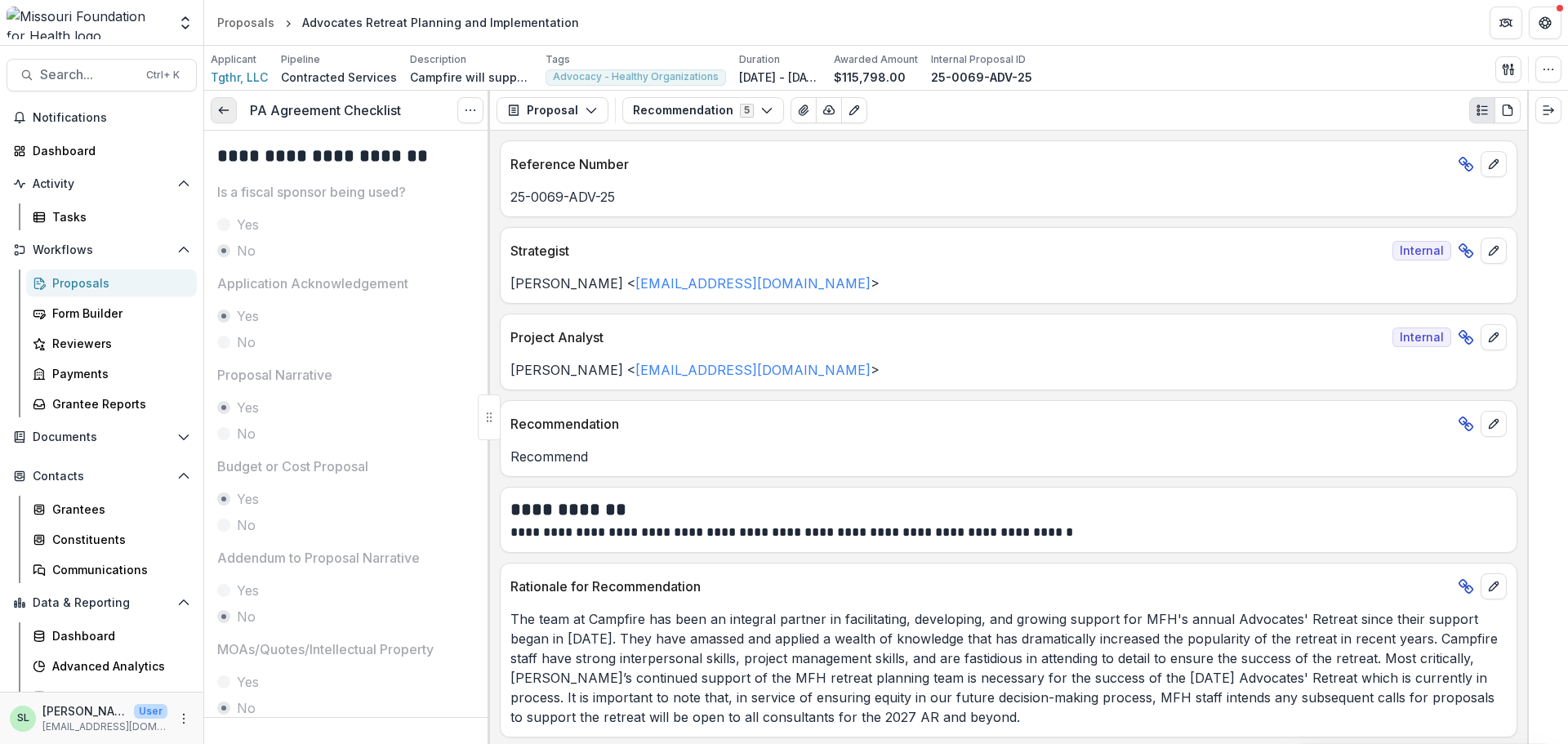
click at [223, 106] on icon at bounding box center [224, 110] width 13 height 13
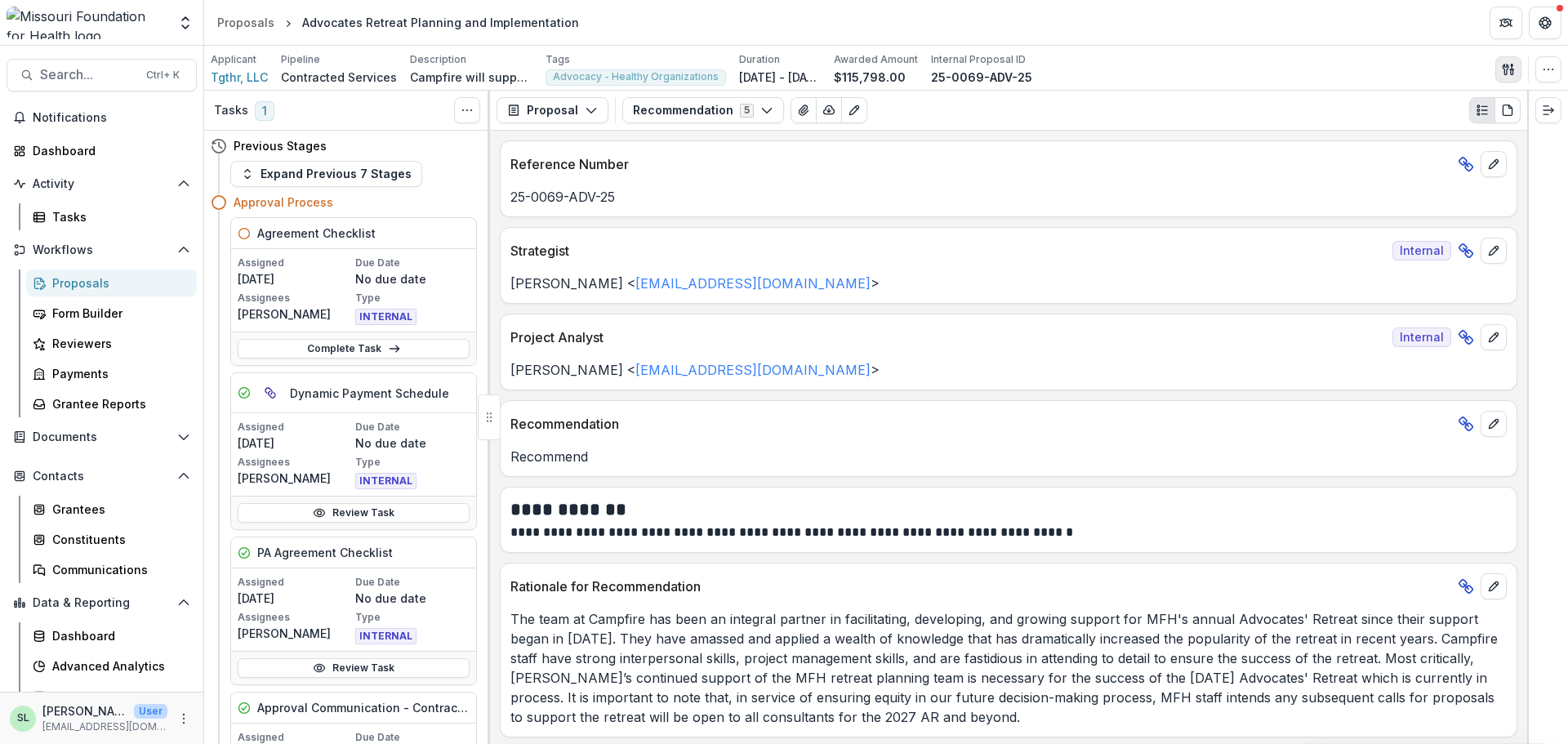
click at [1510, 65] on icon "button" at bounding box center [1508, 69] width 13 height 13
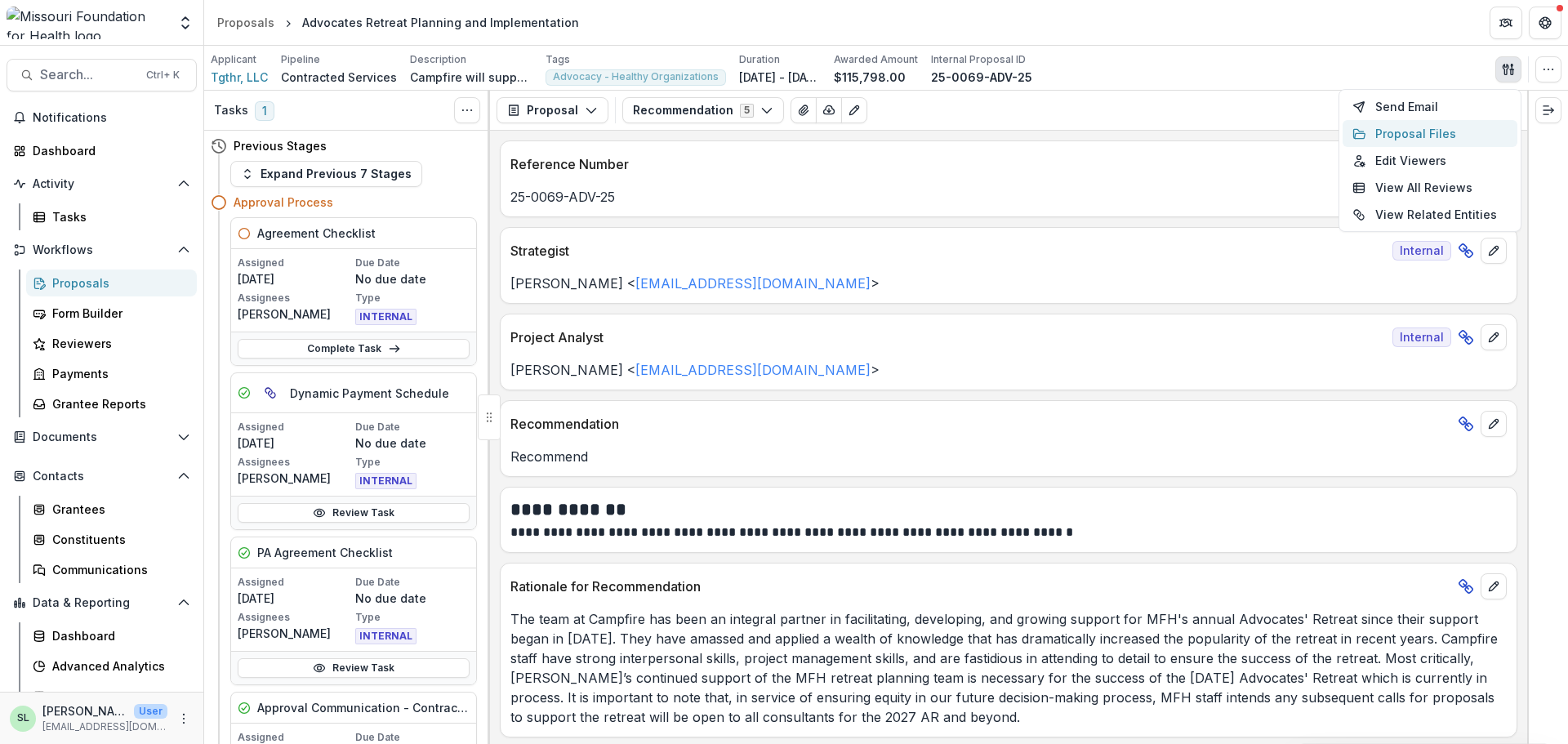
click at [1421, 131] on button "Proposal Files" at bounding box center [1429, 133] width 175 height 27
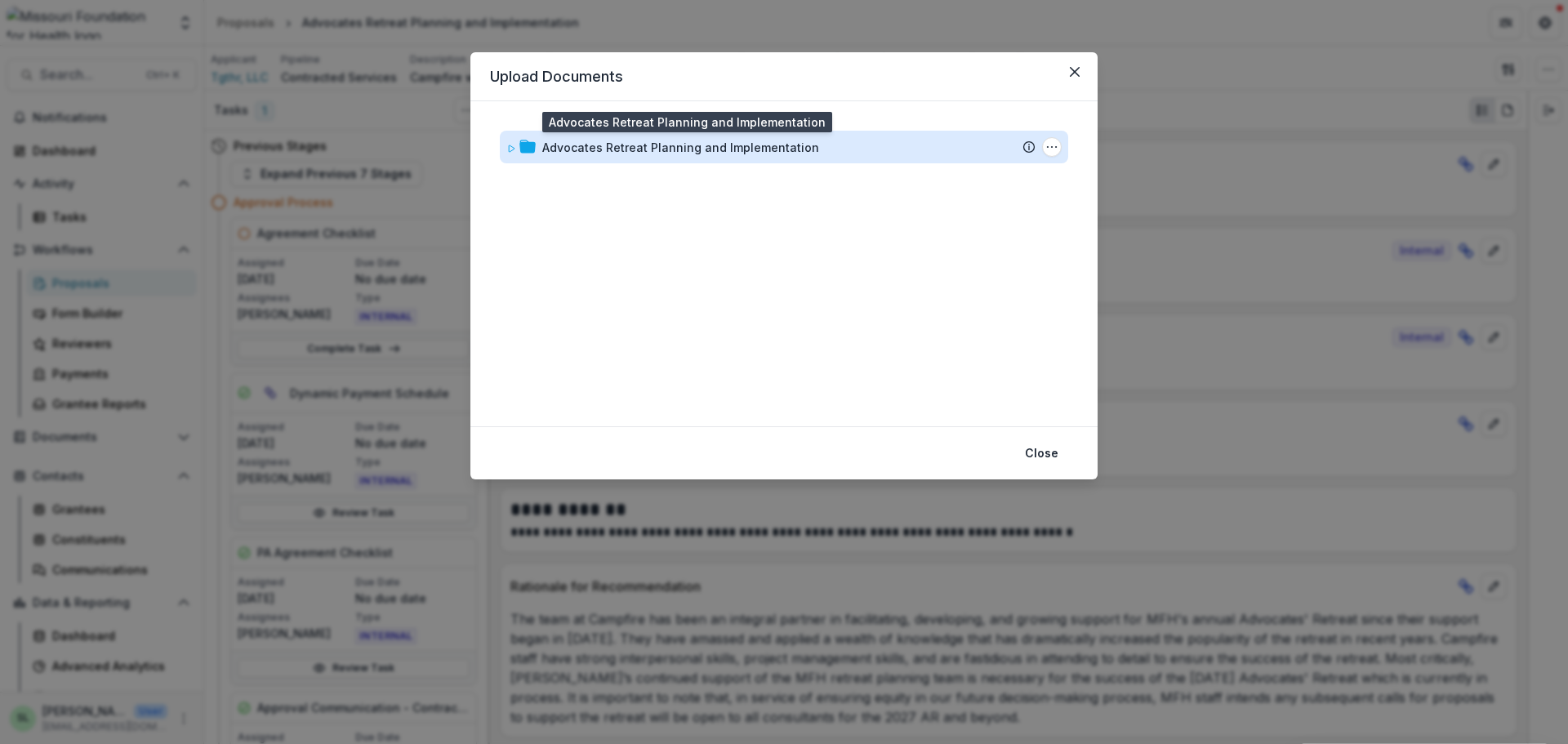
click at [766, 149] on div "Advocates Retreat Planning and Implementation" at bounding box center [680, 147] width 277 height 17
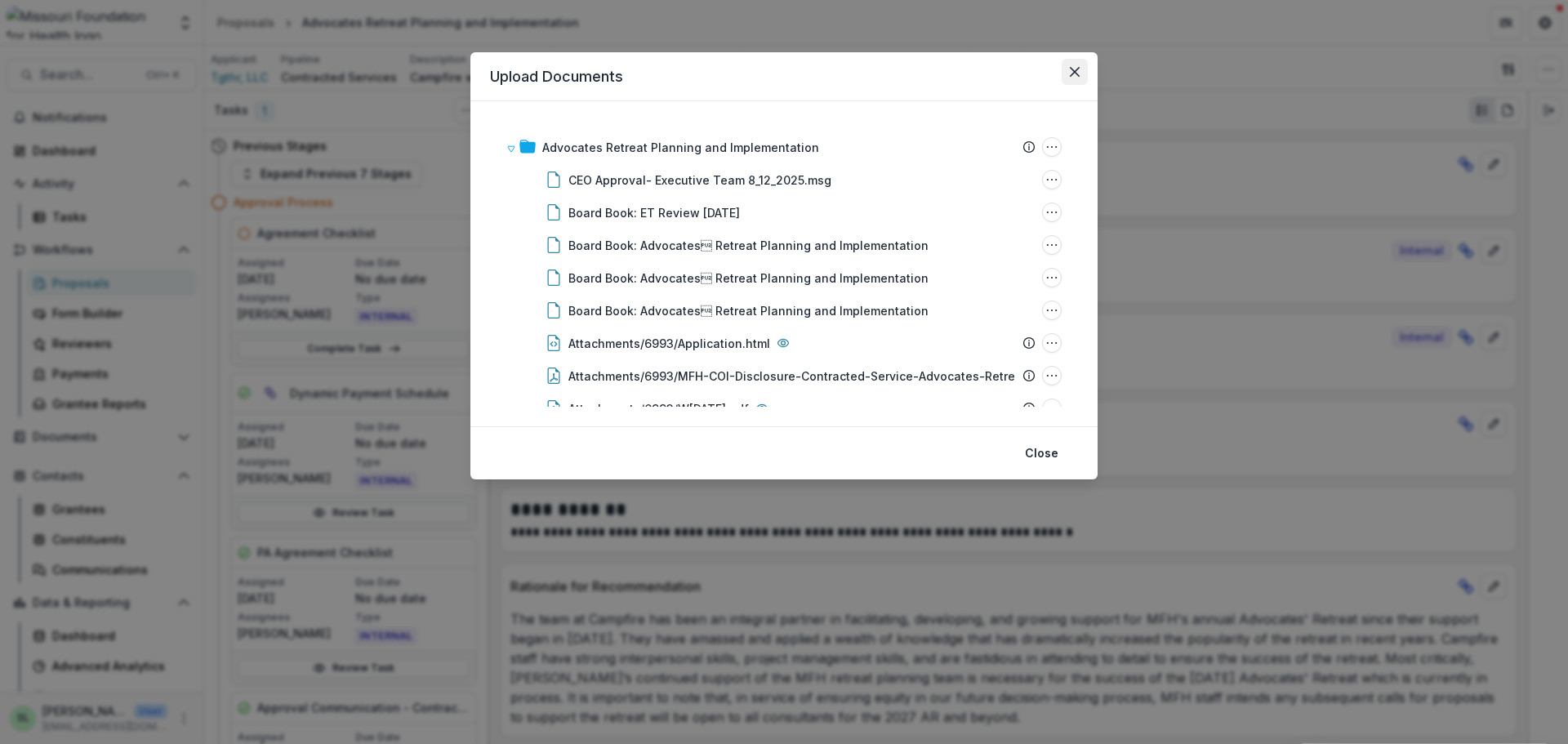
click at [1071, 70] on icon "Close" at bounding box center [1075, 72] width 10 height 10
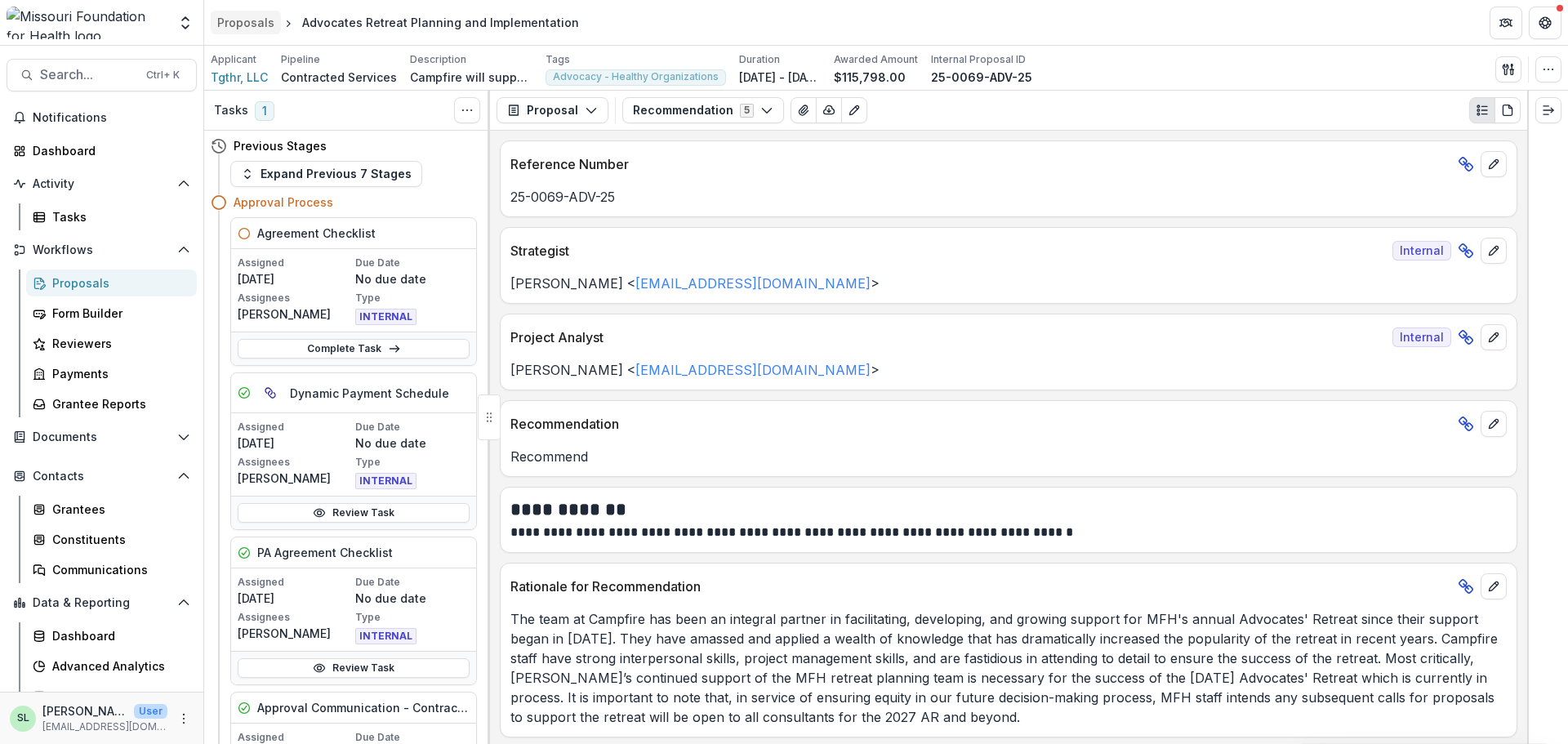
click at [225, 15] on div "Proposals" at bounding box center [246, 22] width 57 height 17
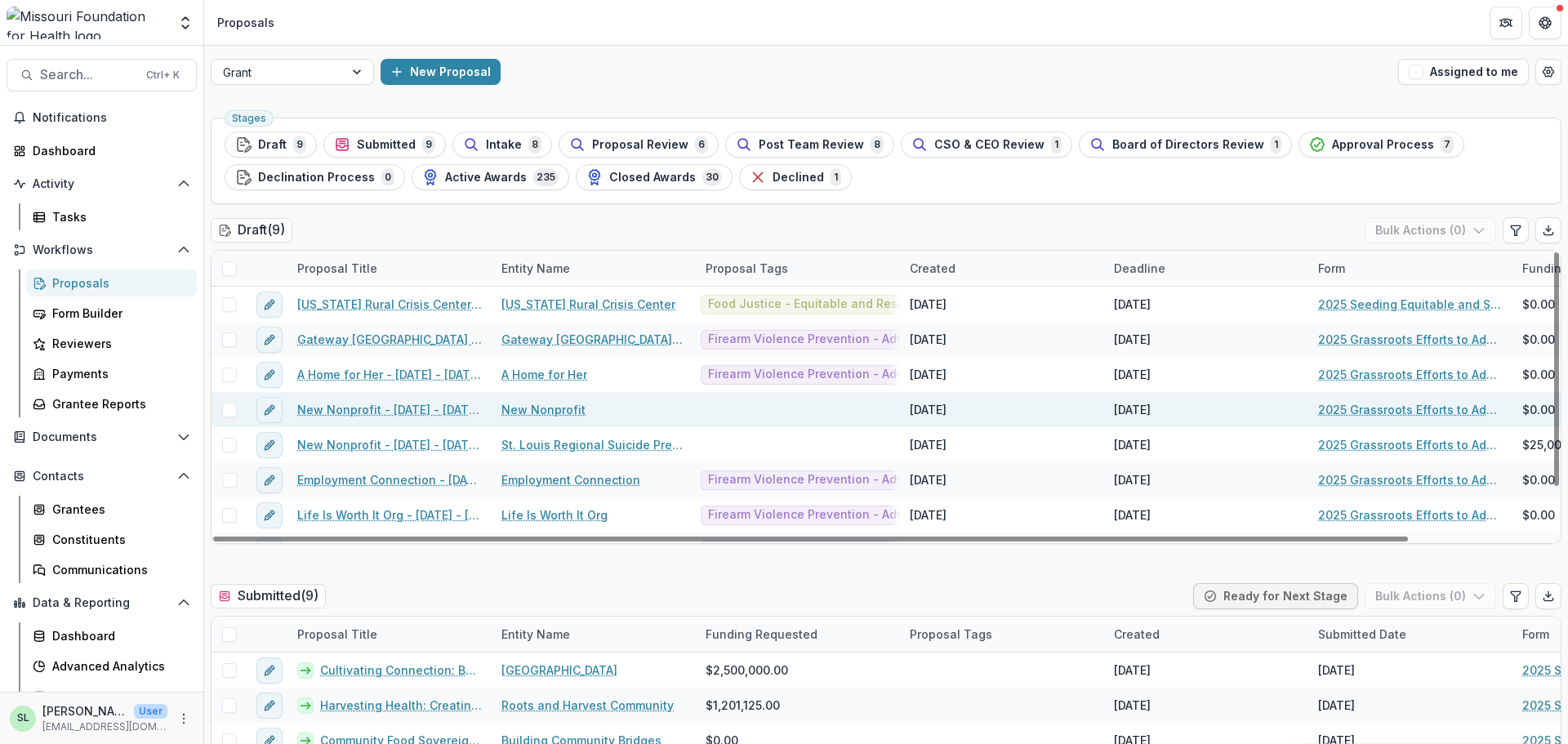
scroll to position [60, 0]
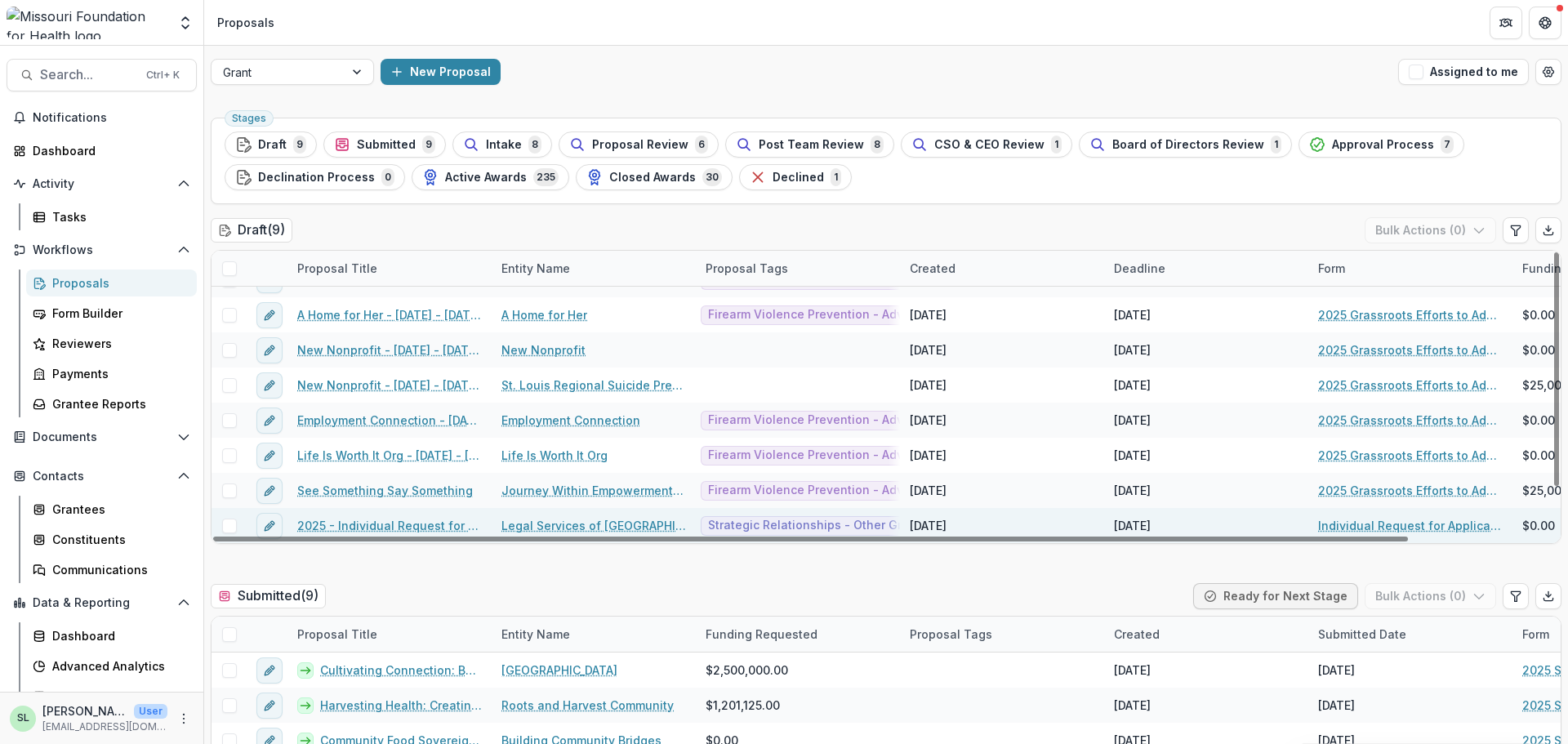
click at [416, 525] on link "2025 - Individual Request for Applications - No Financials" at bounding box center [389, 526] width 184 height 17
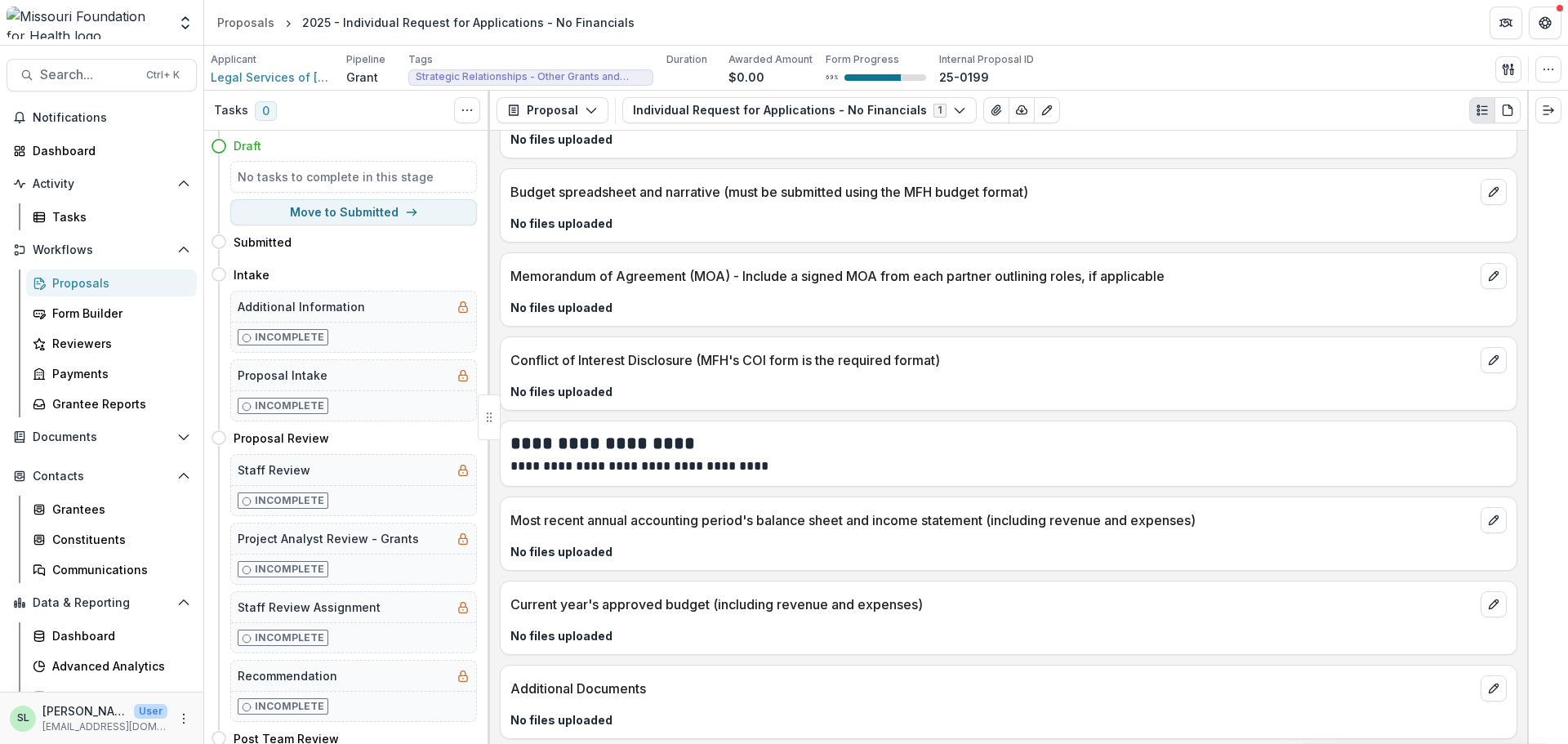
scroll to position [5452, 0]
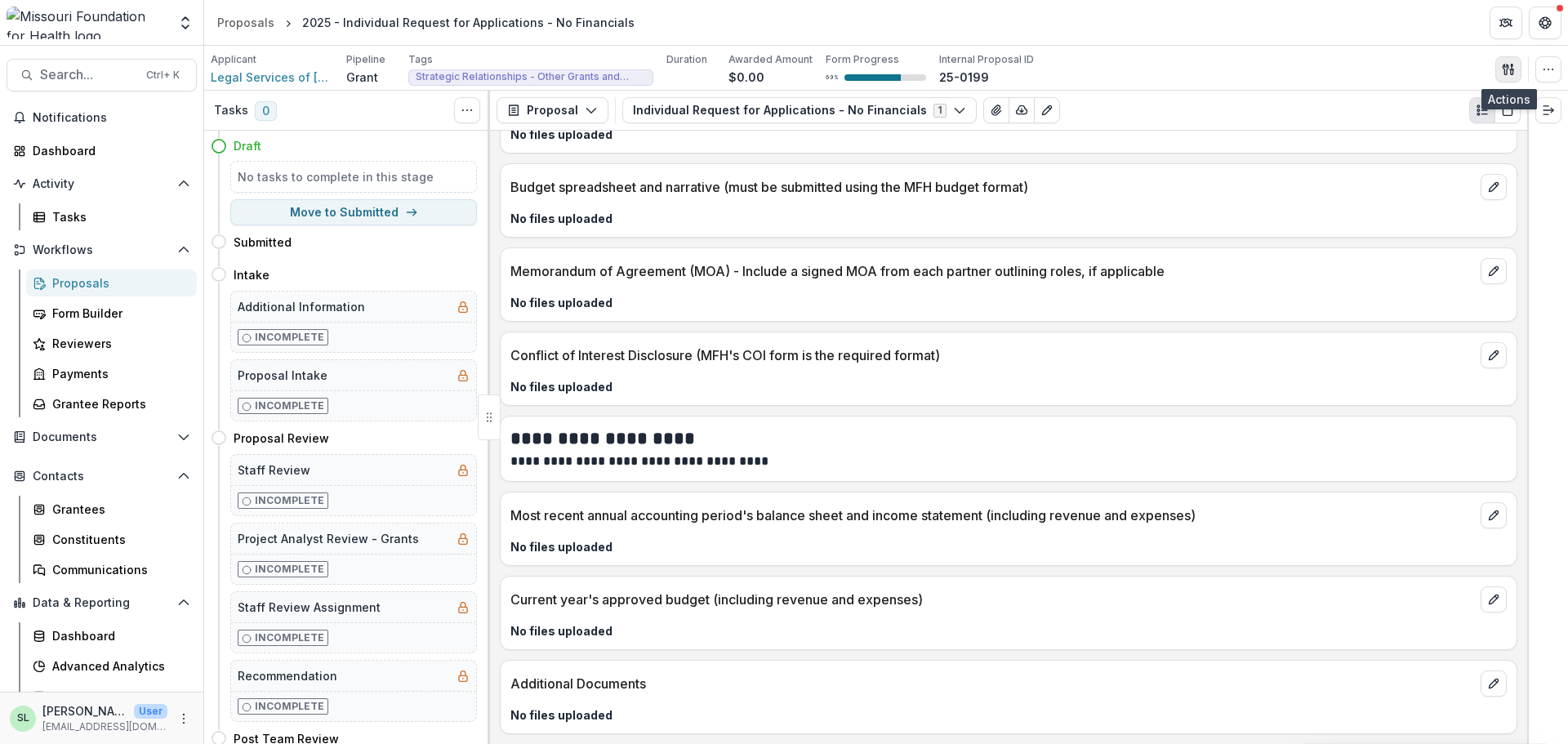
click at [1513, 64] on polygon "button" at bounding box center [1512, 64] width 2 height 3
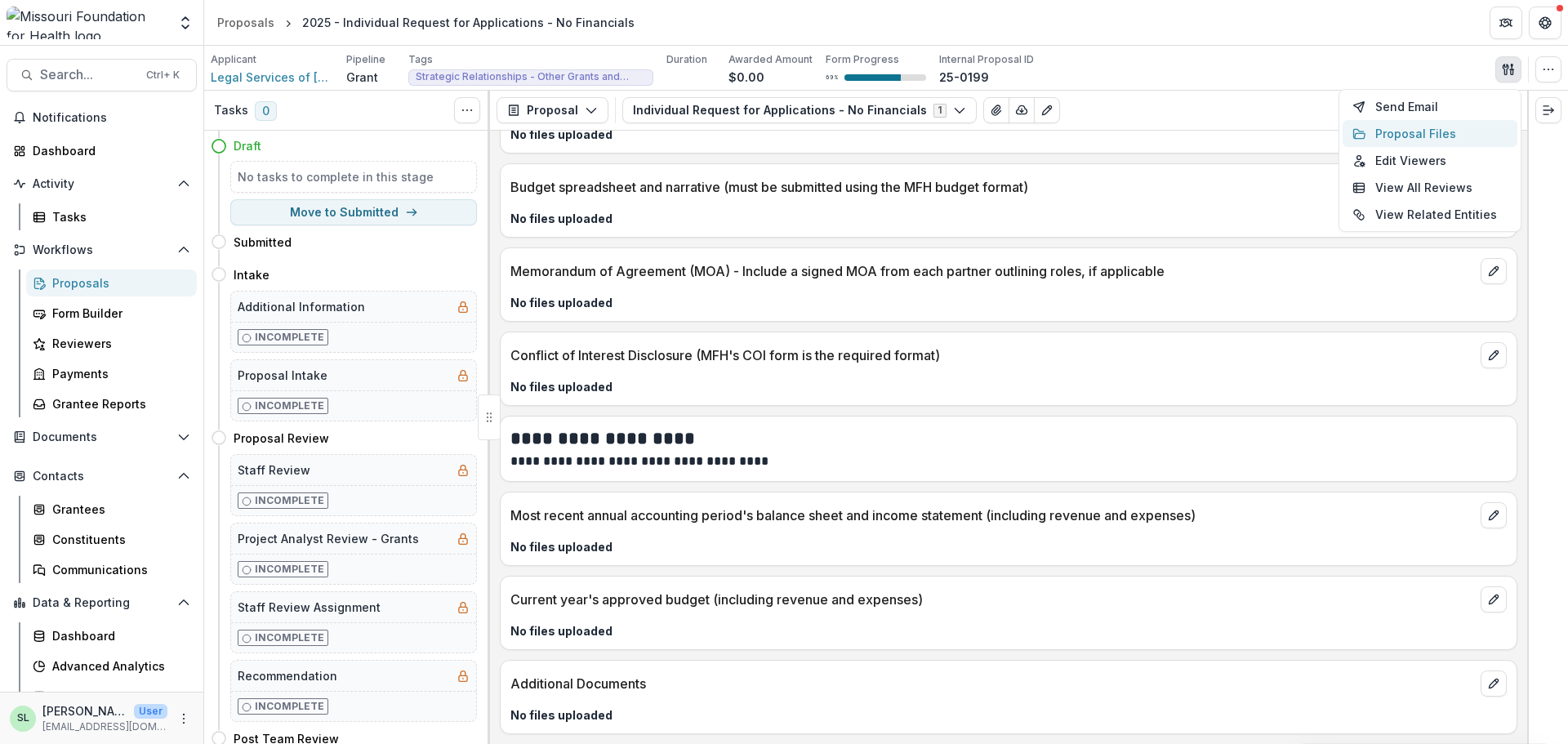
click at [1433, 133] on button "Proposal Files" at bounding box center [1429, 133] width 175 height 27
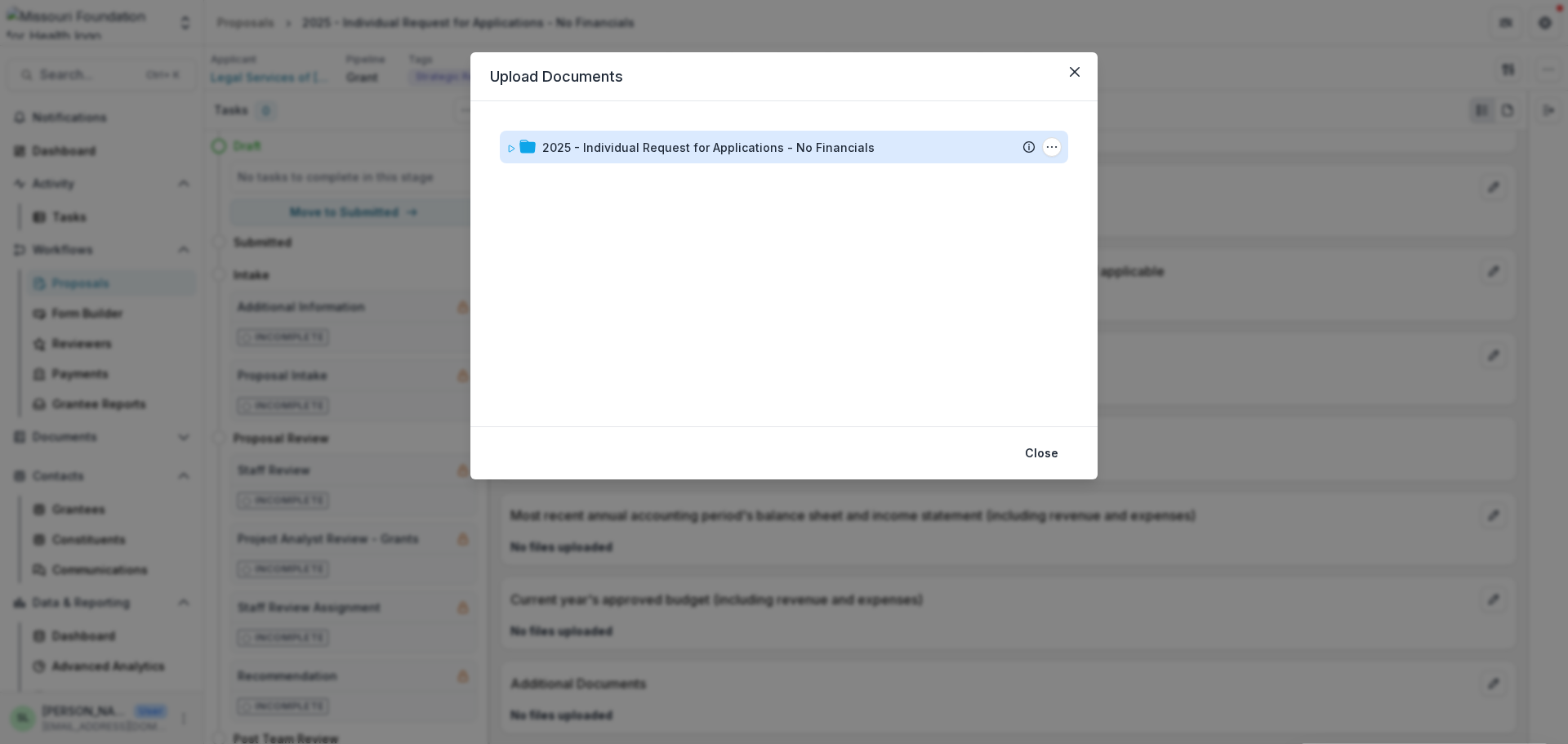
click at [707, 149] on div "2025 - Individual Request for Applications - No Financials" at bounding box center [708, 147] width 332 height 17
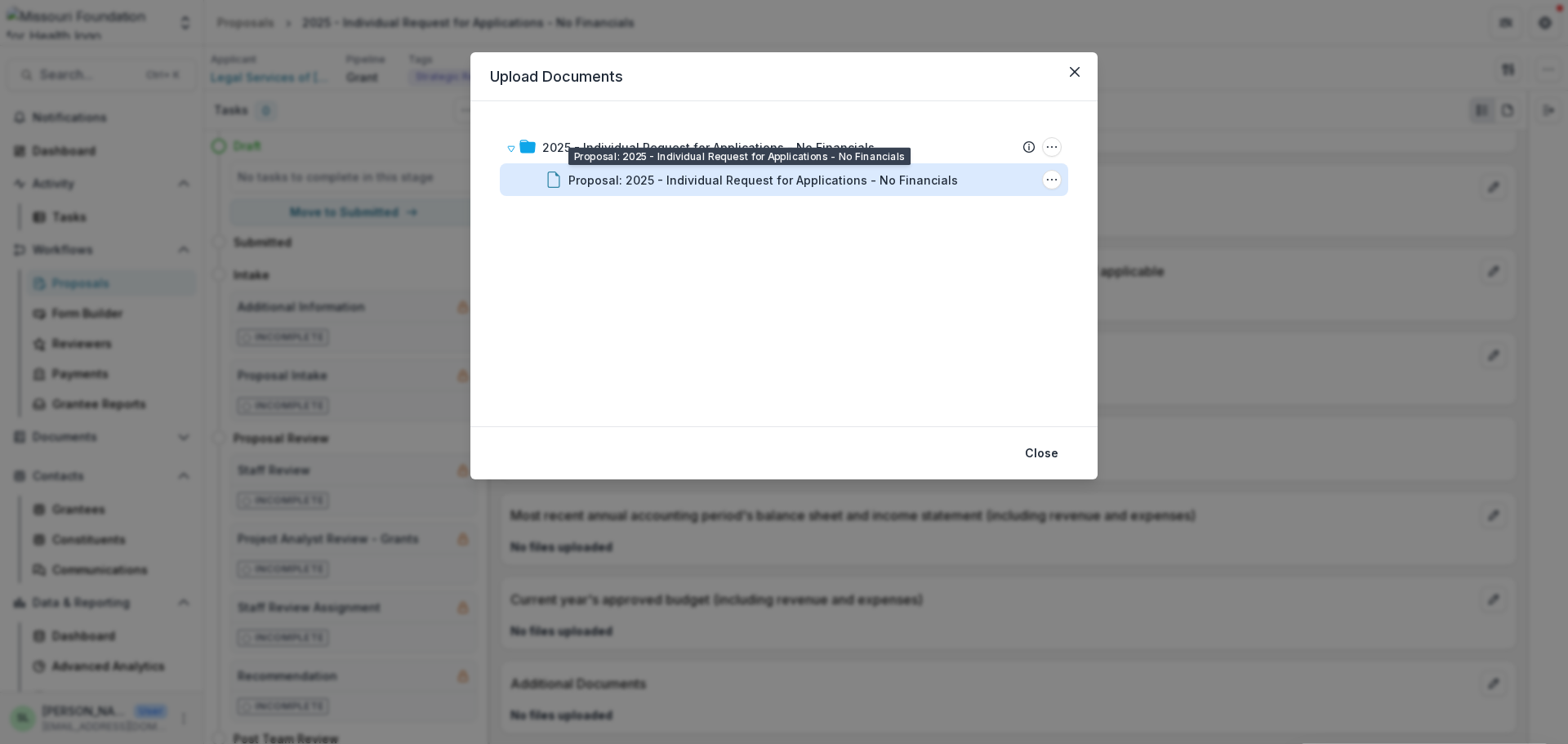
click at [789, 178] on div "Proposal: 2025 - Individual Request for Applications - No Financials" at bounding box center [763, 180] width 389 height 17
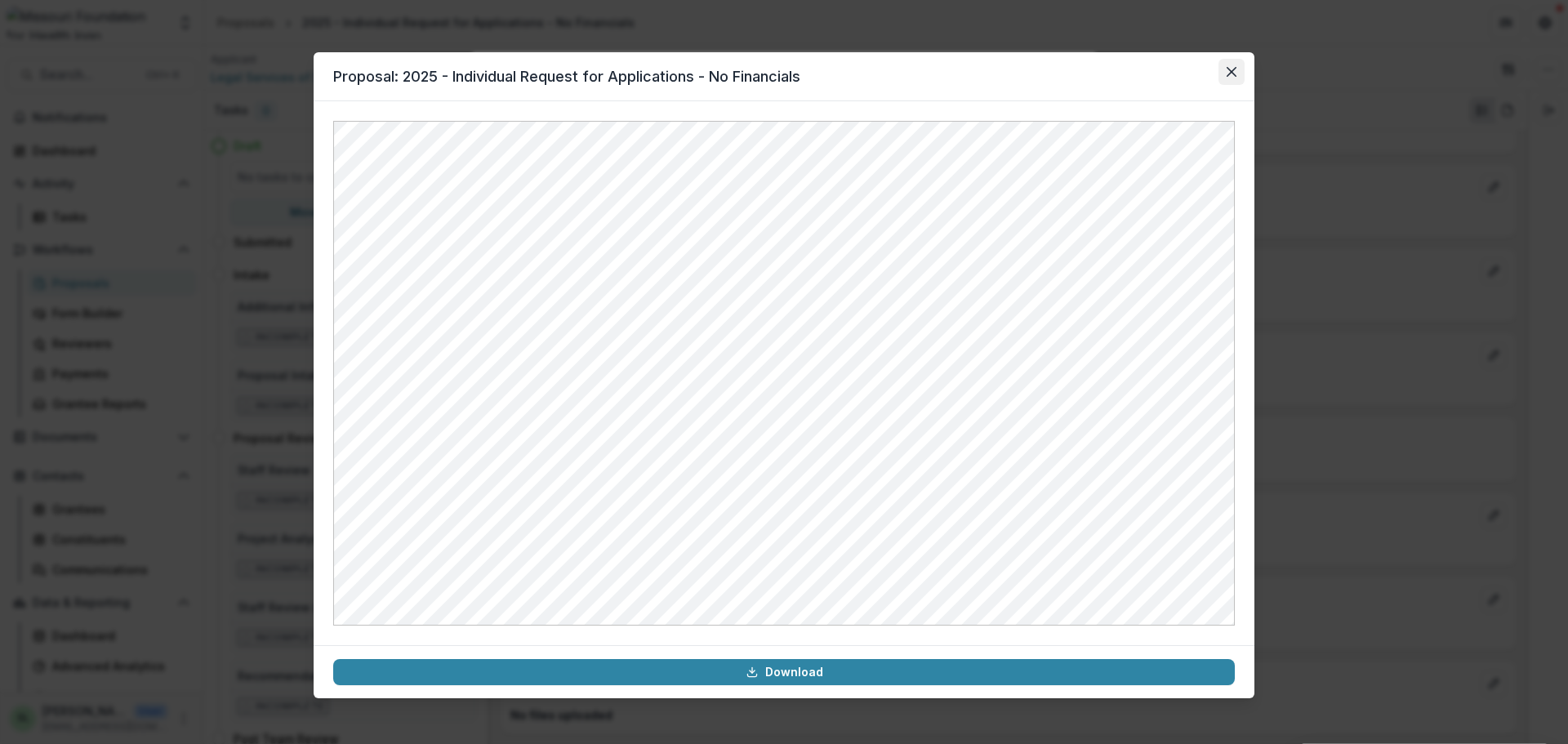
click at [1231, 74] on icon "Close" at bounding box center [1231, 72] width 10 height 10
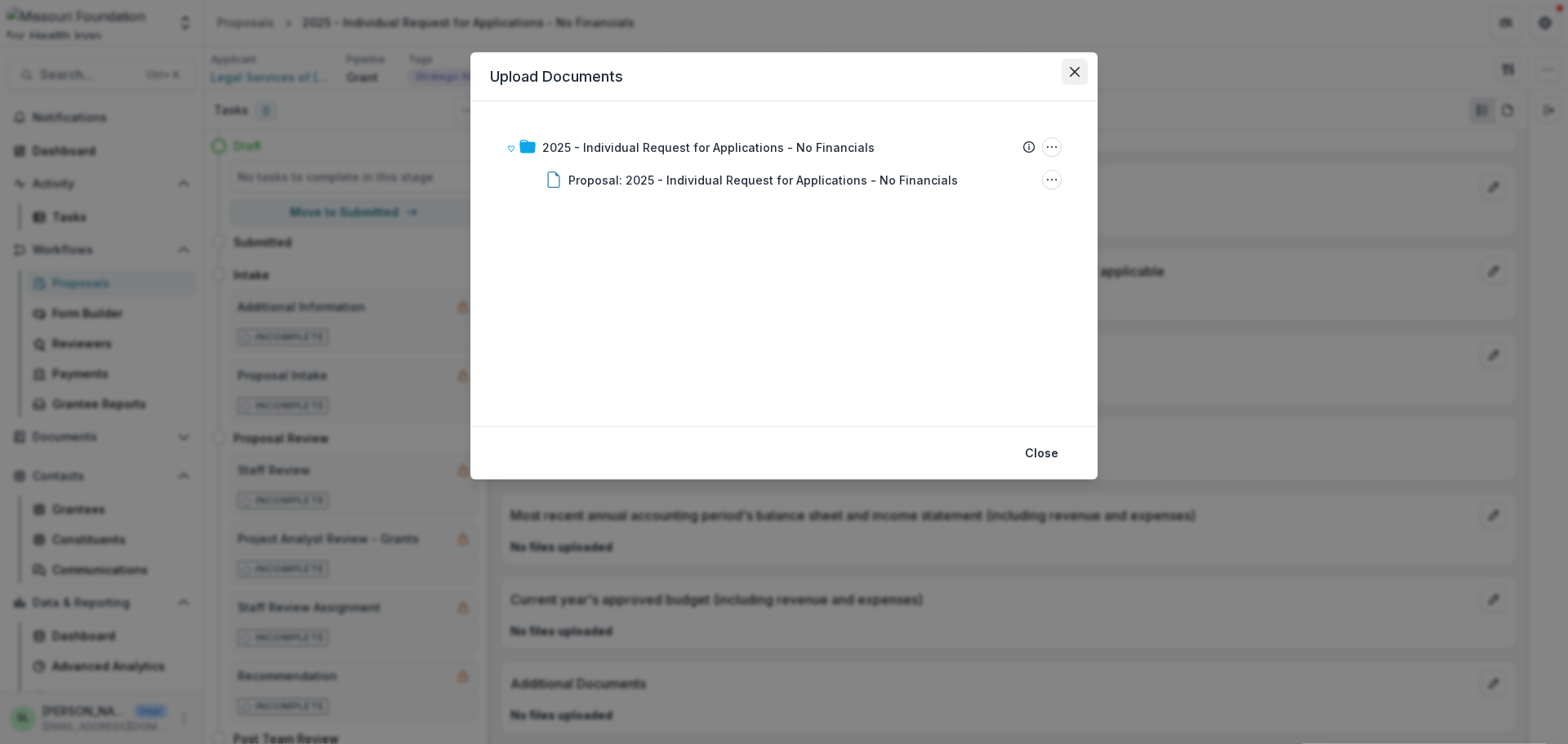
click at [1075, 73] on icon "Close" at bounding box center [1075, 72] width 10 height 10
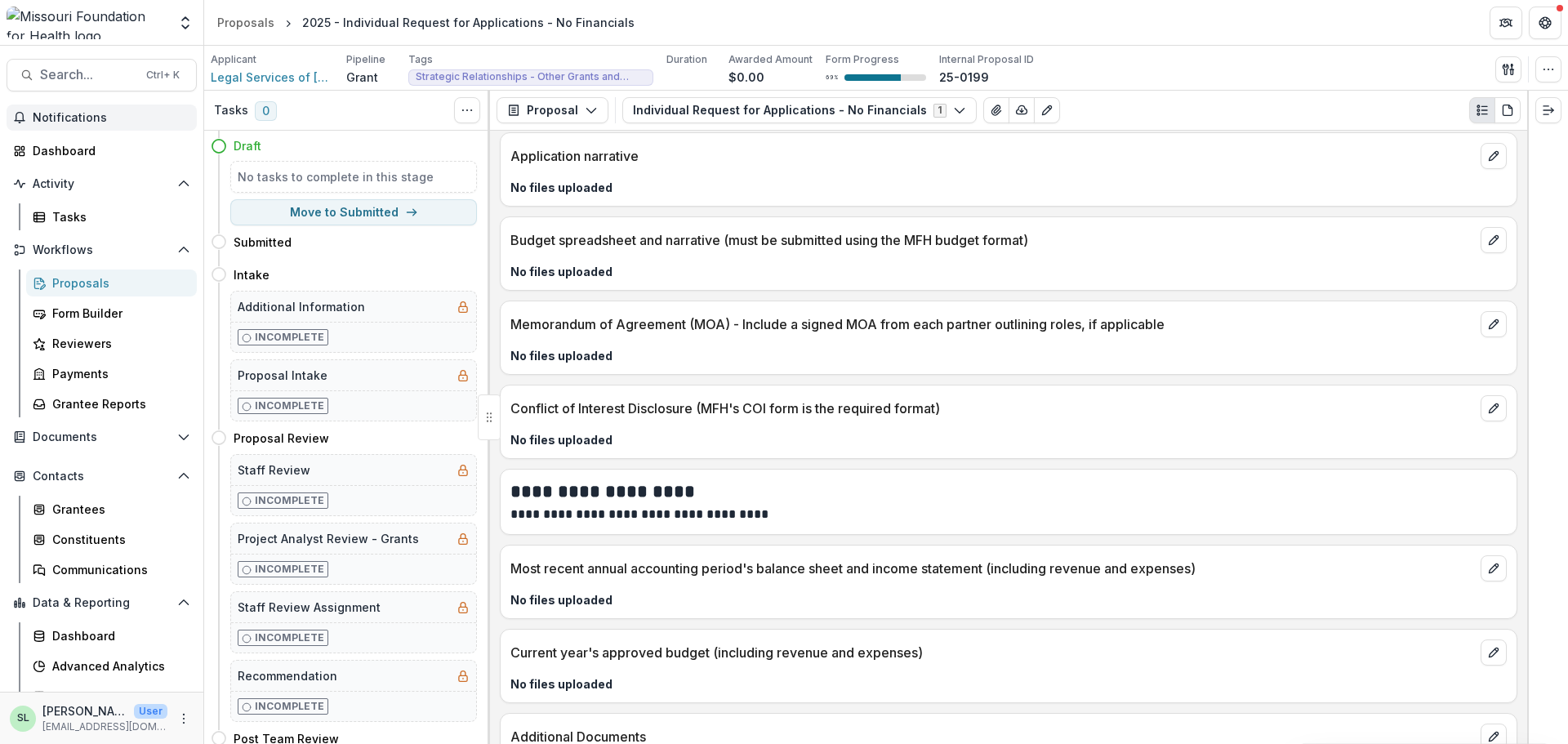
scroll to position [5370, 0]
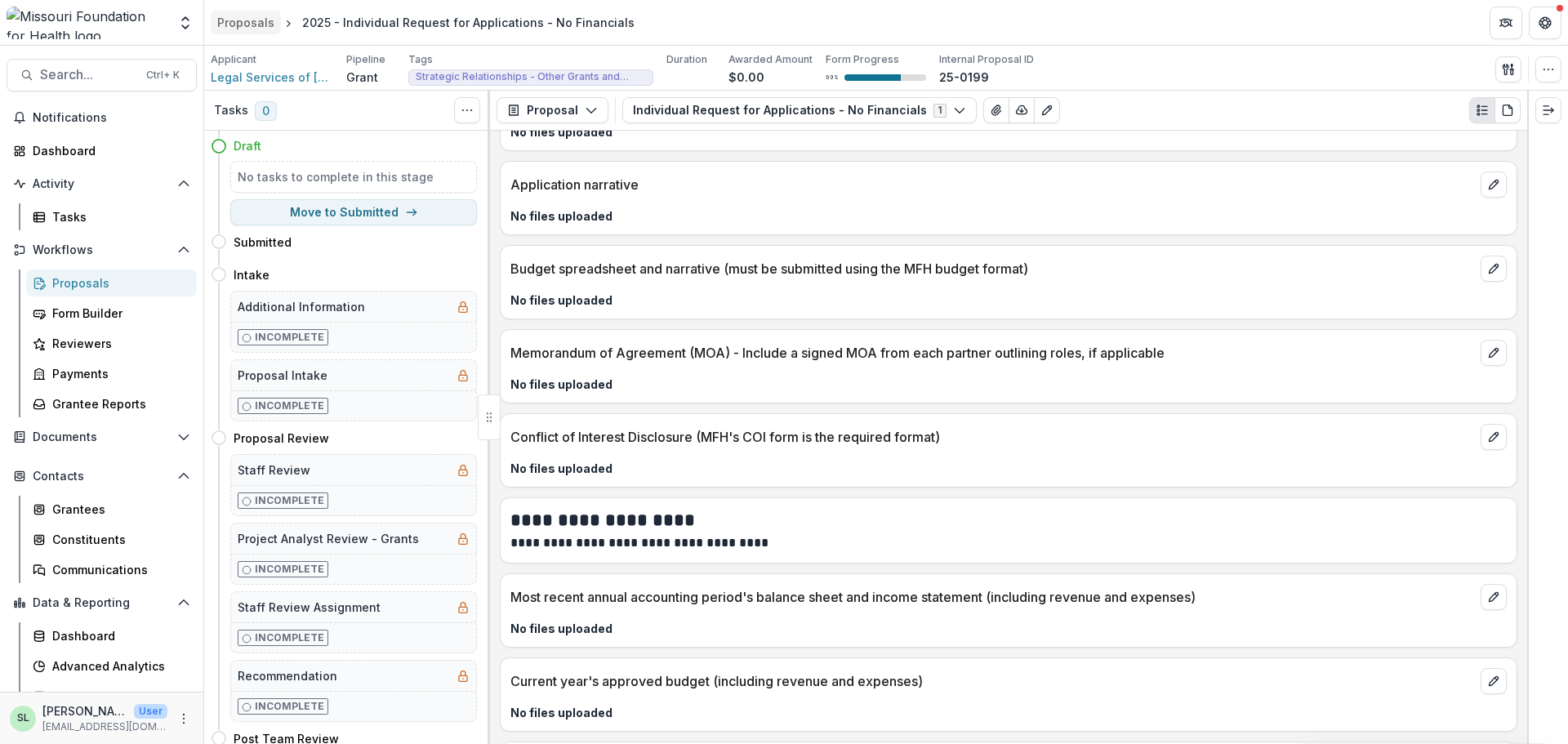
click at [253, 21] on div "Proposals" at bounding box center [246, 22] width 57 height 17
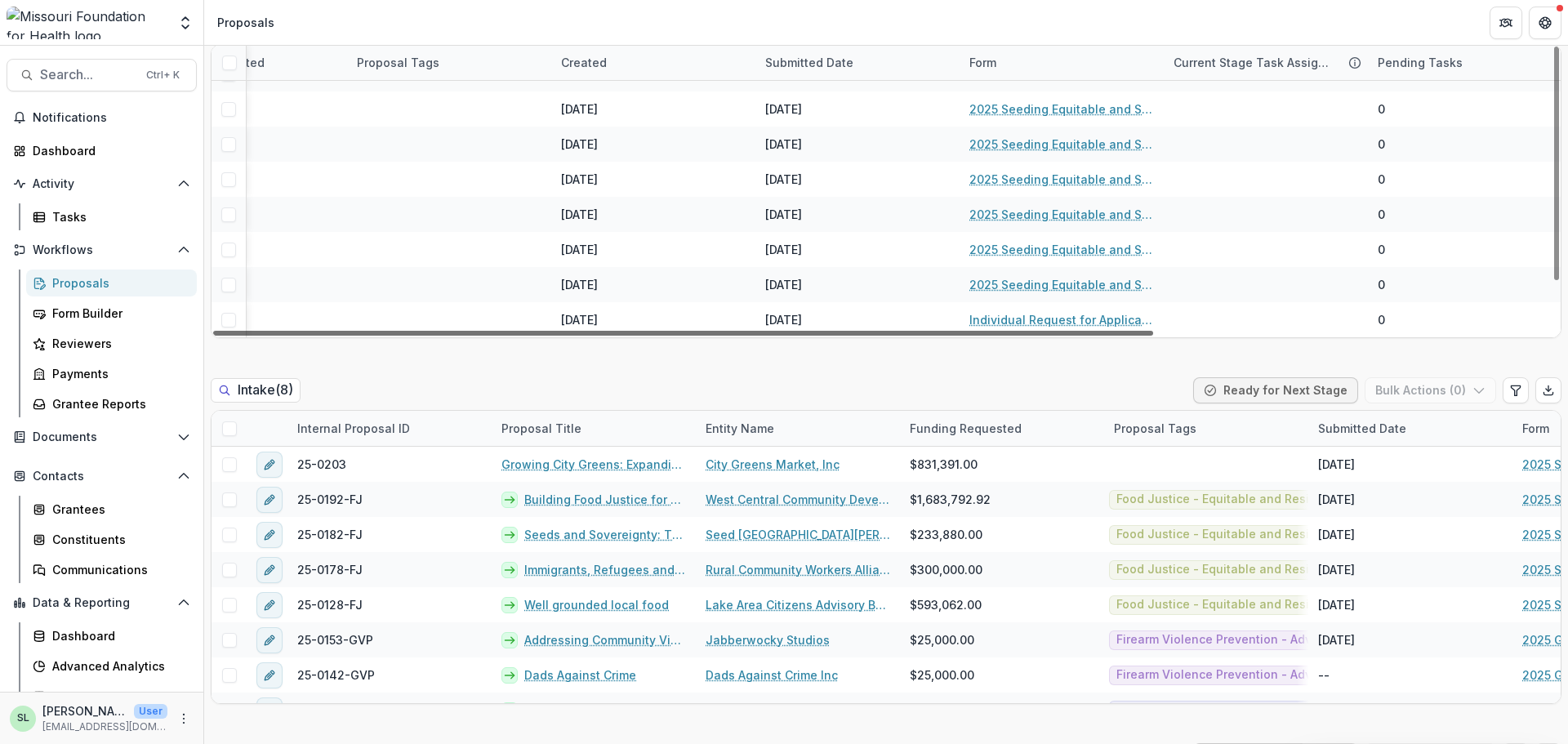
scroll to position [60, 569]
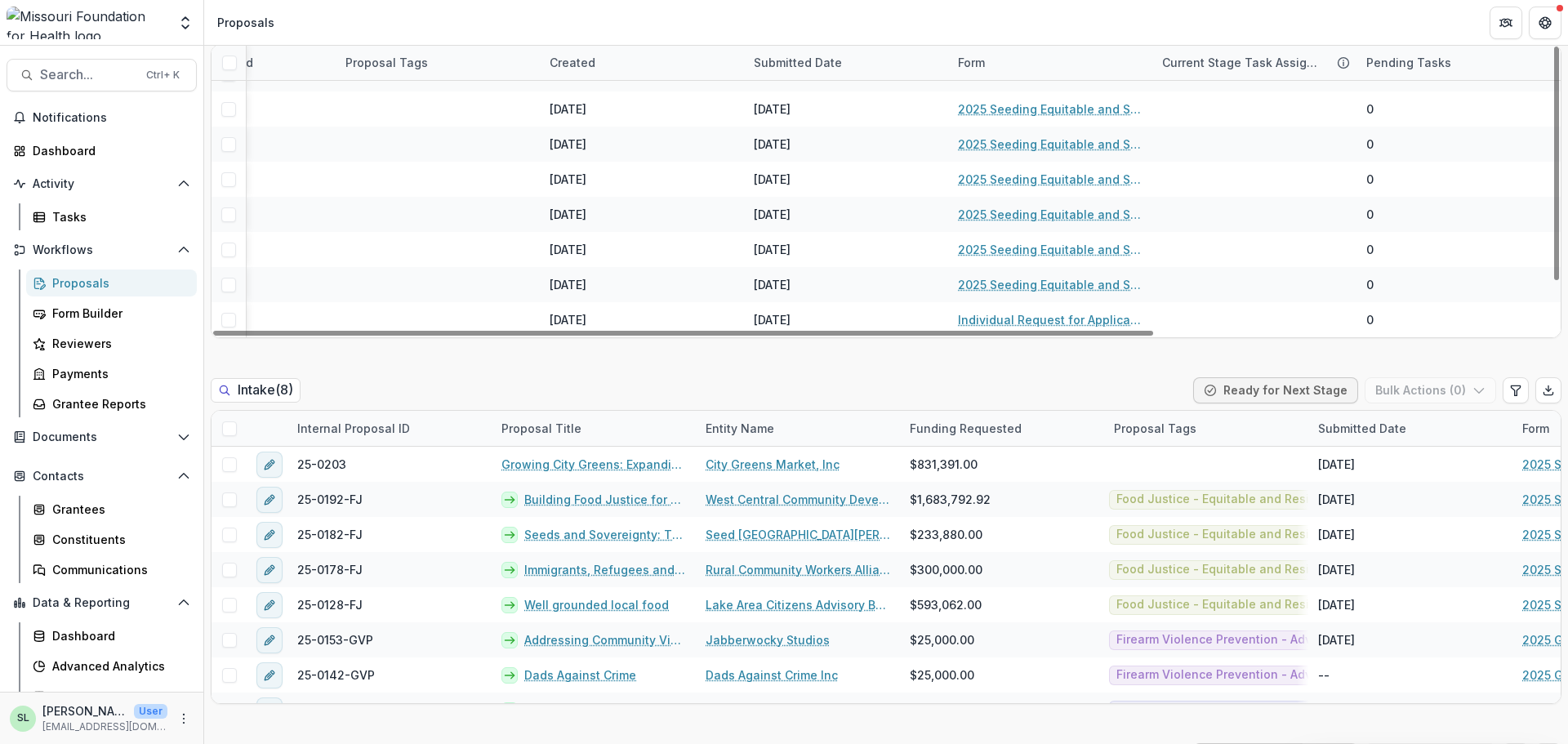
drag, startPoint x: 752, startPoint y: 333, endPoint x: 1184, endPoint y: 389, distance: 435.6
click at [1154, 336] on div at bounding box center [683, 333] width 940 height 4
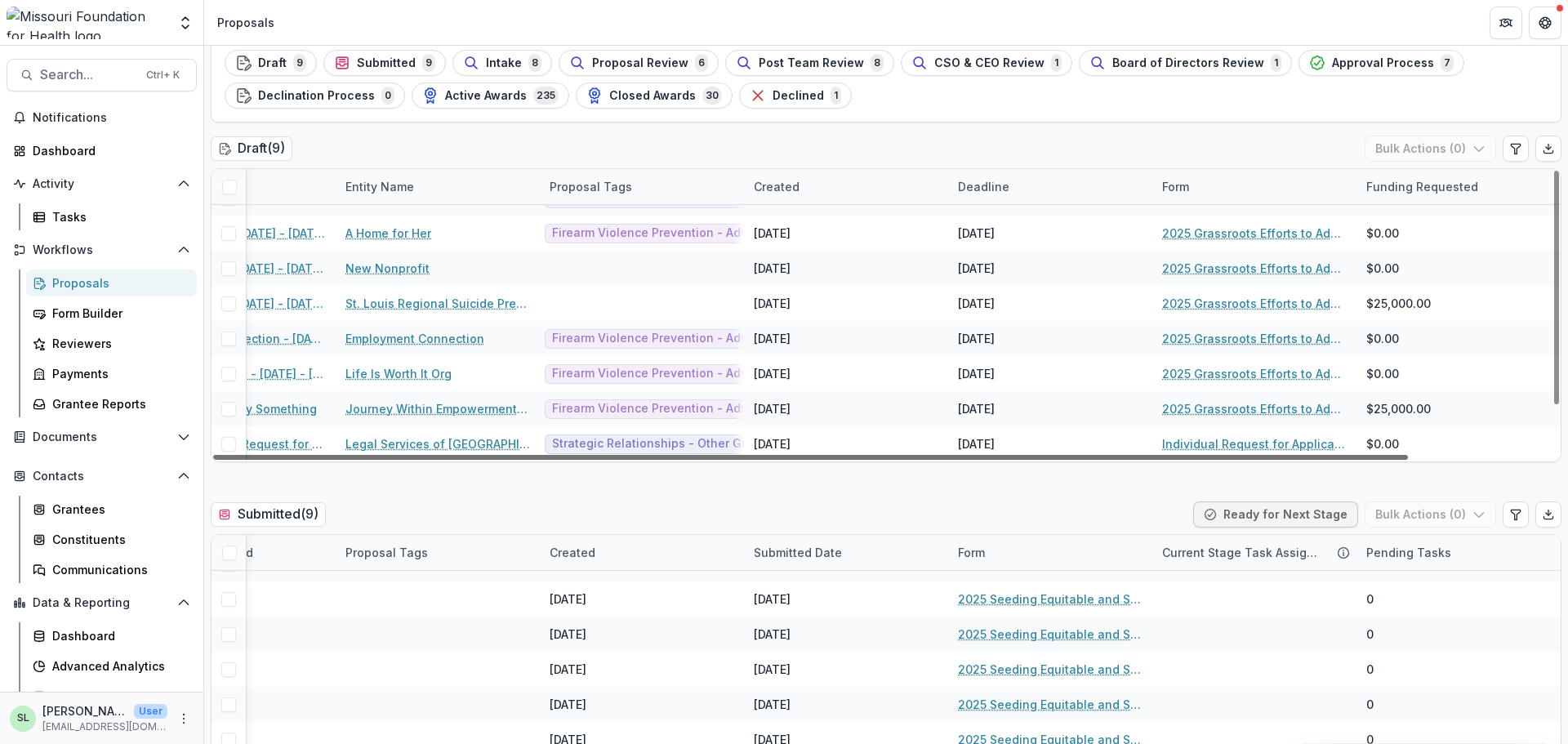
scroll to position [60, 0]
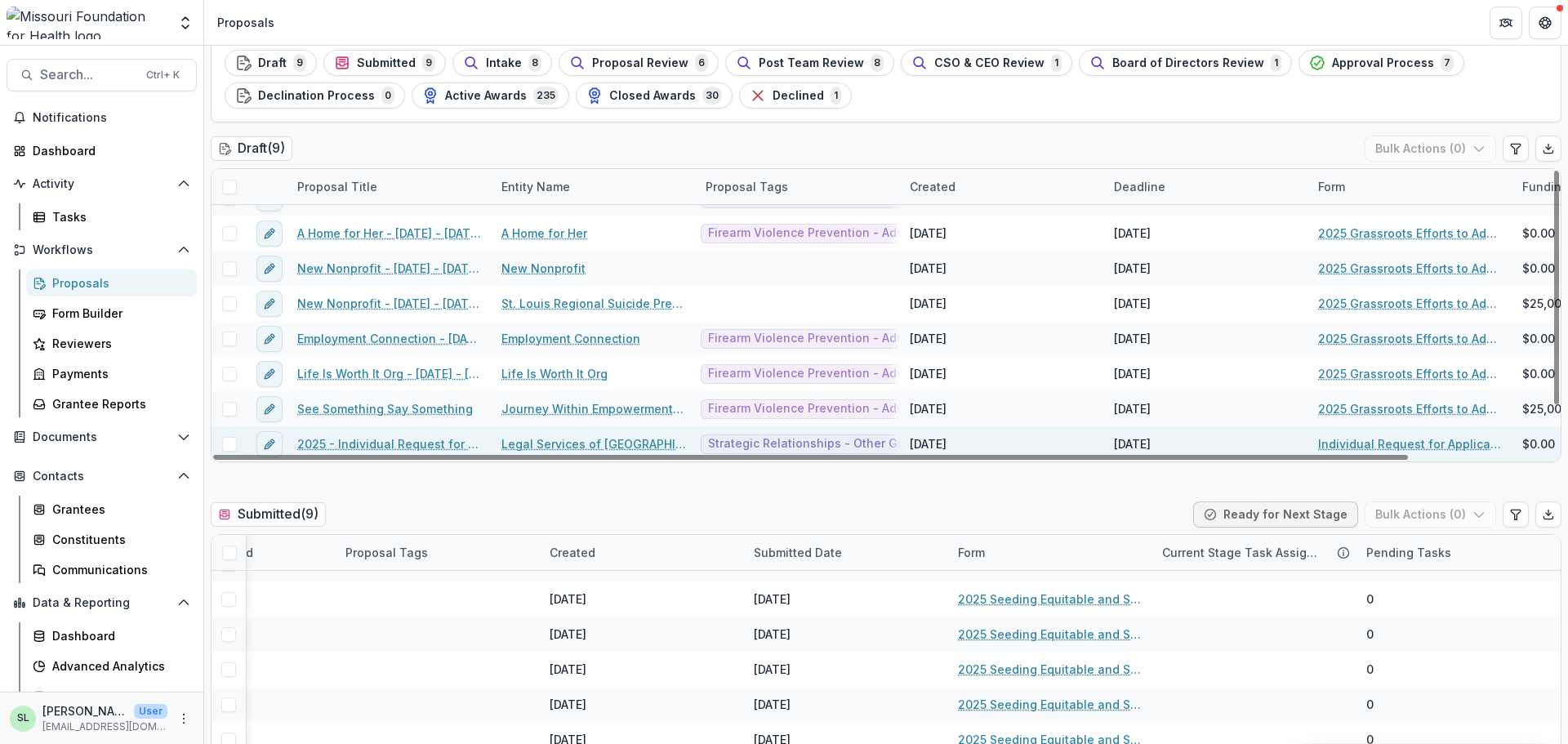
drag, startPoint x: 950, startPoint y: 466, endPoint x: 633, endPoint y: 432, distance: 318.8
click at [694, 457] on div at bounding box center [810, 457] width 1195 height 4
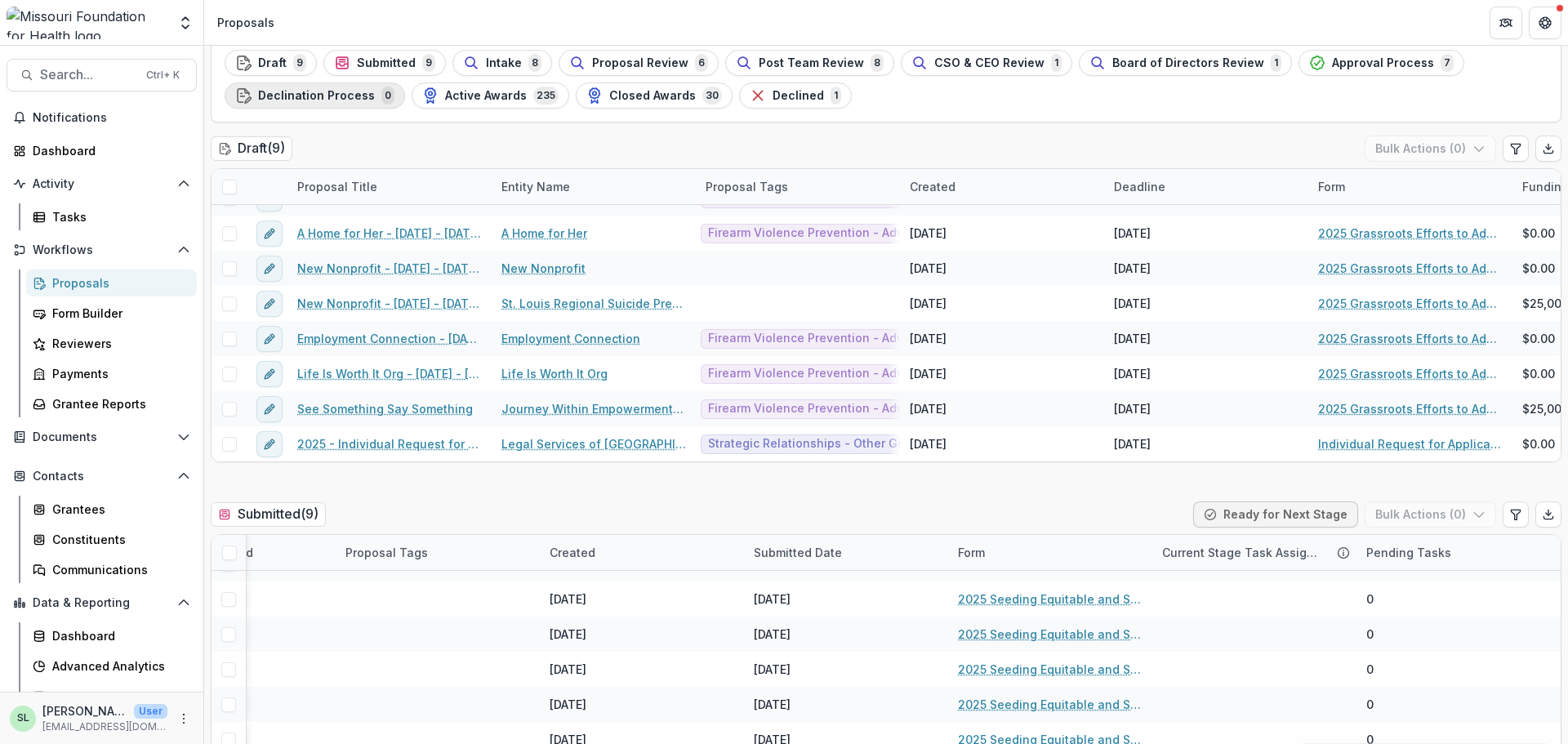
scroll to position [0, 0]
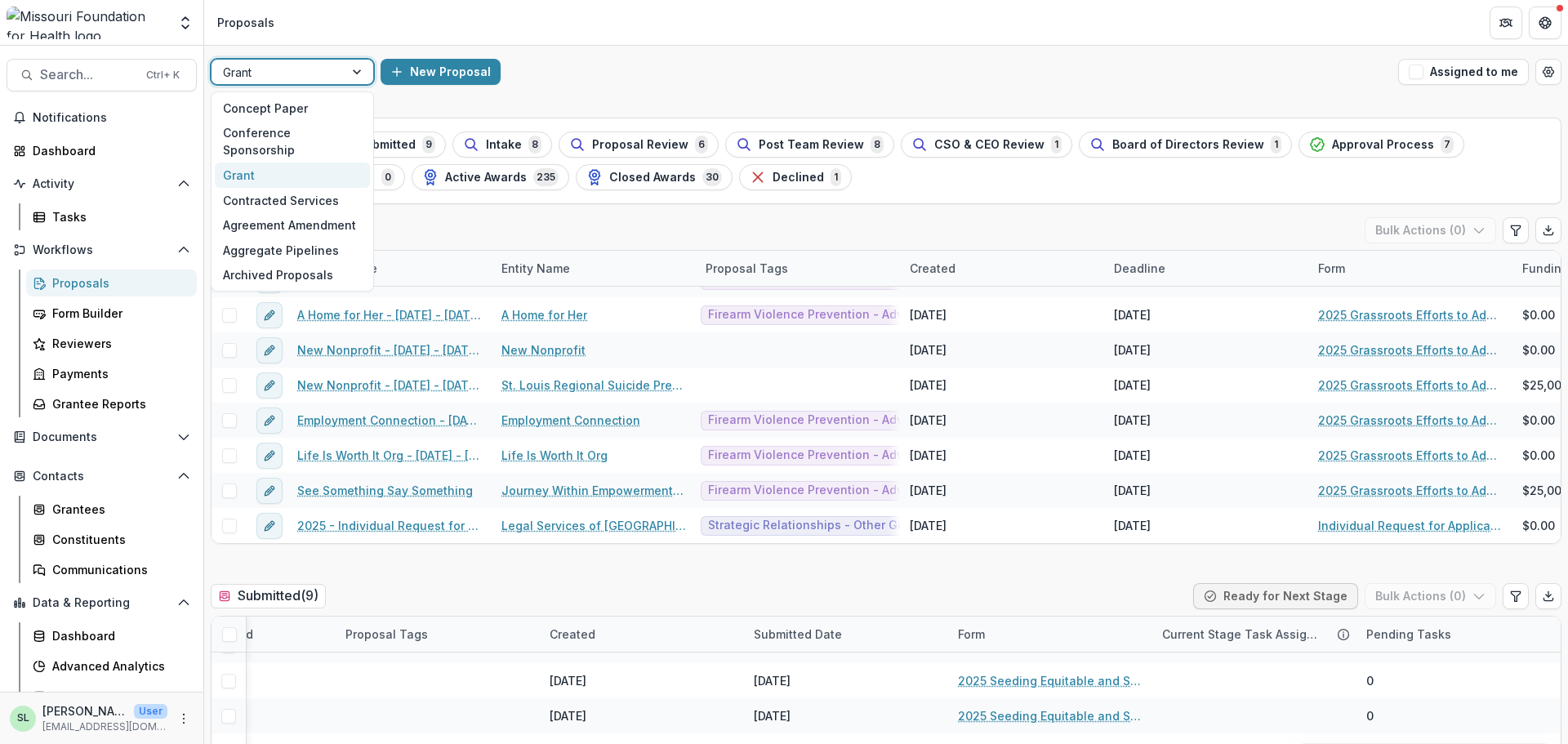
click at [294, 76] on div at bounding box center [277, 72] width 109 height 21
click at [285, 108] on div "Concept Paper" at bounding box center [292, 108] width 155 height 25
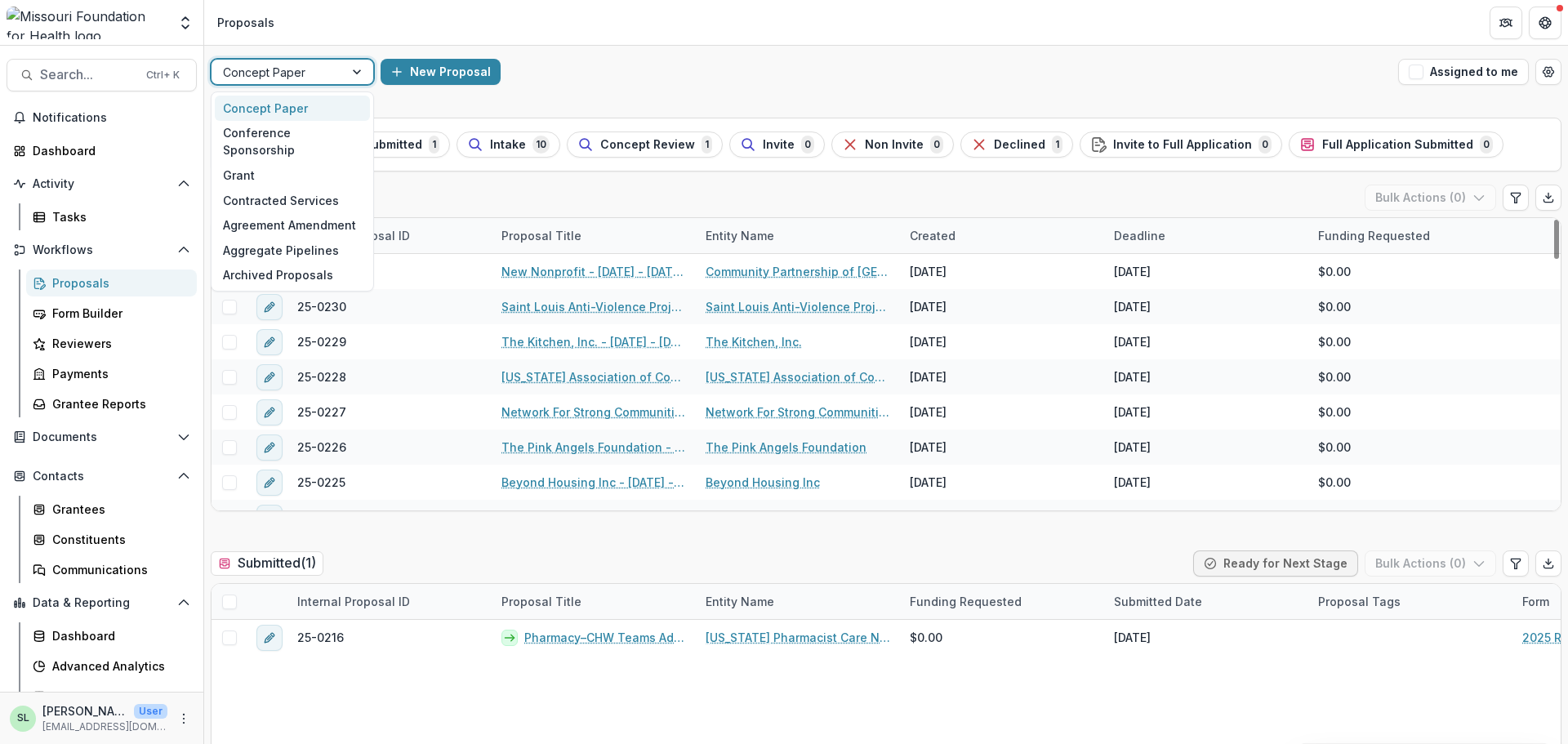
click at [266, 75] on div at bounding box center [277, 72] width 109 height 21
click at [267, 188] on div "Contracted Services" at bounding box center [292, 201] width 155 height 25
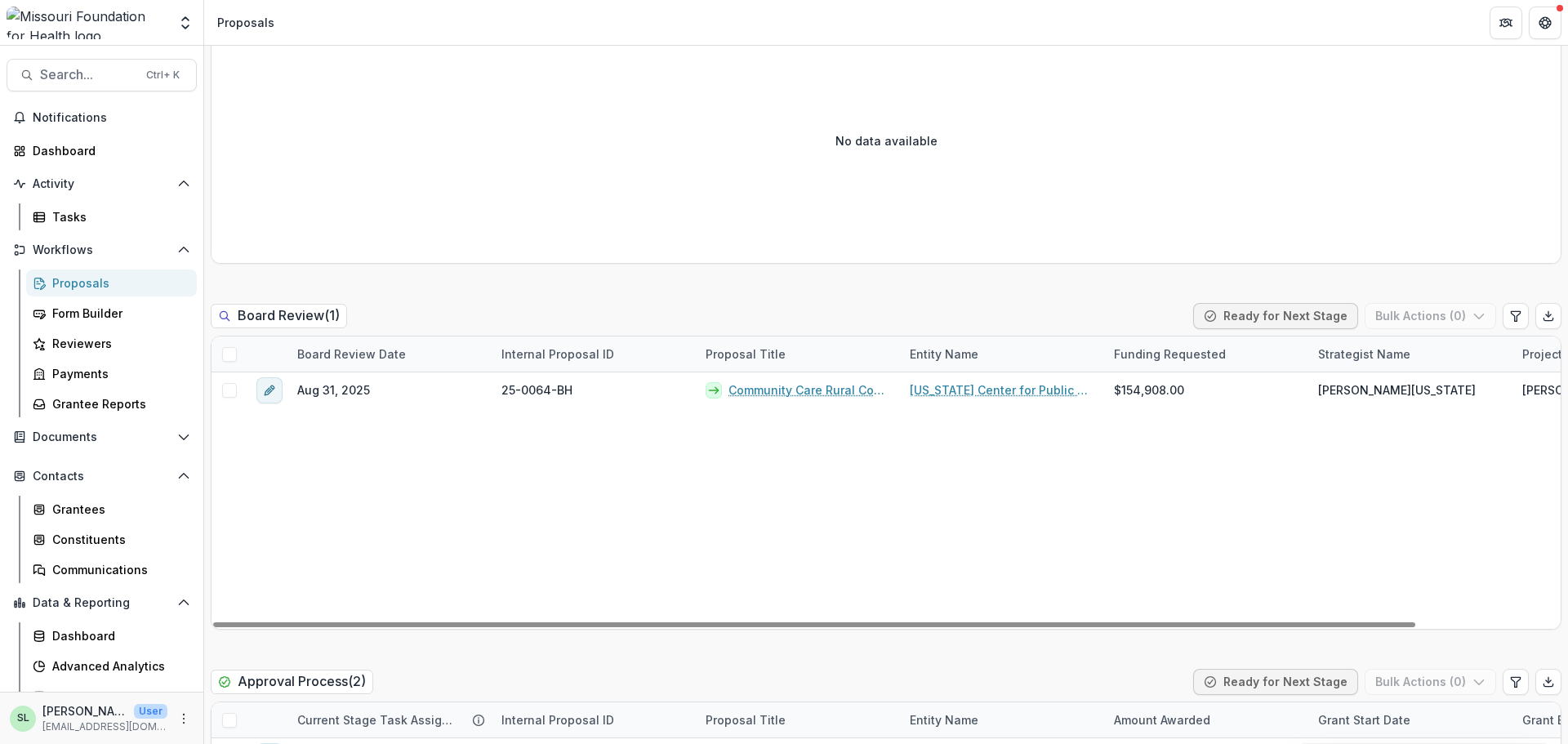
scroll to position [2125, 0]
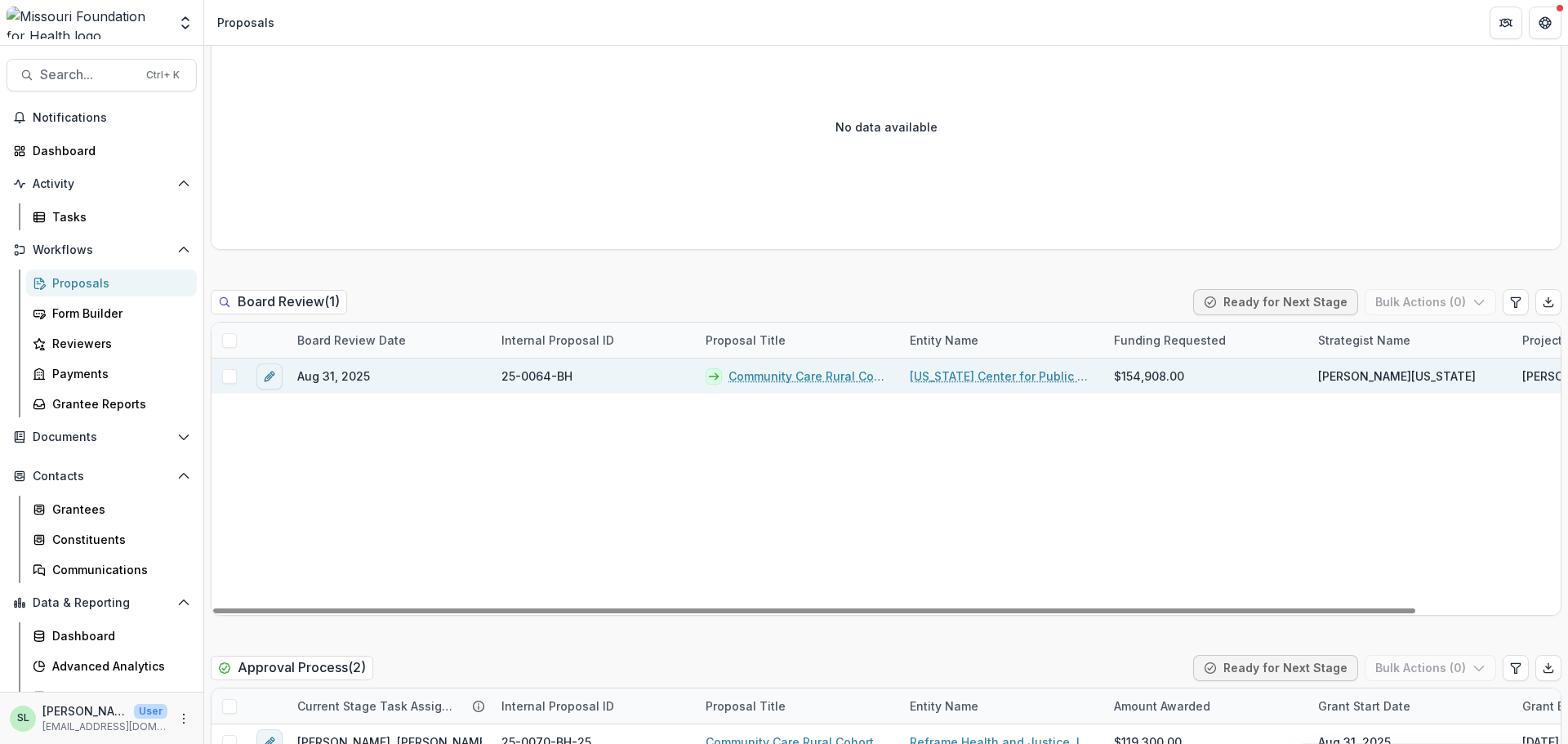
click at [809, 381] on link "Community Care Rural Cohort Facilitation" at bounding box center [809, 376] width 162 height 17
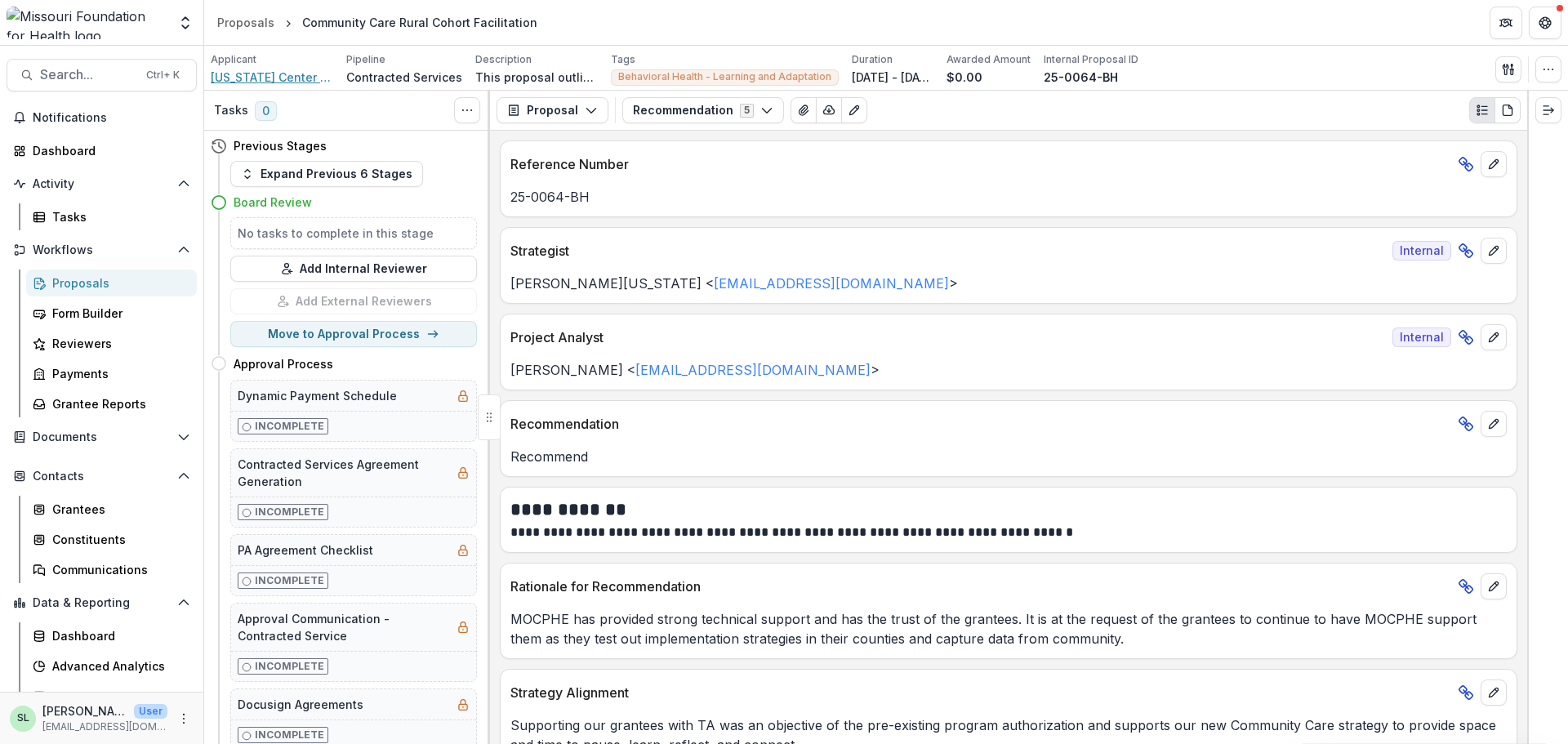
click at [253, 82] on span "Missouri Center for Public Health Excellence" at bounding box center [271, 77] width 123 height 17
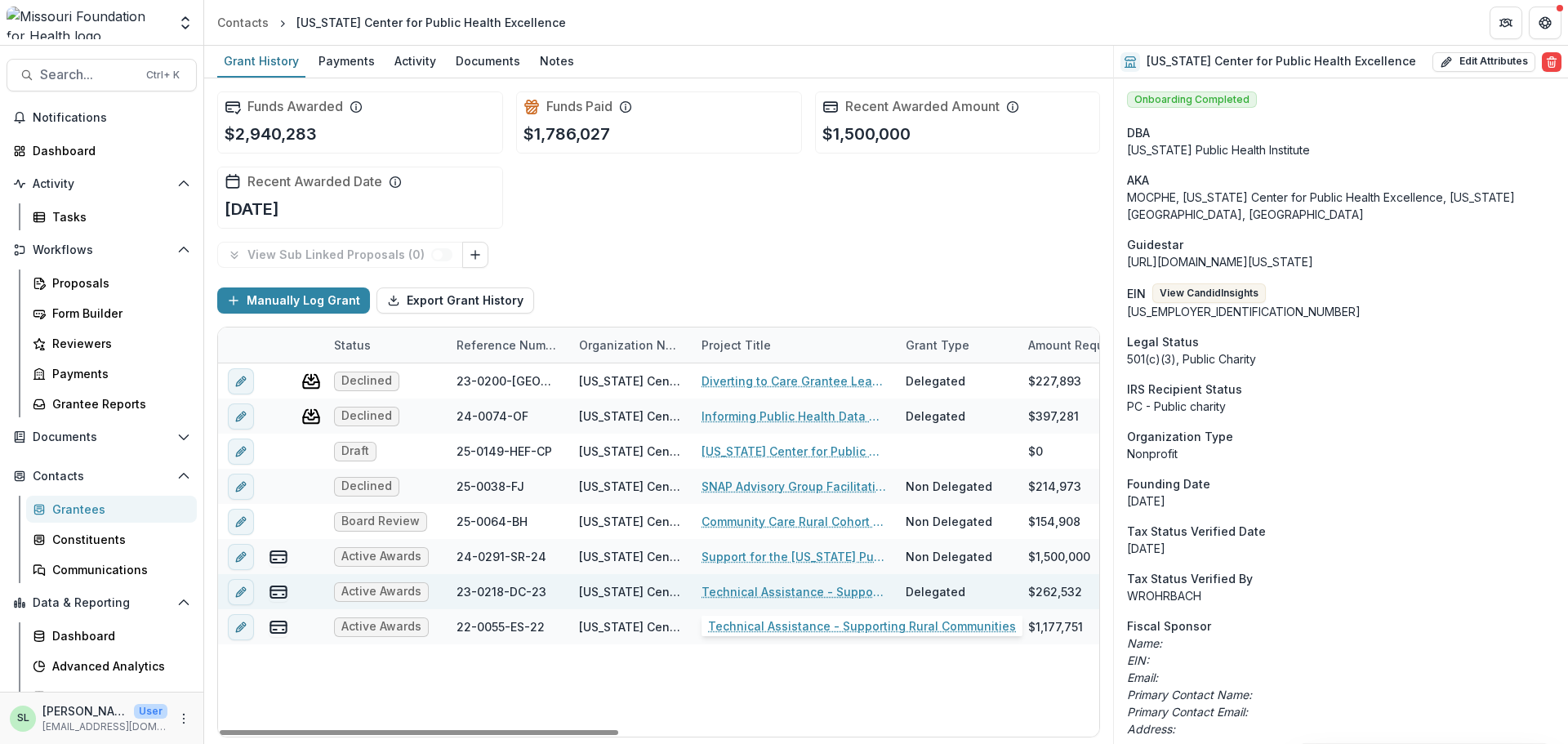
click at [771, 584] on link "Technical Assistance - Supporting Rural Communities" at bounding box center [794, 592] width 184 height 17
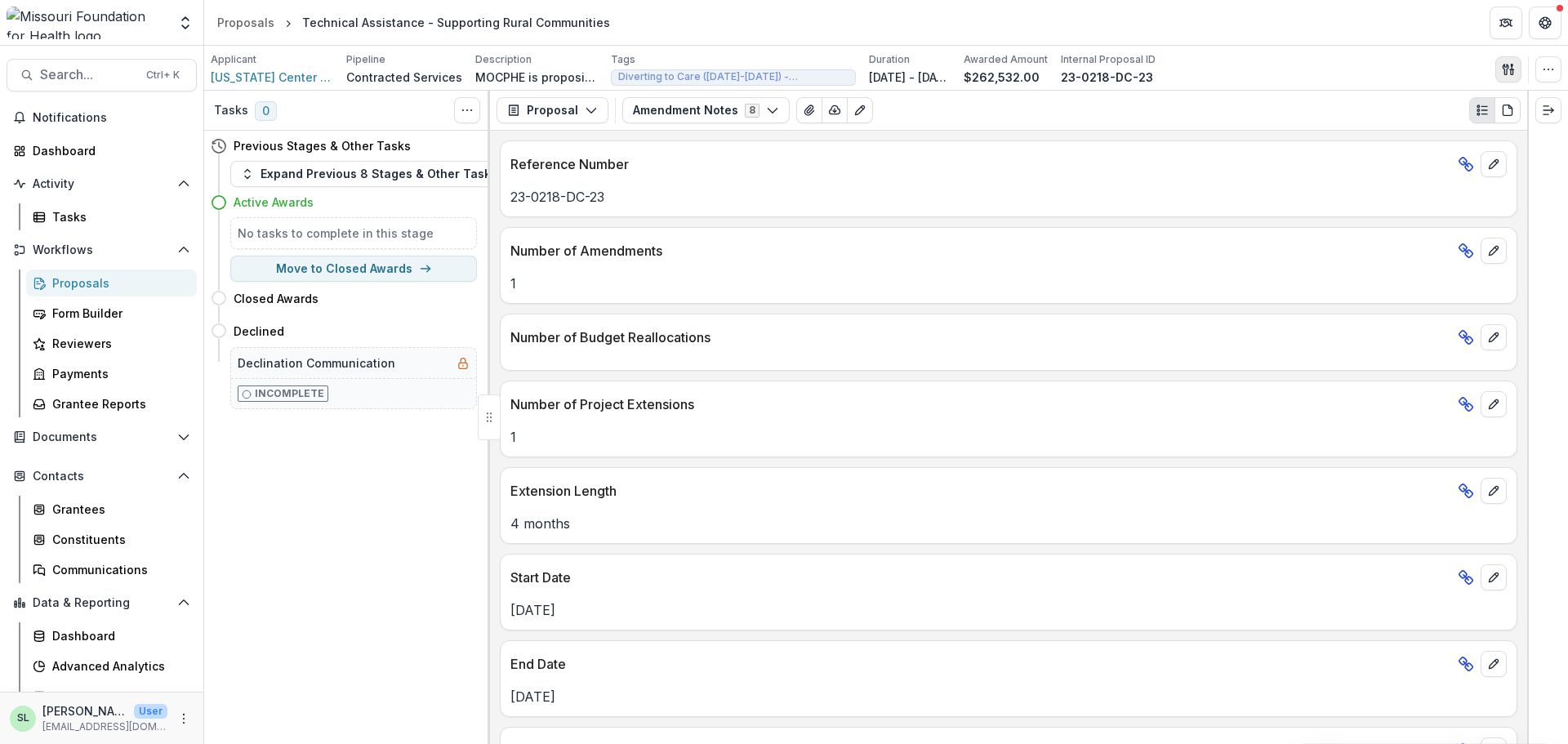
click at [1514, 80] on button "button" at bounding box center [1508, 69] width 26 height 26
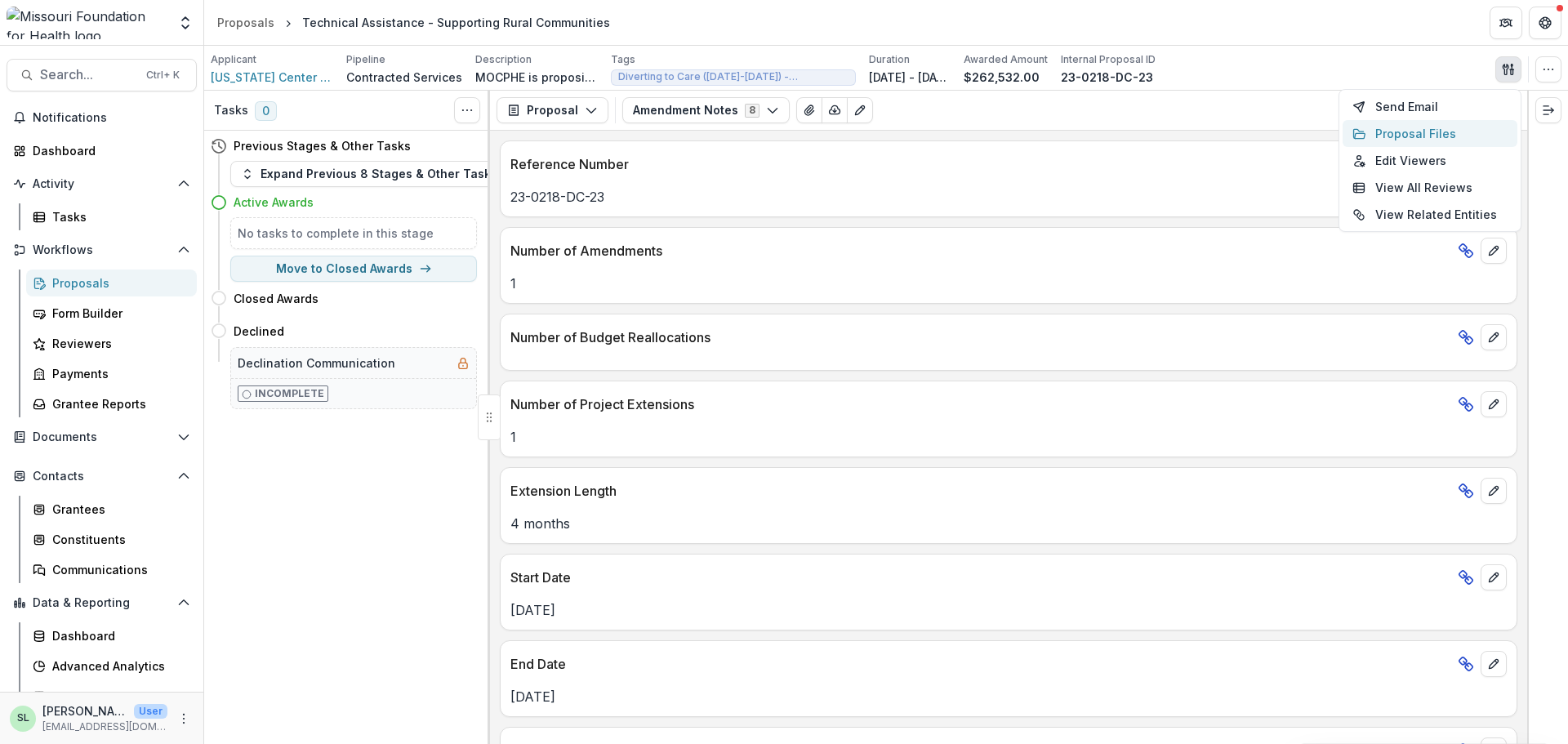
click at [1403, 124] on button "Proposal Files" at bounding box center [1429, 133] width 175 height 27
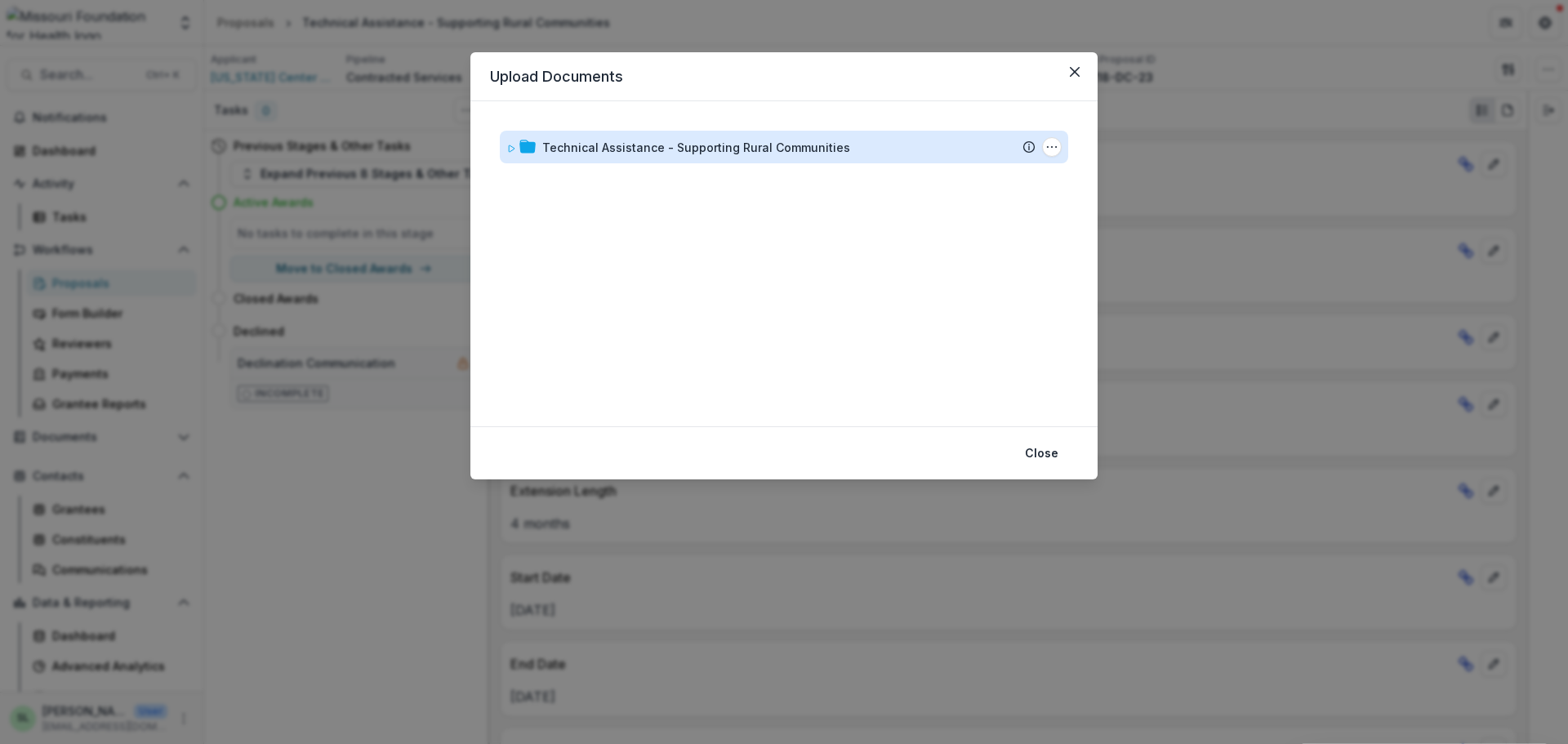
click at [581, 150] on div "Technical Assistance - Supporting Rural Communities" at bounding box center [696, 147] width 308 height 17
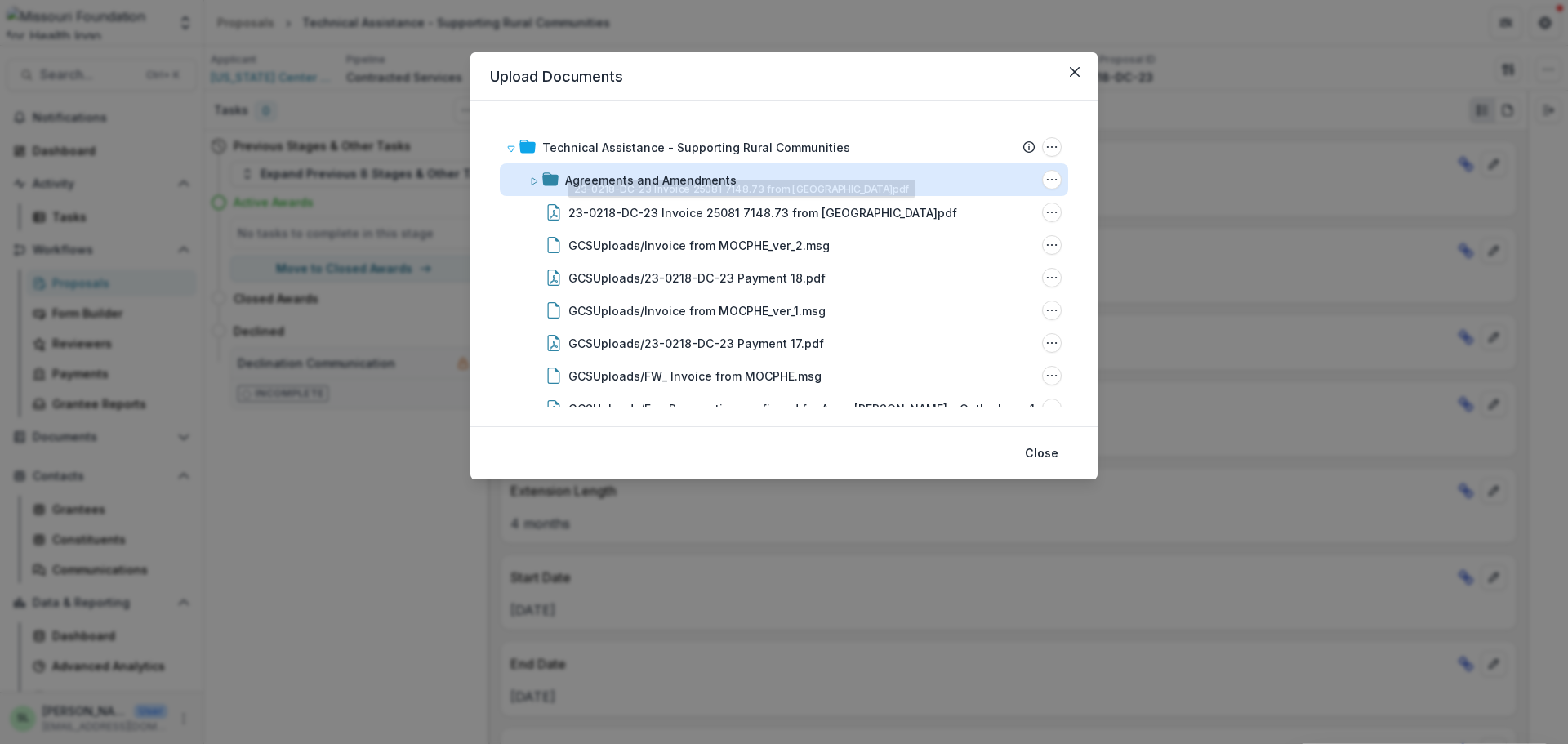
click at [656, 180] on div "Agreements and Amendments" at bounding box center [652, 180] width 172 height 17
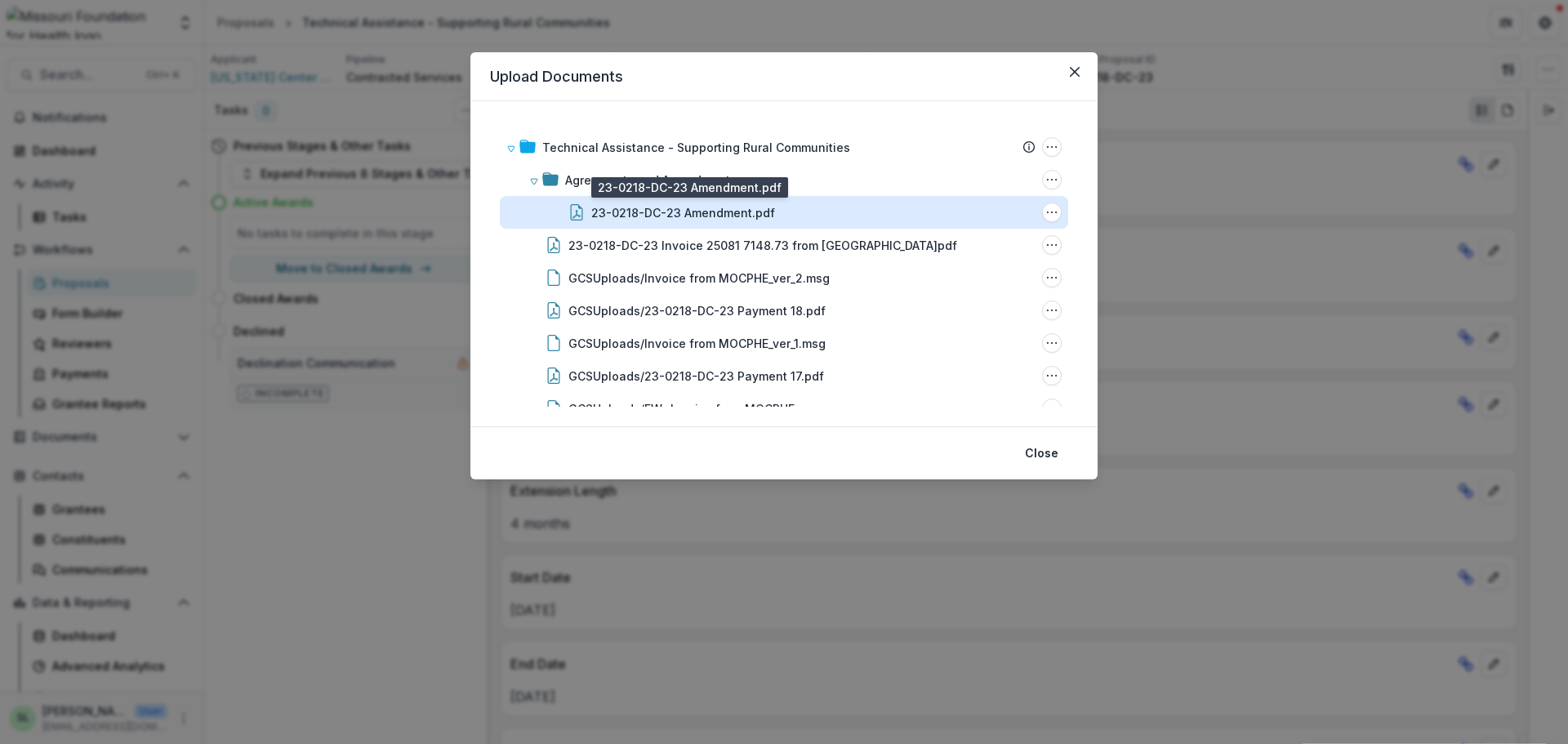
click at [653, 214] on div "23-0218-DC-23 Amendment.pdf" at bounding box center [683, 212] width 183 height 17
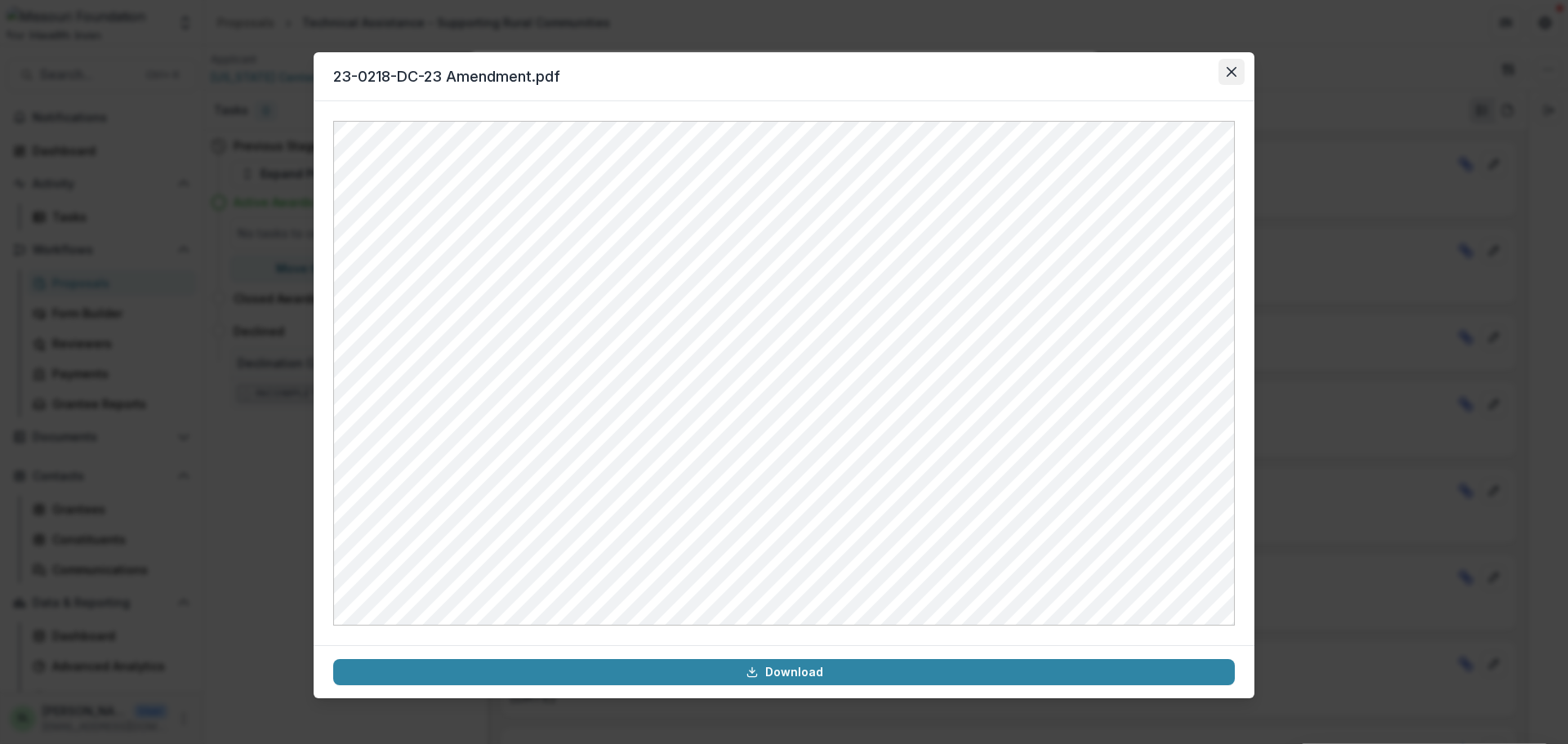
click at [1230, 67] on icon "Close" at bounding box center [1231, 72] width 10 height 10
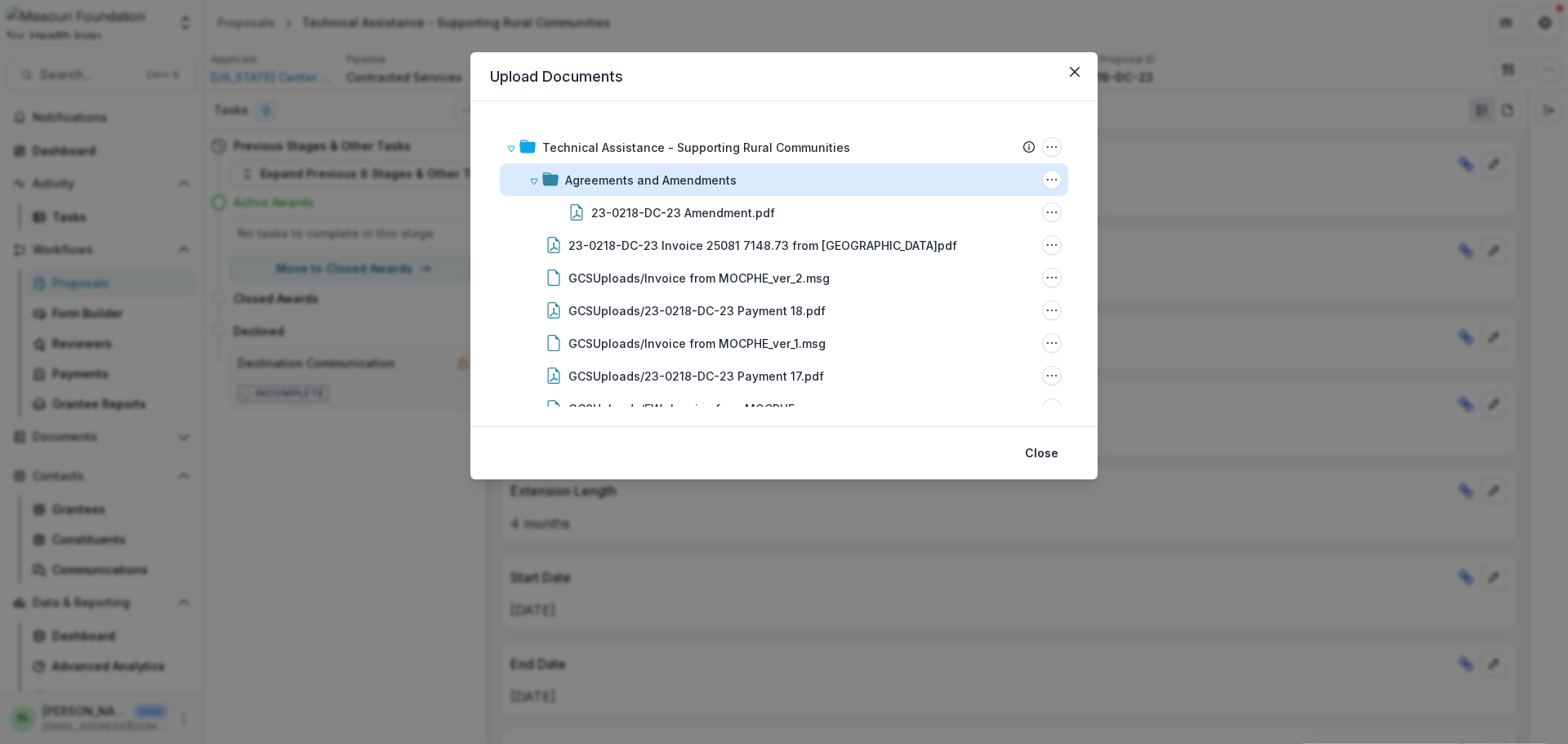
click at [567, 175] on div "Agreements and Amendments" at bounding box center [652, 180] width 172 height 17
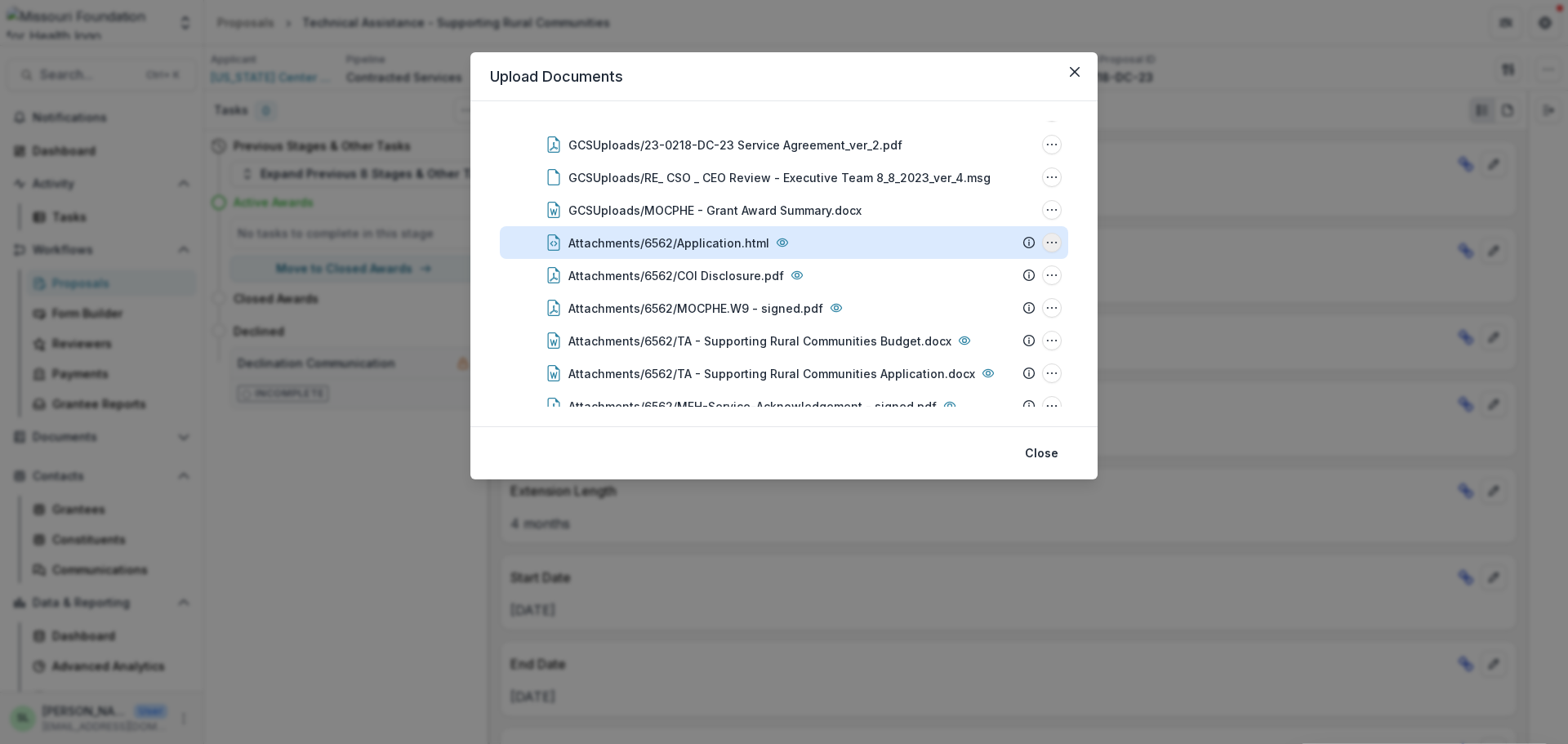
scroll to position [1612, 0]
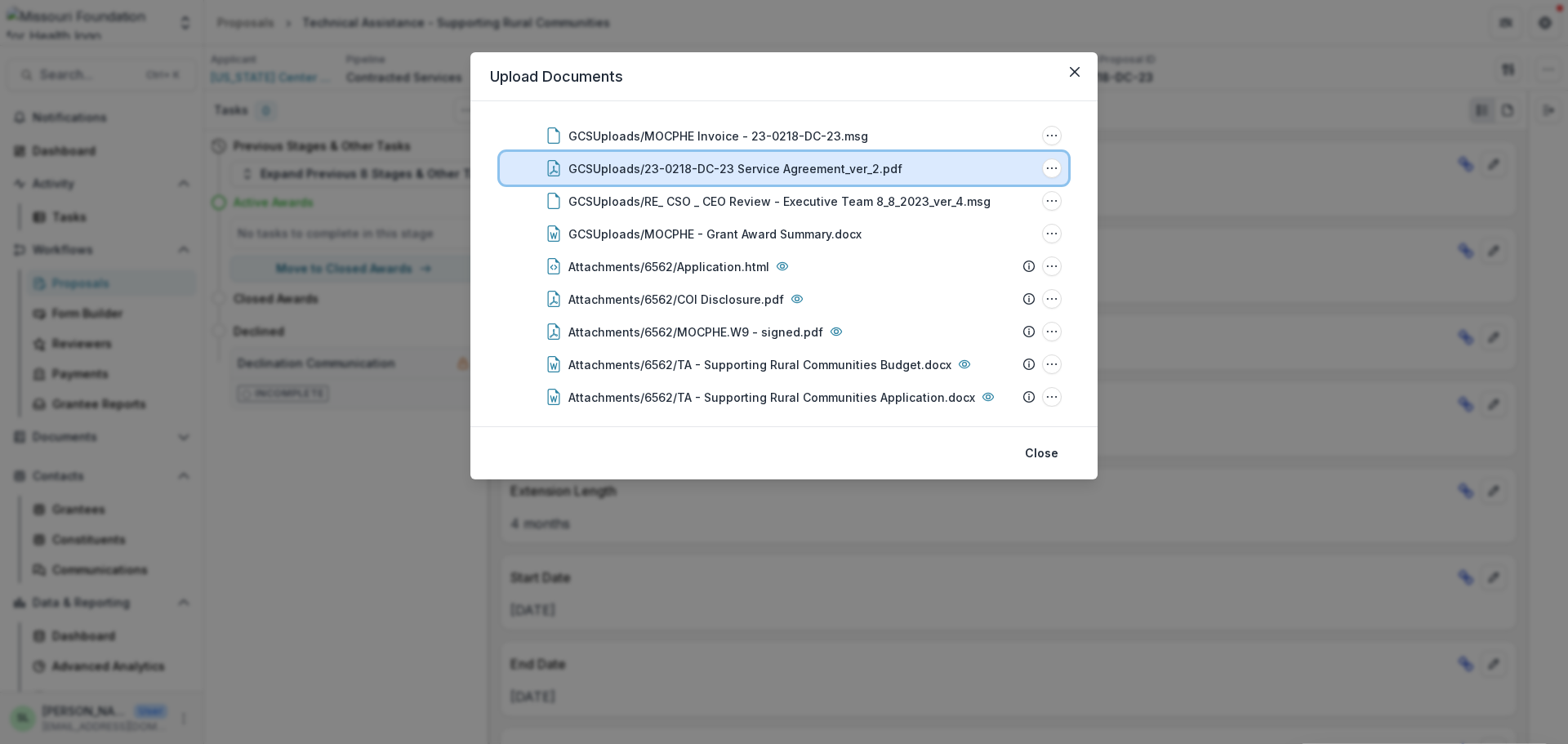
click at [797, 155] on div "GCSUploads/23-0218-DC-23 Service Agreement_ver_2.pdf File Options Download Rena…" at bounding box center [784, 168] width 568 height 33
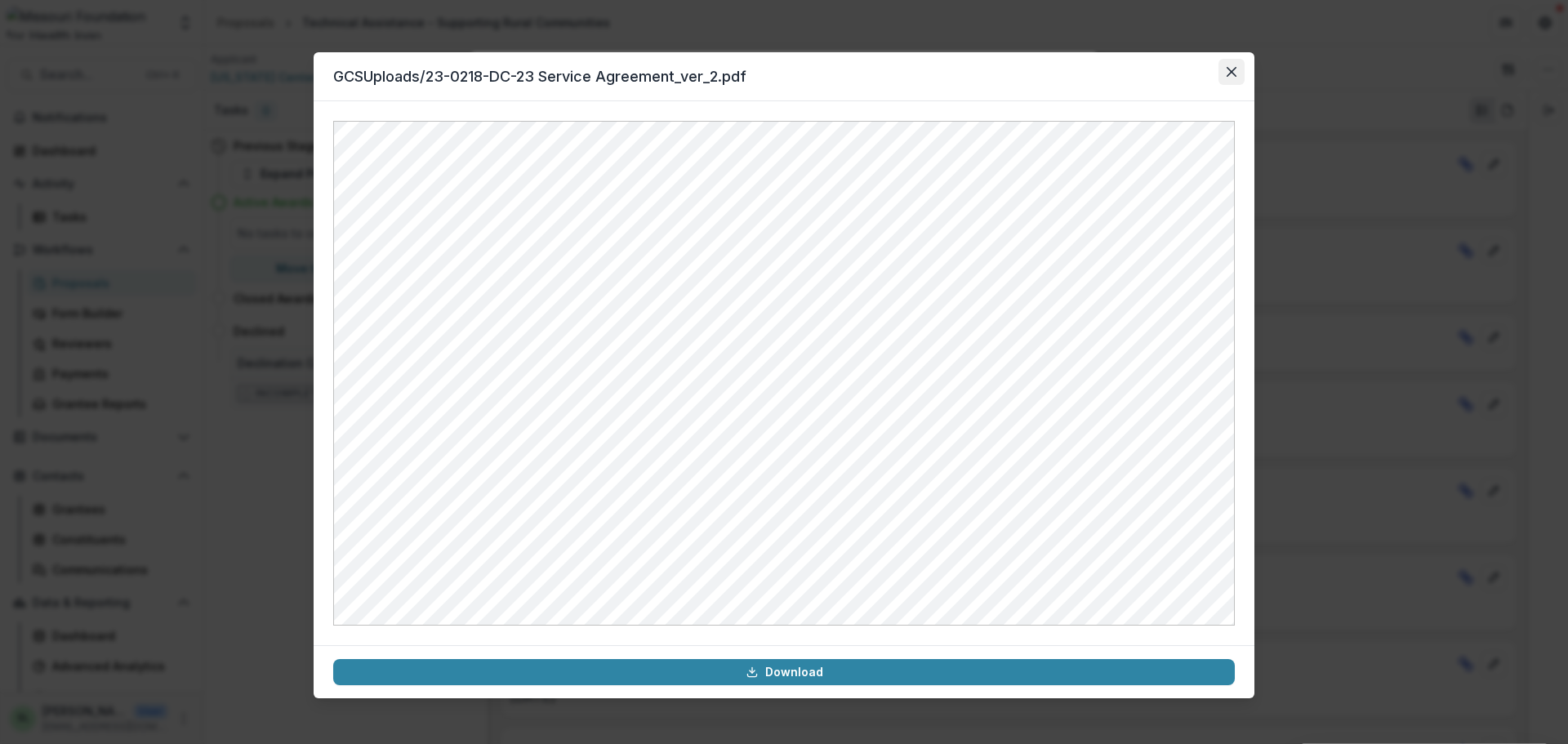
click at [1221, 75] on button "Close" at bounding box center [1231, 72] width 26 height 26
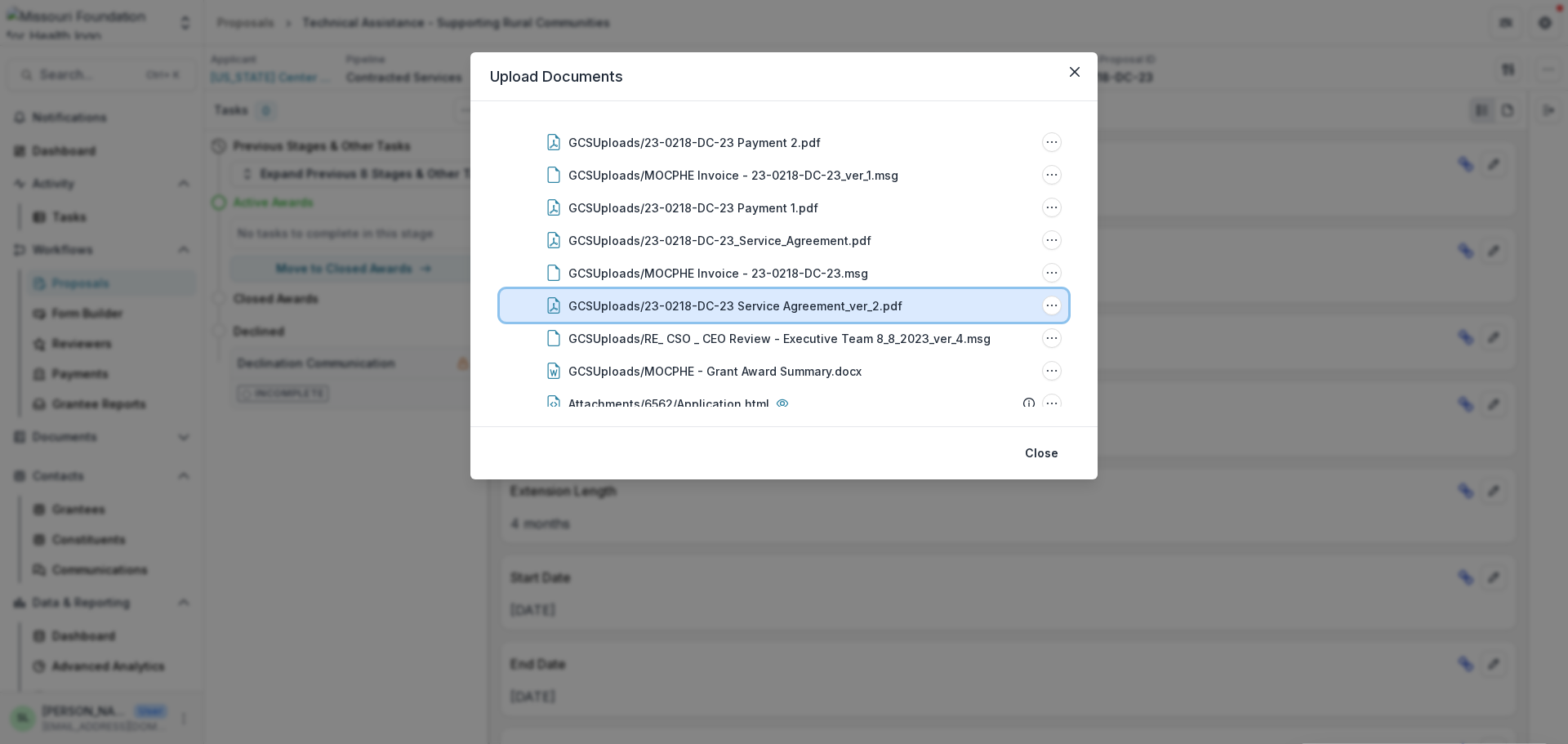
scroll to position [1450, 0]
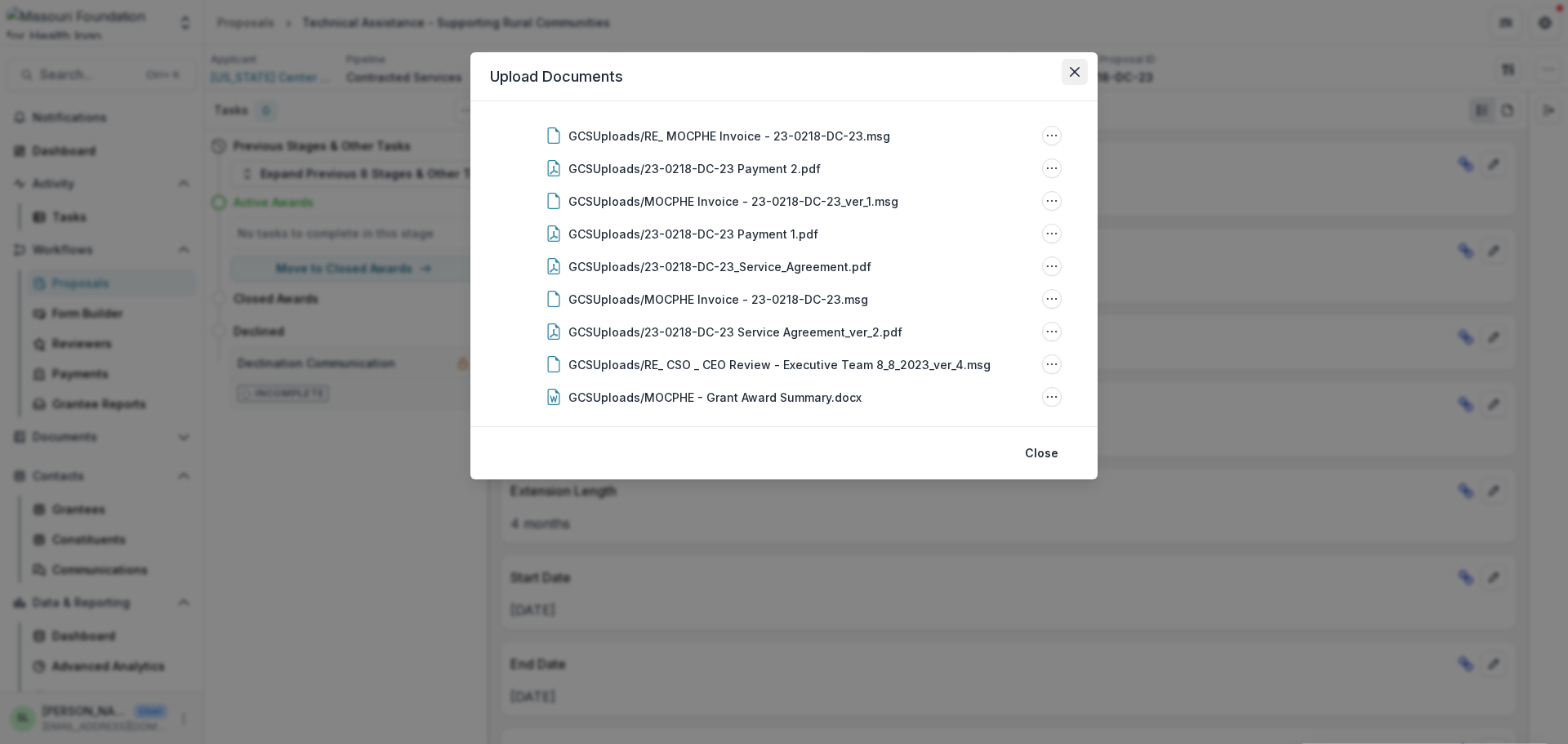
click at [1077, 71] on icon "Close" at bounding box center [1075, 72] width 10 height 10
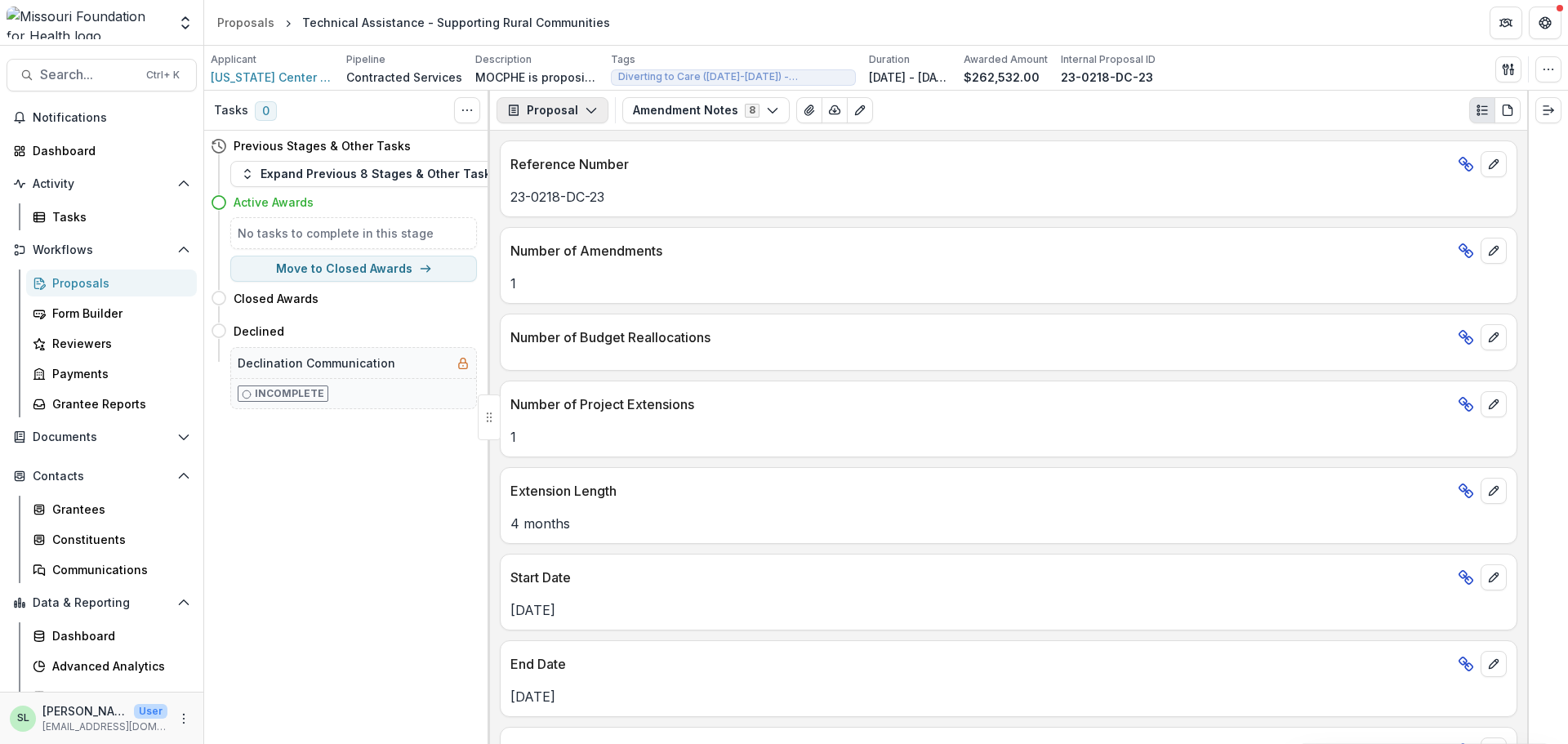
click at [584, 117] on icon "button" at bounding box center [591, 110] width 13 height 13
click at [568, 201] on div "Reports" at bounding box center [603, 201] width 149 height 17
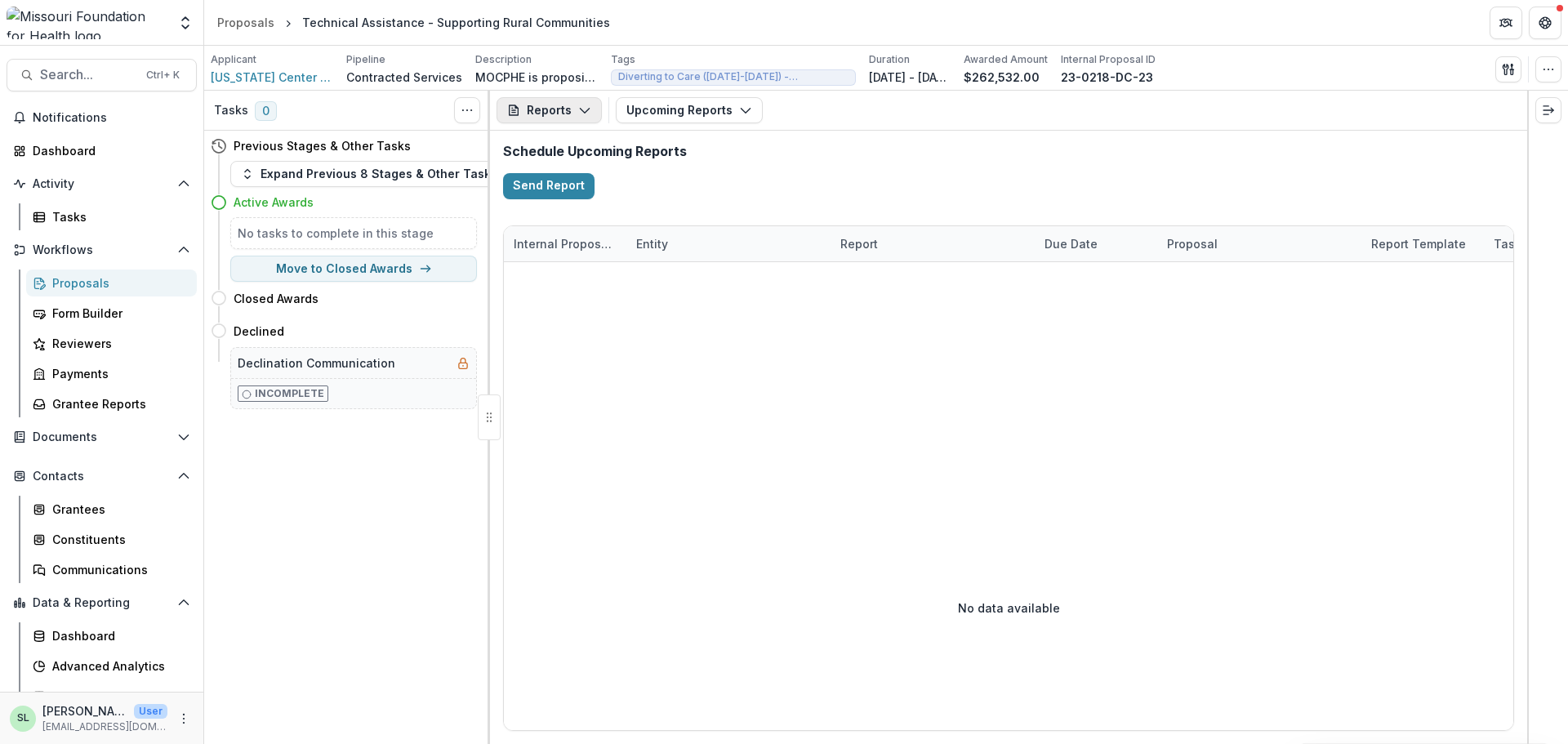
click at [589, 113] on button "Reports" at bounding box center [550, 110] width 106 height 26
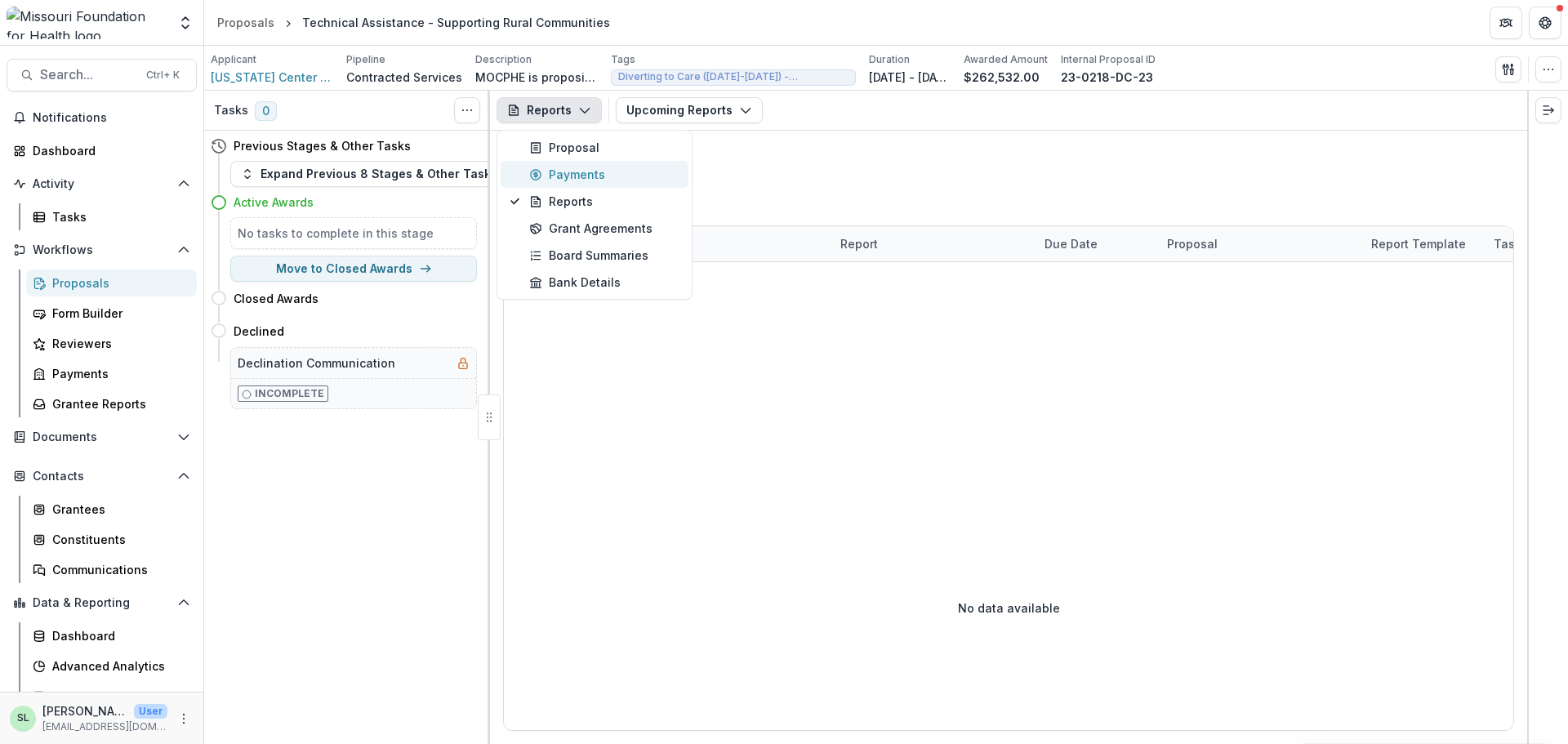
click at [565, 176] on div "Payments" at bounding box center [603, 174] width 149 height 17
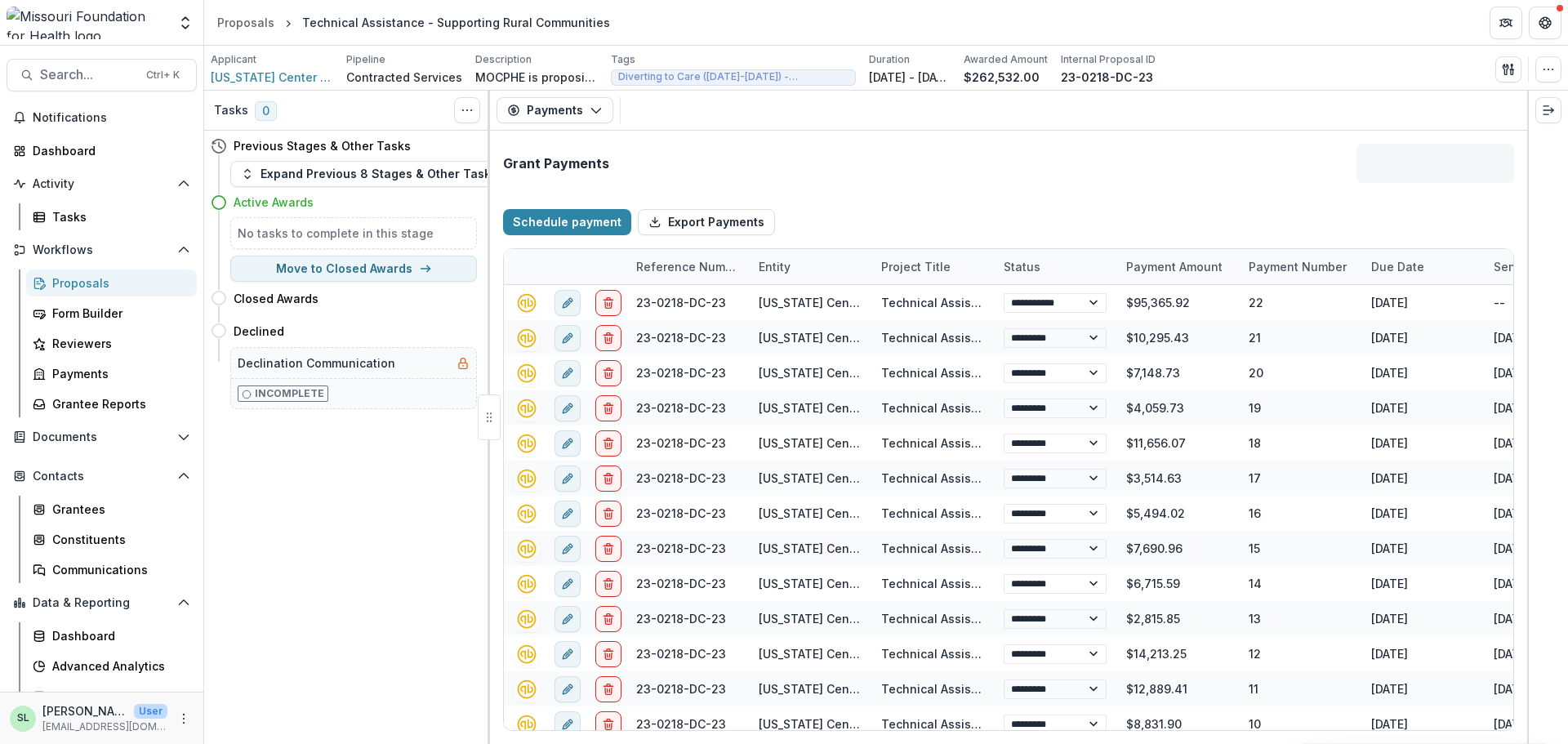
select select "****"
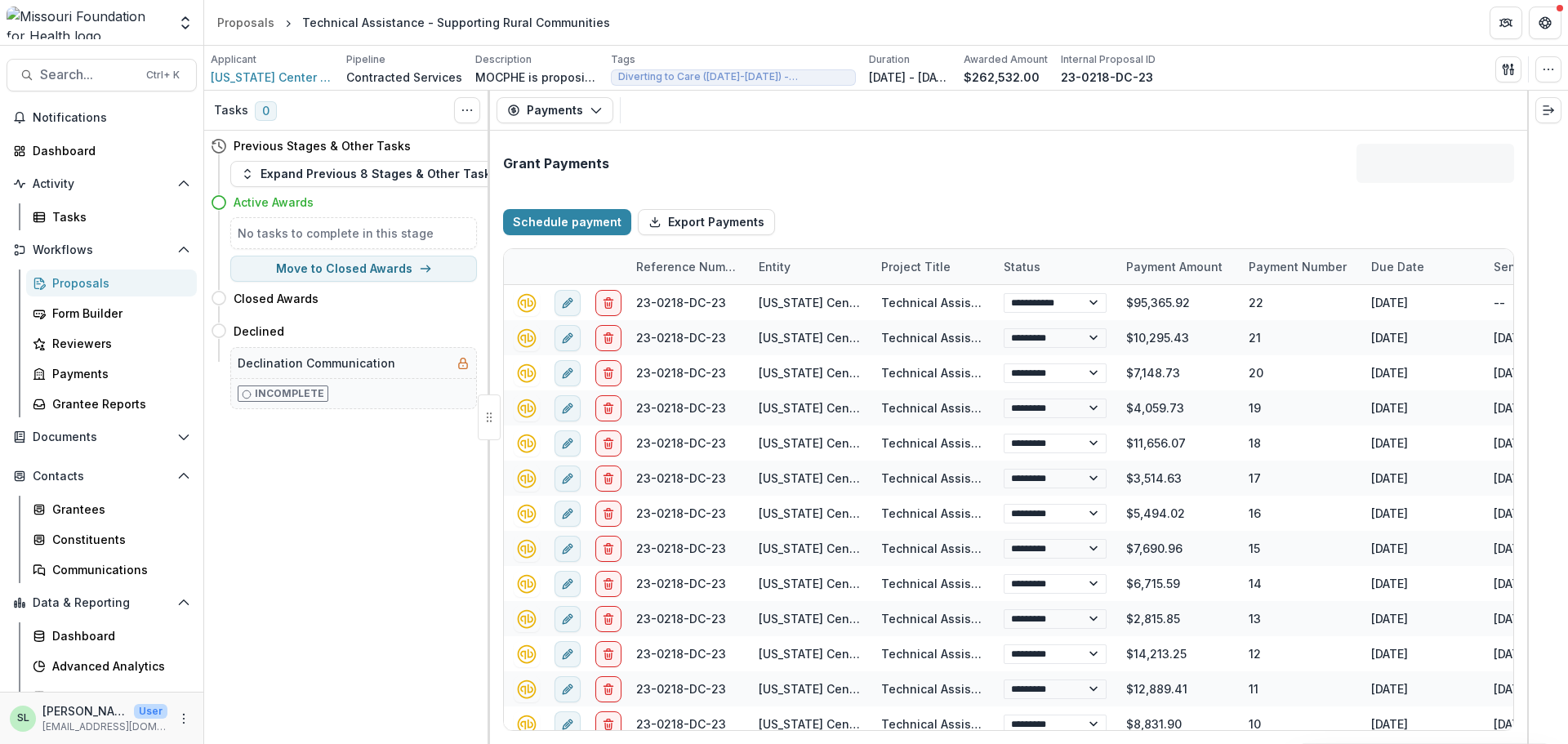
select select "****"
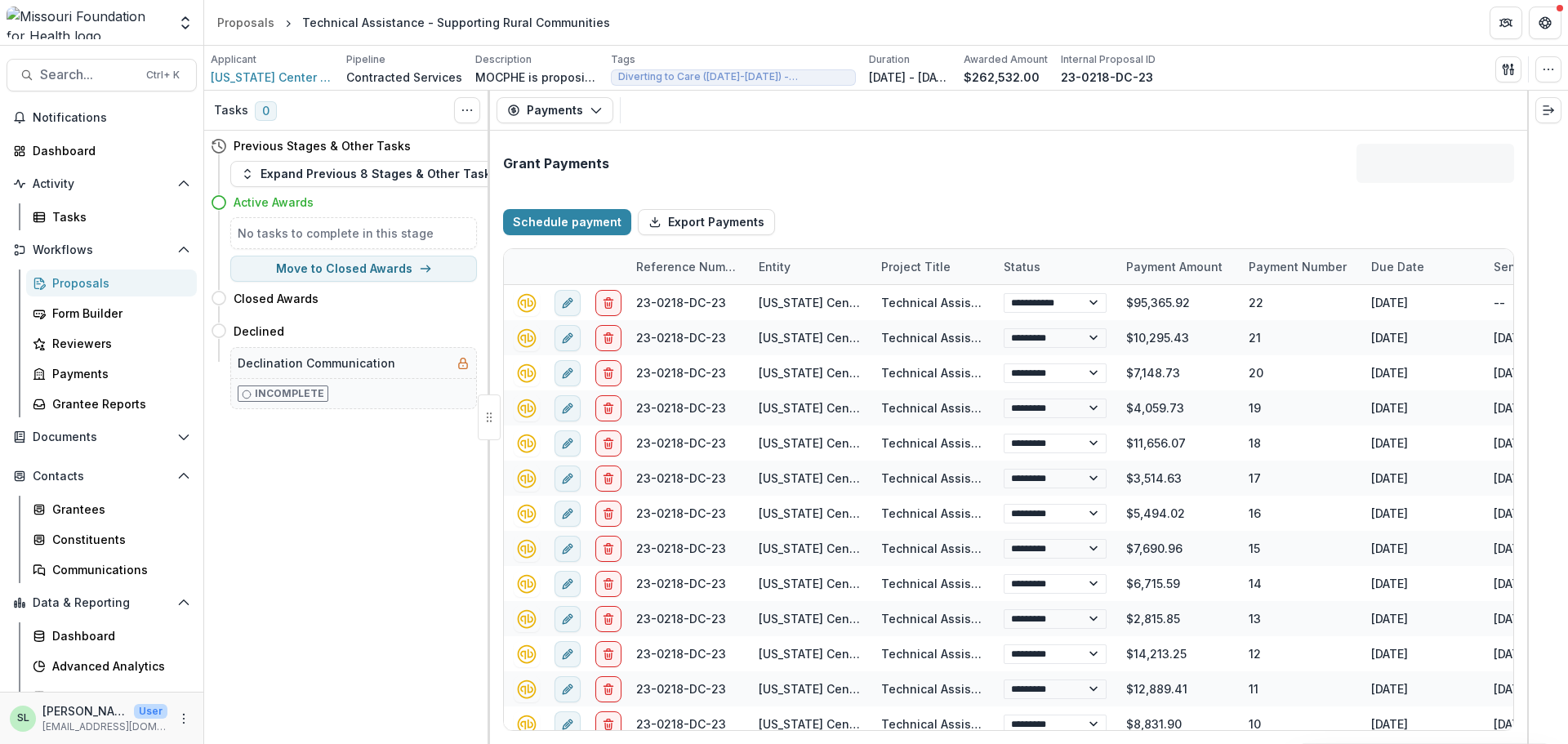
select select "****"
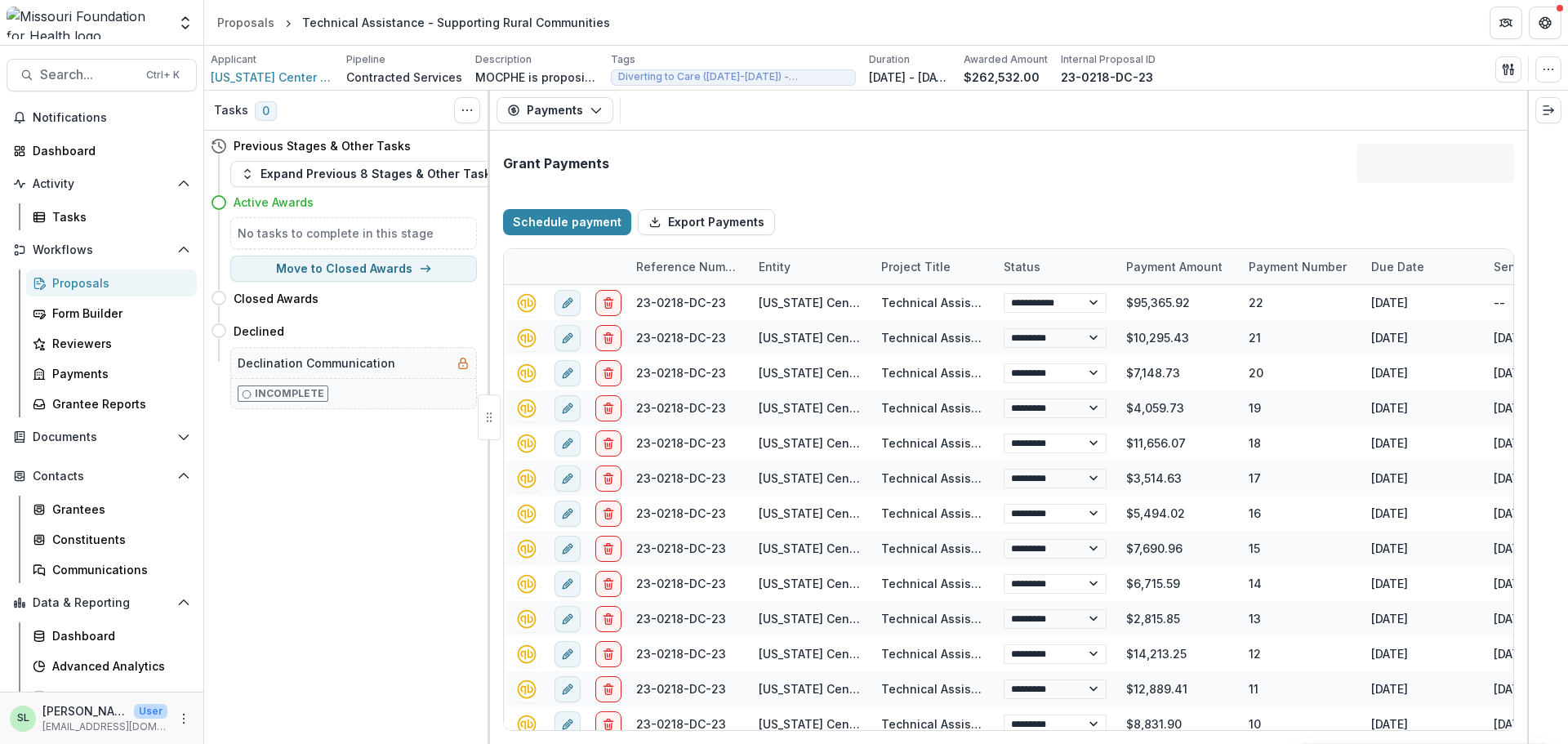
select select "****"
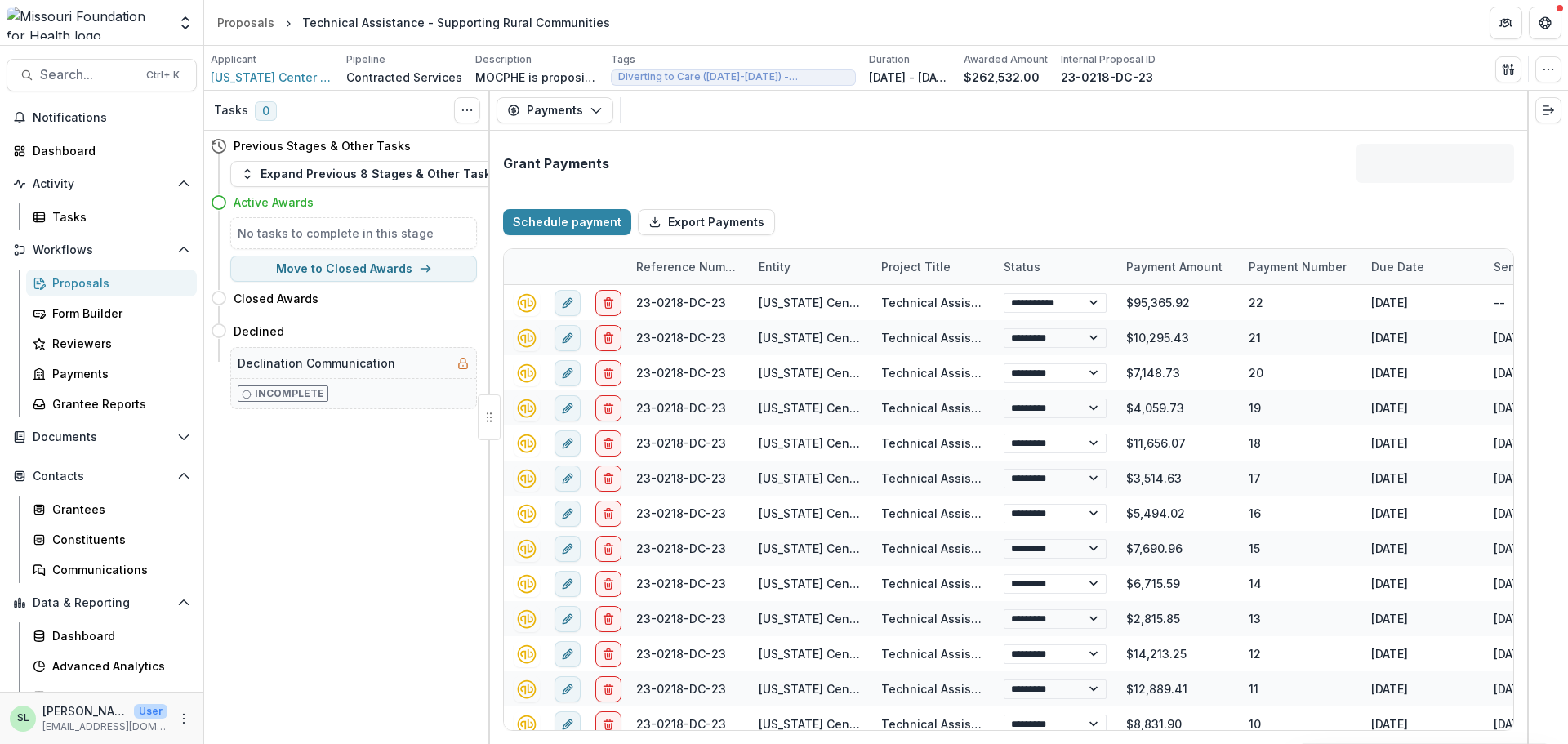
select select "****"
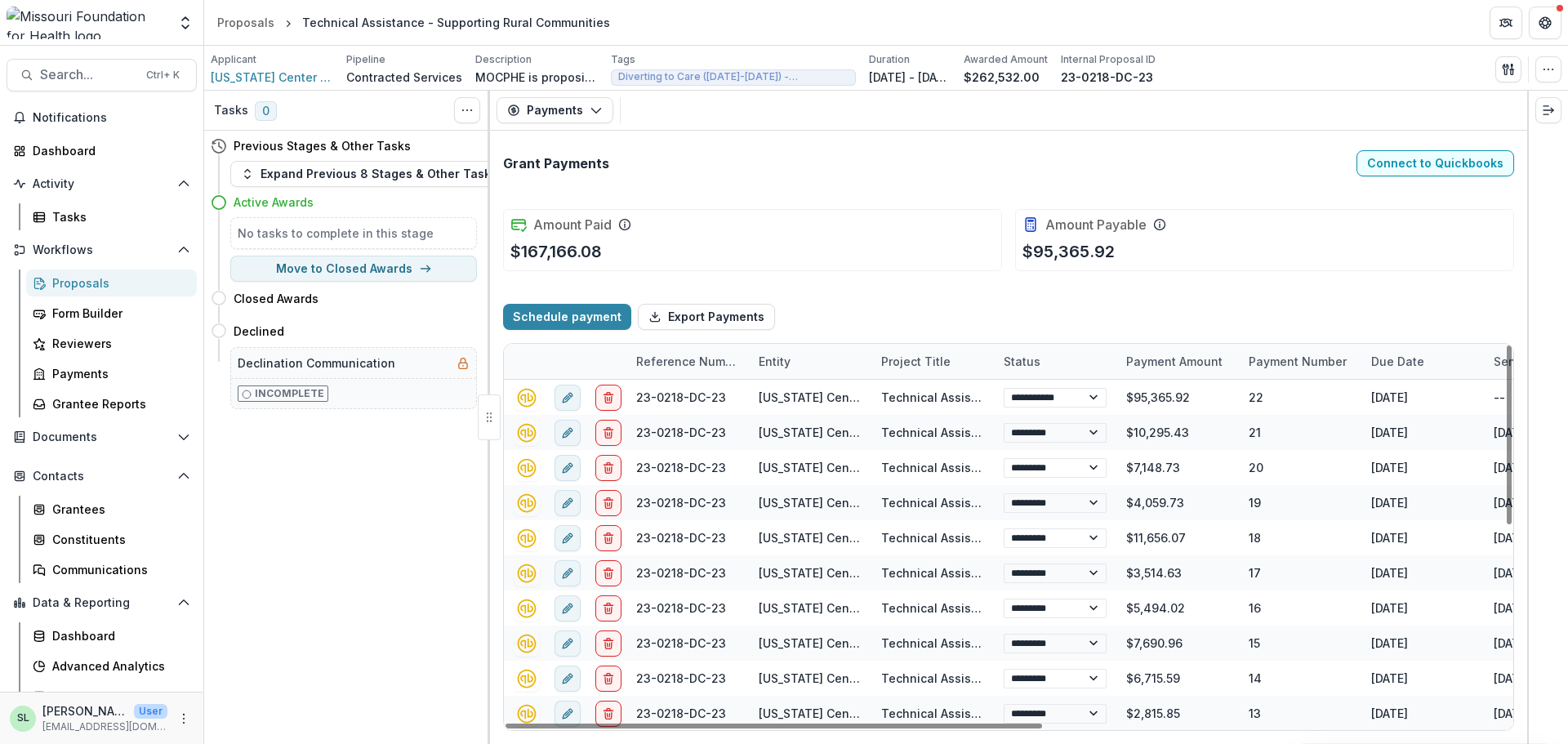
select select "****"
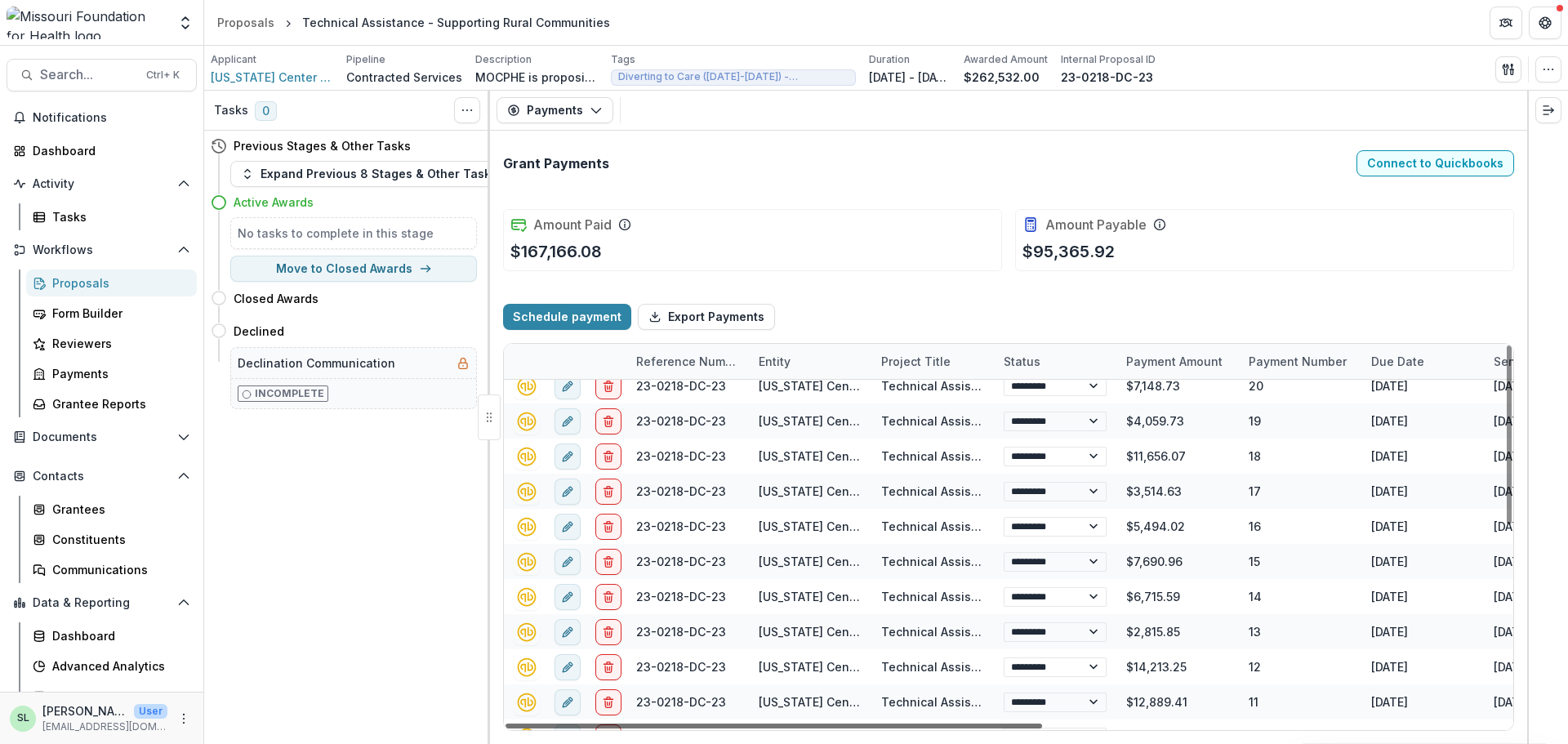
select select "****"
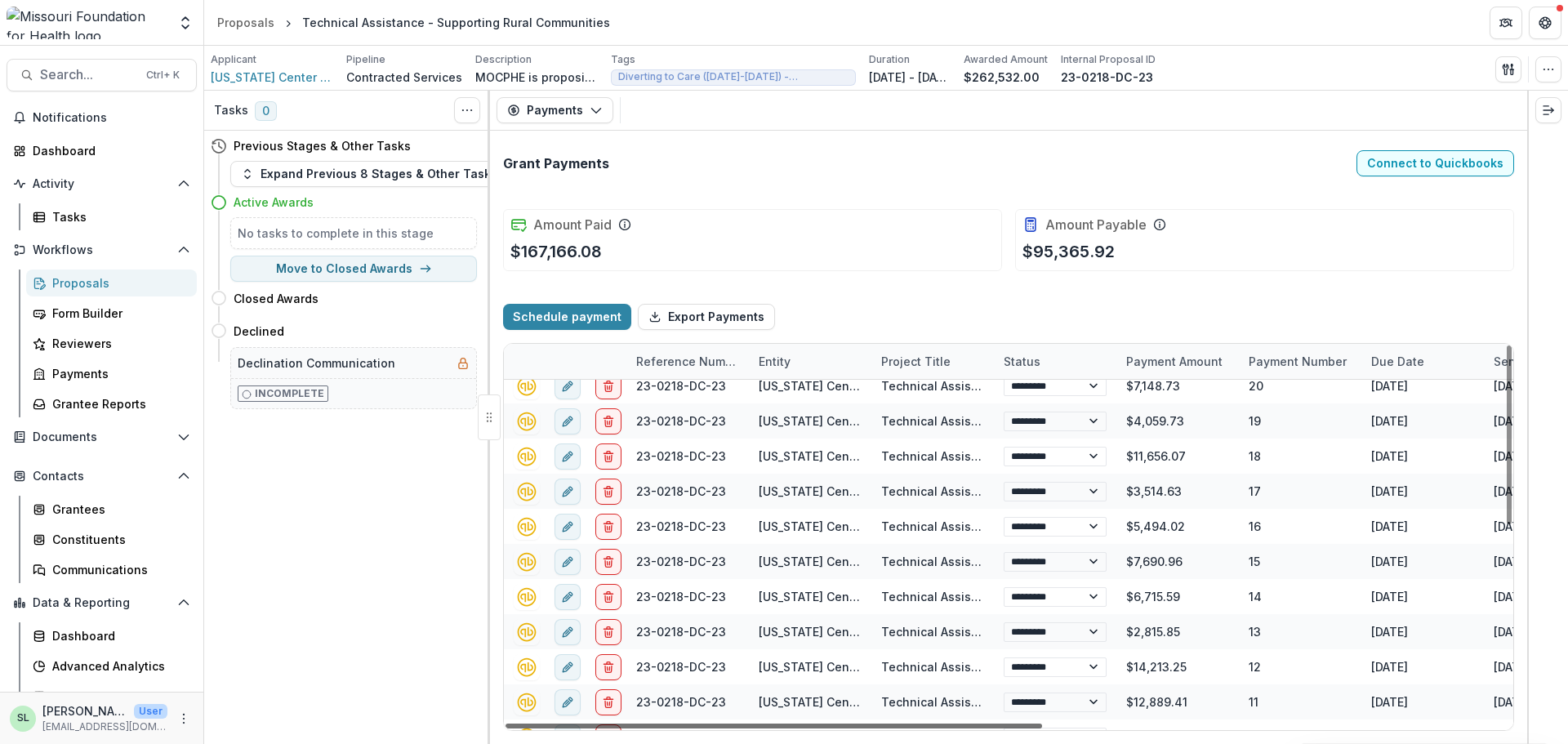
select select "****"
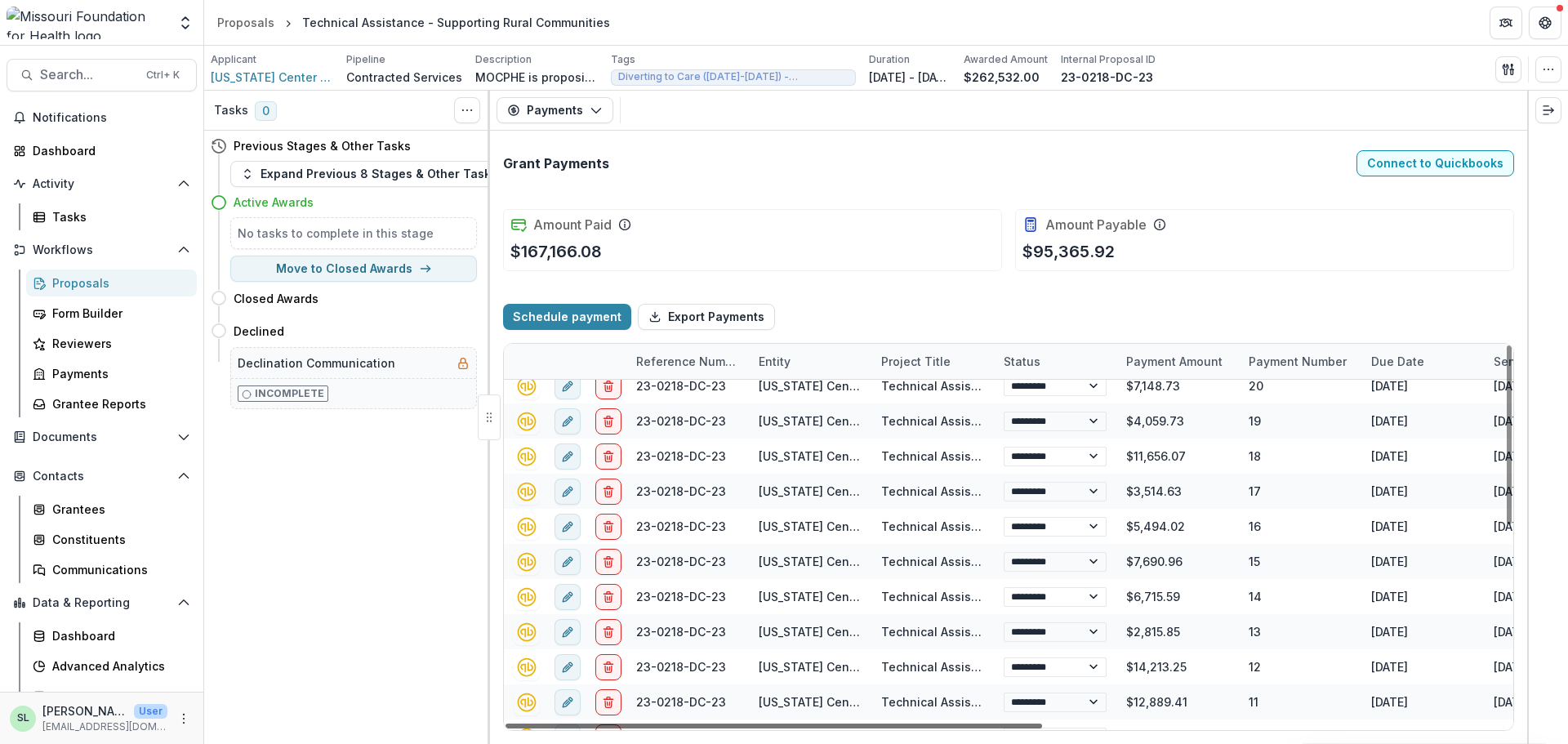
select select "****"
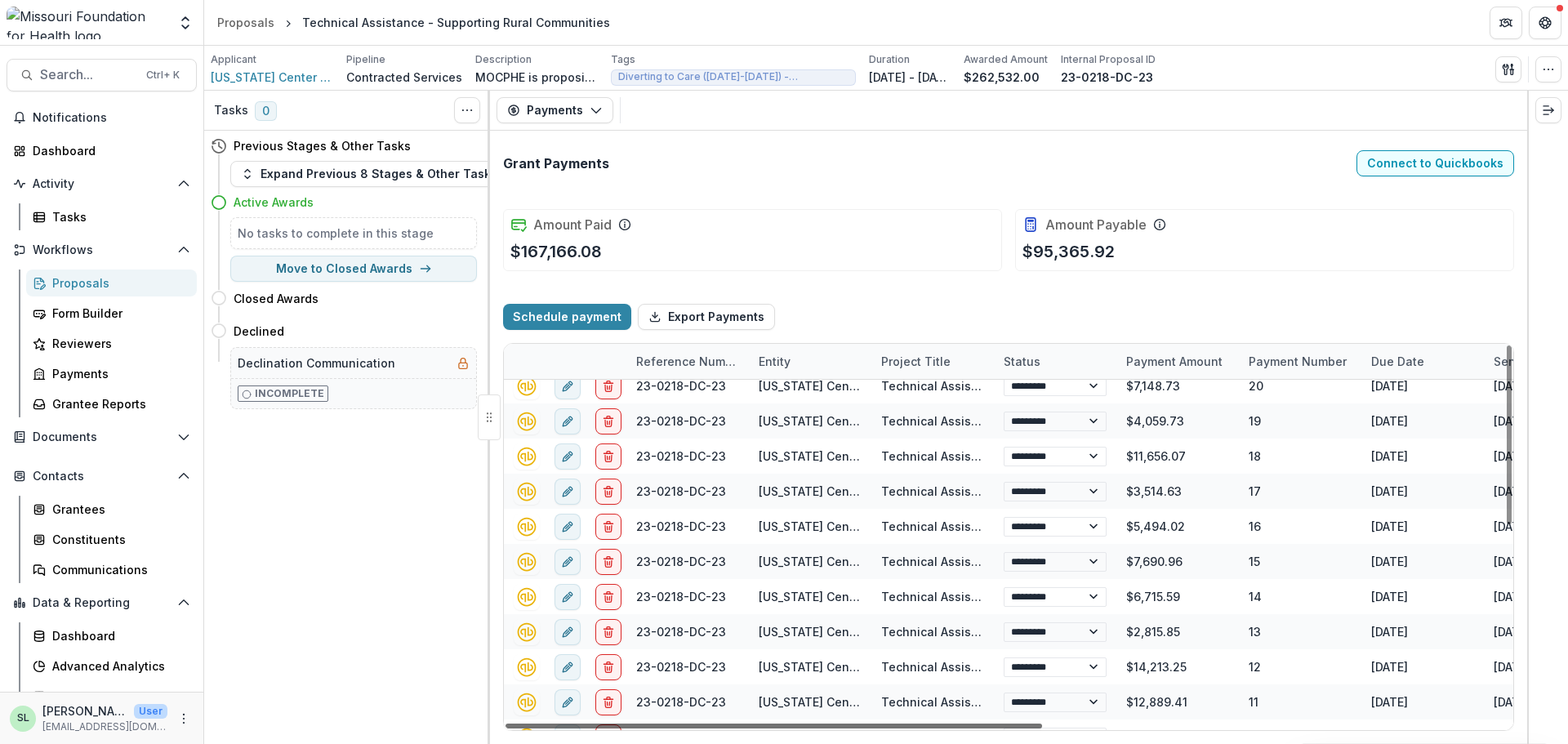
select select "****"
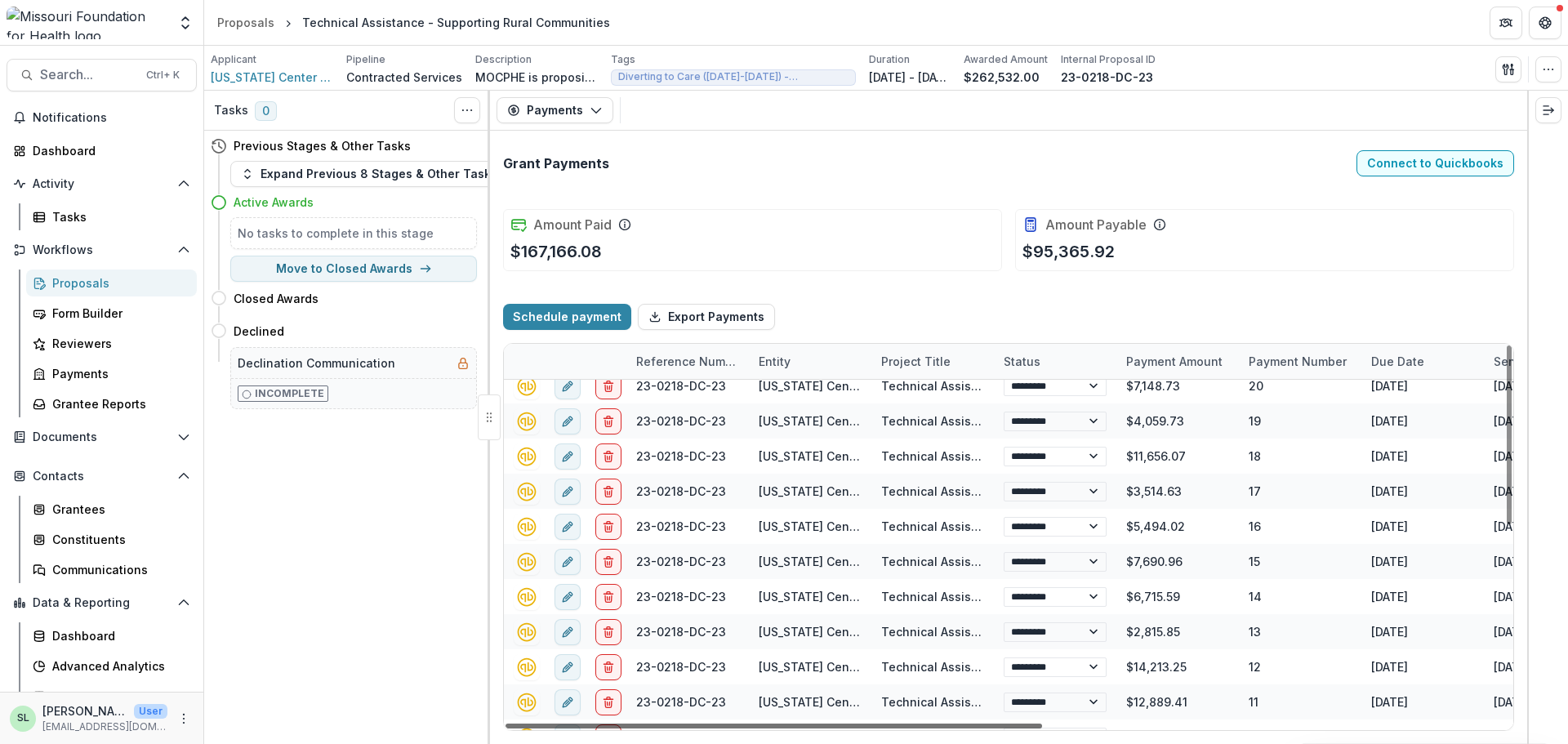
select select "****"
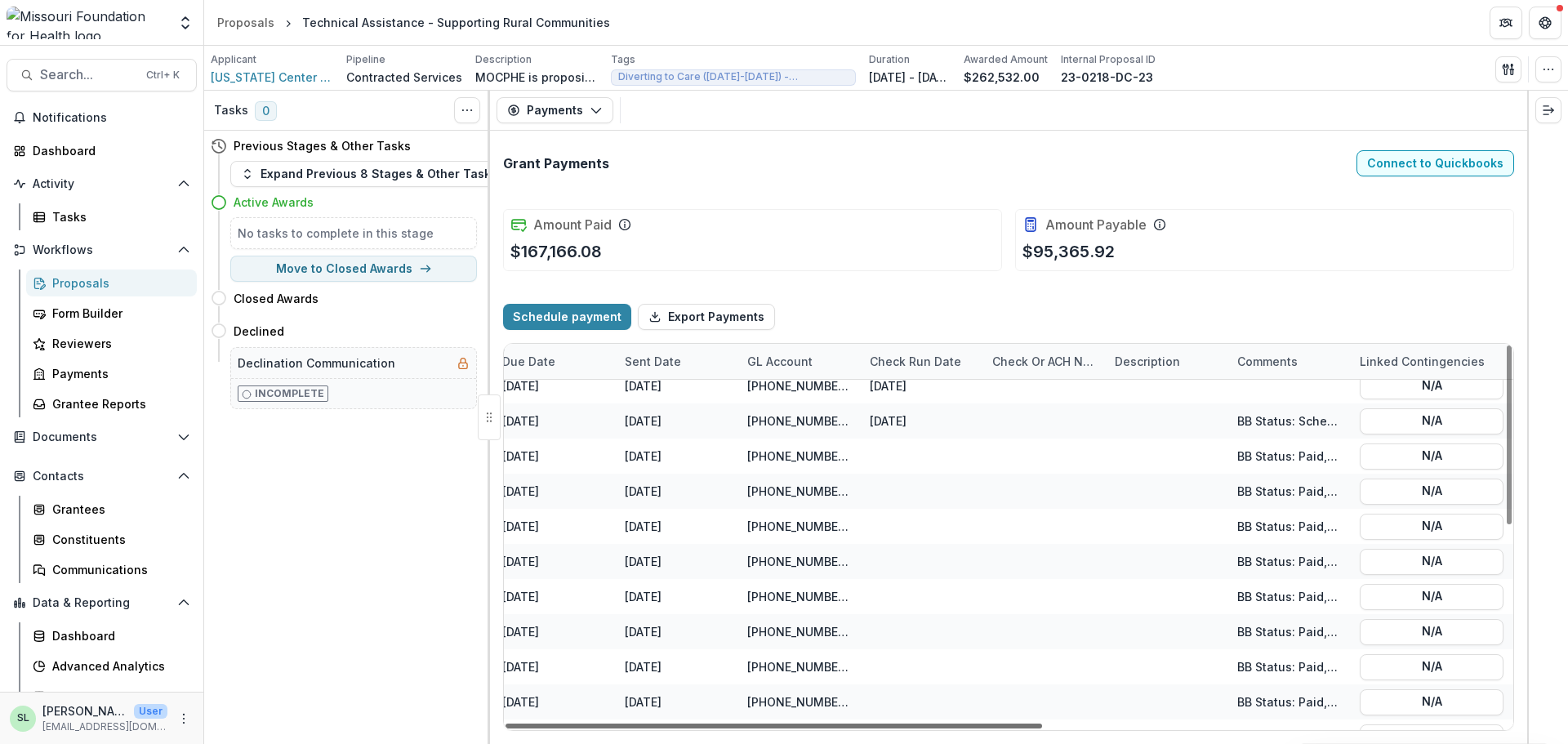
scroll to position [81, 777]
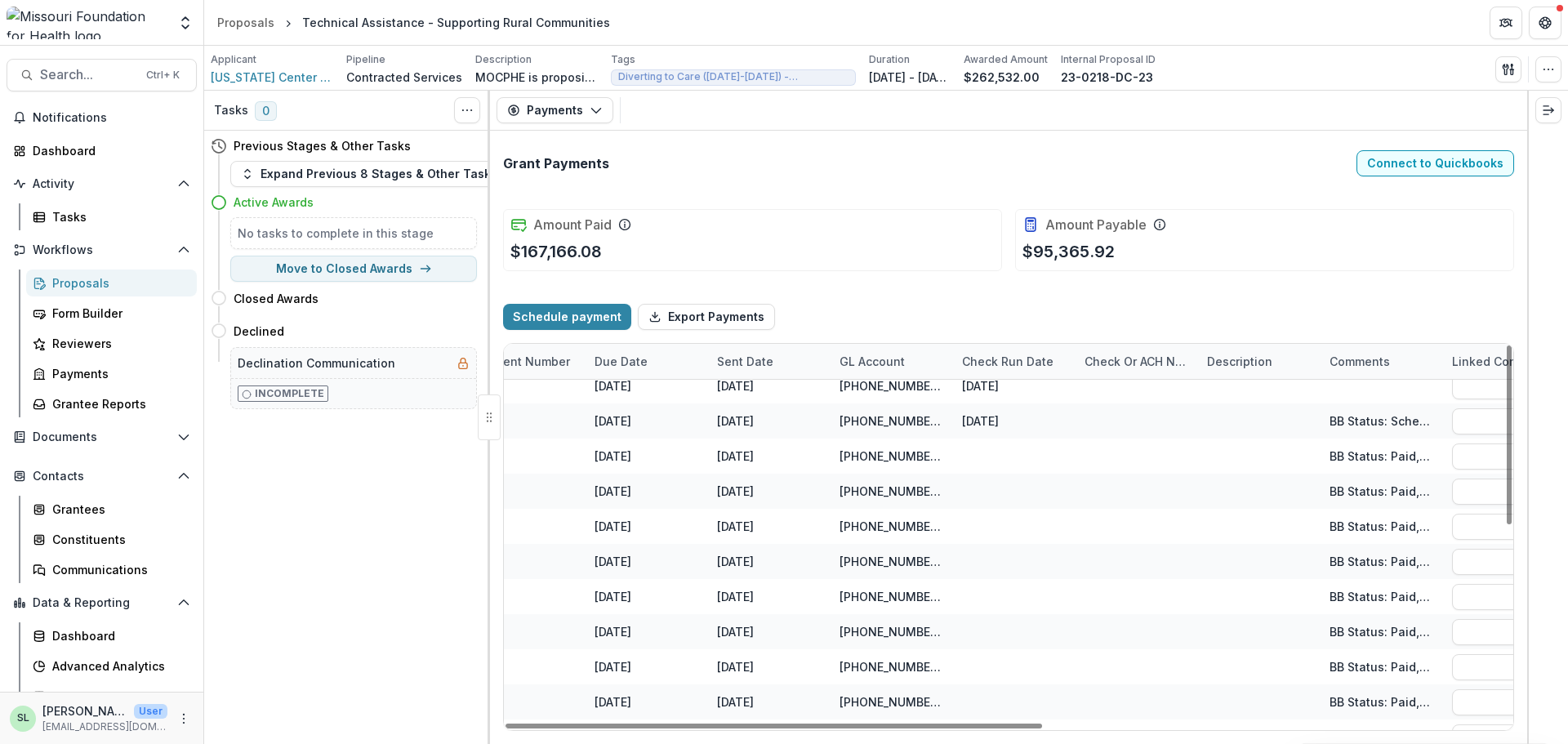
drag, startPoint x: 1006, startPoint y: 726, endPoint x: 894, endPoint y: 737, distance: 112.5
click at [1010, 729] on div at bounding box center [774, 726] width 537 height 4
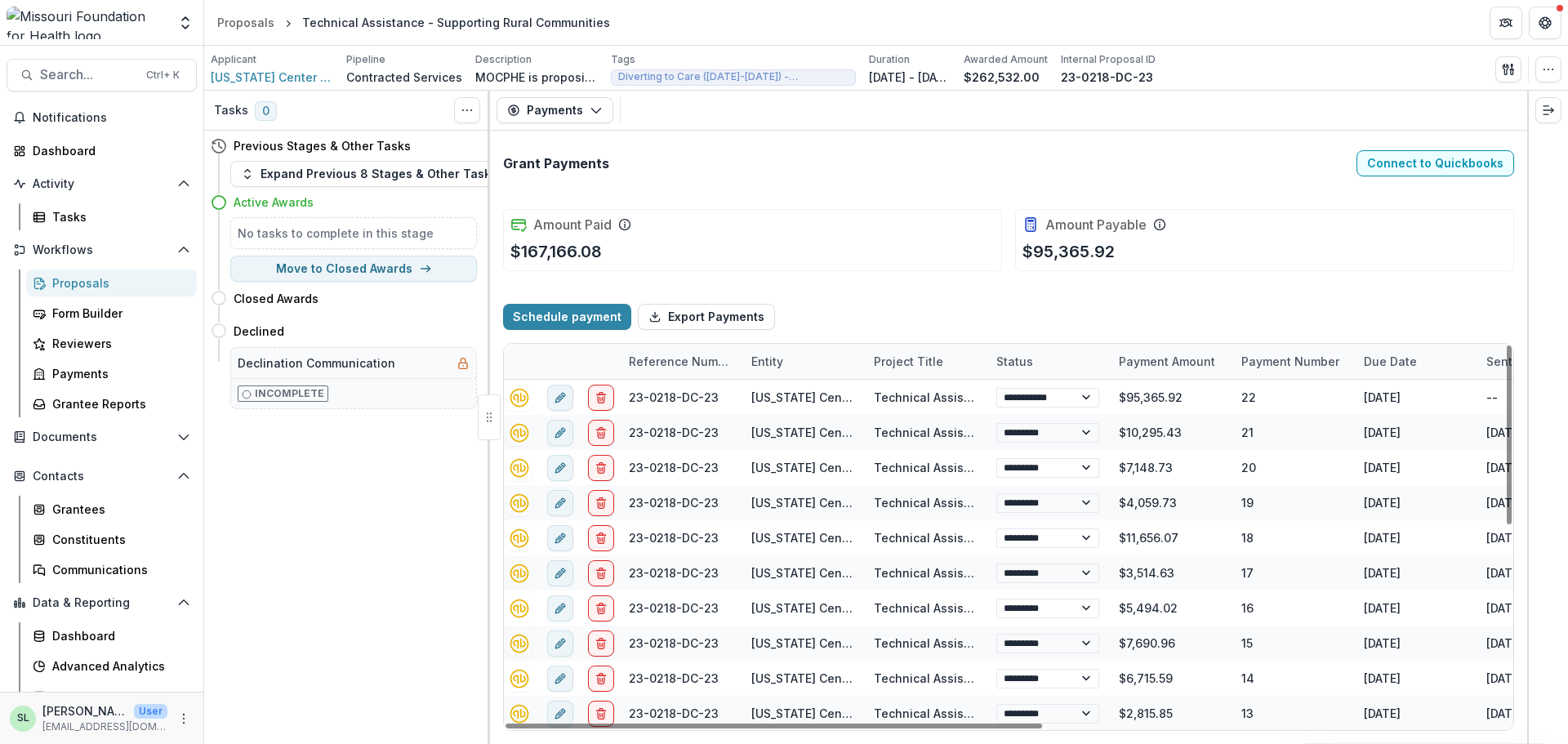
drag, startPoint x: 939, startPoint y: 731, endPoint x: 1034, endPoint y: 754, distance: 97.7
click at [1034, 743] on html "Skip to content Aggregate Analysis Foundations MFH Workflow Sandbox Missouri Fo…" at bounding box center [784, 372] width 1568 height 744
select select "****"
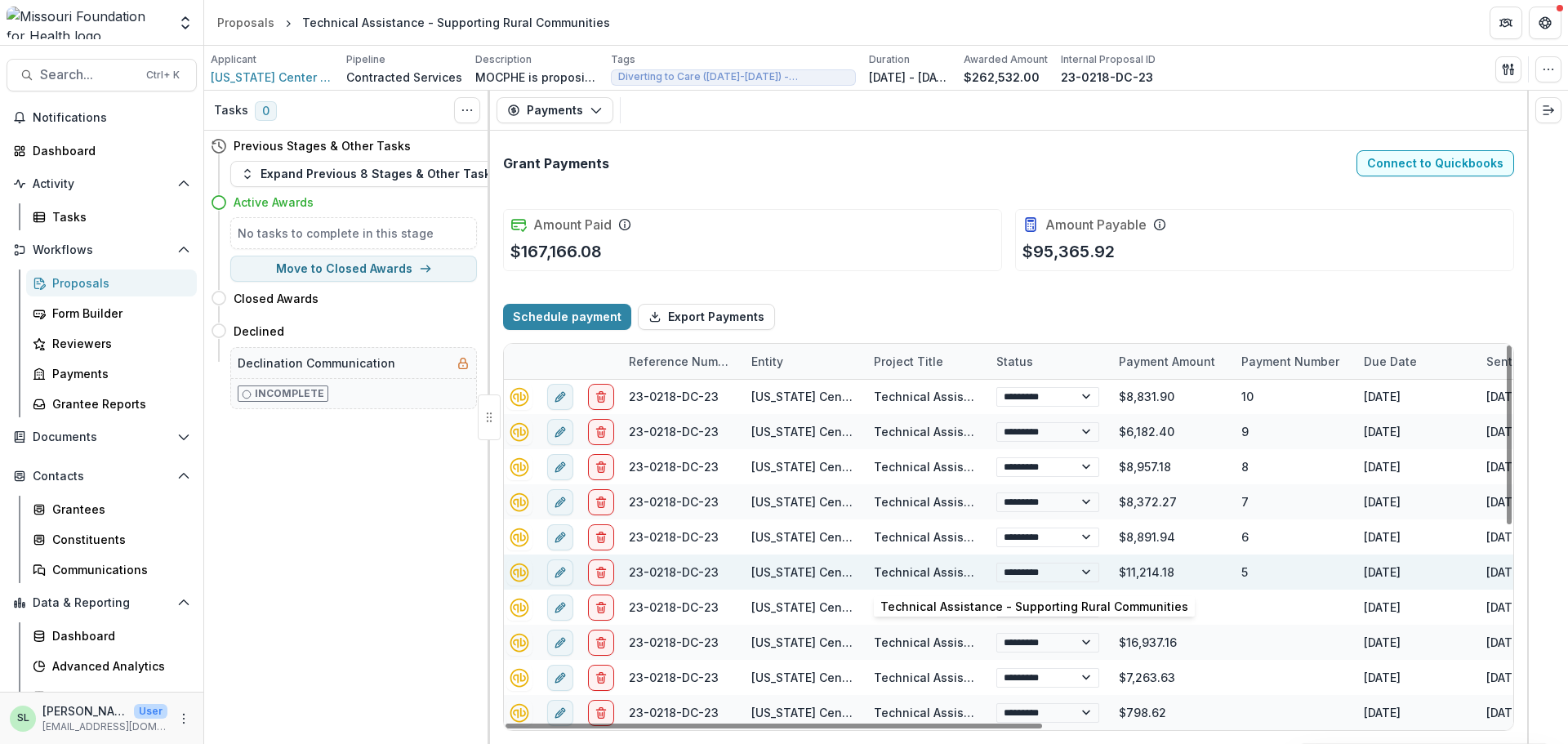
select select "****"
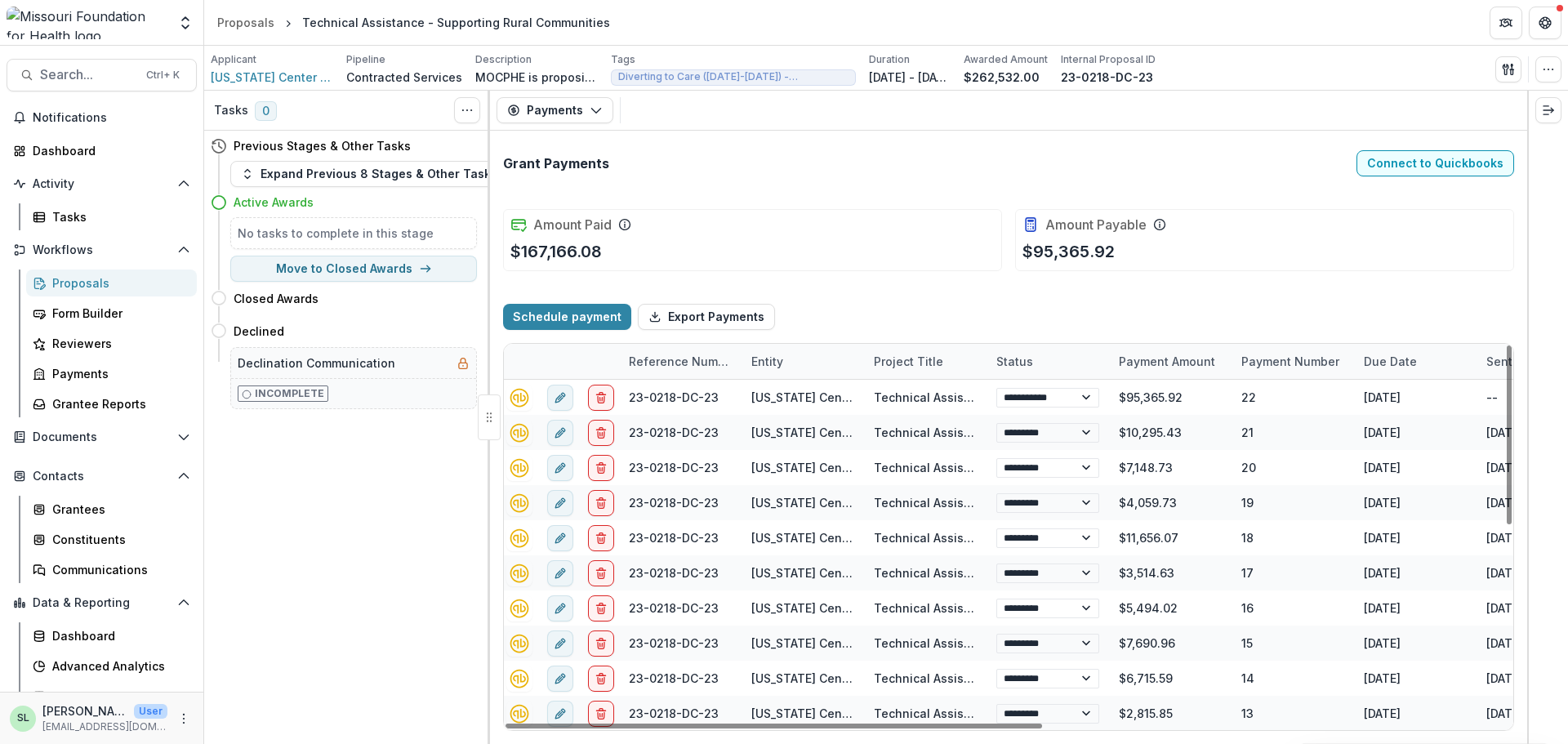
select select "****"
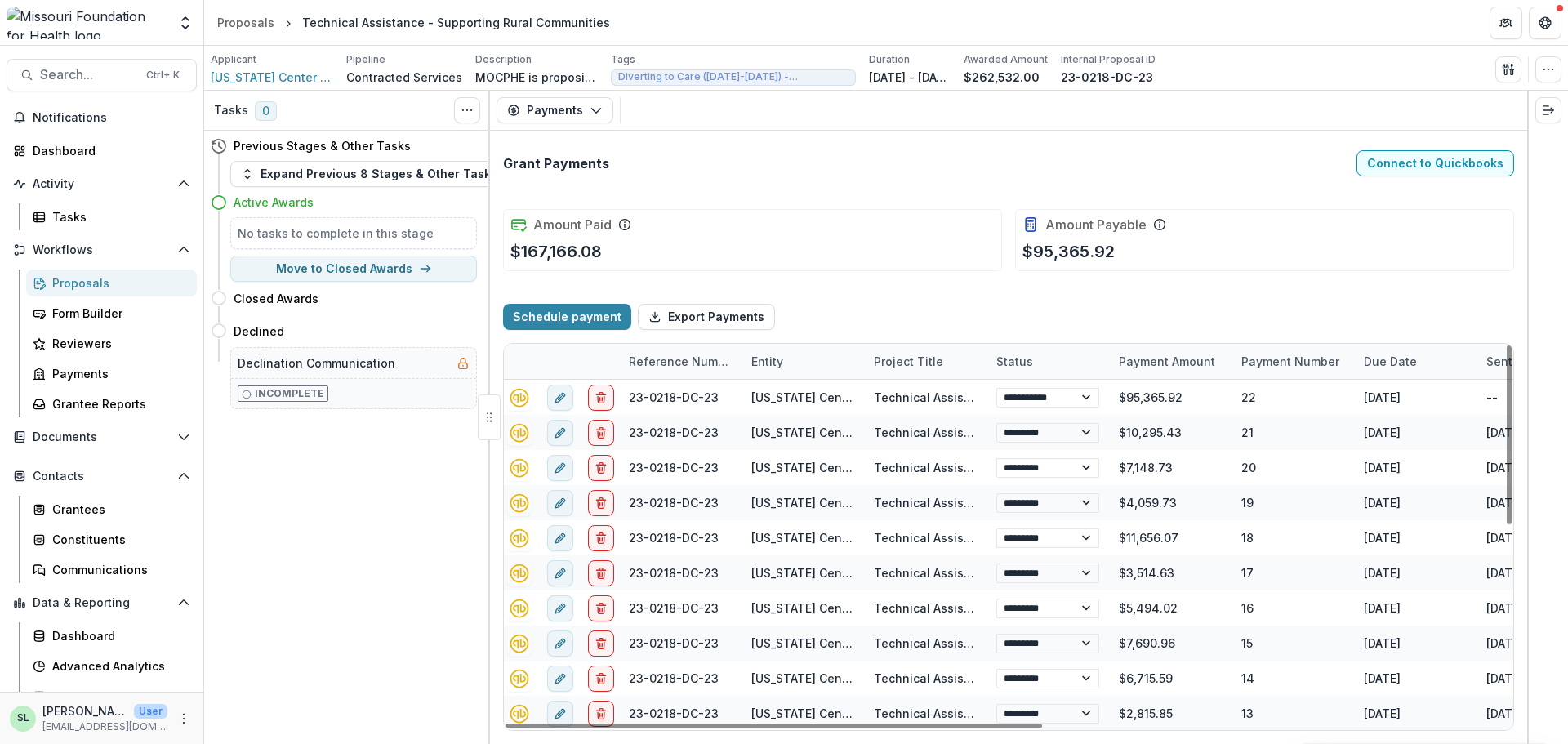
select select "****"
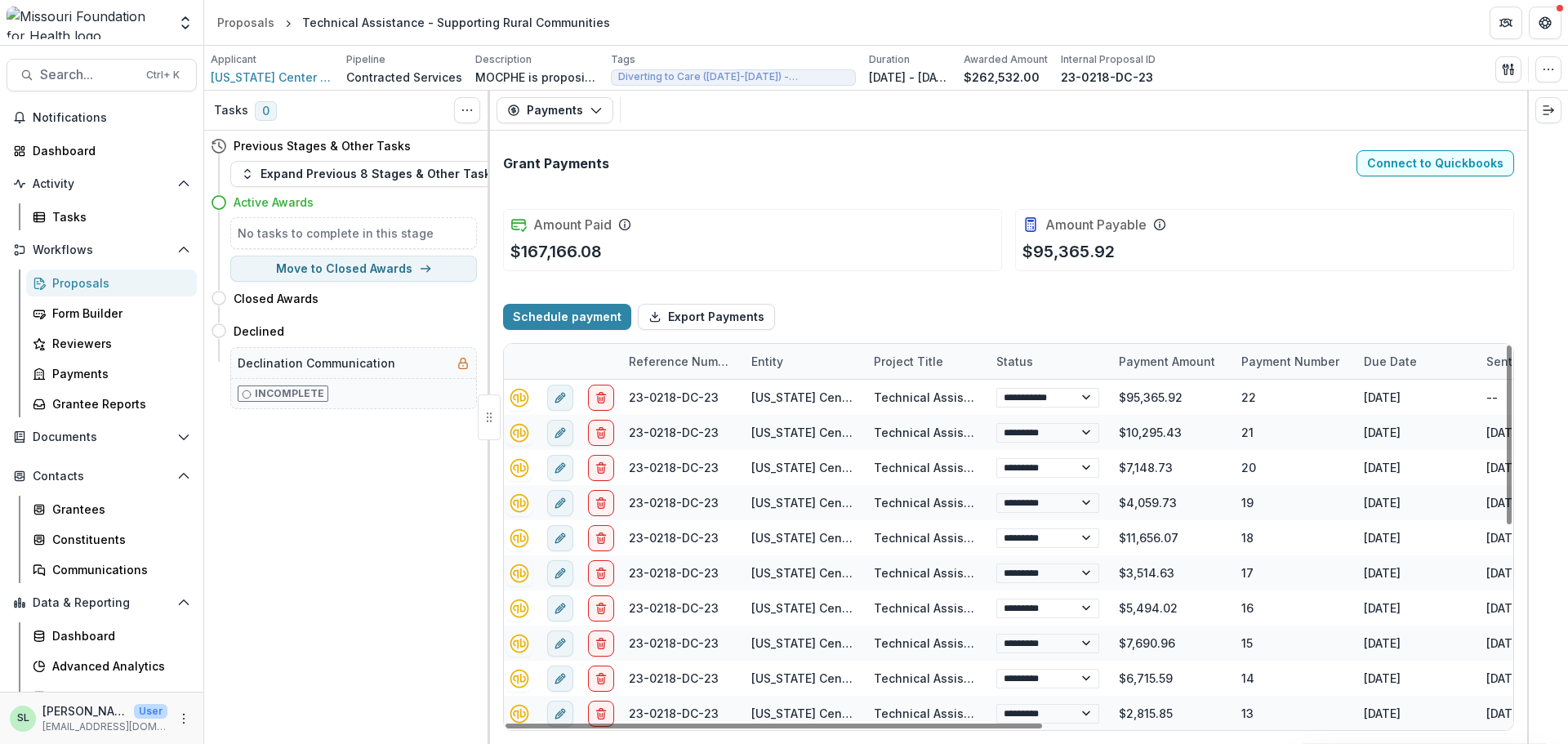
select select "****"
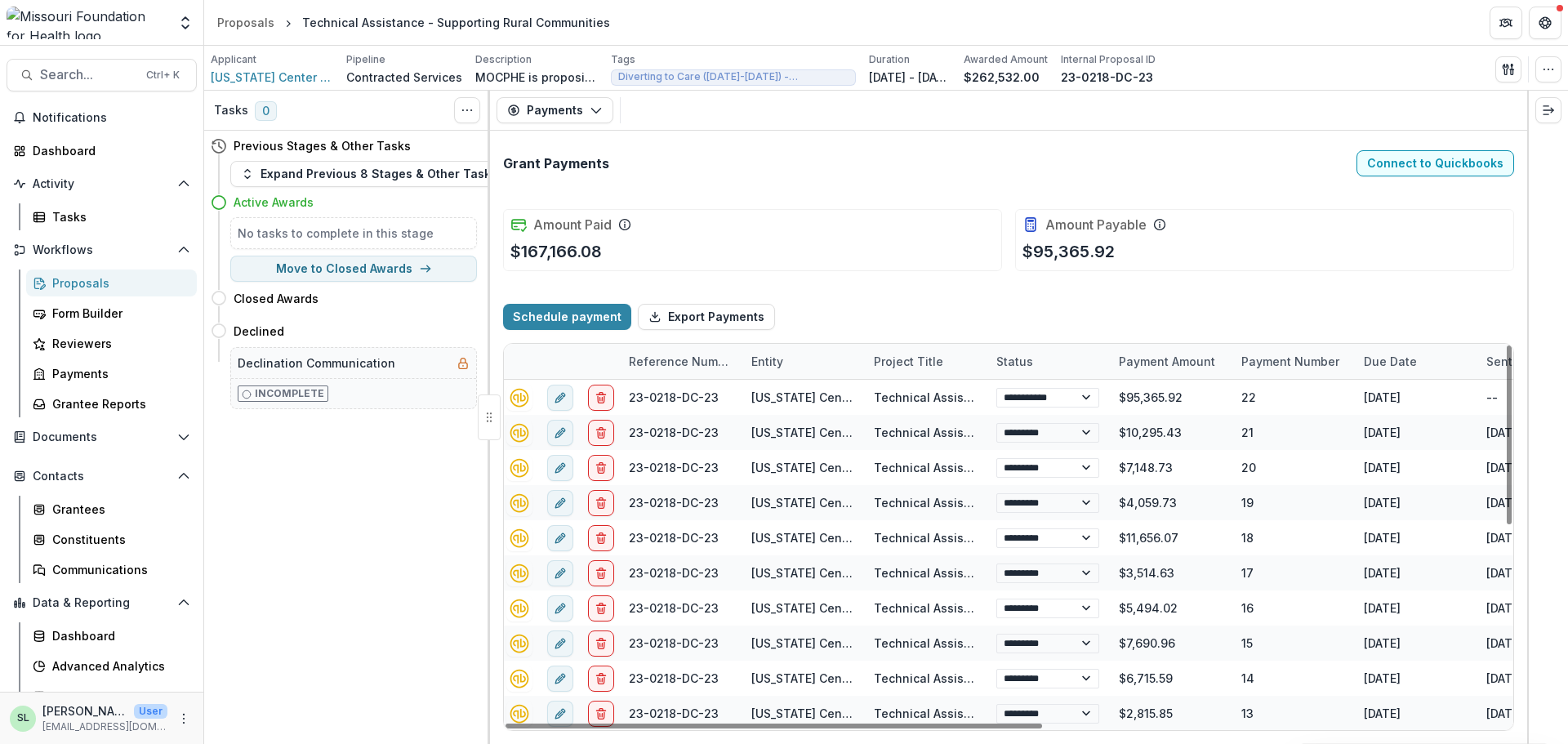
select select "****"
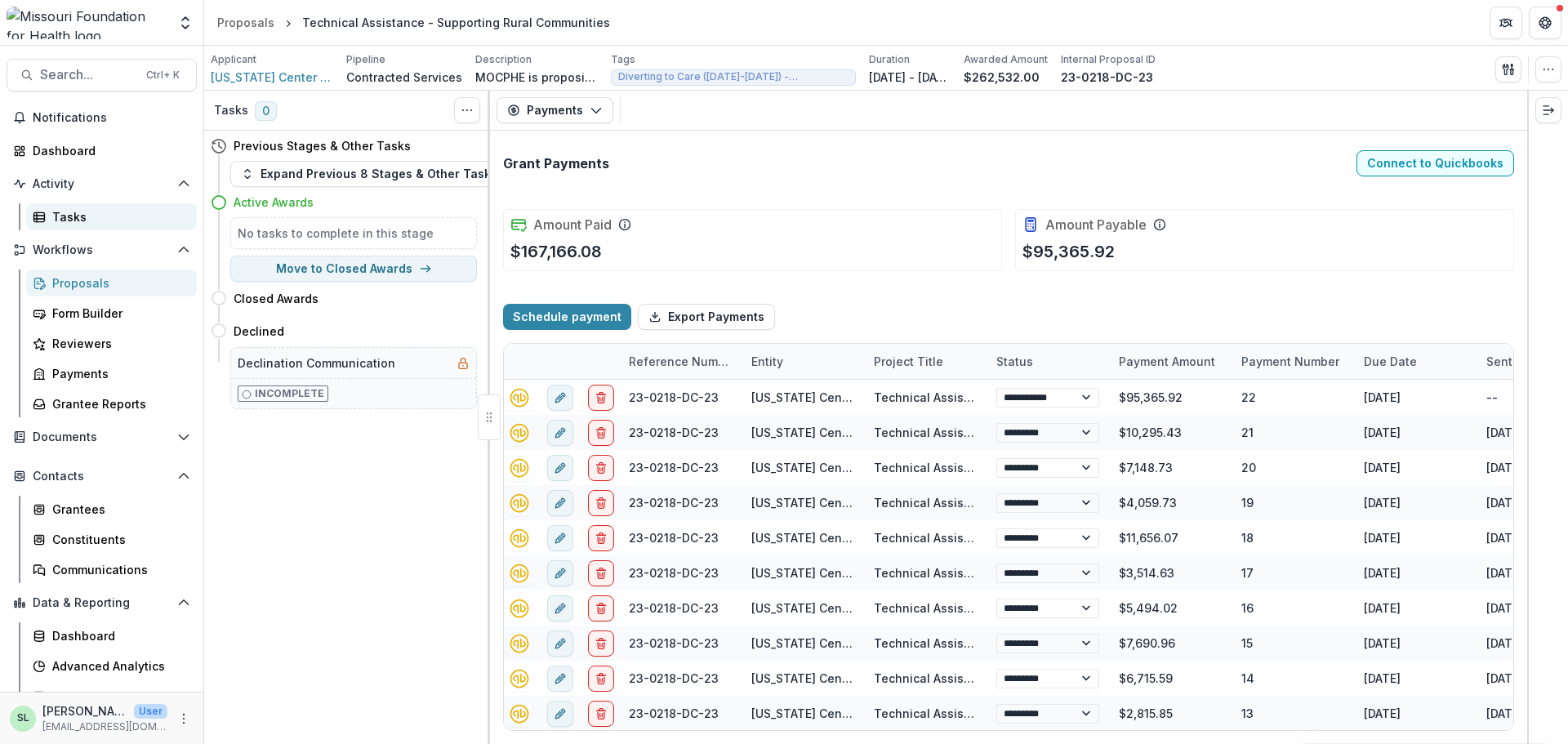
click at [68, 225] on div "Tasks" at bounding box center [117, 217] width 132 height 17
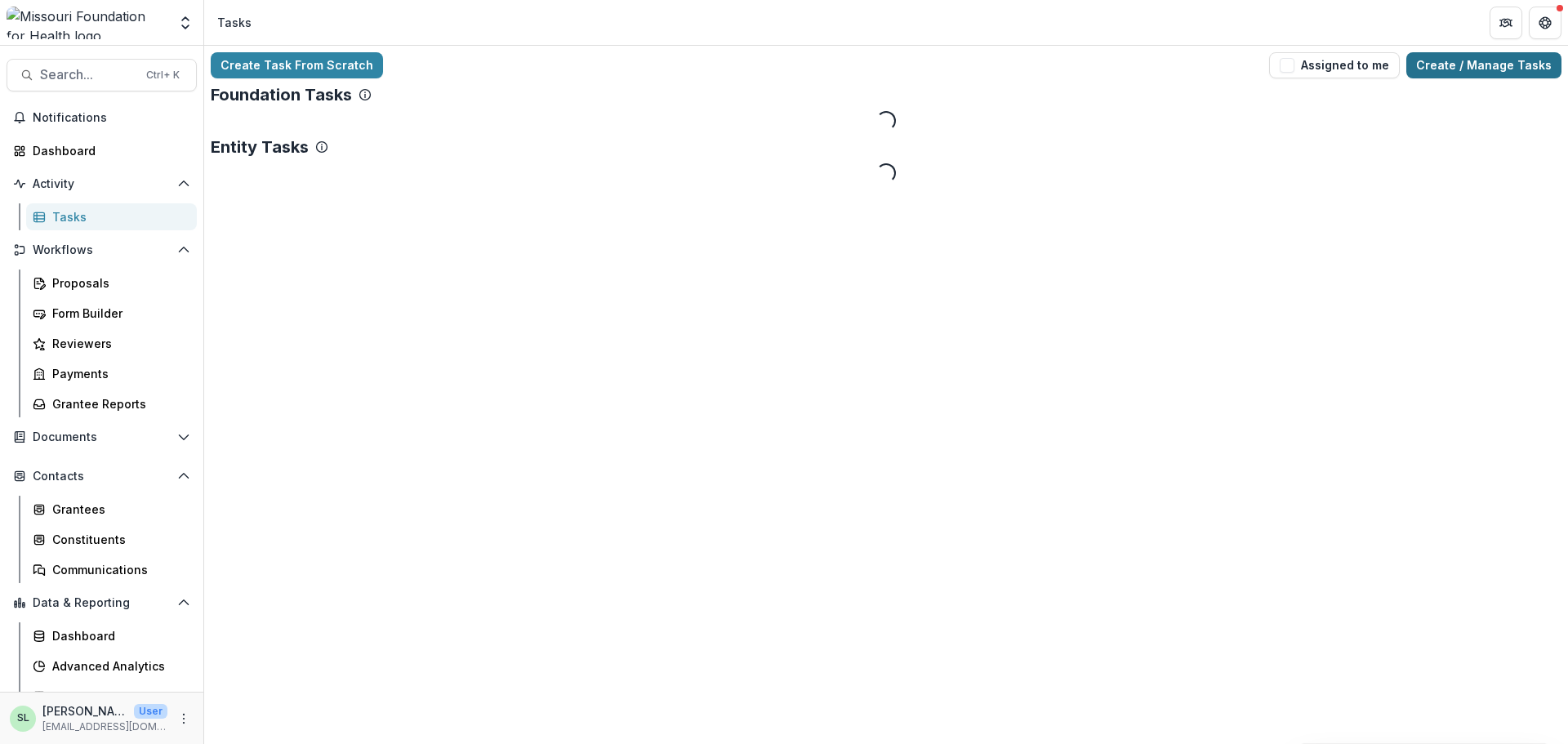
click at [1470, 69] on link "Create / Manage Tasks" at bounding box center [1484, 64] width 155 height 26
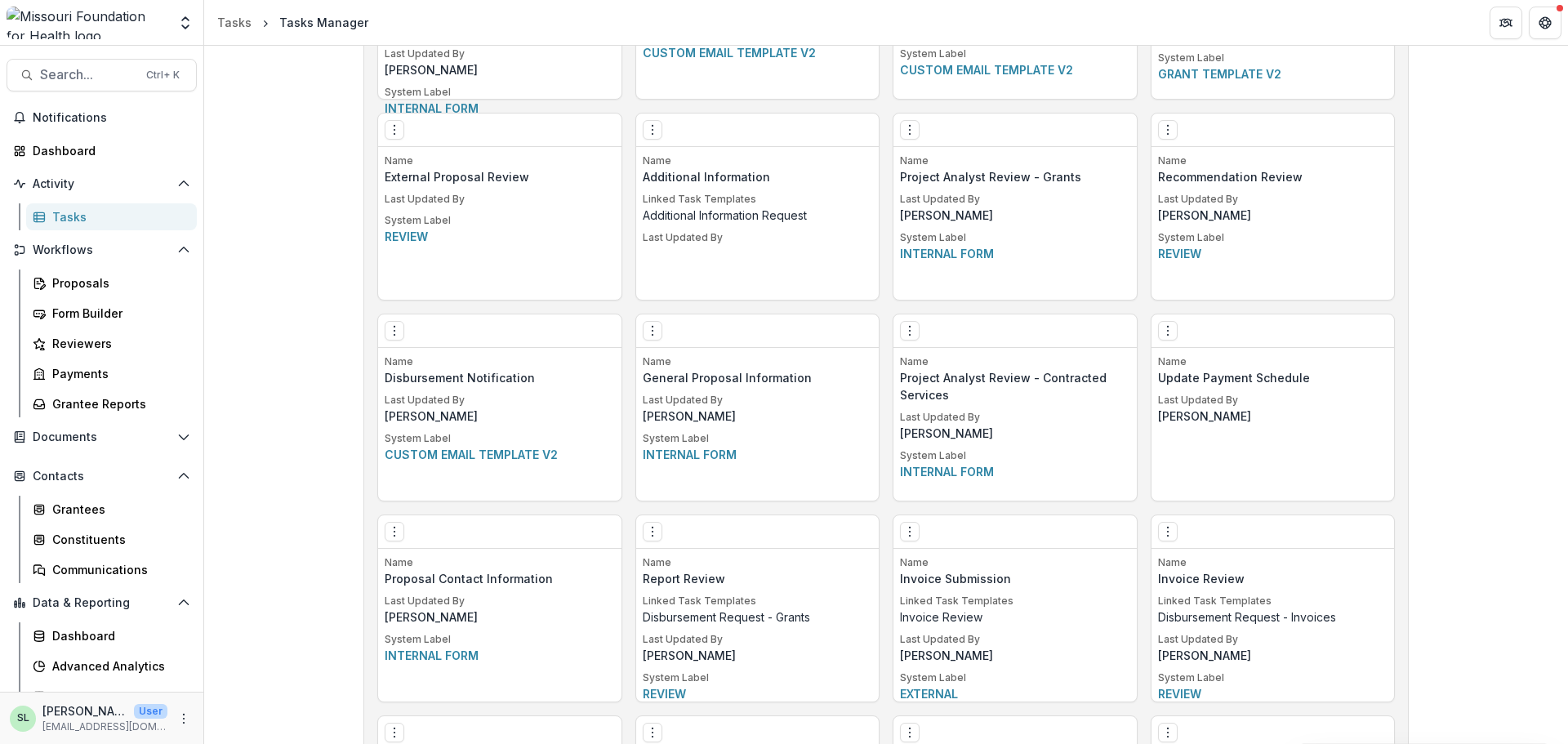
scroll to position [1202, 0]
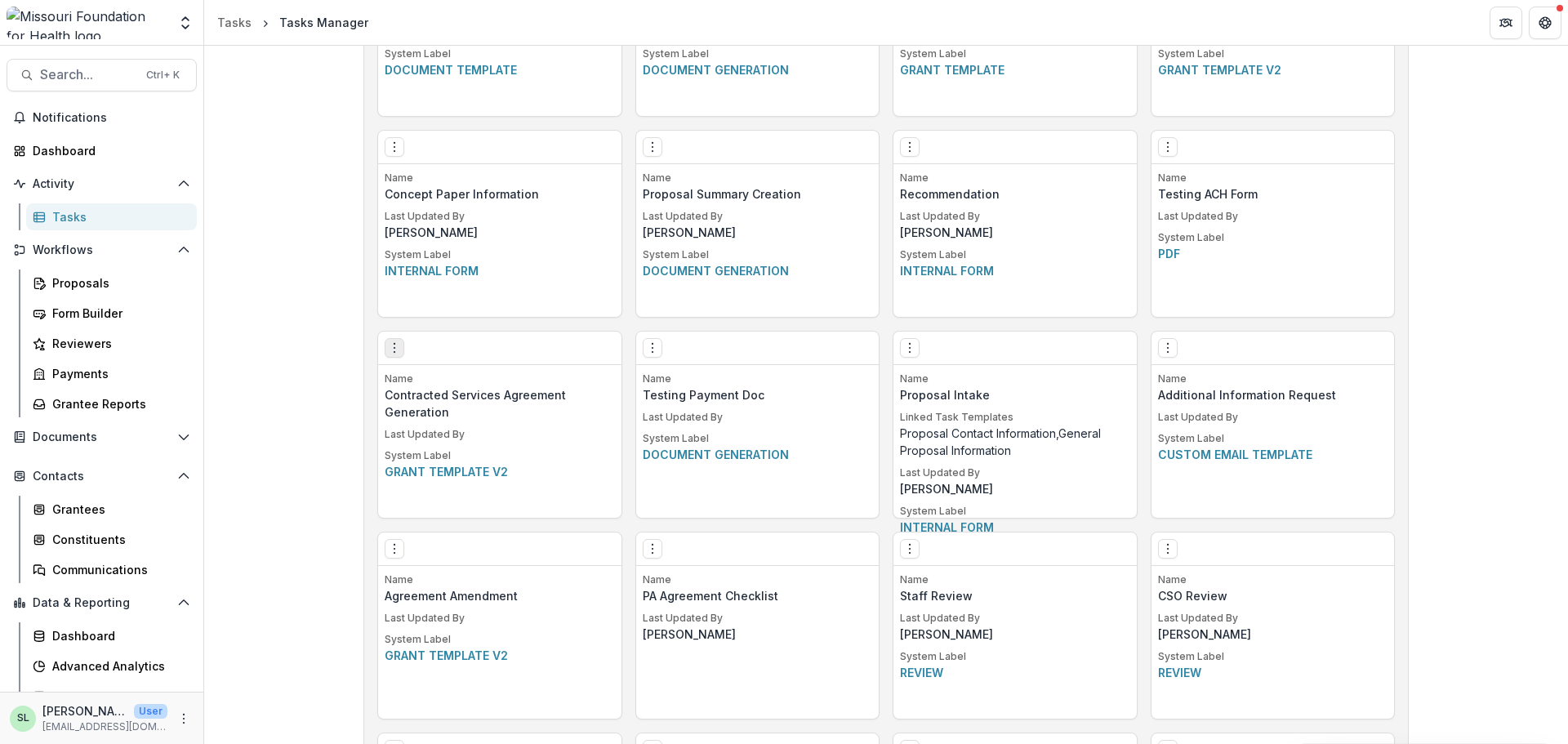
click at [388, 347] on icon "Options" at bounding box center [394, 347] width 13 height 13
drag, startPoint x: 388, startPoint y: 347, endPoint x: 472, endPoint y: 389, distance: 93.9
click at [388, 347] on icon "Options" at bounding box center [394, 347] width 13 height 13
click at [474, 380] on p "Name" at bounding box center [499, 379] width 230 height 14
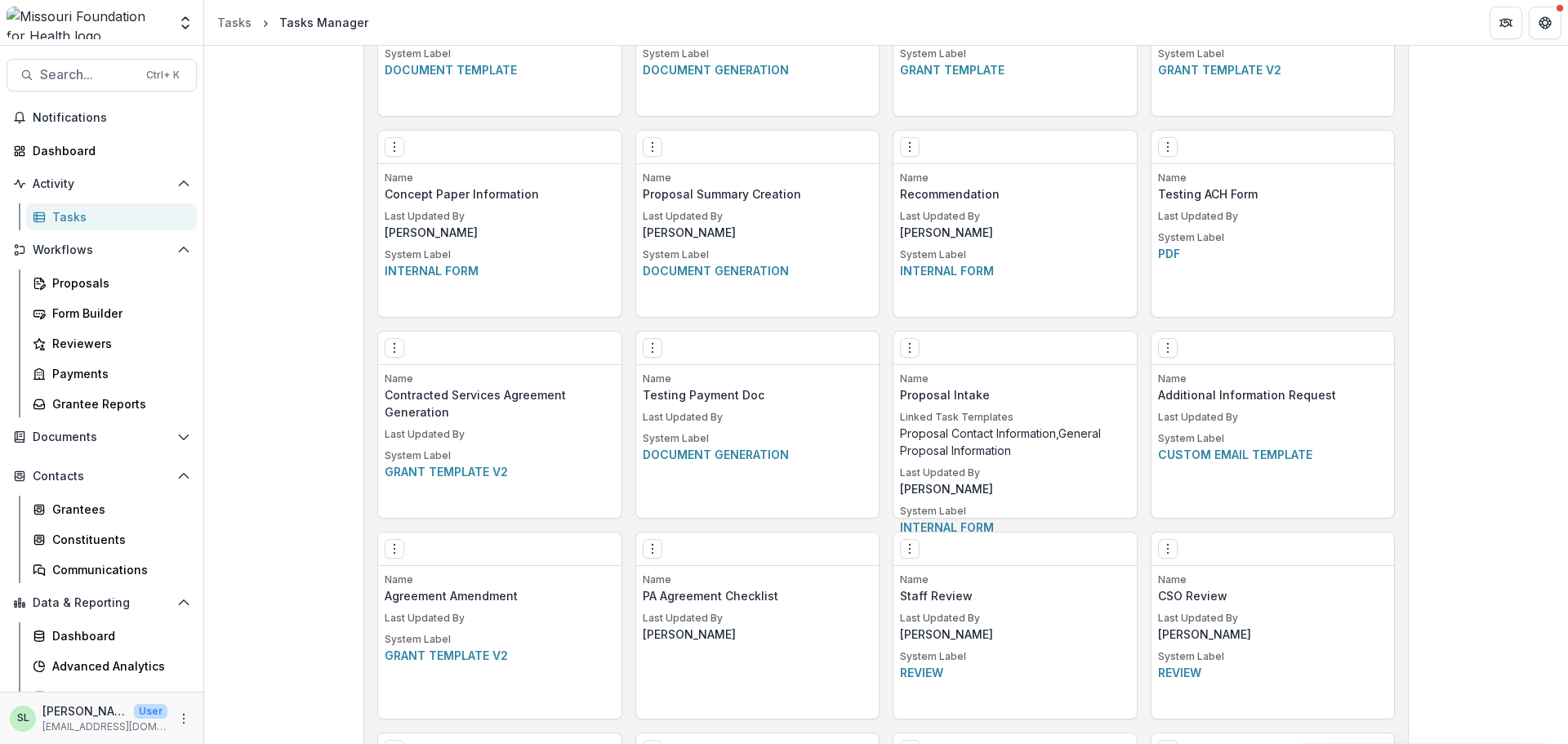
click at [513, 475] on p "Grant template v2" at bounding box center [499, 471] width 230 height 17
click at [474, 472] on p "Grant template v2" at bounding box center [499, 471] width 230 height 17
click at [404, 436] on p "Last Updated By" at bounding box center [499, 434] width 230 height 14
click at [390, 348] on icon "Options" at bounding box center [394, 347] width 13 height 13
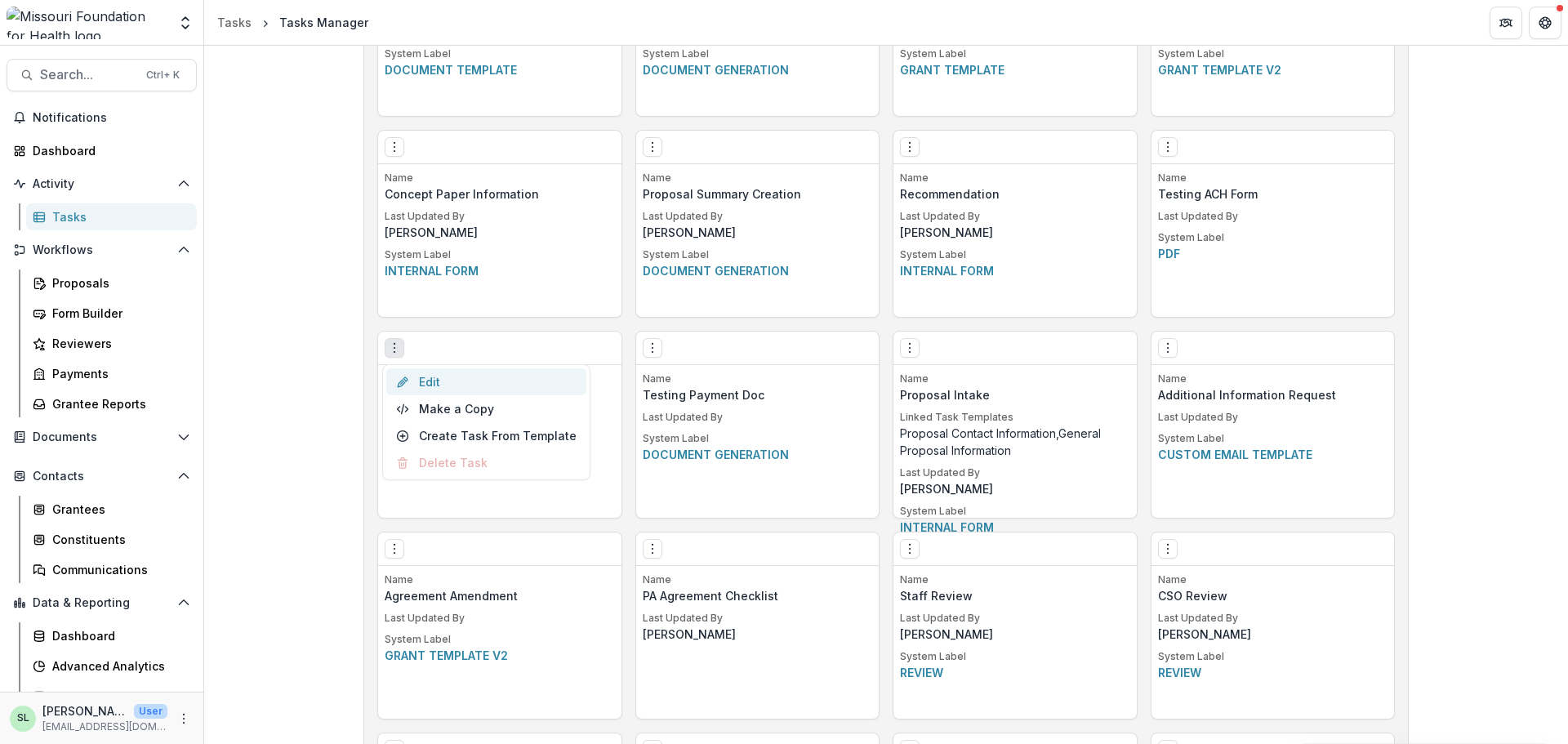
drag, startPoint x: 392, startPoint y: 345, endPoint x: 431, endPoint y: 383, distance: 54.5
click at [431, 383] on link "Edit" at bounding box center [487, 382] width 200 height 27
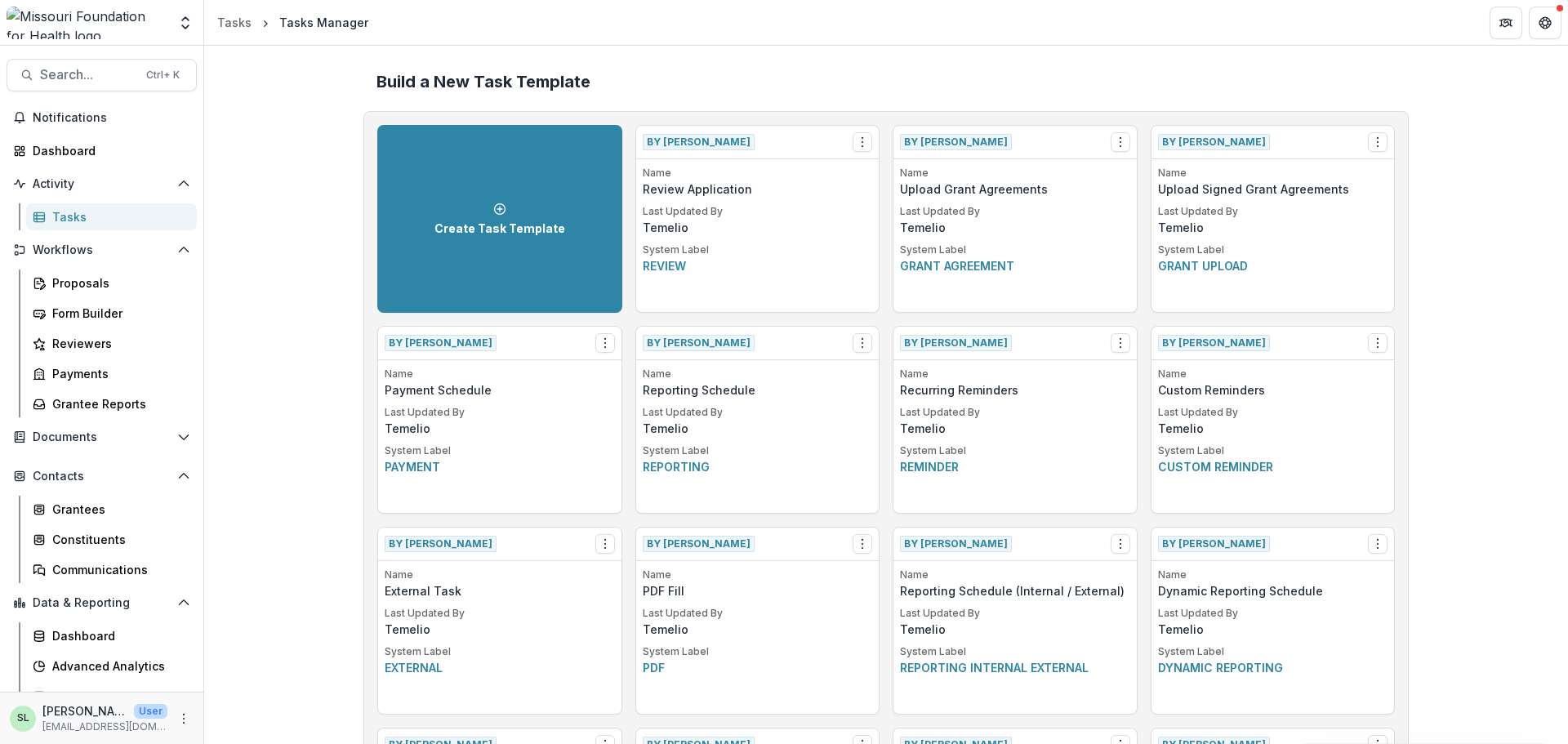
click at [64, 209] on div "Tasks" at bounding box center [117, 217] width 132 height 17
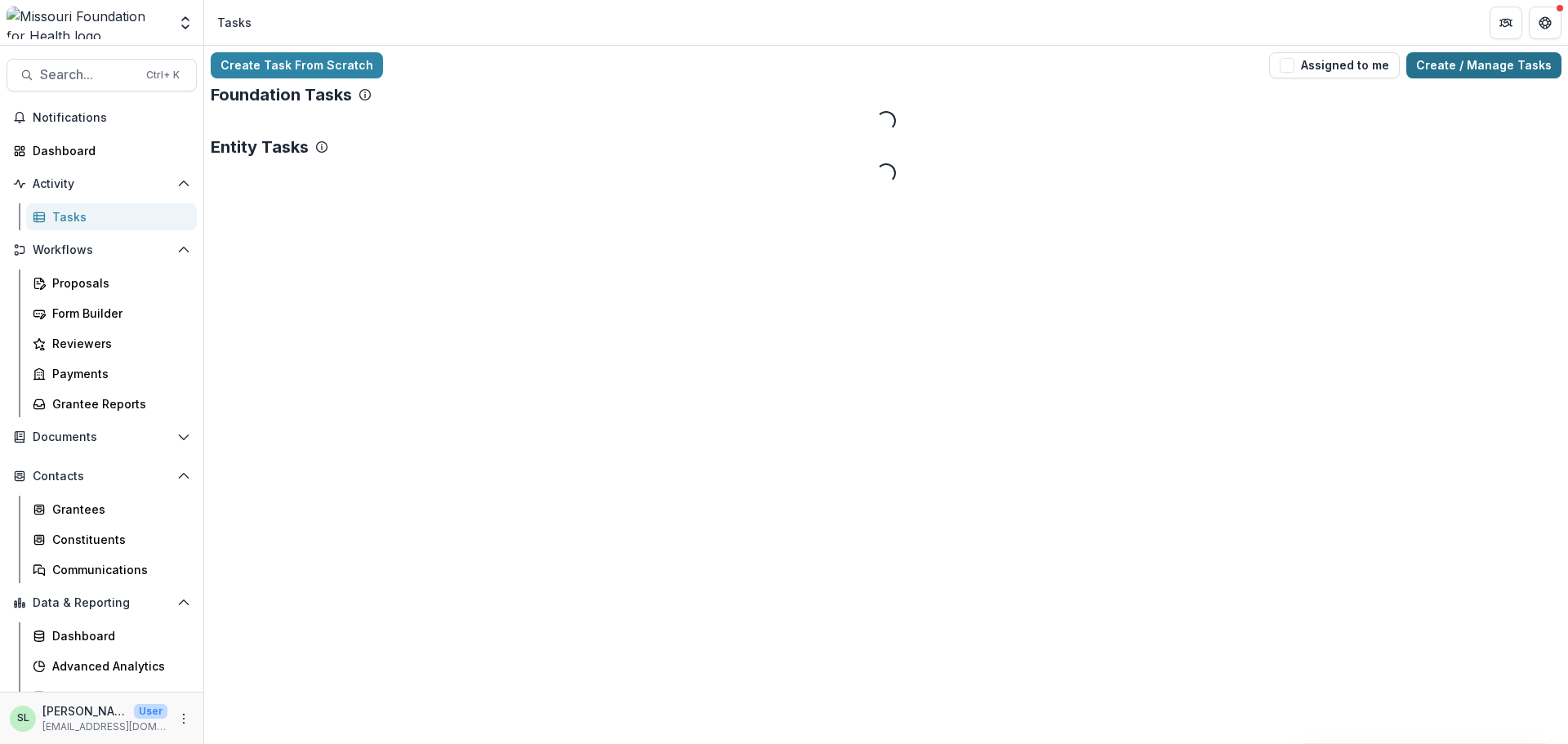
click at [1498, 68] on link "Create / Manage Tasks" at bounding box center [1484, 64] width 155 height 26
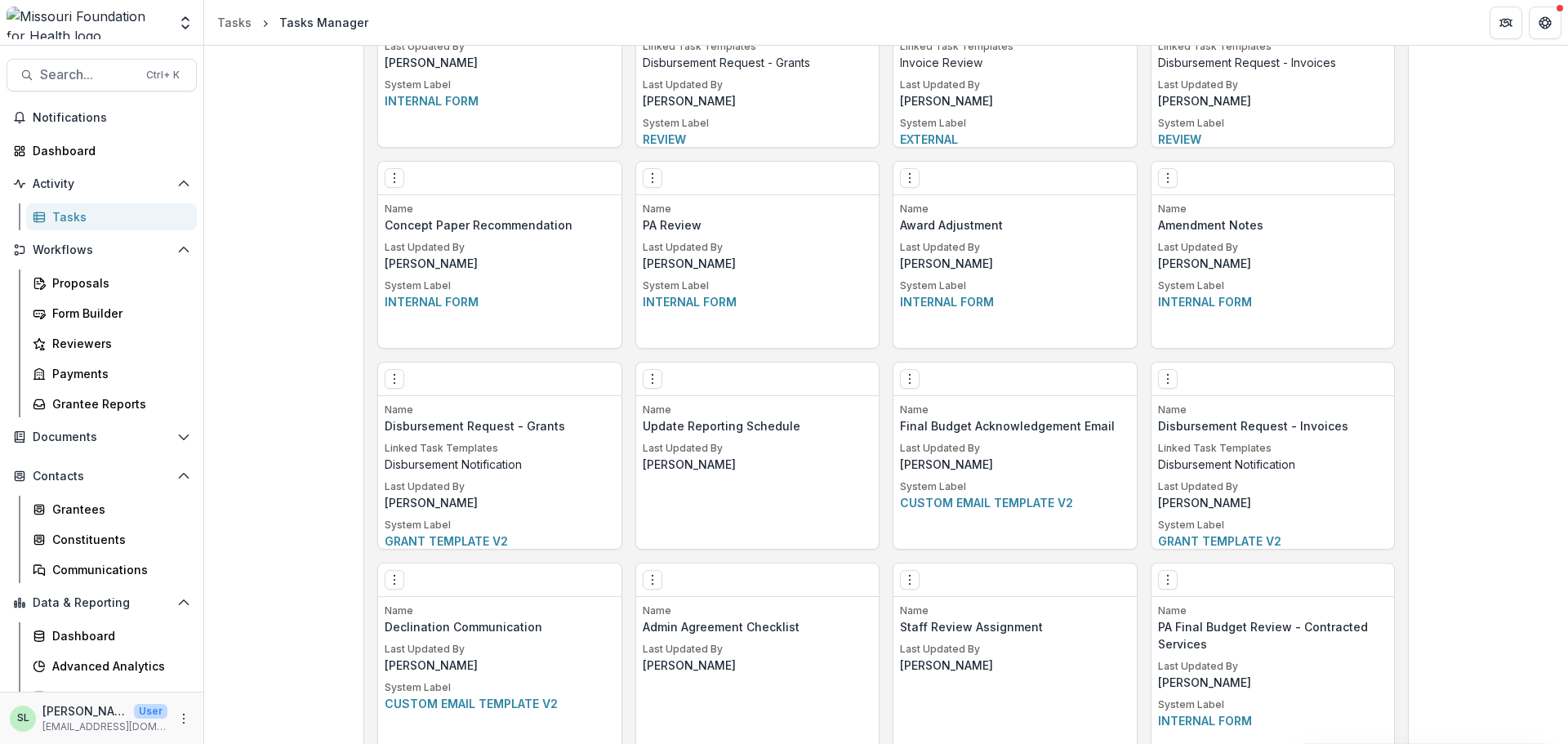
scroll to position [3242, 0]
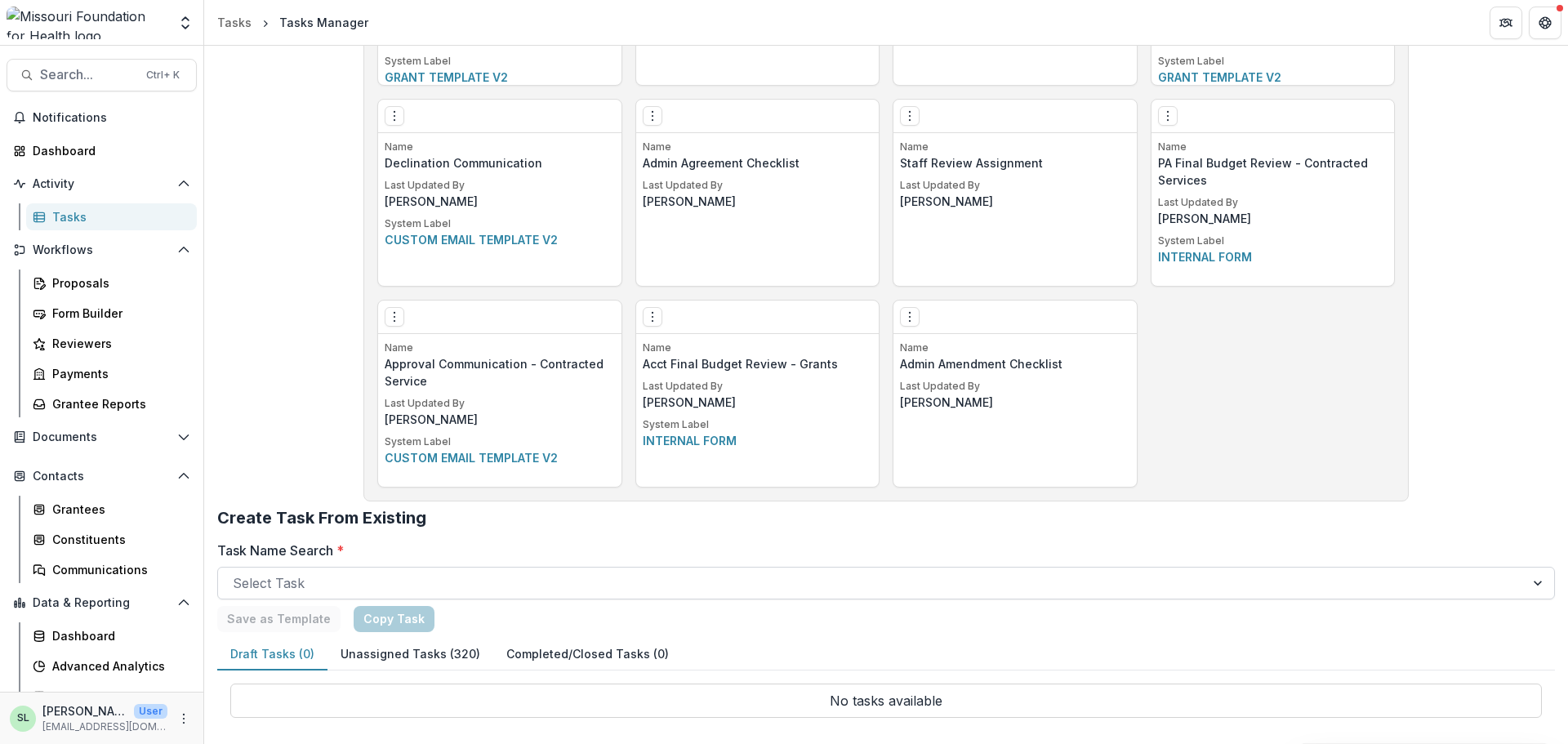
click at [1525, 584] on div at bounding box center [1539, 583] width 30 height 31
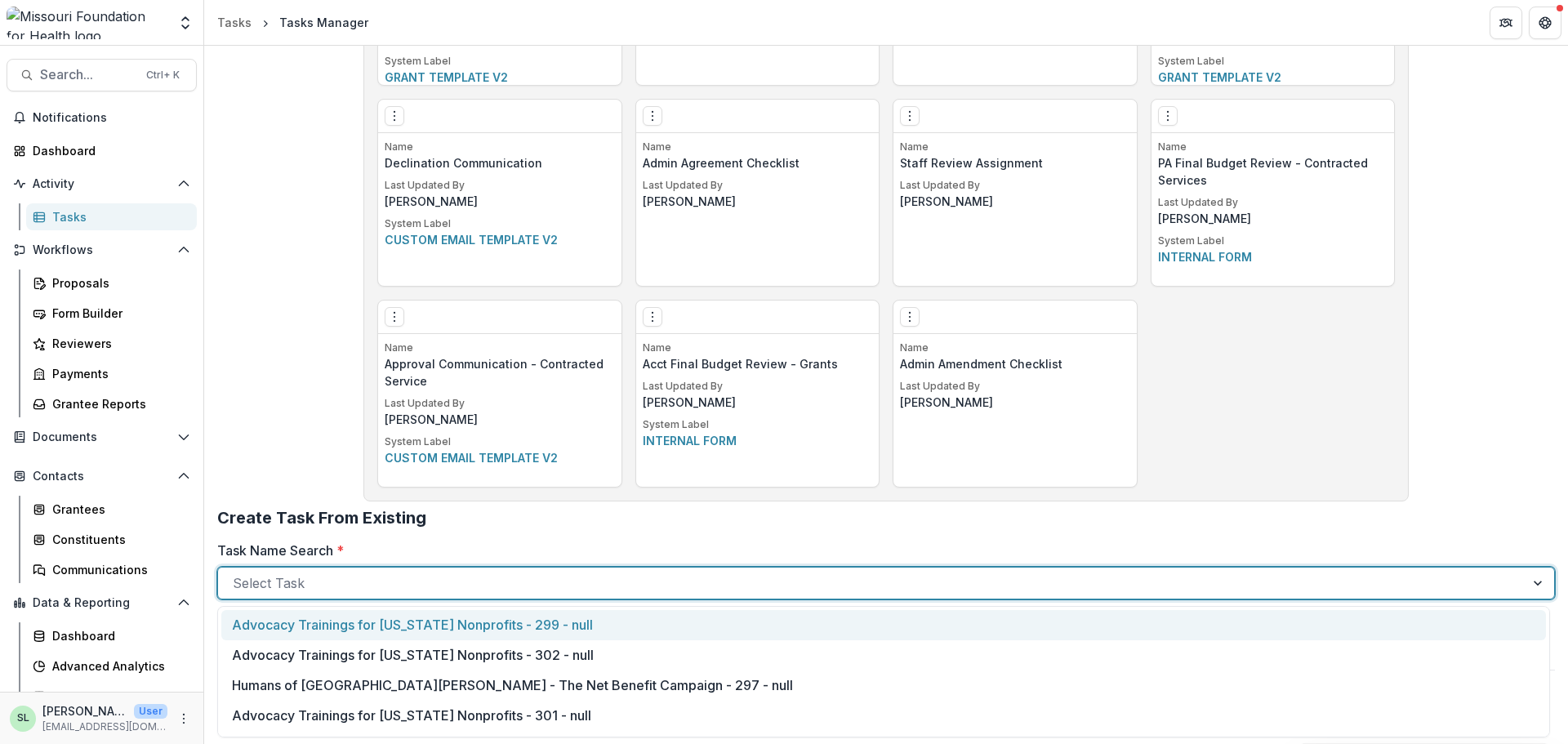
click at [1525, 584] on div at bounding box center [1539, 583] width 30 height 31
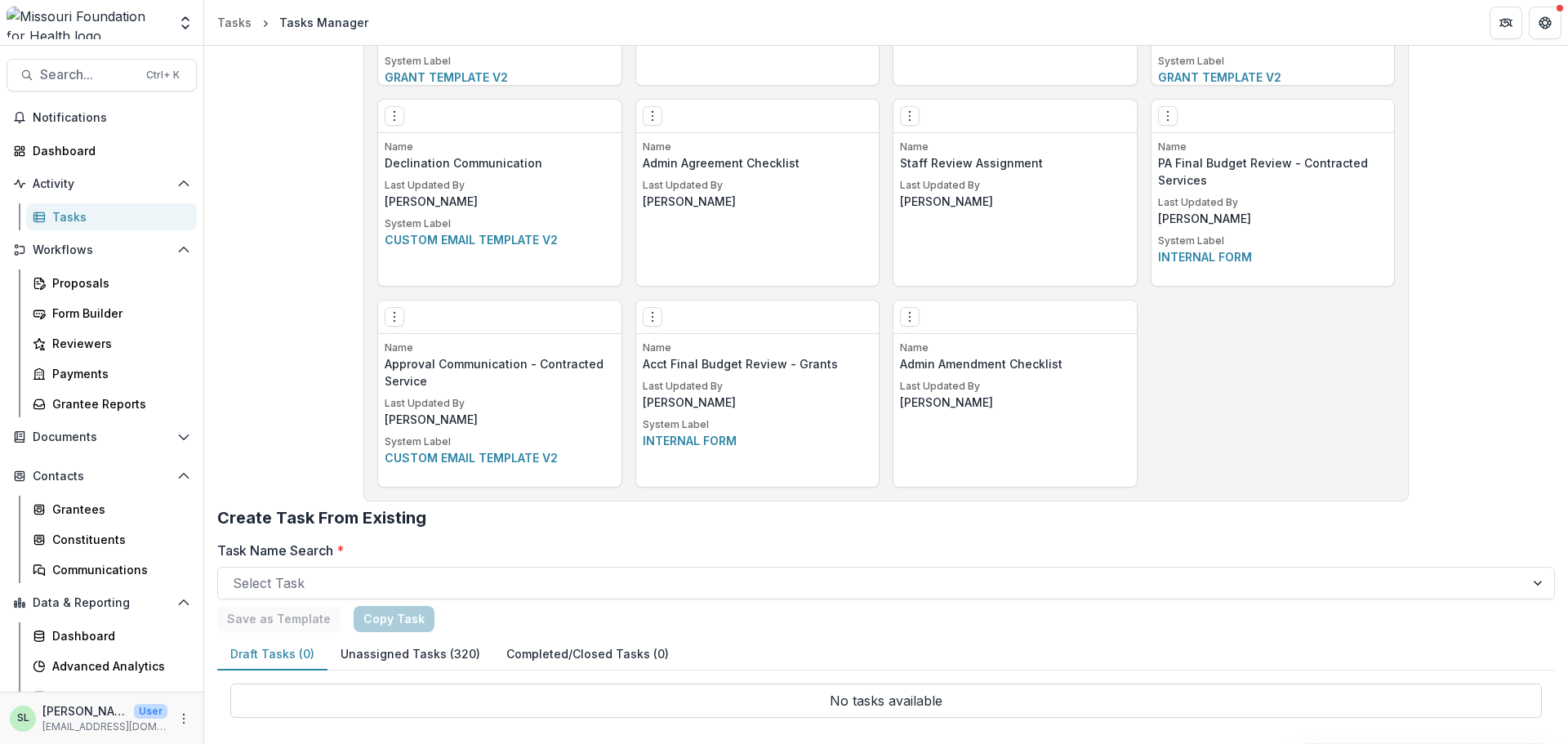
click at [61, 210] on div "Tasks" at bounding box center [117, 217] width 132 height 17
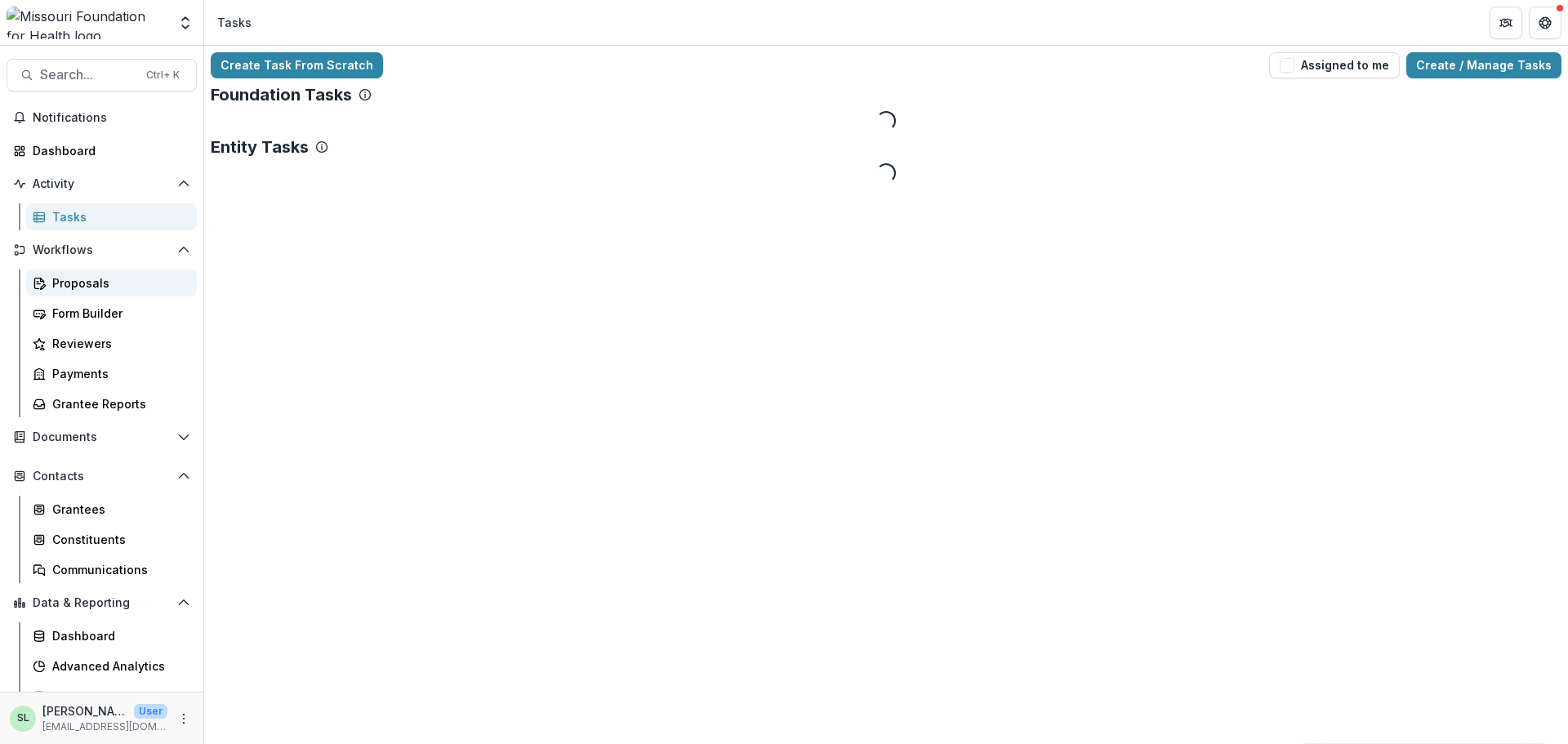
click at [54, 278] on div "Proposals" at bounding box center [117, 283] width 132 height 17
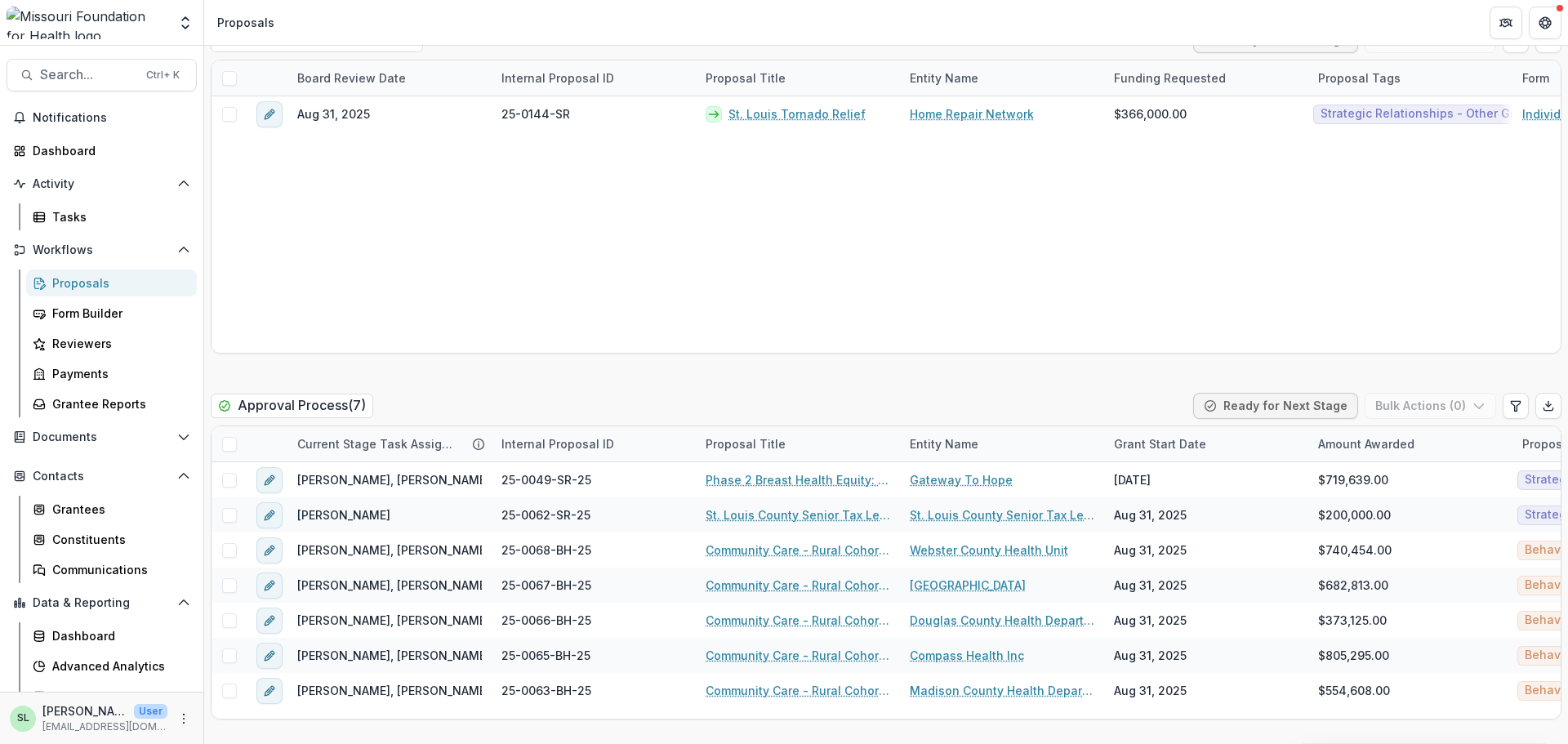
scroll to position [2451, 0]
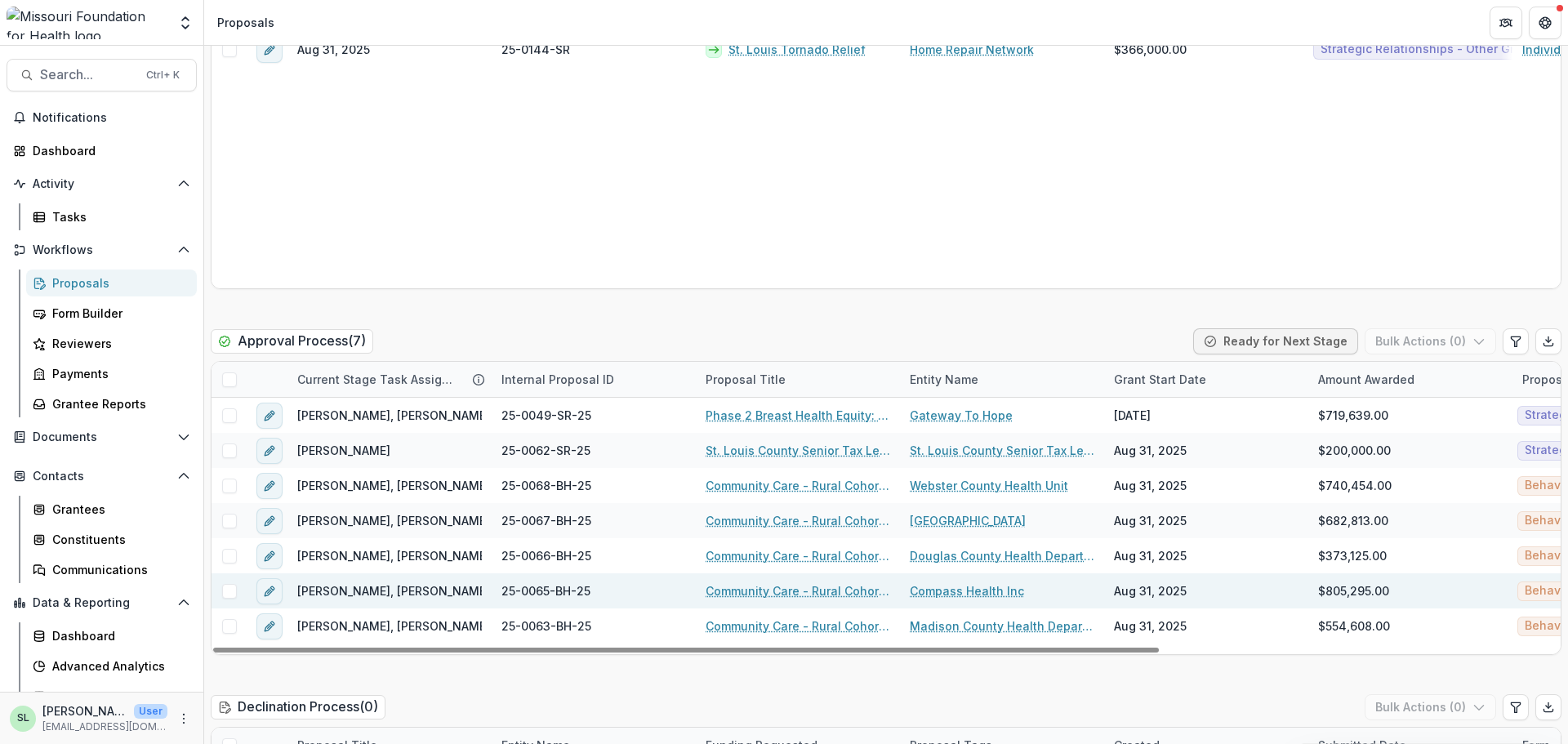
click at [802, 588] on link "Community Care - Rural Cohort Implementation Grant" at bounding box center [797, 591] width 184 height 17
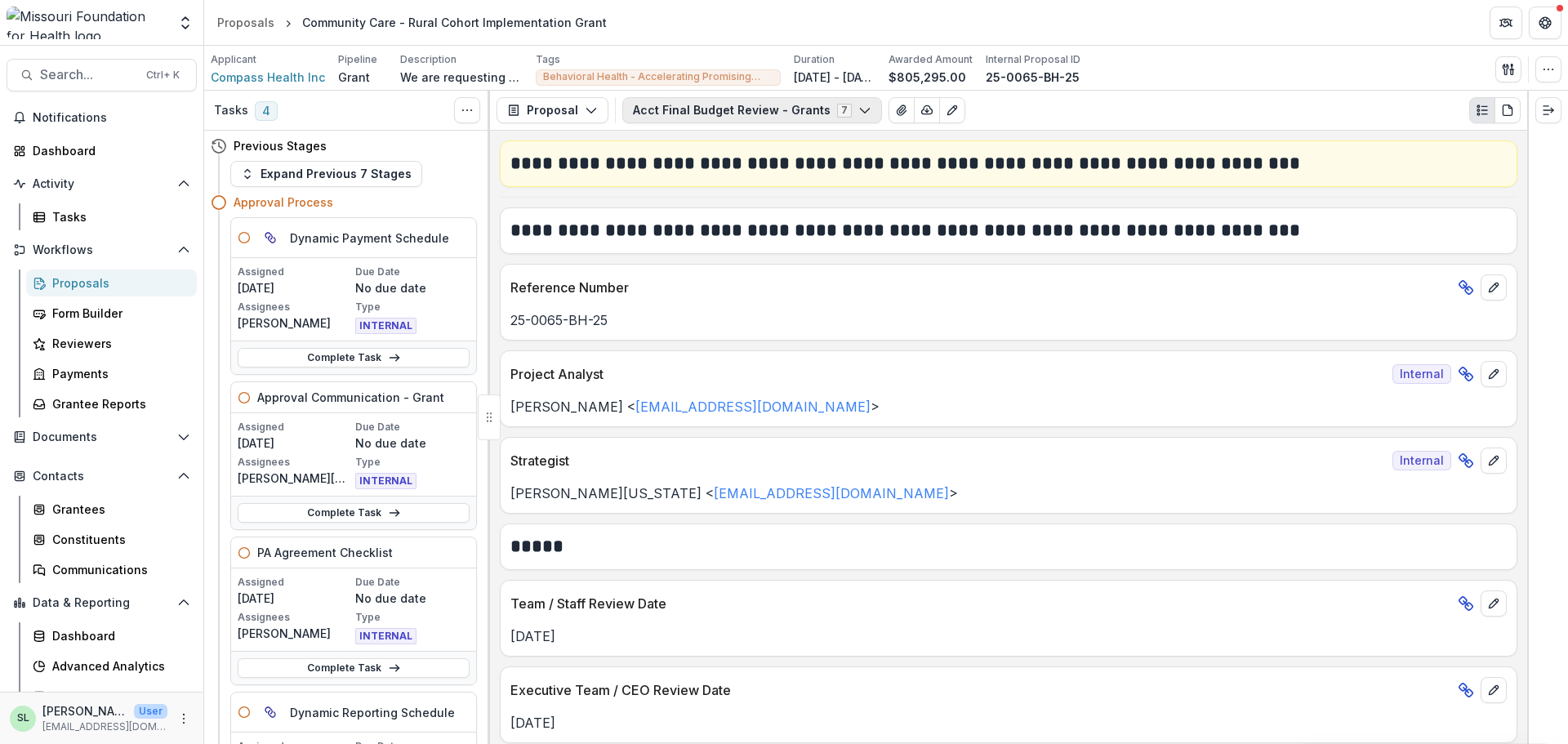
click at [687, 114] on button "Acct Final Budget Review - Grants 7" at bounding box center [752, 110] width 260 height 26
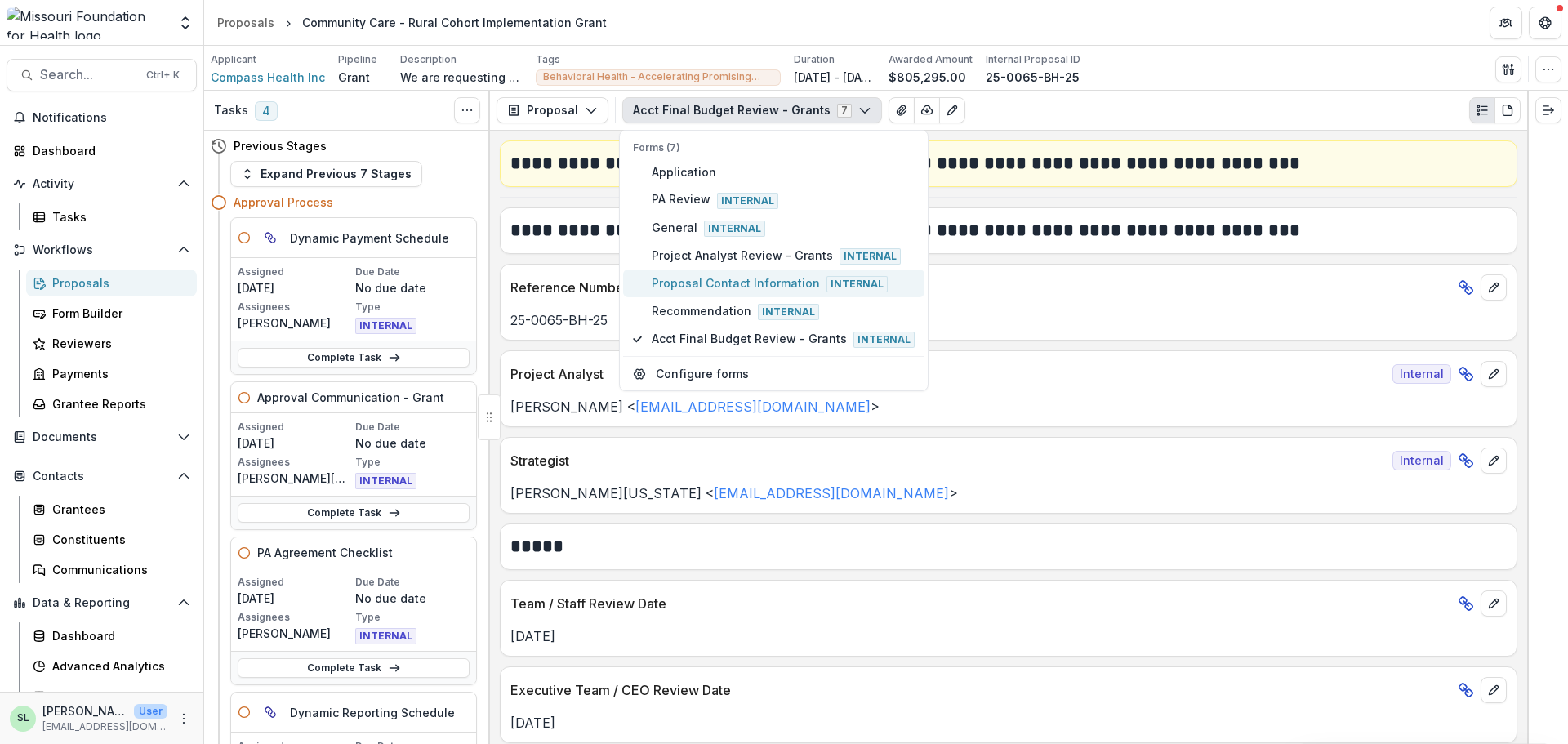
click at [713, 276] on span "Proposal Contact Information Internal" at bounding box center [783, 284] width 263 height 18
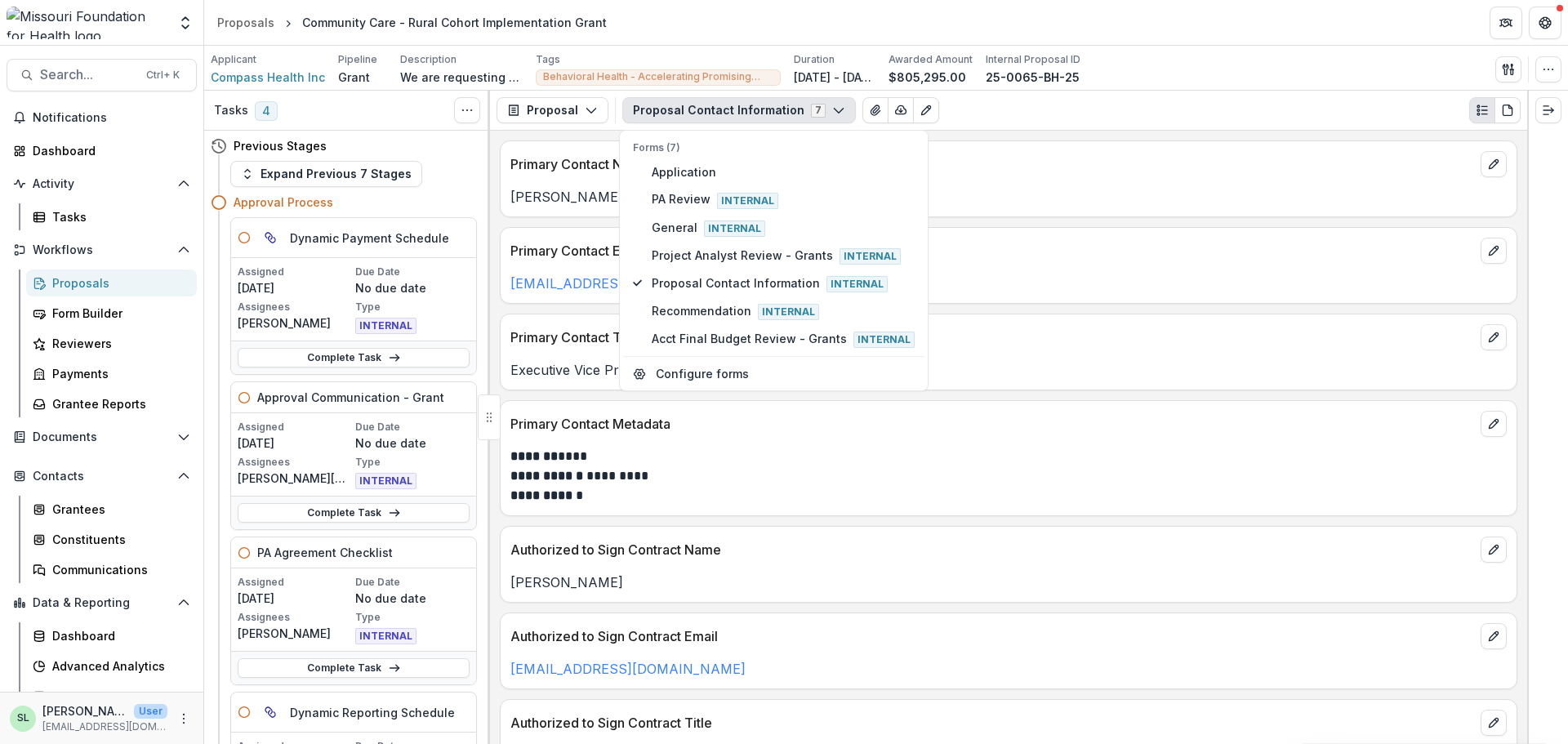
click at [1074, 183] on div "Lauren Moyer" at bounding box center [1008, 192] width 1016 height 30
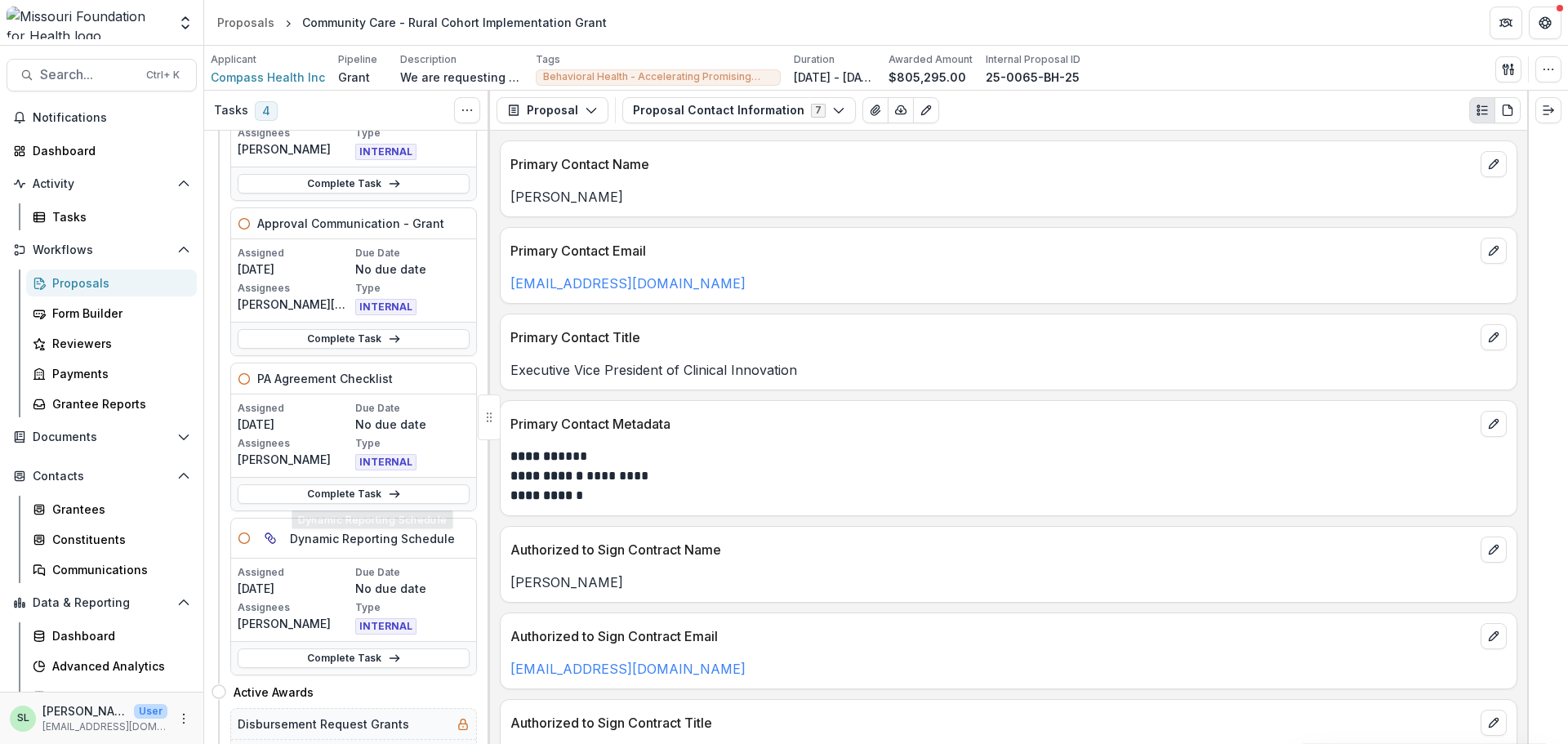
scroll to position [245, 0]
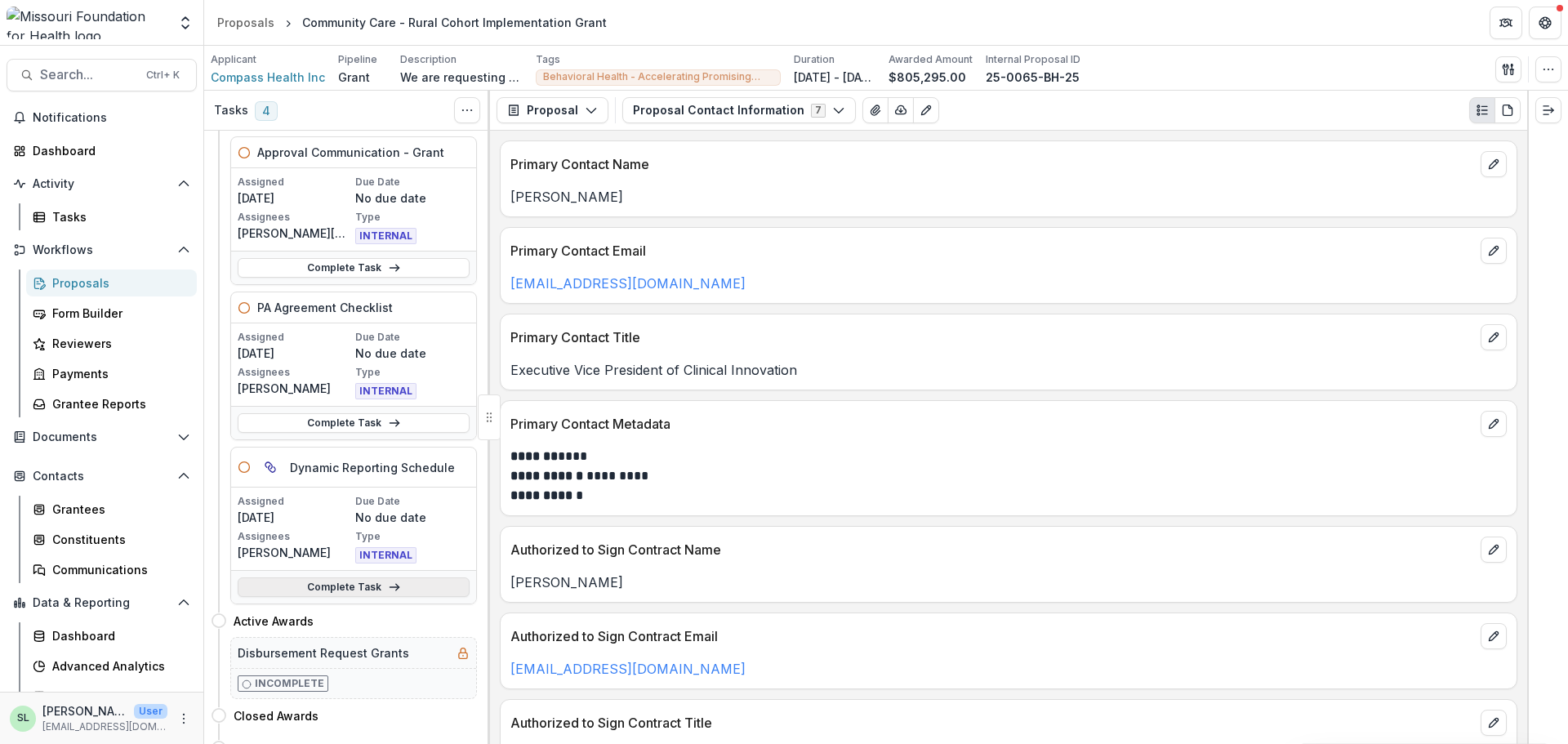
click at [334, 583] on link "Complete Task" at bounding box center [354, 587] width 232 height 20
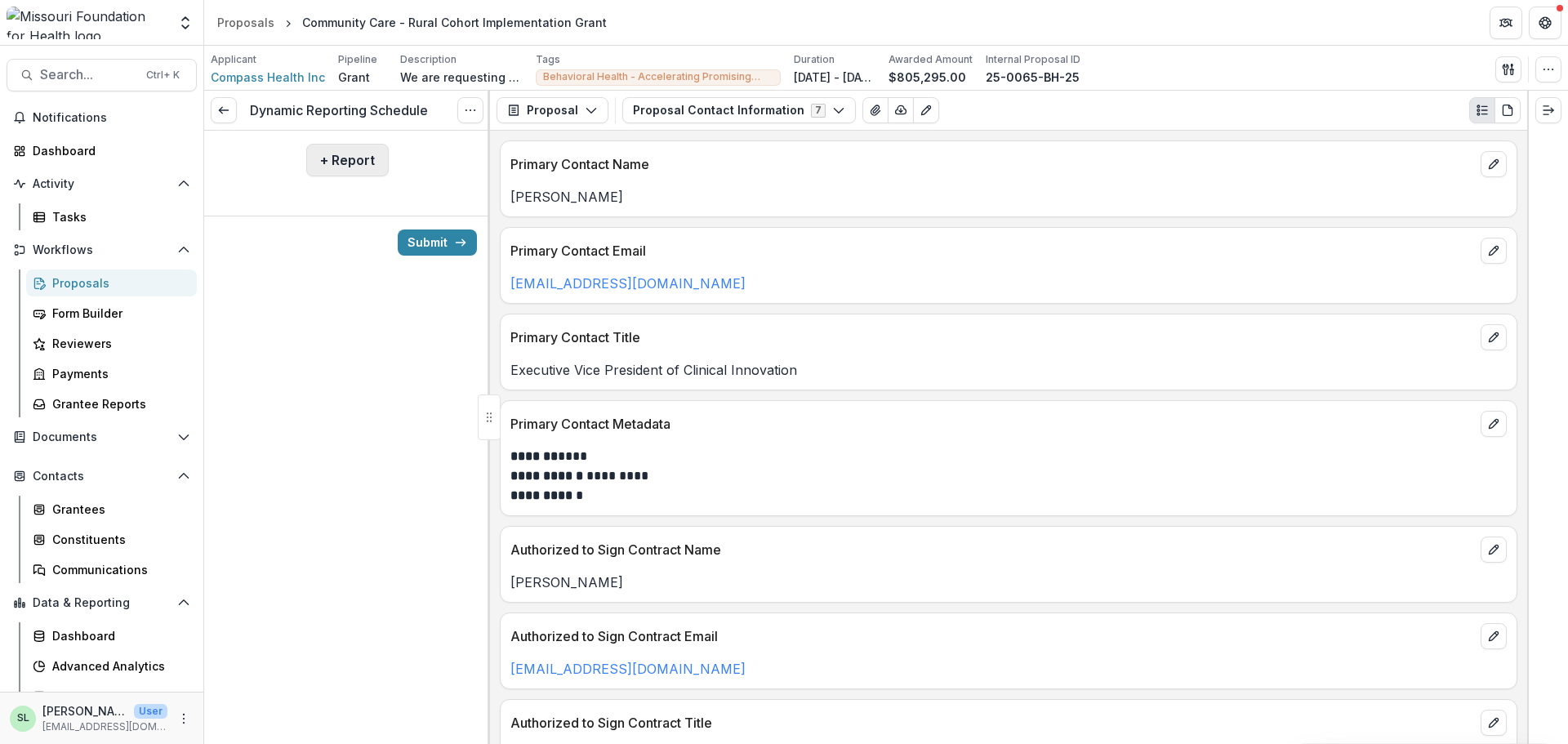
click at [331, 166] on button "+ Report" at bounding box center [347, 160] width 82 height 33
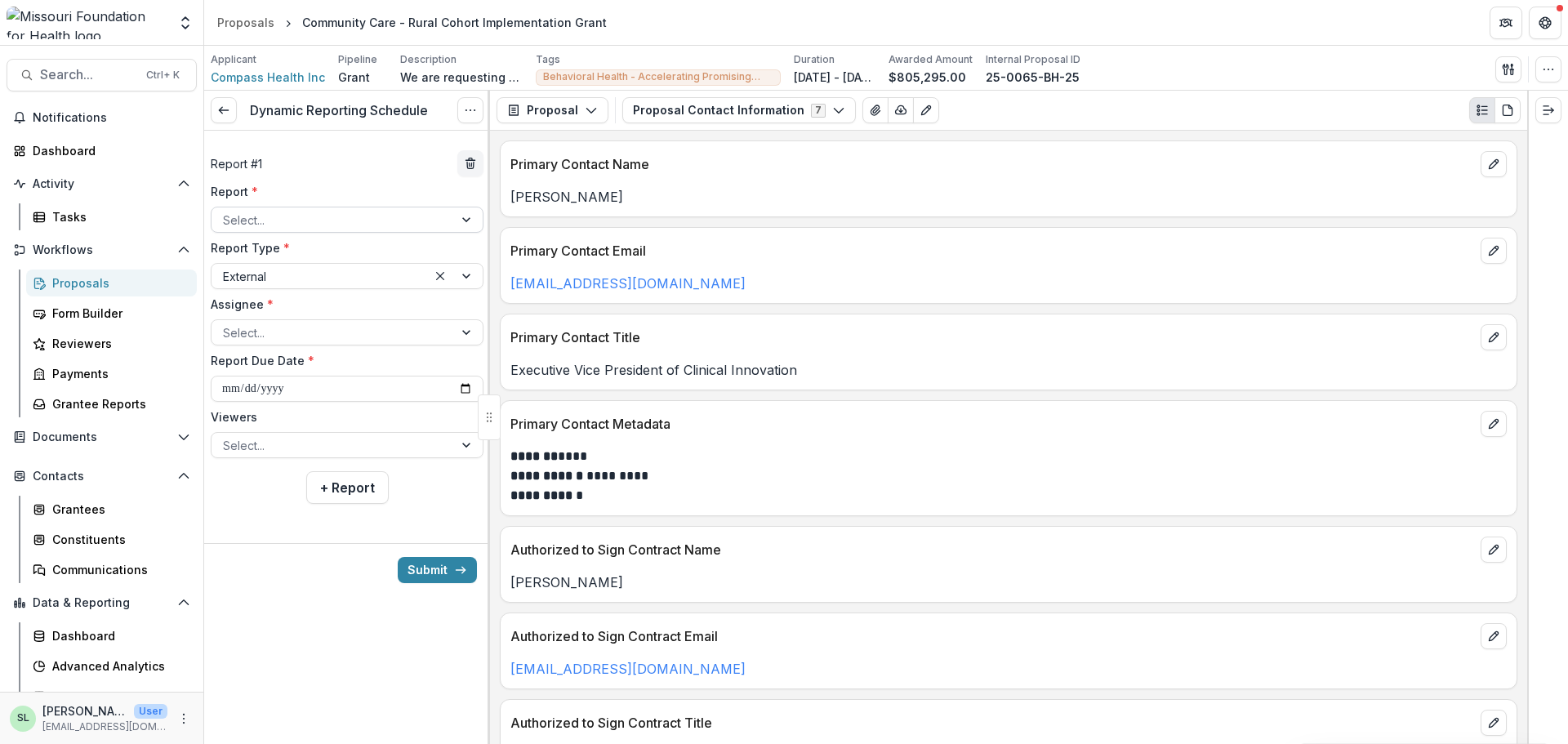
click at [322, 227] on div at bounding box center [332, 220] width 219 height 21
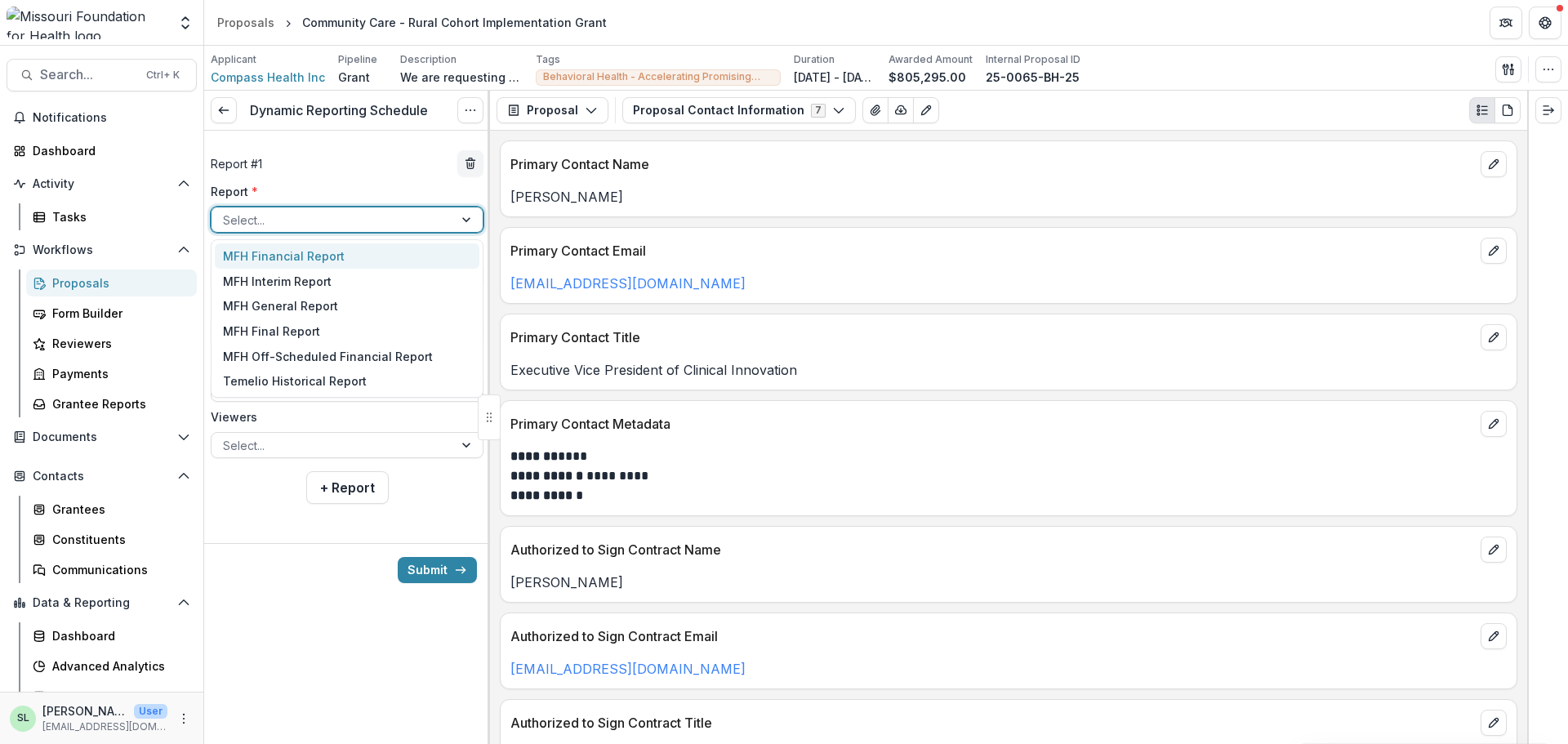
click at [324, 252] on div "MFH Financial Report" at bounding box center [347, 256] width 265 height 25
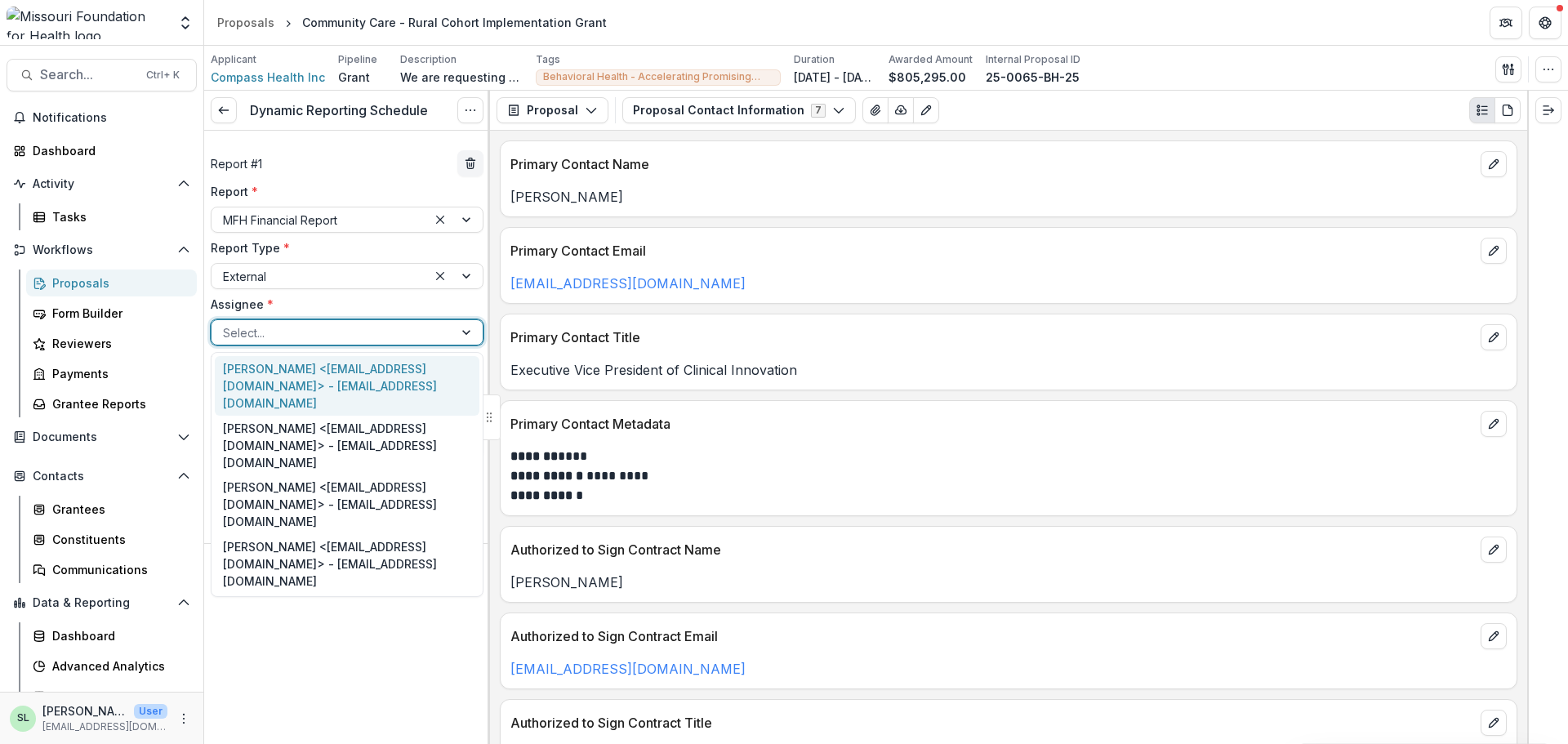
click at [307, 324] on div at bounding box center [332, 332] width 219 height 21
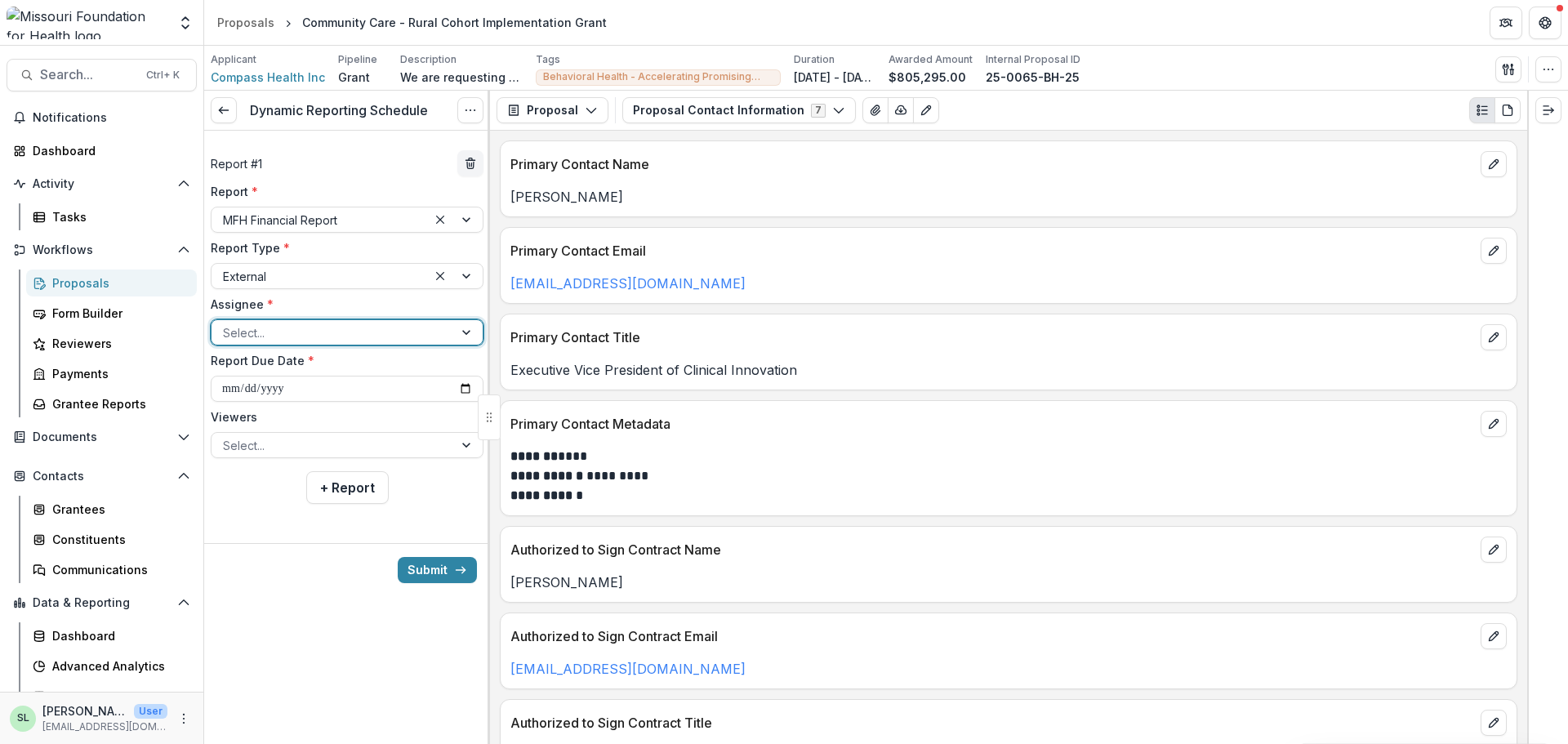
click at [307, 324] on div at bounding box center [332, 332] width 219 height 21
click at [332, 328] on div at bounding box center [332, 332] width 219 height 21
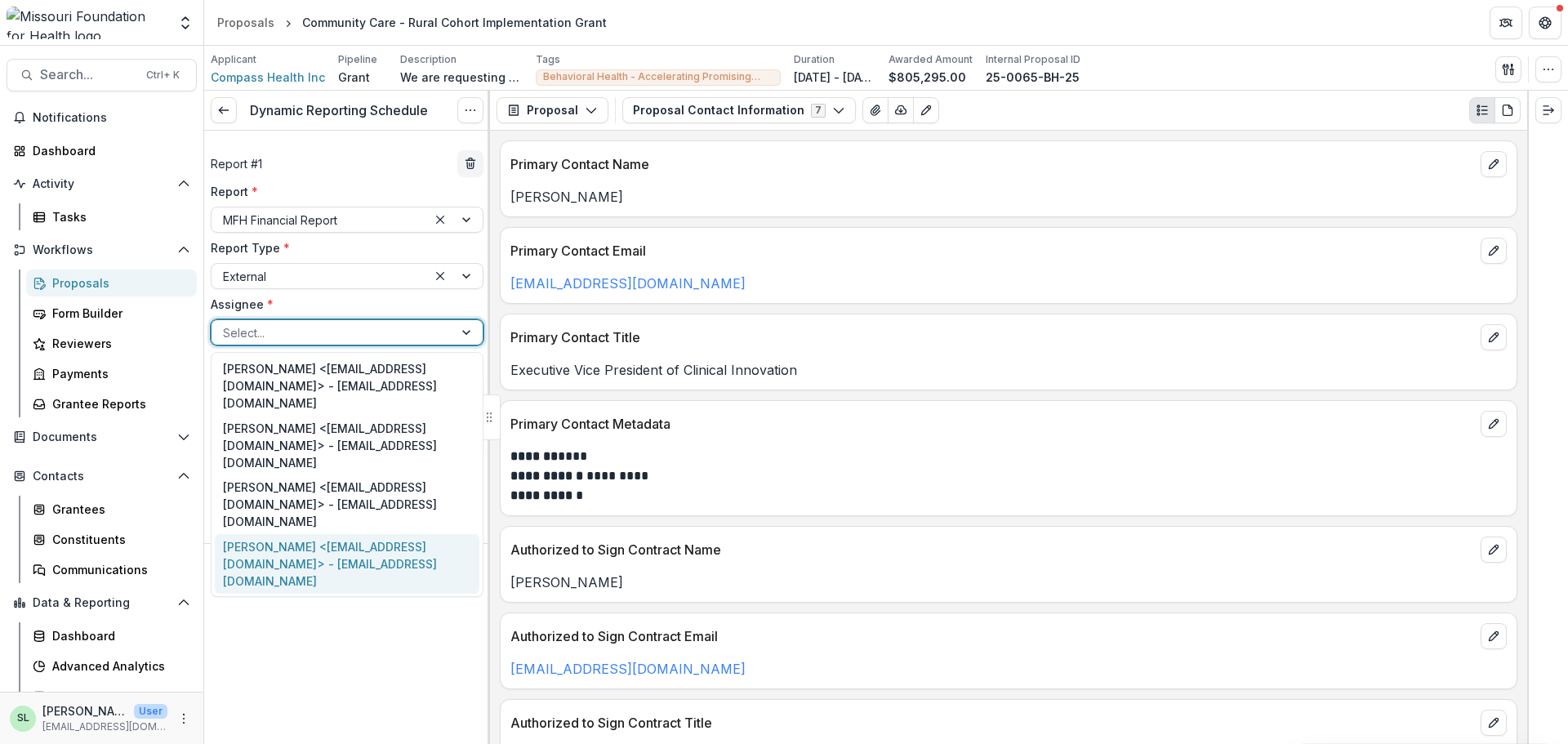
click at [302, 534] on div "Lauren Moyer <lmoyer@compasshn.org> - lmoyer@compasshn.org" at bounding box center [347, 564] width 265 height 60
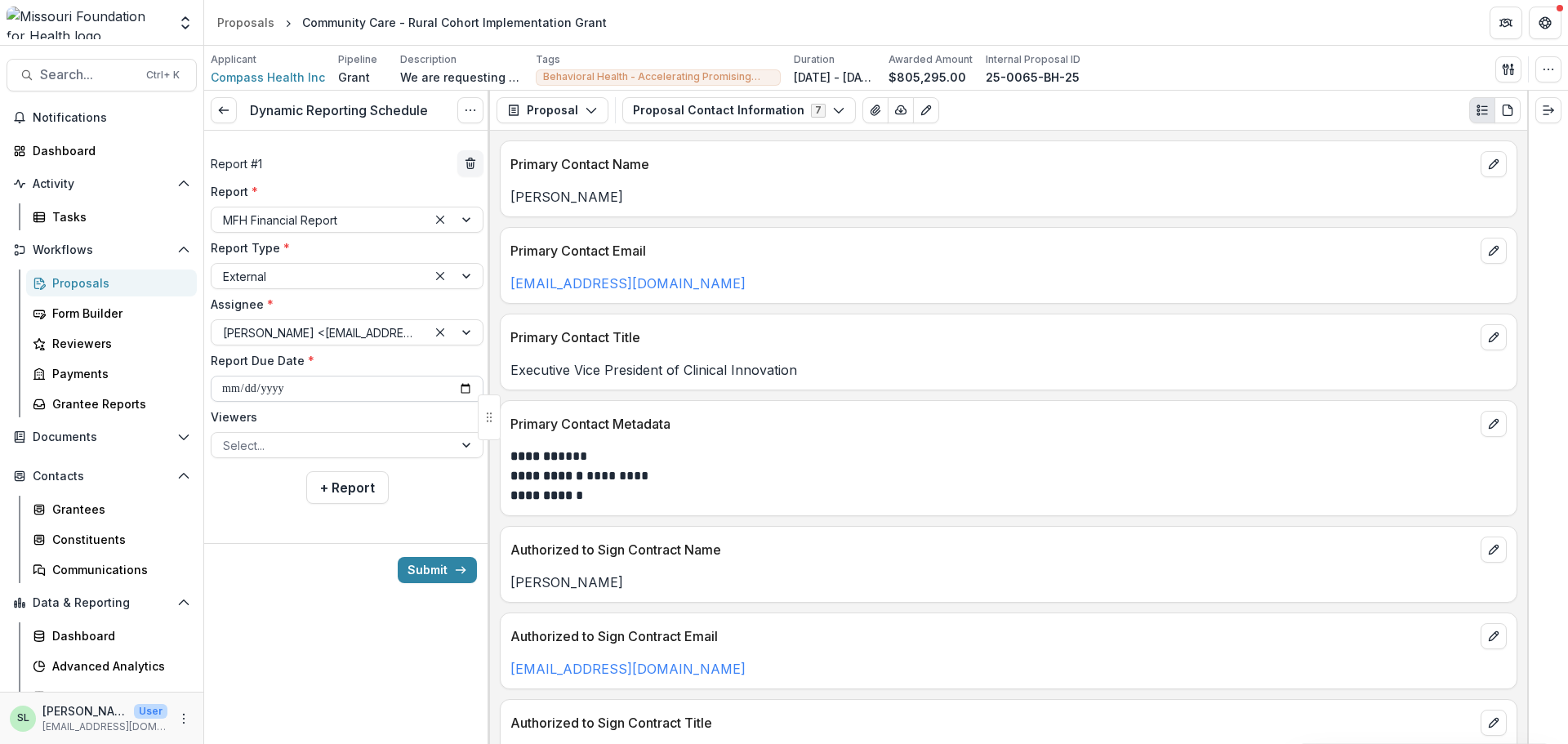
click at [468, 388] on input "**********" at bounding box center [346, 389] width 273 height 26
click at [344, 402] on input "**********" at bounding box center [346, 389] width 273 height 26
click at [466, 384] on input "**********" at bounding box center [346, 389] width 273 height 26
type input "**********"
click at [345, 492] on button "+ Report" at bounding box center [347, 488] width 82 height 33
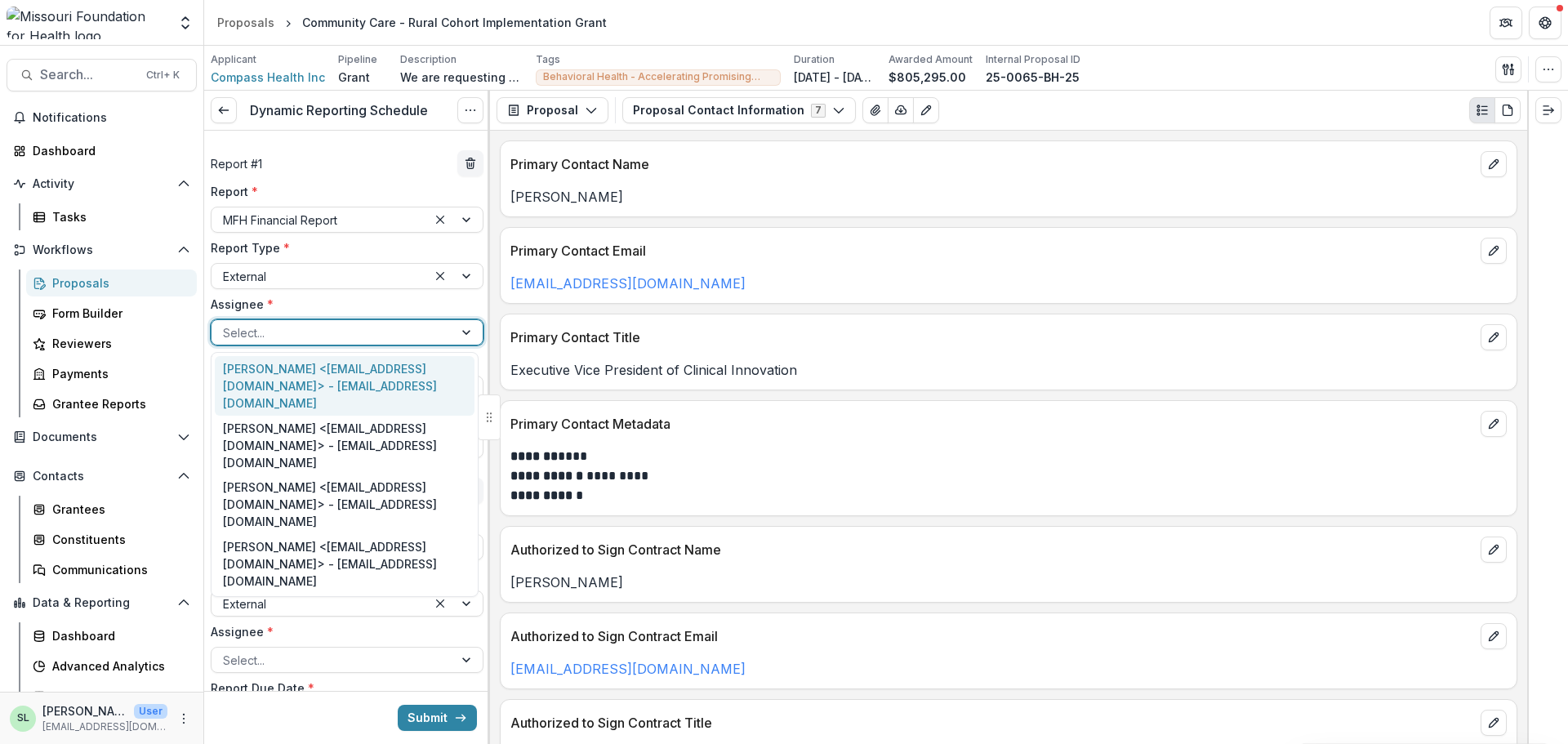
click at [346, 337] on div at bounding box center [332, 332] width 219 height 21
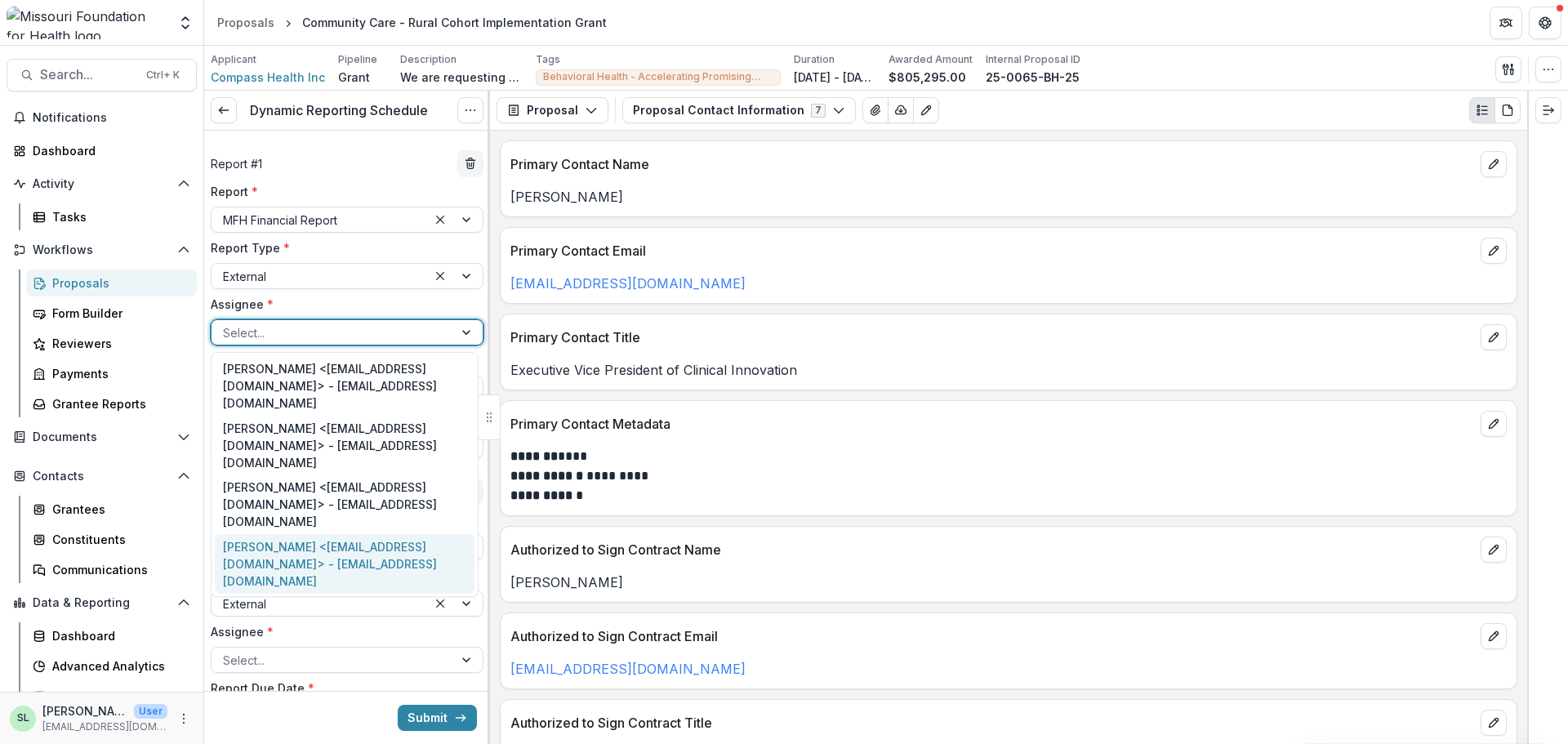
click at [306, 534] on div "Lauren Moyer <lmoyer@compasshn.org> - lmoyer@compasshn.org" at bounding box center [345, 564] width 260 height 60
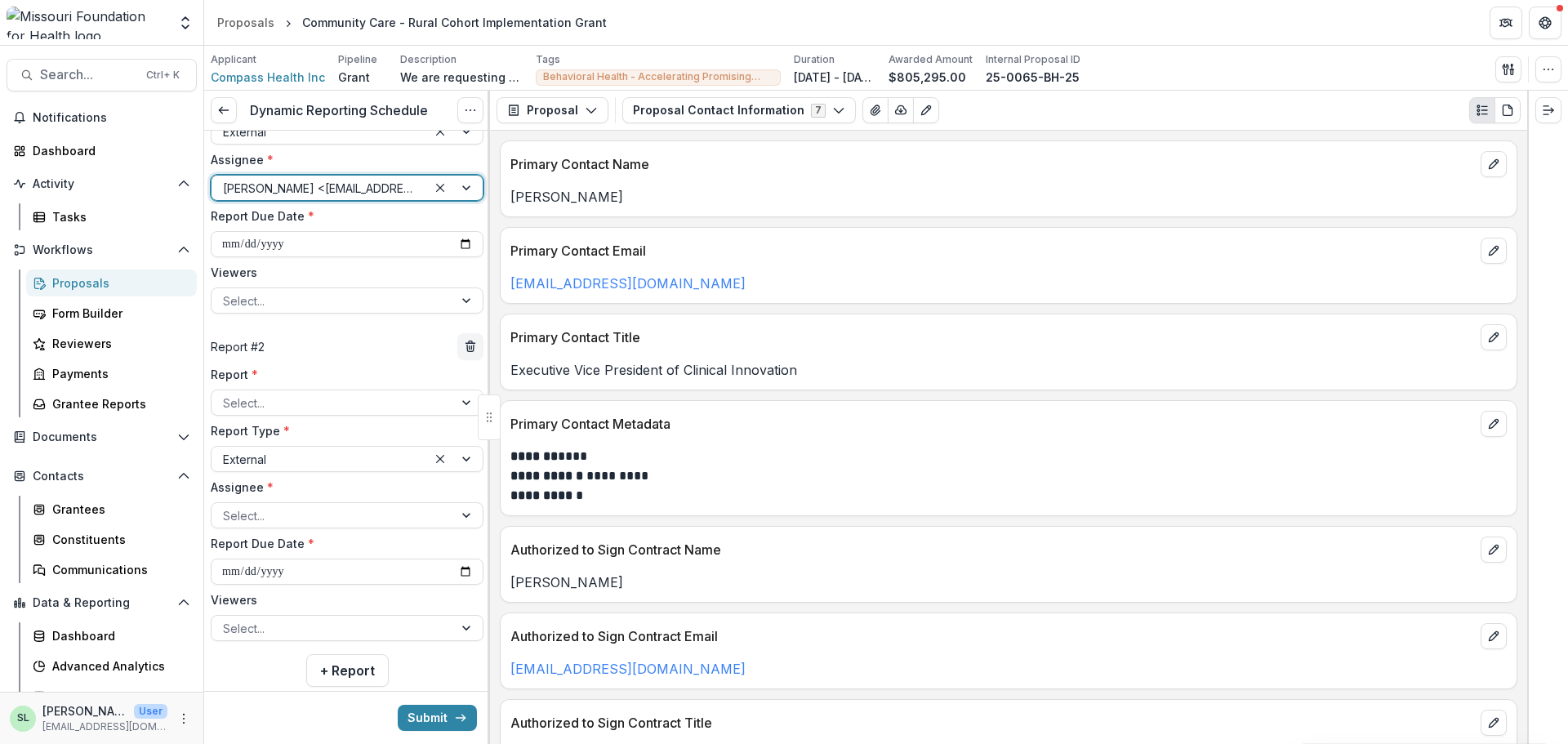
scroll to position [180, 0]
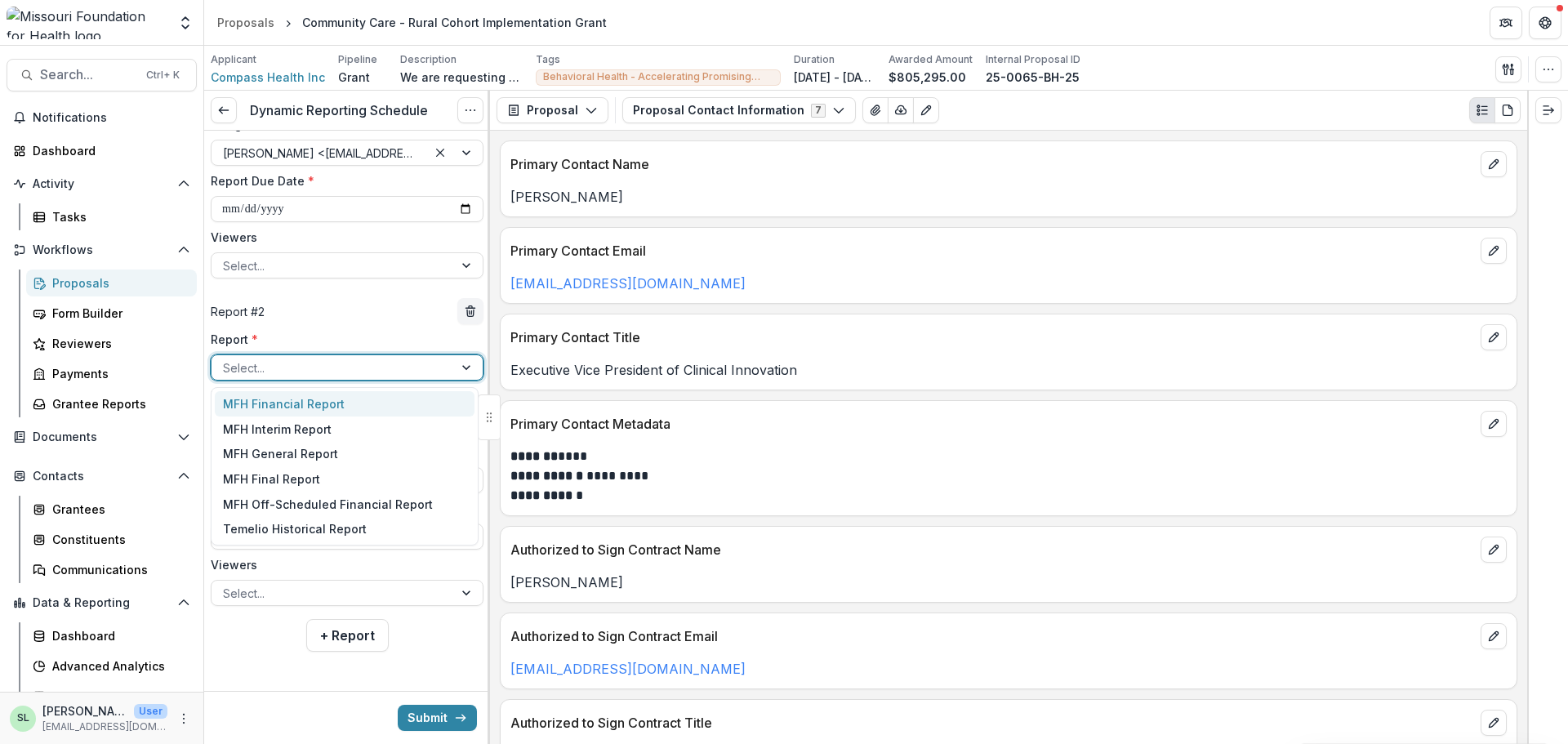
click at [303, 368] on div at bounding box center [332, 368] width 219 height 21
click at [301, 405] on div "MFH Financial Report" at bounding box center [345, 404] width 260 height 25
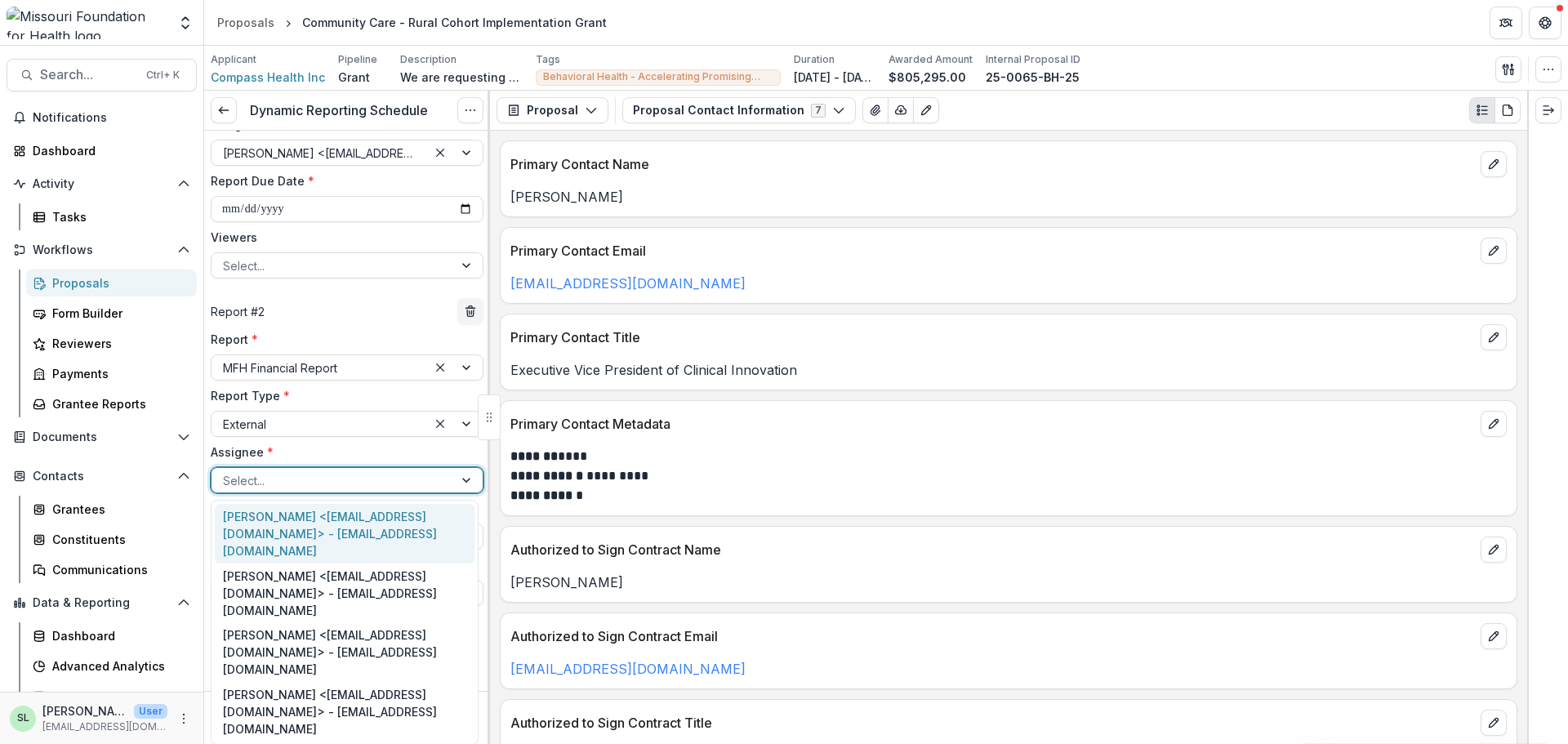
click at [269, 485] on div at bounding box center [332, 481] width 219 height 21
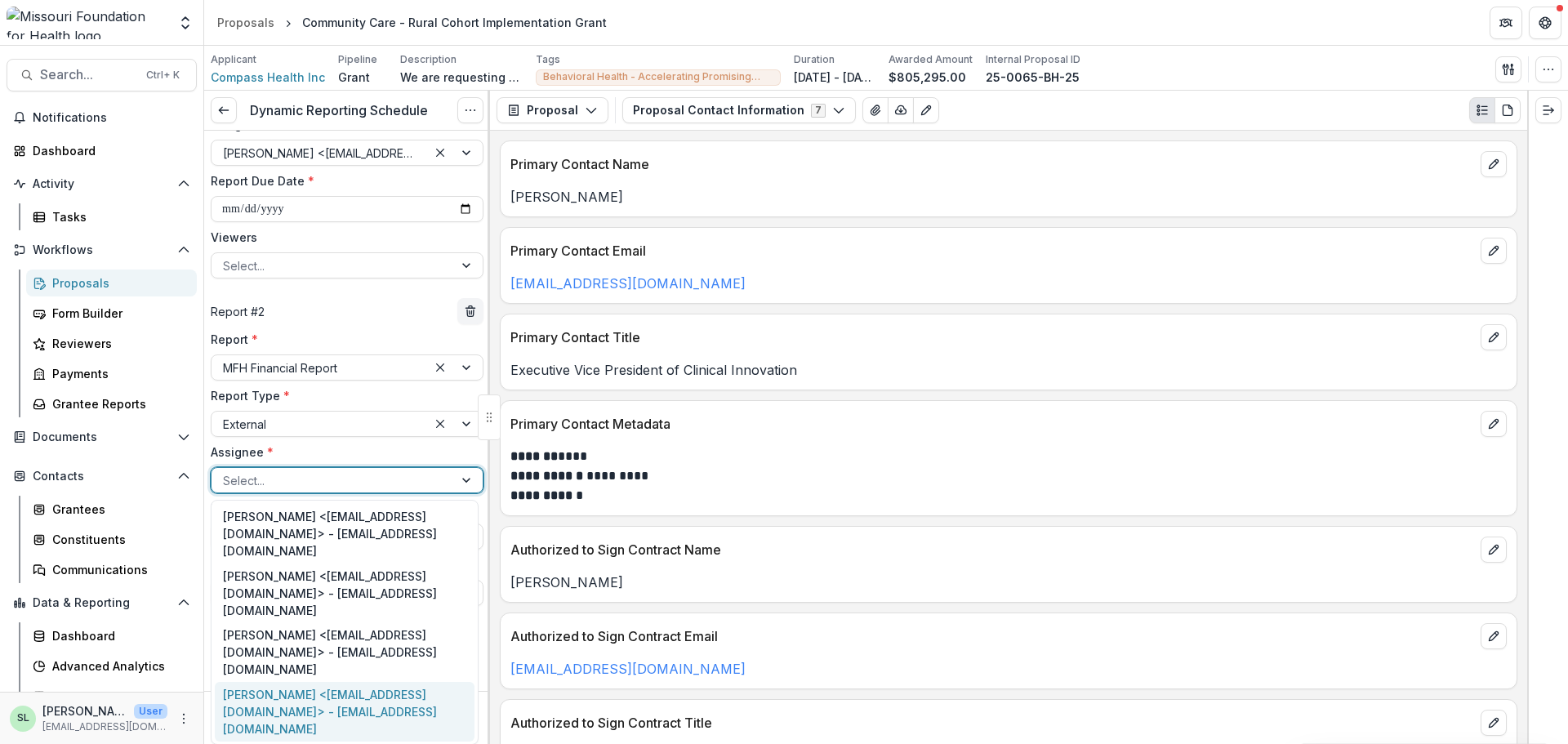
click at [279, 682] on div "Lauren Moyer <lmoyer@compasshn.org> - lmoyer@compasshn.org" at bounding box center [345, 712] width 260 height 60
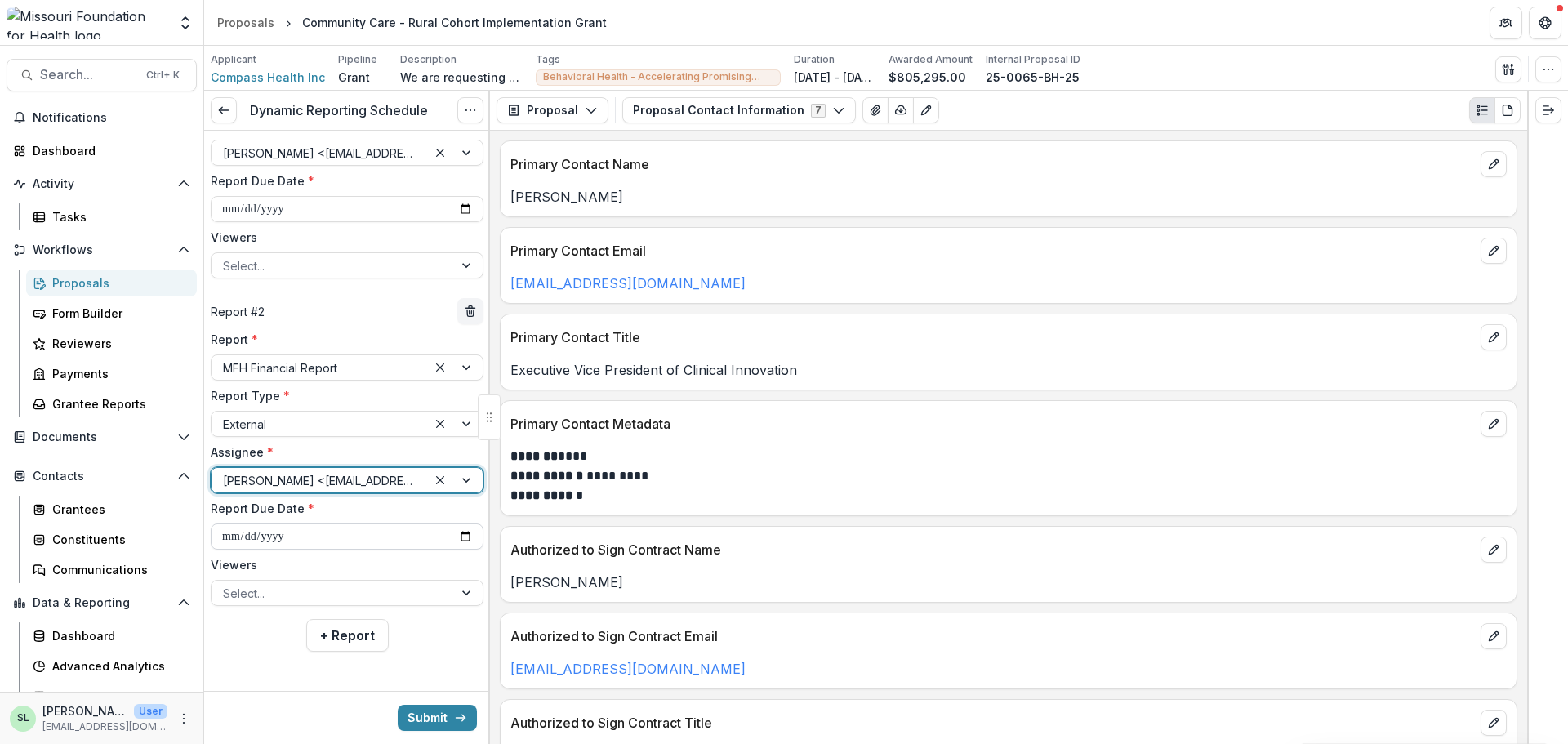
click at [453, 532] on input "**********" at bounding box center [346, 536] width 273 height 26
click at [462, 532] on input "**********" at bounding box center [346, 536] width 273 height 26
type input "**********"
click at [298, 556] on div "**********" at bounding box center [346, 469] width 273 height 276
click at [334, 635] on button "+ Report" at bounding box center [347, 636] width 82 height 33
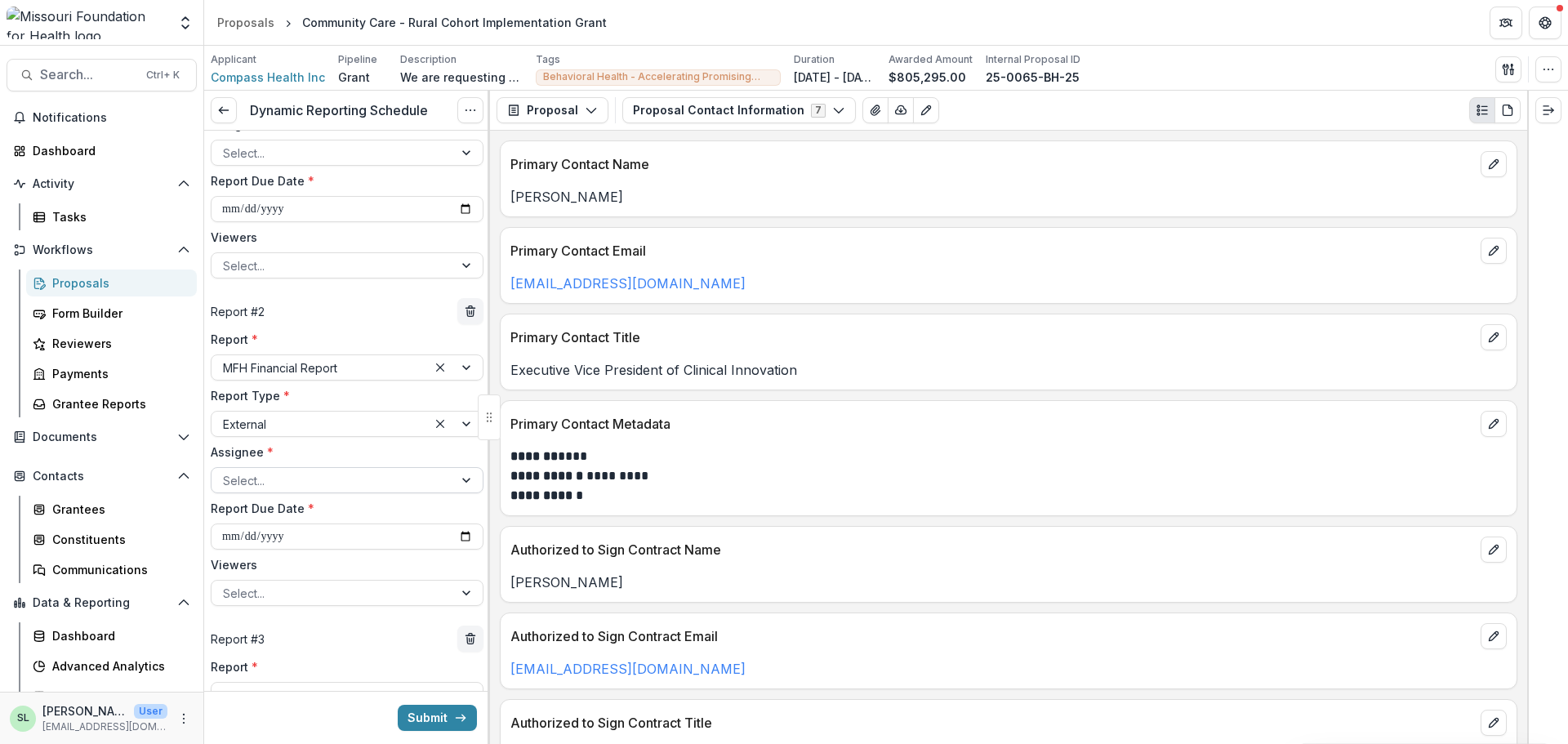
click at [297, 482] on div at bounding box center [332, 481] width 219 height 21
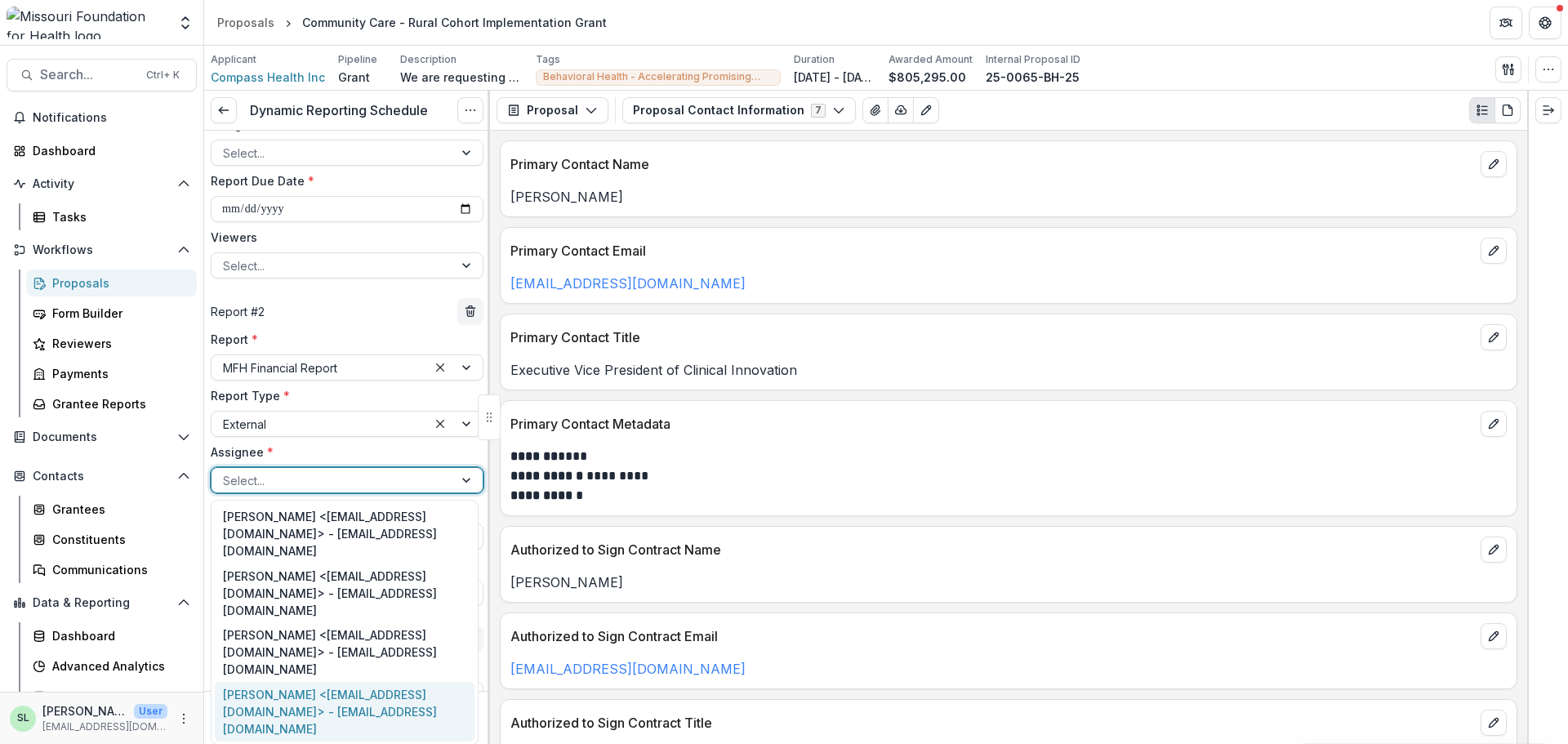
click at [294, 682] on div "Lauren Moyer <lmoyer@compasshn.org> - lmoyer@compasshn.org" at bounding box center [345, 712] width 260 height 60
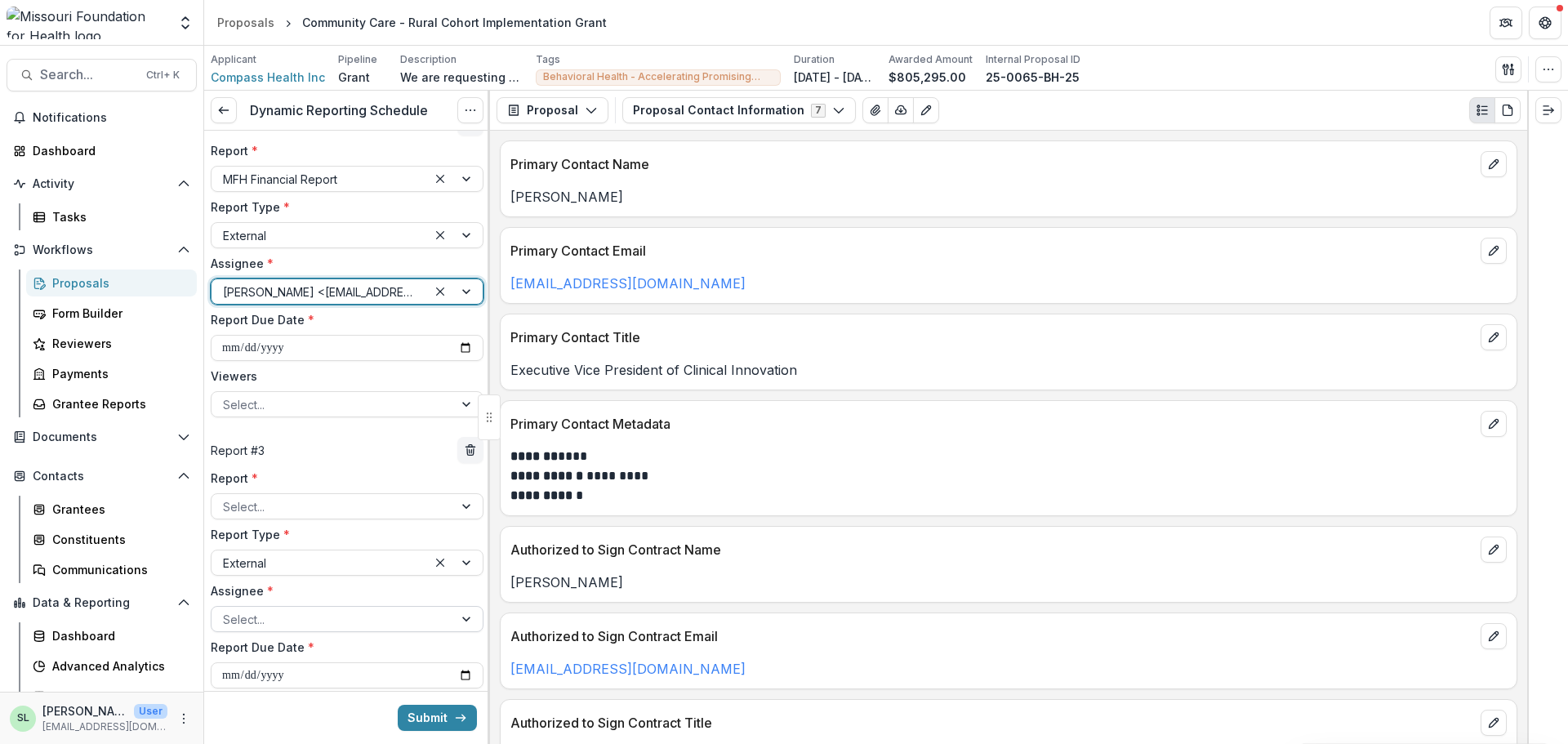
scroll to position [425, 0]
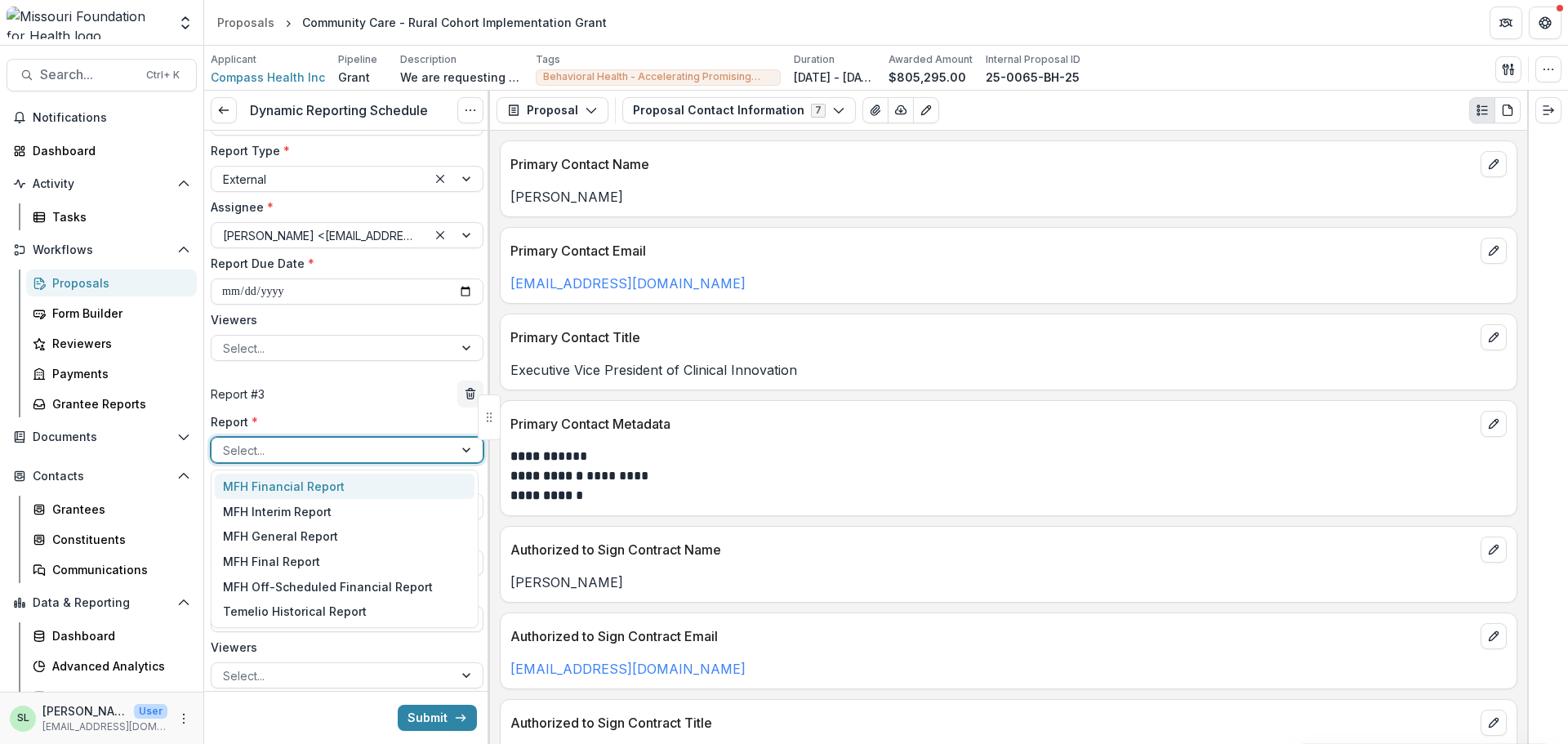
click at [303, 444] on div at bounding box center [332, 450] width 219 height 21
click at [293, 557] on div "MFH Final Report" at bounding box center [345, 561] width 260 height 25
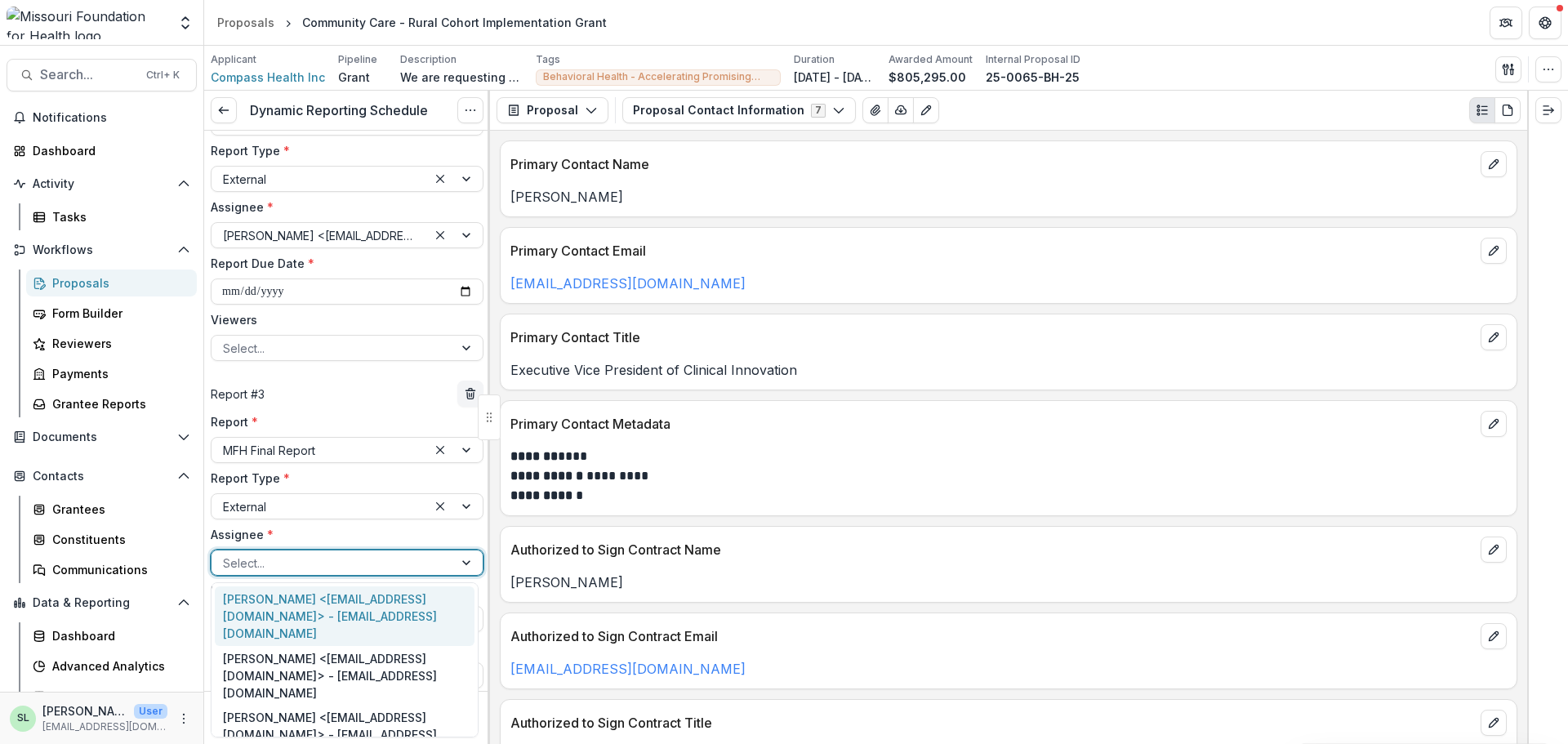
click at [280, 556] on div at bounding box center [332, 563] width 219 height 21
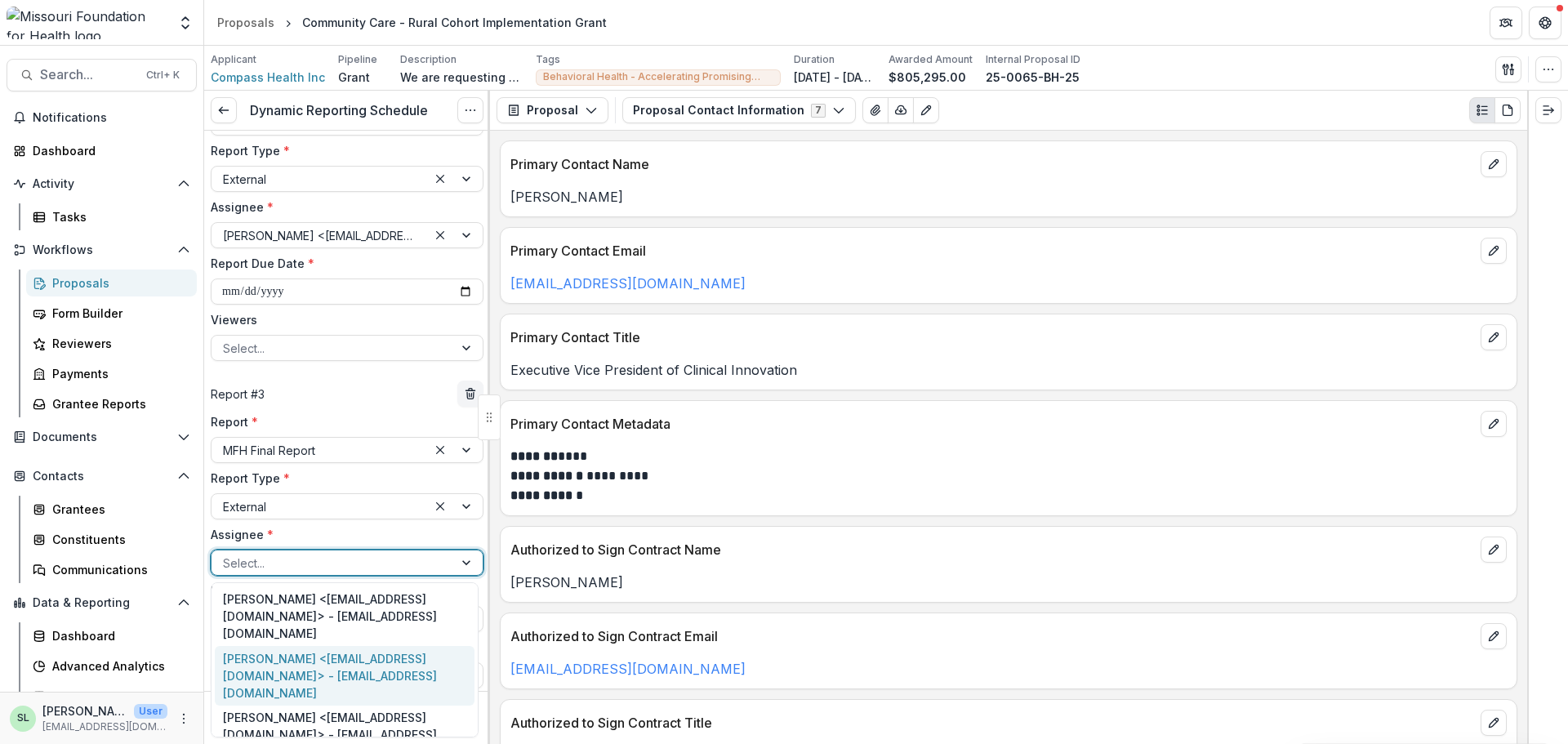
scroll to position [38, 0]
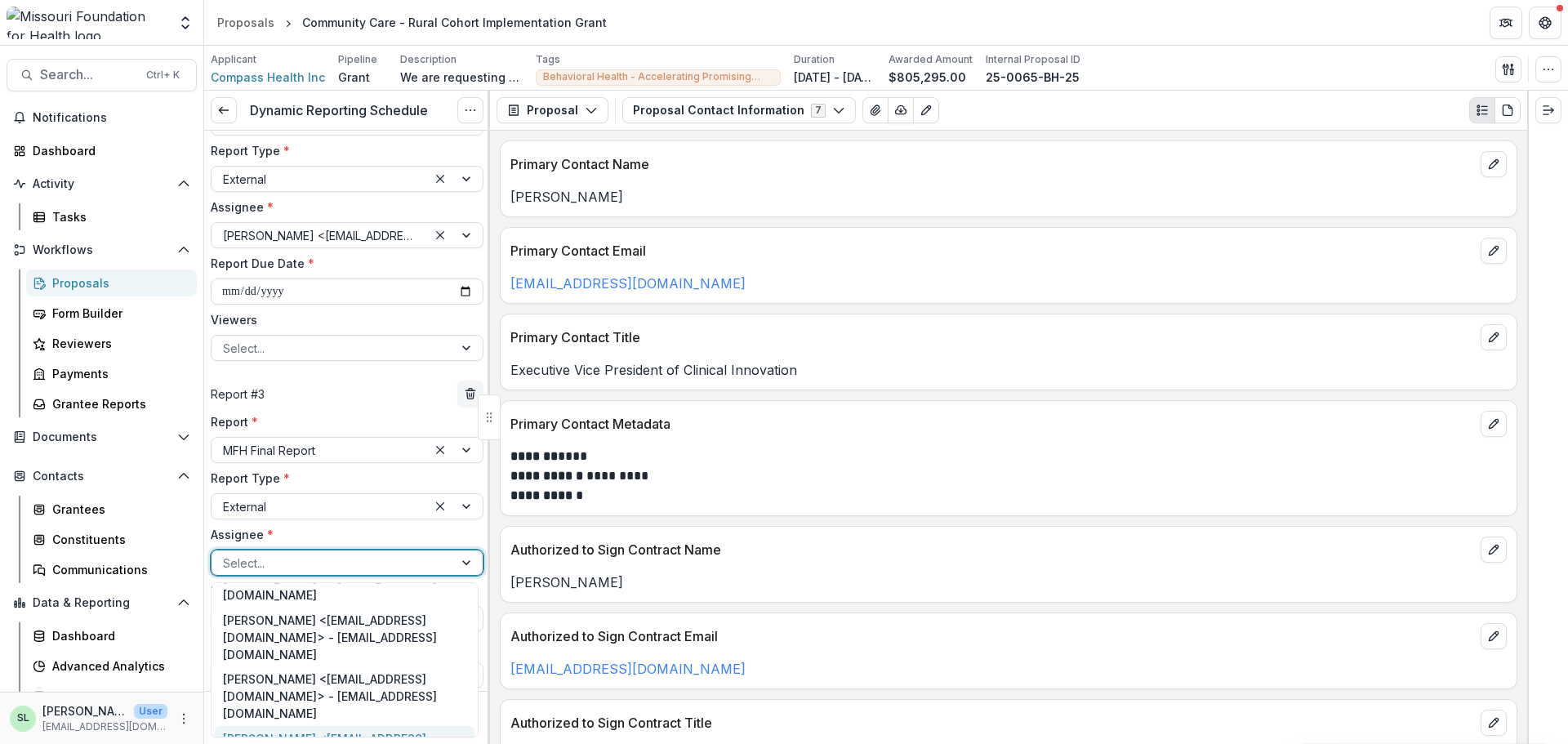
click at [287, 726] on div "Lauren Moyer <lmoyer@compasshn.org> - lmoyer@compasshn.org" at bounding box center [345, 756] width 260 height 60
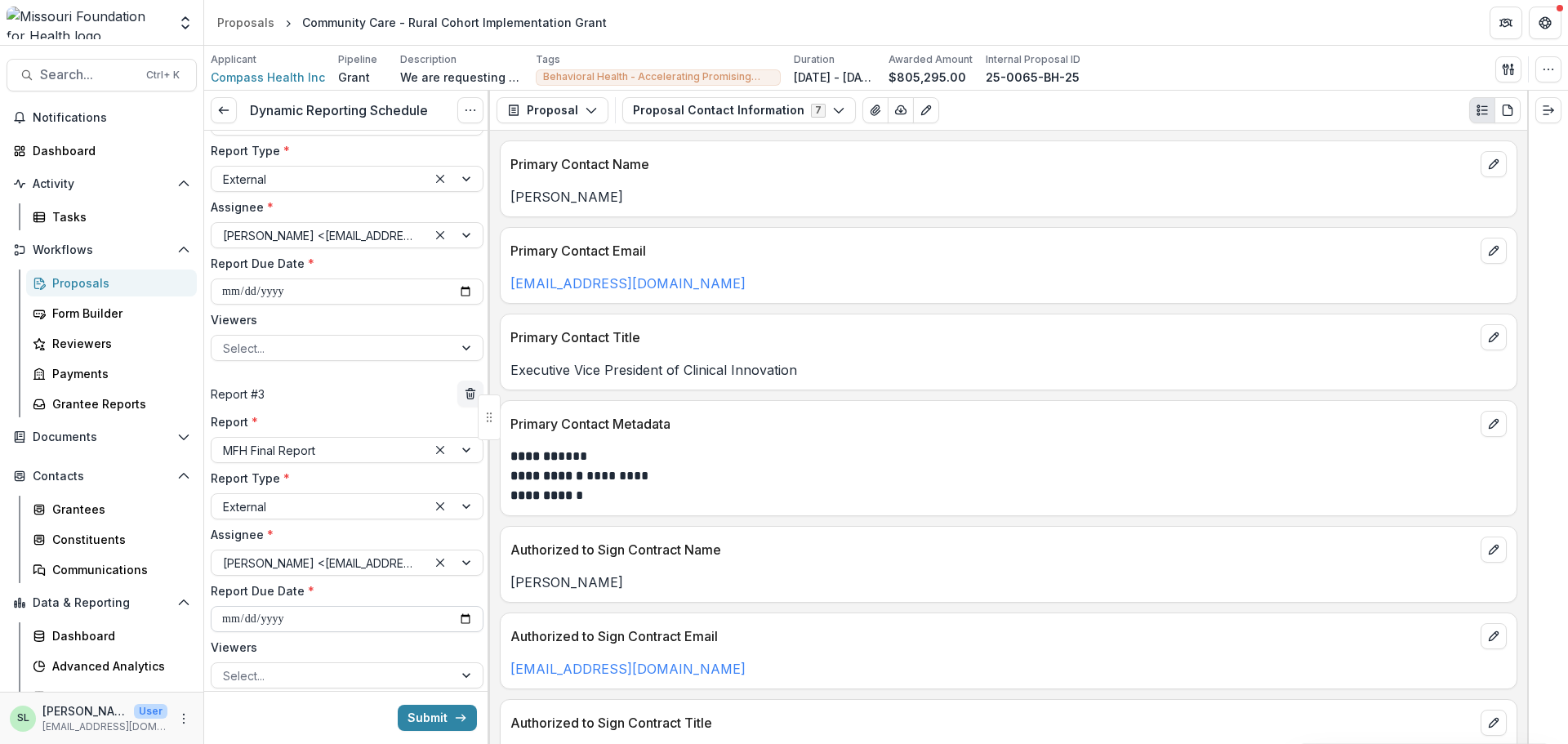
click at [379, 612] on input "**********" at bounding box center [346, 619] width 273 height 26
click at [297, 620] on input "**********" at bounding box center [346, 619] width 273 height 26
click at [458, 614] on input "**********" at bounding box center [346, 619] width 273 height 26
type input "**********"
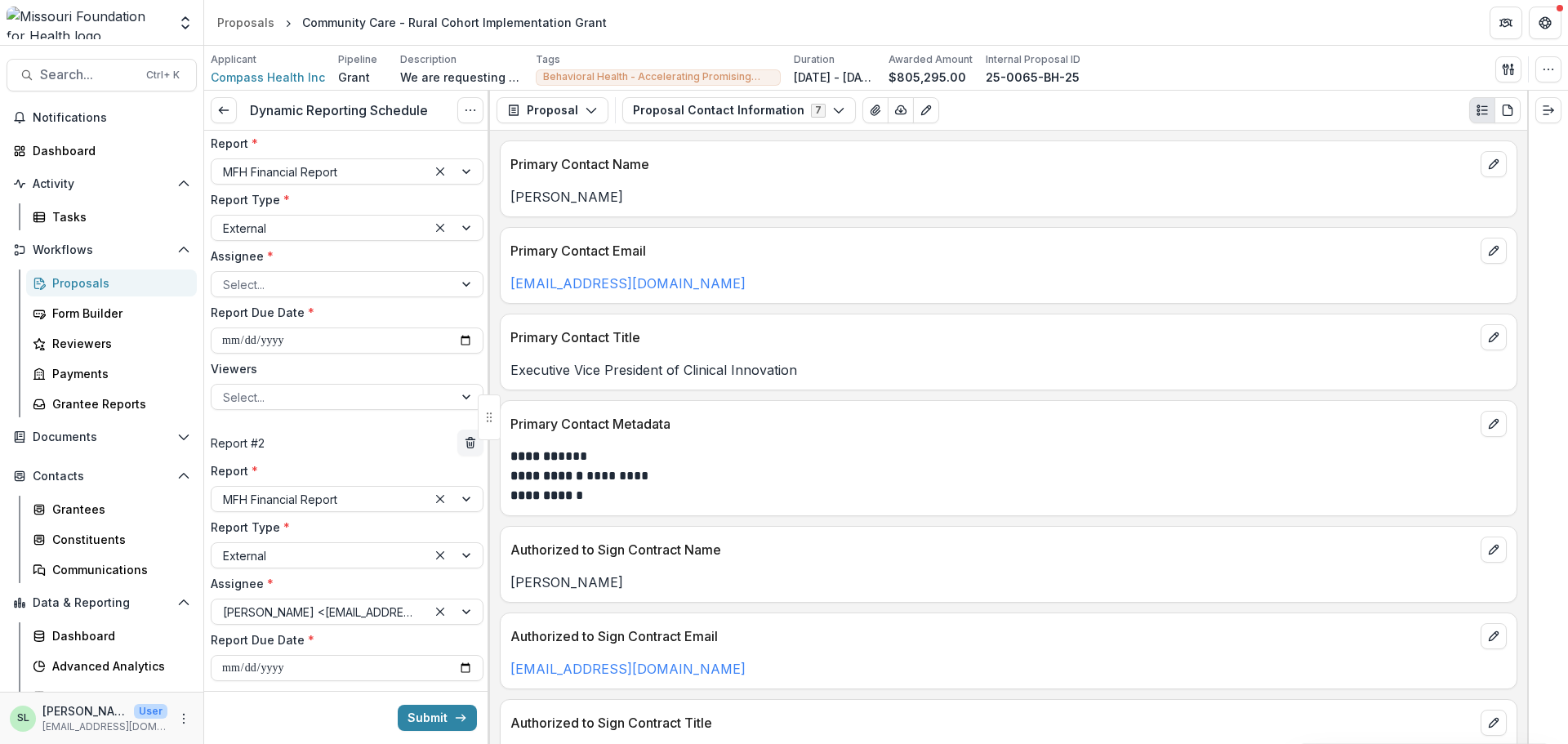
scroll to position [0, 0]
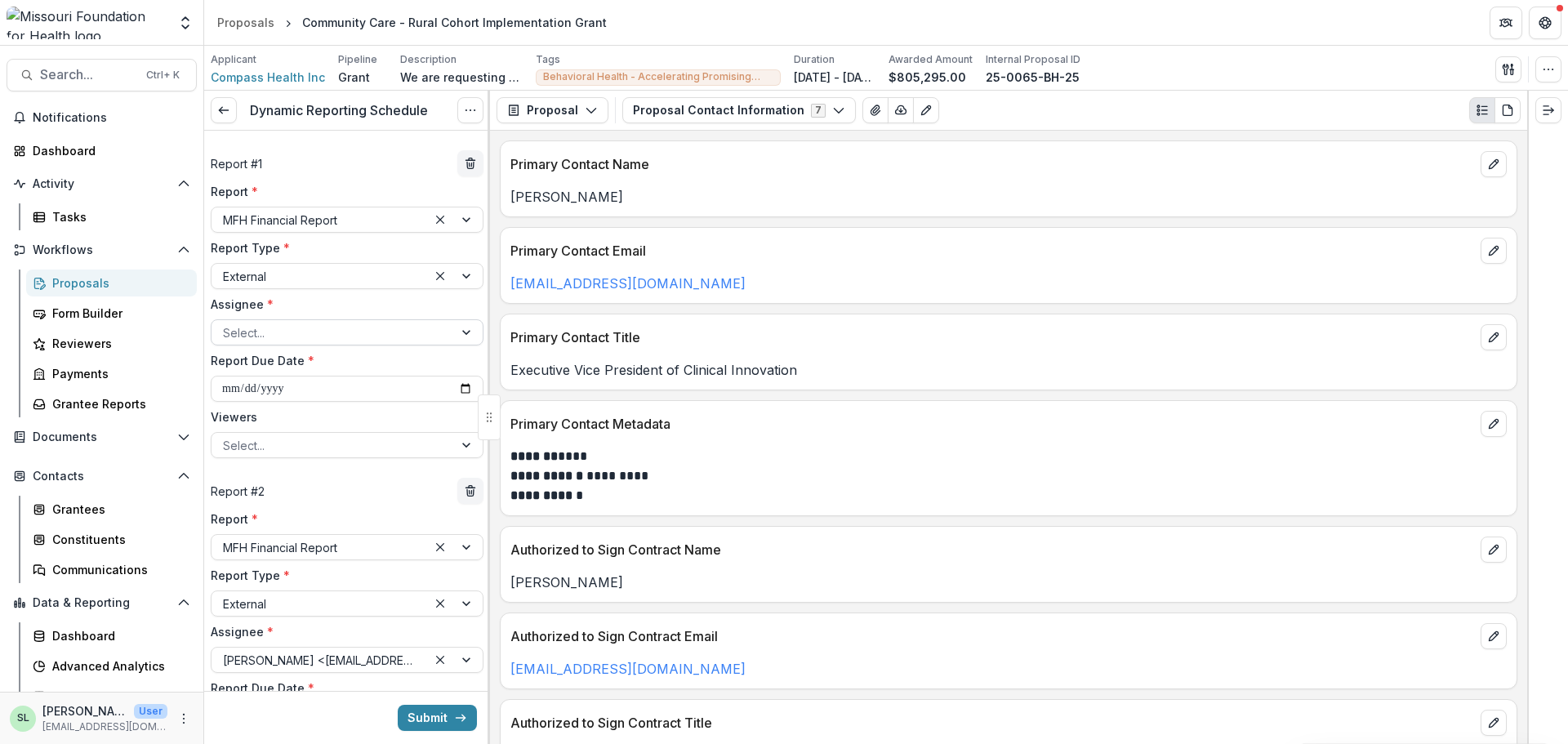
click at [284, 329] on div at bounding box center [332, 332] width 219 height 21
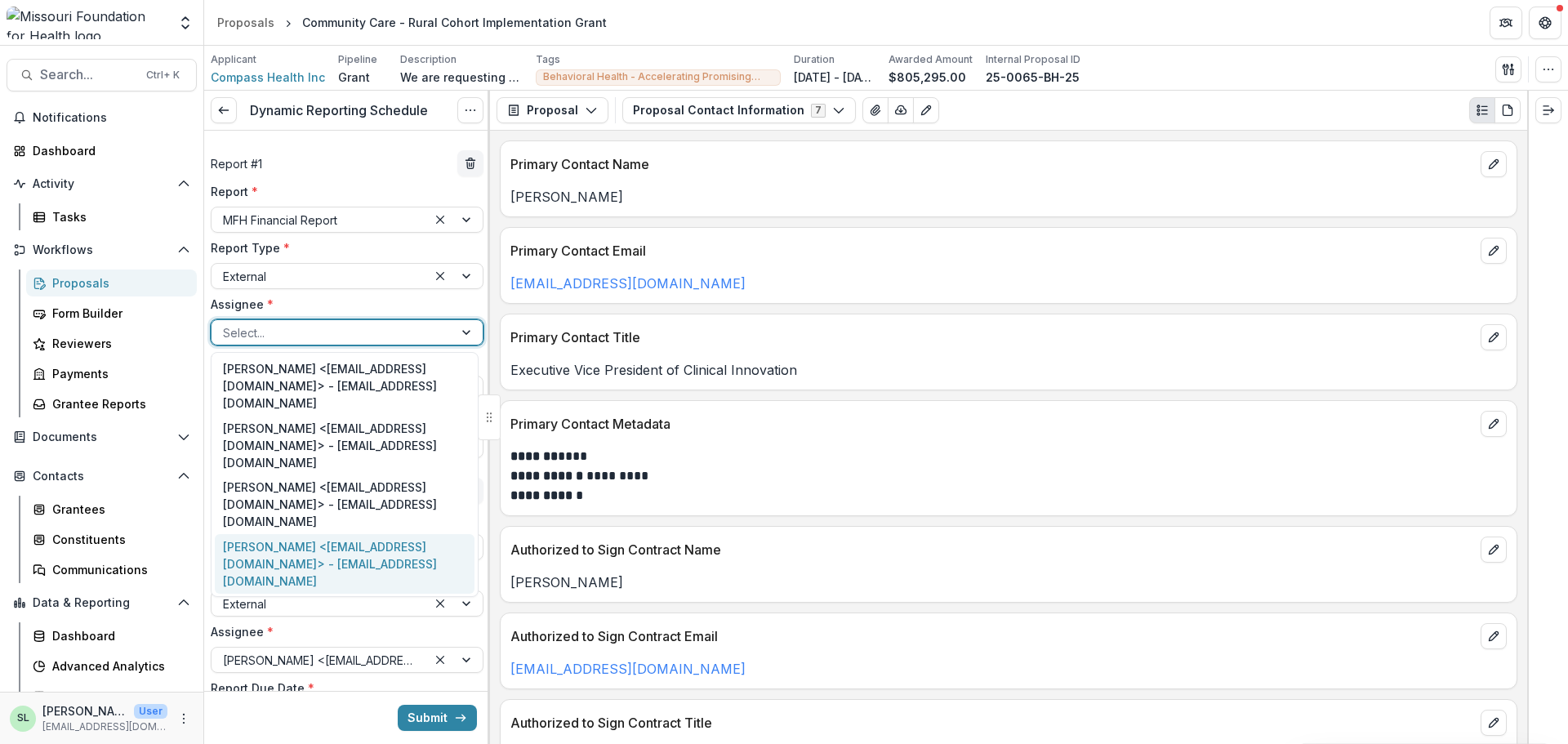
click at [317, 534] on div "Lauren Moyer <lmoyer@compasshn.org> - lmoyer@compasshn.org" at bounding box center [345, 564] width 260 height 60
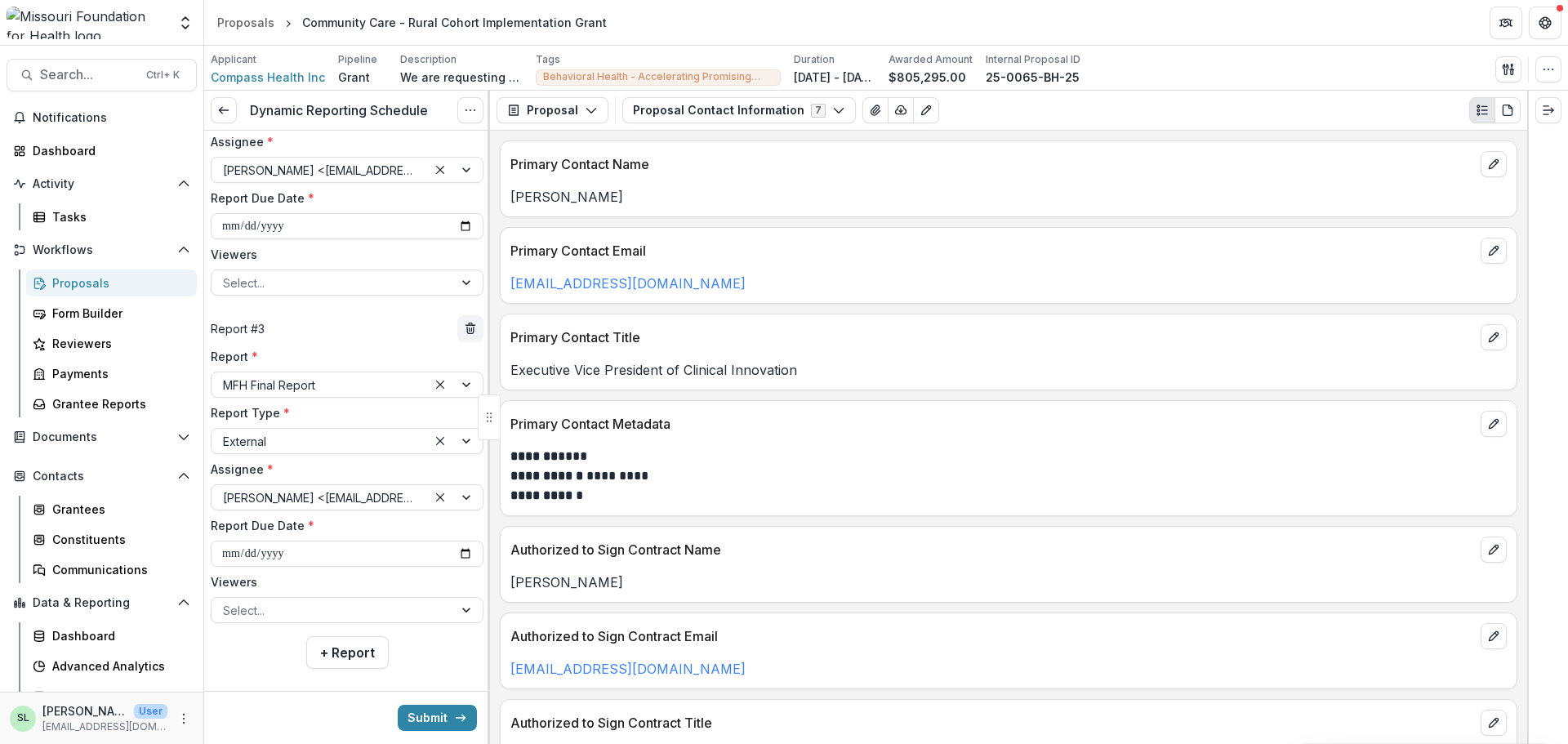
scroll to position [508, 0]
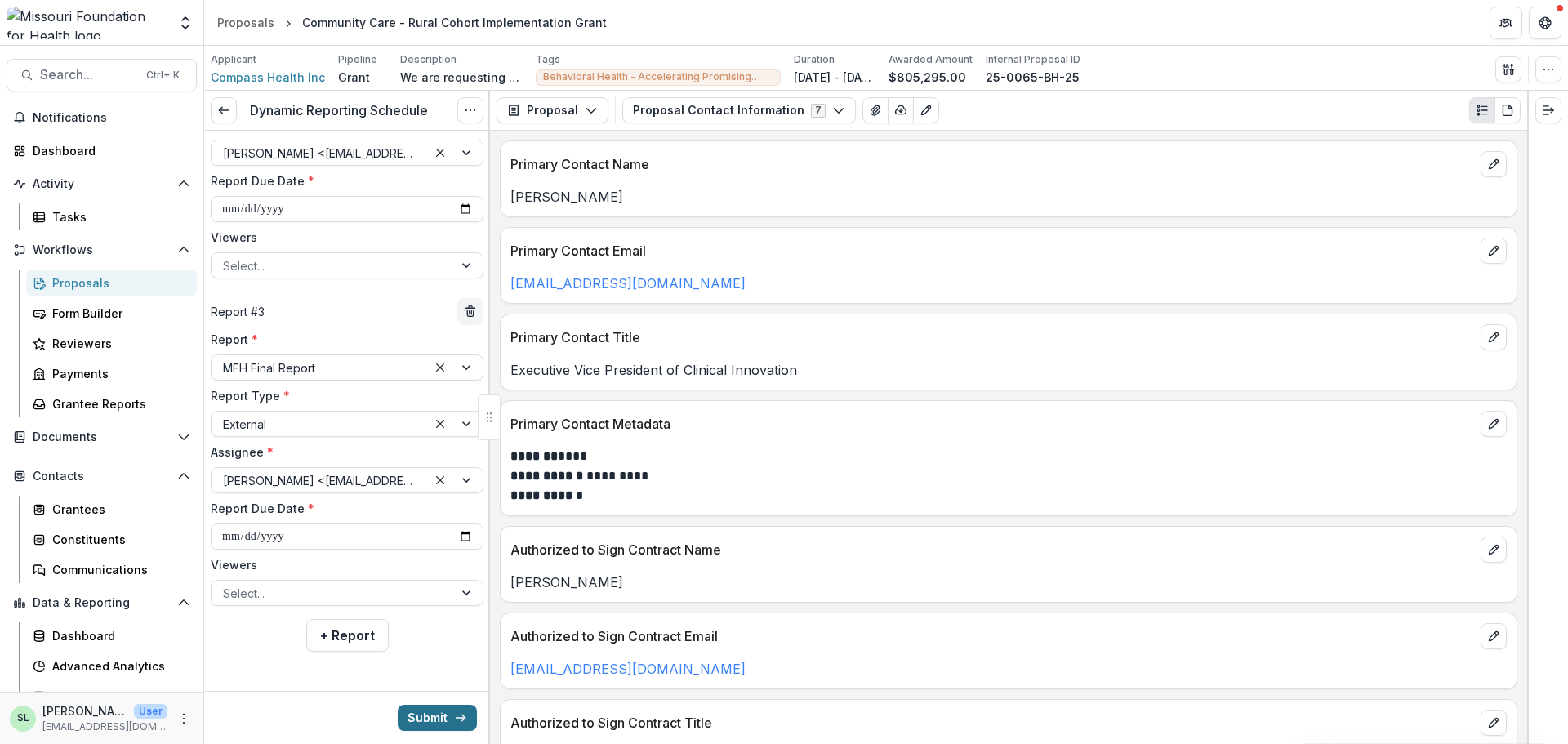
click at [426, 714] on button "Submit" at bounding box center [437, 718] width 80 height 26
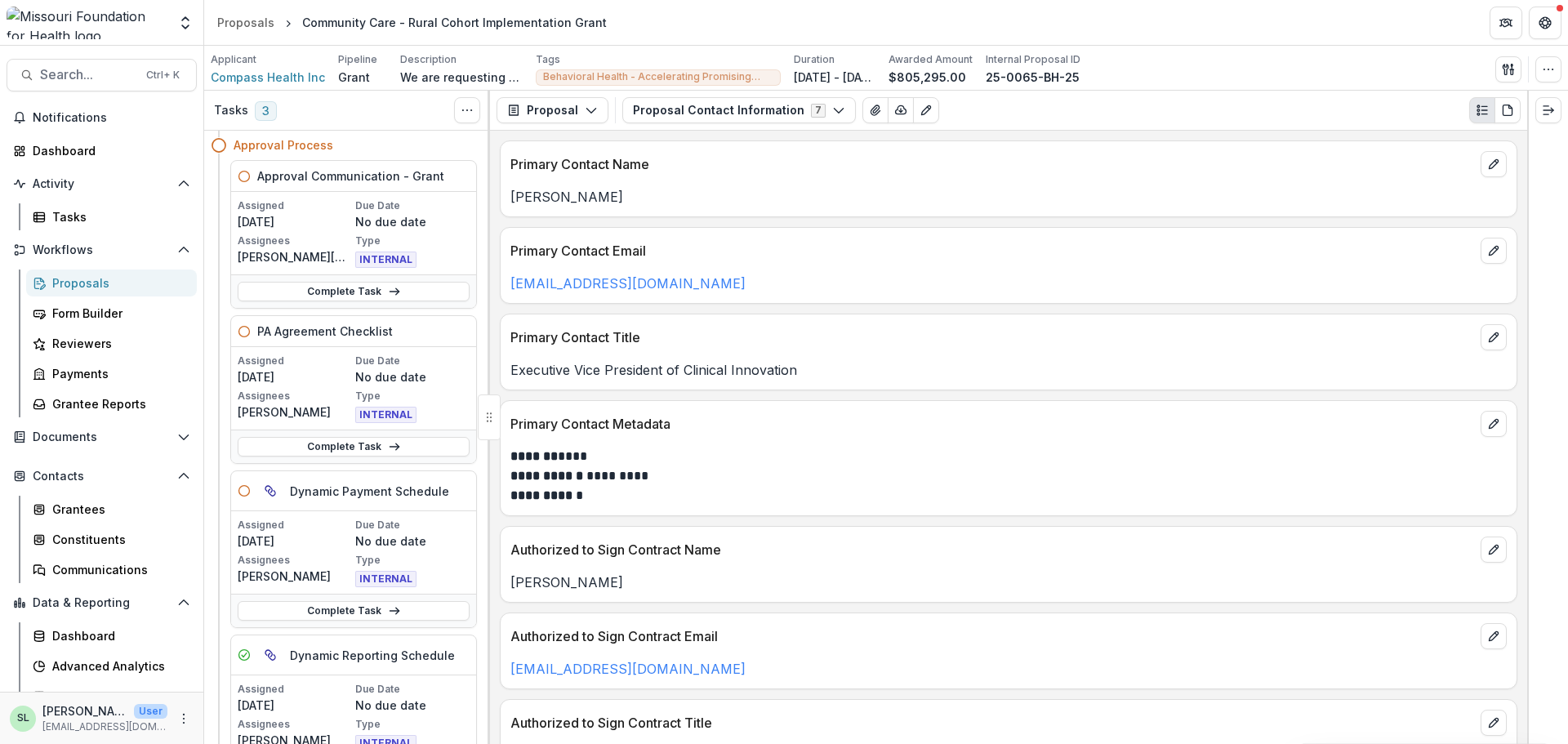
scroll to position [164, 0]
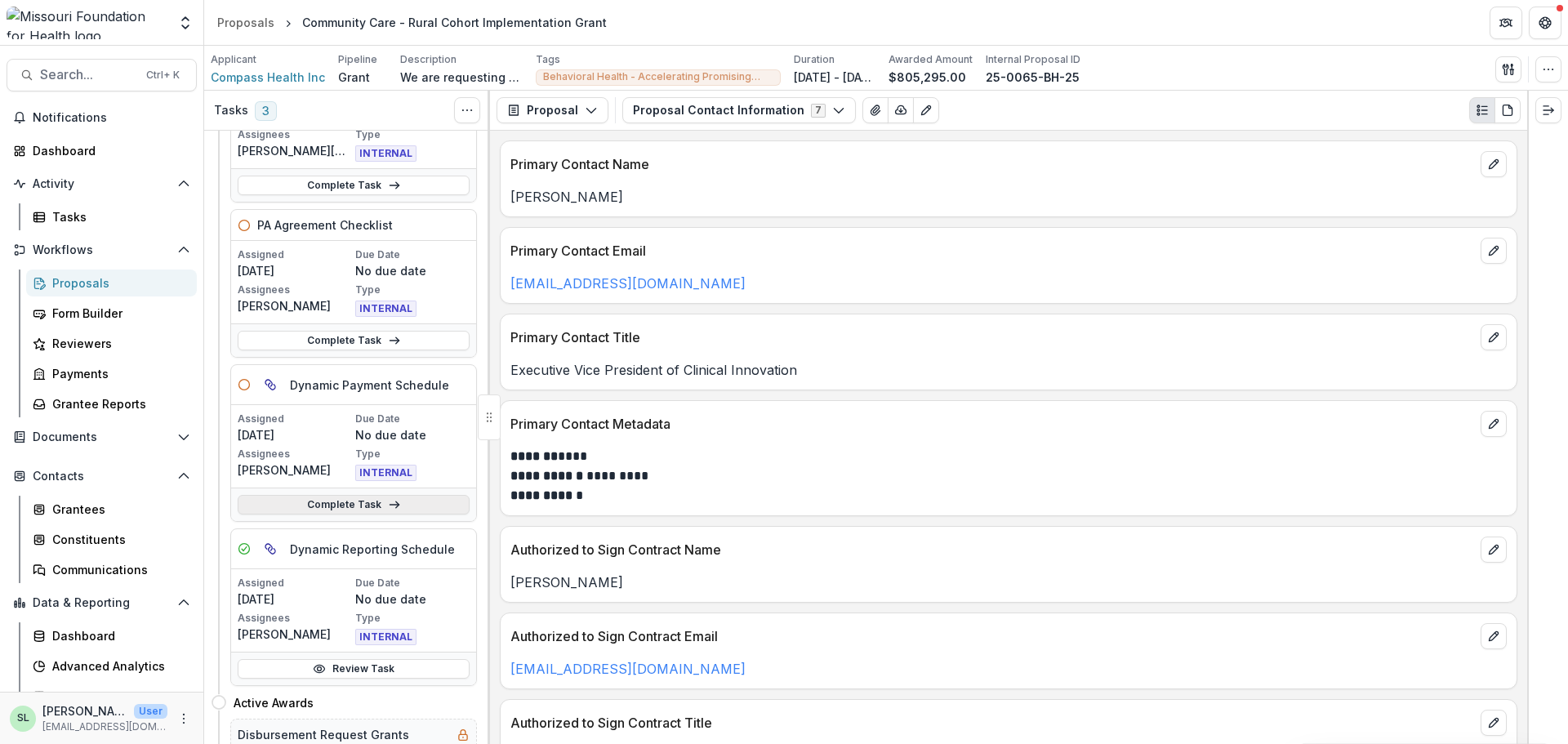
click at [331, 509] on link "Complete Task" at bounding box center [354, 505] width 232 height 20
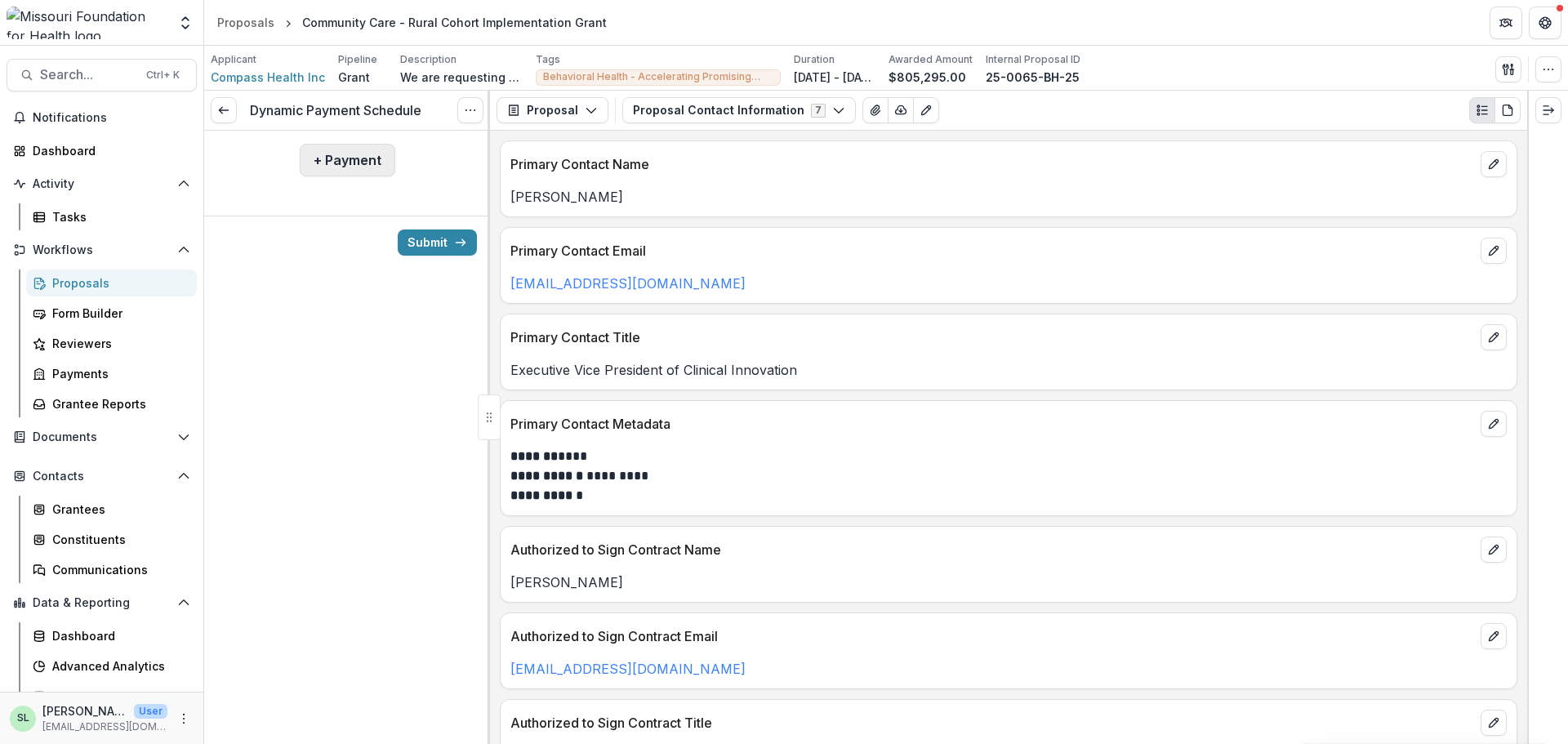
click at [326, 145] on div "+ Payment" at bounding box center [346, 160] width 285 height 59
click at [334, 164] on button "+ Payment" at bounding box center [347, 160] width 96 height 33
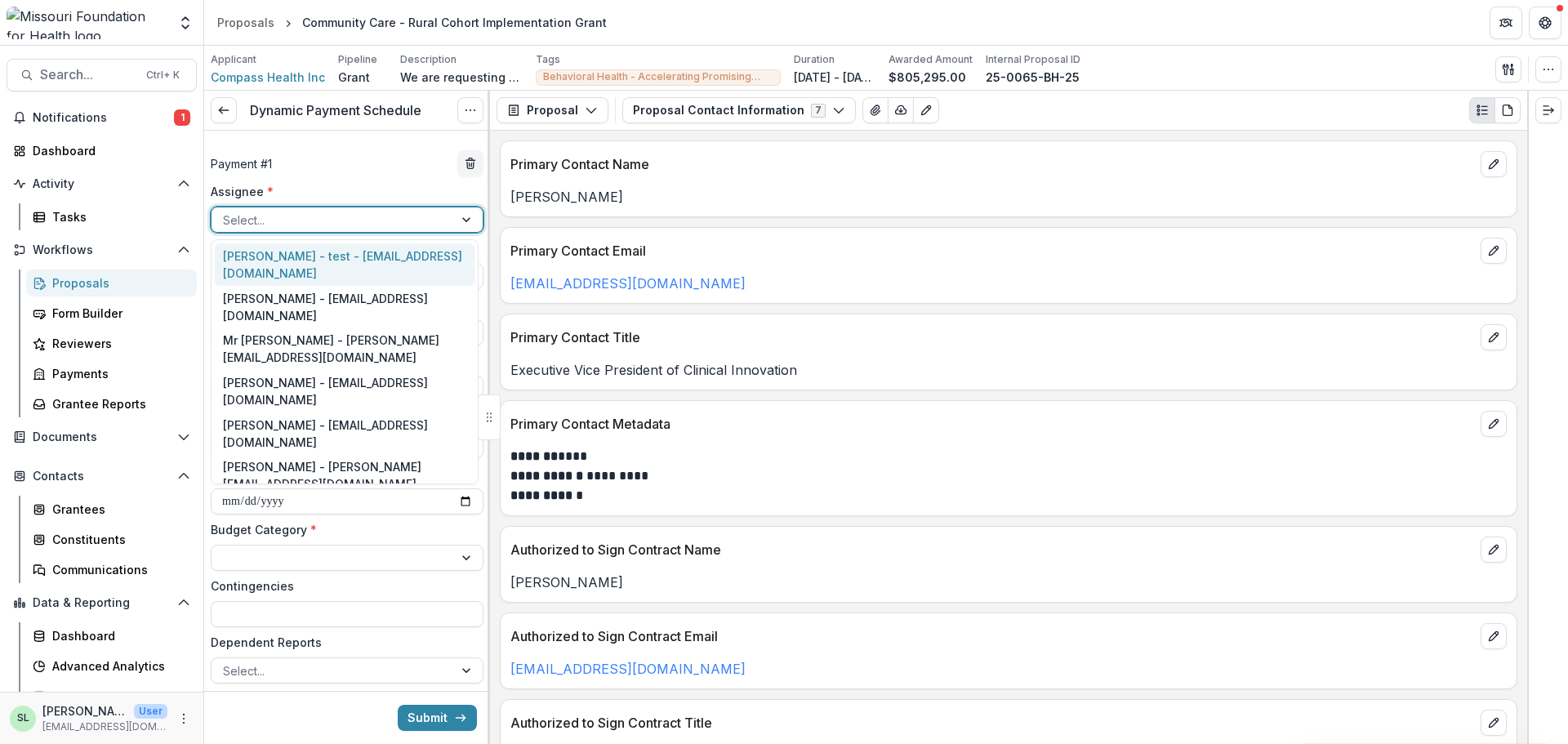
click at [310, 220] on div at bounding box center [332, 220] width 219 height 21
click at [300, 497] on div "Sada Lindsey - slindsey@mffh.org" at bounding box center [345, 517] width 260 height 42
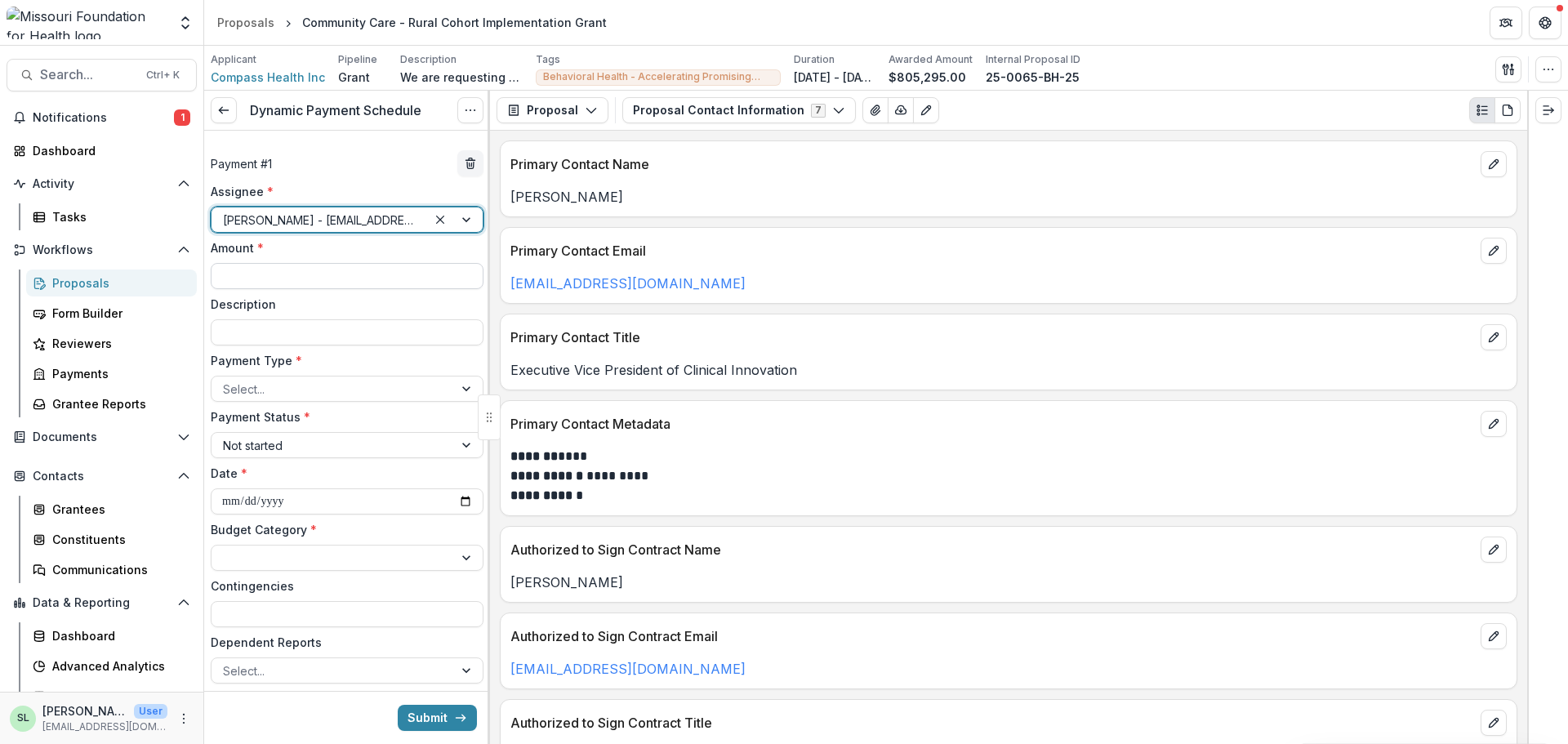
click at [300, 276] on input "Amount *" at bounding box center [346, 276] width 273 height 26
type input "********"
click at [304, 389] on div at bounding box center [332, 389] width 219 height 21
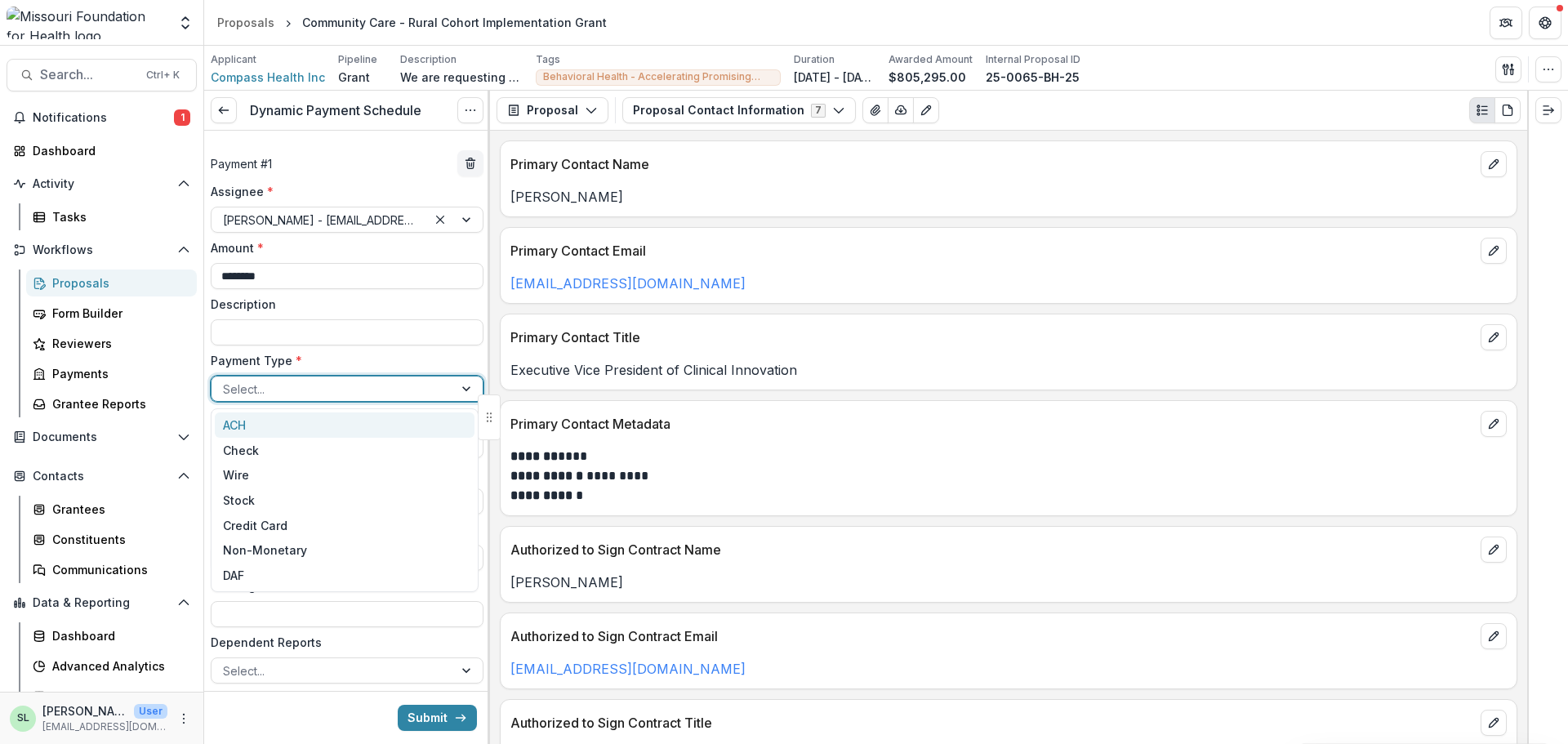
click at [303, 427] on div "ACH" at bounding box center [345, 425] width 260 height 25
click at [461, 509] on input "**********" at bounding box center [346, 501] width 273 height 26
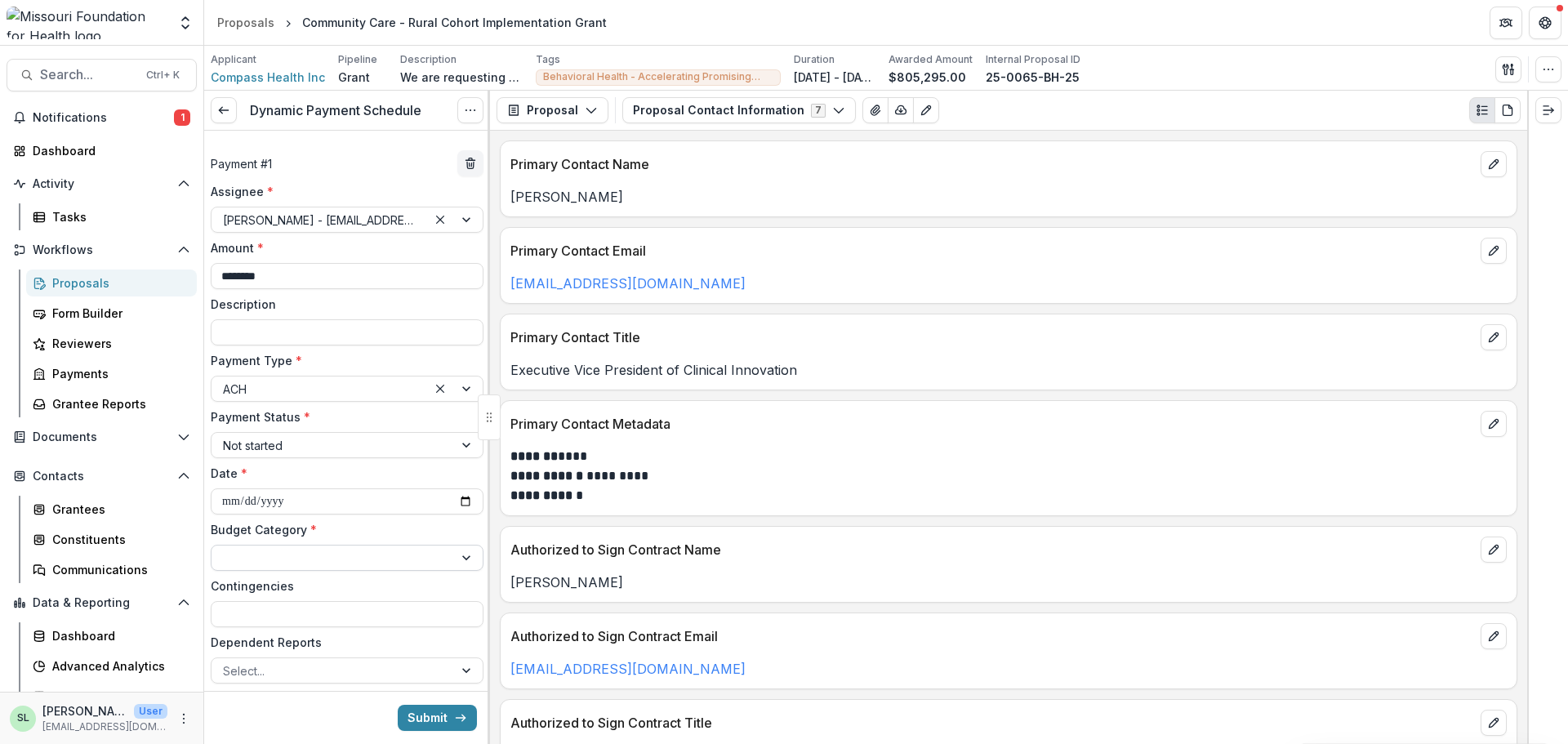
type input "**********"
click at [287, 560] on div at bounding box center [332, 558] width 219 height 21
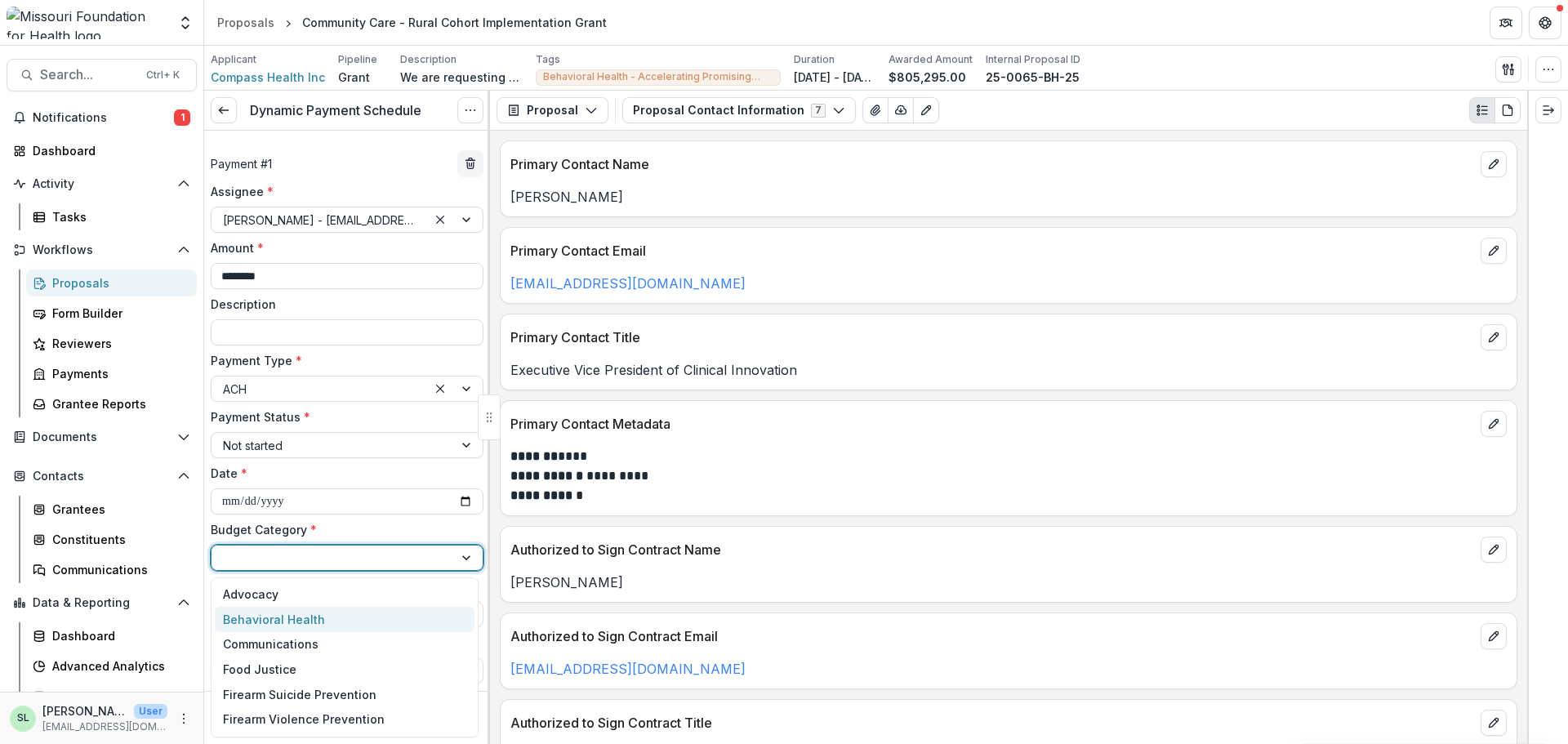
click at [273, 626] on div "Behavioral Health" at bounding box center [274, 620] width 102 height 17
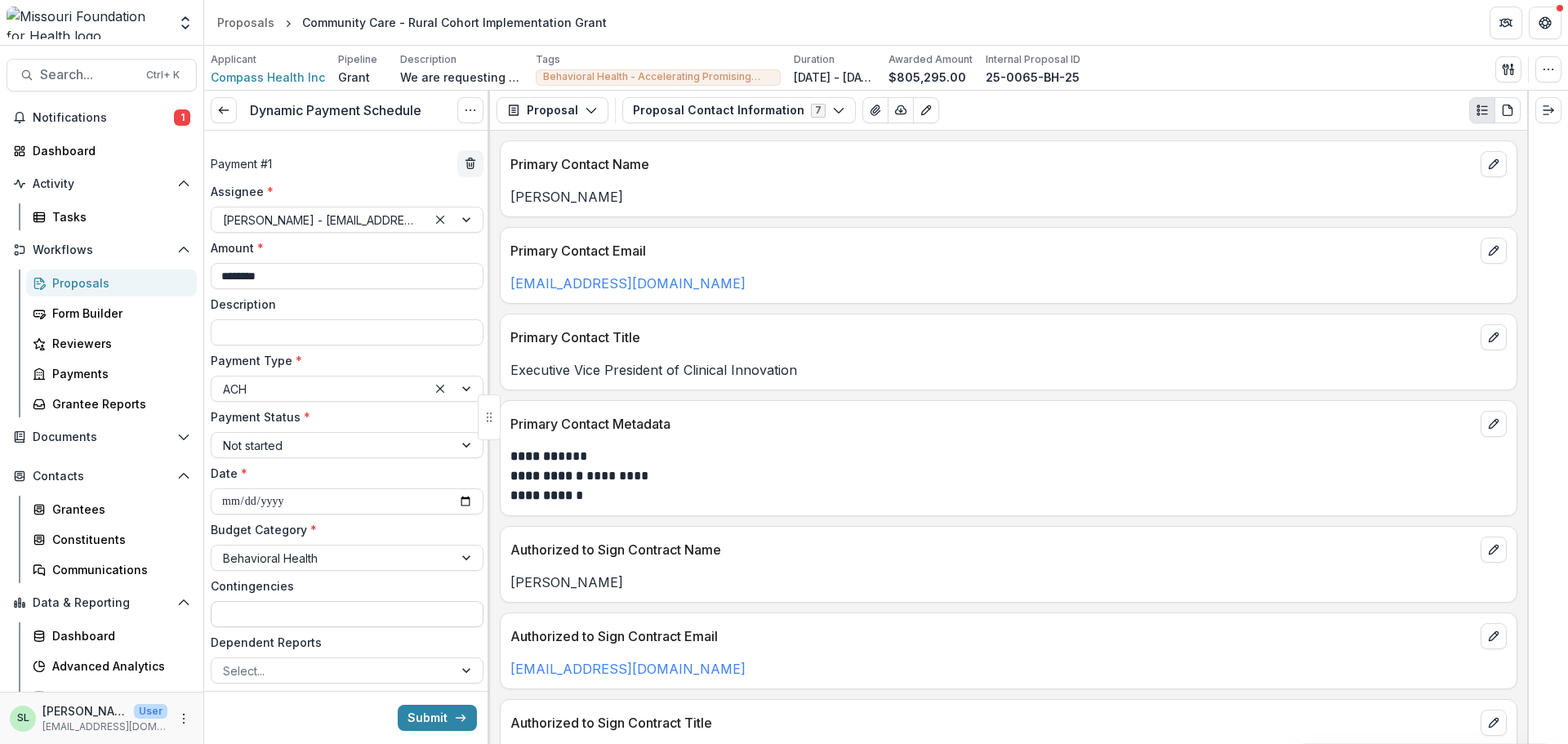
click at [273, 626] on input "Contingencies" at bounding box center [346, 614] width 273 height 26
type input "**********"
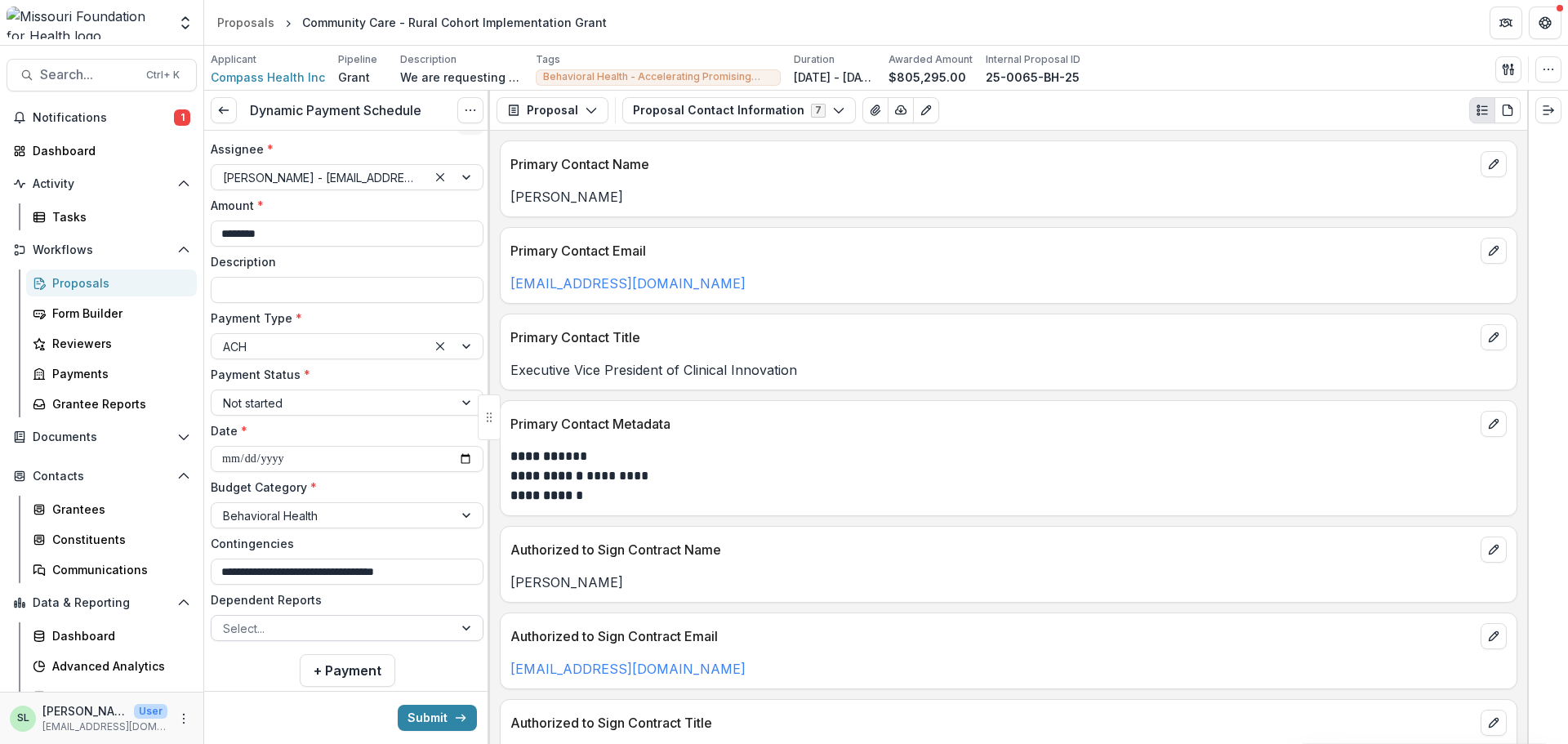
scroll to position [78, 0]
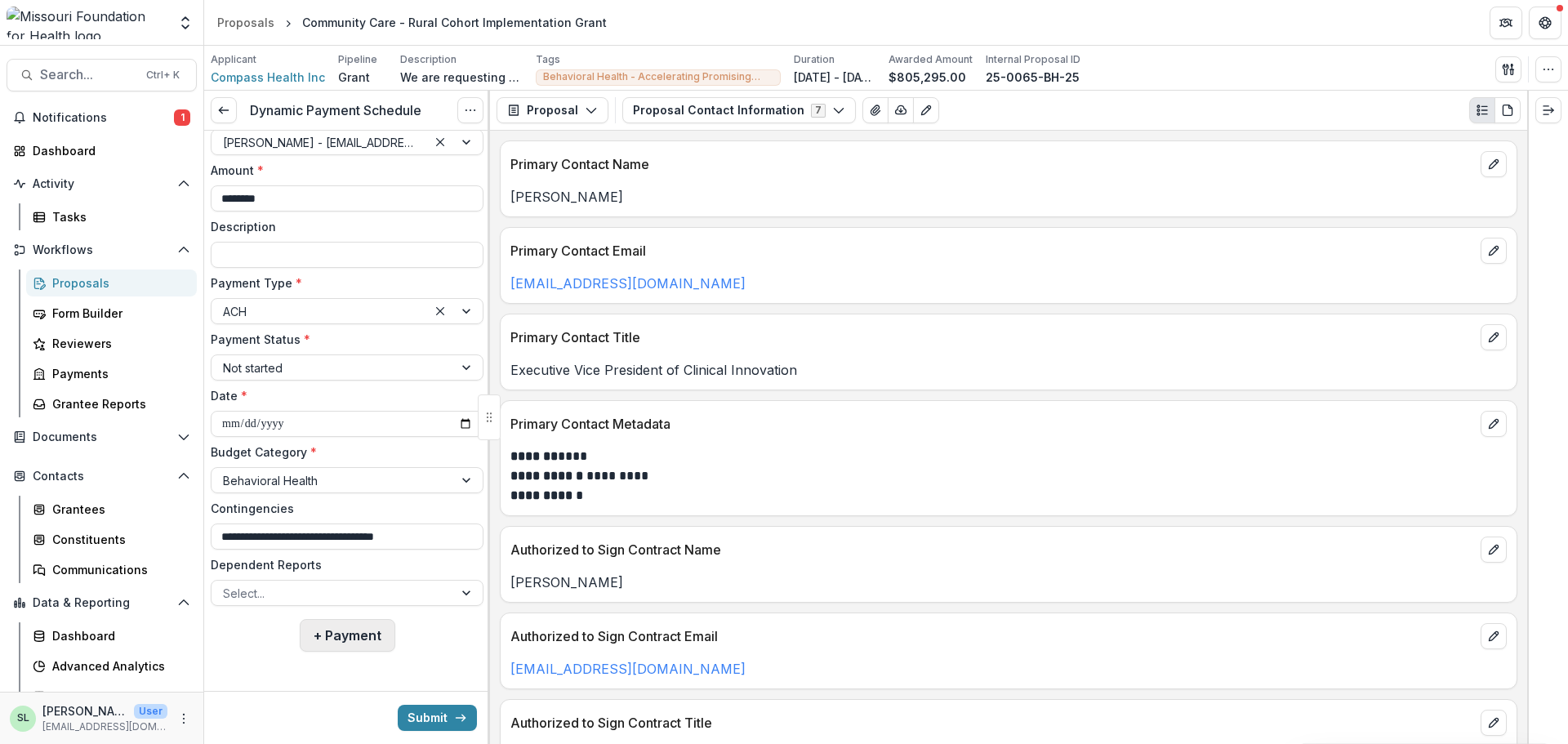
click at [361, 649] on button "+ Payment" at bounding box center [347, 636] width 96 height 33
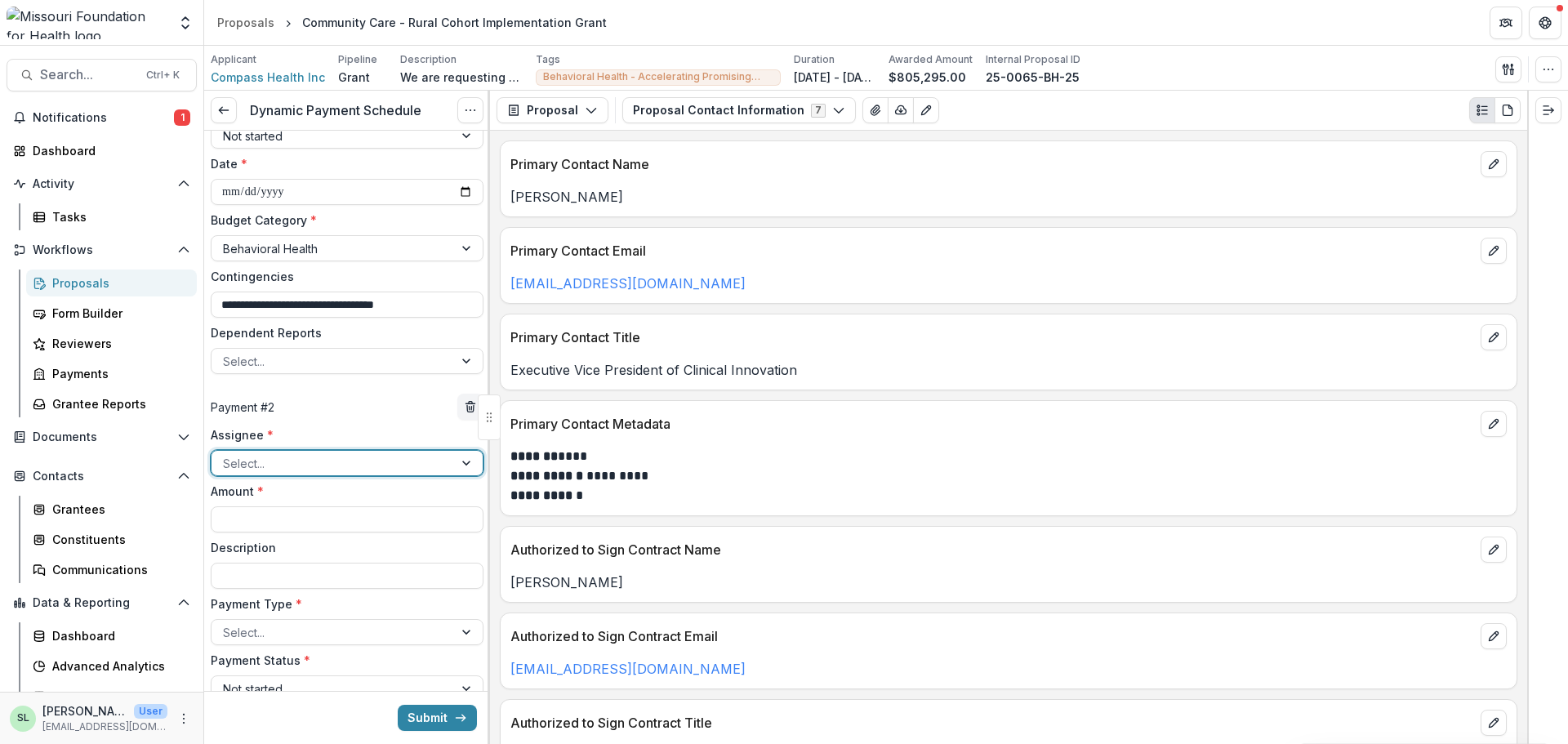
scroll to position [405, 0]
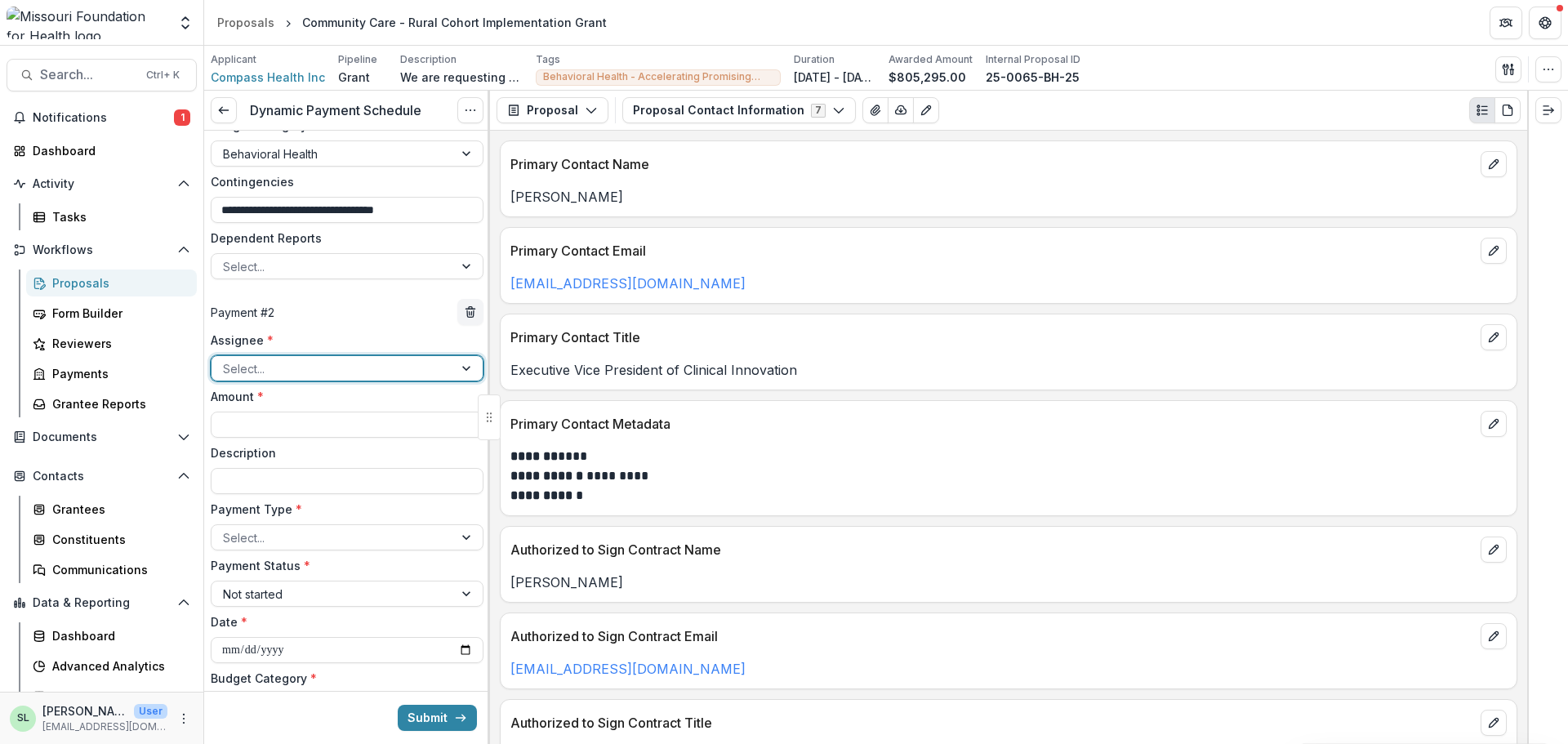
click at [283, 361] on div at bounding box center [332, 369] width 219 height 21
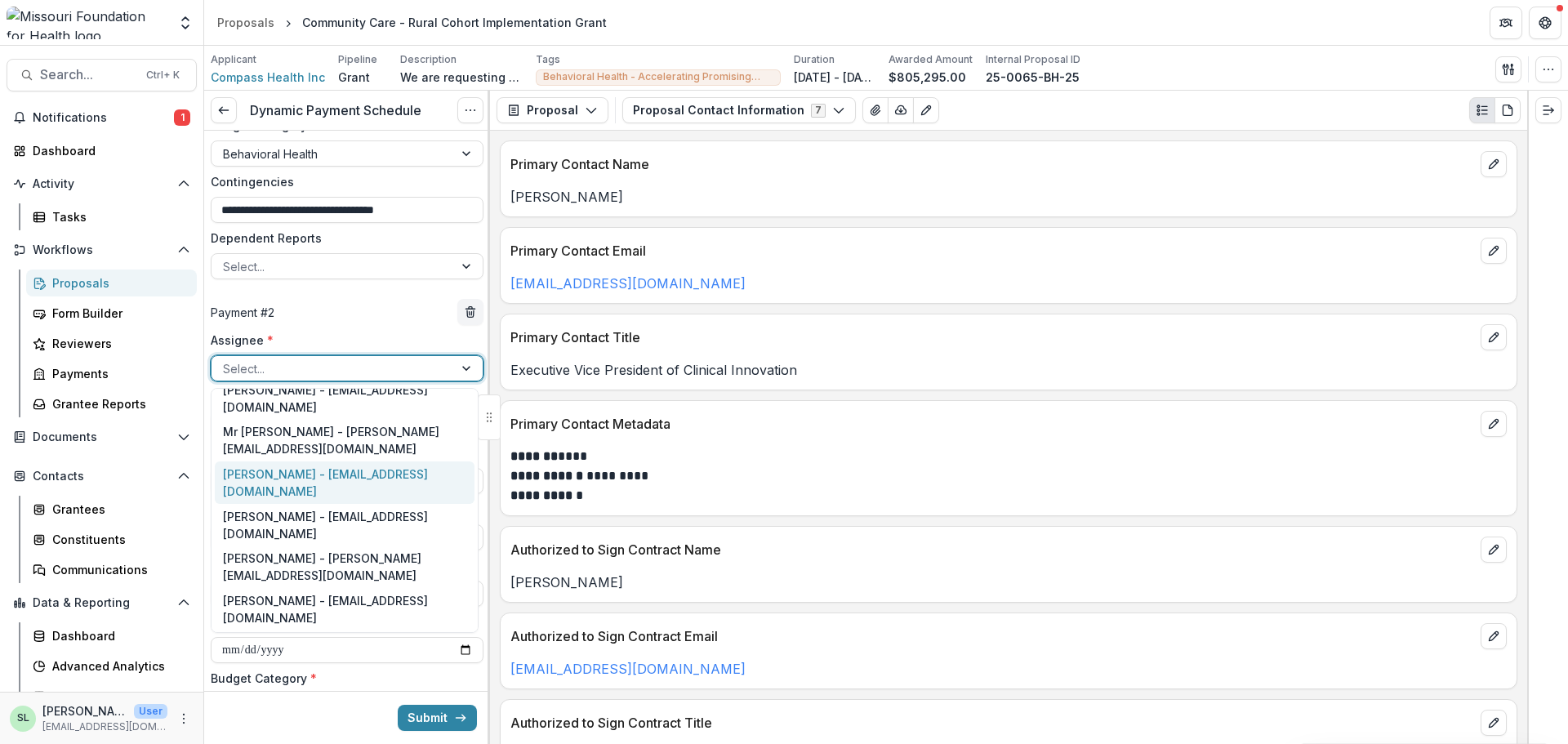
scroll to position [81, 0]
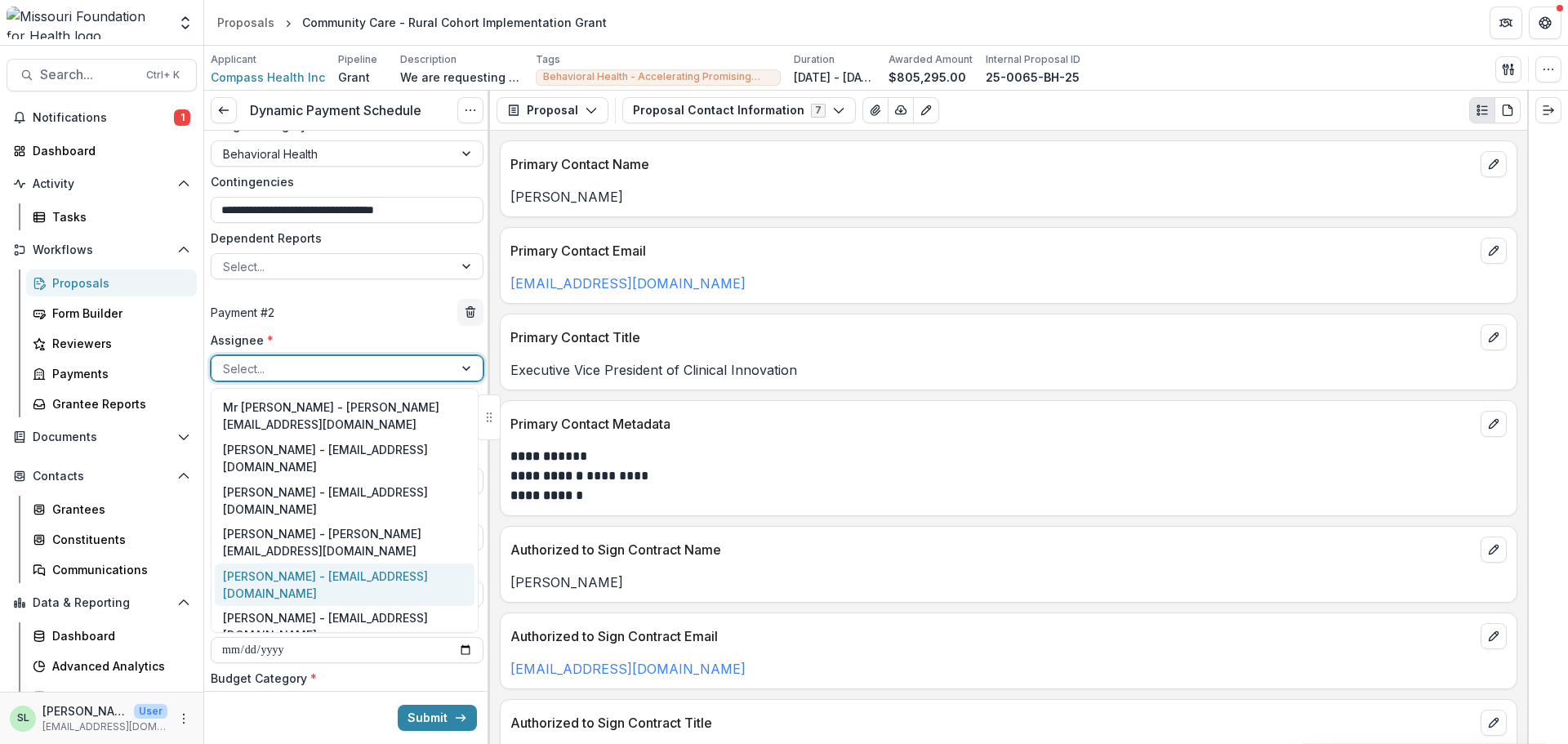
click at [257, 564] on div "Sada Lindsey - slindsey@mffh.org" at bounding box center [345, 585] width 260 height 42
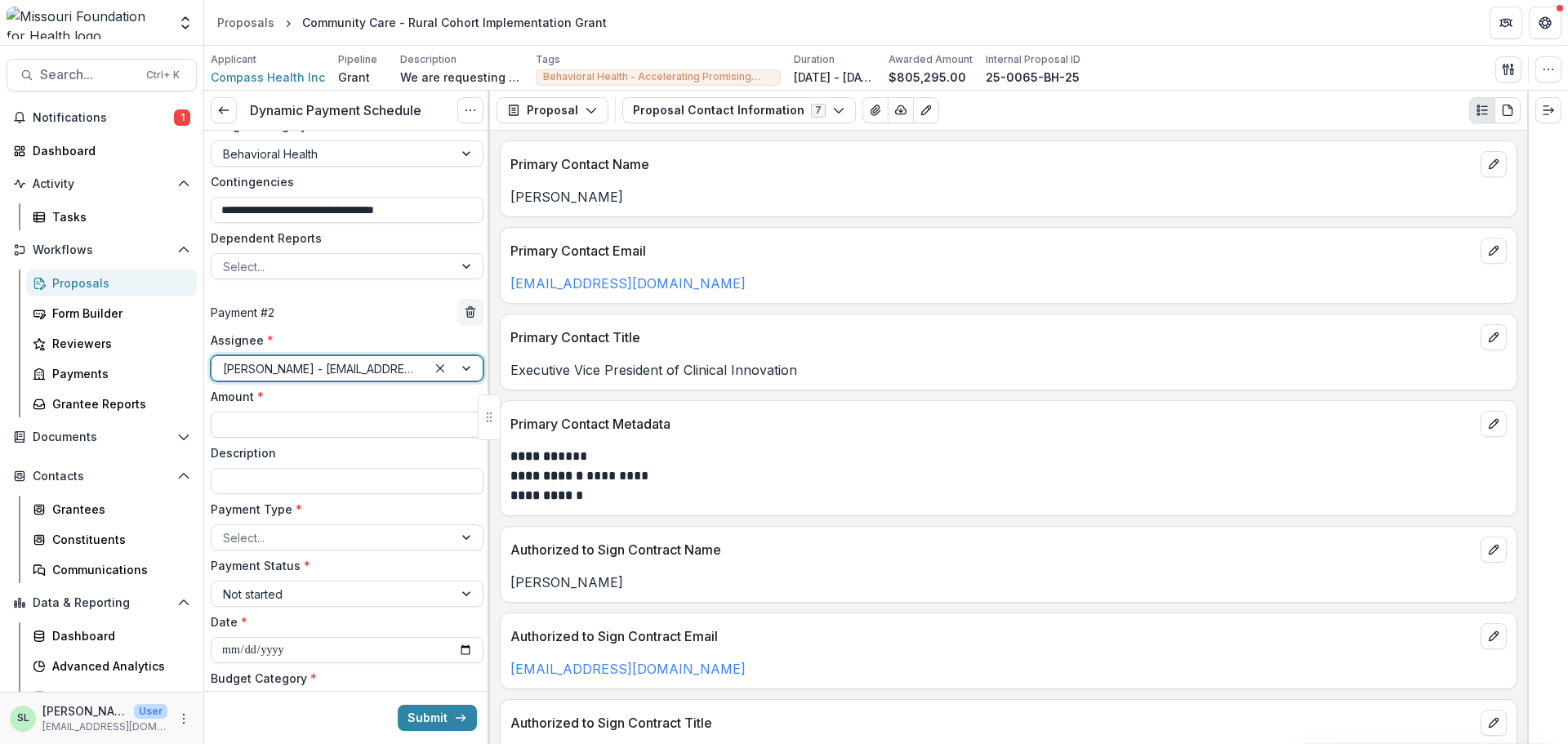
click at [262, 435] on input "Amount *" at bounding box center [346, 424] width 273 height 26
type input "********"
click at [303, 532] on div at bounding box center [332, 538] width 219 height 21
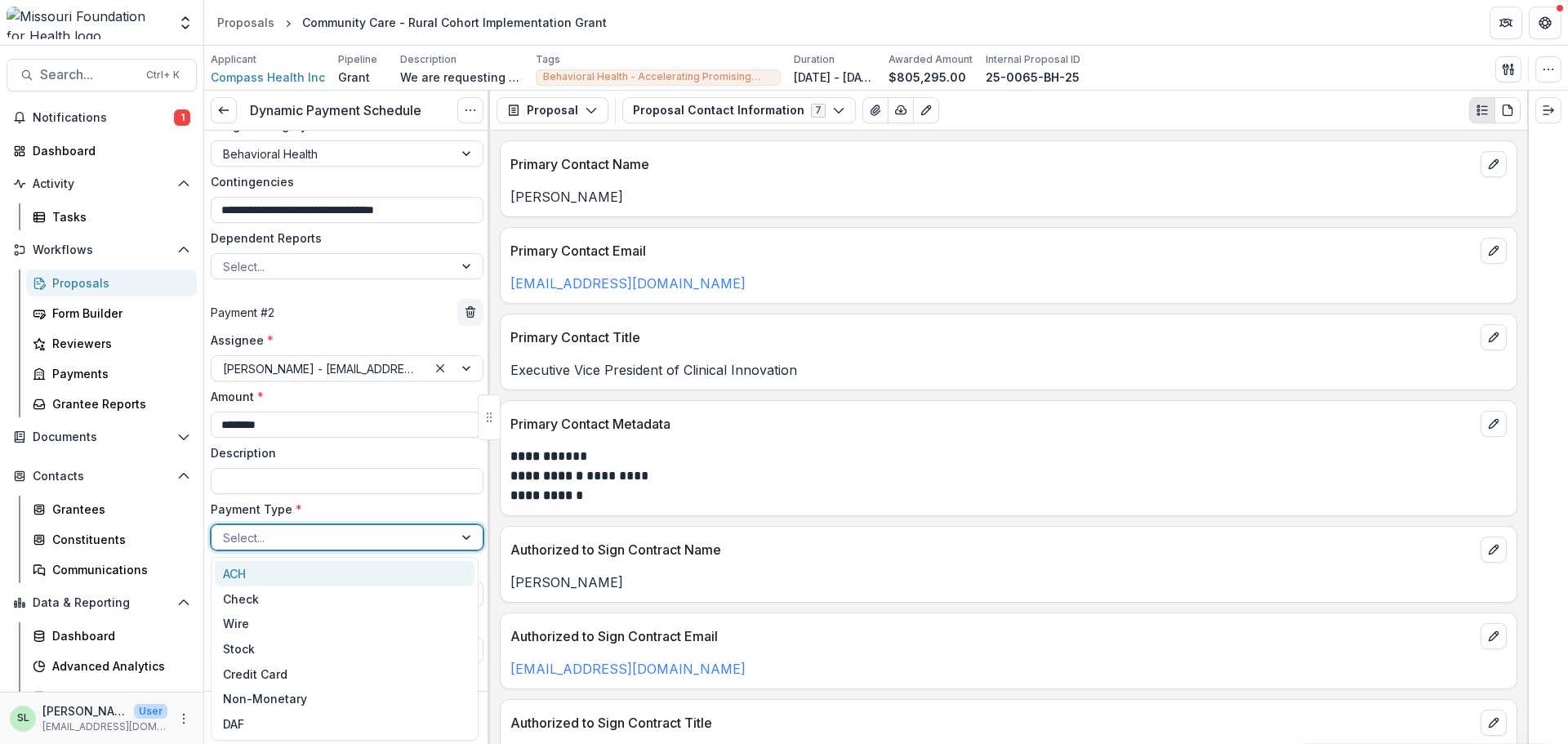
click at [297, 577] on div "ACH" at bounding box center [345, 574] width 260 height 25
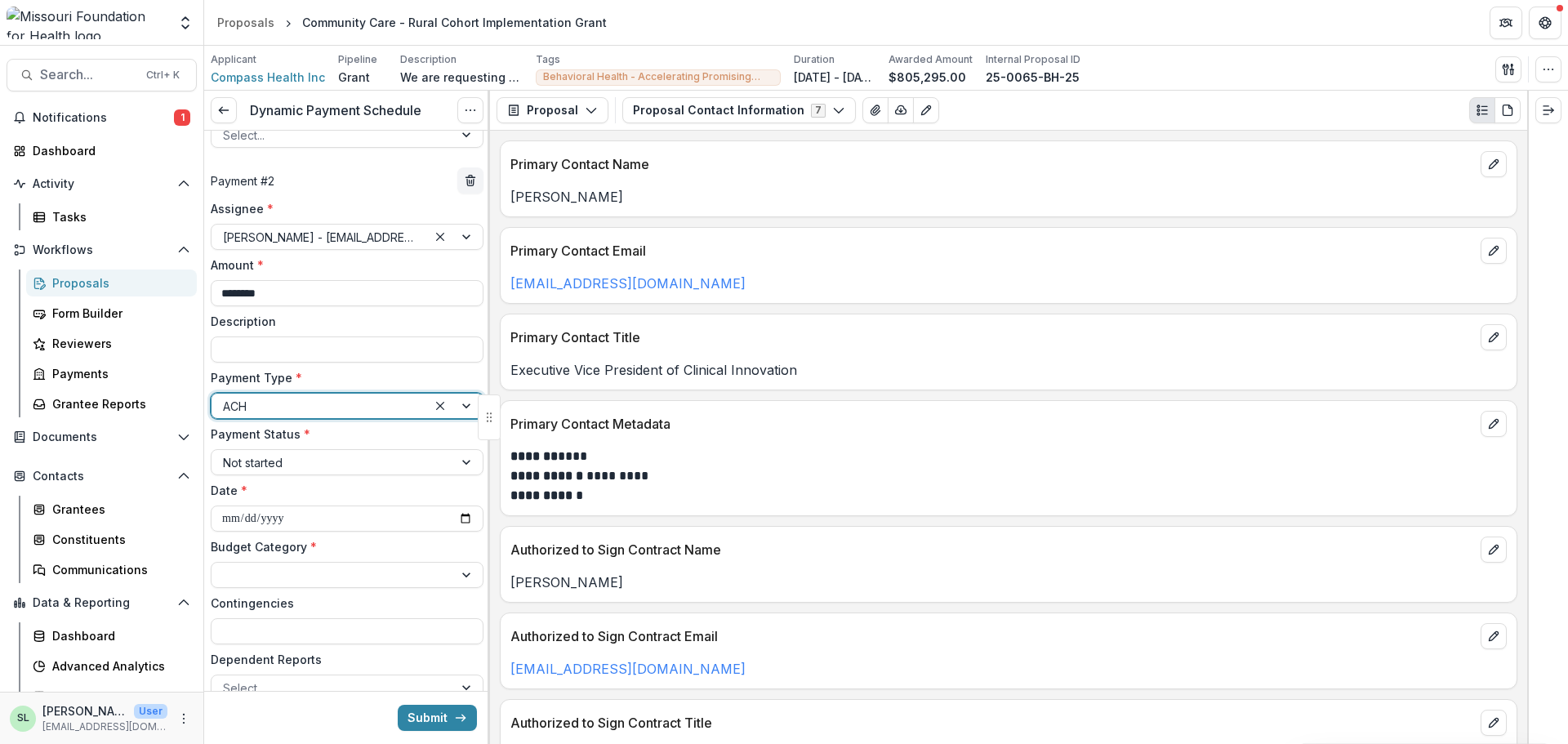
scroll to position [568, 0]
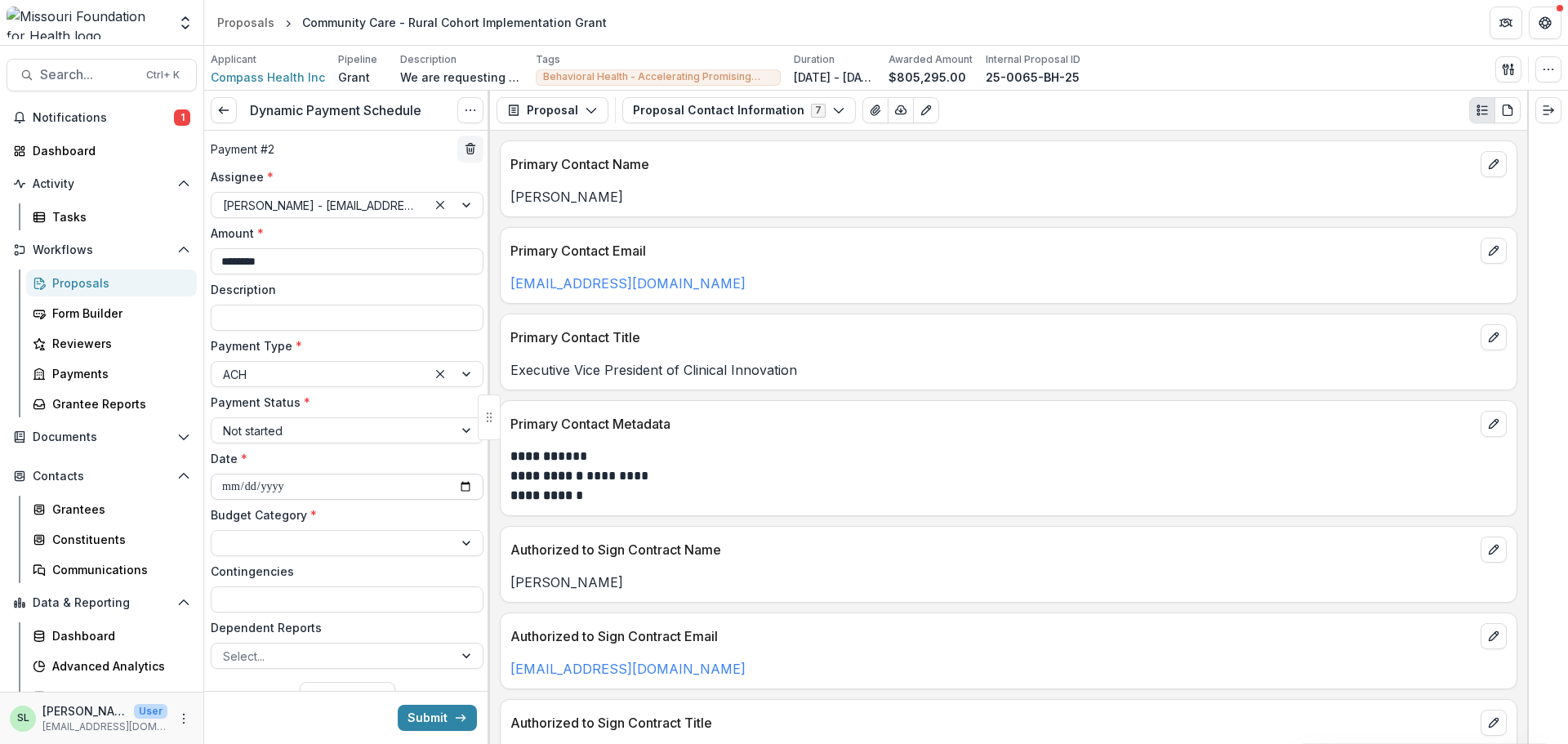
click at [461, 492] on input "**********" at bounding box center [346, 486] width 273 height 26
type input "**********"
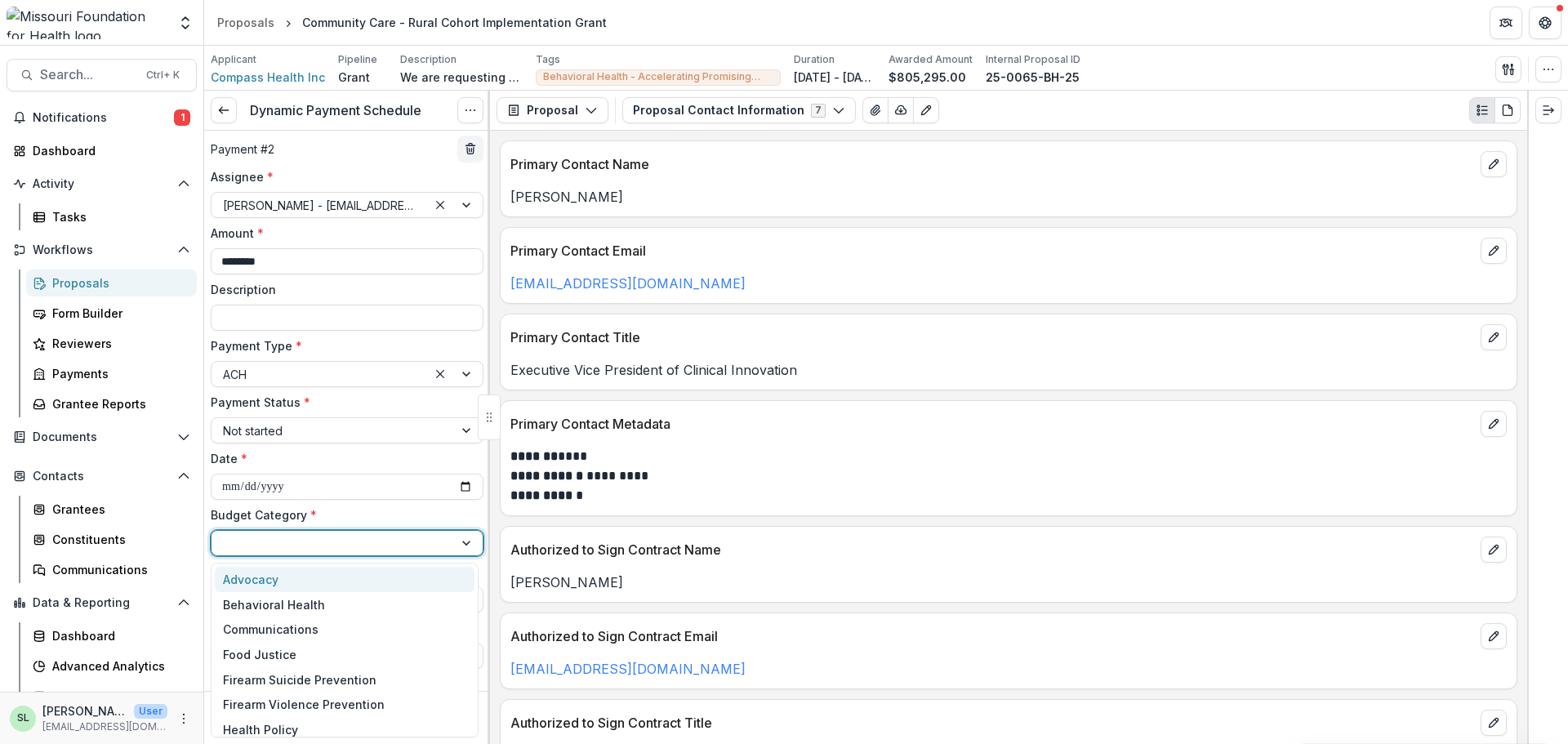
click at [313, 539] on div at bounding box center [332, 543] width 219 height 21
click at [290, 609] on div "Behavioral Health" at bounding box center [274, 604] width 102 height 17
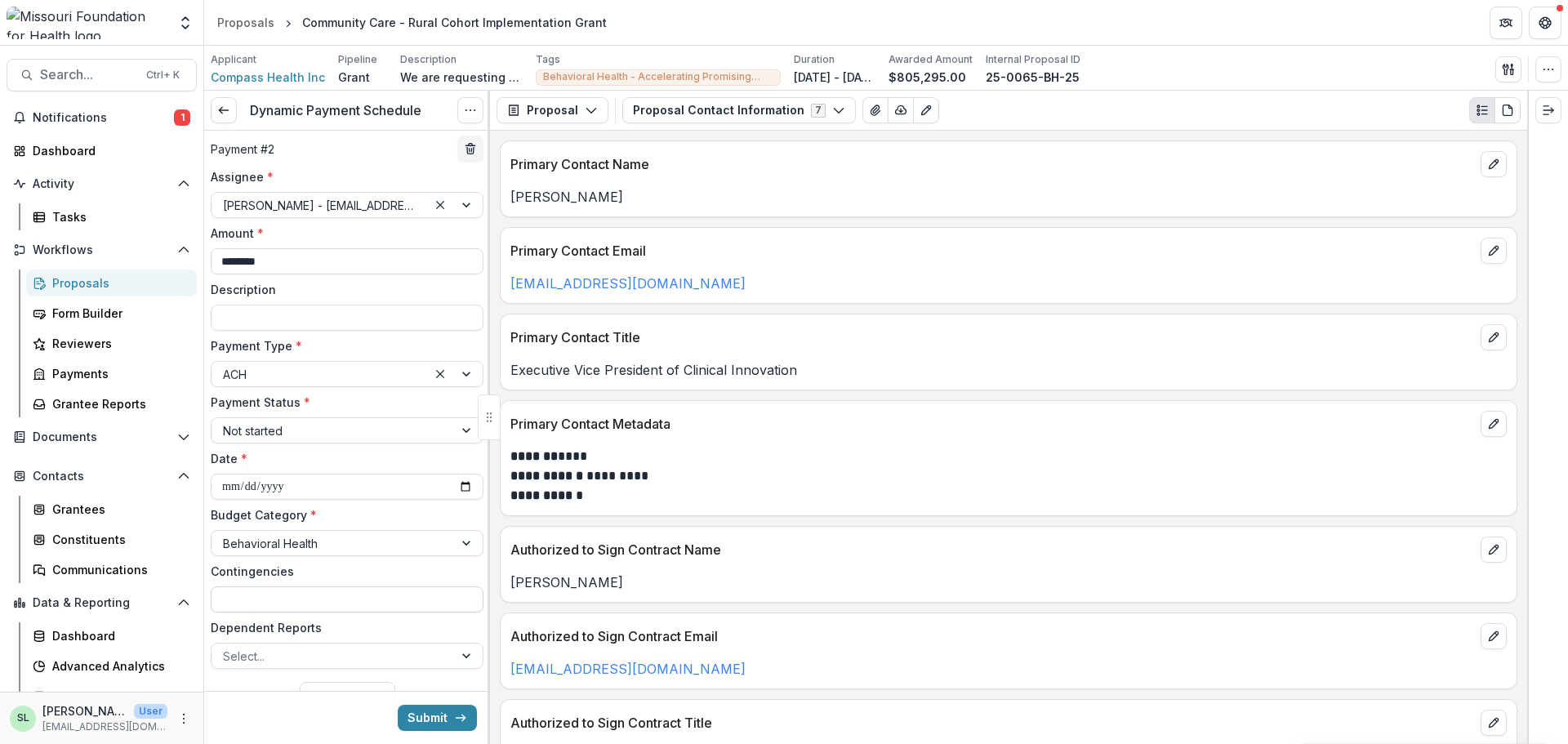
click at [290, 600] on input "Contingencies" at bounding box center [346, 599] width 273 height 26
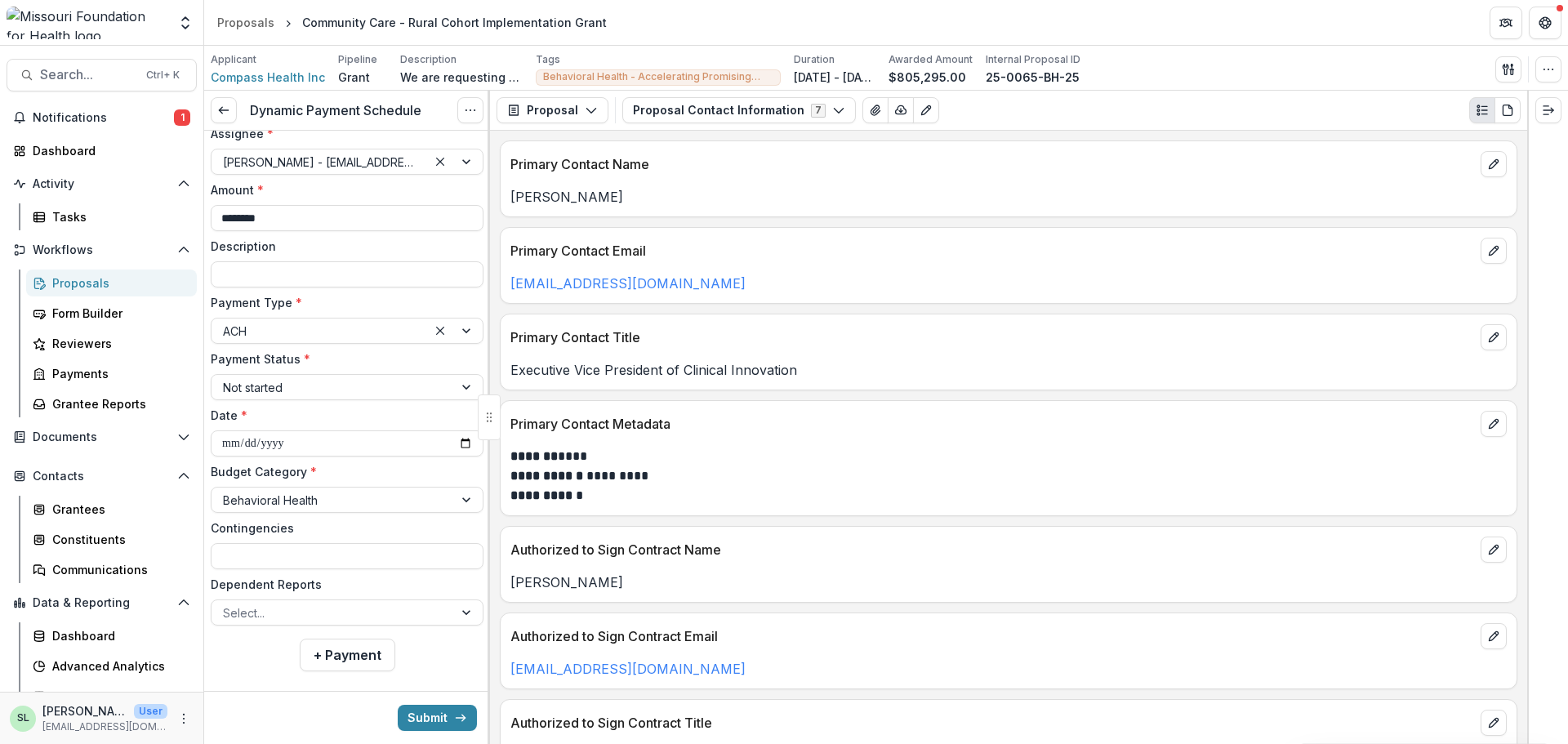
scroll to position [631, 0]
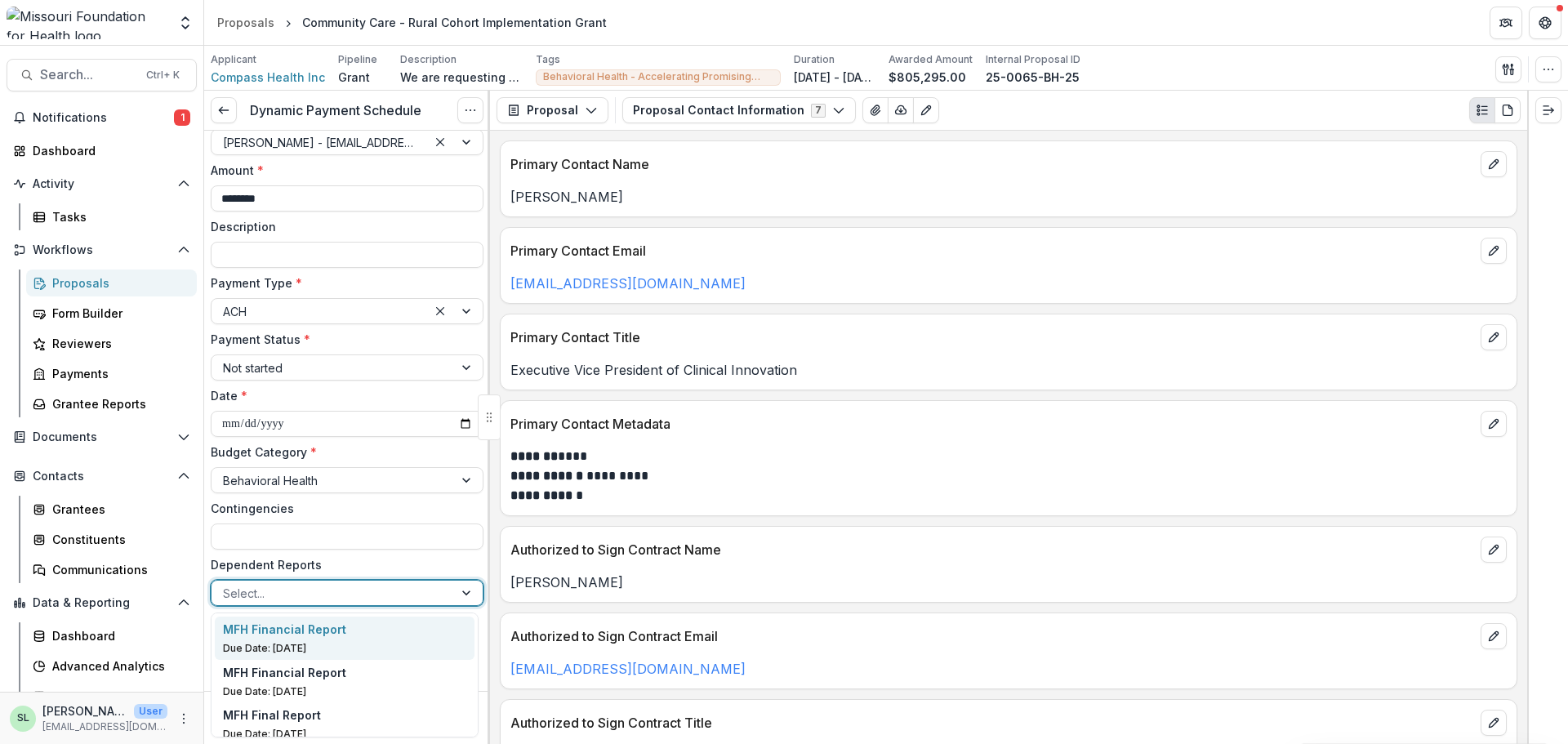
click at [307, 589] on div at bounding box center [332, 594] width 219 height 21
click at [300, 632] on p "MFH Financial Report" at bounding box center [285, 629] width 124 height 17
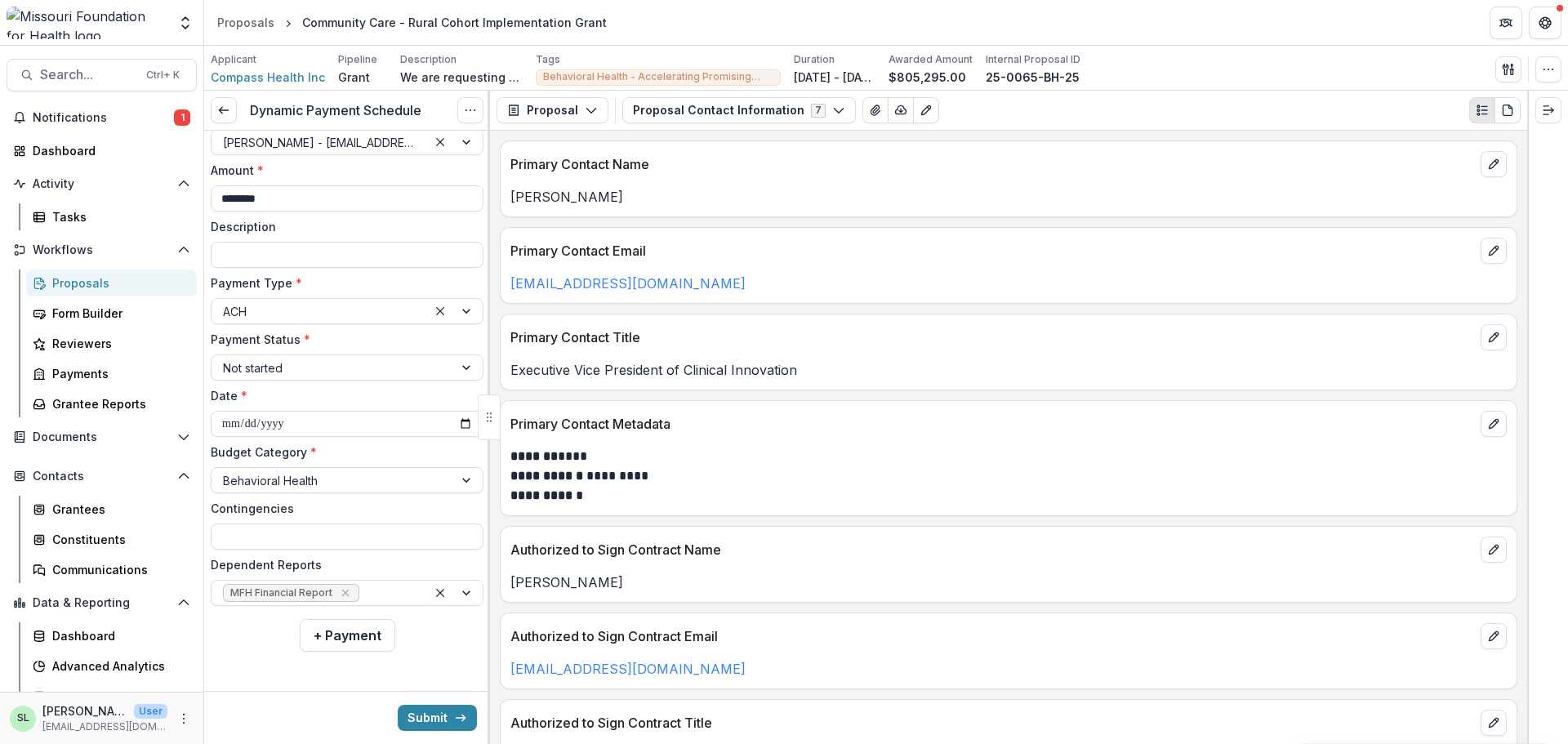
click at [300, 632] on button "+ Payment" at bounding box center [347, 636] width 96 height 33
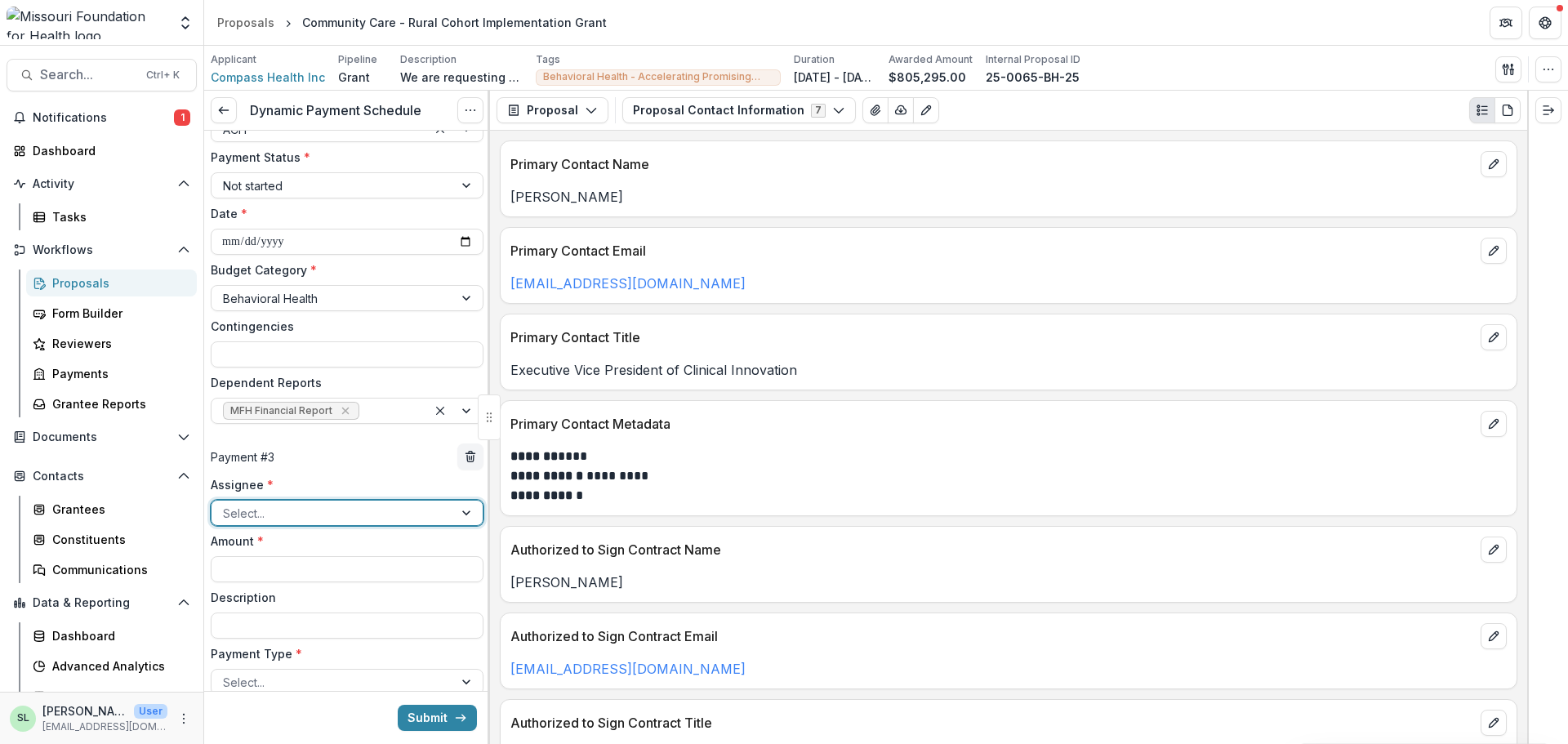
scroll to position [958, 0]
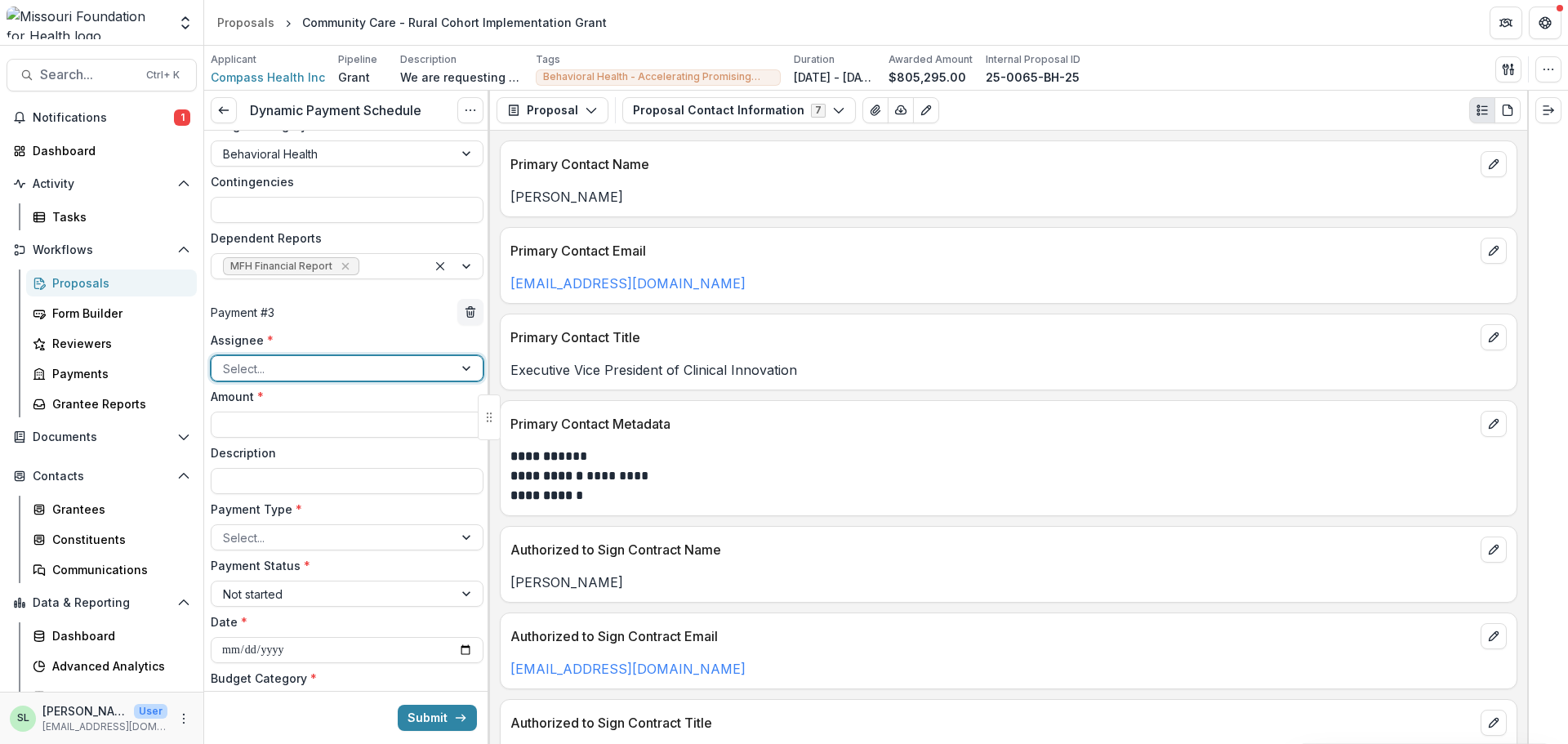
click at [285, 368] on div at bounding box center [332, 369] width 219 height 21
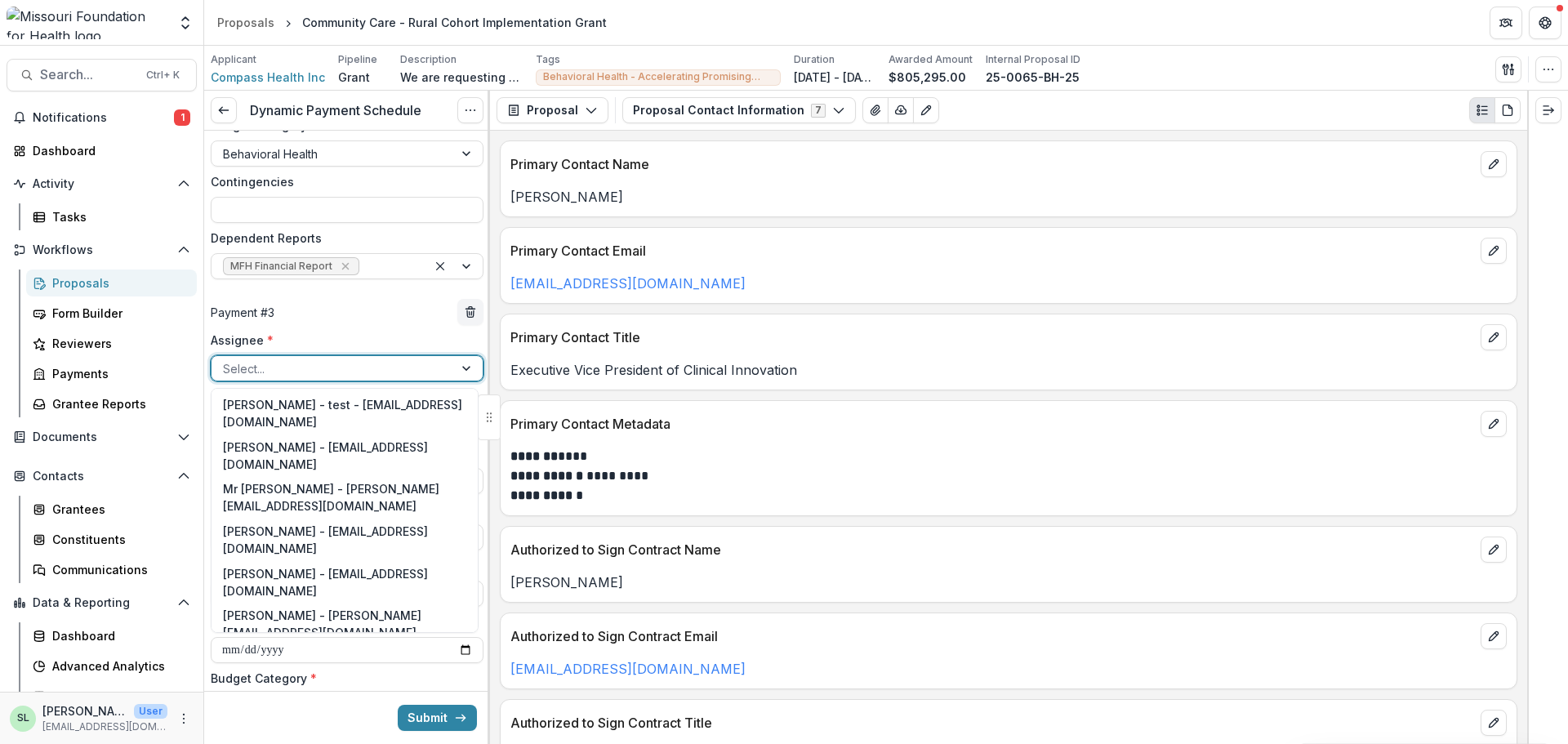
click at [297, 646] on div "Sada Lindsey - slindsey@mffh.org" at bounding box center [345, 666] width 260 height 42
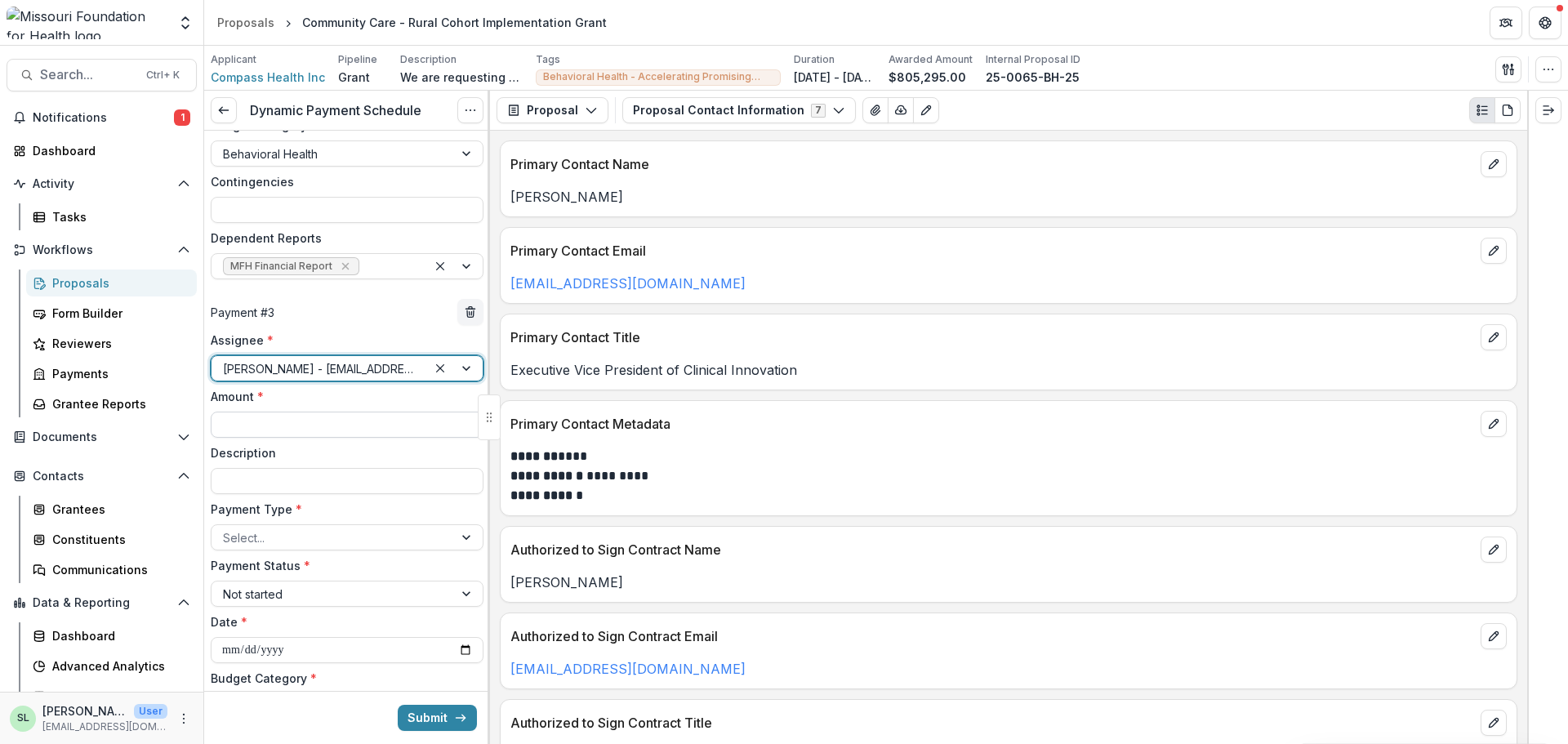
click at [268, 417] on input "Amount *" at bounding box center [346, 424] width 273 height 26
type input "********"
click at [270, 534] on div at bounding box center [332, 538] width 219 height 21
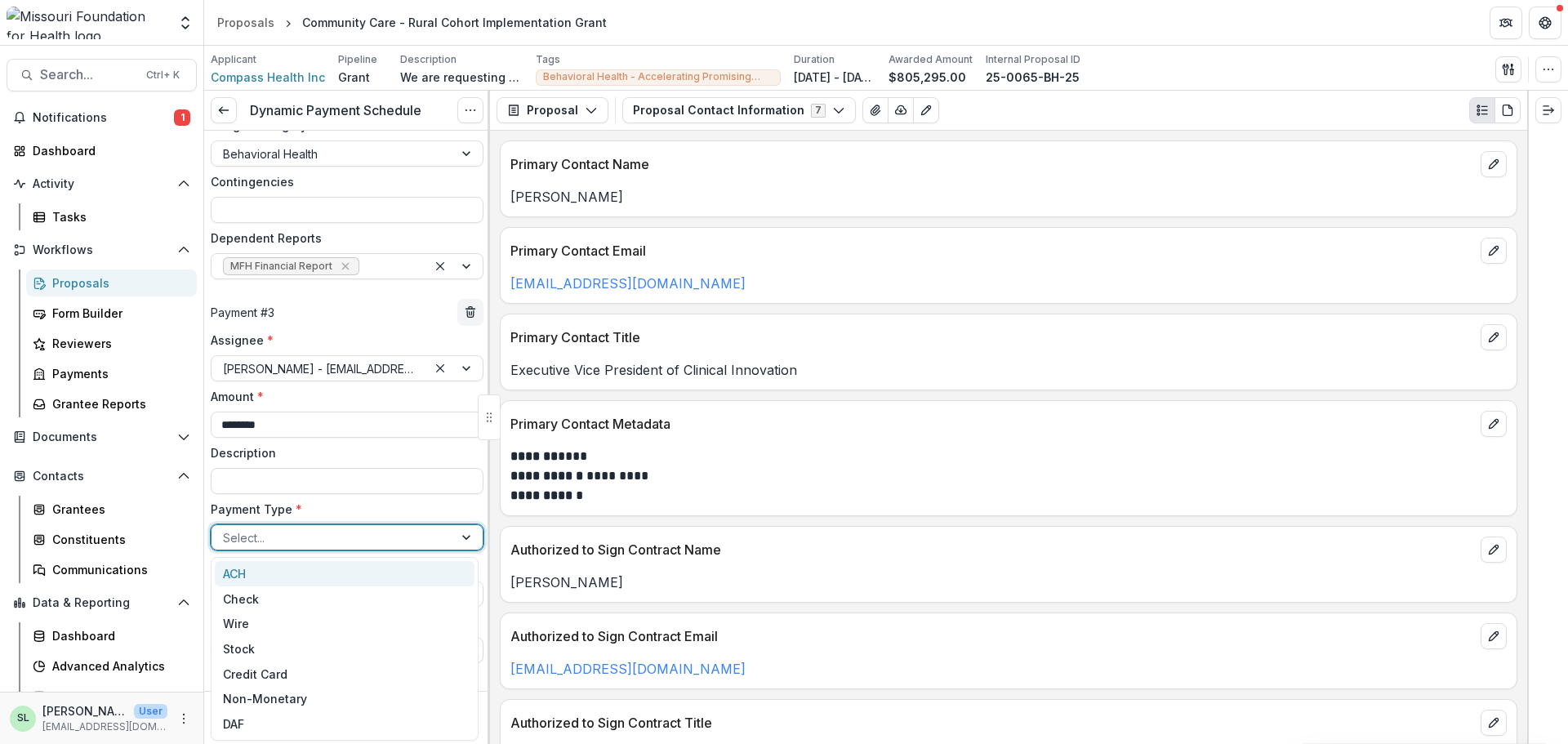
click at [270, 572] on div "ACH" at bounding box center [345, 574] width 260 height 25
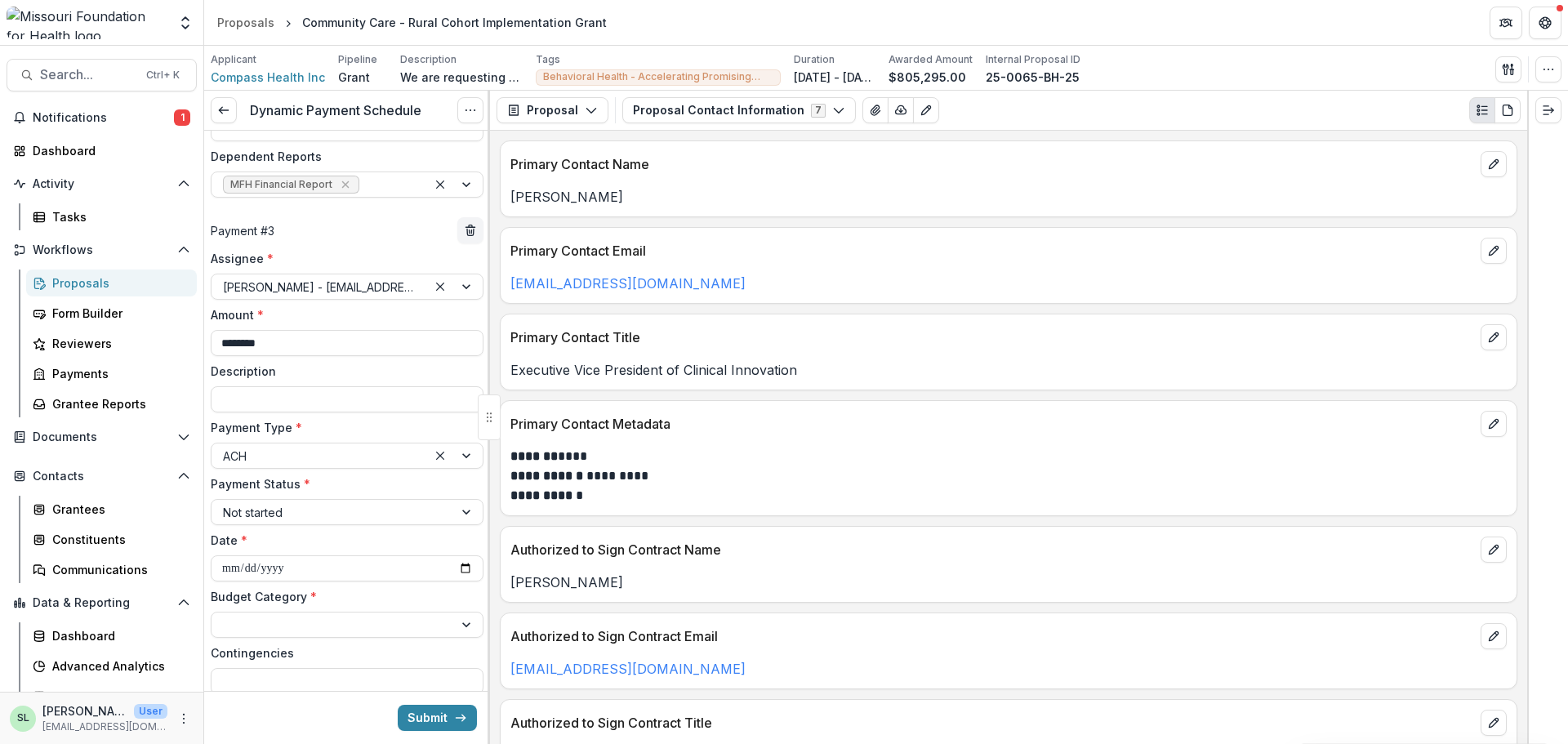
click at [277, 573] on input "**********" at bounding box center [346, 569] width 273 height 26
click at [466, 569] on input "**********" at bounding box center [346, 569] width 273 height 26
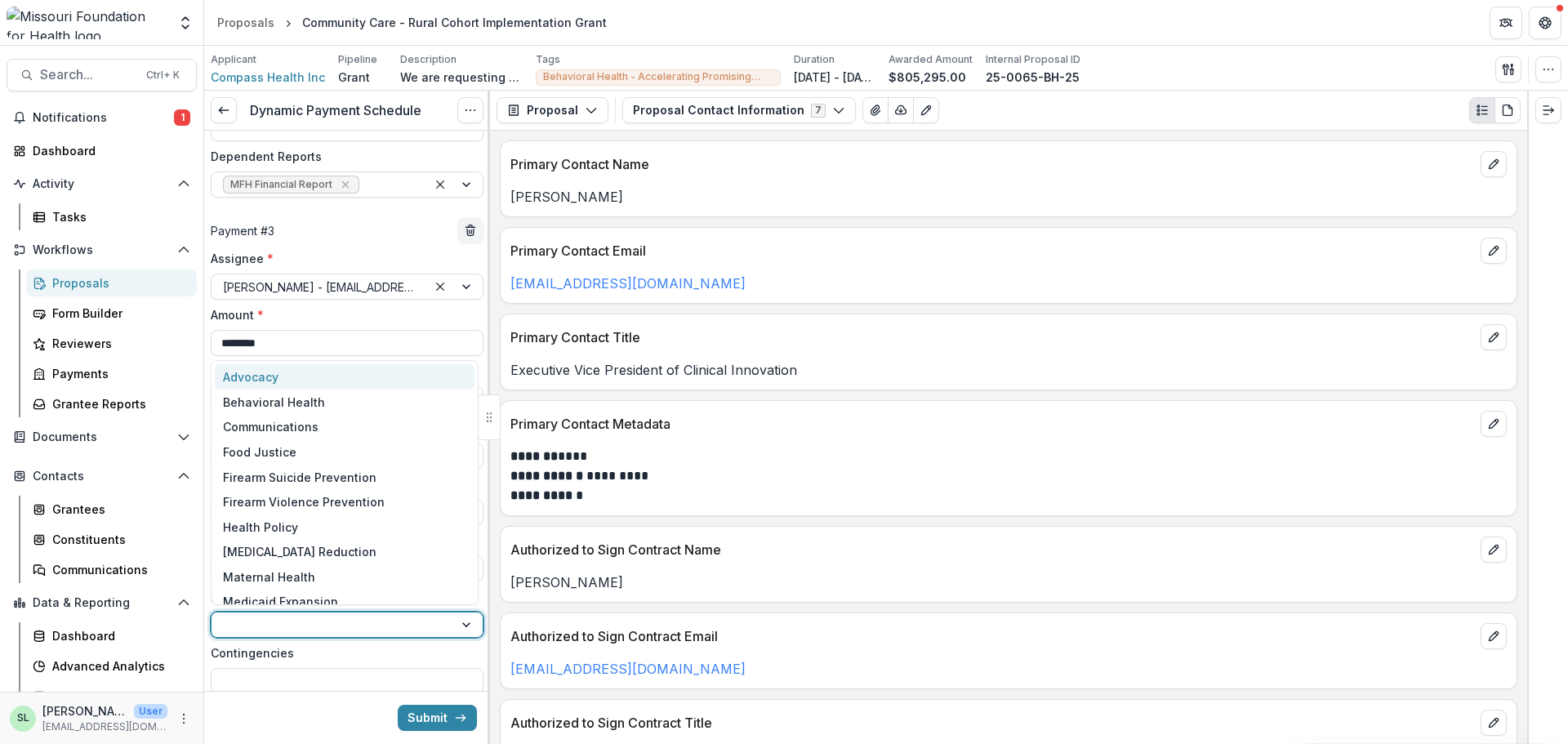
click at [274, 616] on div at bounding box center [332, 625] width 219 height 21
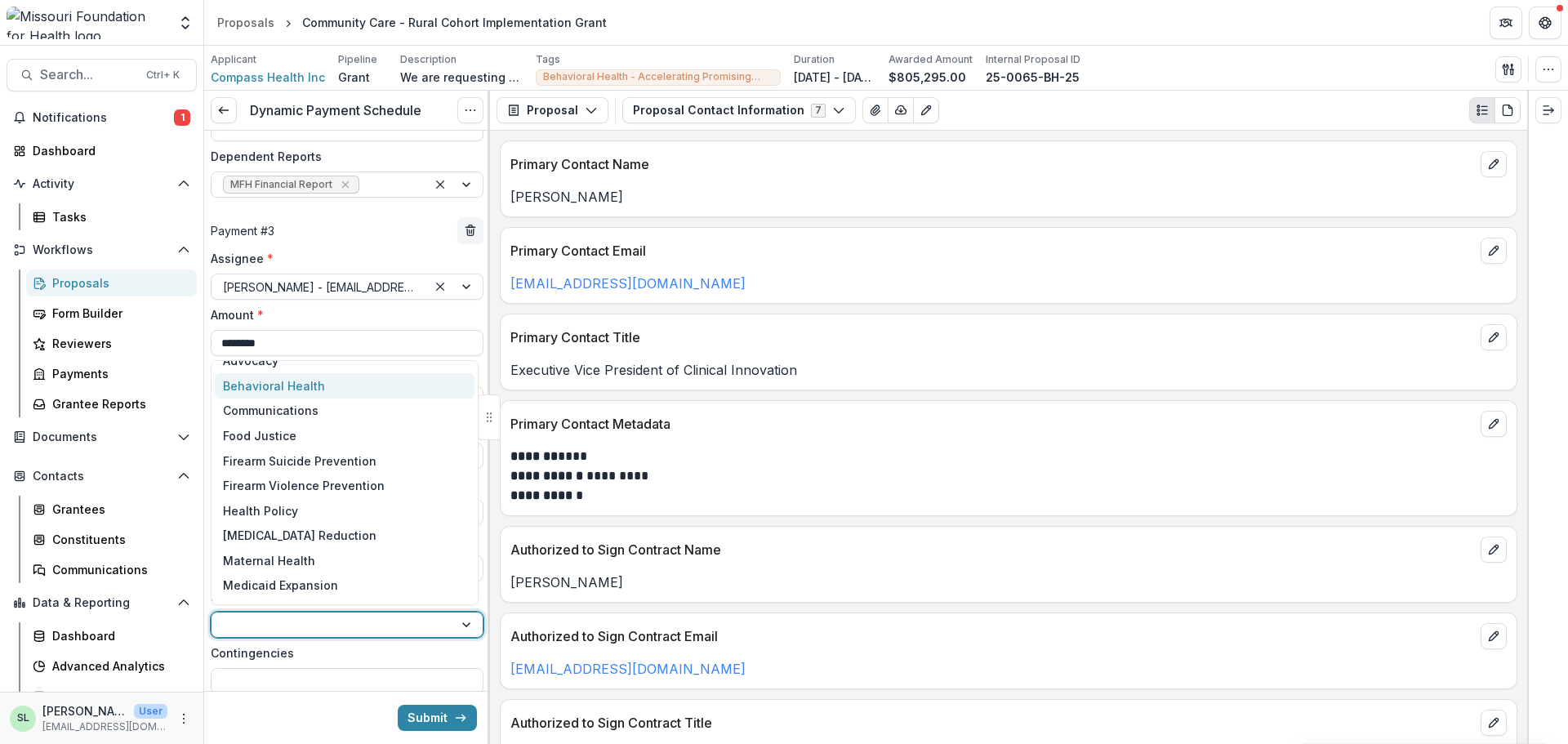
click at [260, 389] on div "Behavioral Health" at bounding box center [274, 386] width 102 height 17
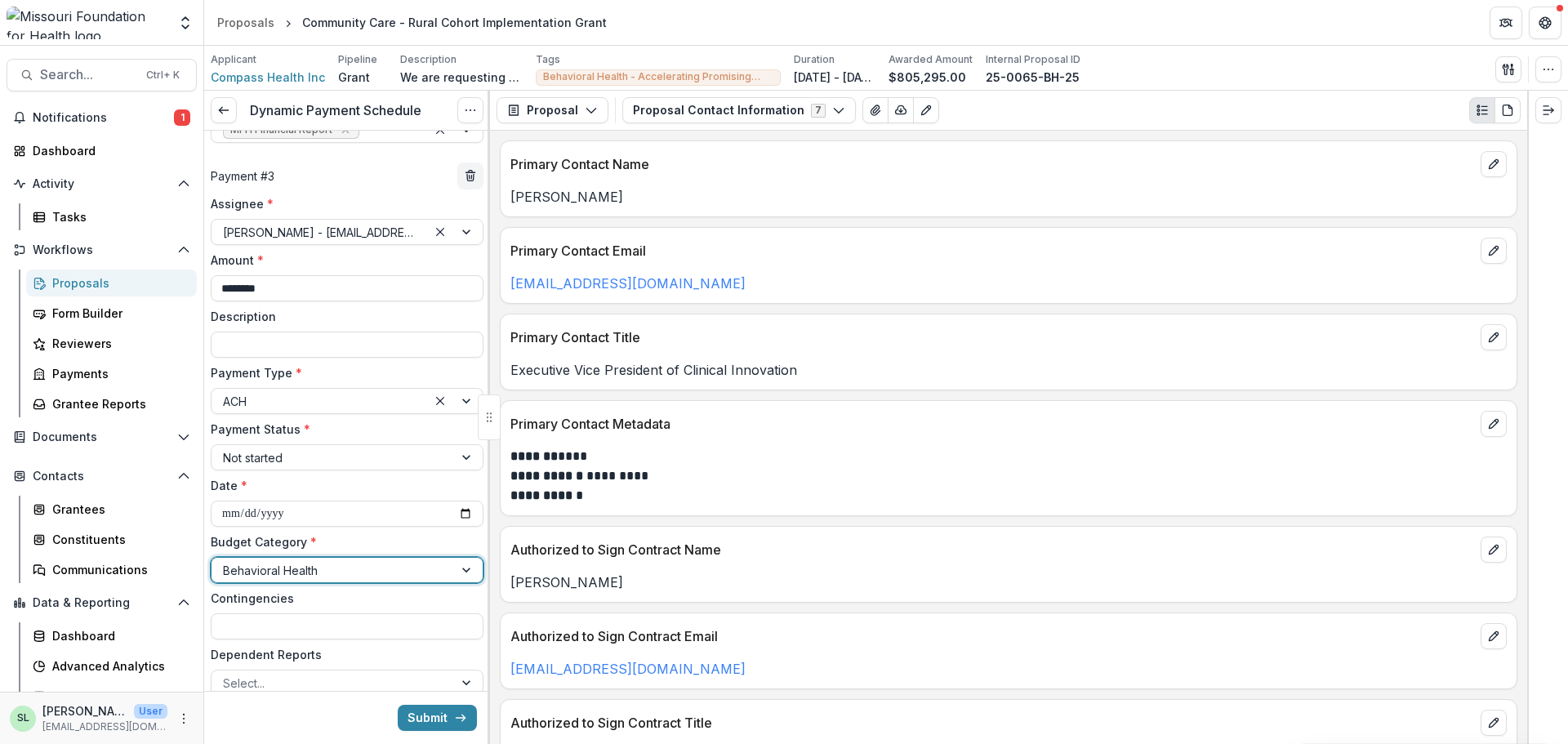
scroll to position [1184, 0]
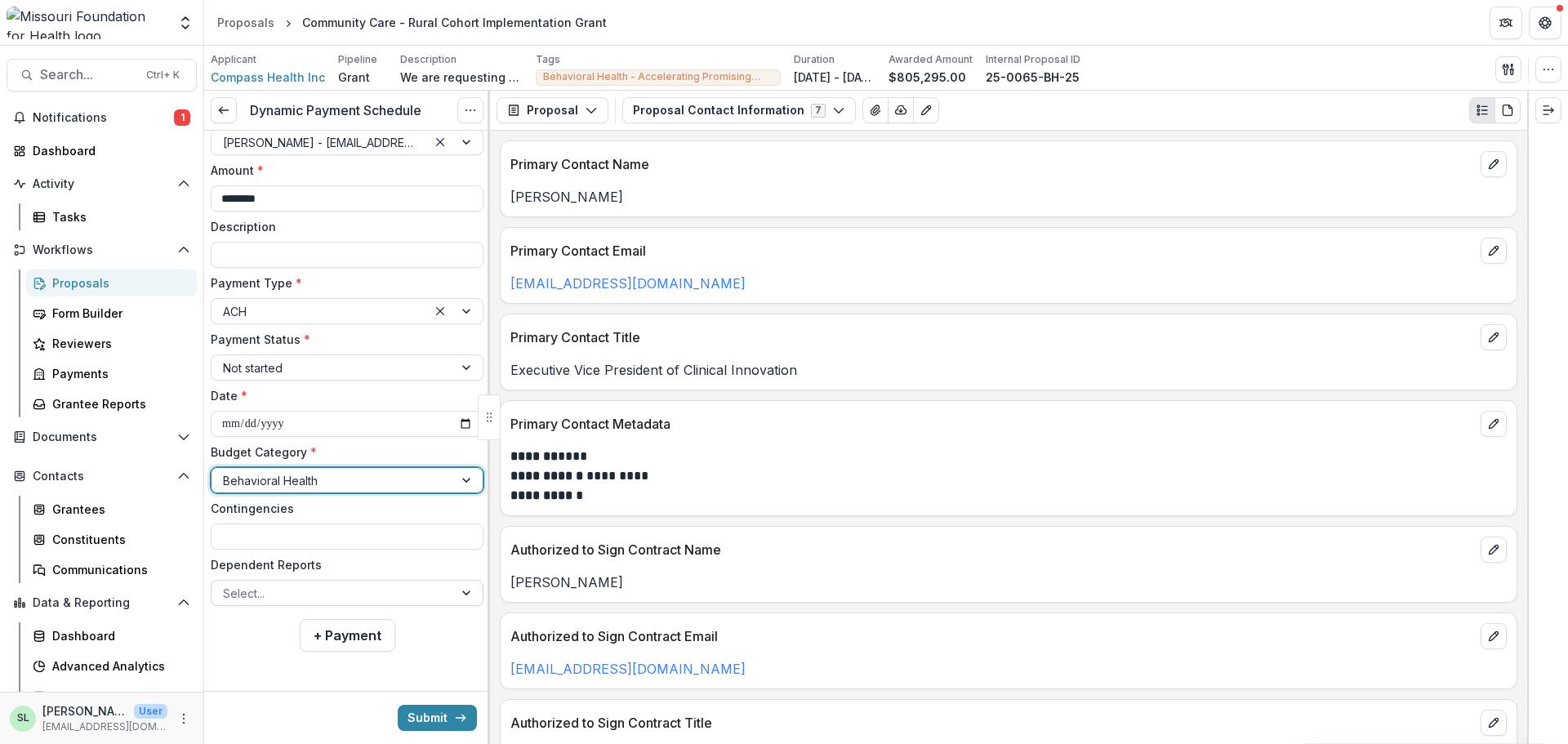
click at [285, 590] on div at bounding box center [332, 594] width 219 height 21
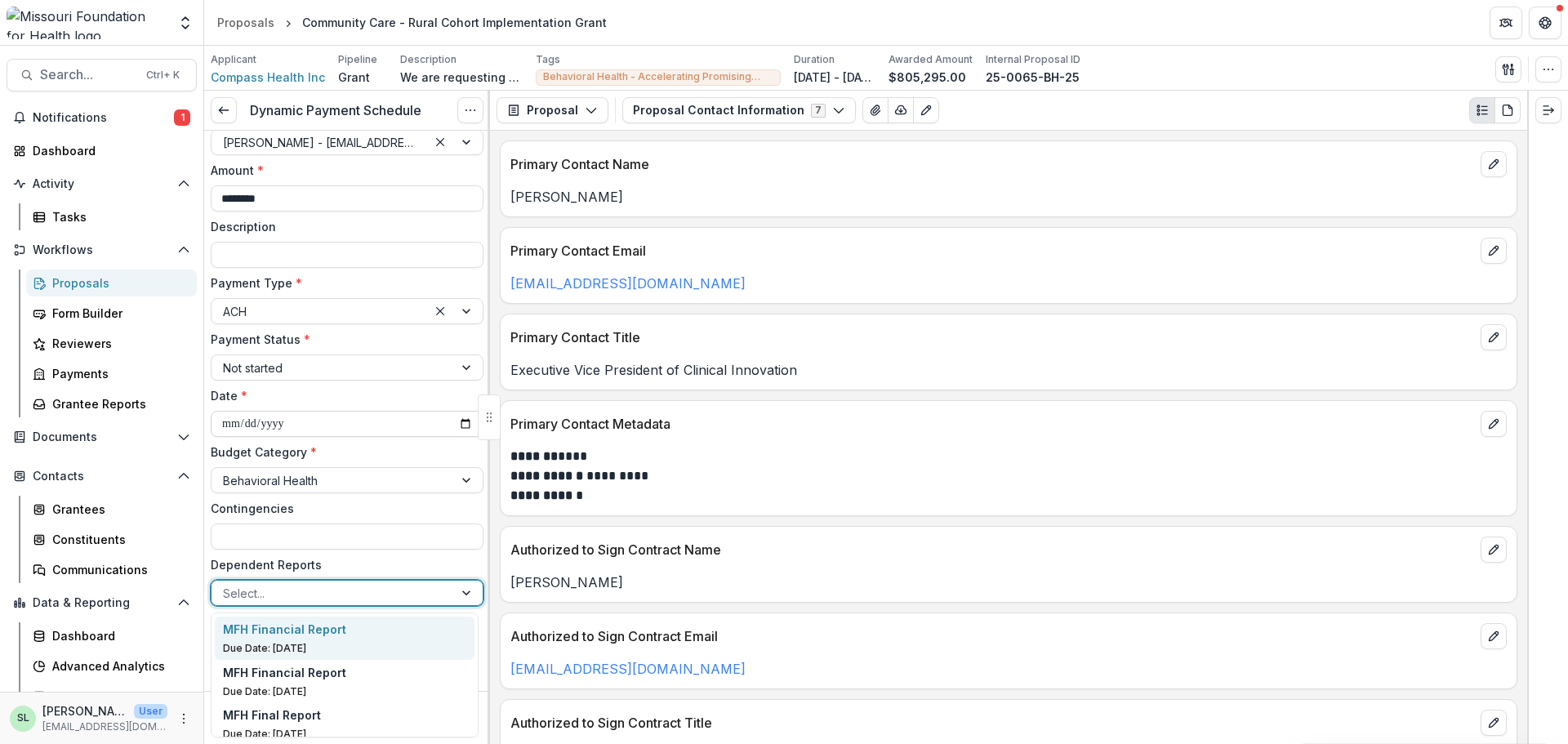
click at [426, 425] on input "**********" at bounding box center [346, 423] width 273 height 26
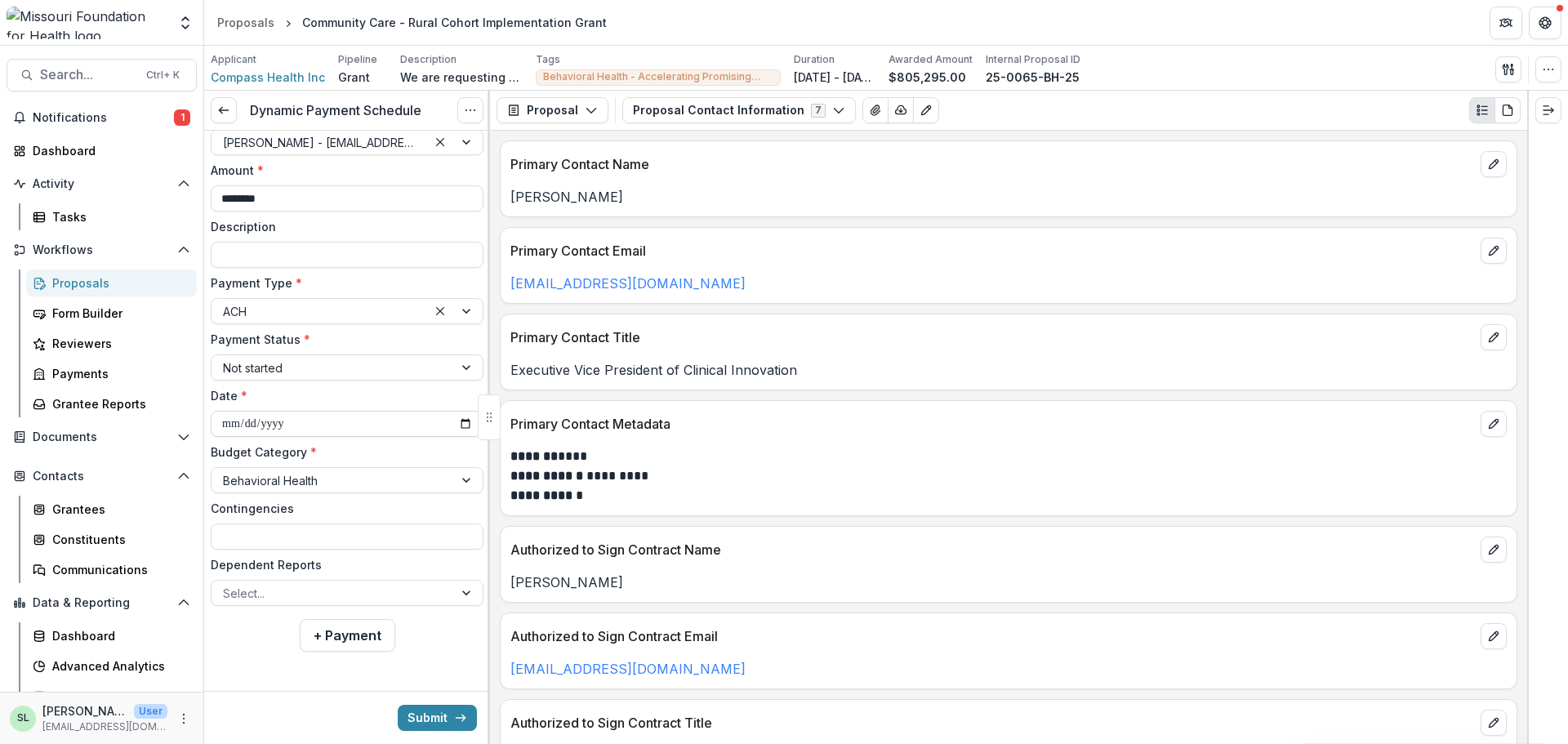
click at [451, 425] on input "**********" at bounding box center [346, 423] width 273 height 26
click at [460, 422] on input "**********" at bounding box center [346, 423] width 273 height 26
drag, startPoint x: 265, startPoint y: 435, endPoint x: 257, endPoint y: 452, distance: 18.8
click at [262, 441] on div "**********" at bounding box center [346, 355] width 273 height 500
click at [283, 423] on input "**********" at bounding box center [346, 423] width 273 height 26
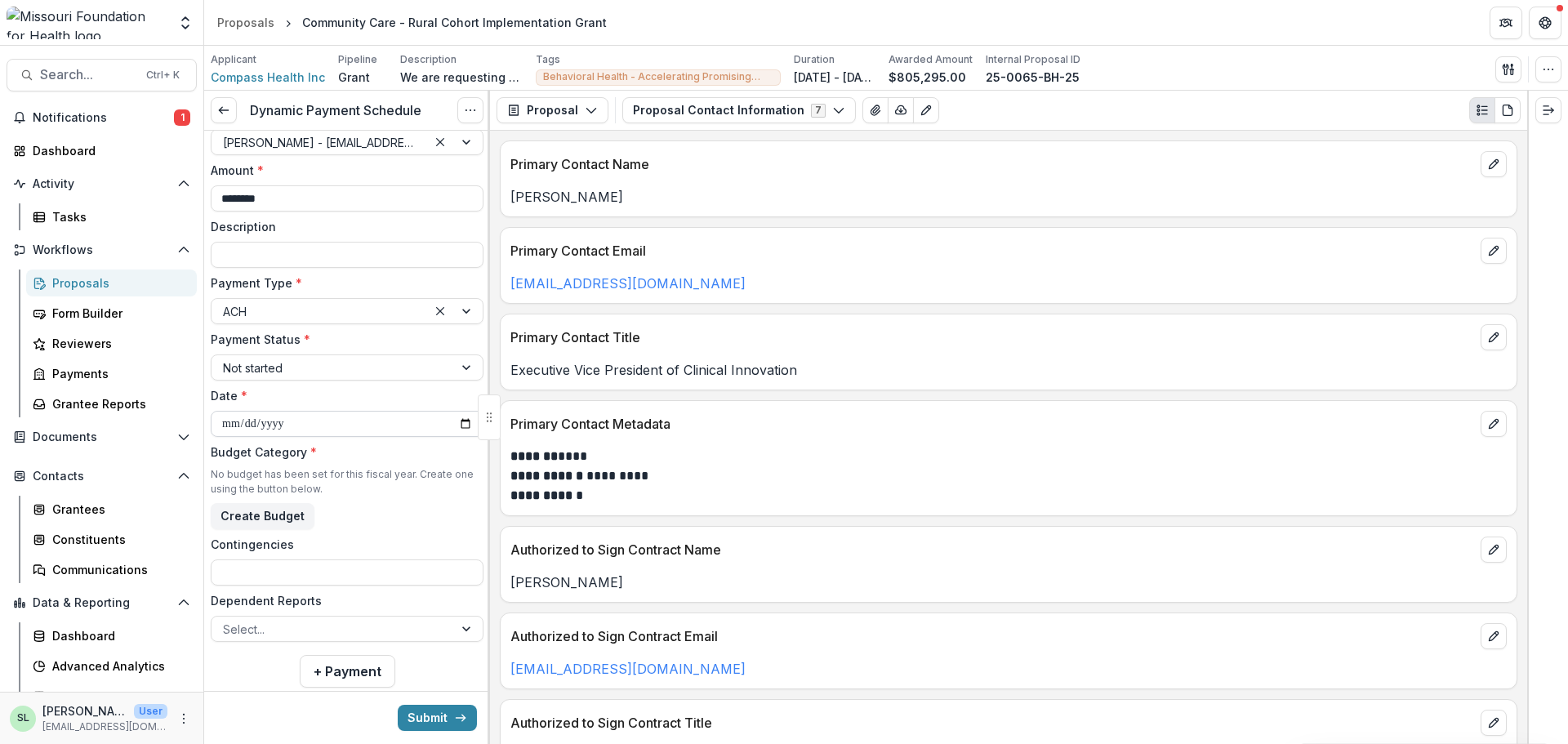
type input "**********"
click at [301, 580] on div "Dependent Reports Select..." at bounding box center [346, 581] width 273 height 50
click at [298, 599] on div at bounding box center [332, 594] width 219 height 21
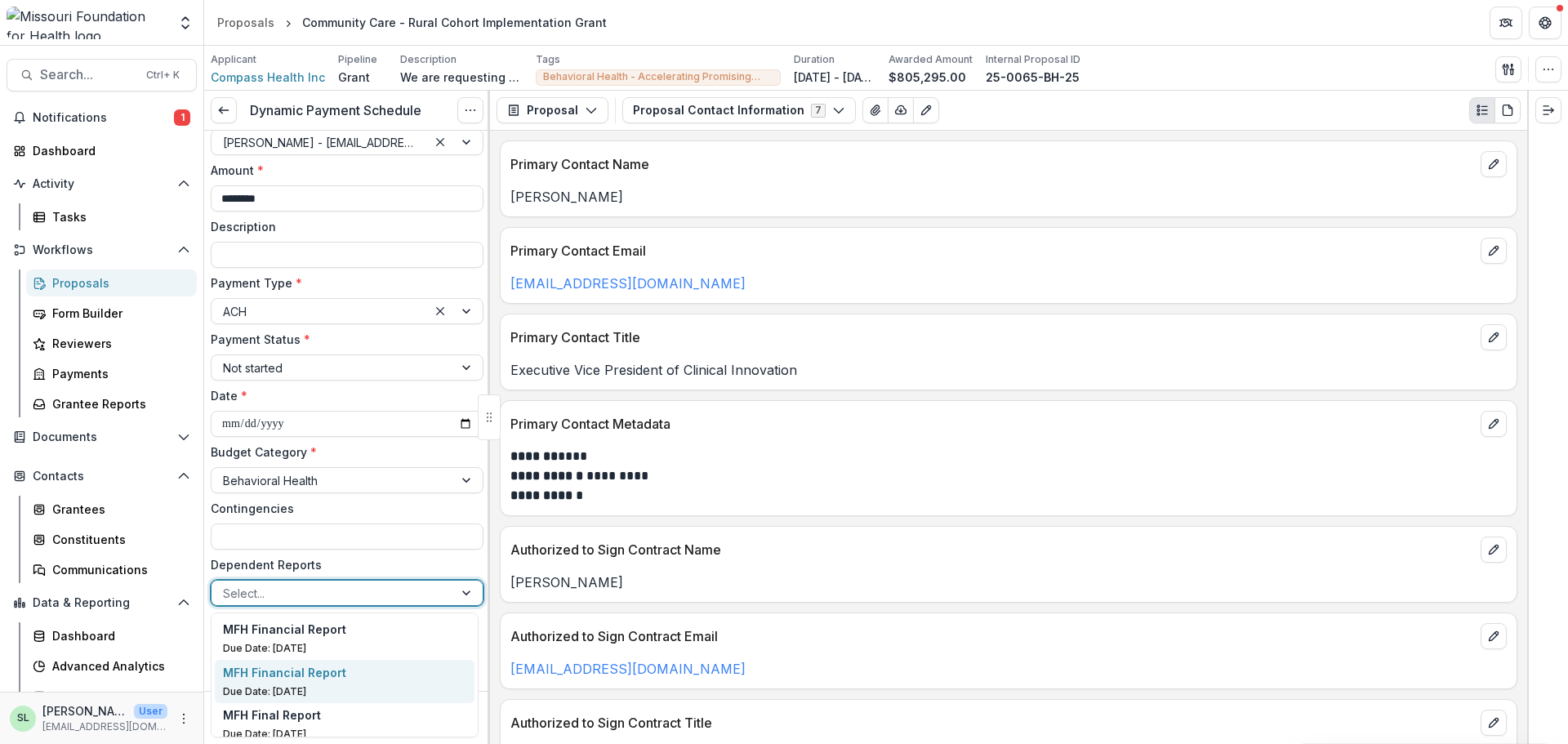
click at [313, 681] on div "MFH Financial Report Due Date: Sep 15, 2027" at bounding box center [345, 681] width 244 height 35
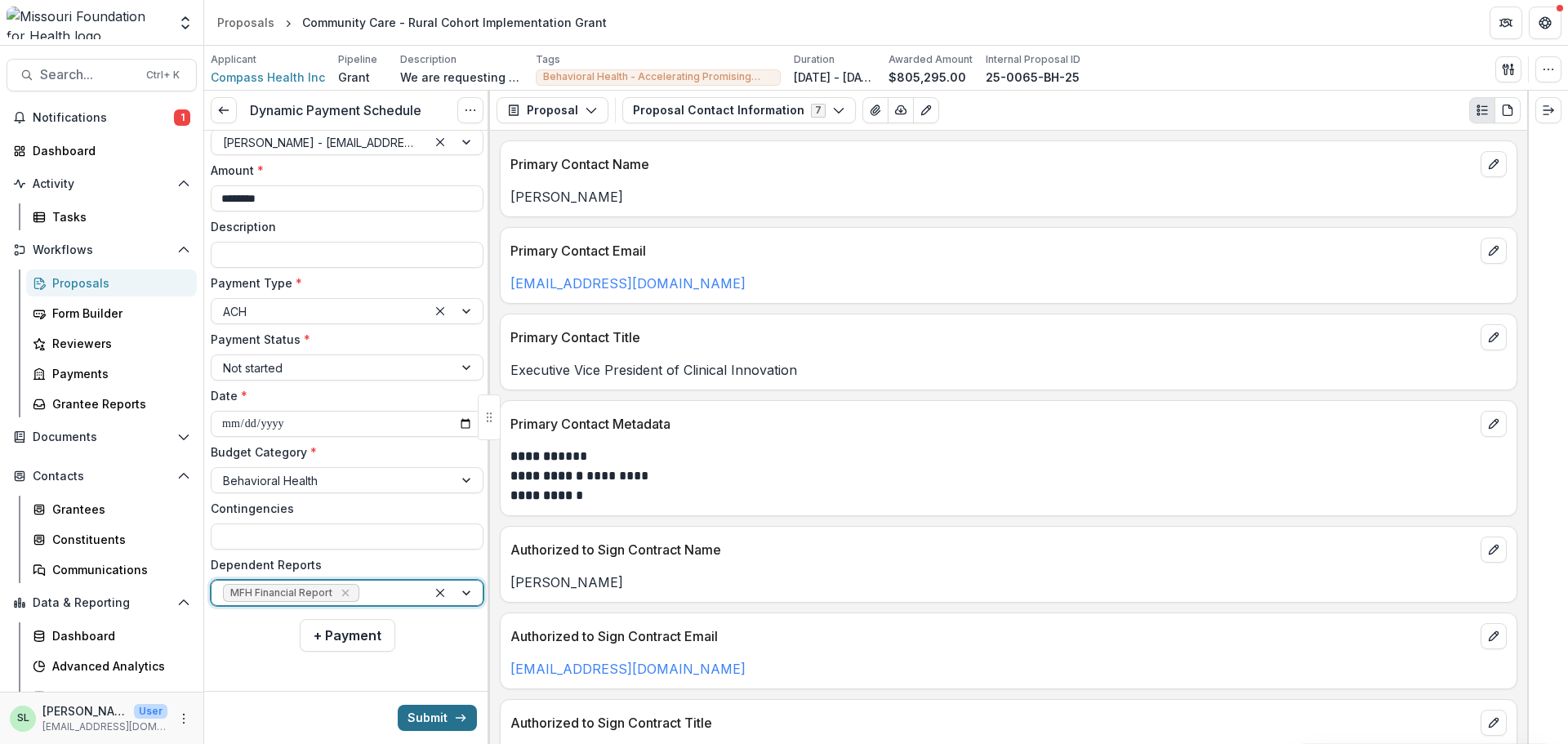
click at [454, 706] on button "Submit" at bounding box center [437, 718] width 80 height 26
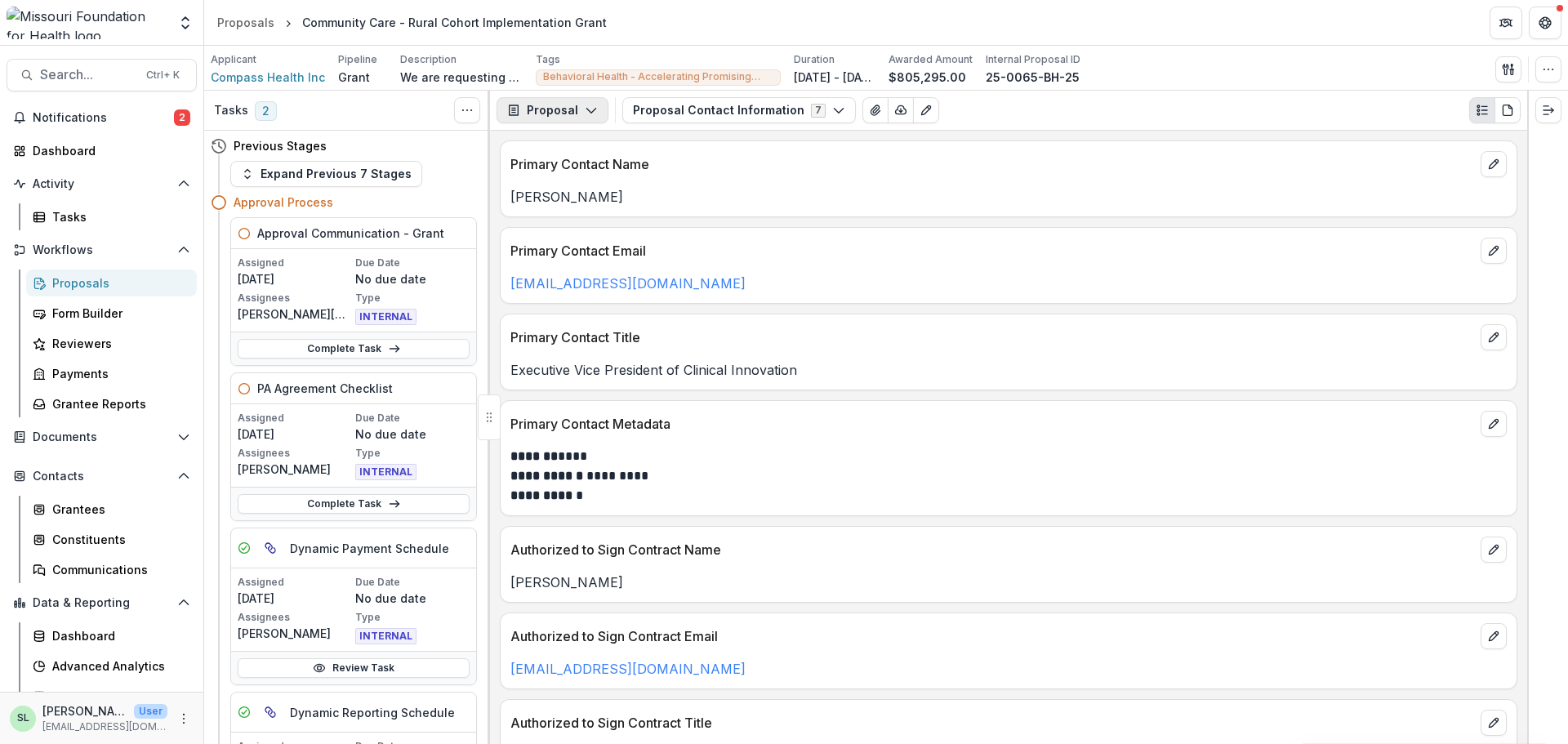
click at [575, 116] on button "Proposal" at bounding box center [552, 110] width 112 height 26
click at [585, 203] on div "Reports" at bounding box center [603, 201] width 149 height 17
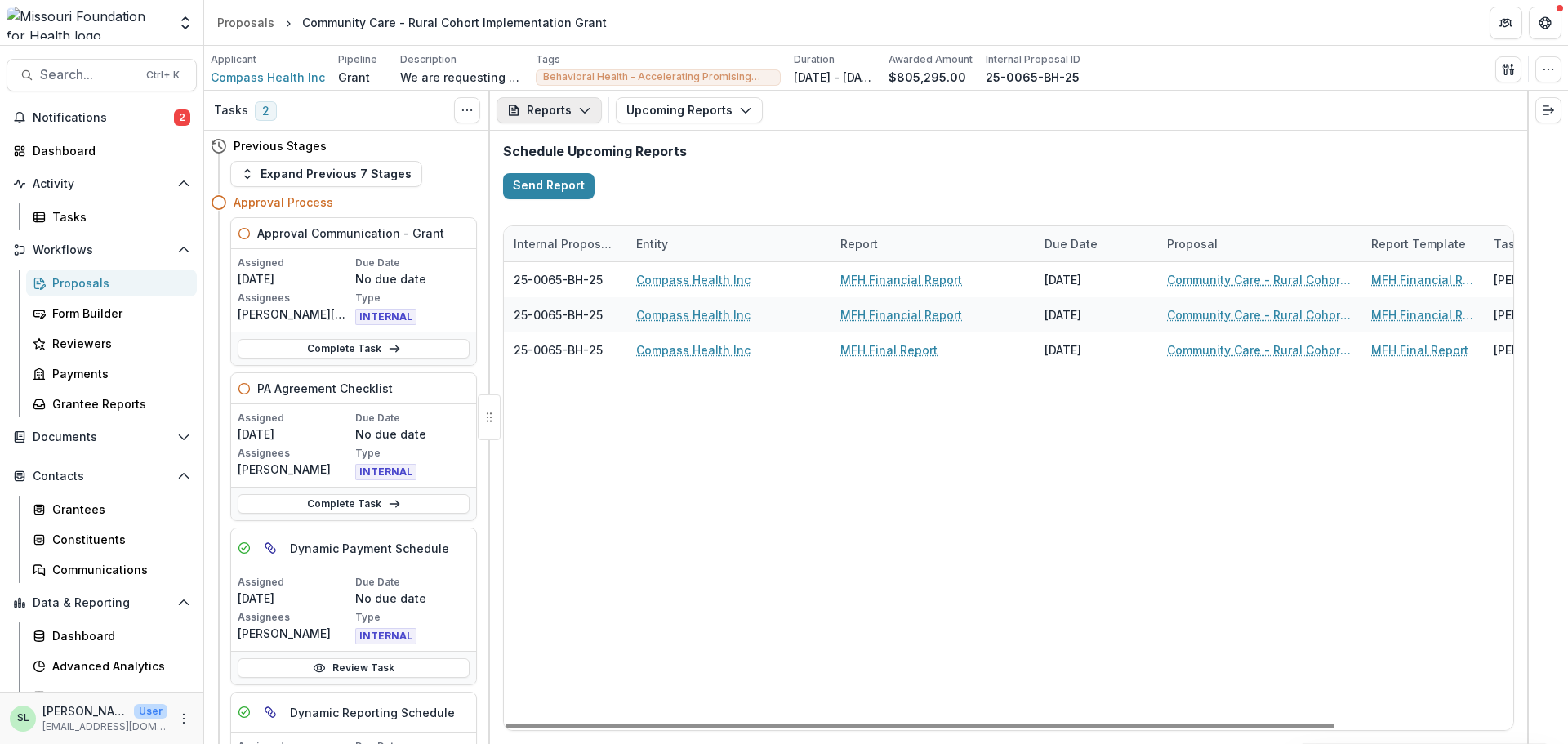
click at [578, 117] on icon "button" at bounding box center [584, 110] width 13 height 13
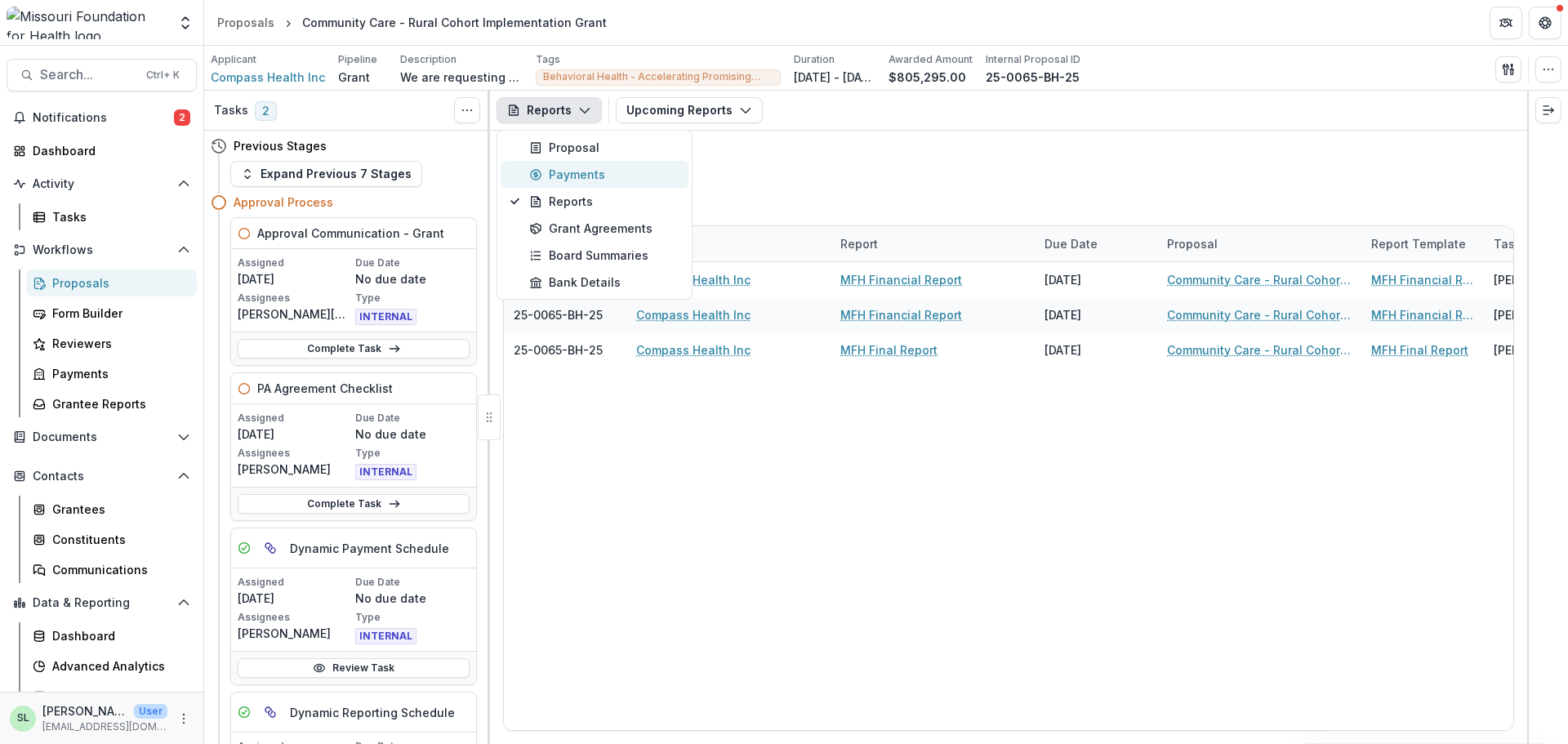
click at [567, 174] on div "Payments" at bounding box center [603, 174] width 149 height 17
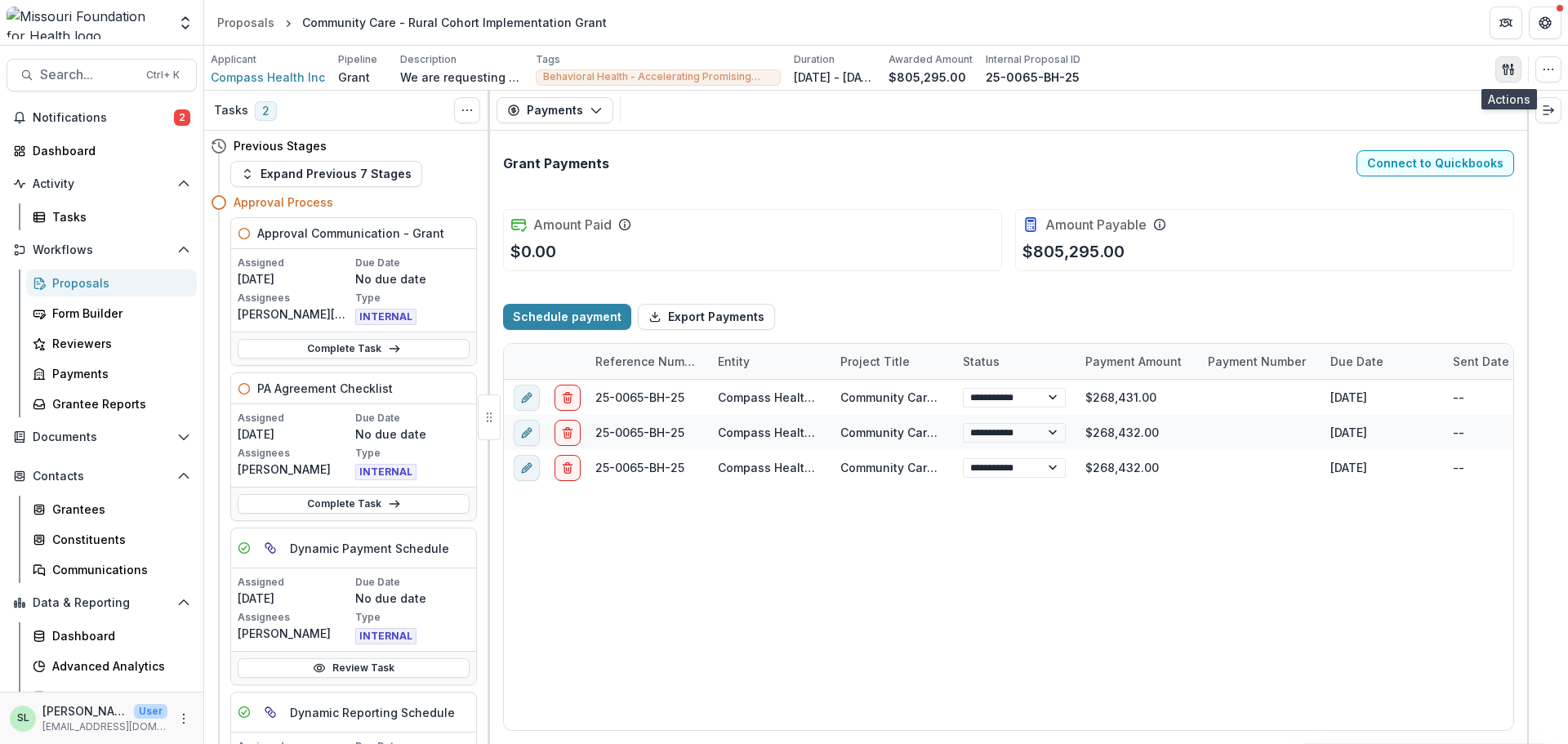
click at [1506, 67] on icon "button" at bounding box center [1505, 69] width 5 height 11
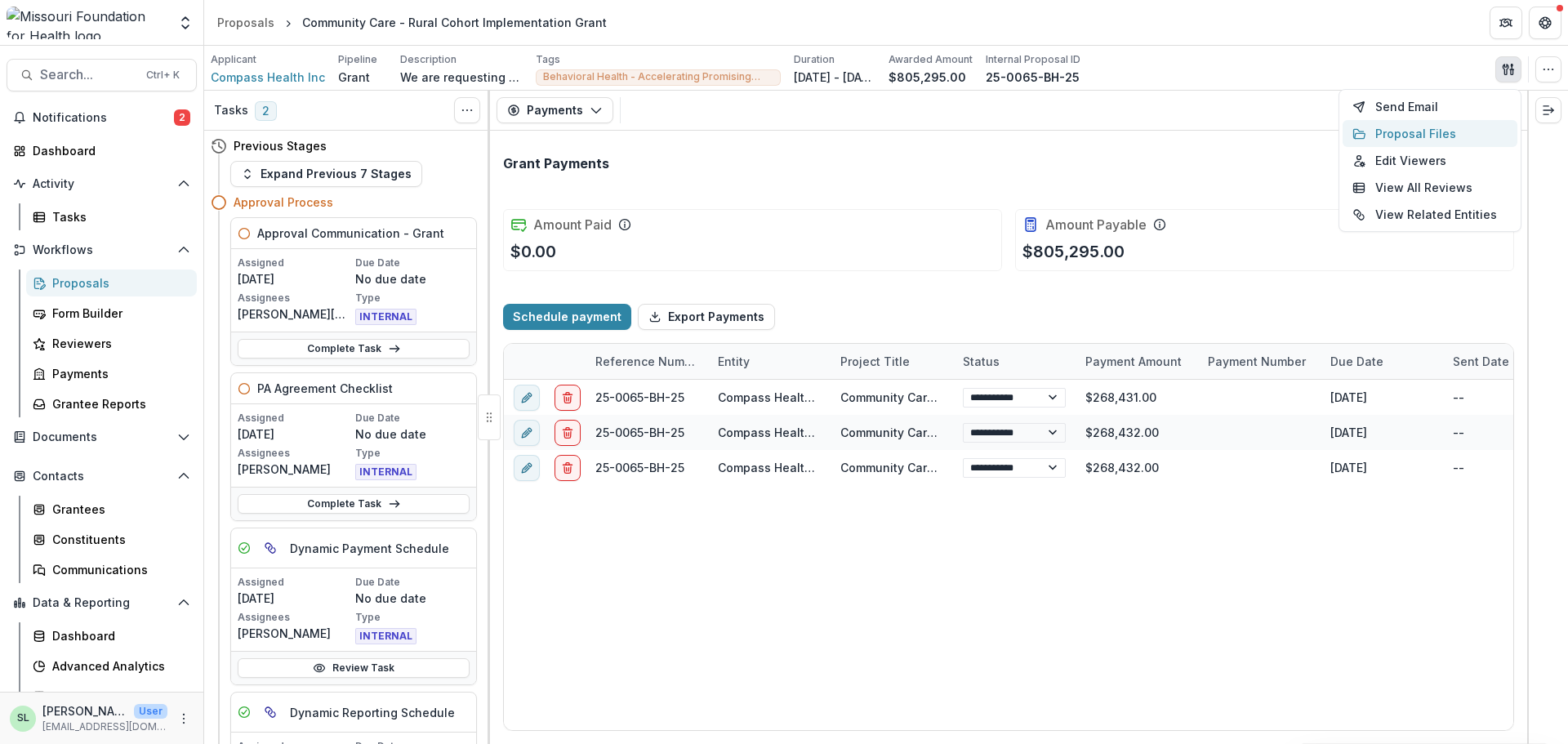
click at [1417, 136] on button "Proposal Files" at bounding box center [1429, 133] width 175 height 27
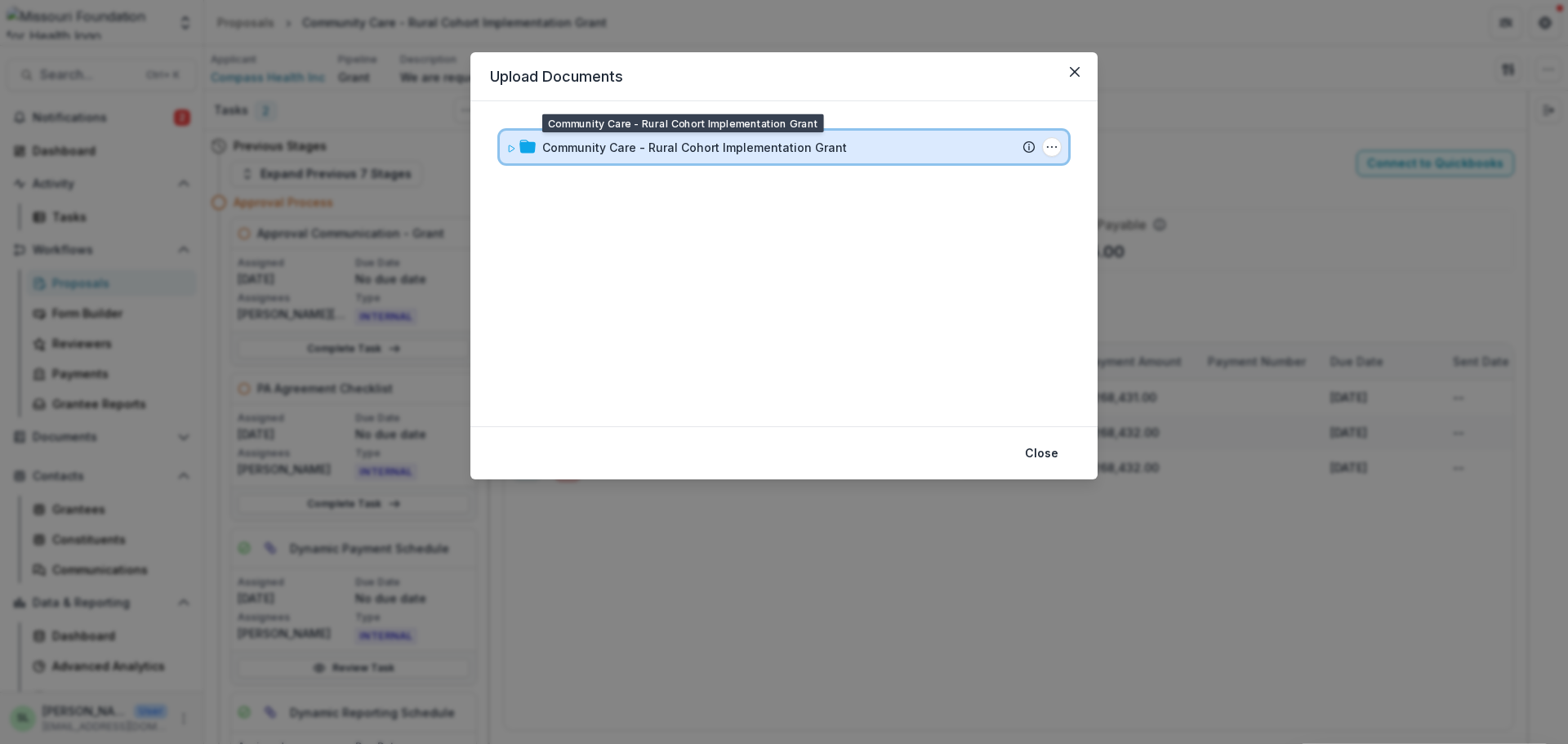
click at [509, 145] on icon at bounding box center [511, 149] width 10 height 10
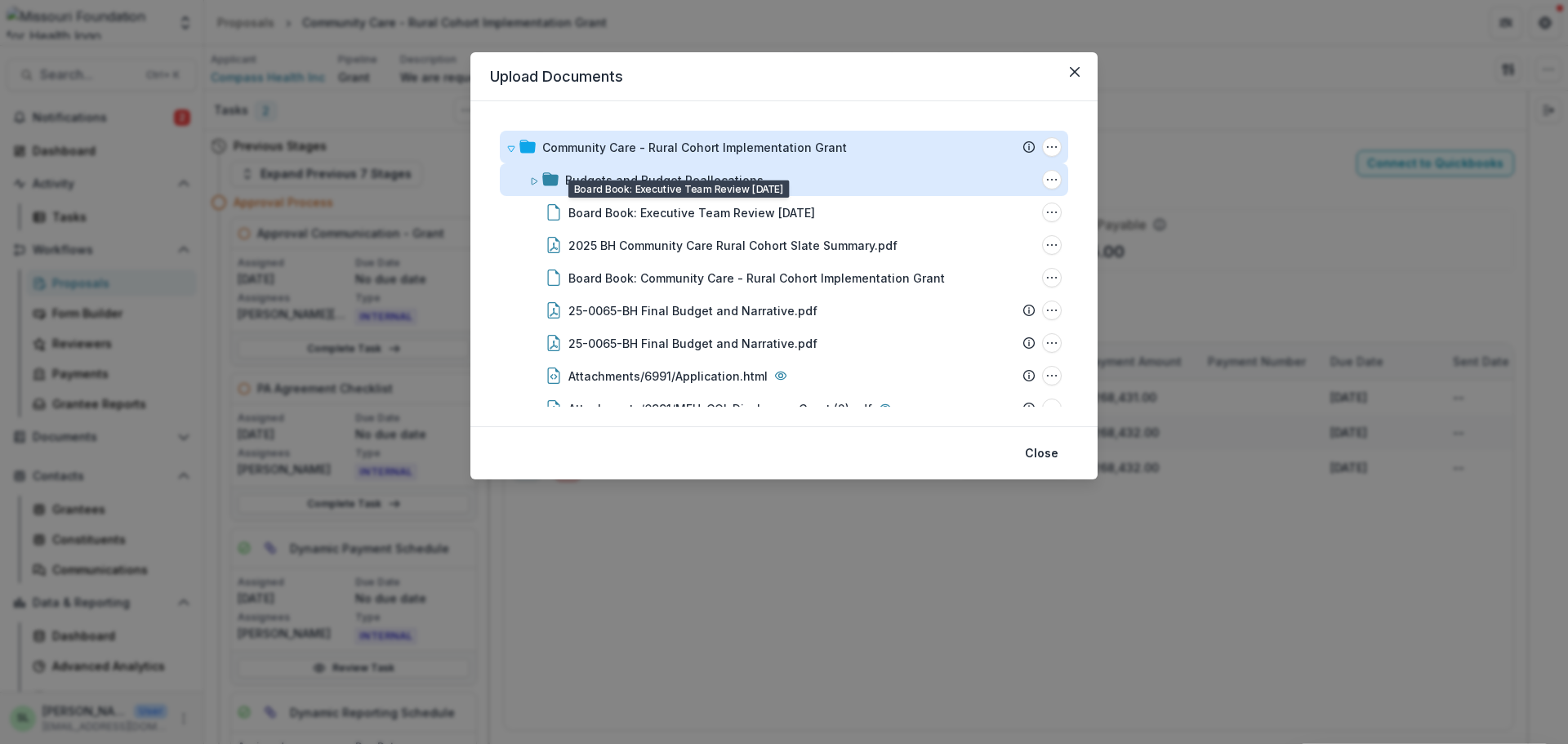
click at [680, 175] on div "Budgets and Budget Reallocations" at bounding box center [665, 180] width 199 height 17
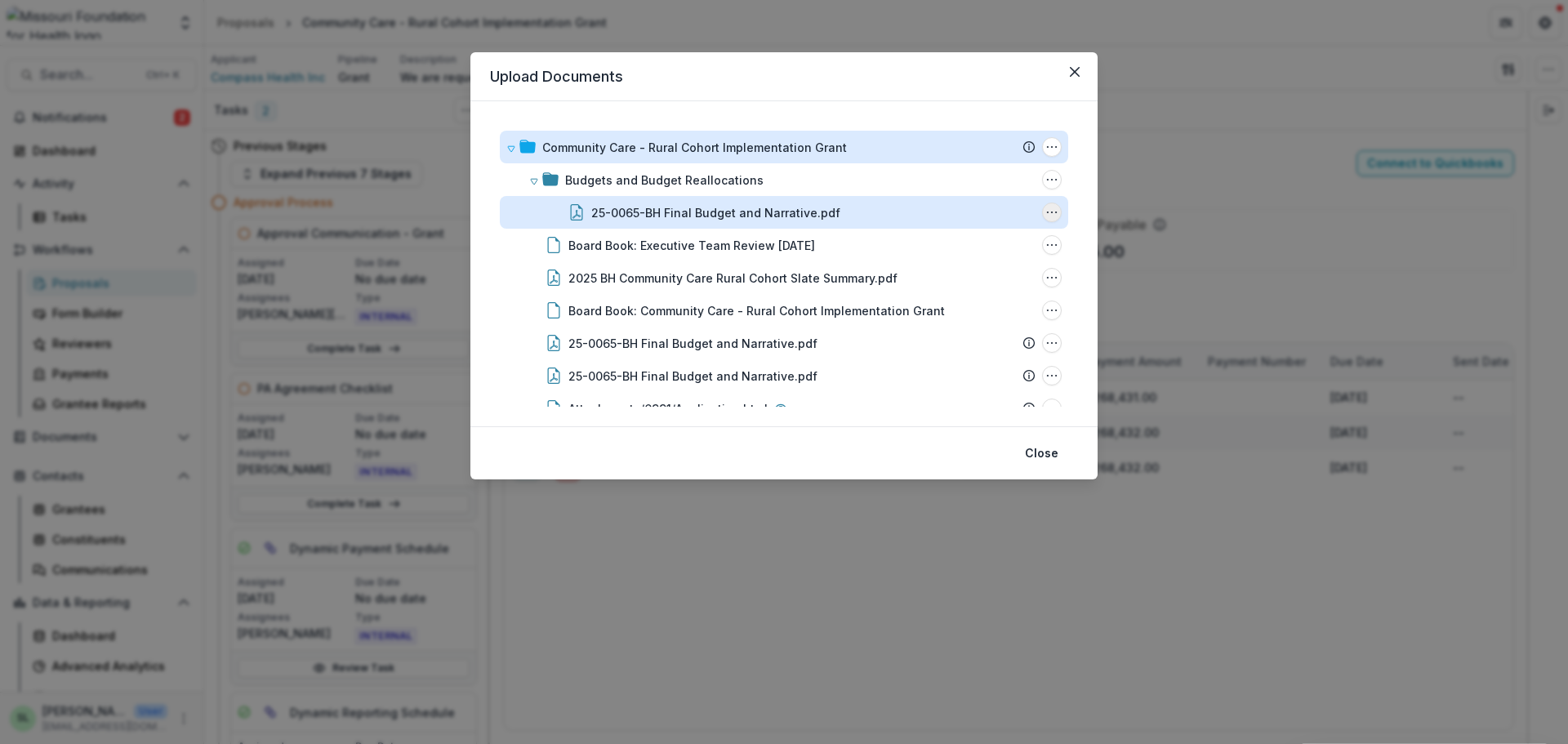
click at [1049, 213] on icon "25-0065-BH Final Budget and Narrative.pdf Options" at bounding box center [1052, 212] width 13 height 13
click at [958, 268] on button "Download" at bounding box center [970, 270] width 175 height 27
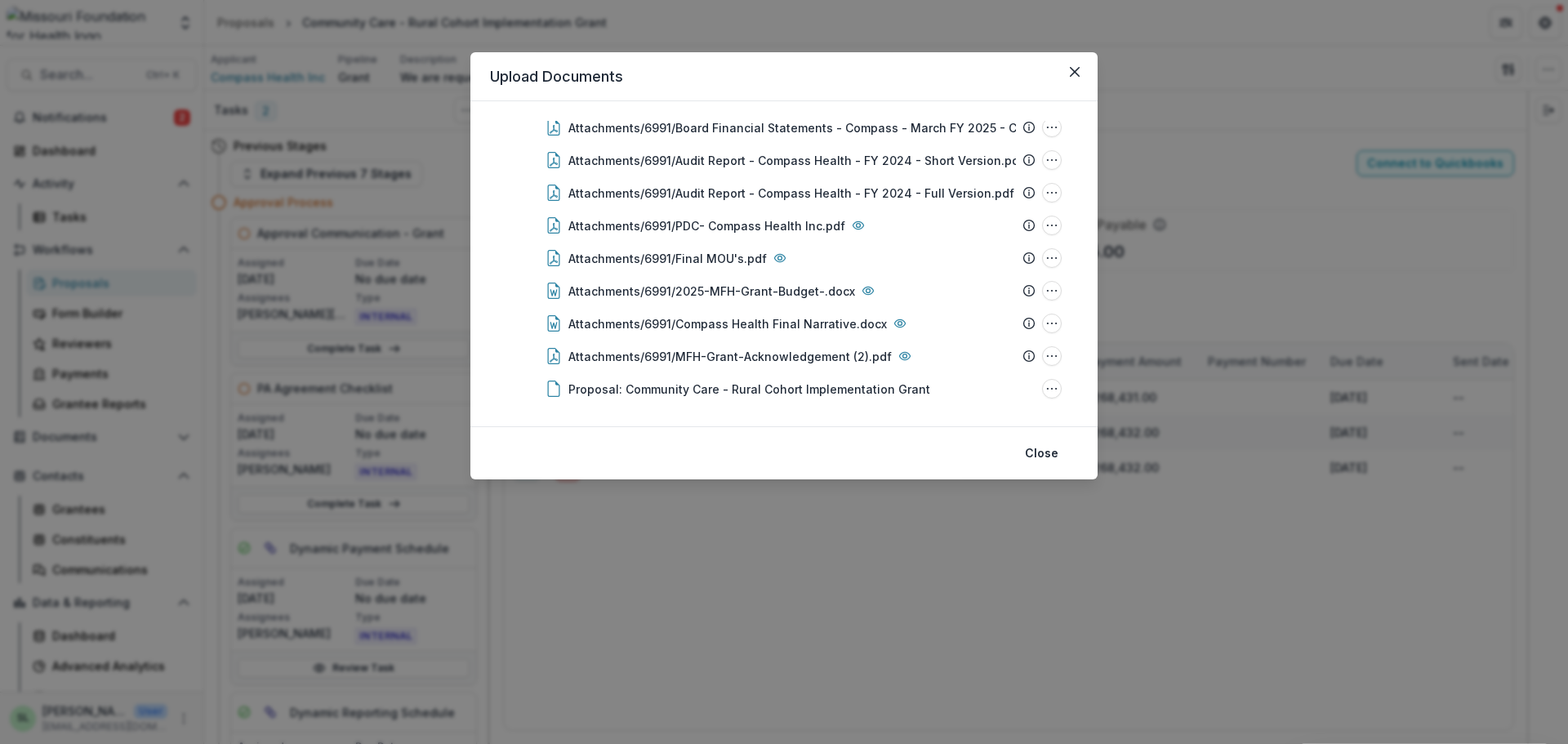
scroll to position [355, 0]
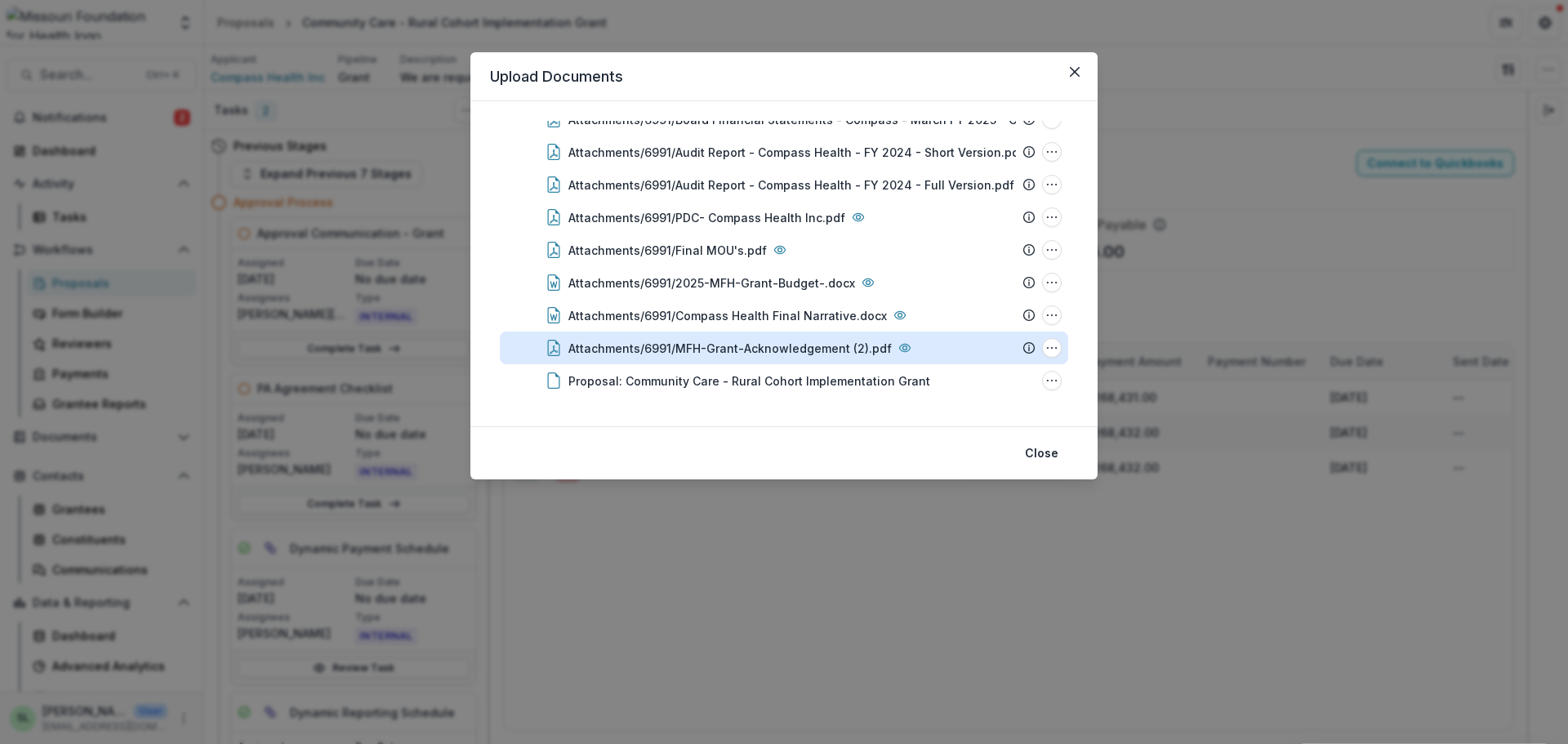
click at [803, 349] on div "Attachments/6991/MFH-Grant-Acknowledgement (2).pdf" at bounding box center [729, 348] width 323 height 17
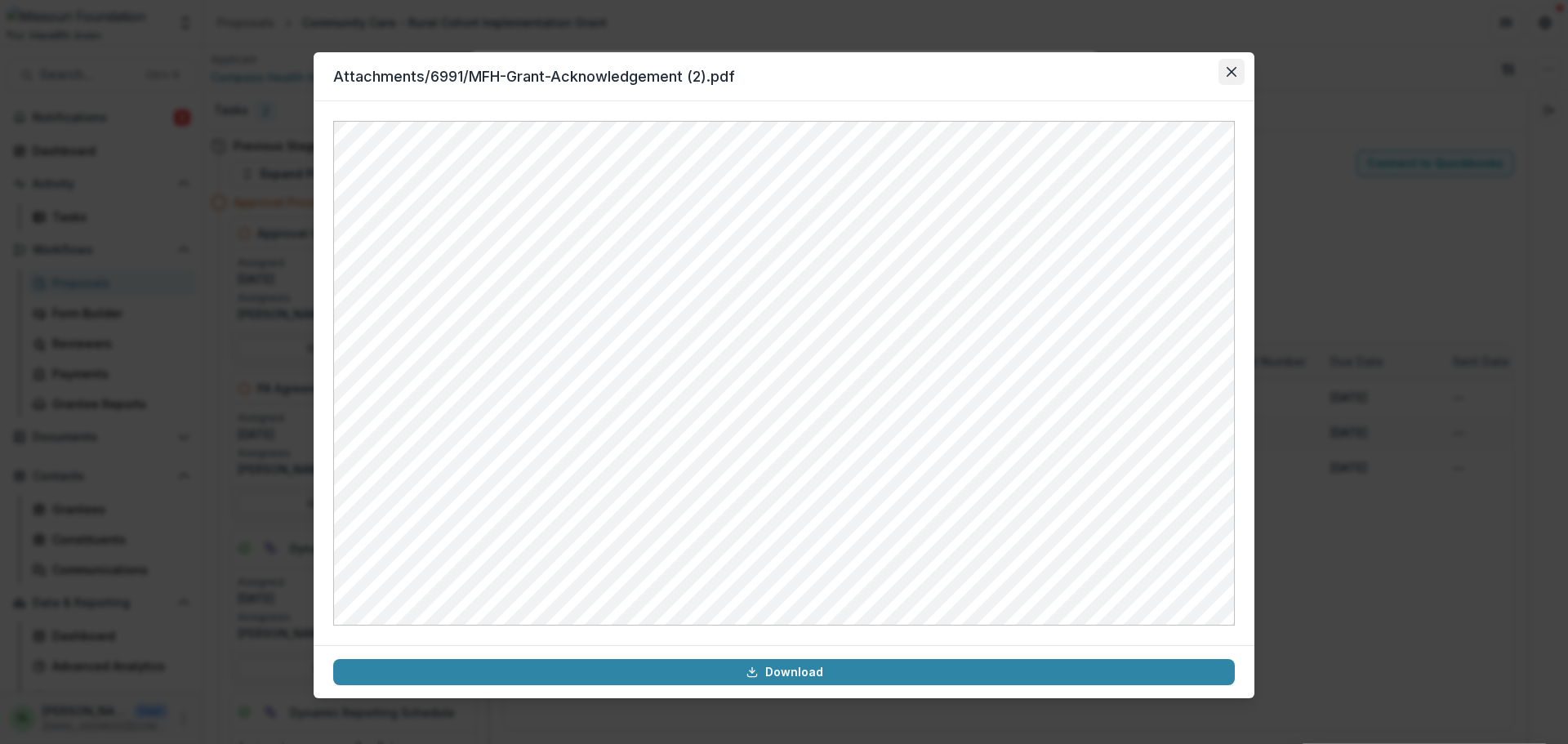
click at [1244, 61] on button "Close" at bounding box center [1231, 72] width 26 height 26
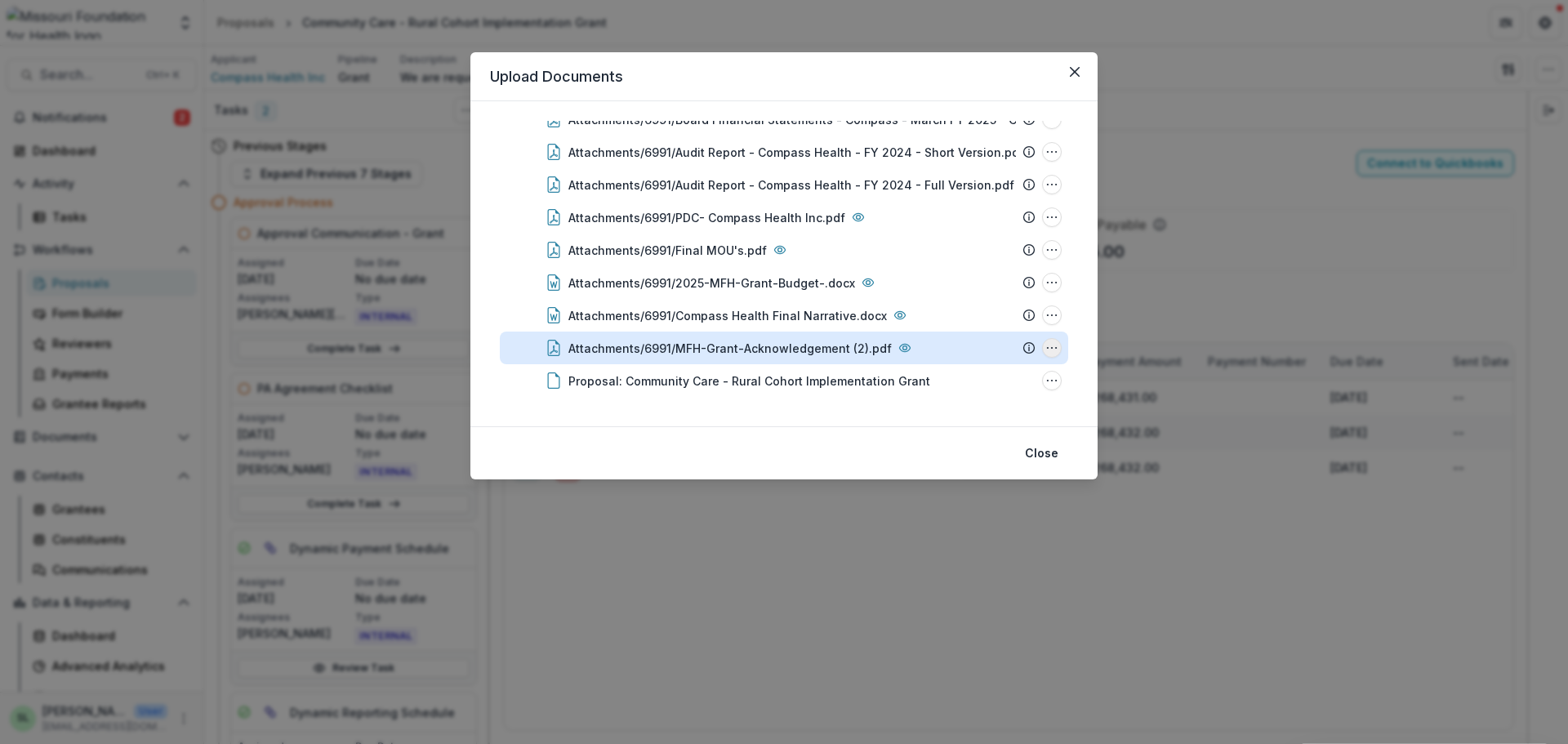
click at [1056, 348] on circle "Attachments/6991/MFH-Grant-Acknowledgement (2).pdf Options" at bounding box center [1056, 348] width 1 height 1
click at [941, 260] on button "Download" at bounding box center [970, 261] width 175 height 27
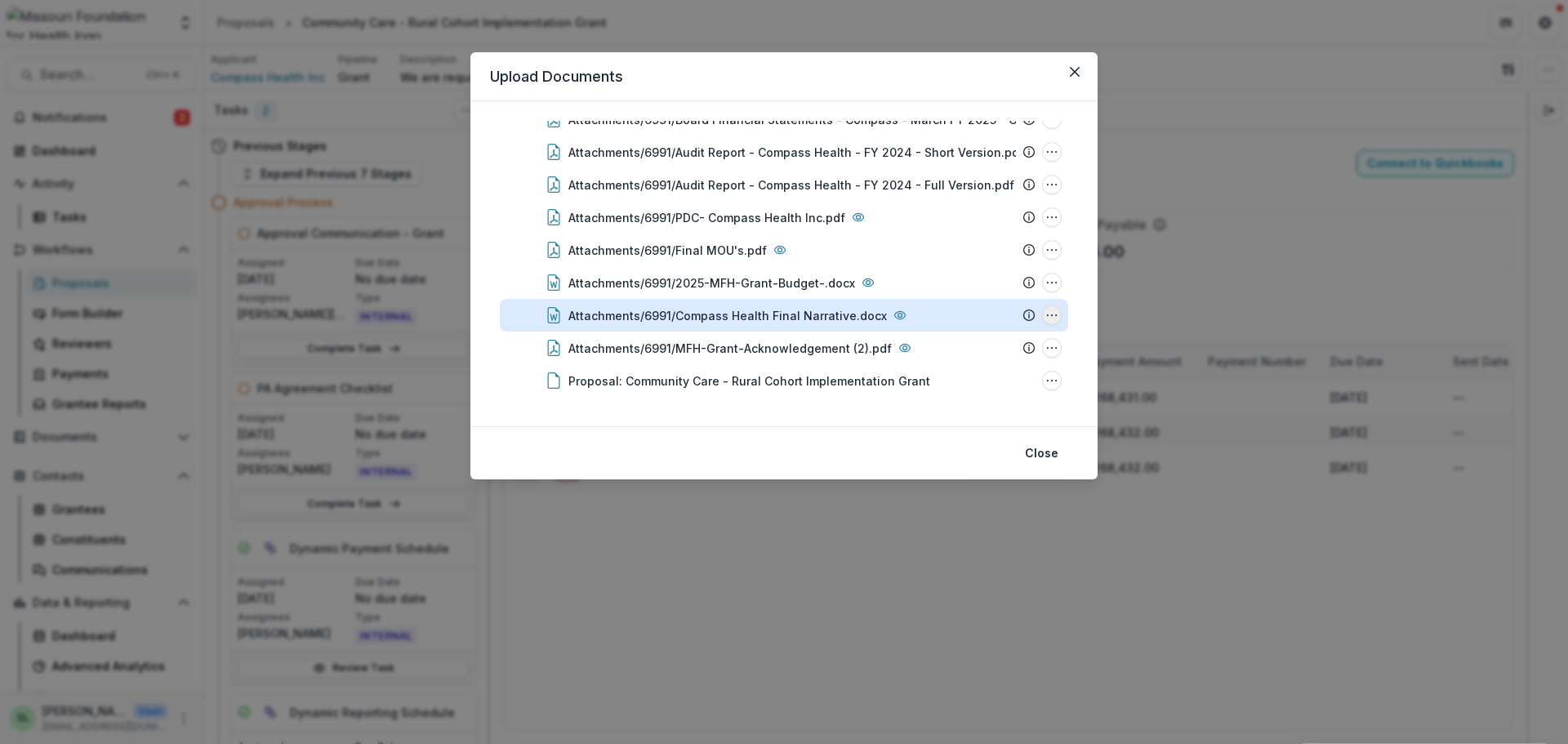
click at [1045, 318] on icon "Attachments/6991/Compass Health Final Narrative.docx Options" at bounding box center [1052, 315] width 13 height 13
click at [961, 229] on button "Download" at bounding box center [970, 227] width 175 height 27
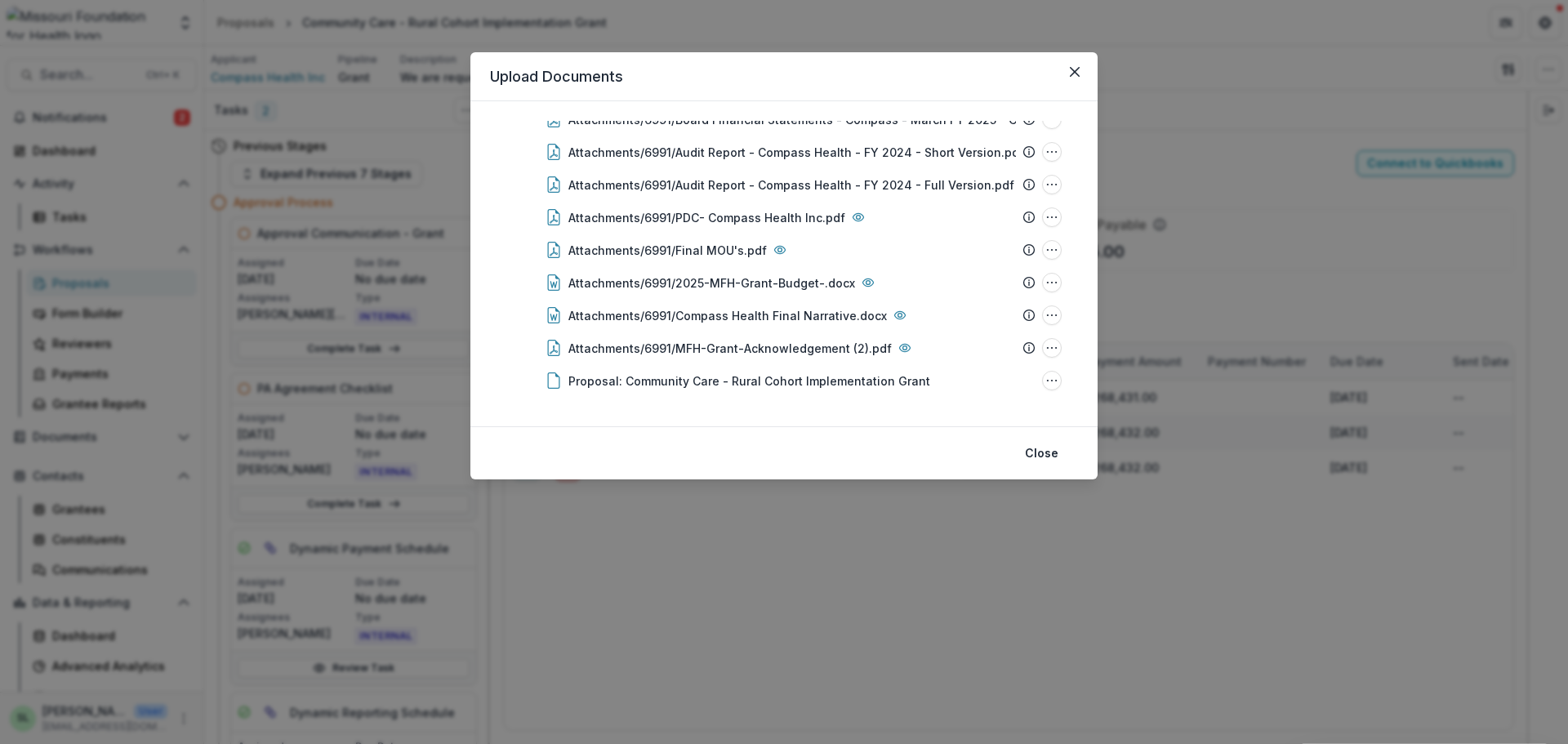
click at [1087, 73] on button "Close" at bounding box center [1074, 72] width 26 height 26
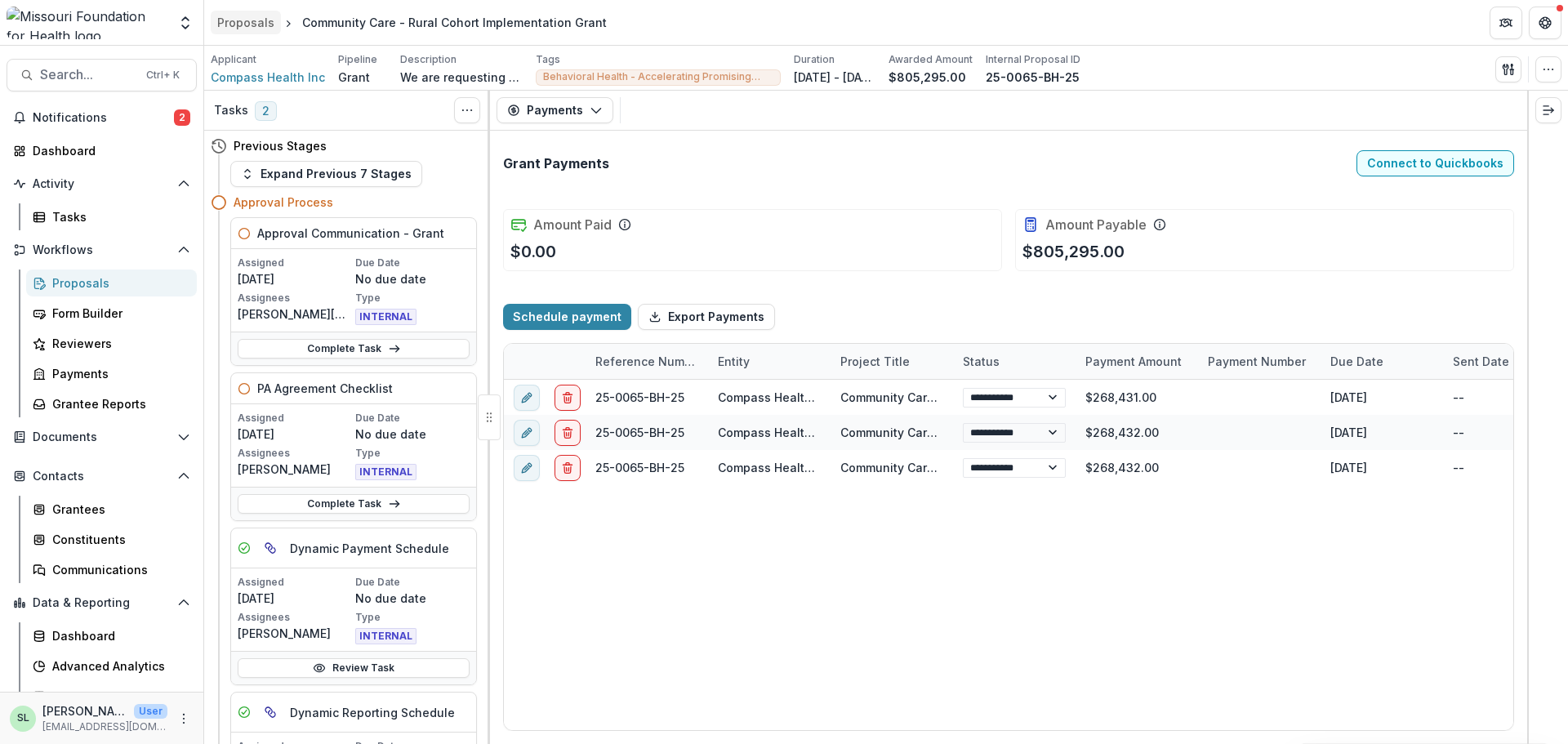
click at [248, 18] on div "Proposals" at bounding box center [246, 22] width 57 height 17
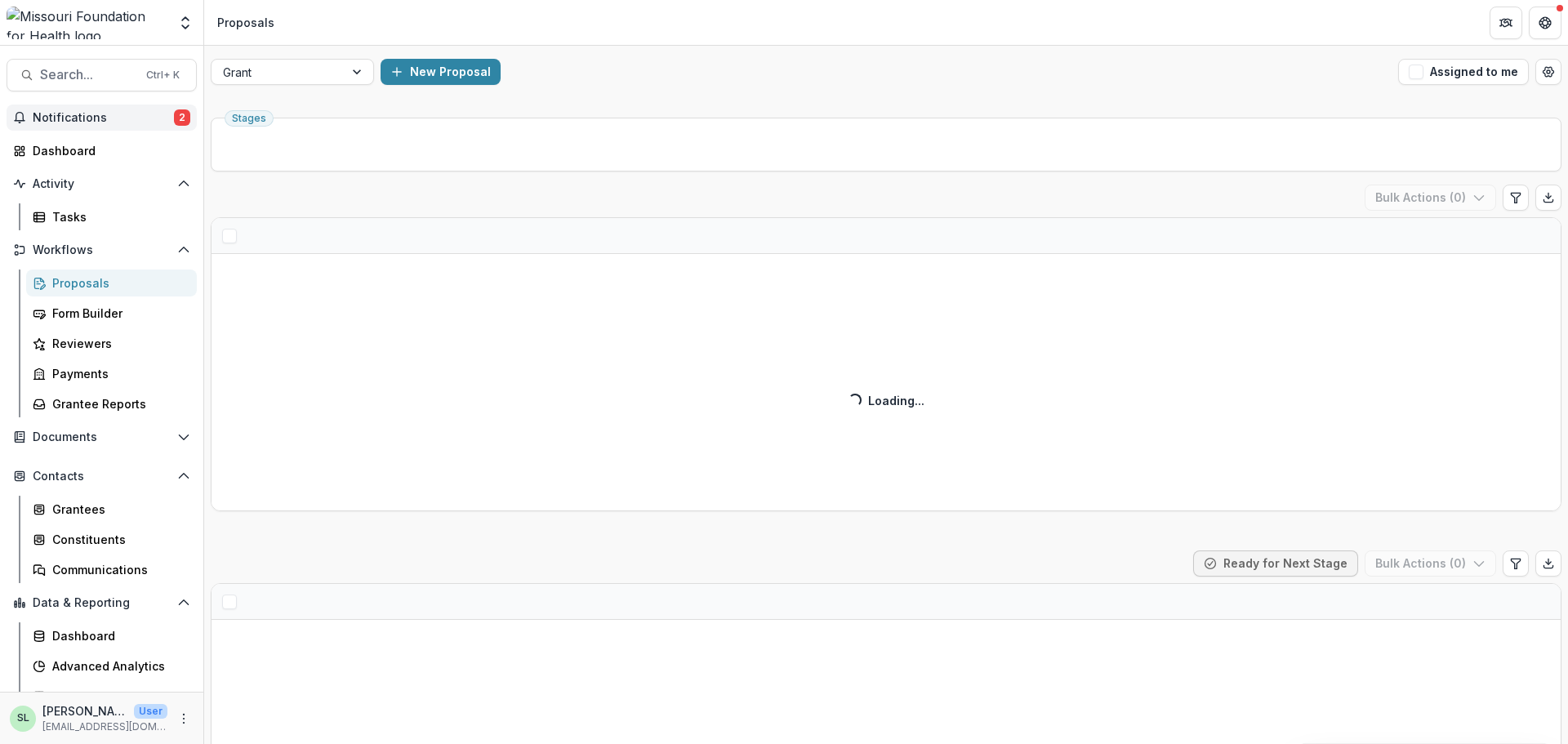
click at [128, 120] on span "Notifications" at bounding box center [104, 118] width 141 height 14
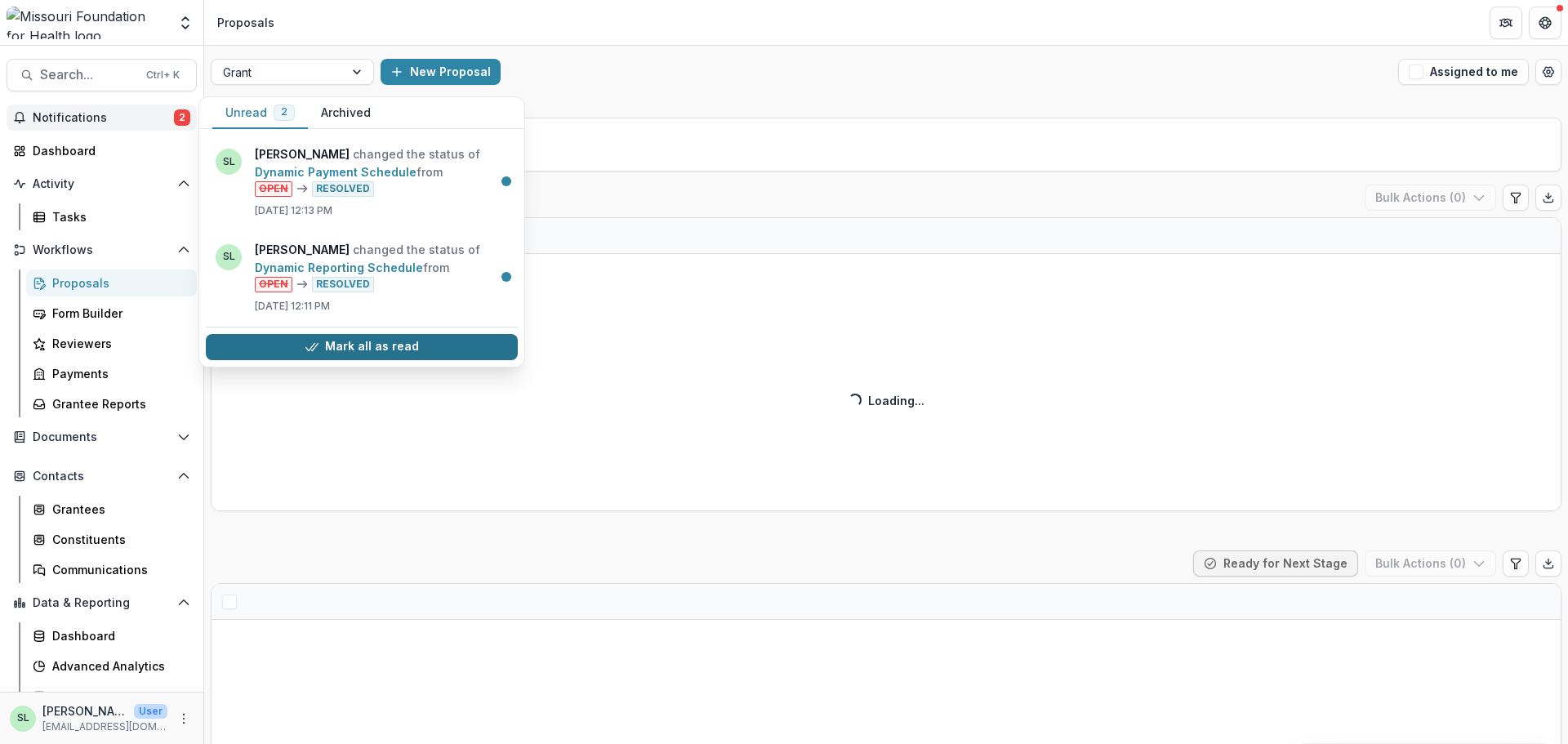
click at [339, 337] on button "Mark all as read" at bounding box center [362, 346] width 312 height 26
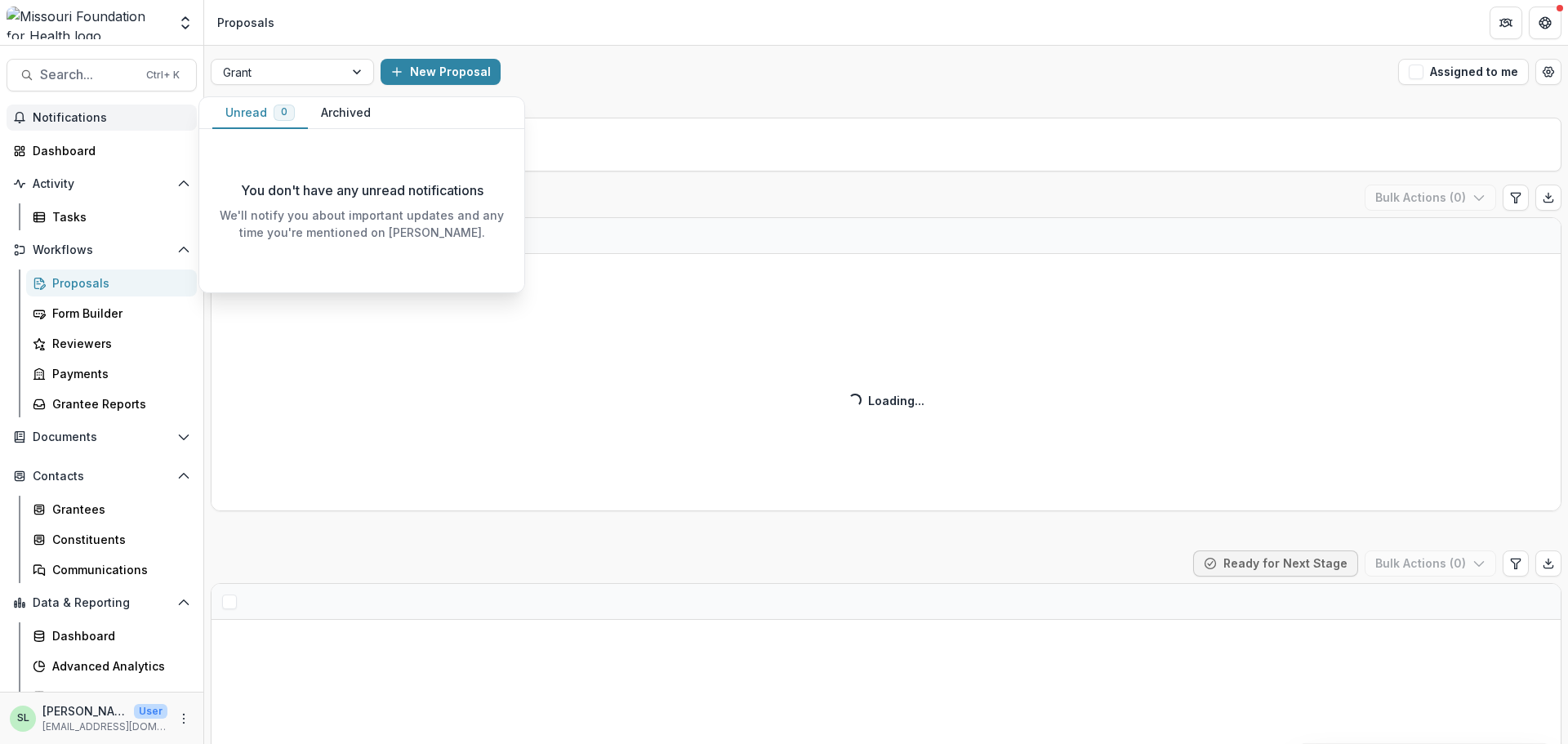
click at [91, 125] on button "Notifications" at bounding box center [101, 117] width 191 height 26
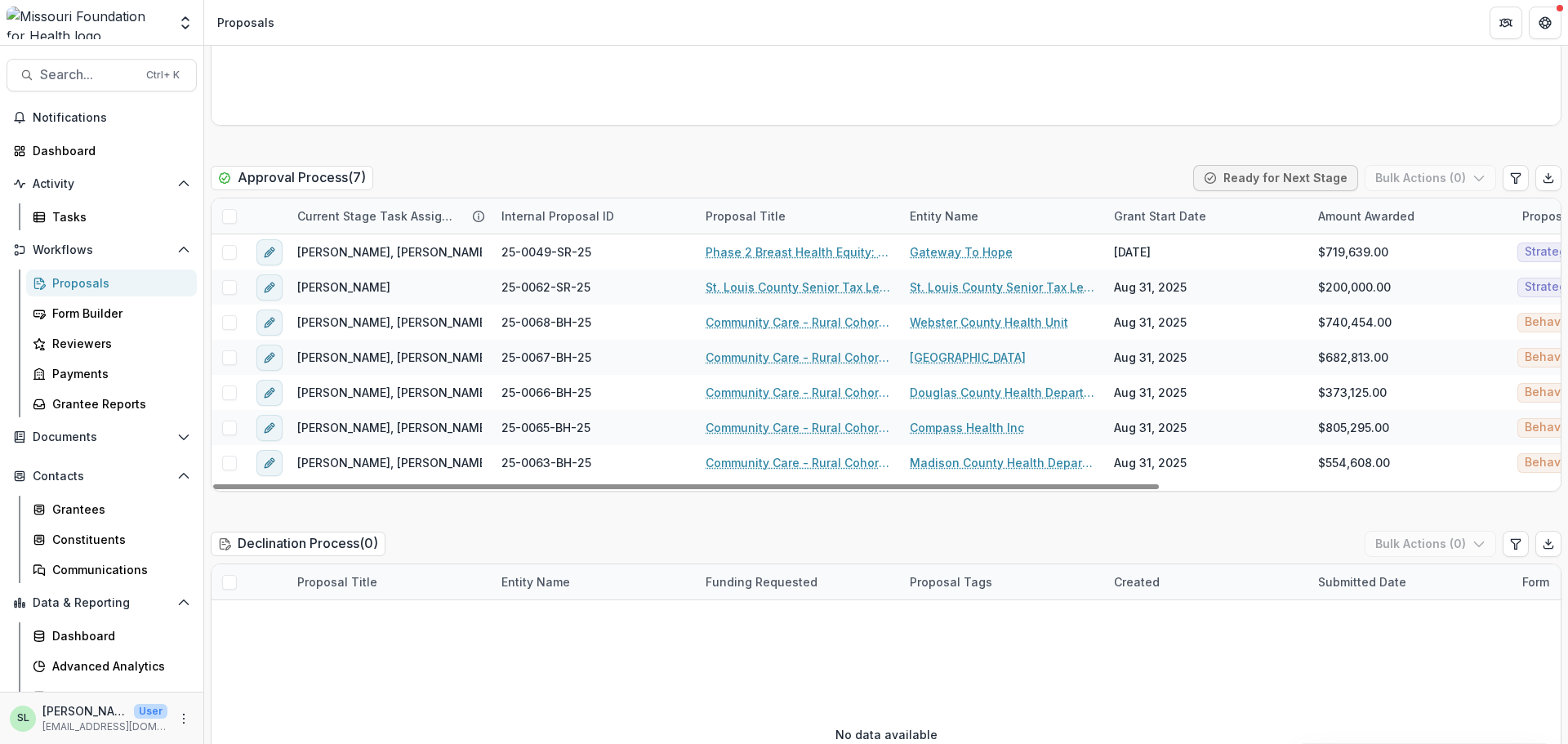
drag, startPoint x: 754, startPoint y: 485, endPoint x: 635, endPoint y: 512, distance: 122.0
click at [638, 490] on div at bounding box center [686, 486] width 946 height 4
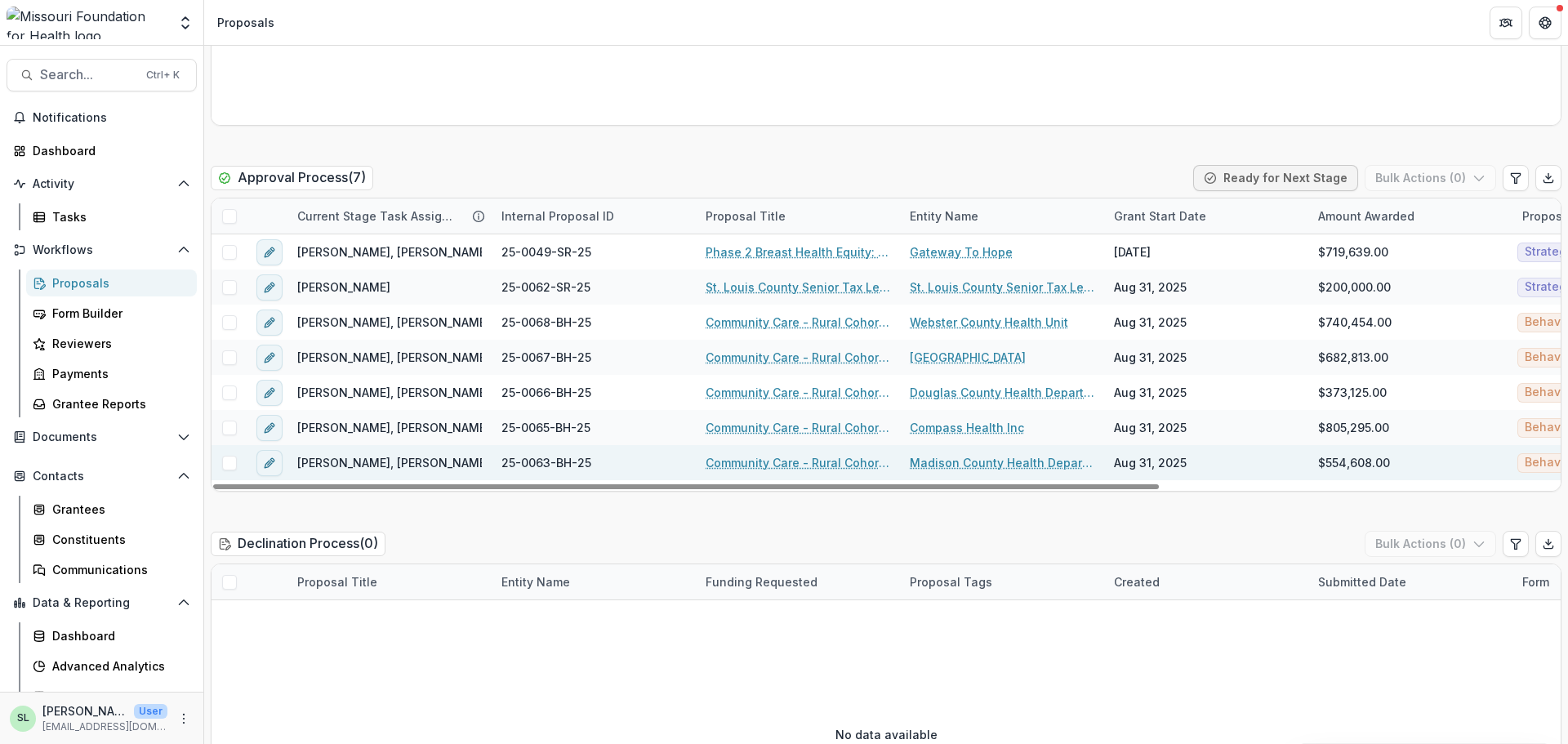
click at [759, 461] on link "Community Care - Rural Cohort Implementation Grant" at bounding box center [797, 462] width 184 height 17
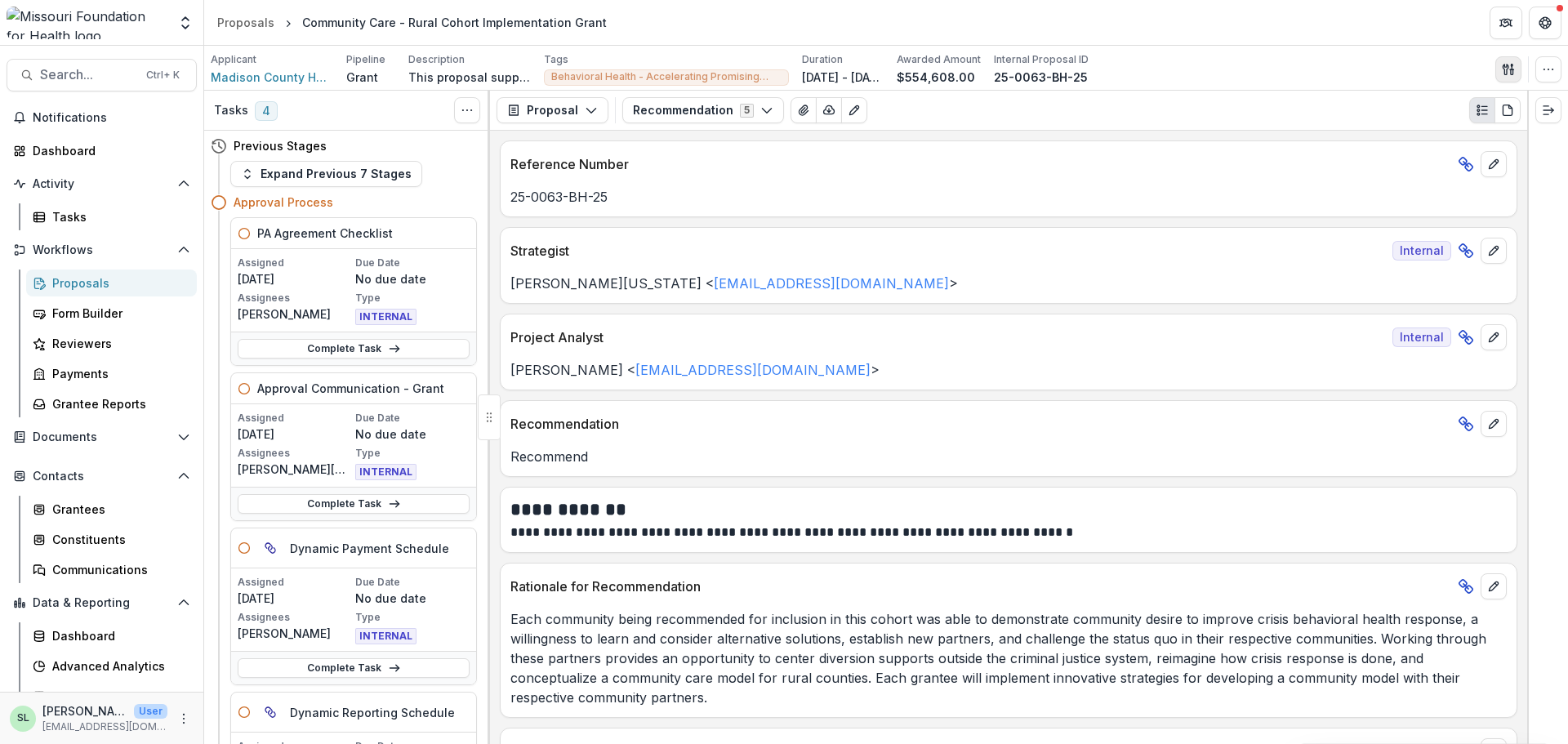
click at [1507, 70] on icon "button" at bounding box center [1505, 69] width 5 height 11
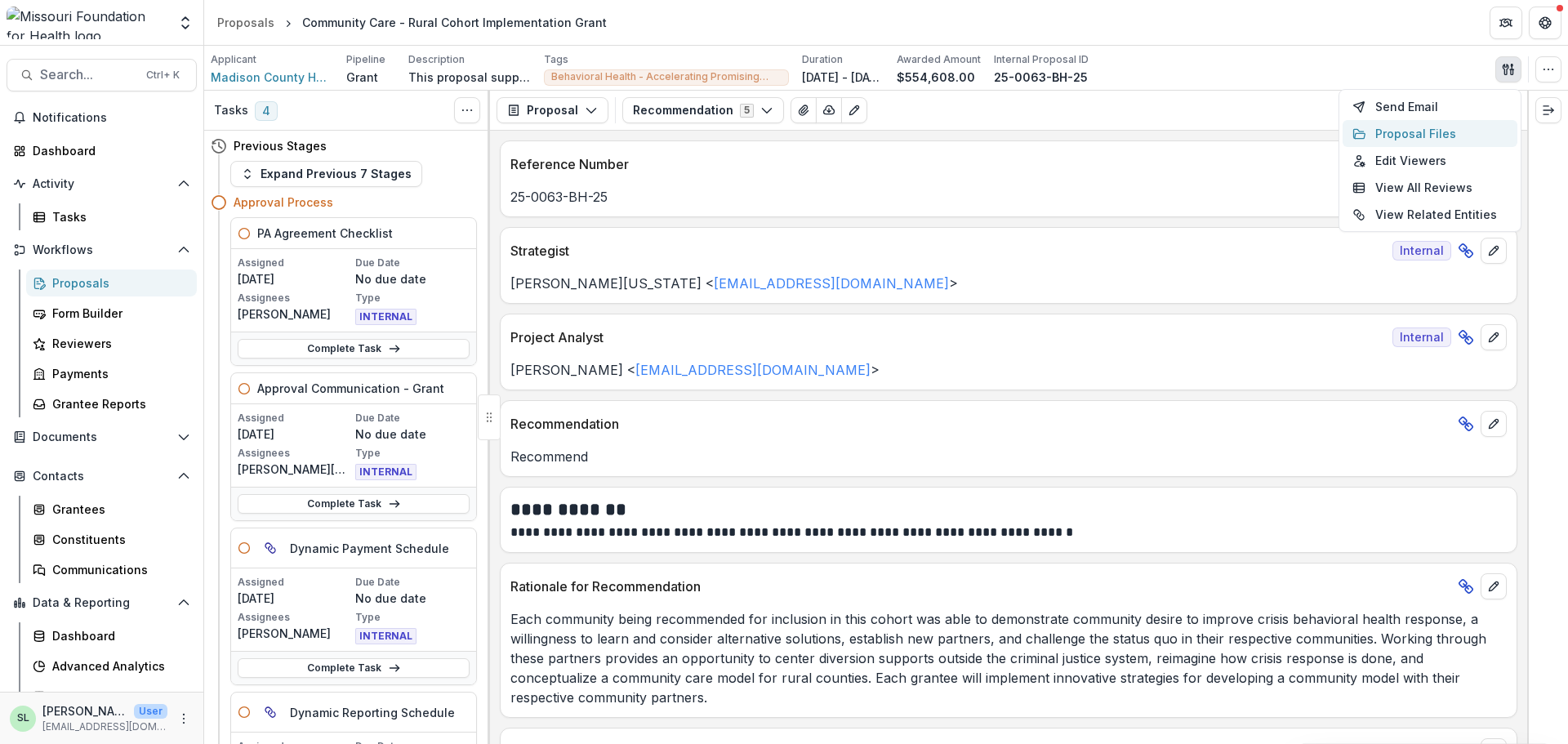
click at [1436, 130] on button "Proposal Files" at bounding box center [1429, 133] width 175 height 27
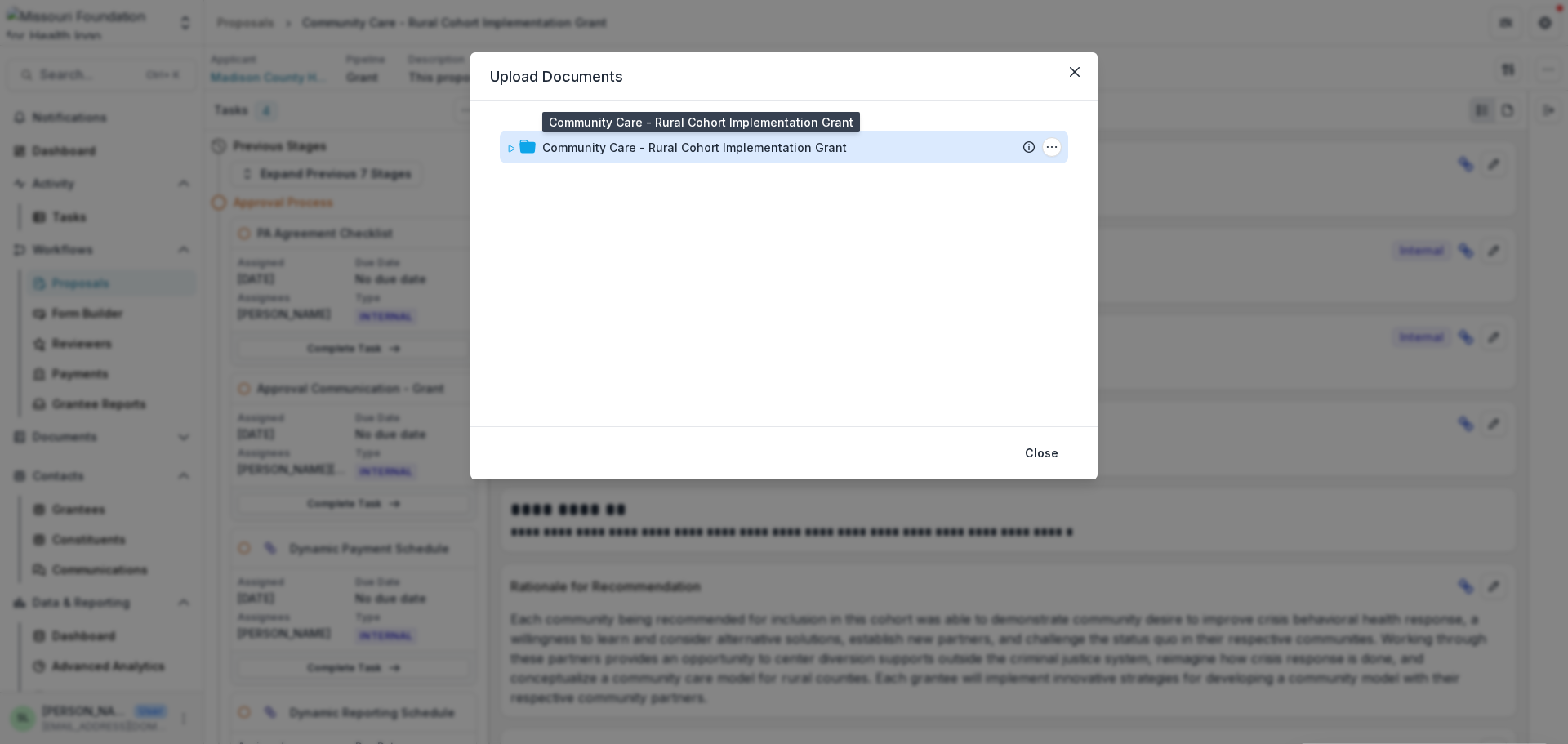
click at [780, 145] on div "Community Care - Rural Cohort Implementation Grant" at bounding box center [695, 147] width 304 height 17
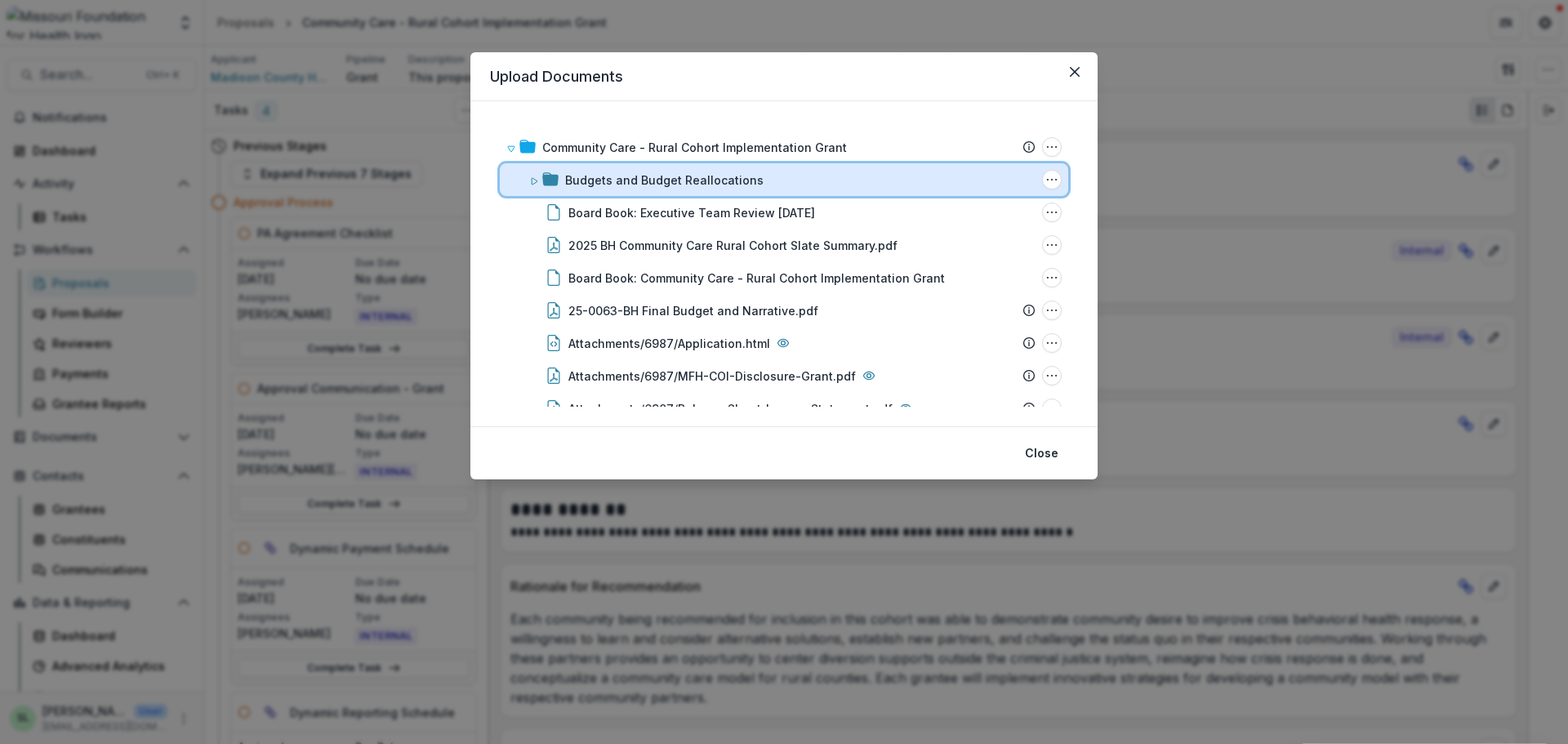
click at [682, 168] on div "Budgets and Budget Reallocations Folder Options Rename Add Subfolder Delete" at bounding box center [784, 180] width 568 height 33
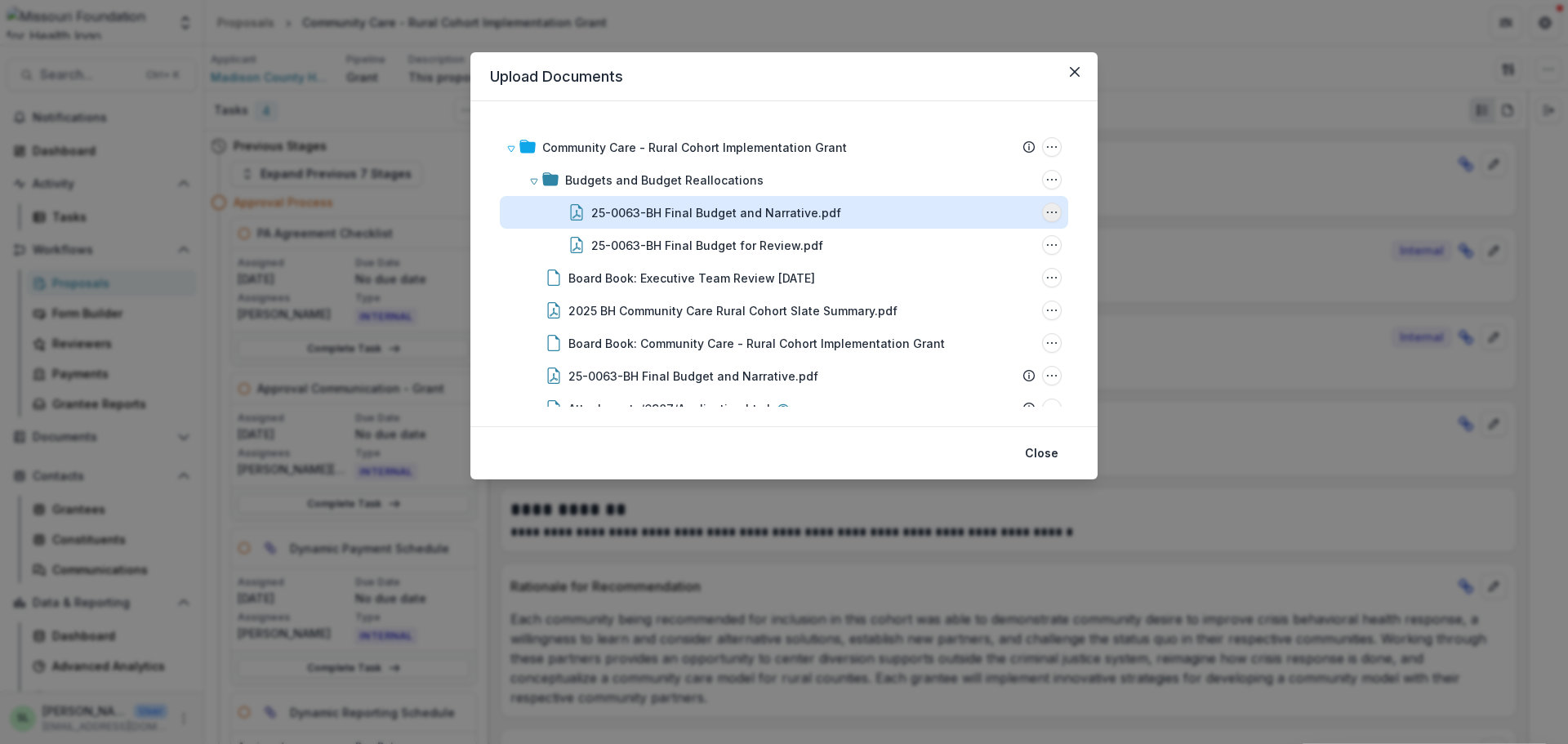
click at [1052, 212] on circle "25-0063-BH Final Budget and Narrative.pdf Options" at bounding box center [1052, 212] width 1 height 1
click at [957, 276] on button "Download" at bounding box center [970, 270] width 175 height 27
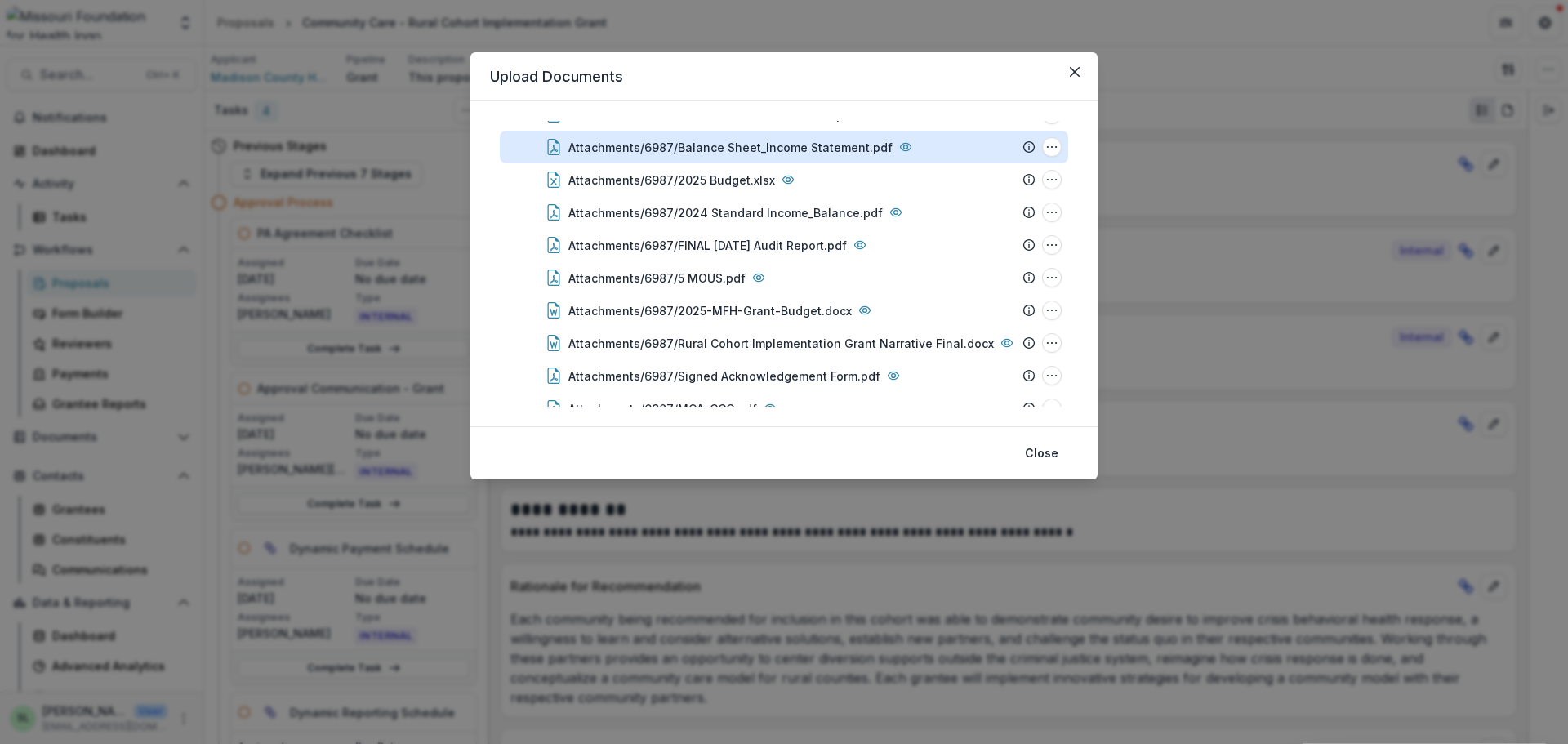
scroll to position [388, 0]
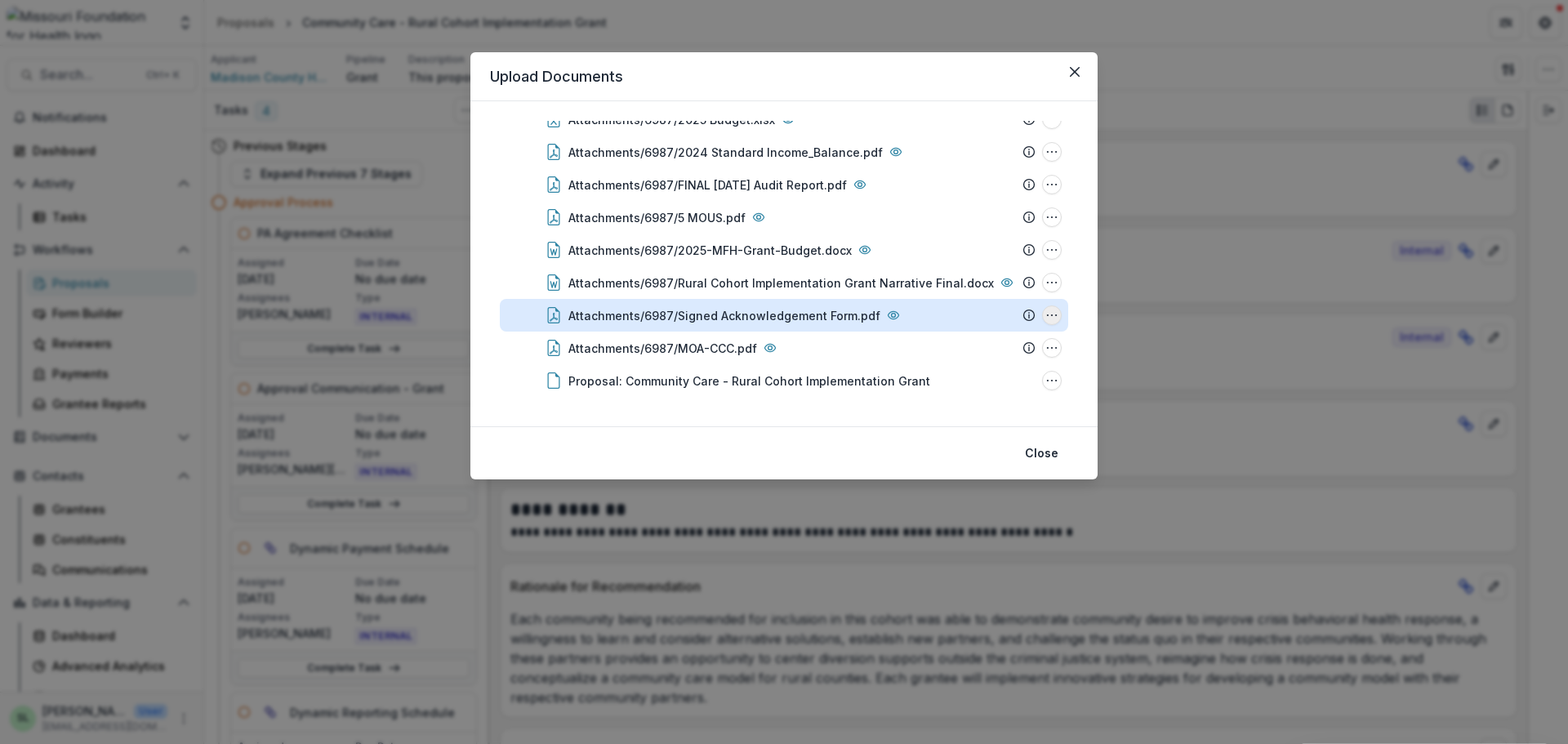
click at [1052, 318] on icon "Attachments/6987/Signed Acknowledgement Form.pdf Options" at bounding box center [1052, 315] width 13 height 13
click at [959, 228] on button "Download" at bounding box center [970, 227] width 175 height 27
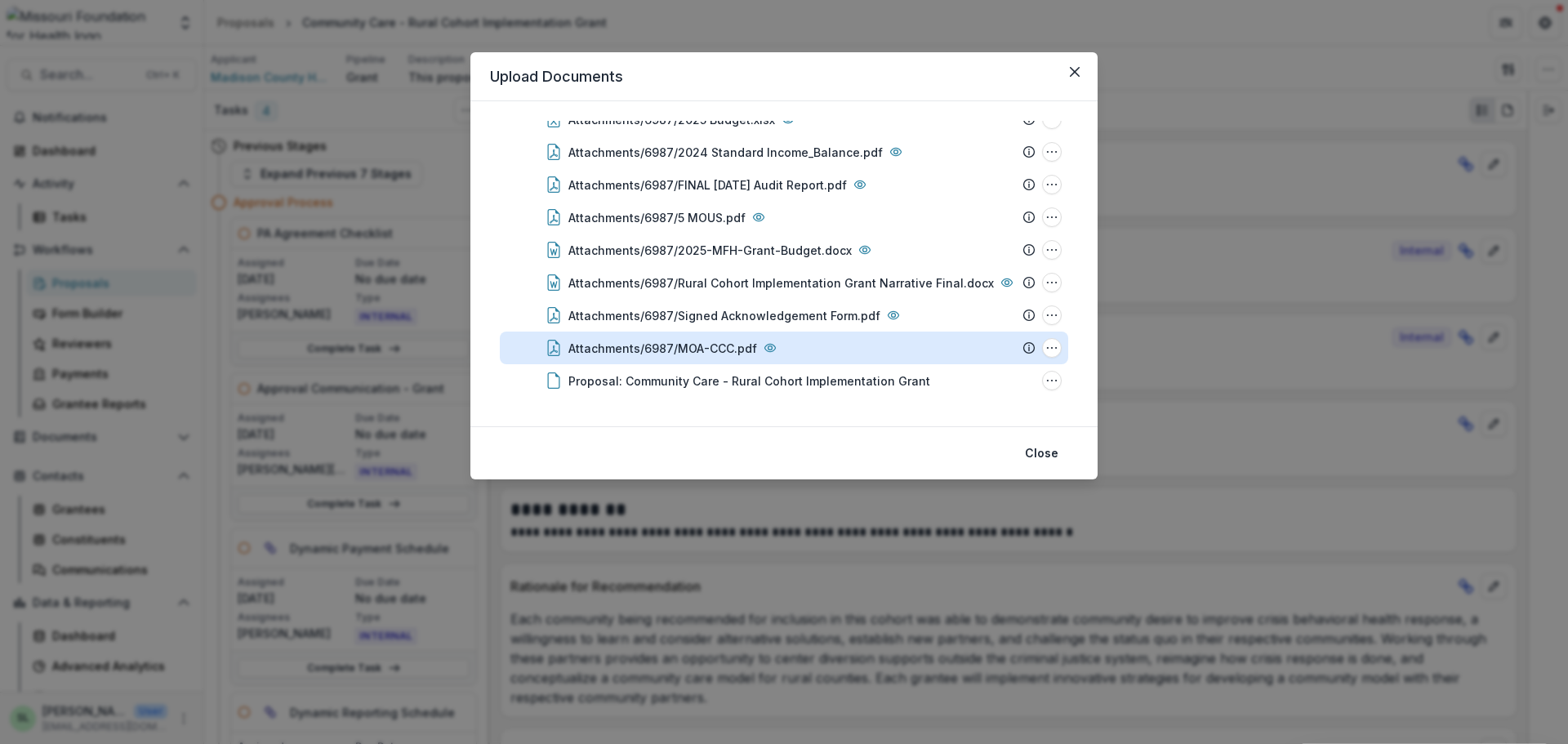
scroll to position [0, 0]
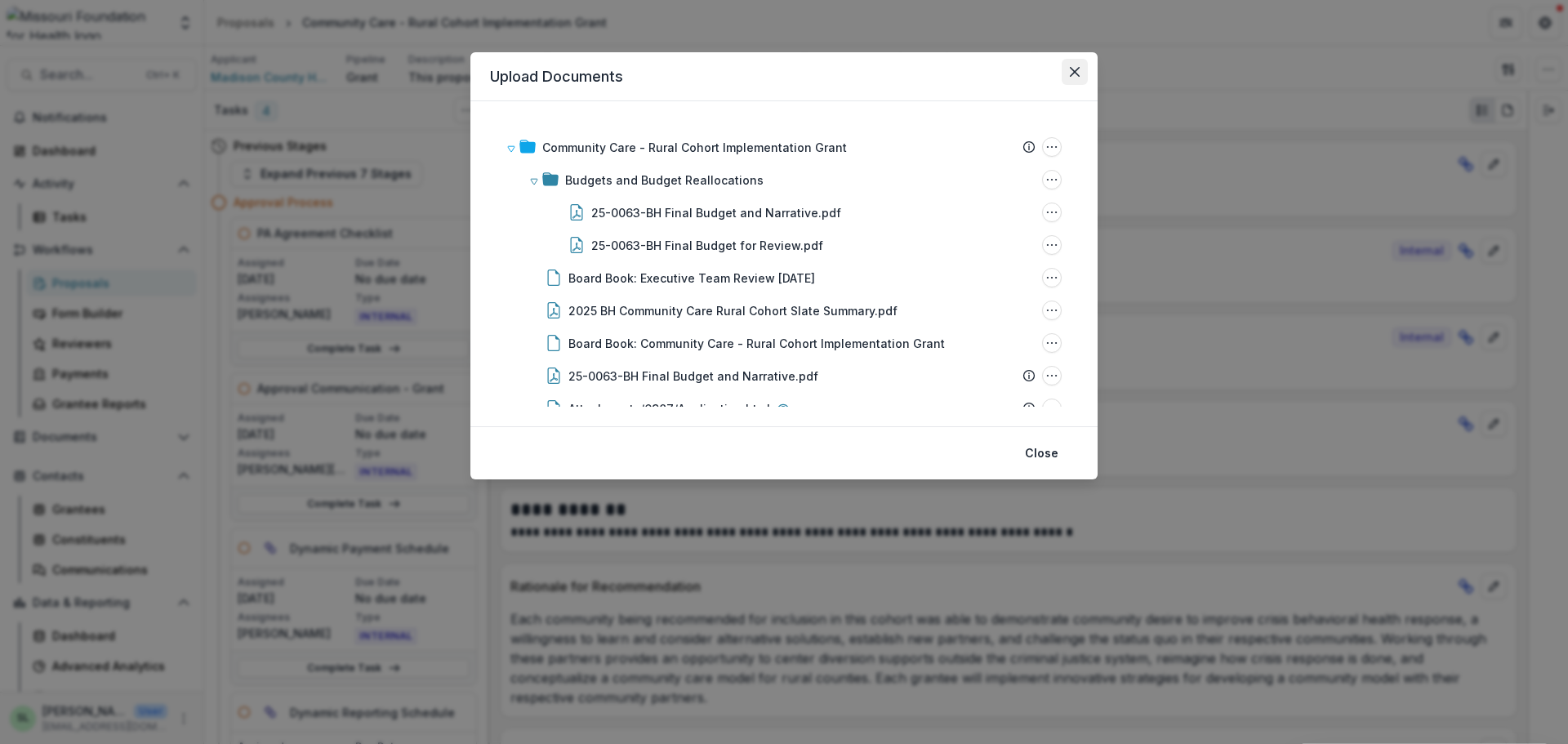
click at [1079, 76] on icon "Close" at bounding box center [1075, 72] width 10 height 10
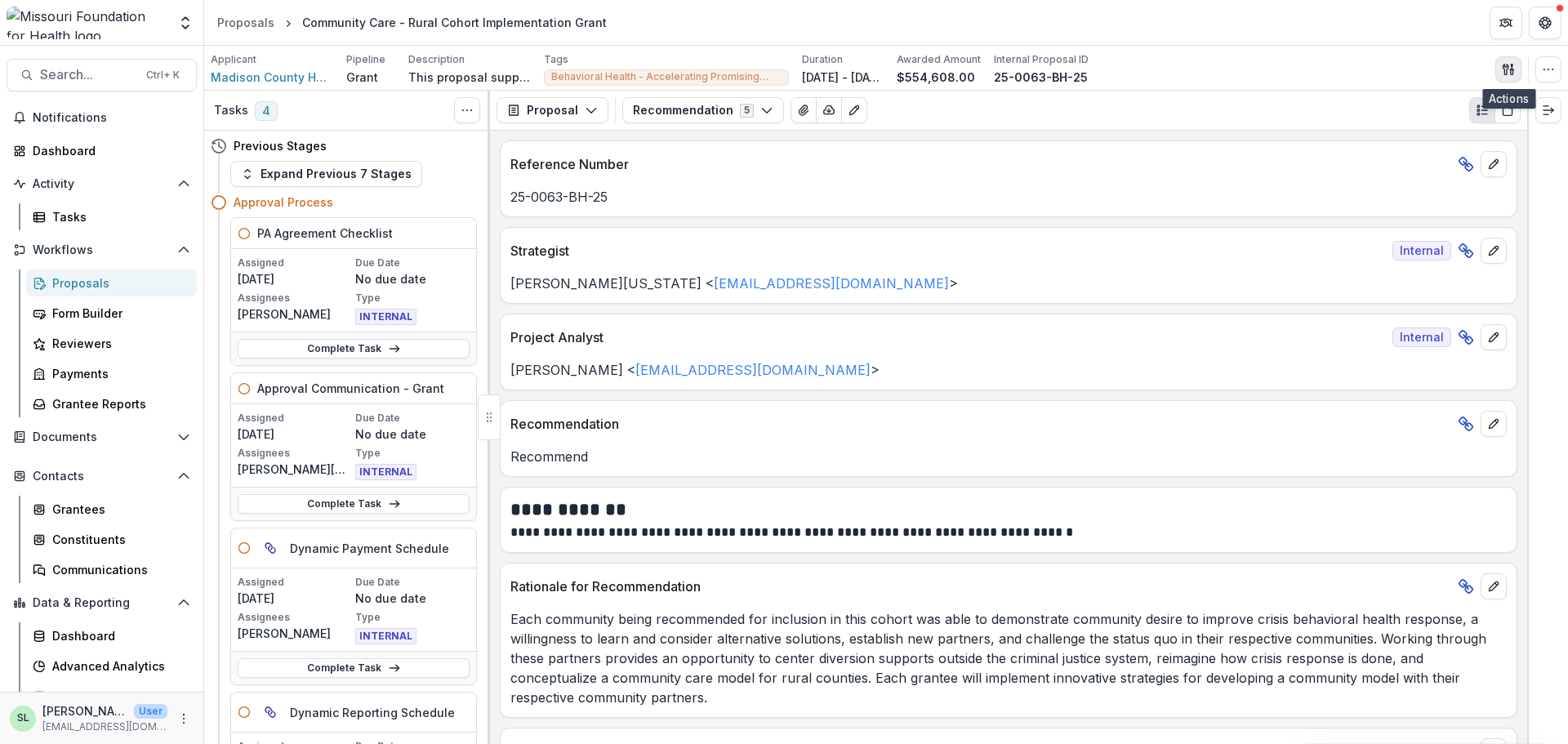
click at [1508, 65] on icon "button" at bounding box center [1505, 69] width 5 height 11
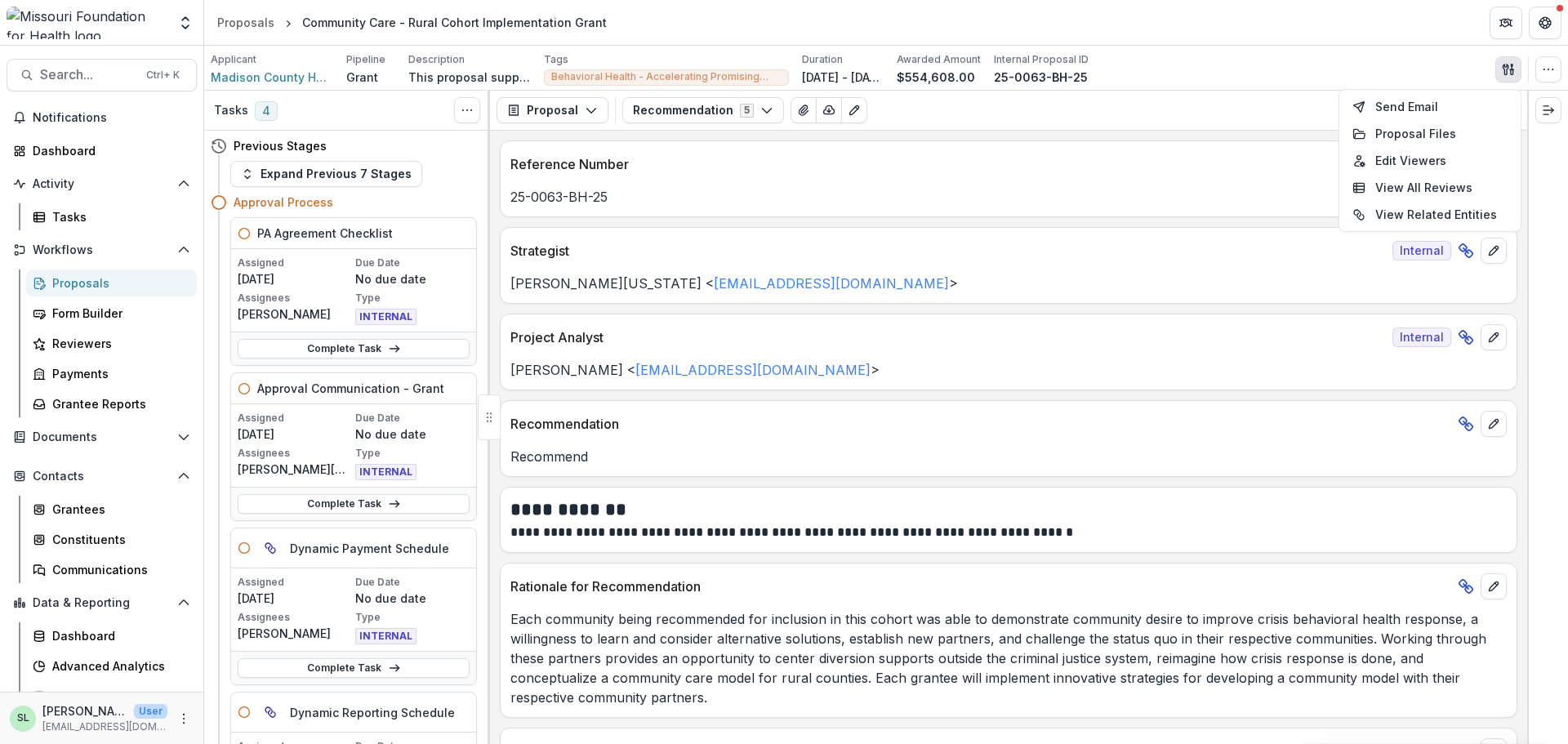
click at [1508, 65] on icon "button" at bounding box center [1505, 69] width 5 height 11
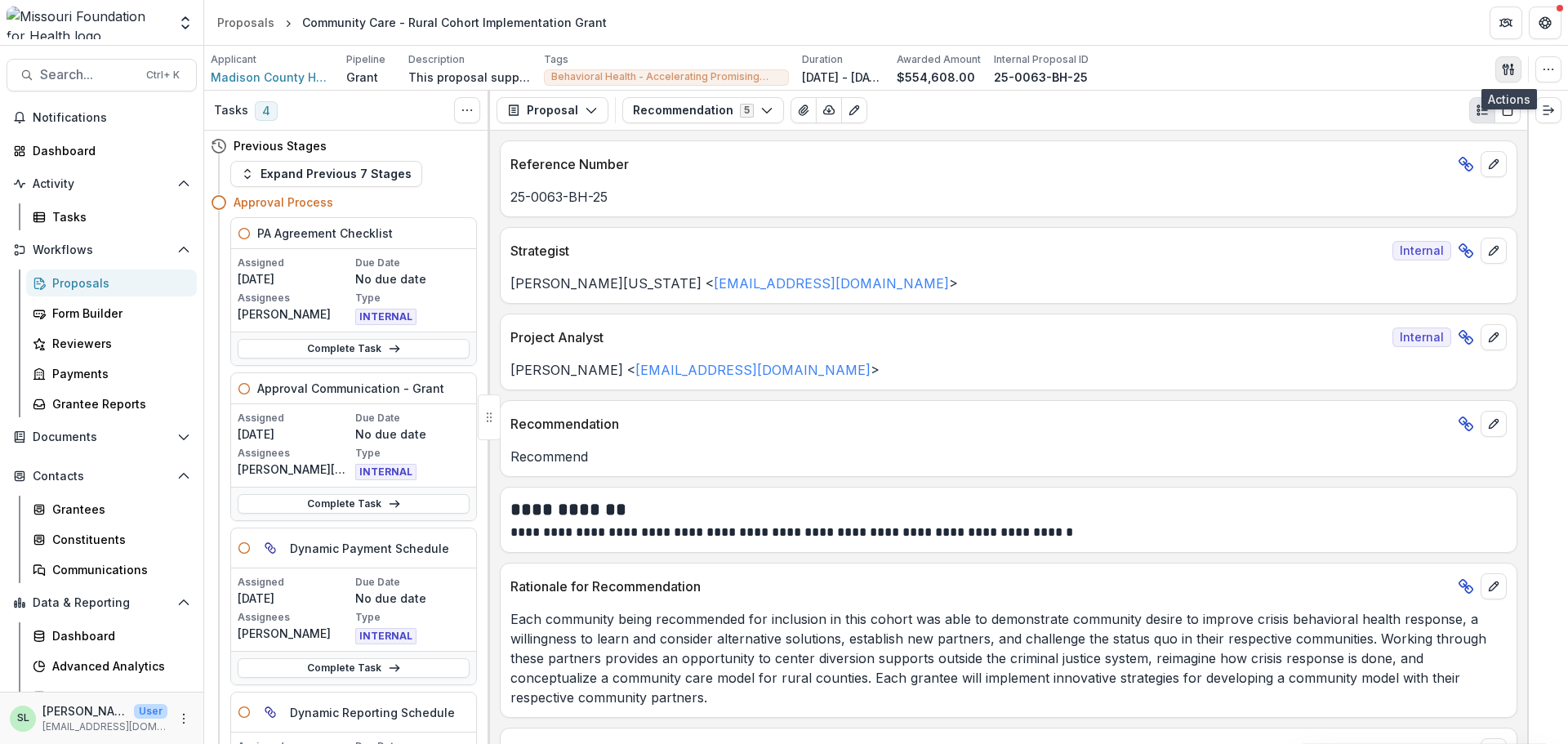
click at [1503, 74] on icon "button" at bounding box center [1508, 69] width 13 height 13
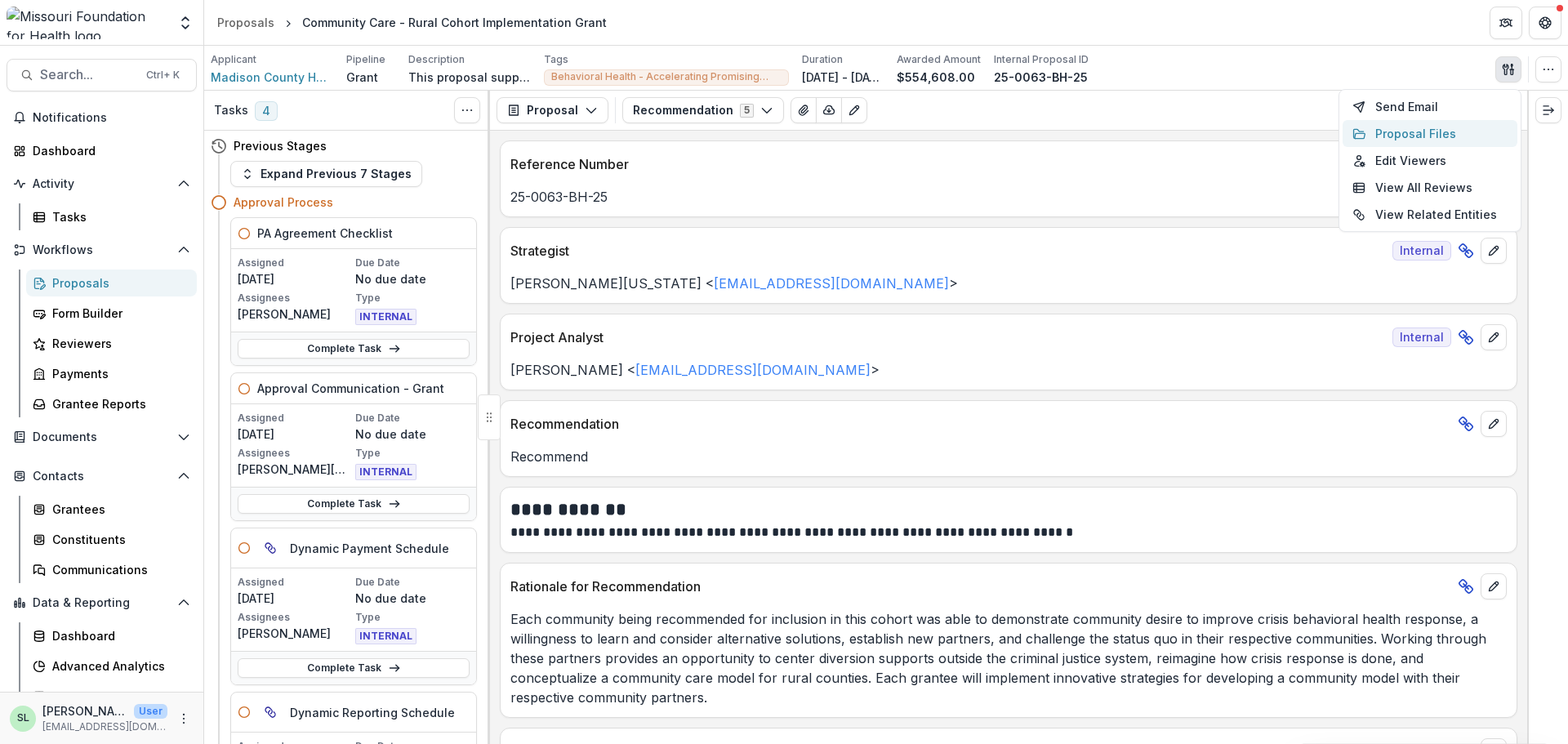
click at [1426, 136] on button "Proposal Files" at bounding box center [1429, 133] width 175 height 27
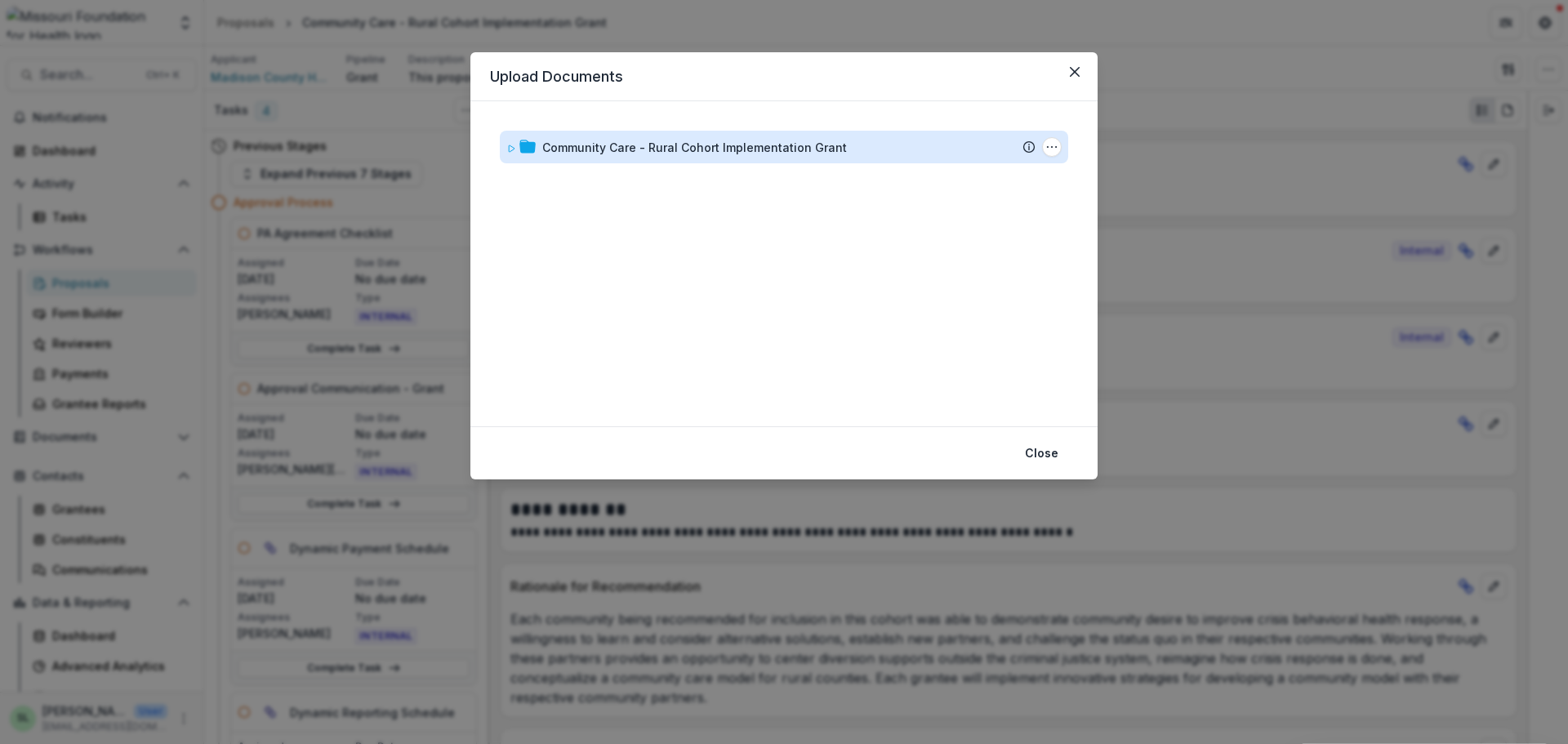
click at [623, 148] on div "Community Care - Rural Cohort Implementation Grant" at bounding box center [695, 147] width 304 height 17
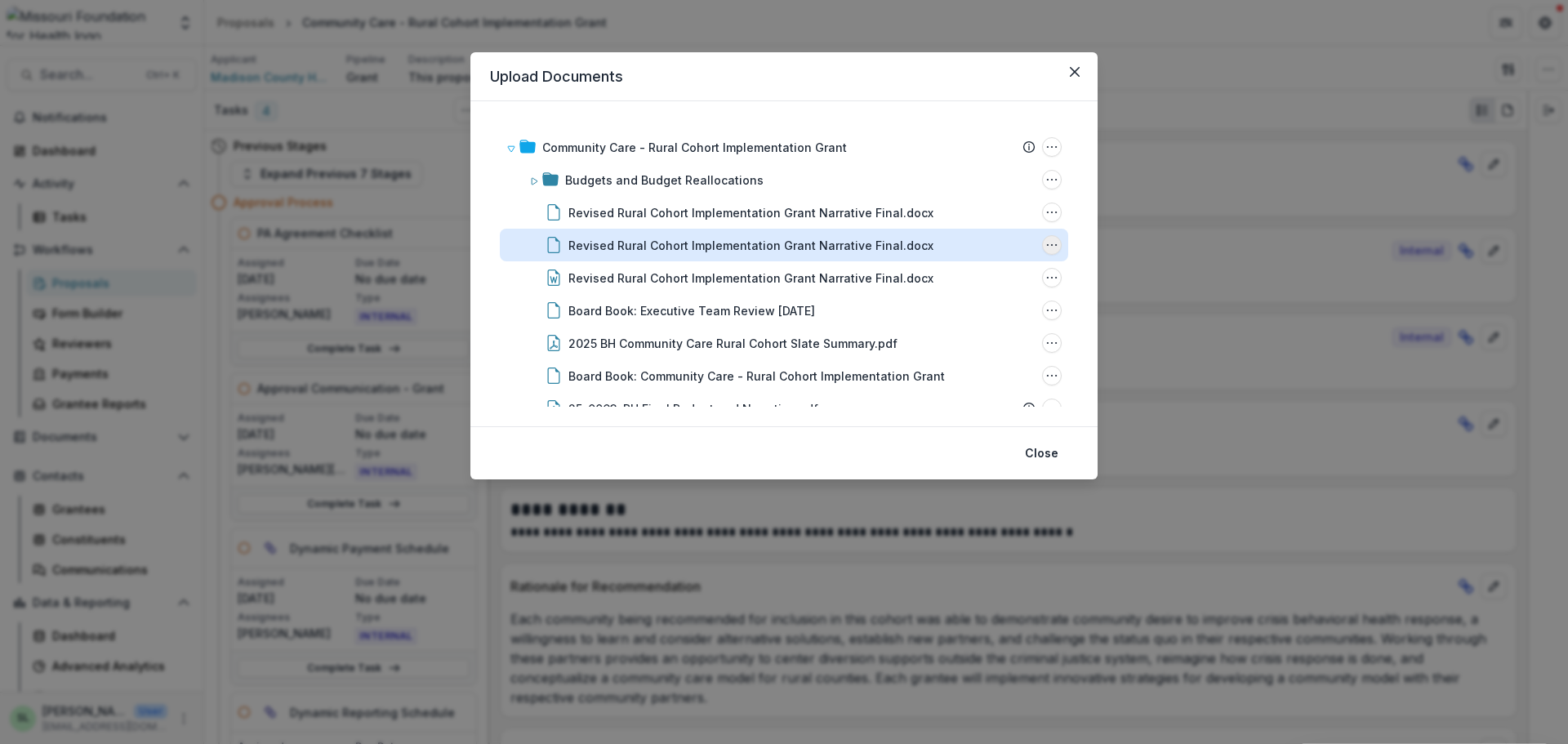
click at [1045, 244] on icon "Revised Rural Cohort Implementation Grant Narrative Final.docx Options" at bounding box center [1052, 244] width 13 height 13
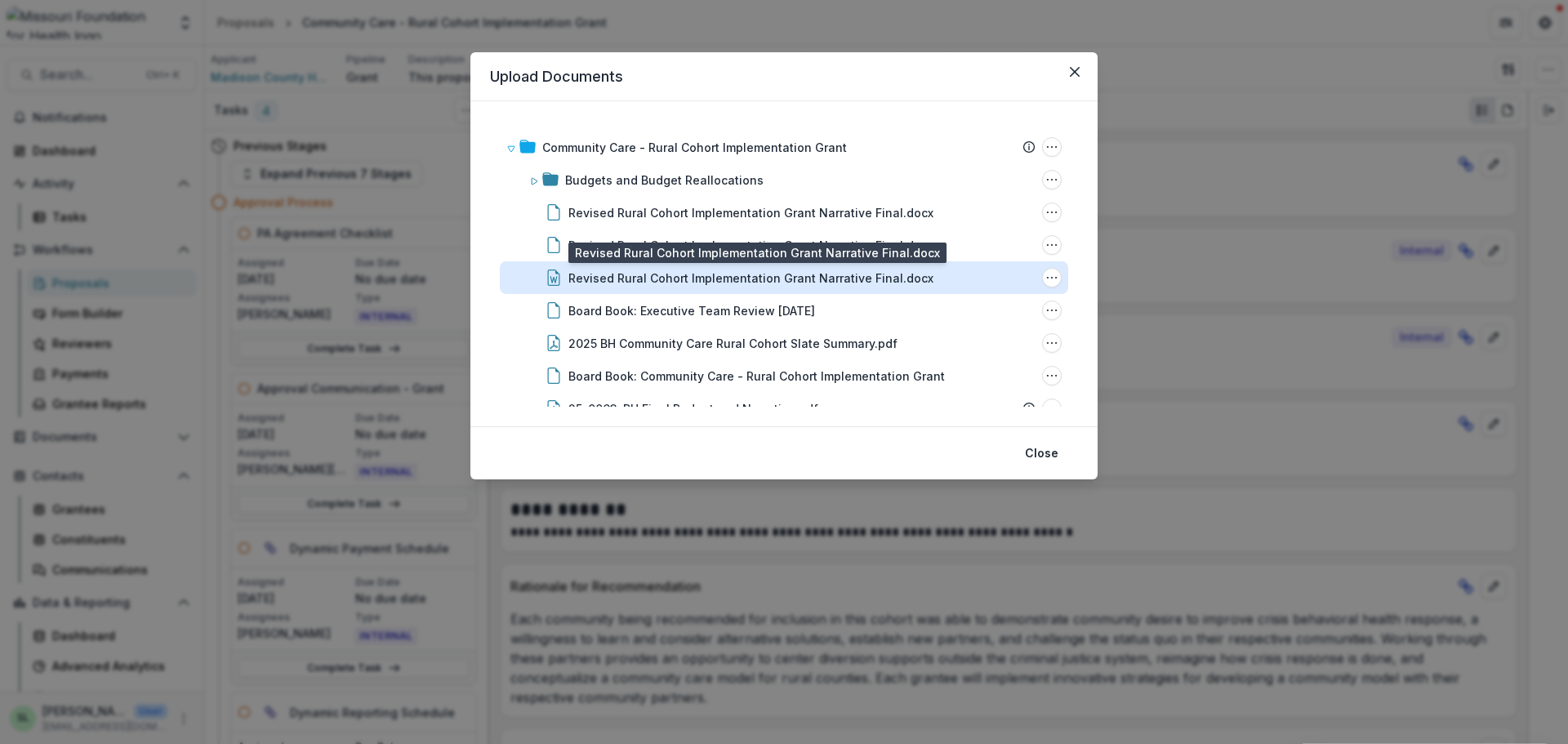
click at [888, 275] on div "Revised Rural Cohort Implementation Grant Narrative Final.docx" at bounding box center [751, 278] width 365 height 17
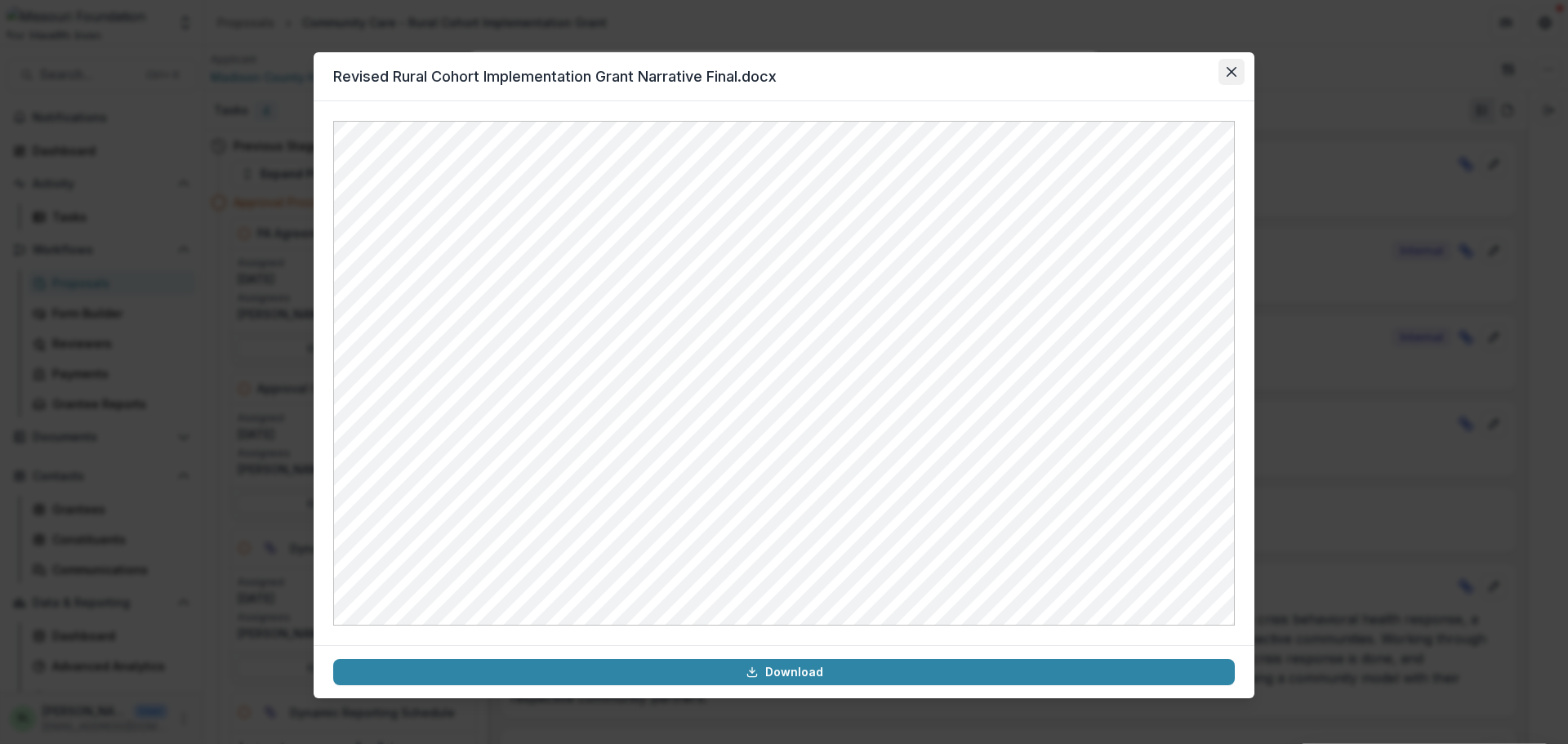
click at [1231, 75] on icon "Close" at bounding box center [1231, 72] width 10 height 10
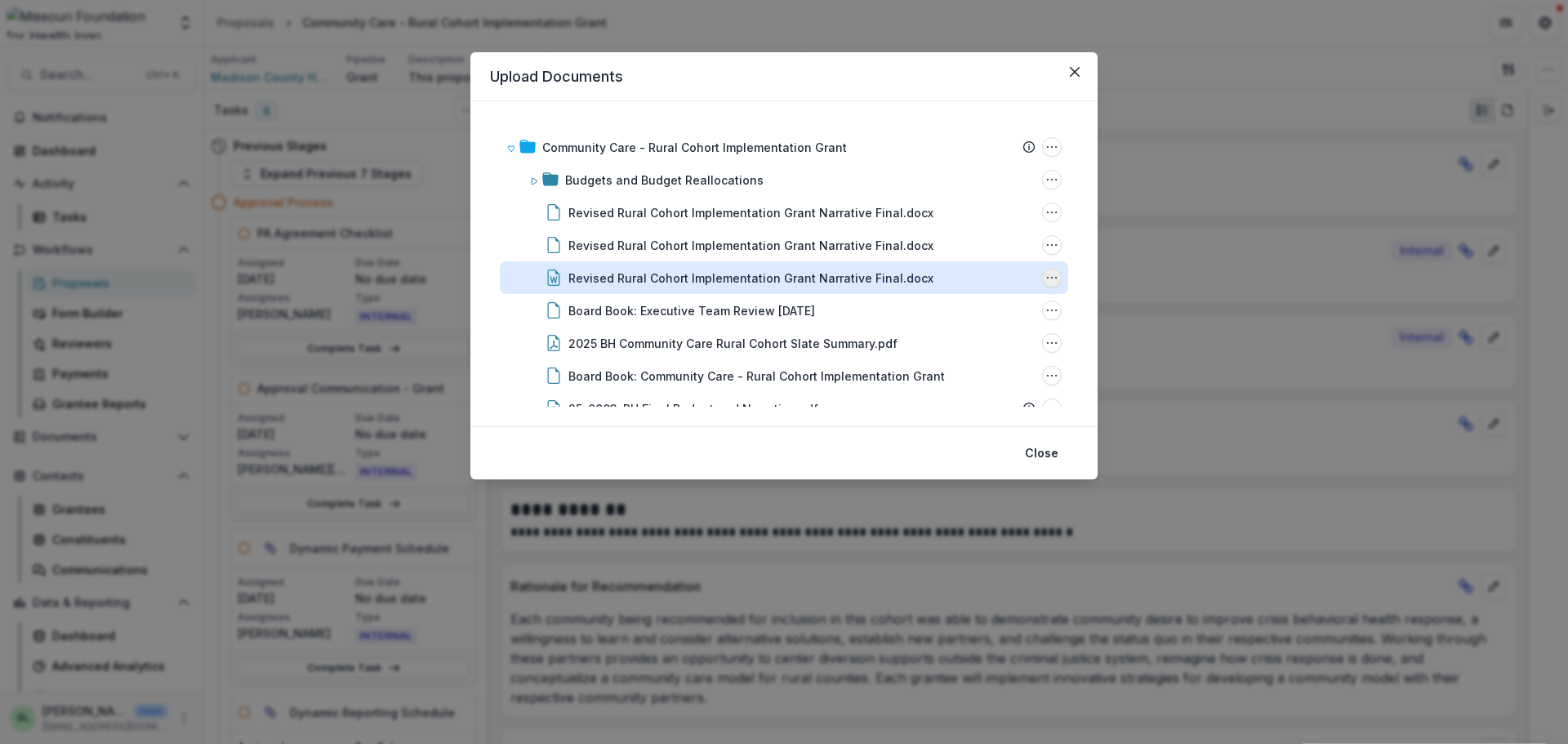
click at [1045, 273] on icon "Revised Rural Cohort Implementation Grant Narrative Final.docx Options" at bounding box center [1052, 278] width 13 height 13
click at [939, 187] on button "Download" at bounding box center [970, 190] width 175 height 27
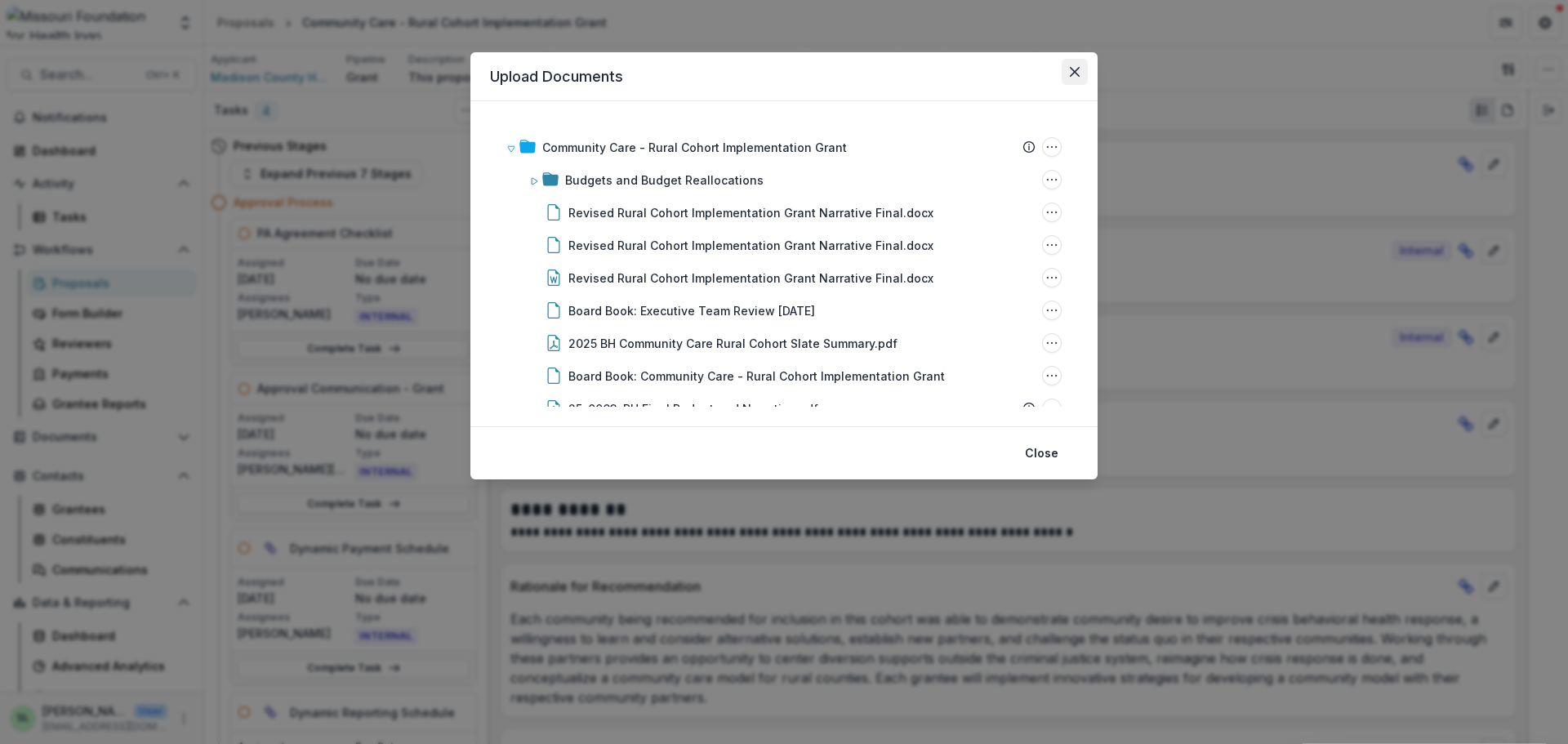
click at [1069, 79] on button "Close" at bounding box center [1074, 72] width 26 height 26
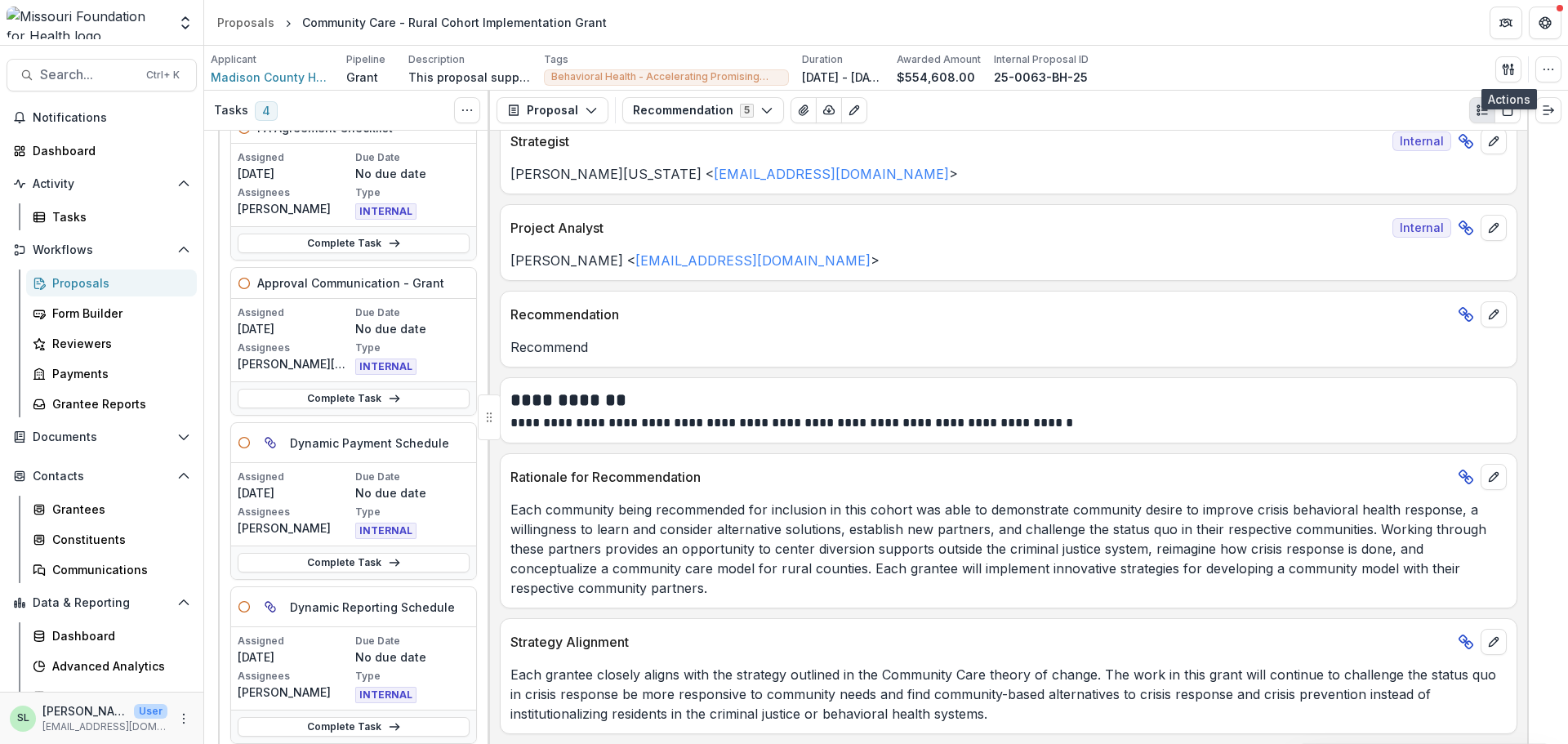
scroll to position [328, 0]
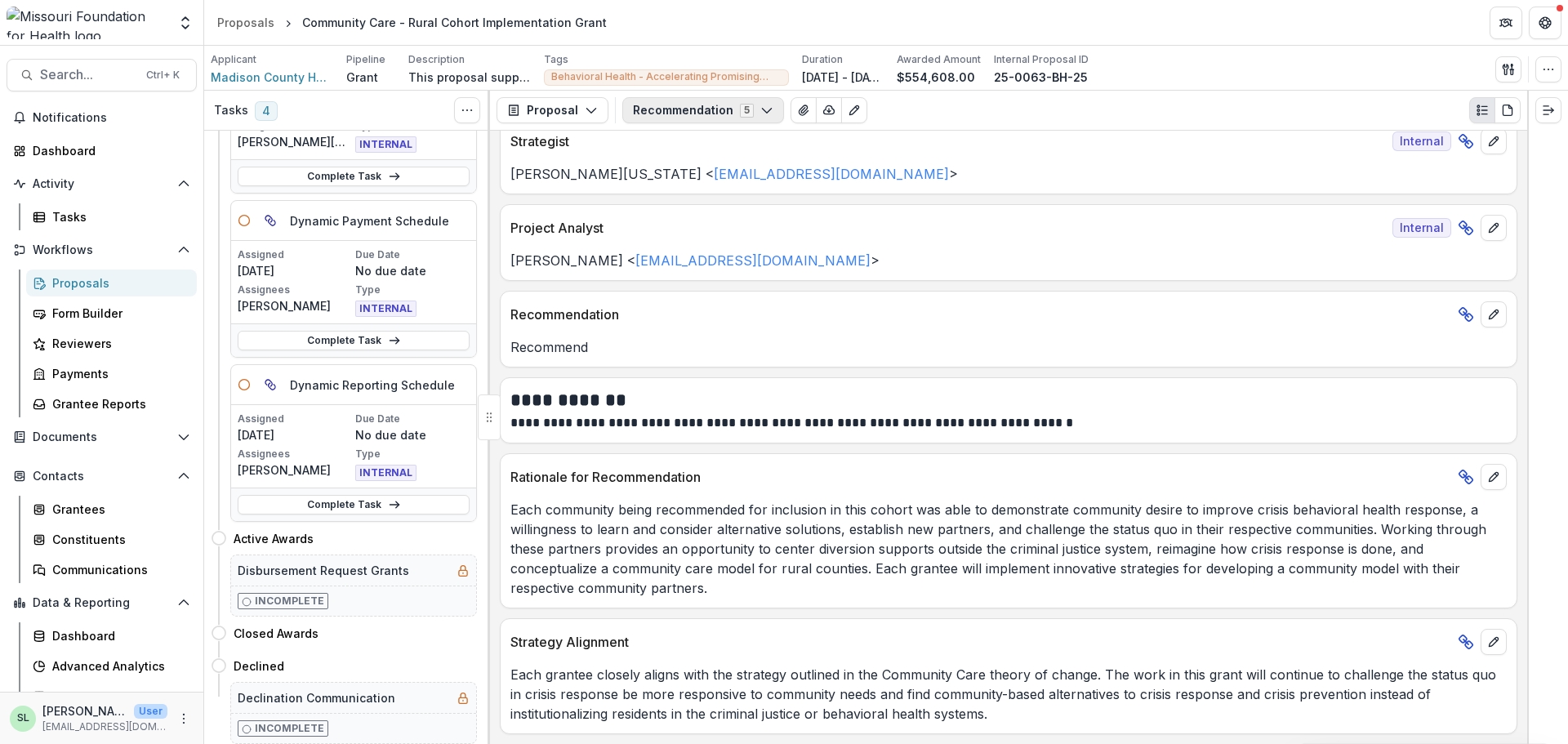
click at [669, 104] on button "Recommendation 5" at bounding box center [703, 110] width 162 height 26
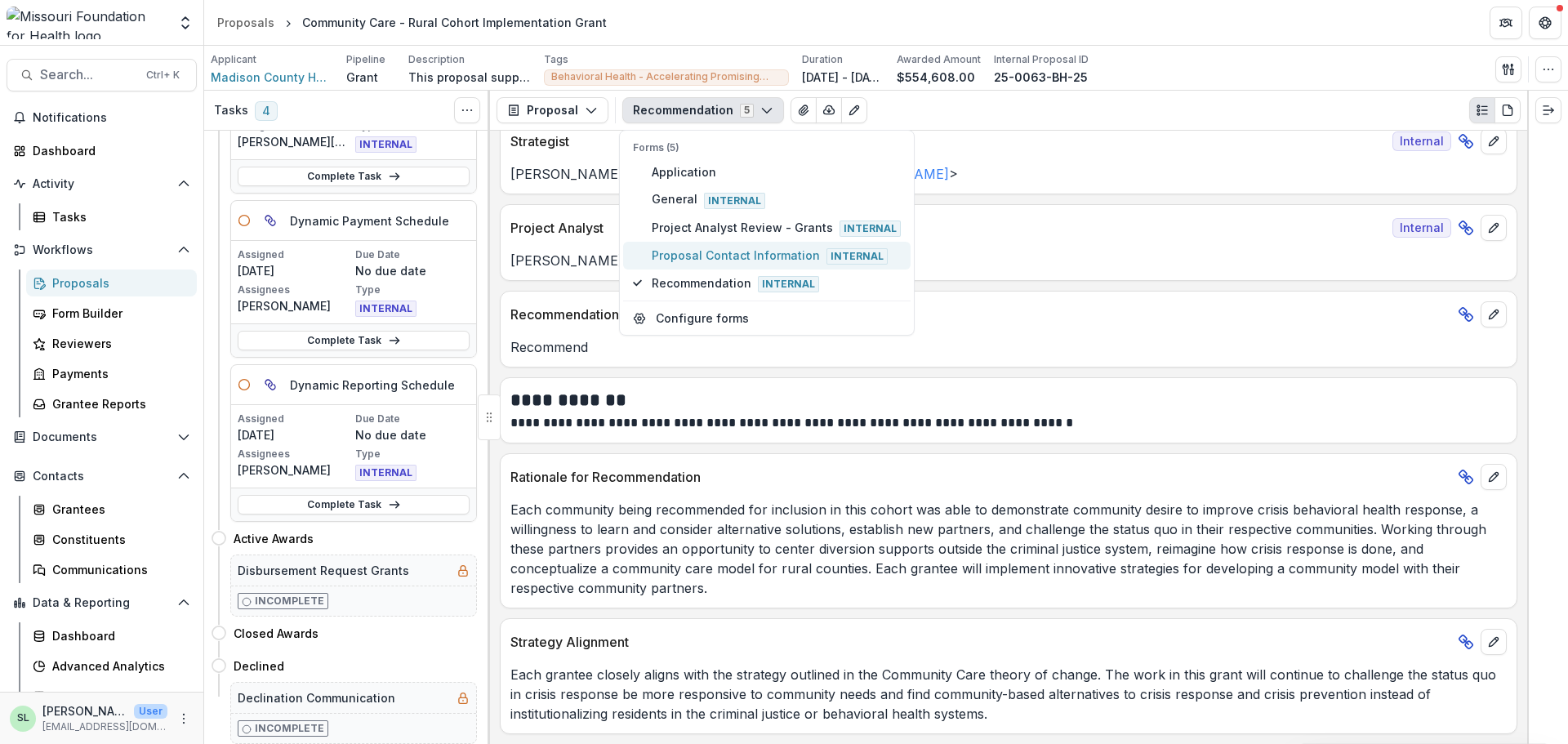
click at [700, 257] on span "Proposal Contact Information Internal" at bounding box center [776, 256] width 249 height 18
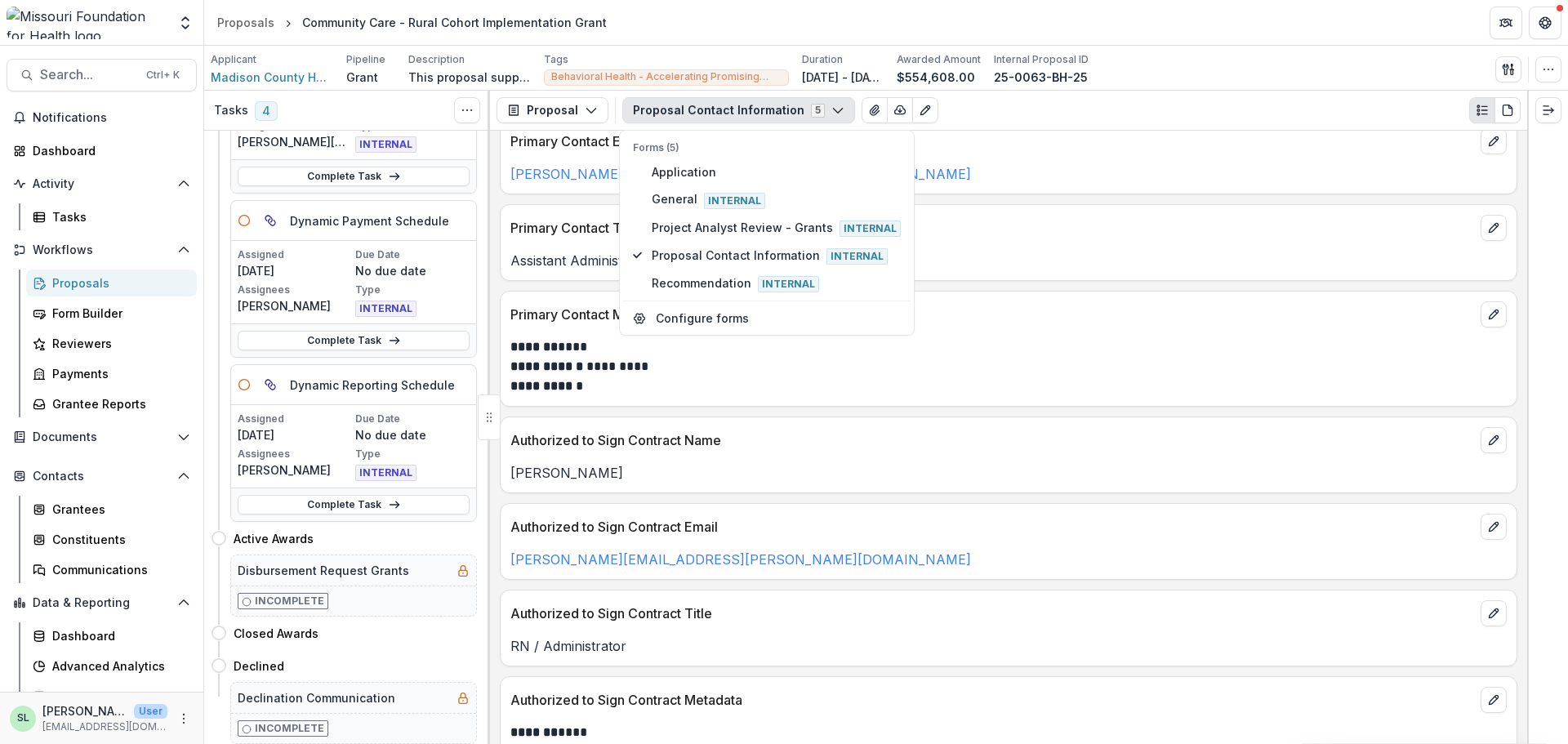
click at [1080, 169] on p "[PERSON_NAME][EMAIL_ADDRESS][PERSON_NAME][DOMAIN_NAME]" at bounding box center [1008, 174] width 996 height 20
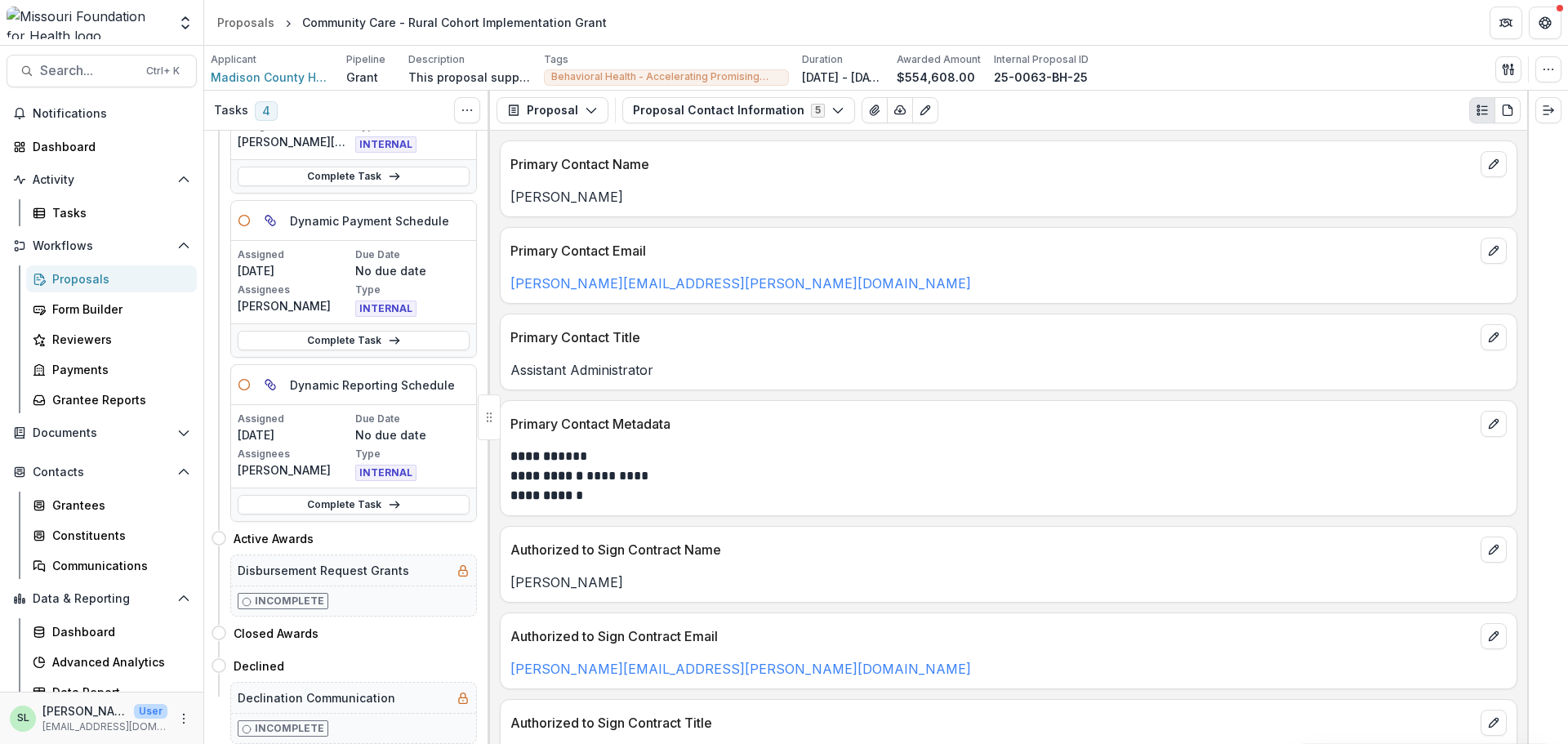
scroll to position [0, 0]
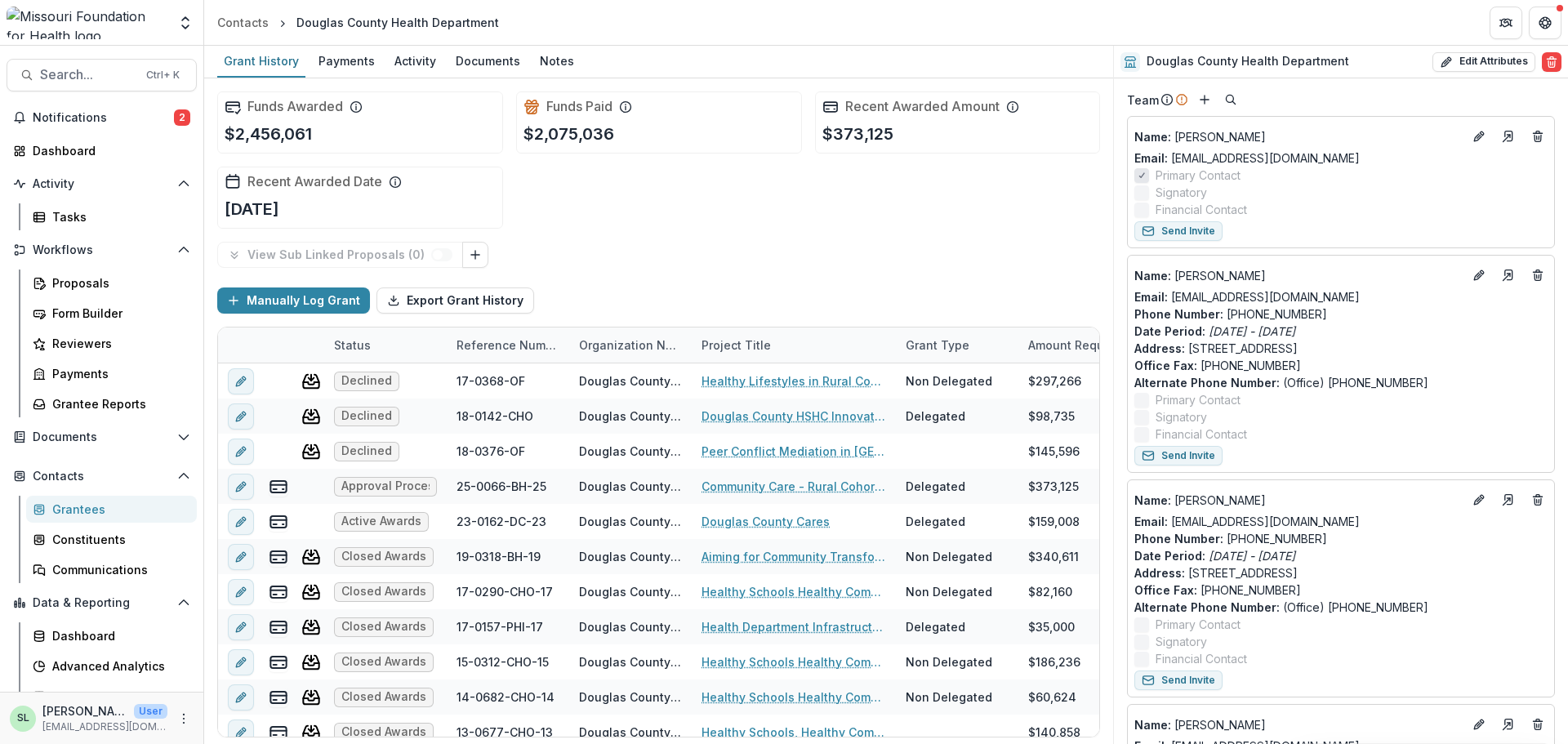
scroll to position [572, 0]
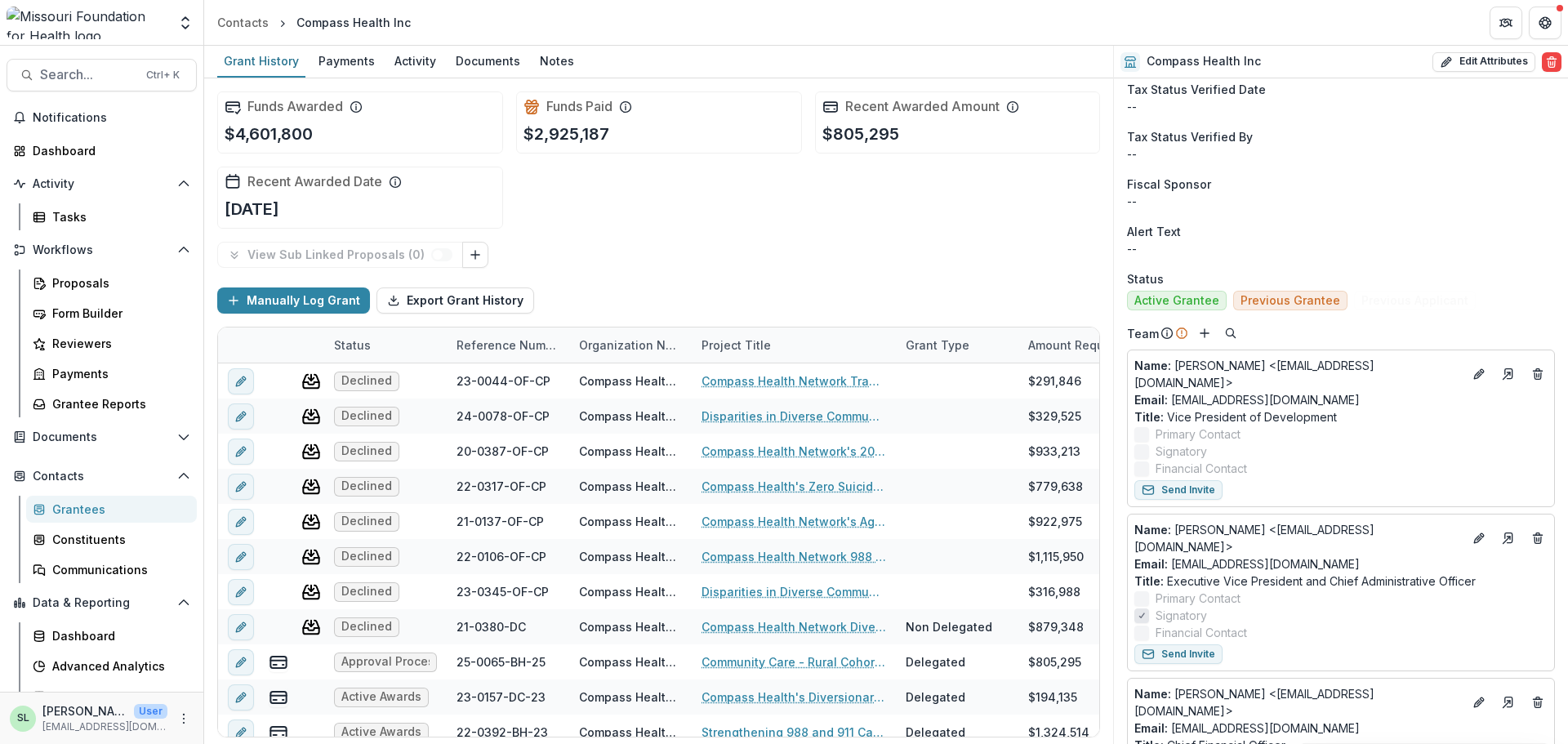
scroll to position [327, 0]
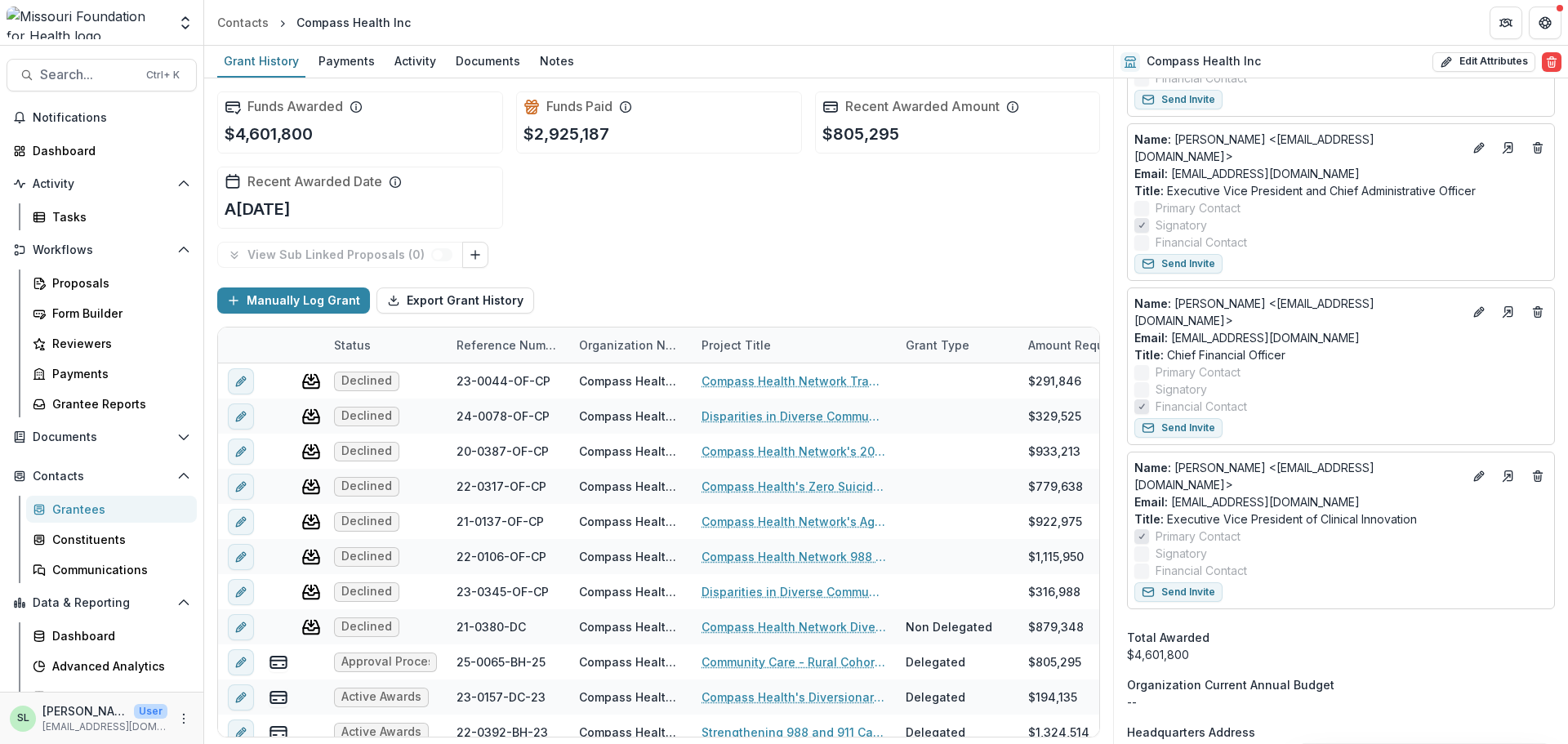
scroll to position [817, 0]
click at [67, 282] on div "Proposals" at bounding box center [117, 283] width 132 height 17
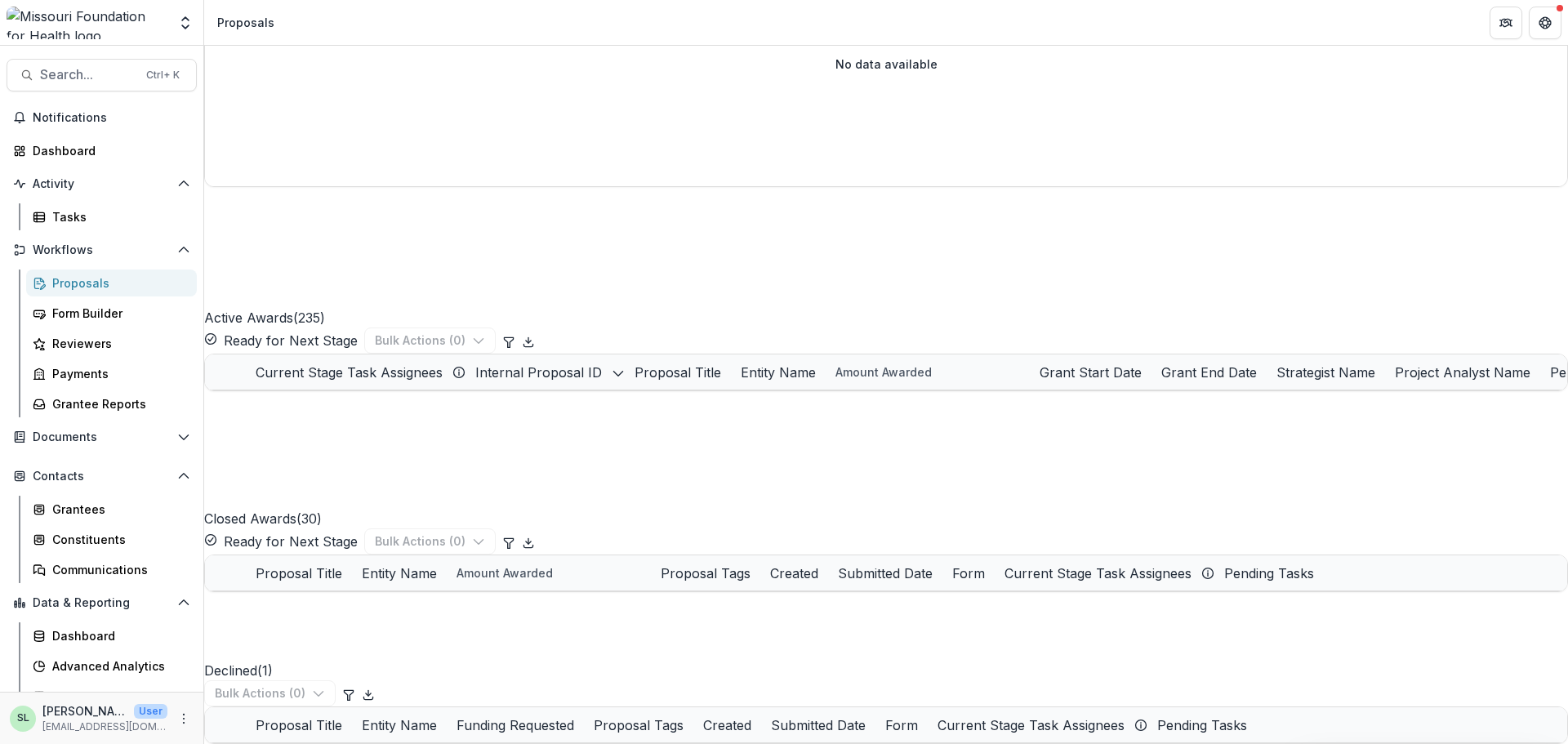
scroll to position [2533, 0]
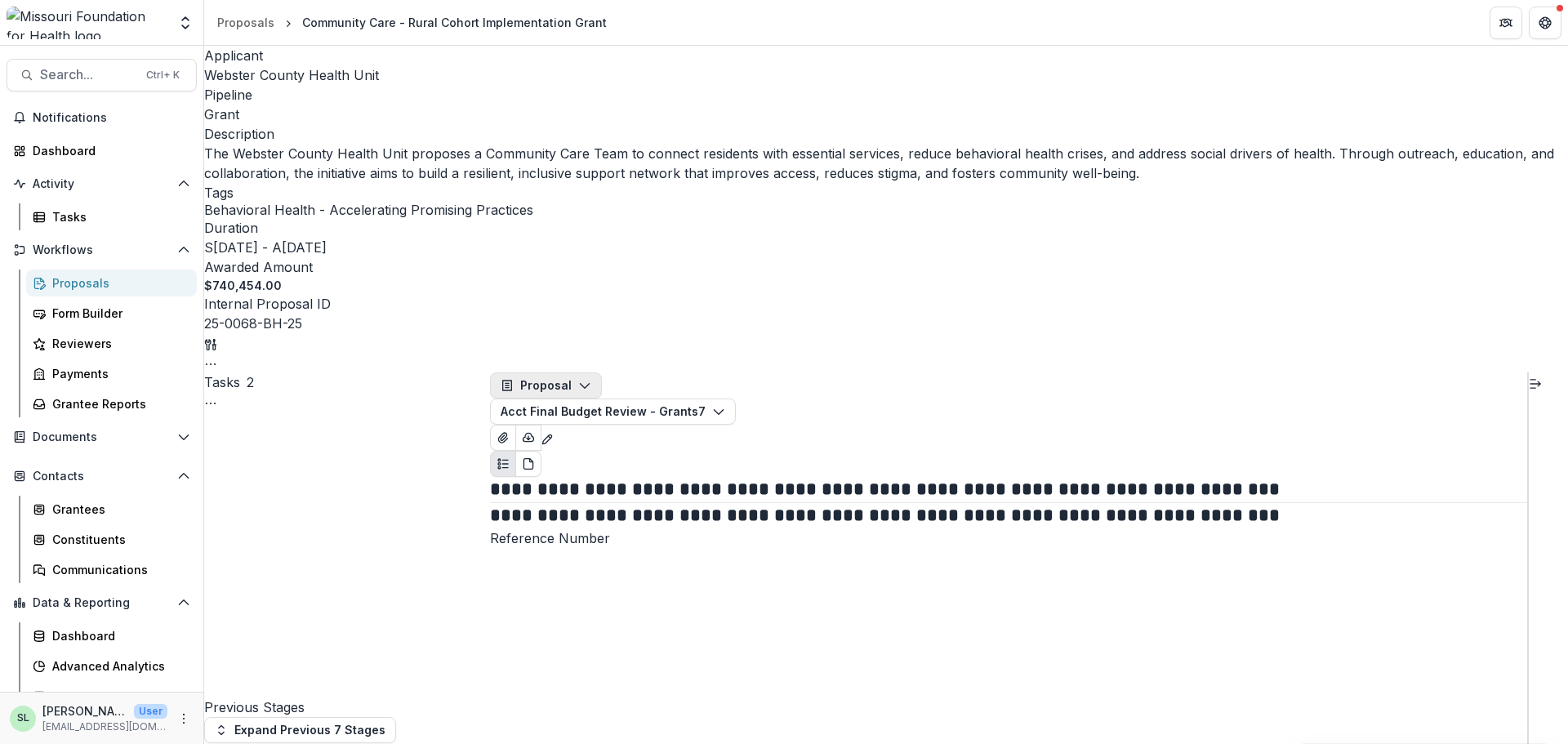
click at [589, 379] on icon "button" at bounding box center [584, 385] width 13 height 13
click at [575, 471] on div "Reports" at bounding box center [575, 479] width 115 height 17
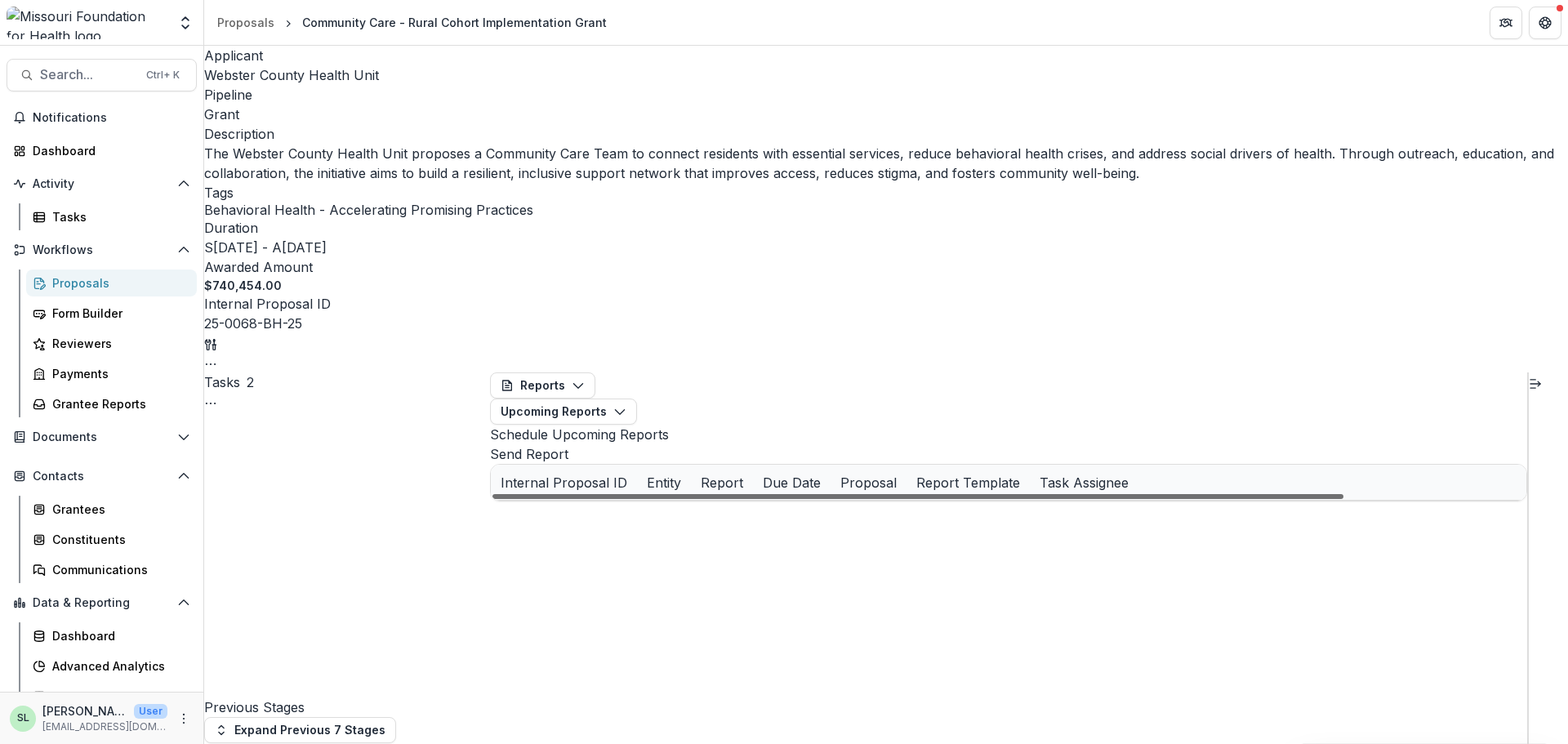
drag, startPoint x: 1103, startPoint y: 728, endPoint x: 942, endPoint y: 757, distance: 163.6
click at [942, 500] on div at bounding box center [917, 496] width 851 height 4
click at [637, 398] on button "Upcoming Reports" at bounding box center [564, 411] width 147 height 26
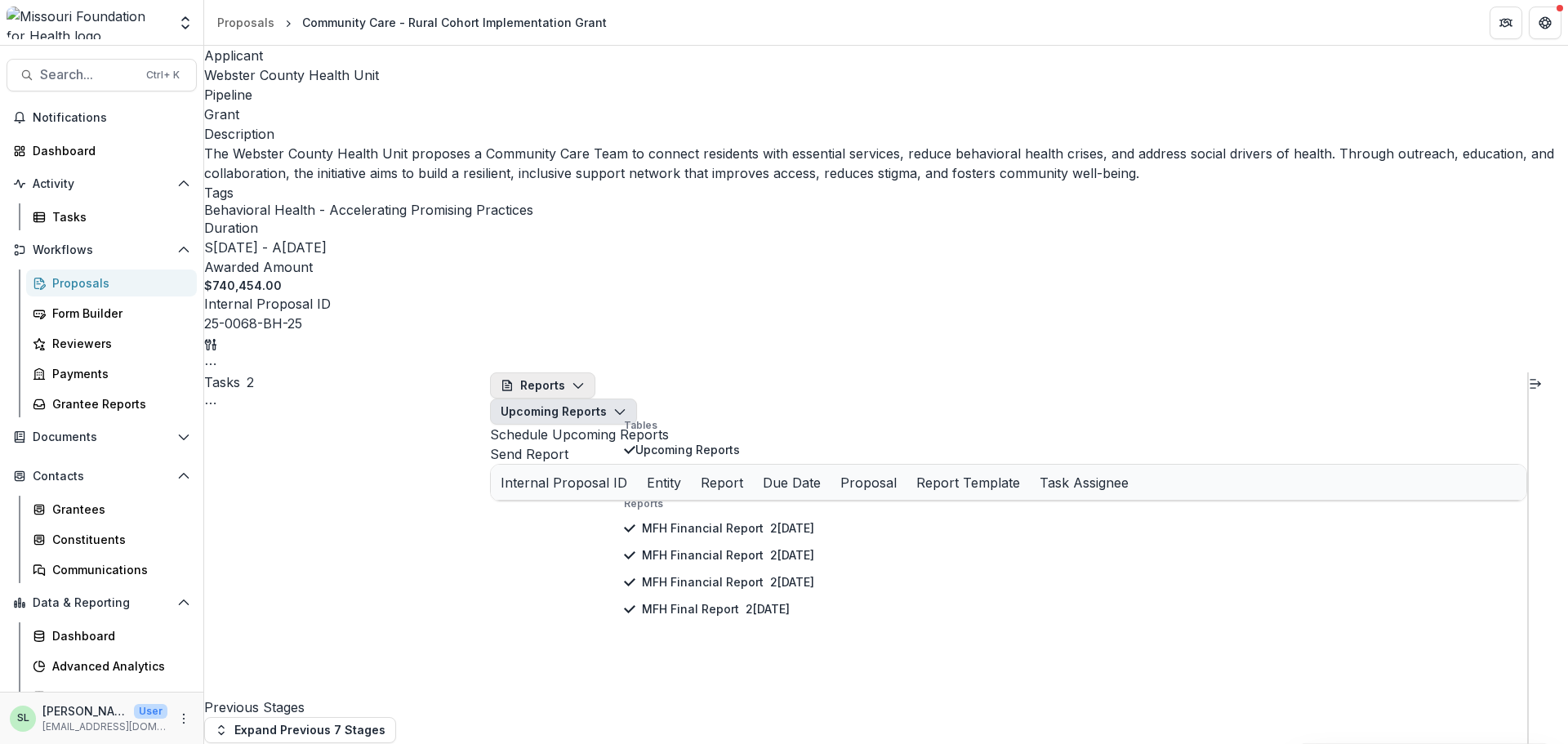
click at [564, 372] on button "Reports" at bounding box center [543, 385] width 106 height 26
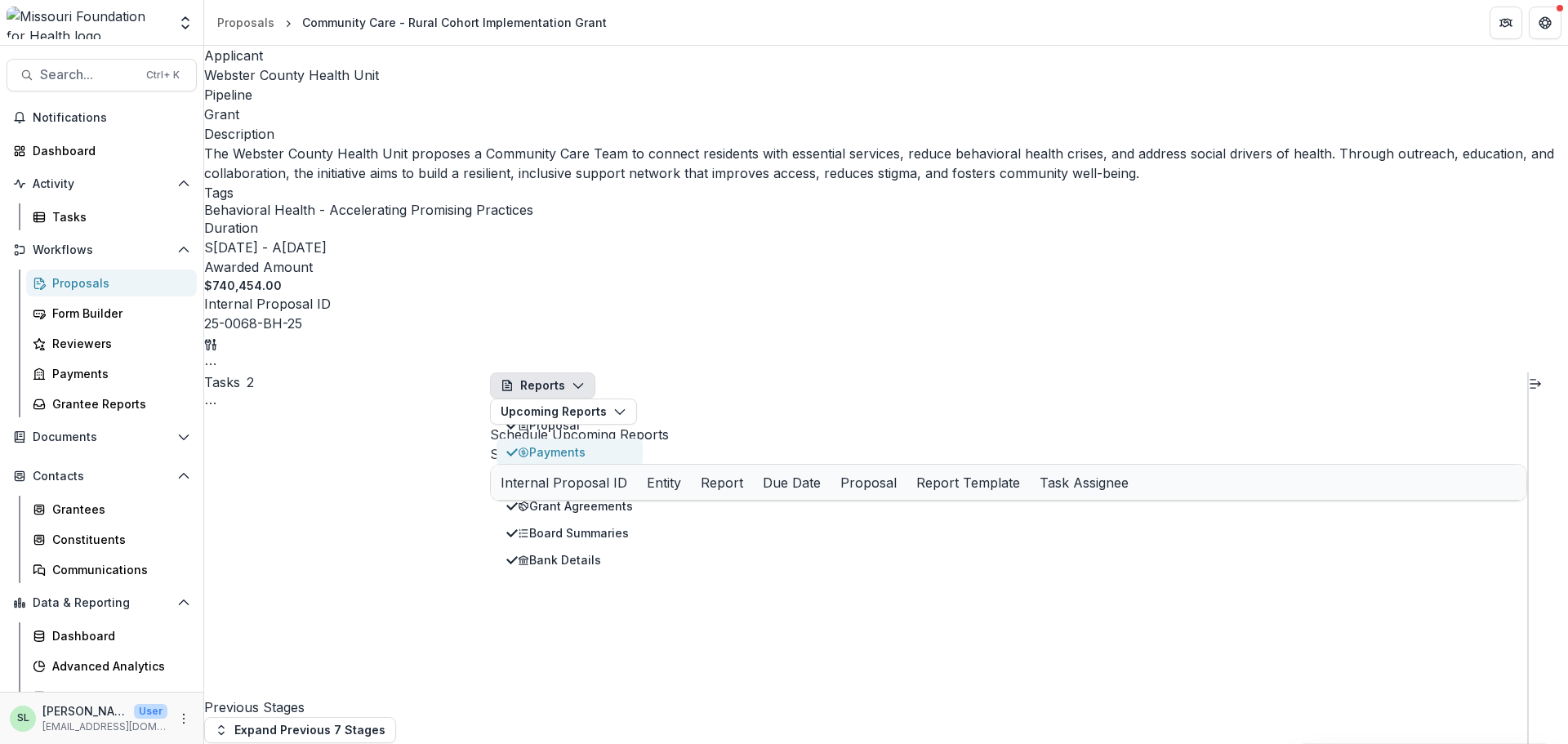
click at [560, 444] on div "Payments" at bounding box center [575, 452] width 115 height 17
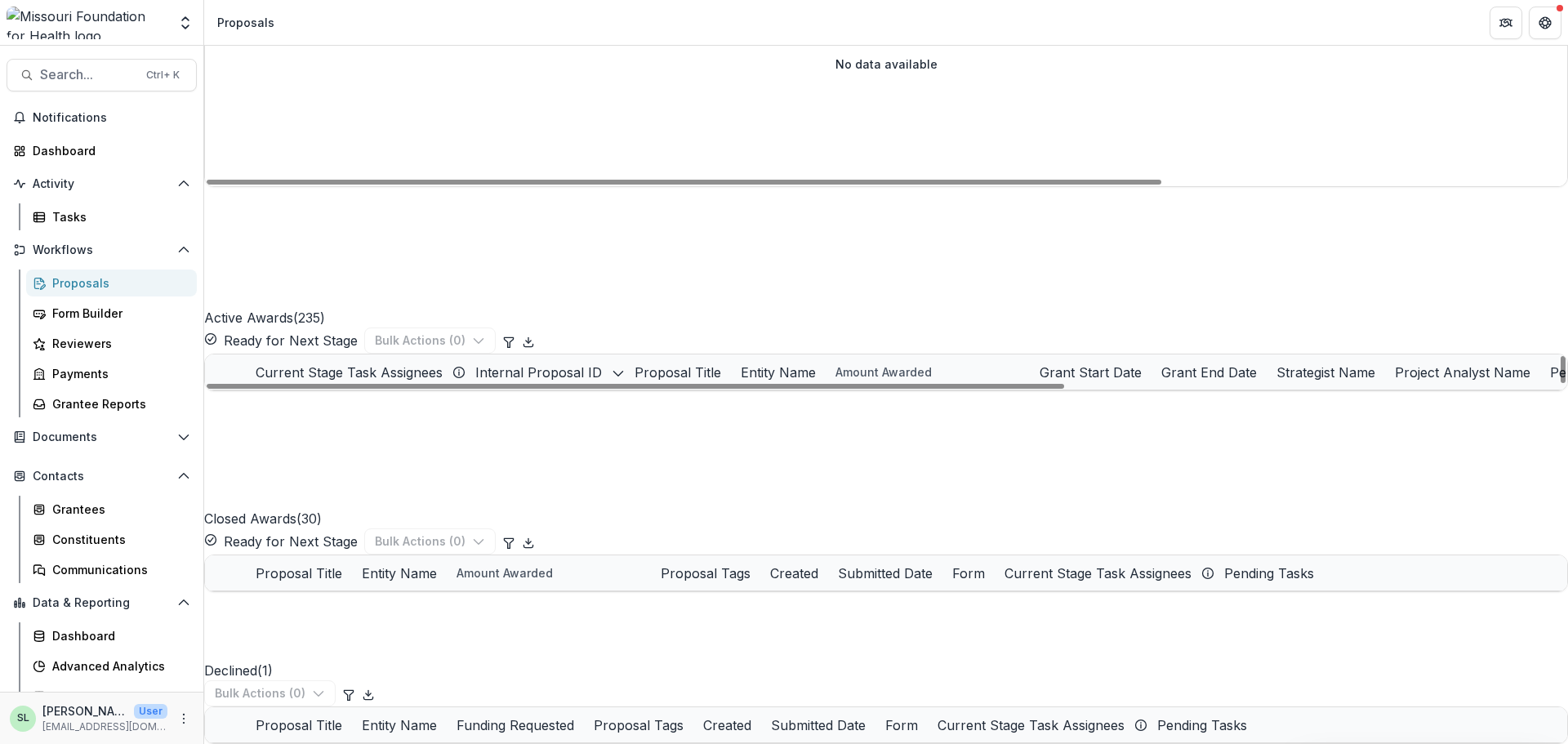
scroll to position [2533, 0]
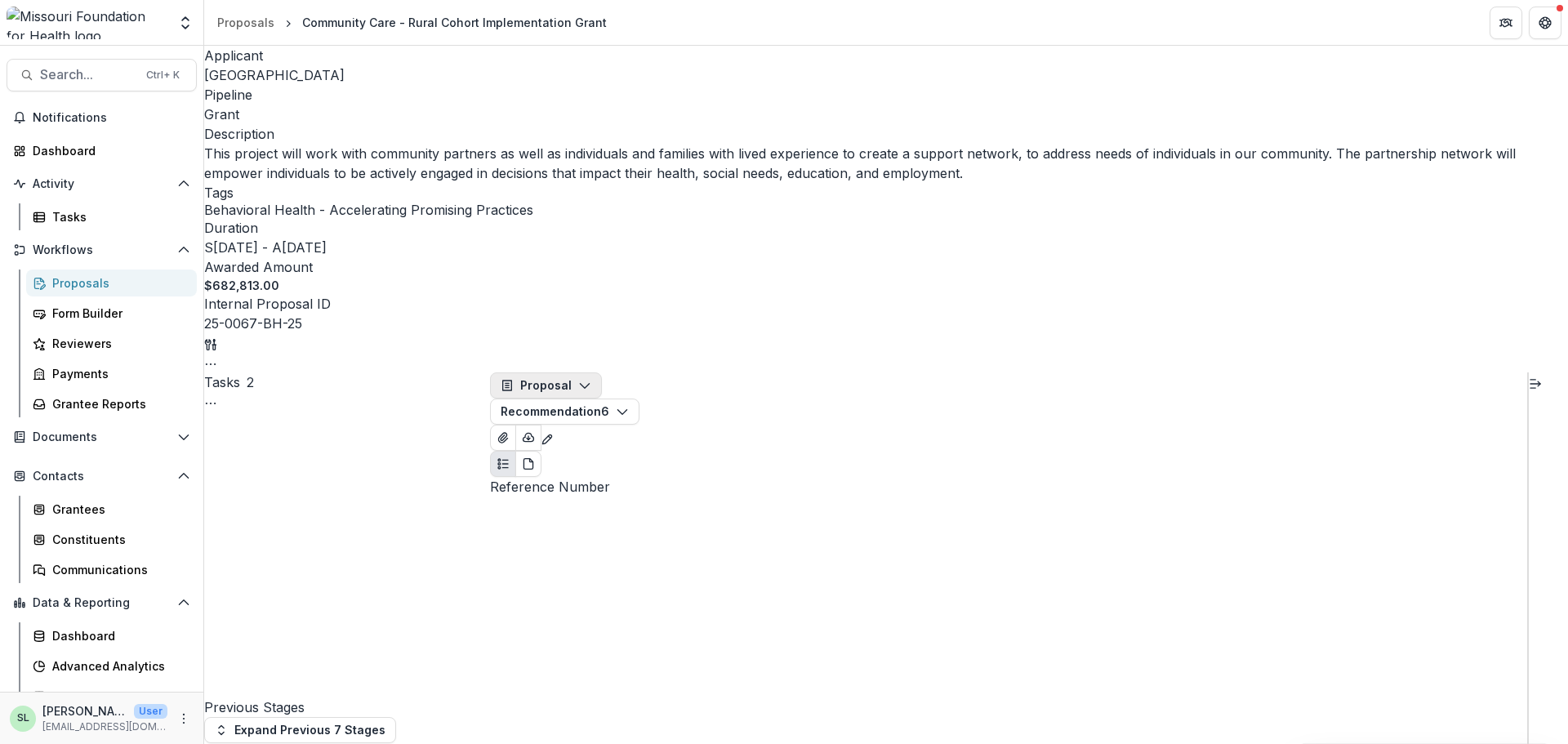
click at [572, 372] on button "Proposal" at bounding box center [546, 385] width 112 height 26
click at [571, 471] on div "Reports" at bounding box center [575, 479] width 115 height 17
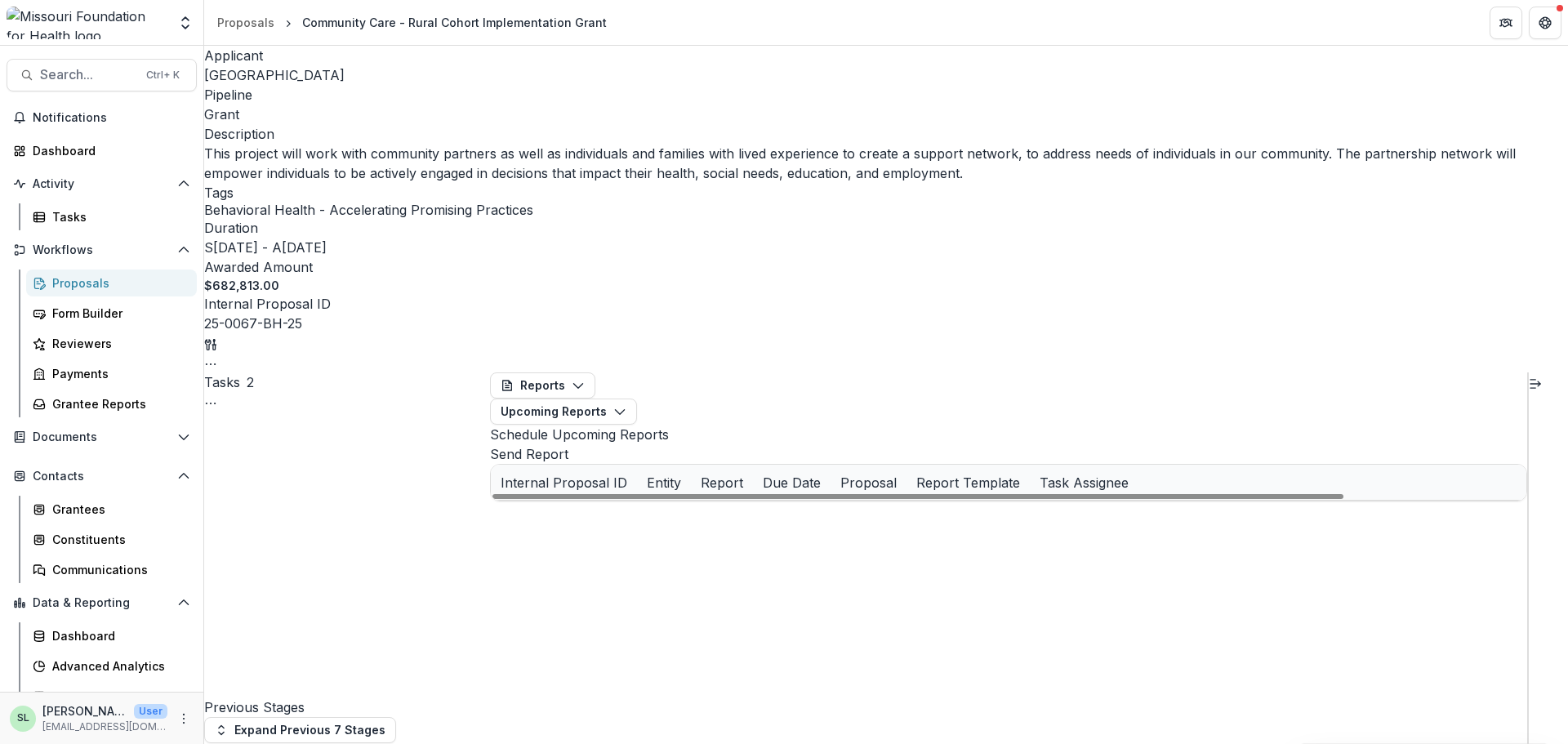
click at [566, 372] on div "Reports Proposal Payments Reports Grant Agreements Board Summaries Bank Details…" at bounding box center [1009, 398] width 1037 height 52
click at [564, 372] on button "Reports" at bounding box center [543, 385] width 106 height 26
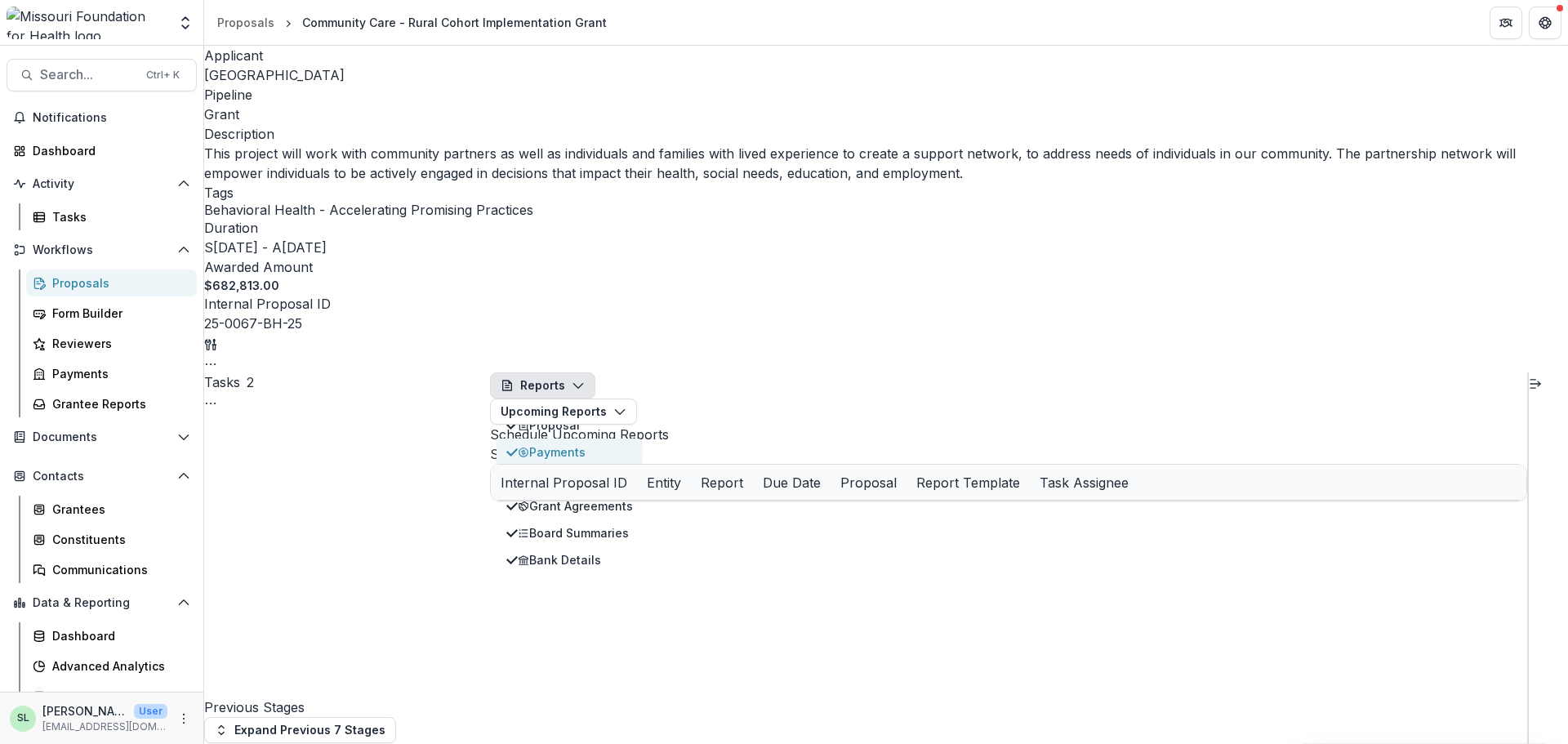
click at [557, 444] on div "Payments" at bounding box center [575, 452] width 115 height 17
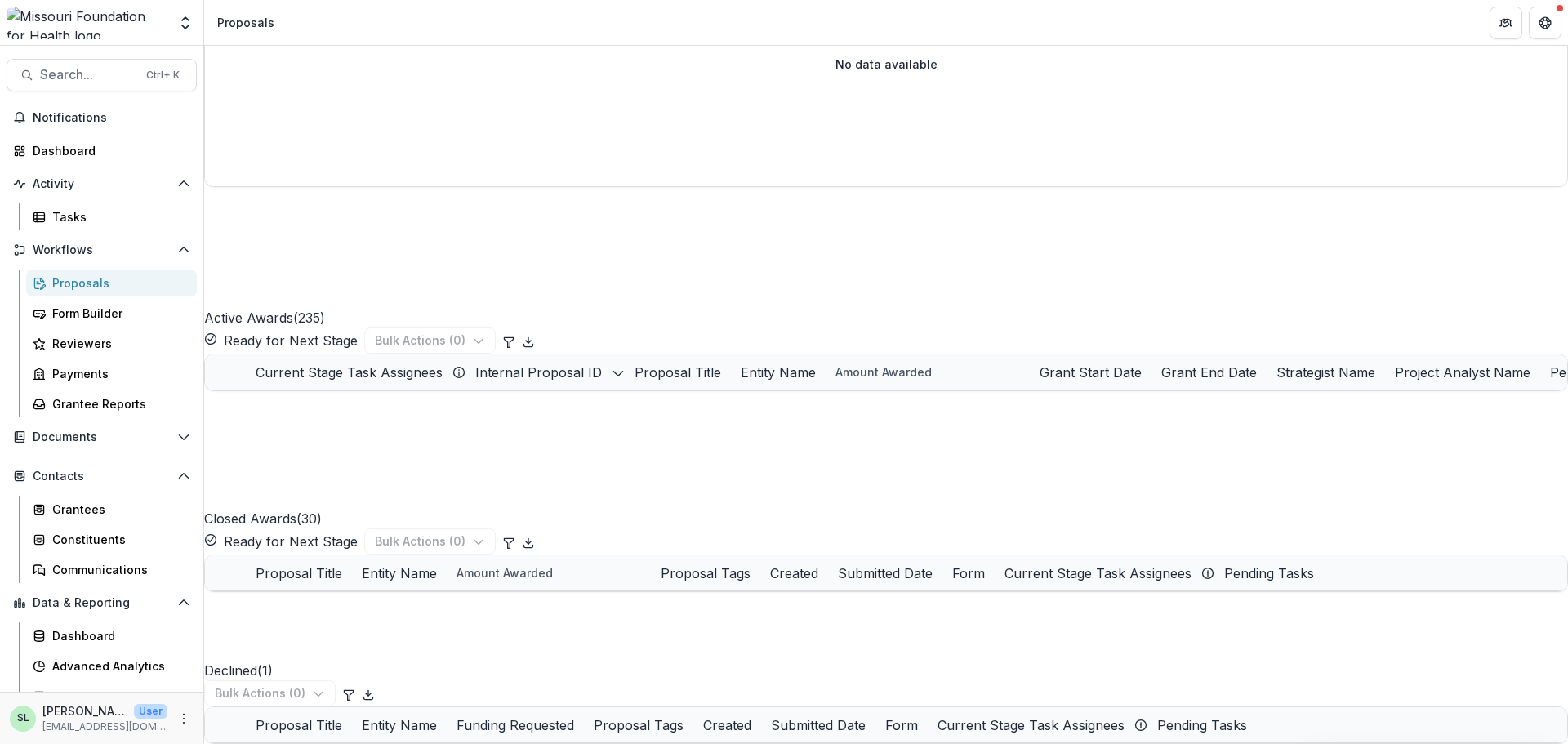
scroll to position [2451, 0]
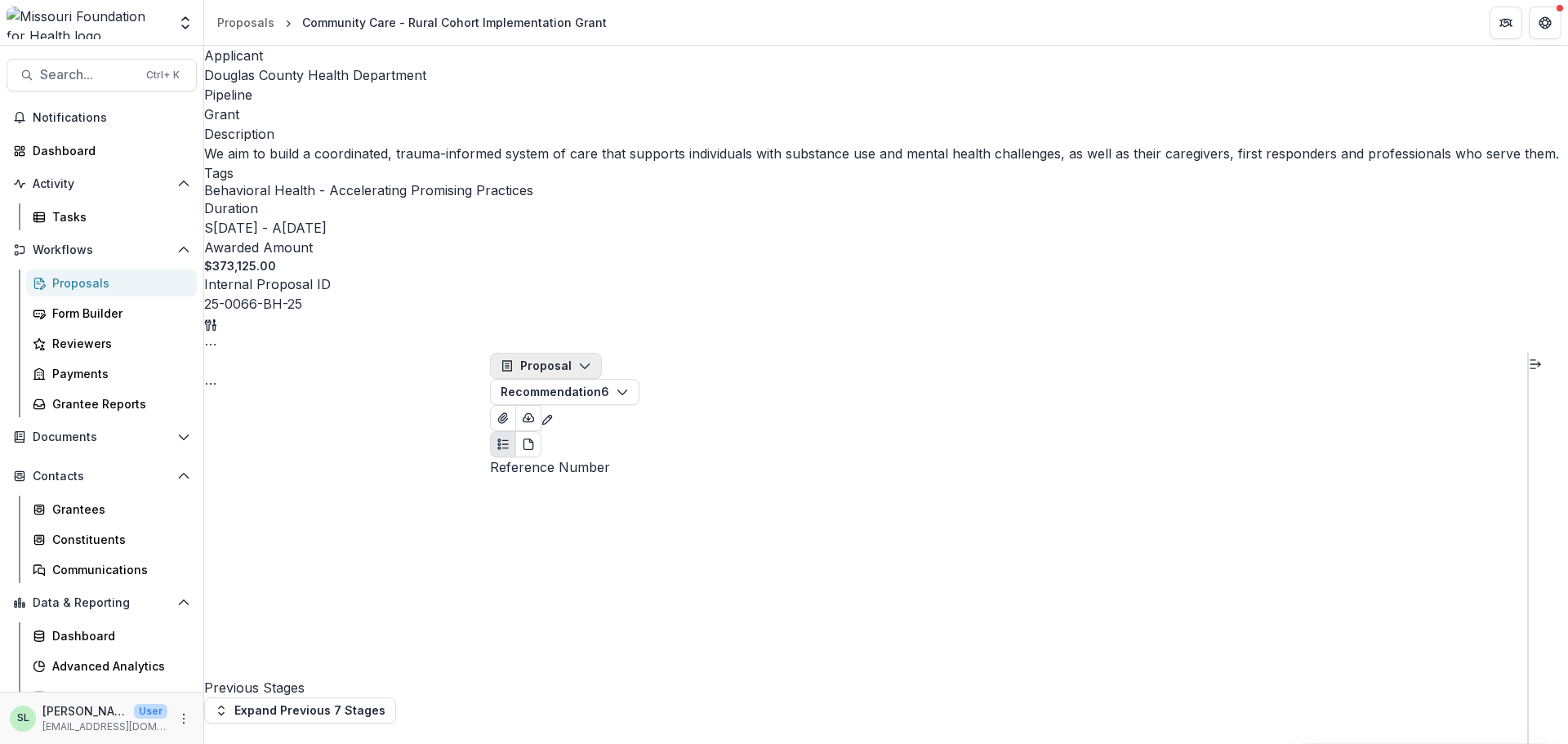
click at [584, 360] on icon "button" at bounding box center [584, 366] width 13 height 13
click at [558, 451] on div "Reports" at bounding box center [575, 459] width 115 height 17
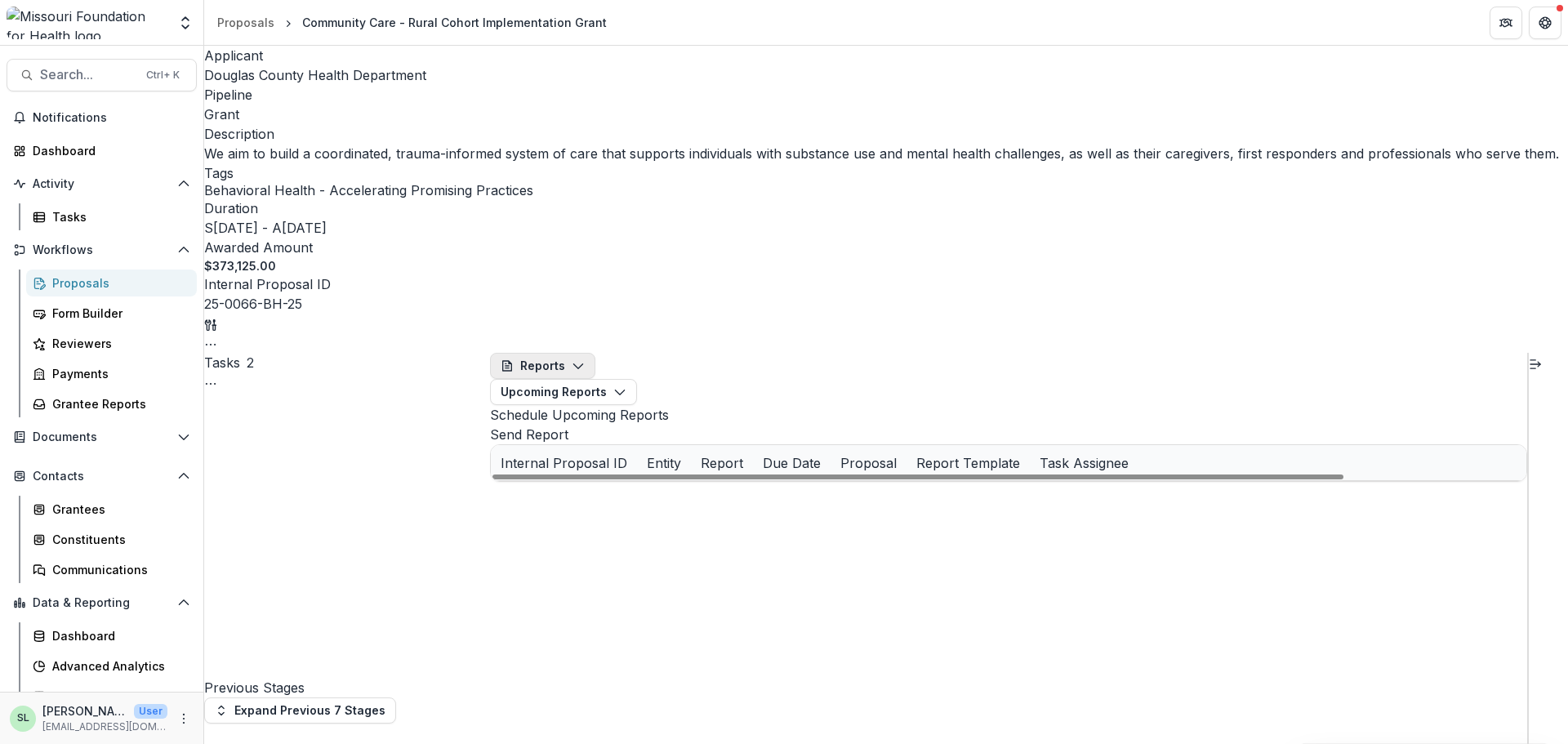
click at [559, 353] on button "Reports" at bounding box center [543, 365] width 106 height 26
click at [529, 427] on icon "button" at bounding box center [524, 432] width 12 height 12
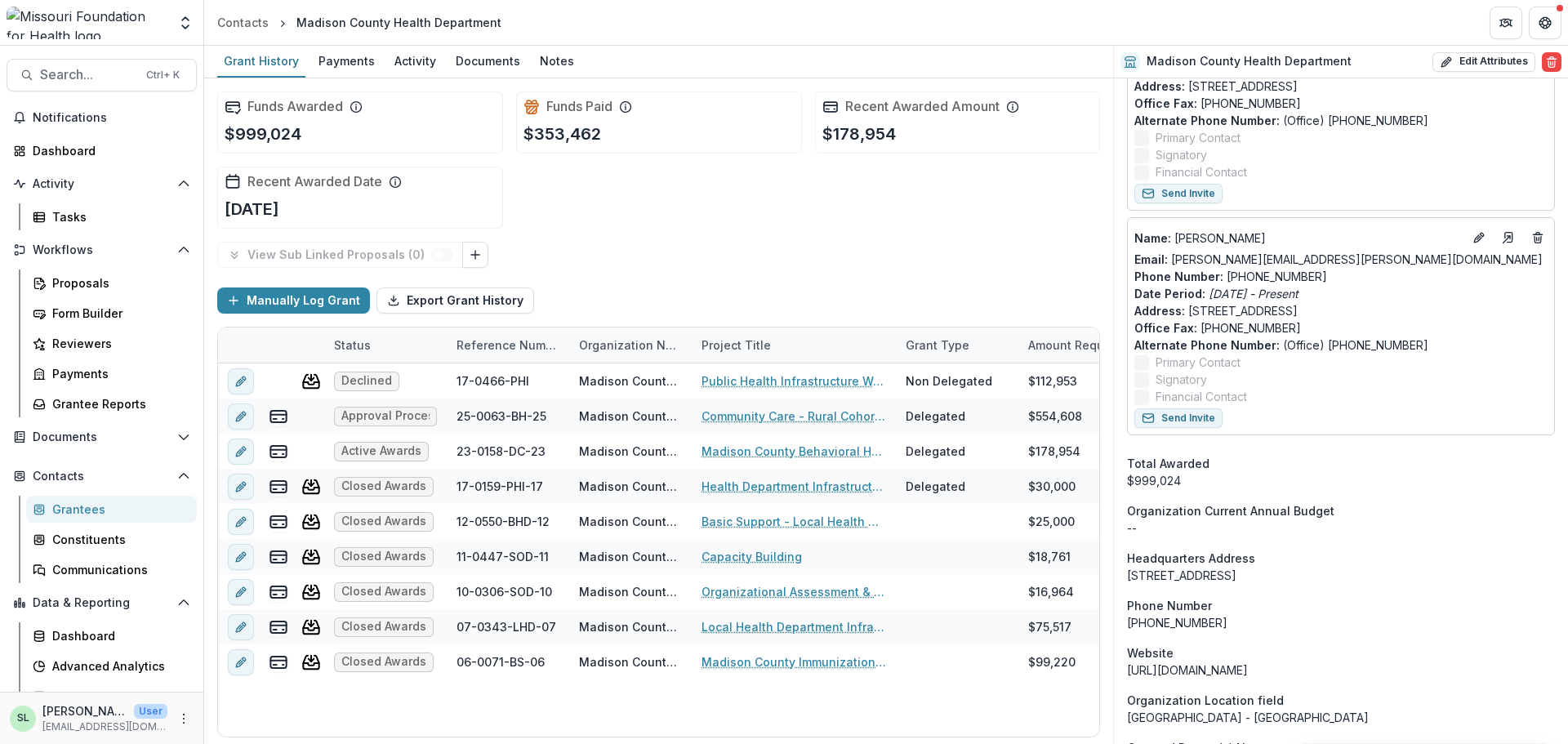
scroll to position [1226, 0]
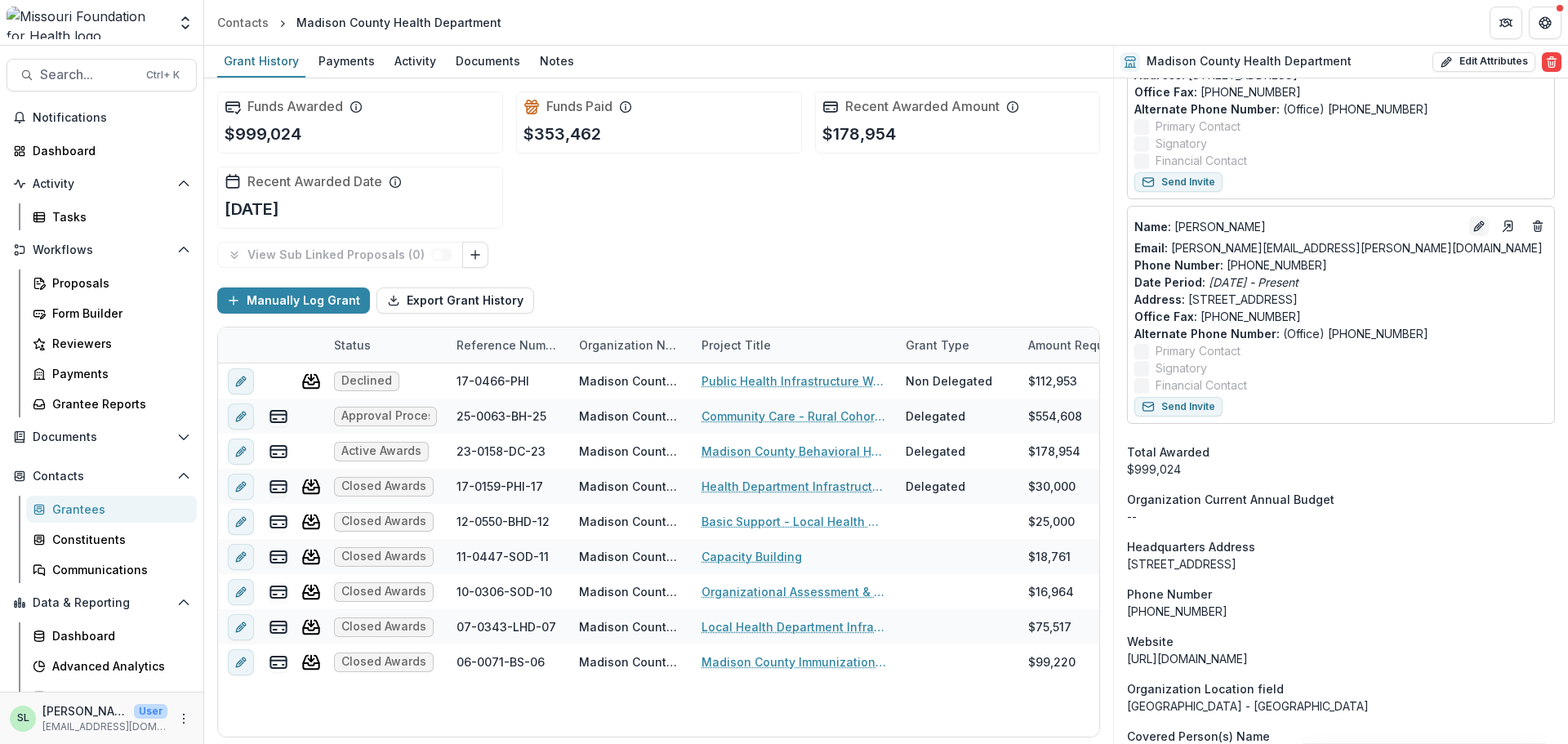
click at [1475, 225] on icon "Edit" at bounding box center [1479, 226] width 13 height 13
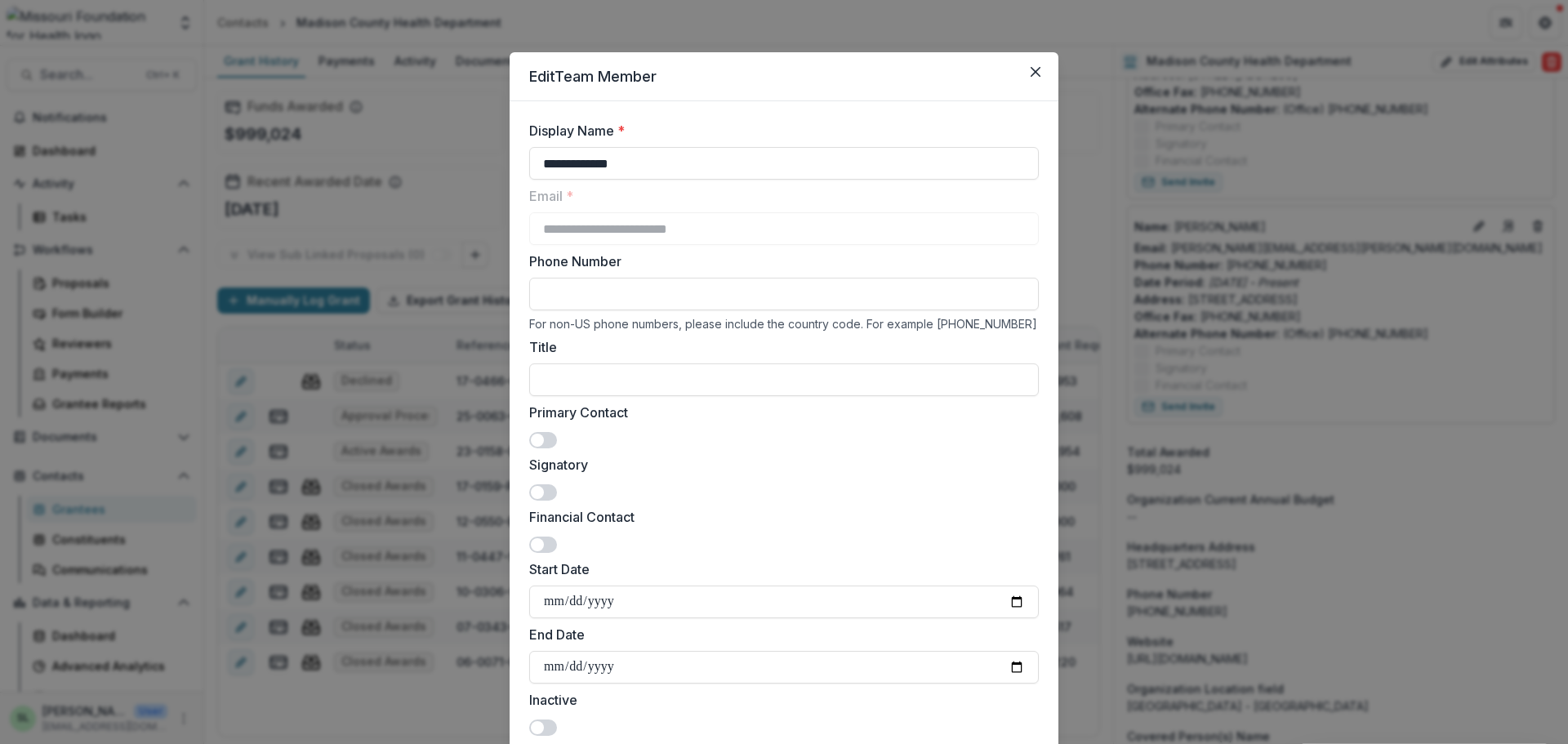
click at [544, 495] on span at bounding box center [542, 492] width 28 height 16
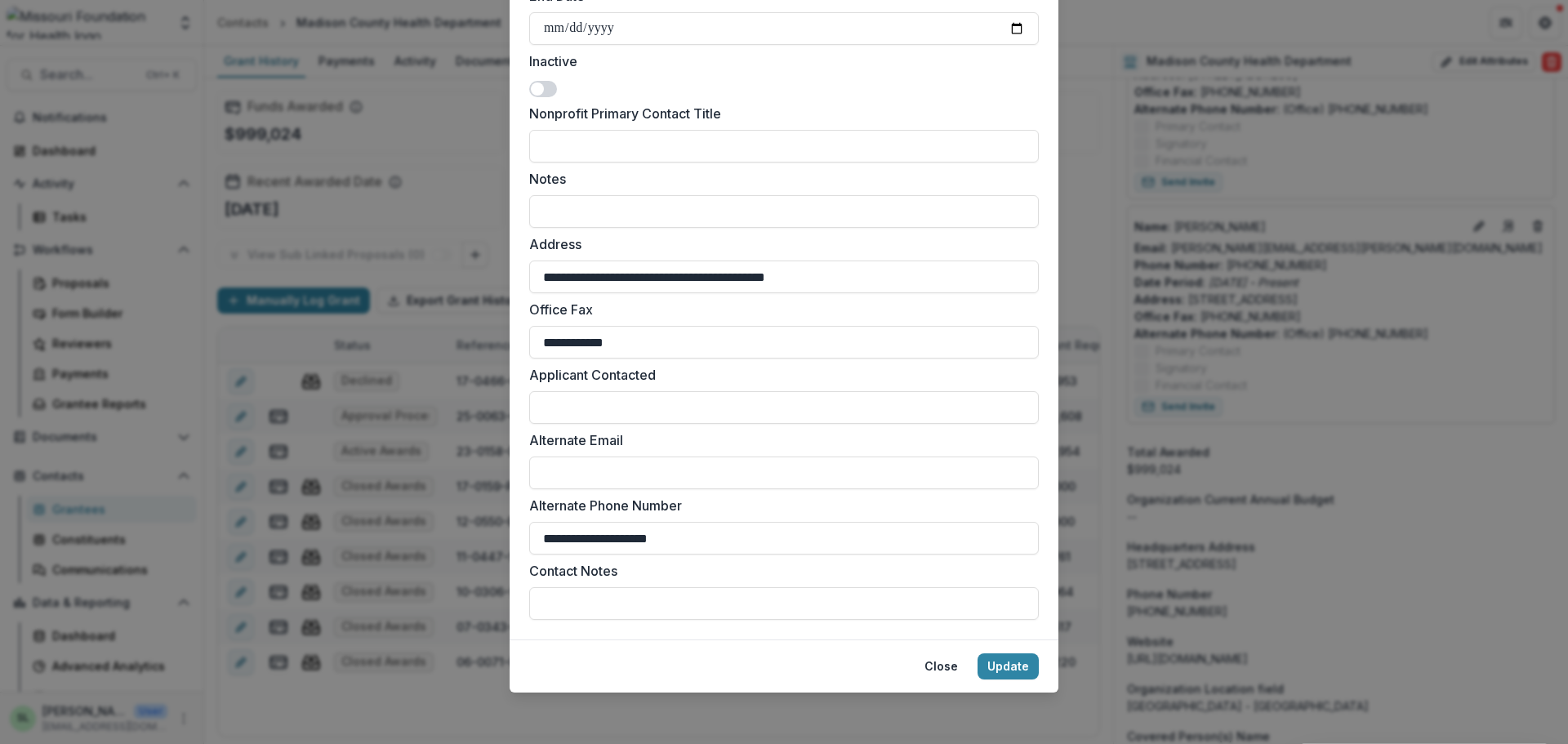
scroll to position [640, 0]
click at [1010, 661] on button "Update" at bounding box center [1008, 665] width 61 height 26
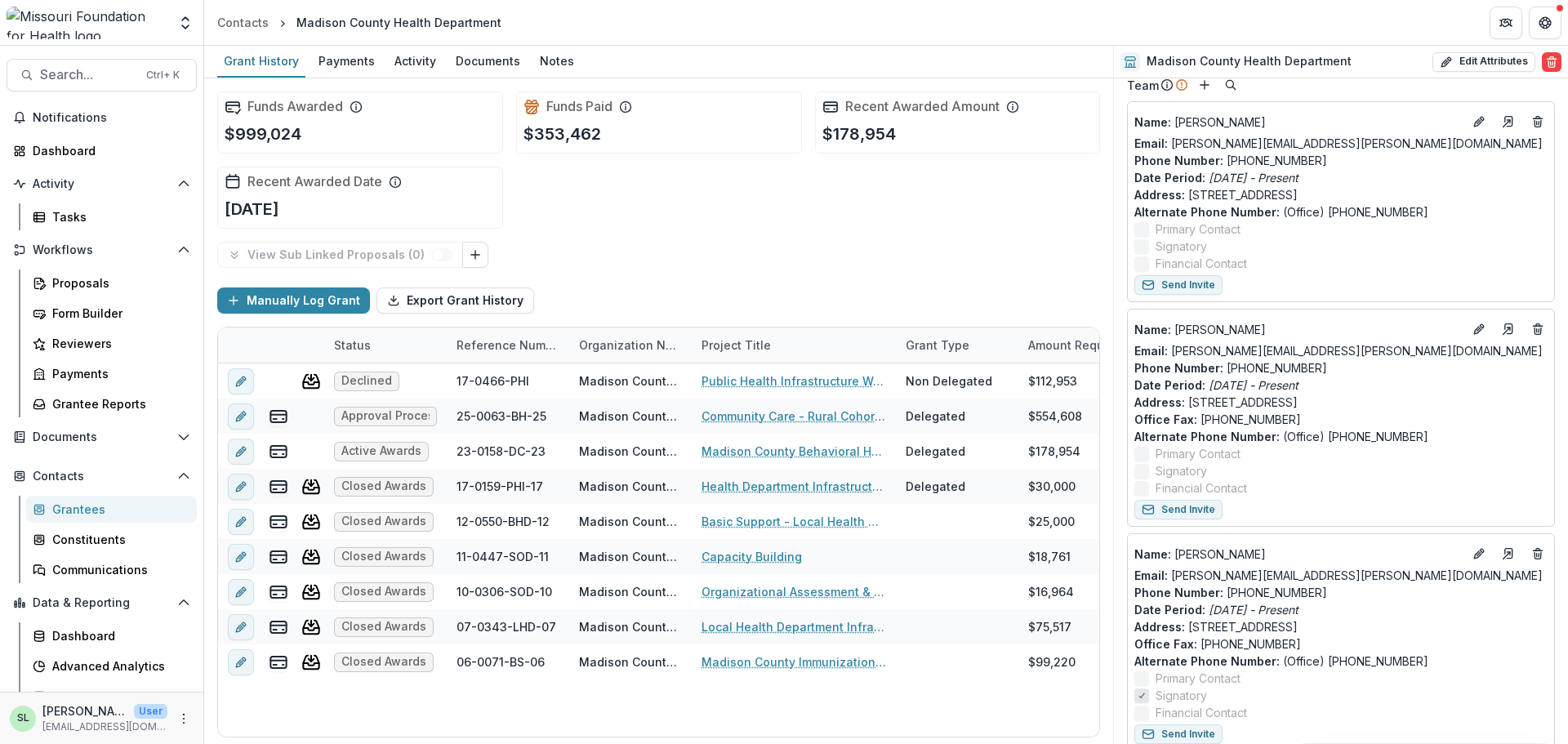
scroll to position [674, 0]
click at [1472, 324] on icon "Edit" at bounding box center [1479, 329] width 13 height 13
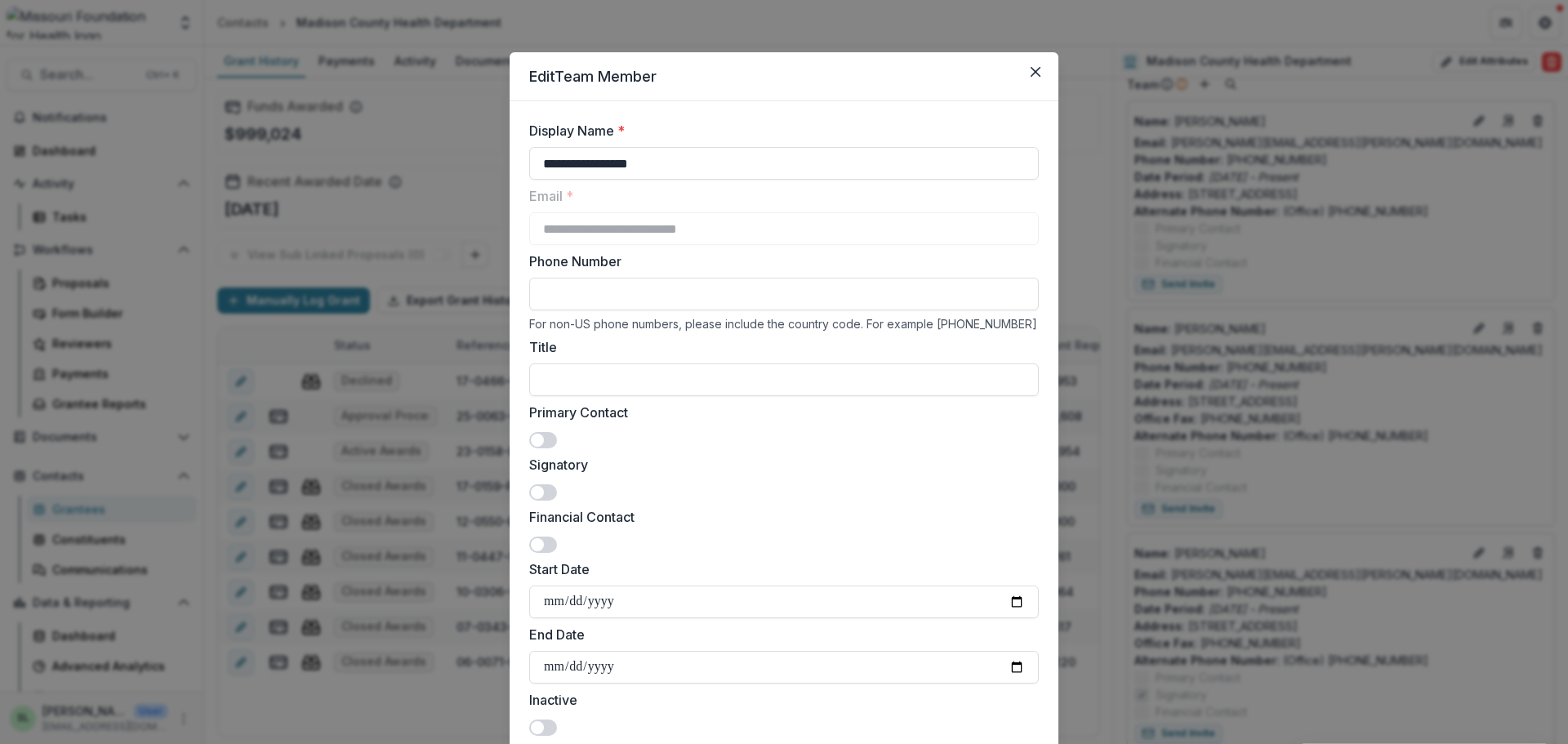
click at [547, 444] on span at bounding box center [542, 440] width 28 height 16
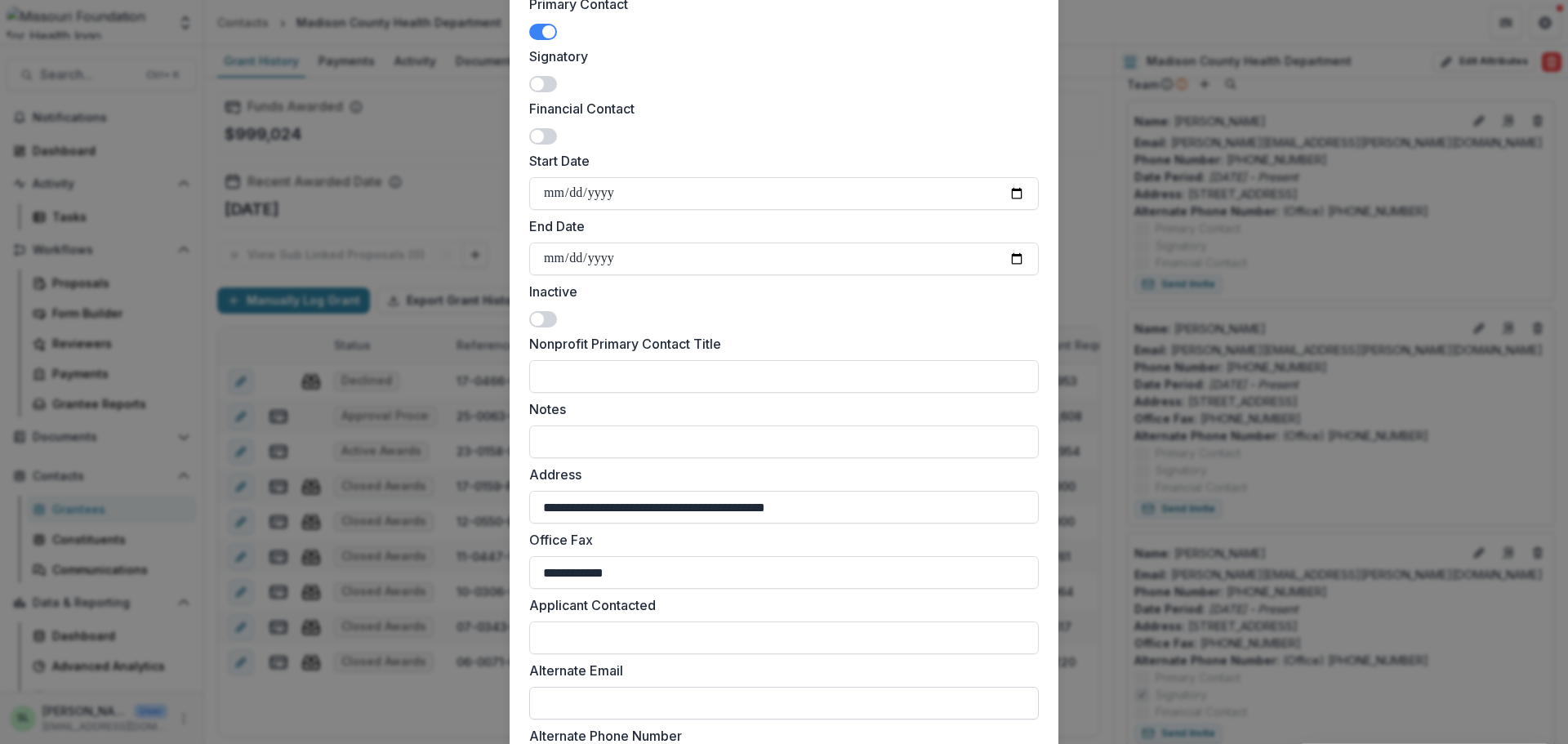
scroll to position [640, 0]
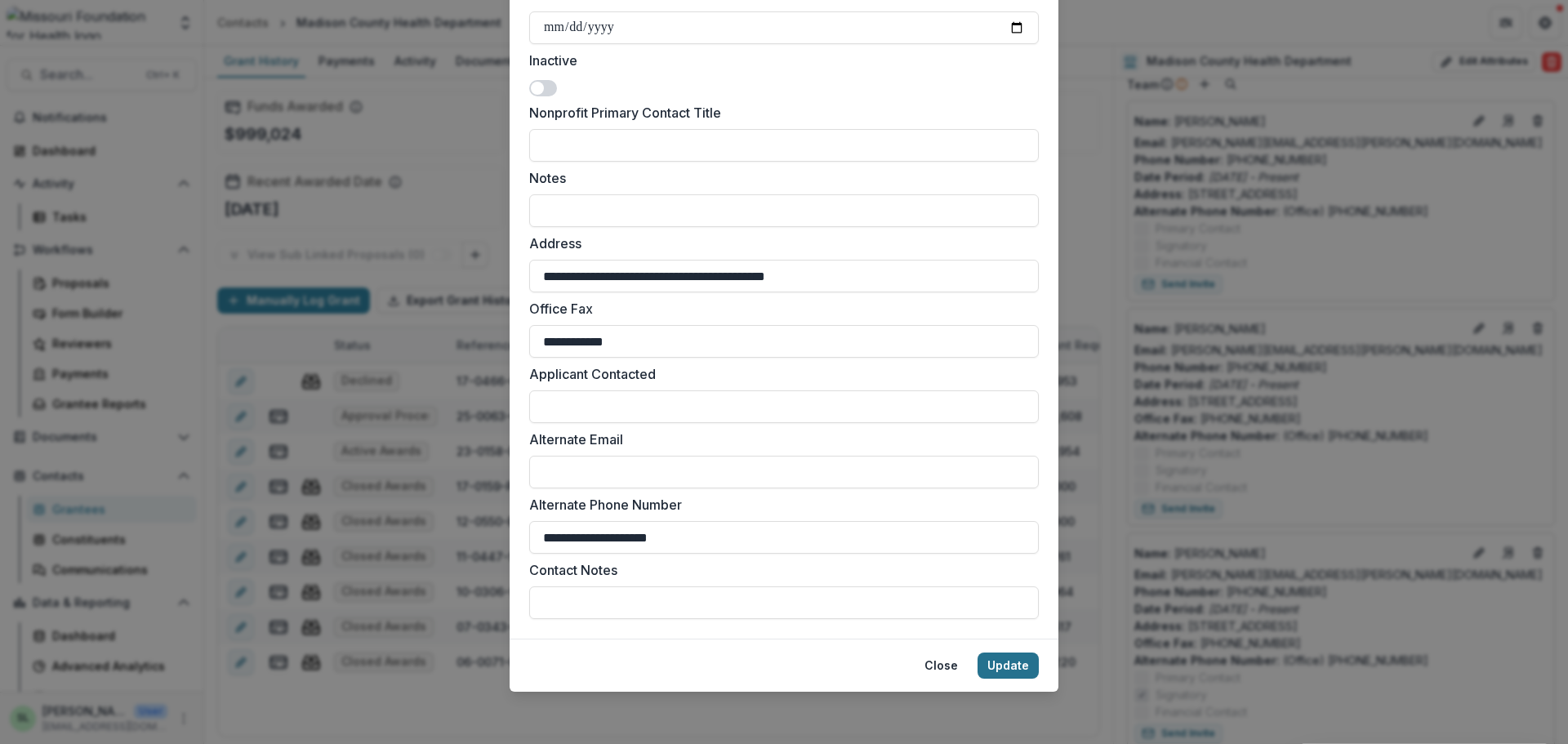
click at [1001, 671] on button "Update" at bounding box center [1008, 665] width 61 height 26
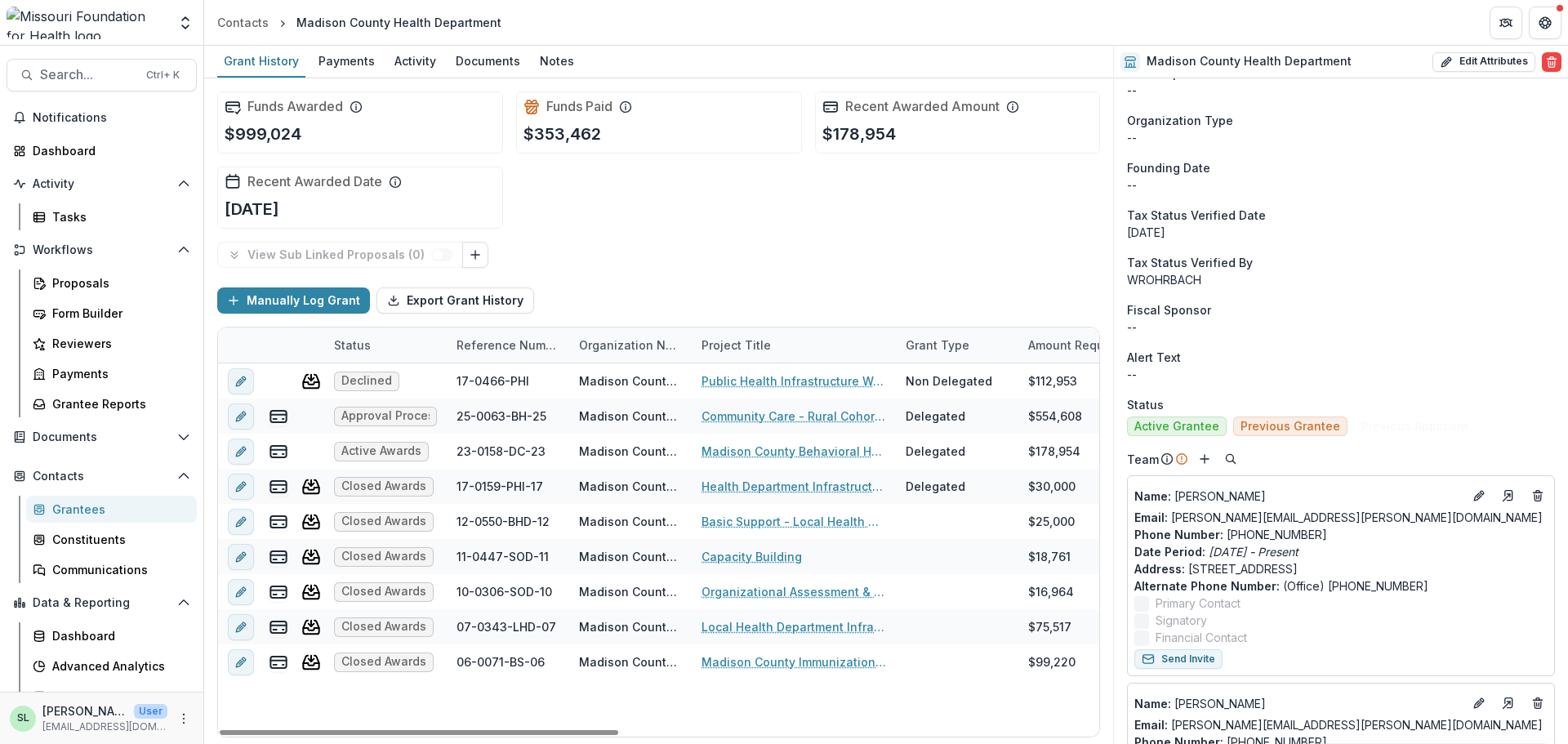
scroll to position [266, 0]
